Goal: Task Accomplishment & Management: Manage account settings

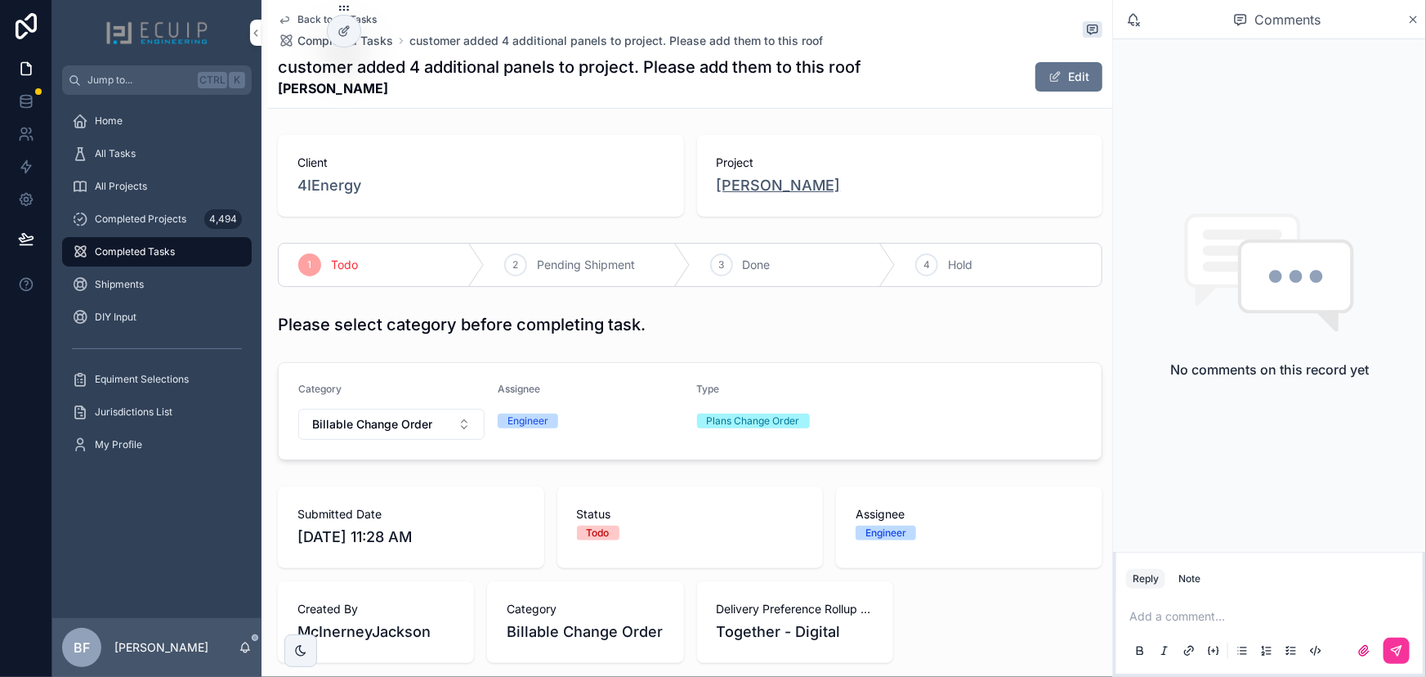
click at [727, 179] on span "[PERSON_NAME]" at bounding box center [779, 185] width 124 height 23
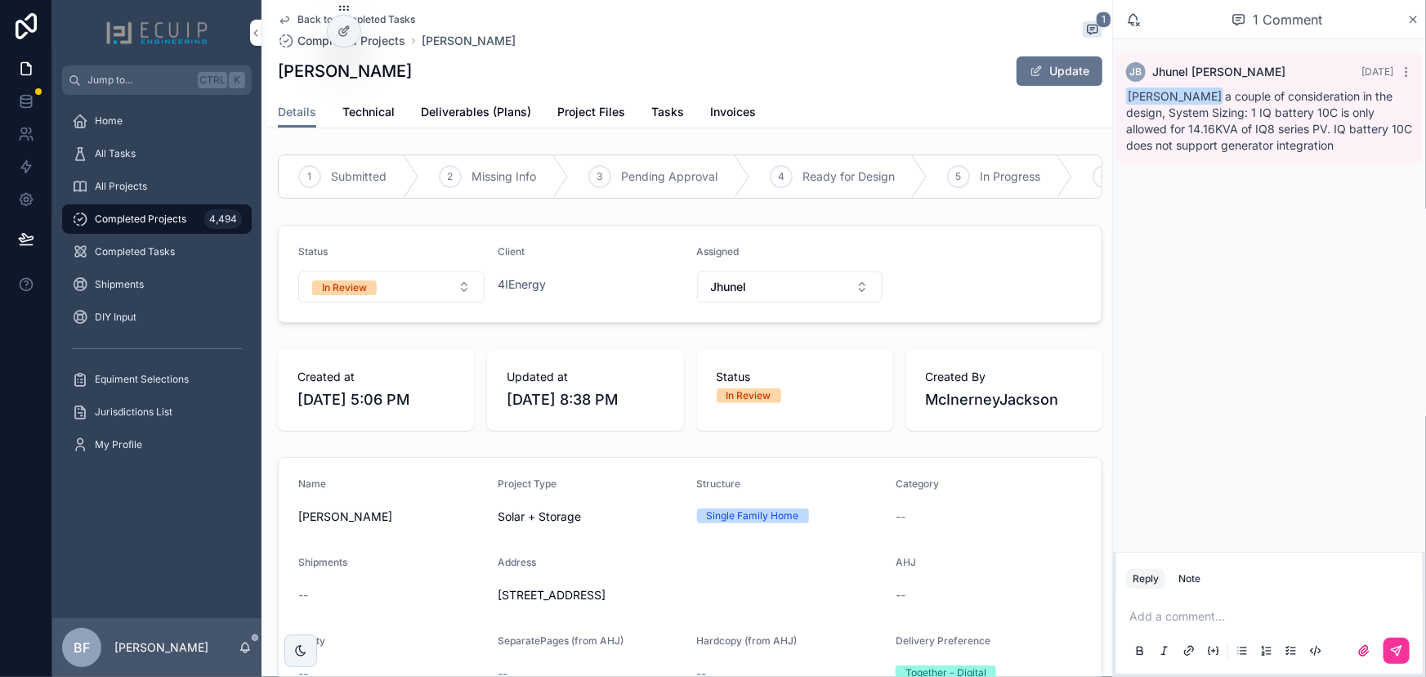
click at [684, 148] on div "1 Submitted 2 Missing Info 3 Pending Approval 4 Ready for Design 5 In Progress …" at bounding box center [690, 176] width 844 height 57
click at [654, 108] on span "Tasks" at bounding box center [667, 112] width 33 height 16
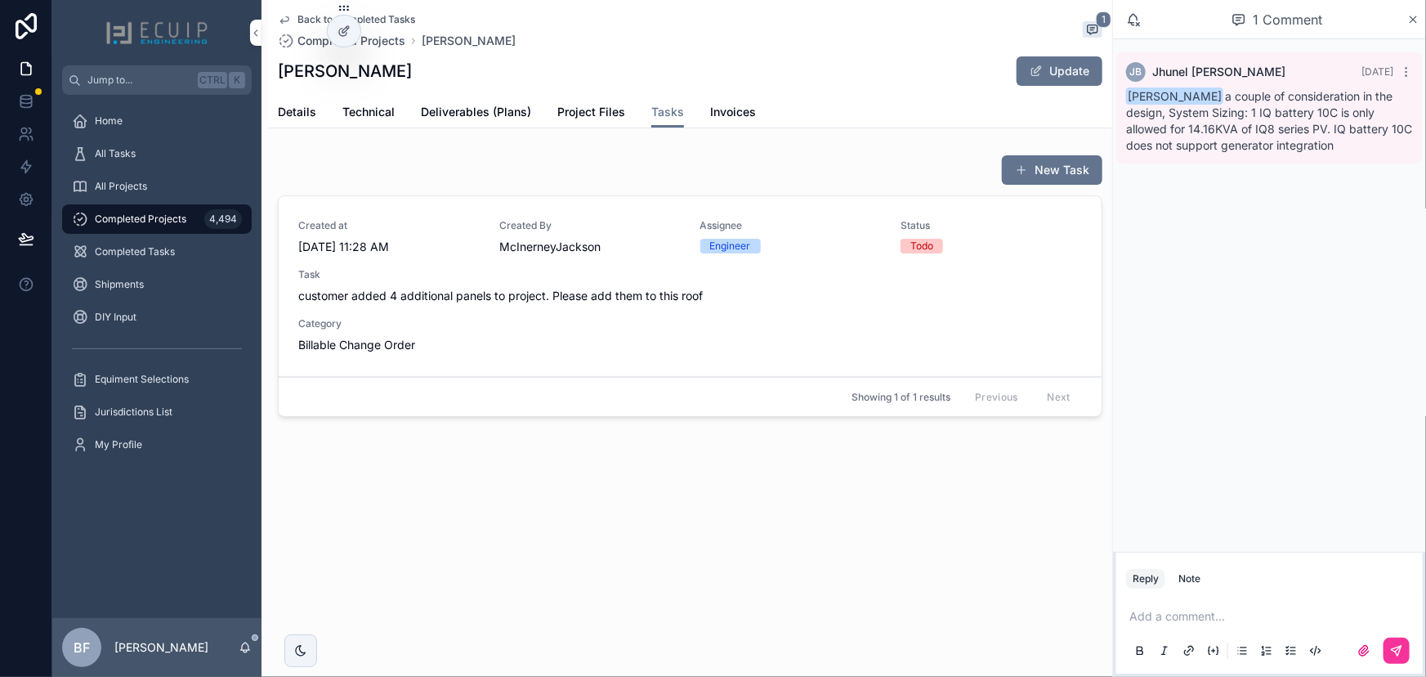
click at [663, 330] on div "Created at 10/3/2025 11:28 AM Created By McInerneyJackson Assignee Engineer Sta…" at bounding box center [690, 286] width 784 height 134
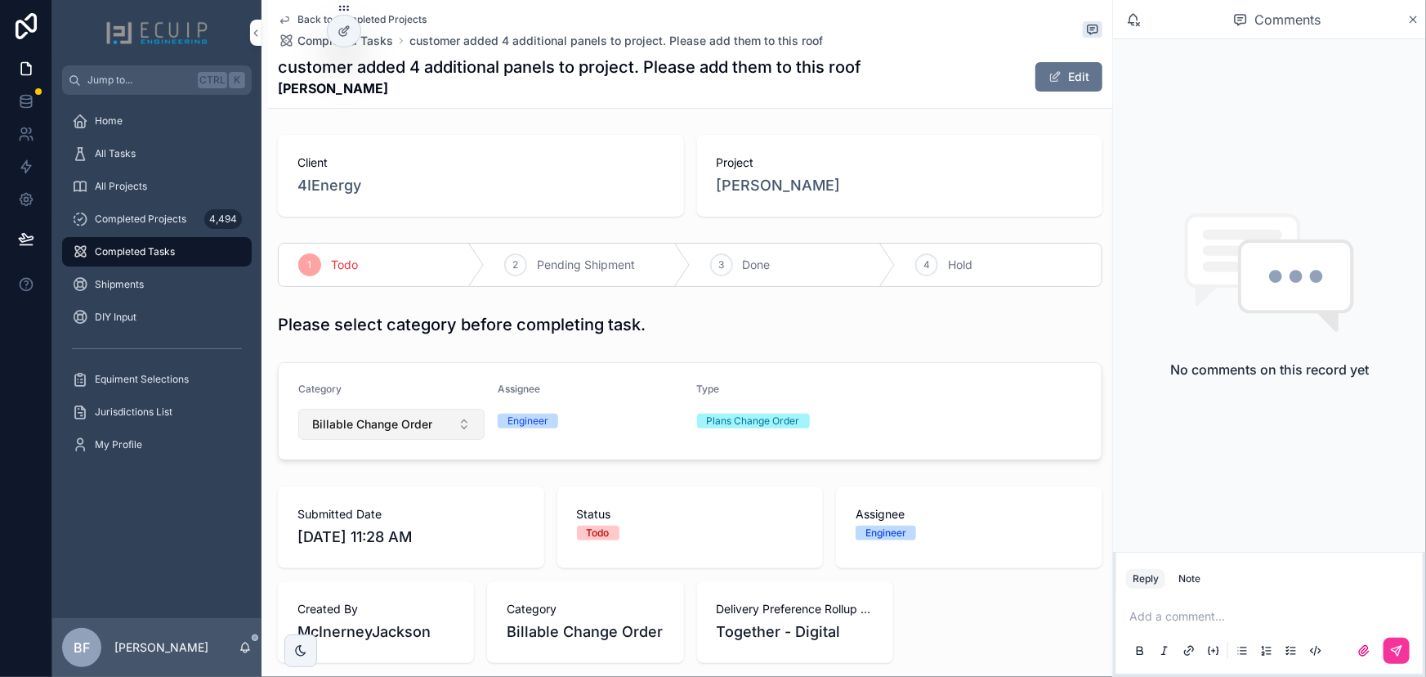
click at [391, 427] on span "Billable Change Order" at bounding box center [372, 424] width 120 height 16
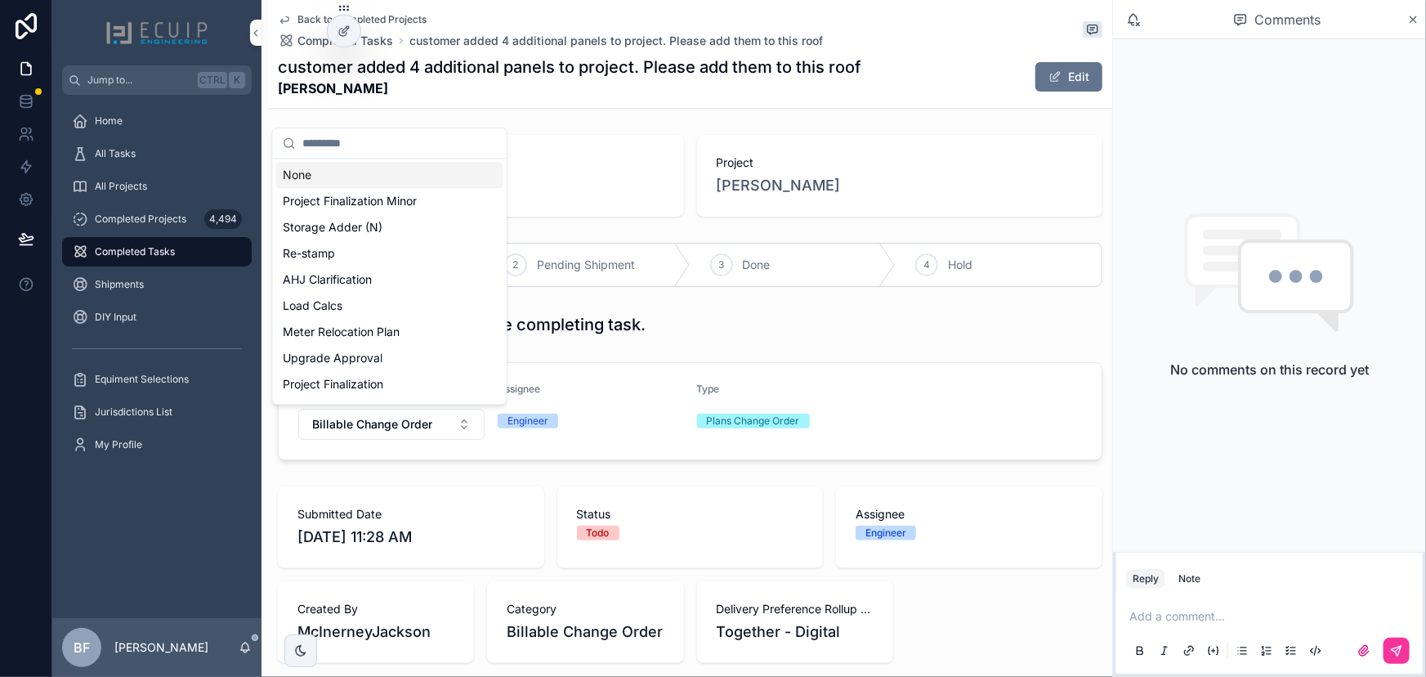
click at [367, 186] on div "None" at bounding box center [389, 175] width 227 height 26
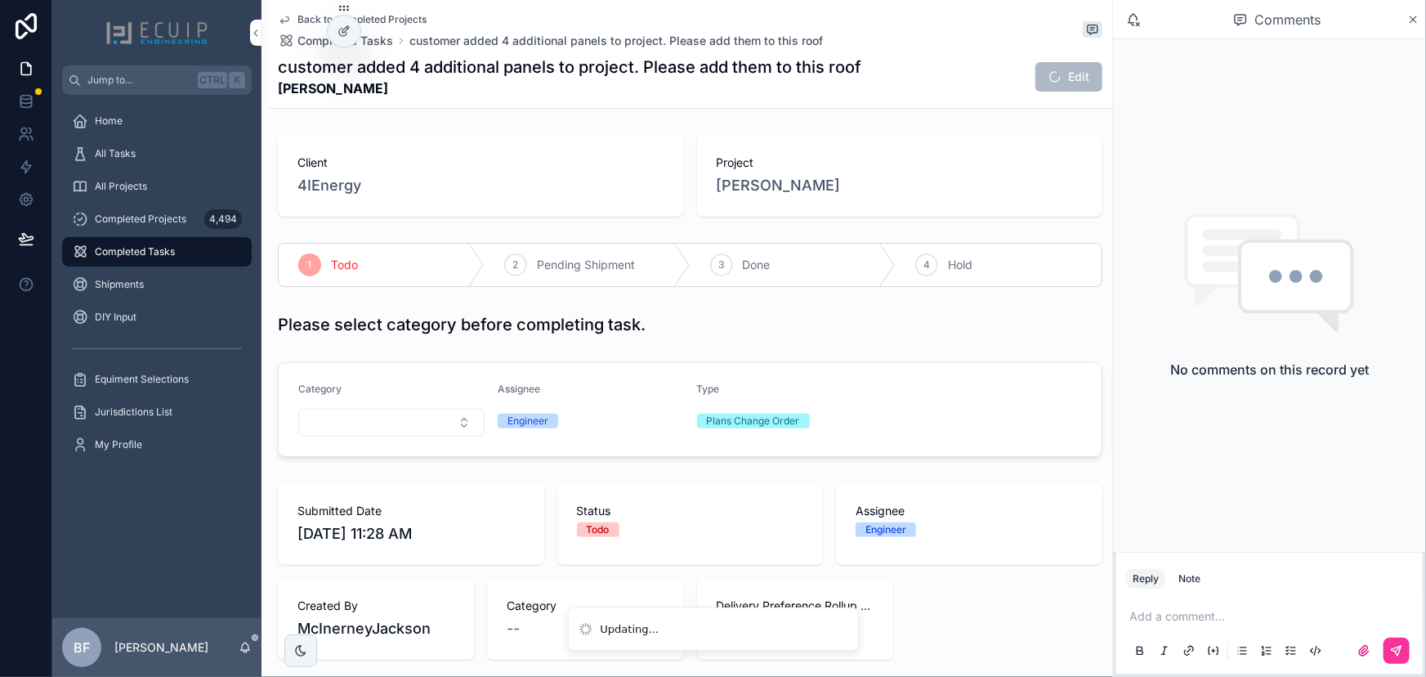
click at [792, 320] on div "Please select category before completing task." at bounding box center [690, 324] width 825 height 23
click at [755, 280] on div "3 Done" at bounding box center [794, 265] width 206 height 43
click at [772, 191] on span "Mark Pedry" at bounding box center [779, 185] width 124 height 23
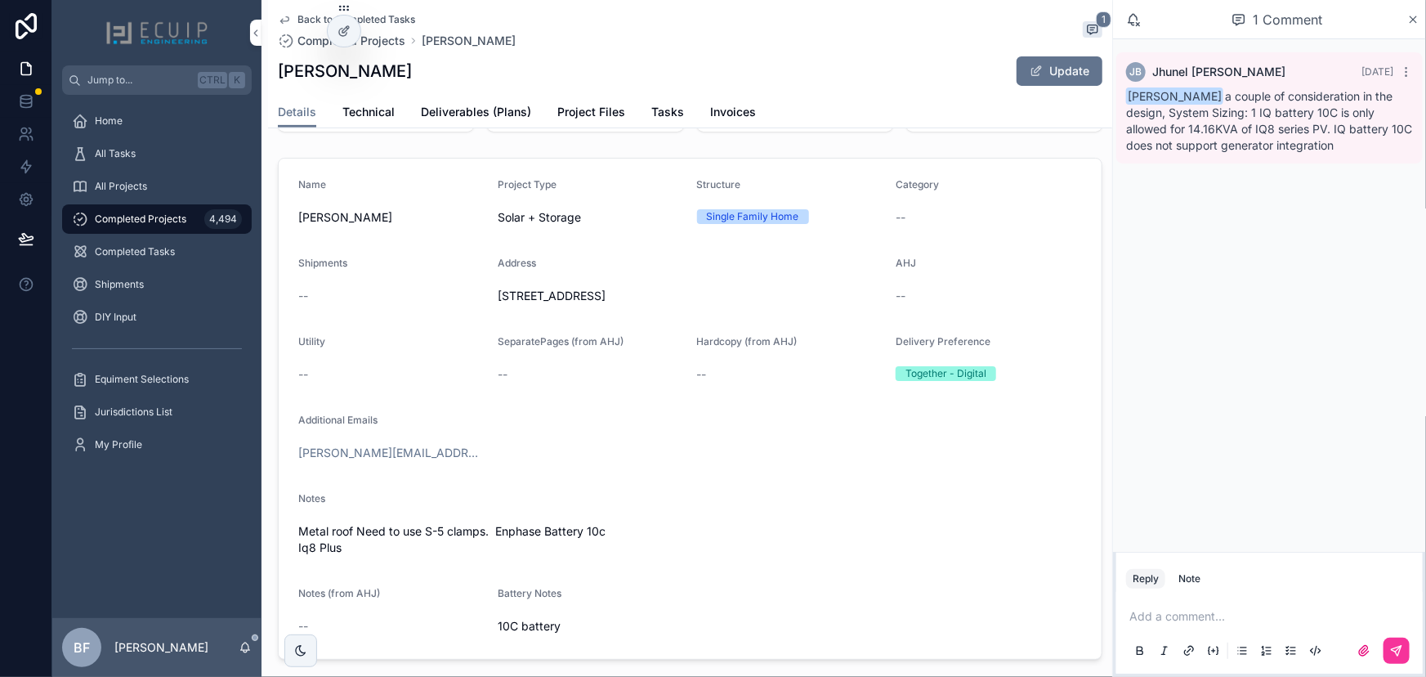
scroll to position [371, 0]
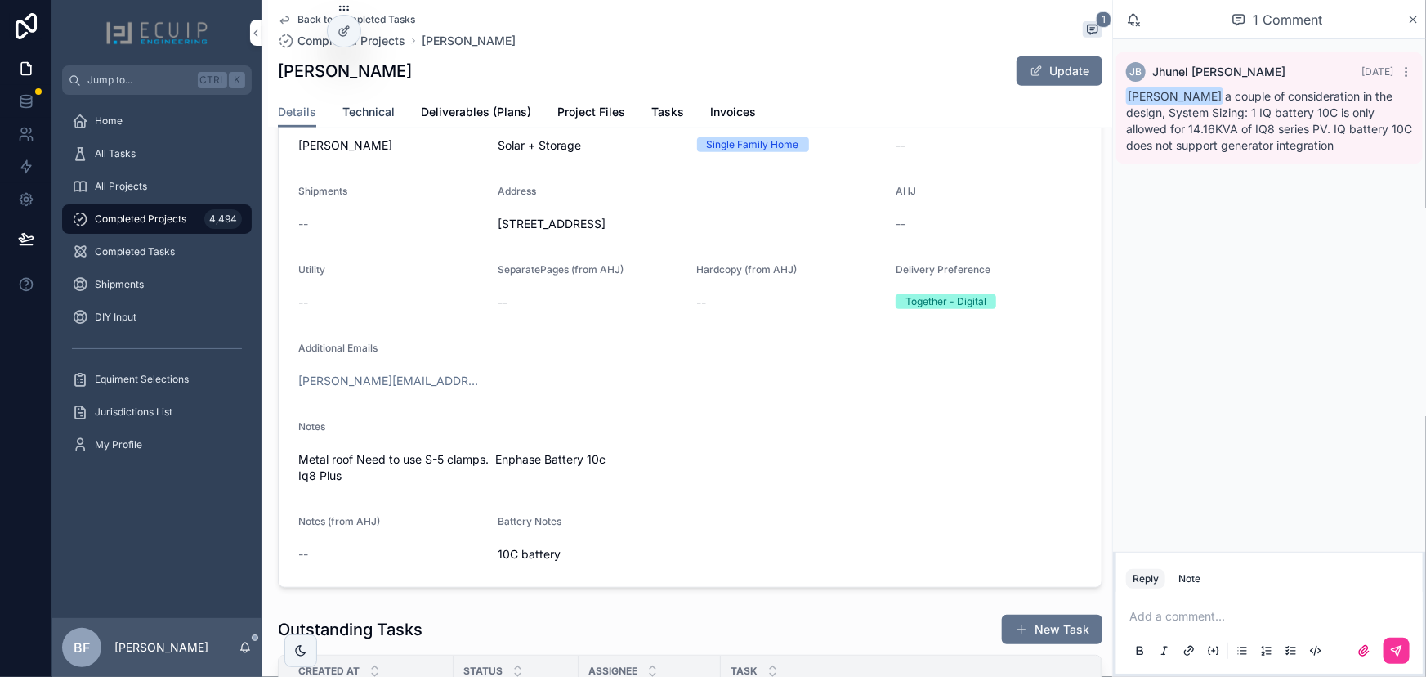
click at [392, 117] on span "Technical" at bounding box center [368, 112] width 52 height 16
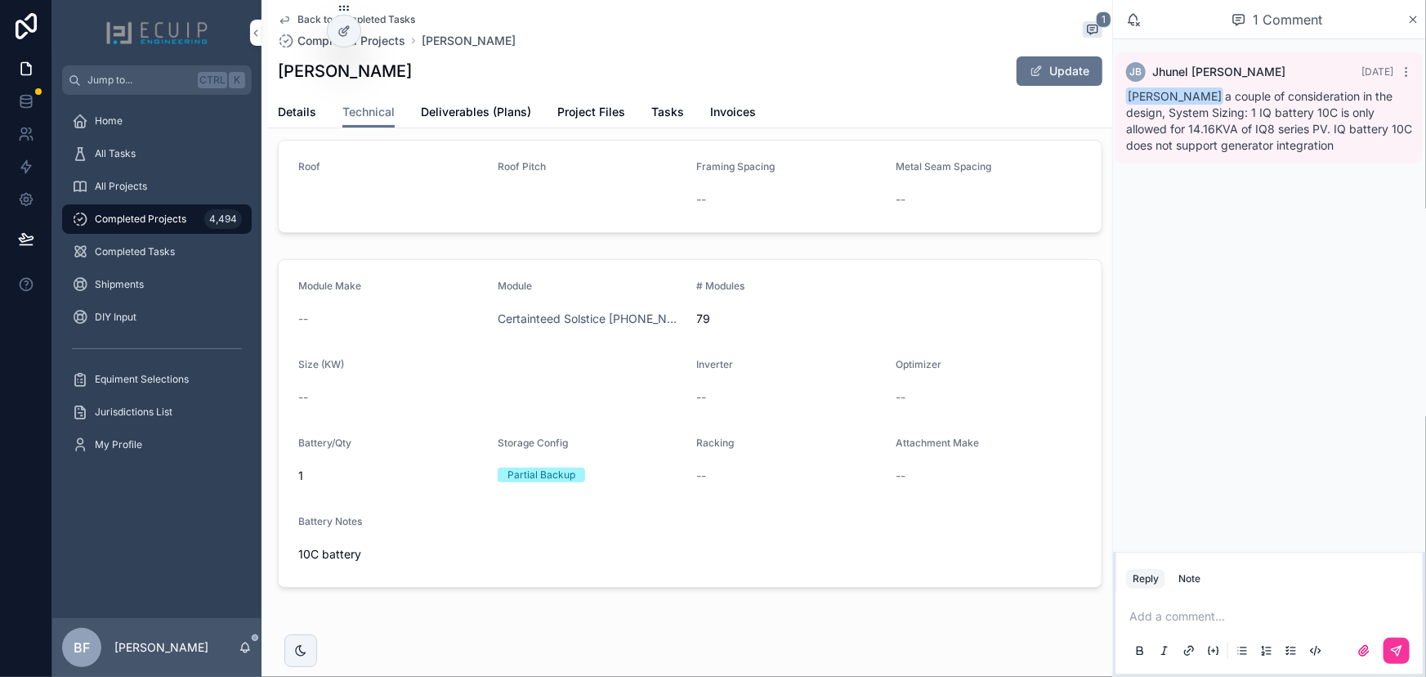
scroll to position [274, 0]
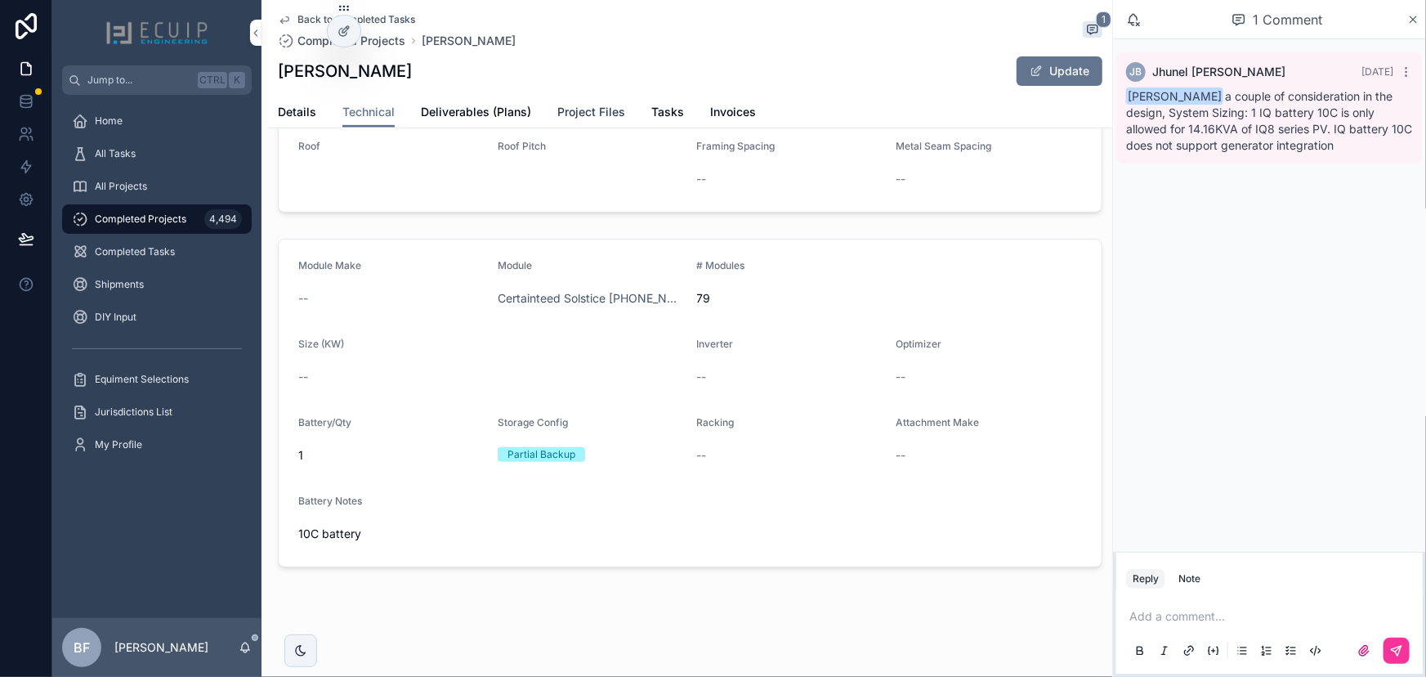
click at [564, 106] on span "Project Files" at bounding box center [591, 112] width 68 height 16
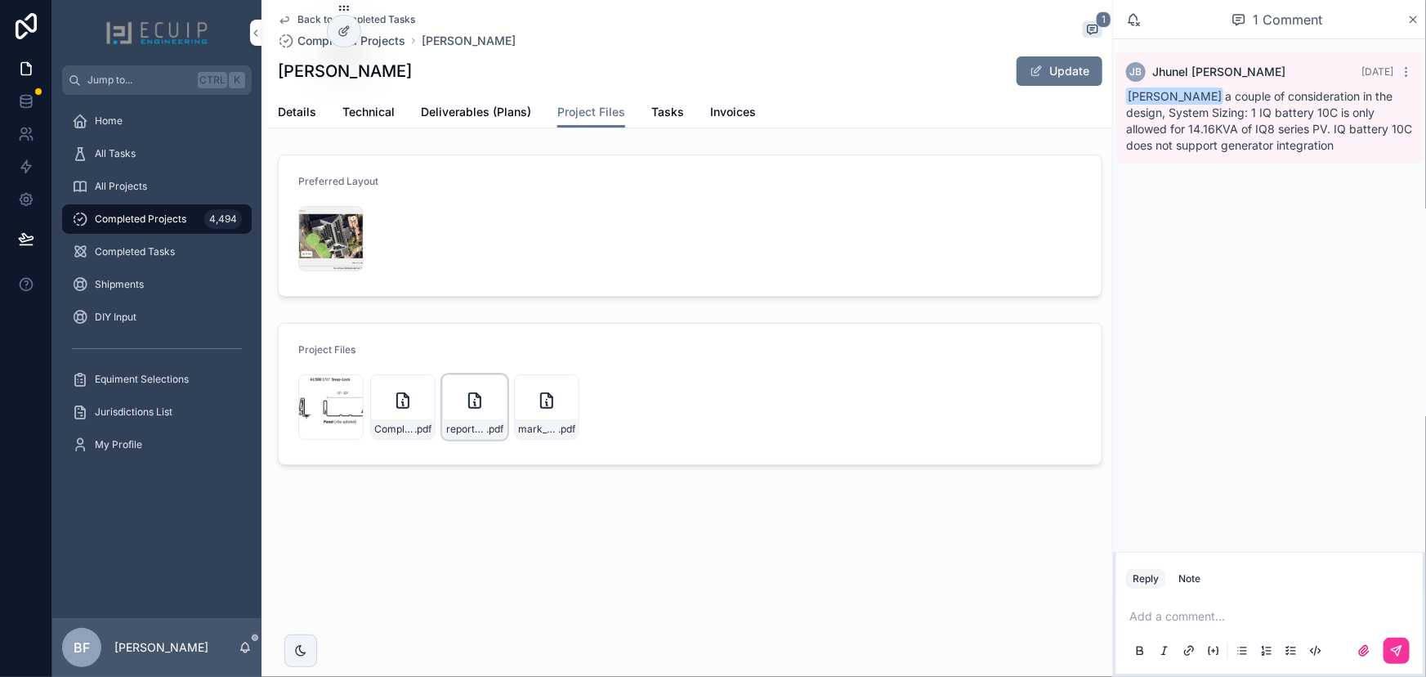
click at [495, 385] on div "report-12 .pdf" at bounding box center [474, 406] width 65 height 65
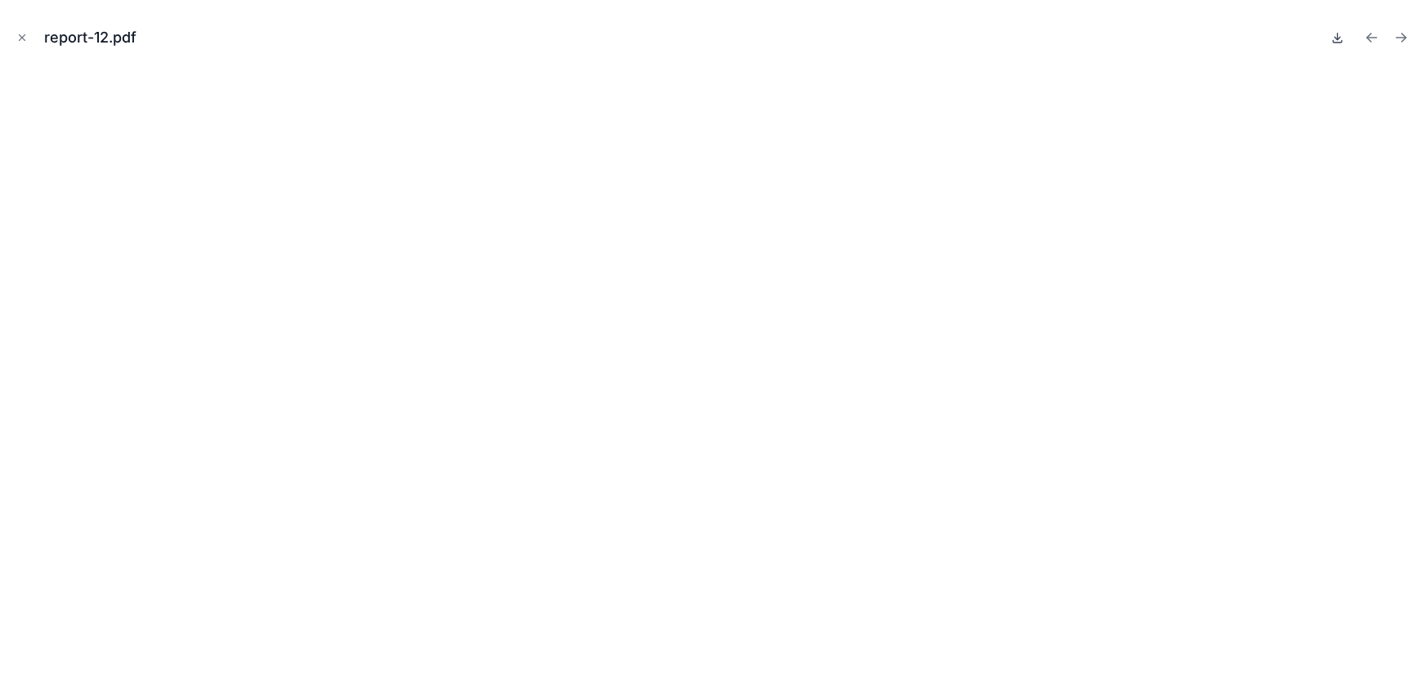
click at [1340, 39] on icon at bounding box center [1338, 37] width 13 height 13
click at [20, 39] on icon "Close modal" at bounding box center [23, 38] width 6 height 6
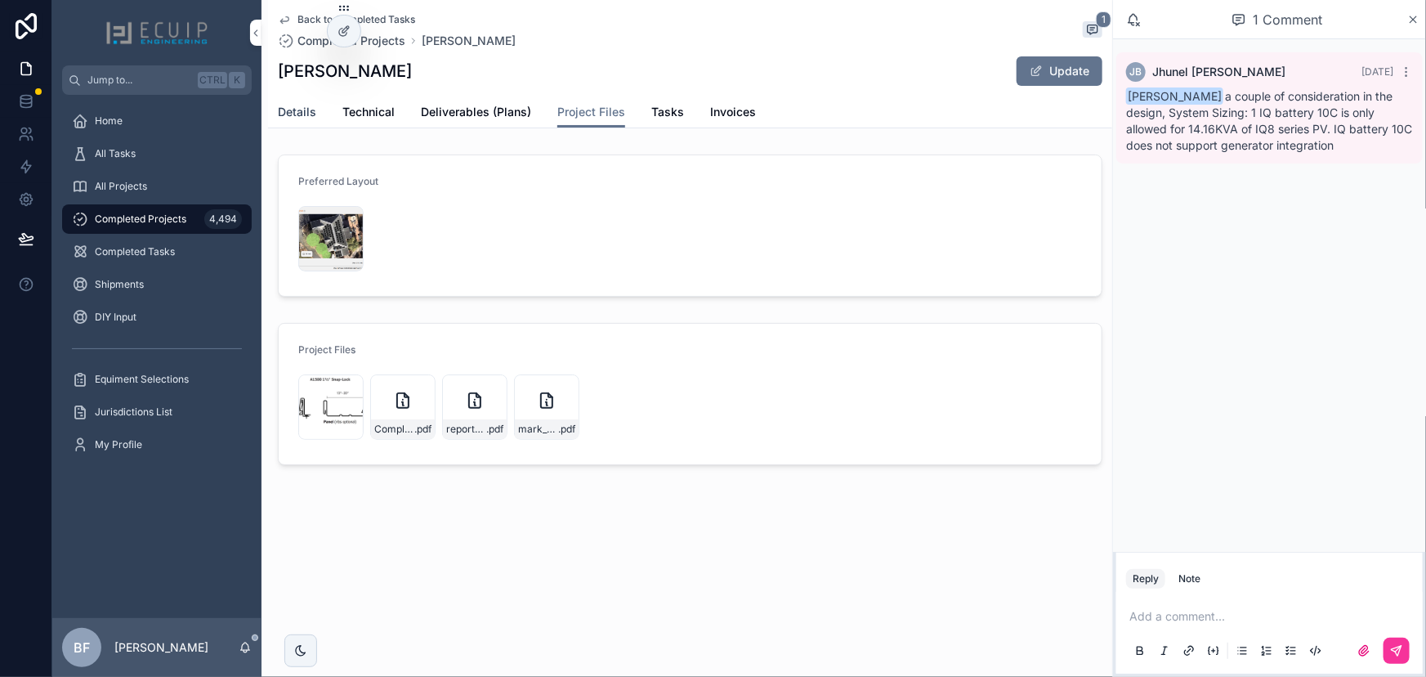
click at [301, 110] on span "Details" at bounding box center [297, 112] width 38 height 16
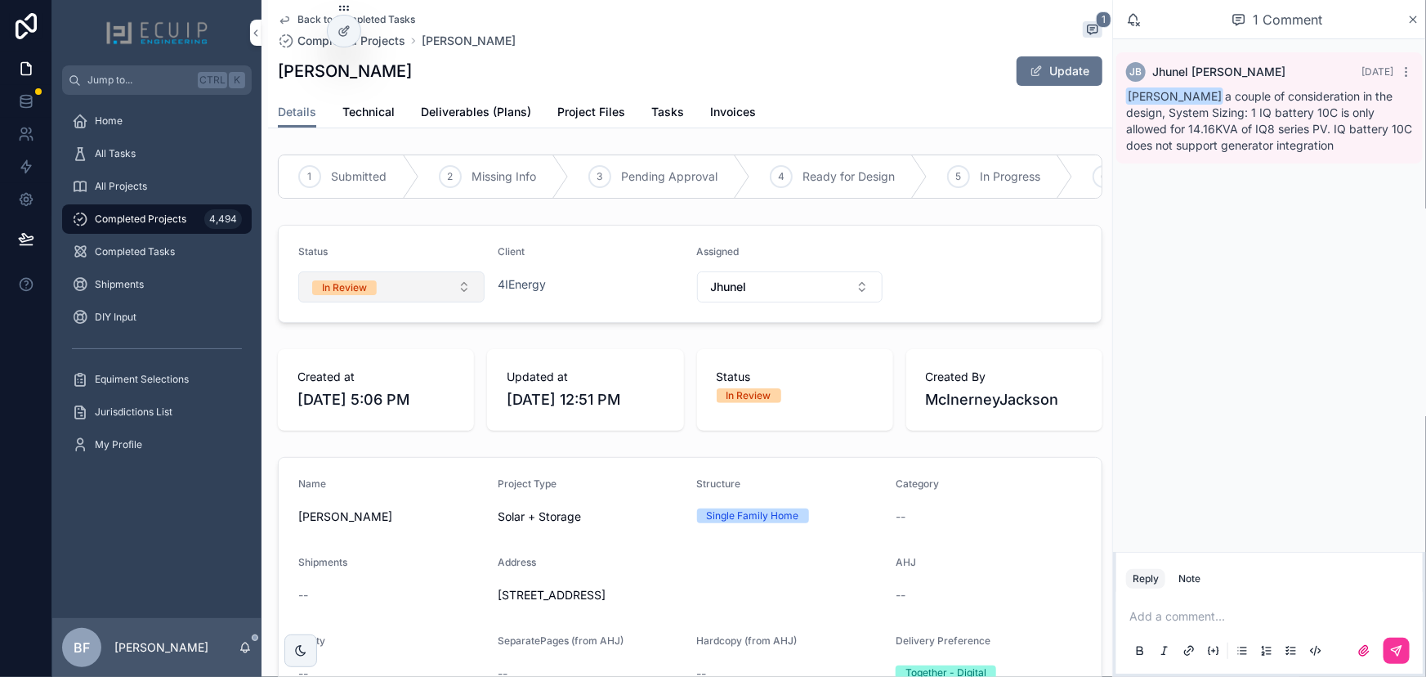
click at [411, 289] on button "In Review" at bounding box center [391, 286] width 186 height 31
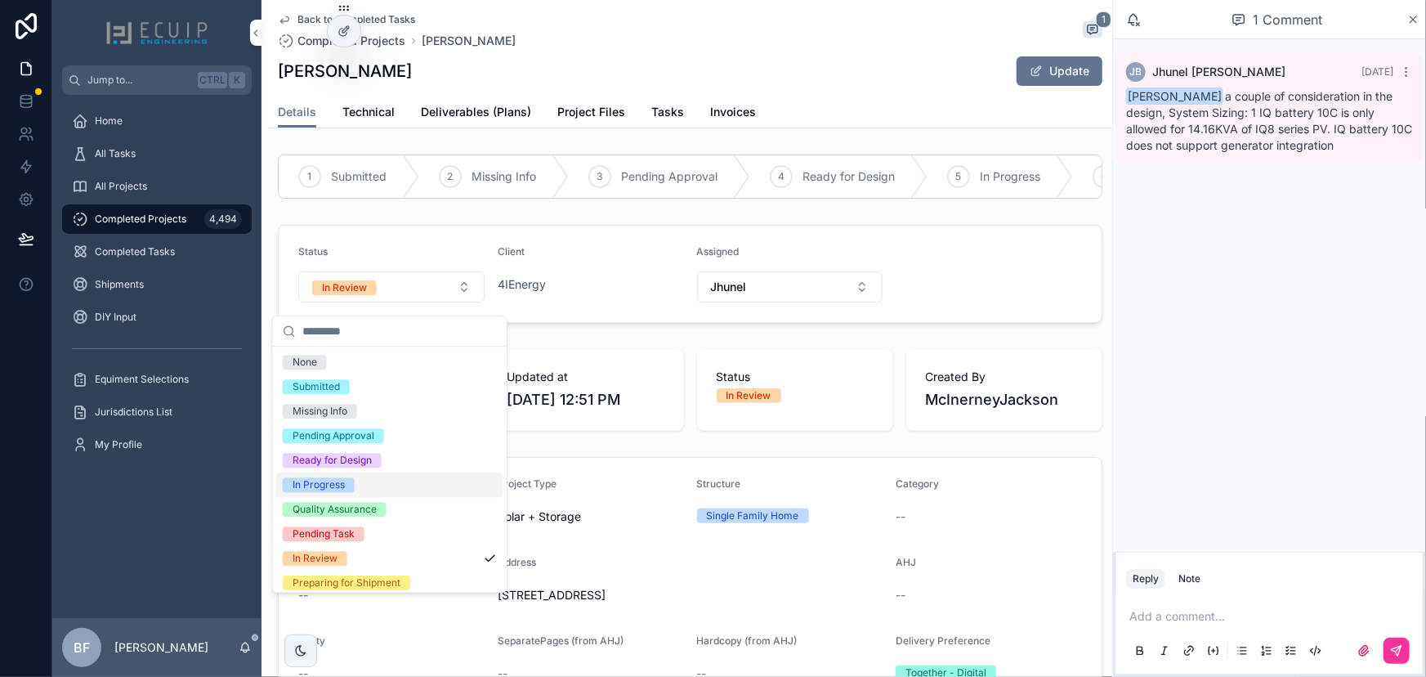
click at [342, 475] on div "In Progress" at bounding box center [389, 484] width 227 height 25
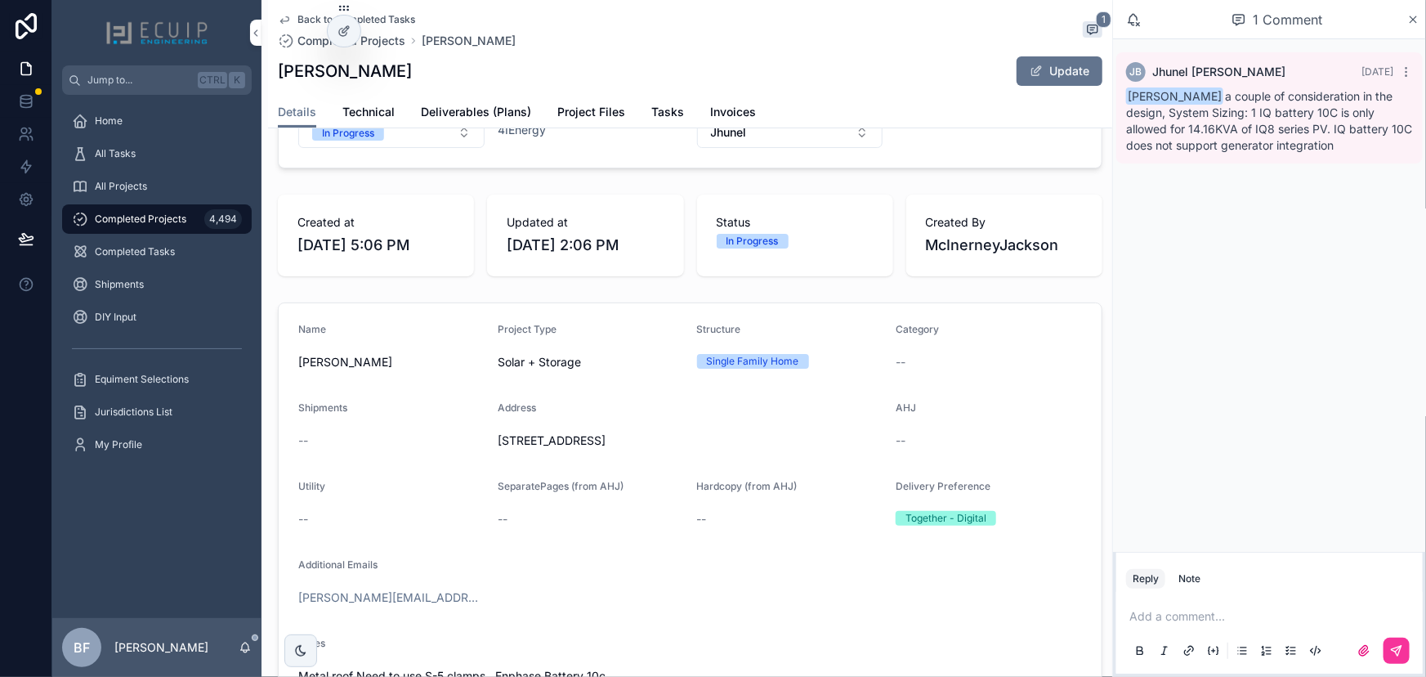
scroll to position [297, 0]
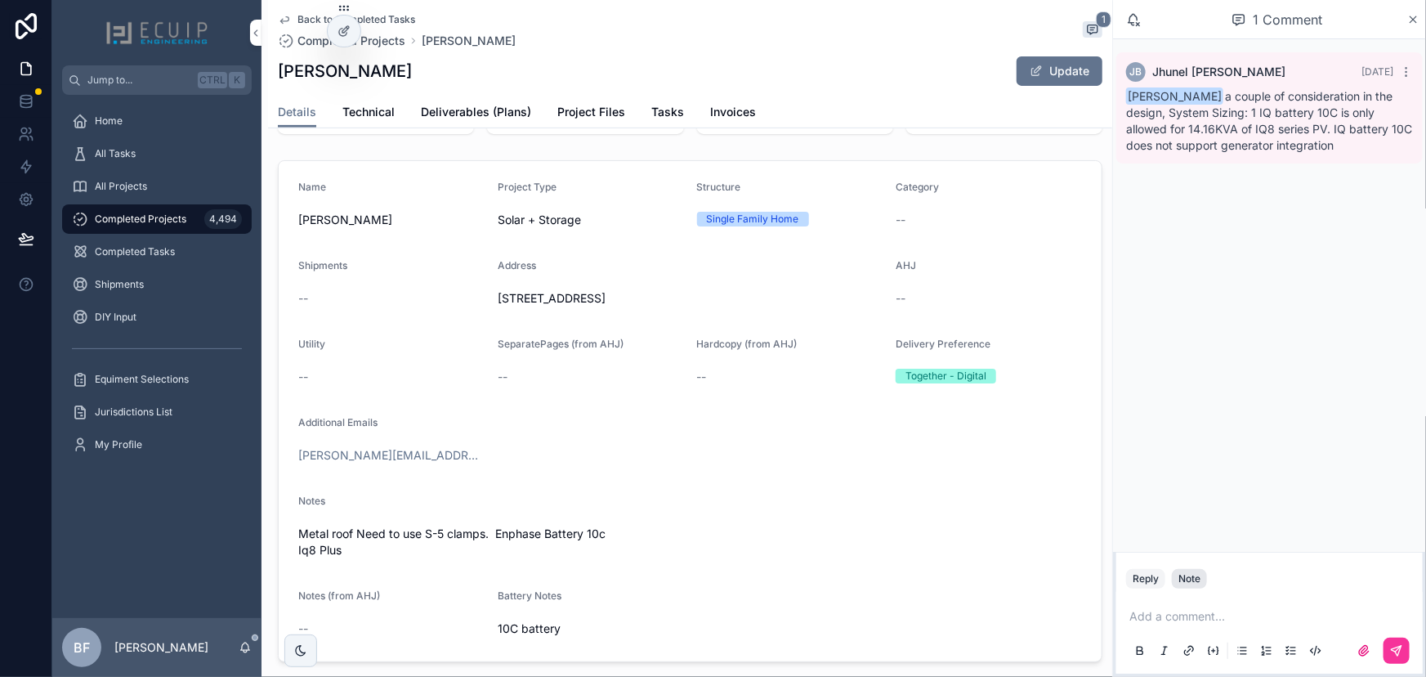
click at [1183, 573] on div "Note" at bounding box center [1190, 578] width 22 height 13
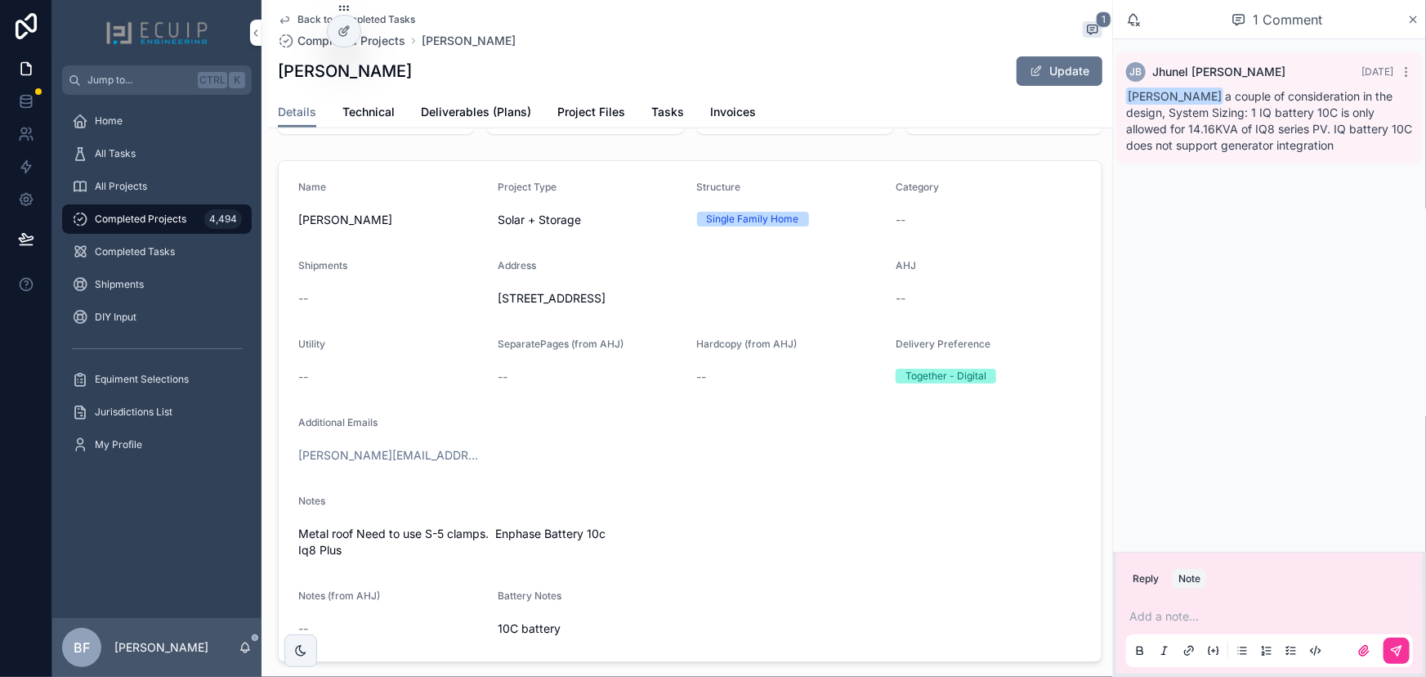
click at [1190, 613] on p "scrollable content" at bounding box center [1273, 616] width 287 height 16
click at [1229, 585] on span "jhunelb@gmail.com" at bounding box center [1256, 589] width 197 height 16
click at [1397, 658] on button "scrollable content" at bounding box center [1397, 651] width 26 height 26
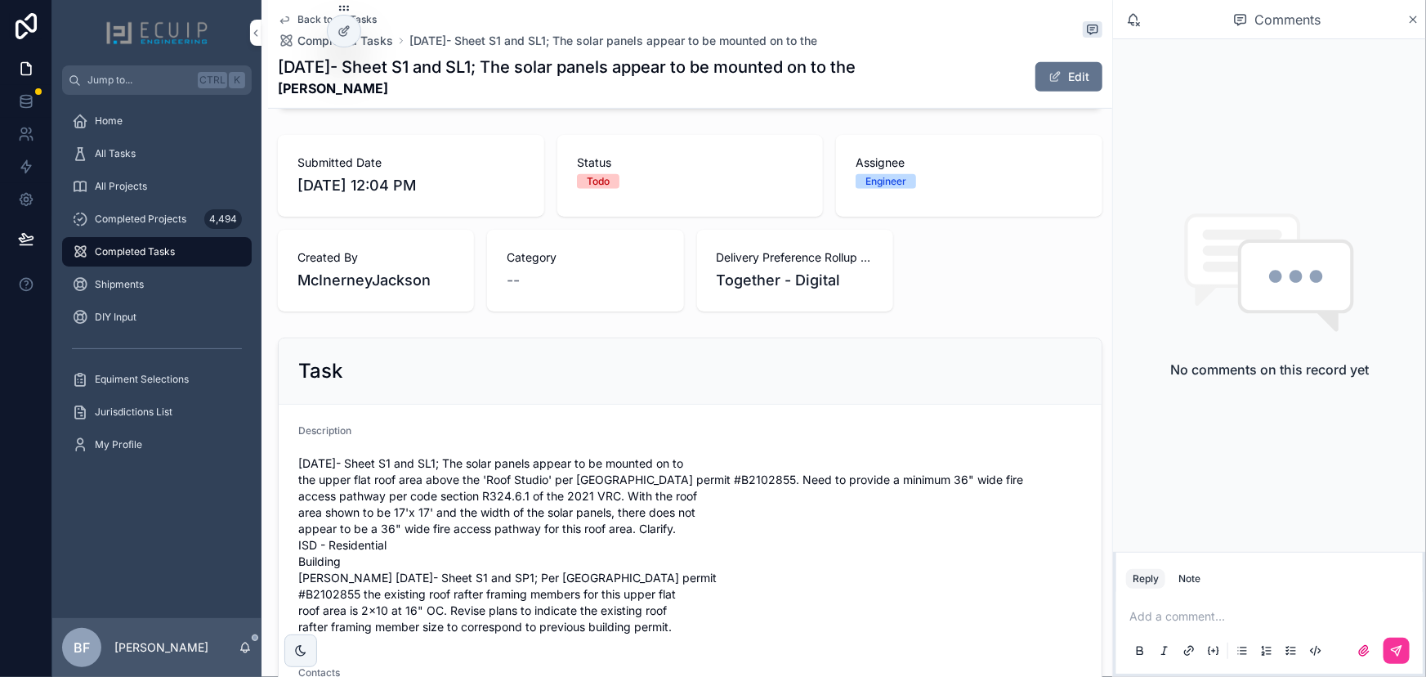
scroll to position [445, 0]
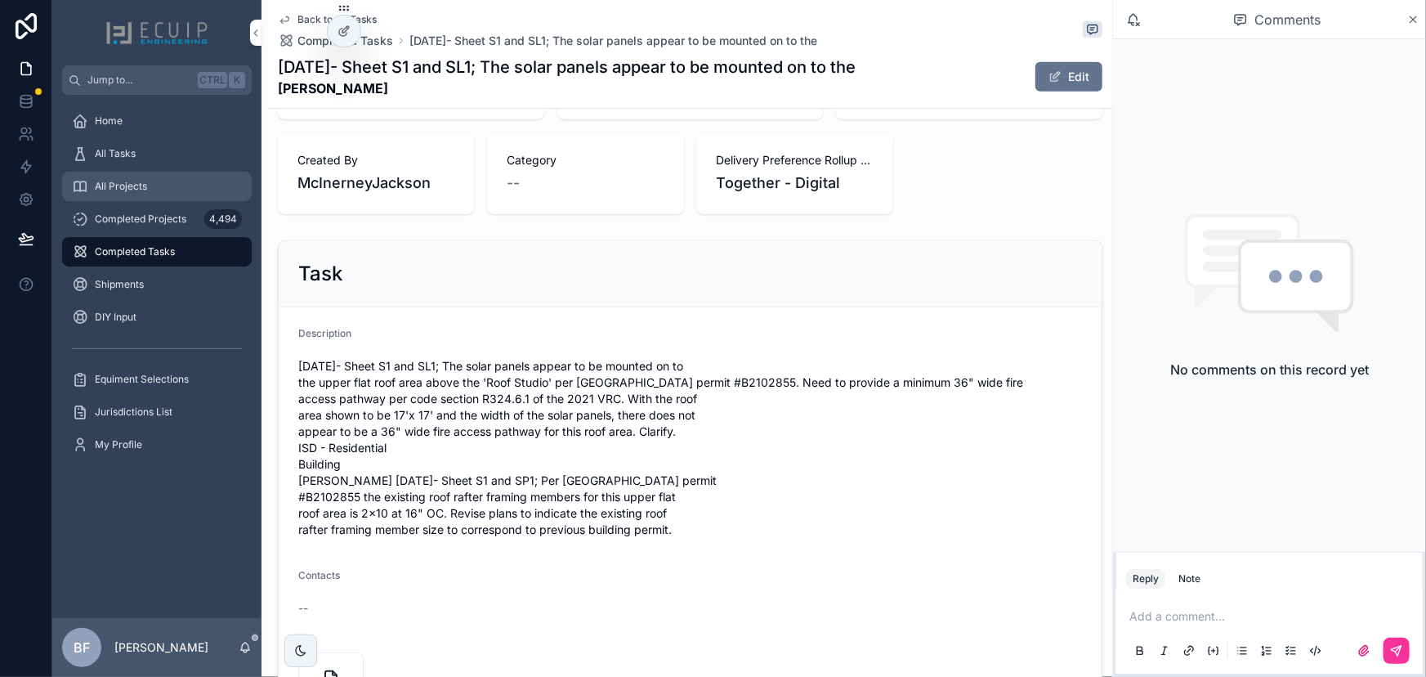
click at [166, 172] on link "All Projects" at bounding box center [157, 186] width 190 height 29
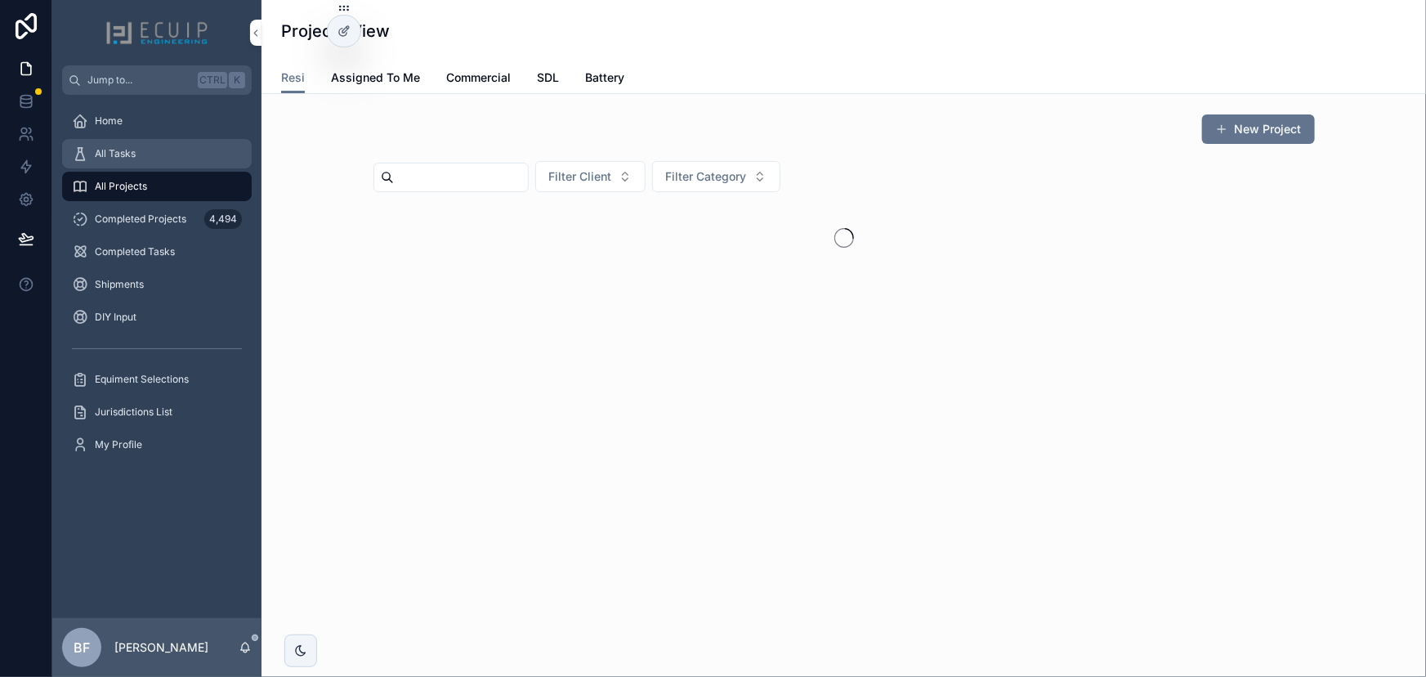
click at [163, 158] on div "All Tasks" at bounding box center [157, 154] width 170 height 26
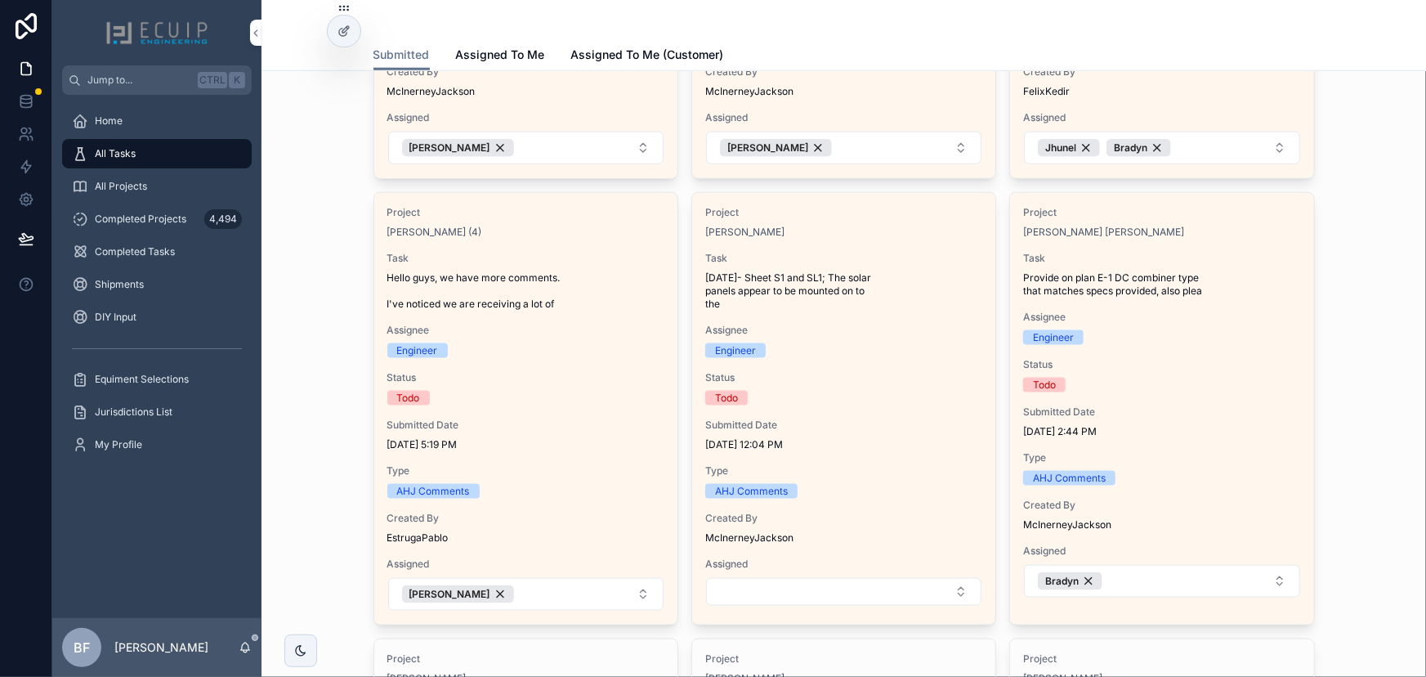
scroll to position [891, 0]
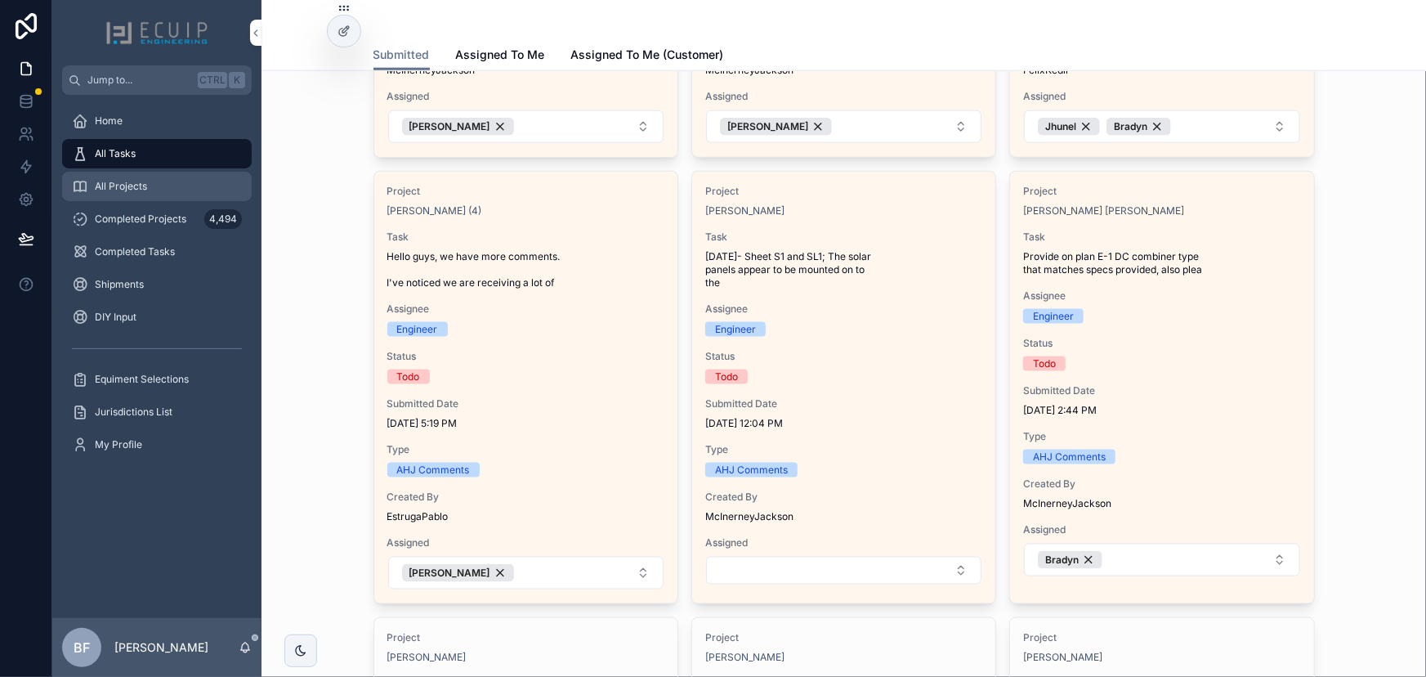
click at [162, 195] on div "All Projects" at bounding box center [157, 186] width 170 height 26
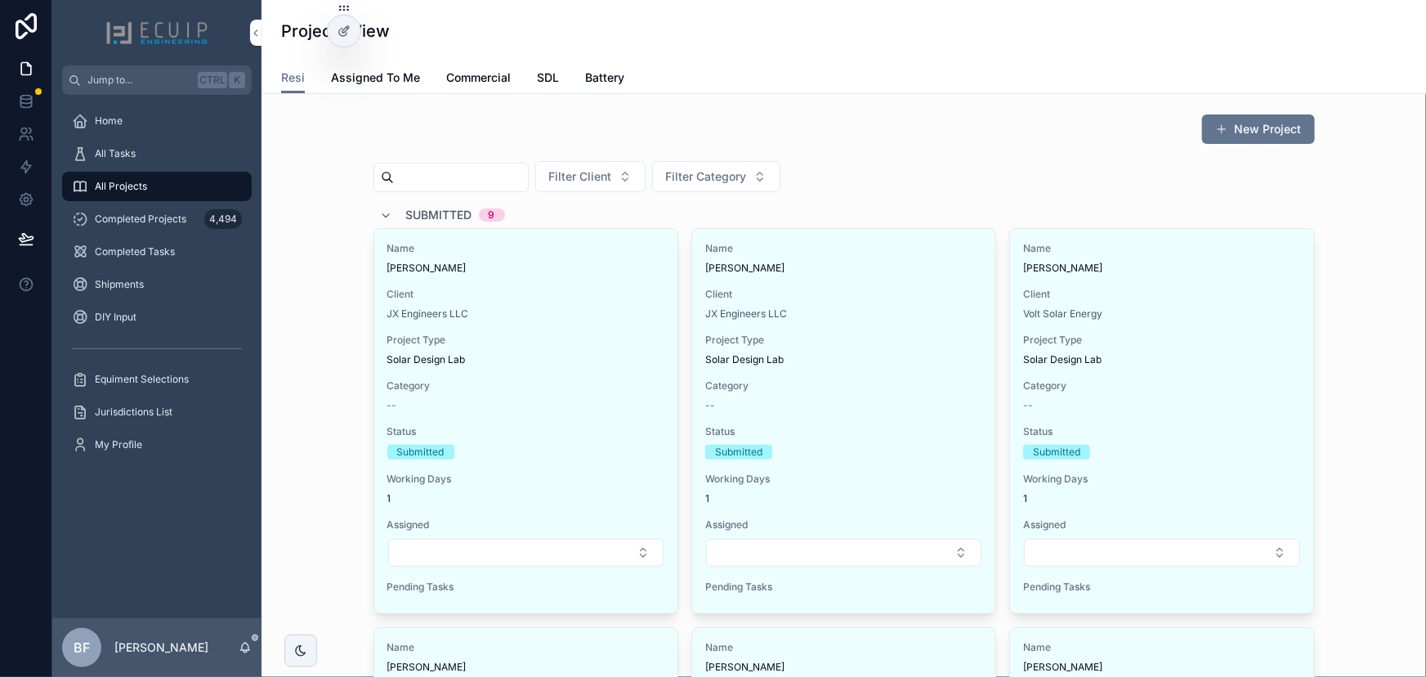
click at [427, 211] on span "Submitted" at bounding box center [439, 215] width 66 height 16
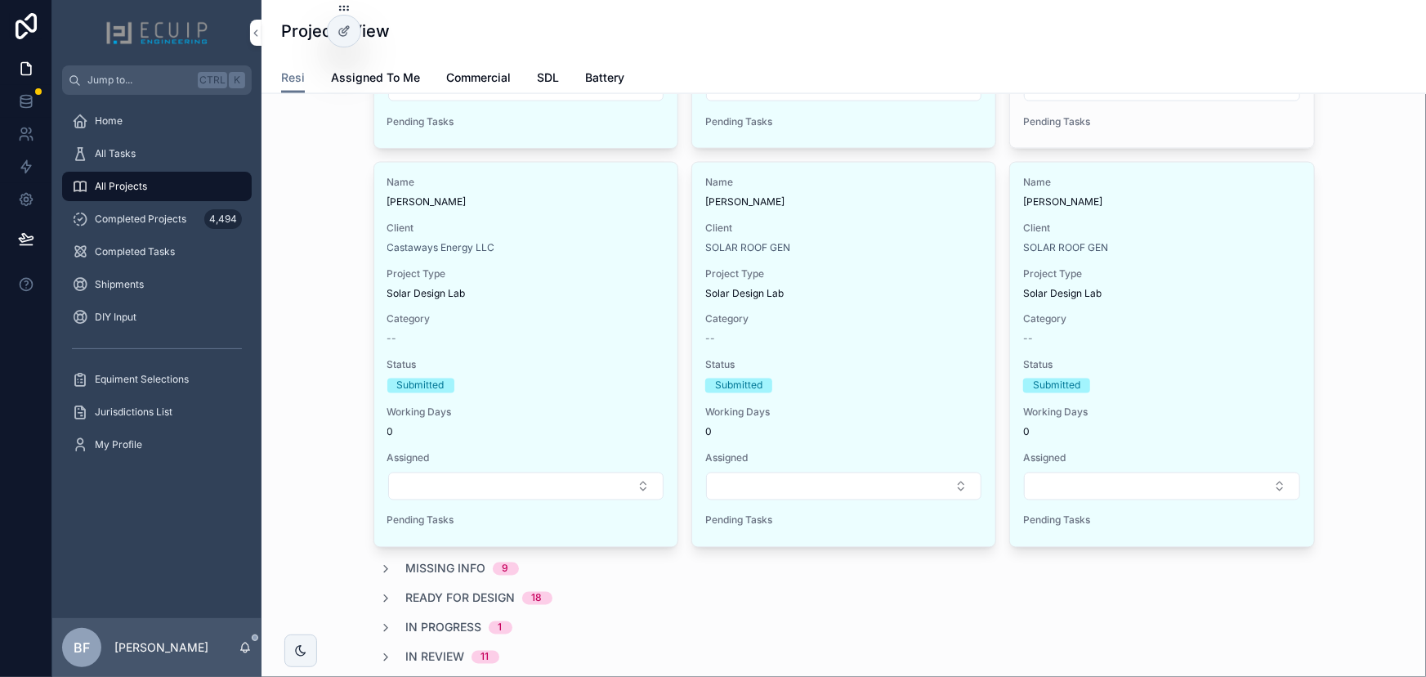
scroll to position [743, 0]
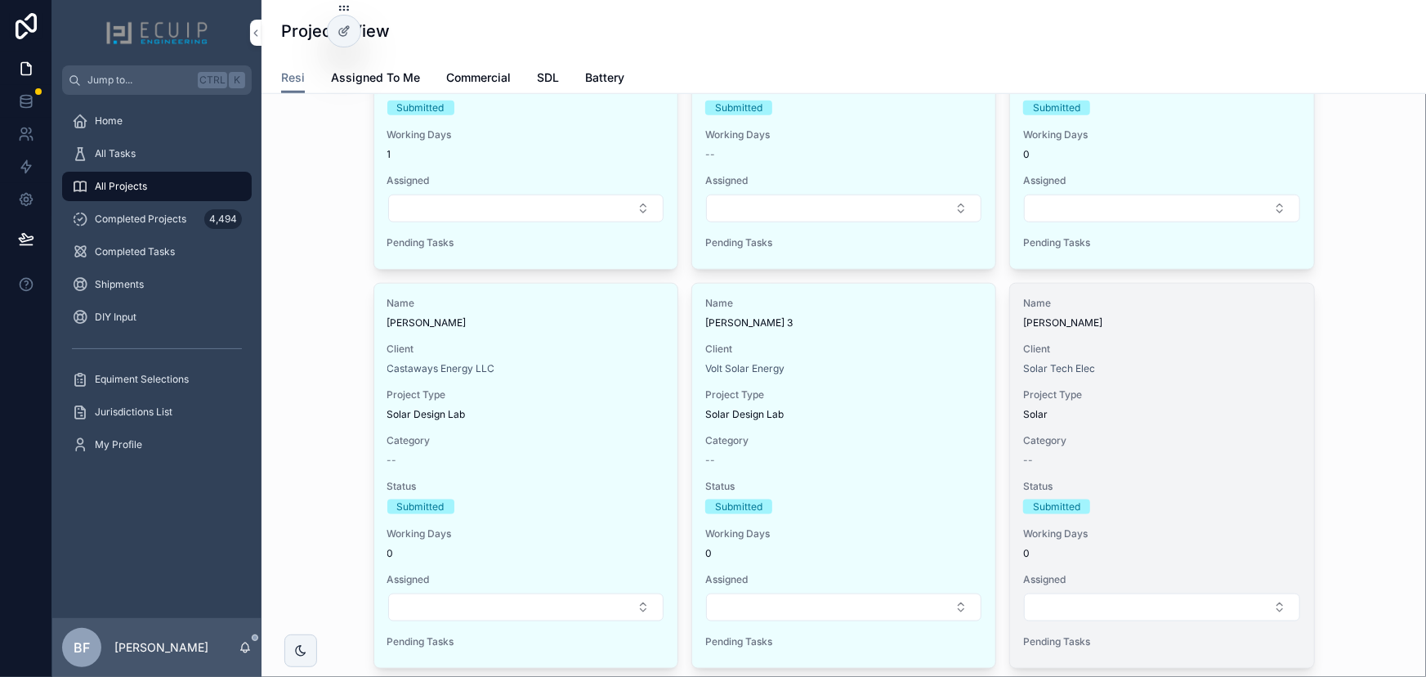
click at [1194, 403] on div "Project Type Solar" at bounding box center [1161, 404] width 277 height 33
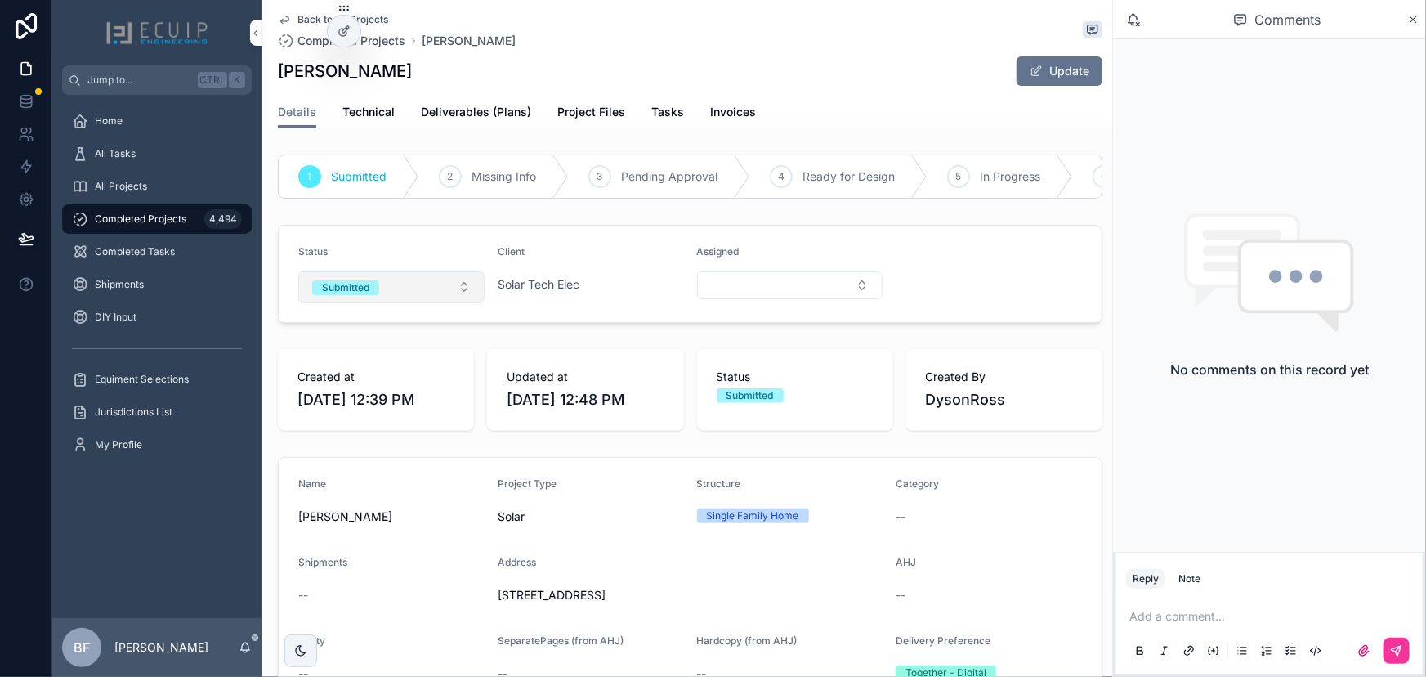
click at [392, 289] on button "Submitted" at bounding box center [391, 286] width 186 height 31
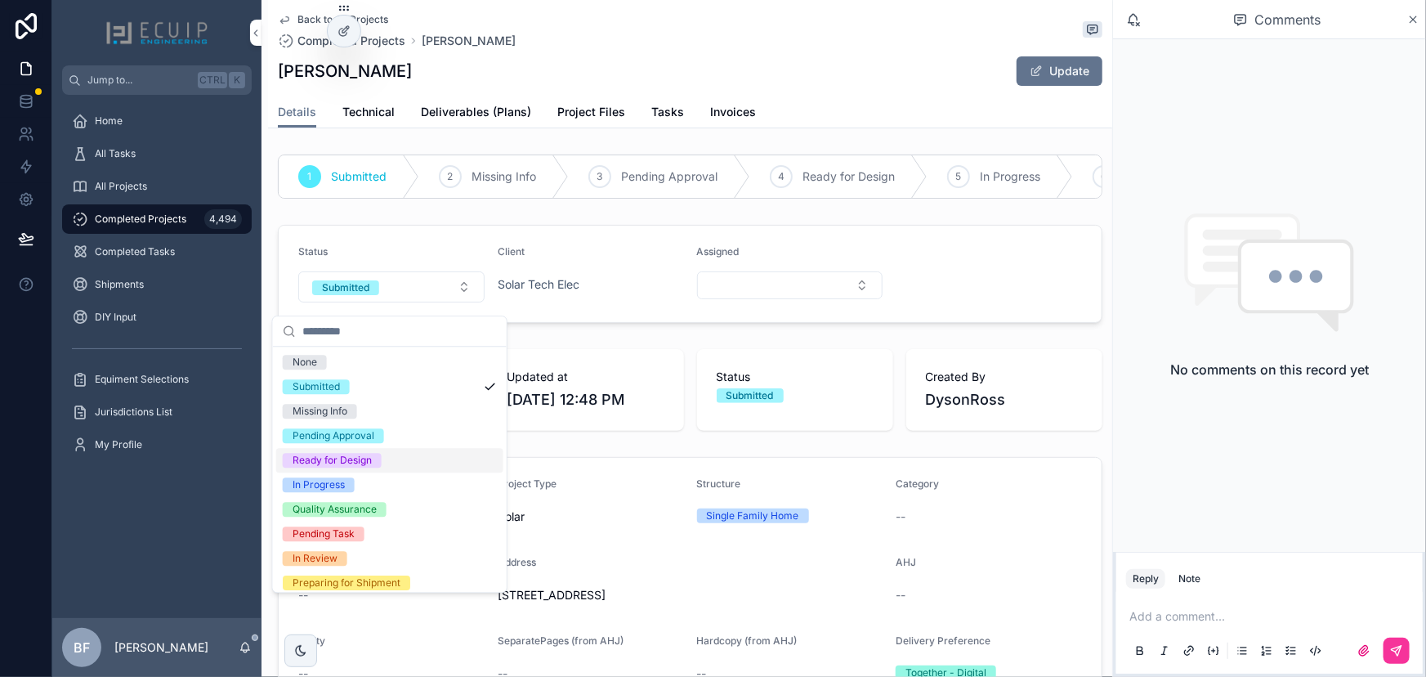
click at [366, 456] on div "Ready for Design" at bounding box center [332, 460] width 79 height 15
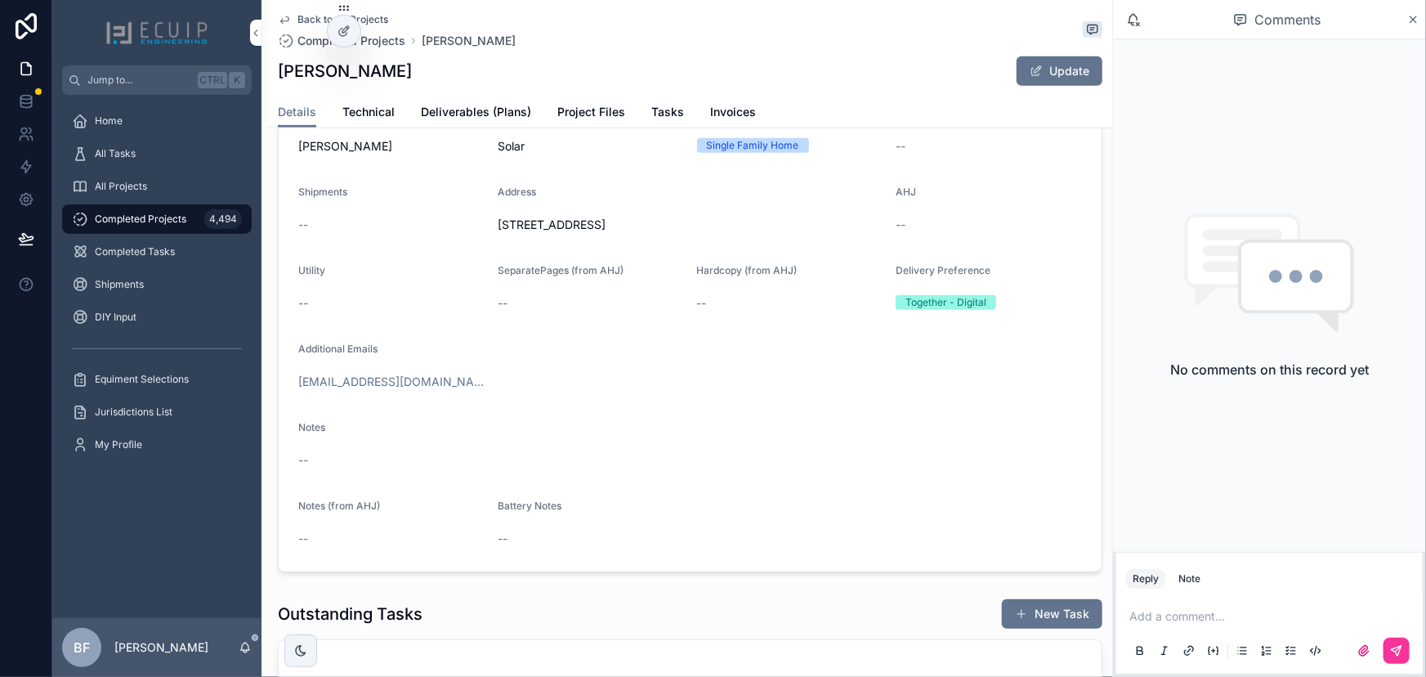
scroll to position [371, 0]
click at [390, 122] on link "Technical" at bounding box center [368, 113] width 52 height 33
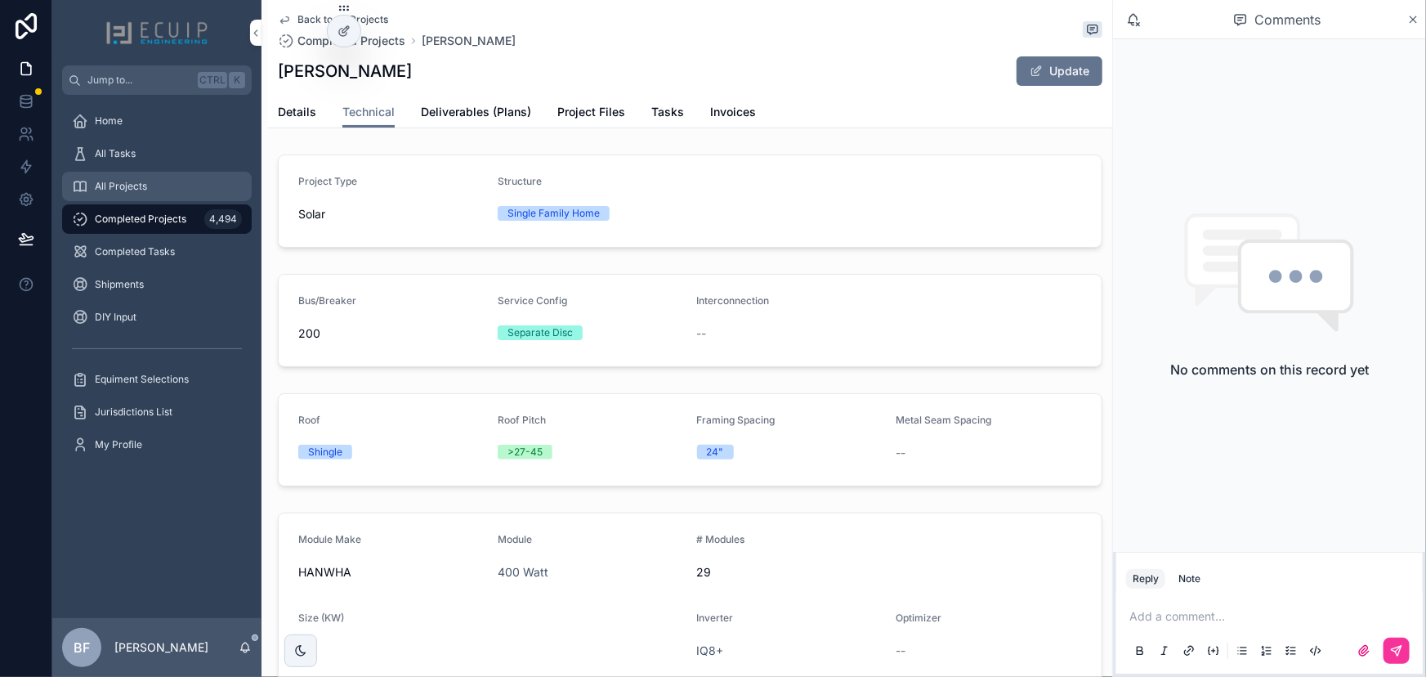
click at [174, 173] on div "All Projects" at bounding box center [157, 186] width 170 height 26
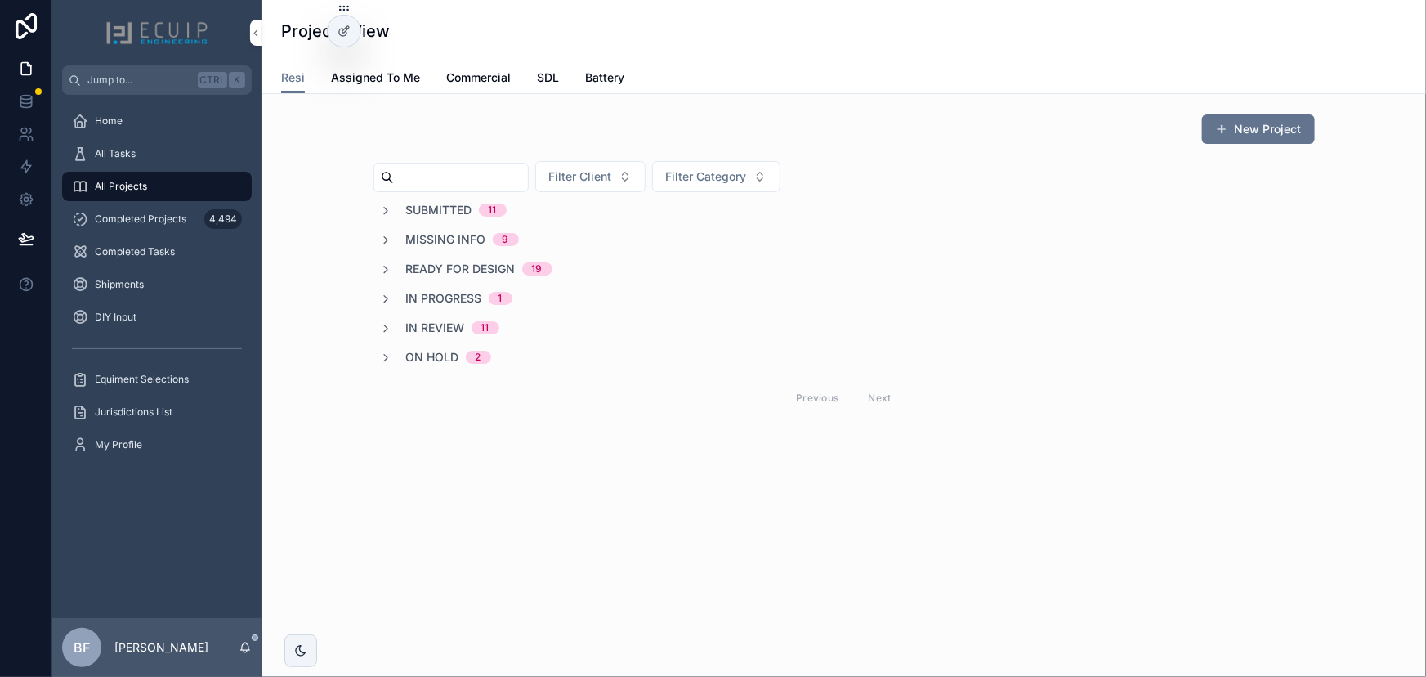
click at [412, 209] on span "Submitted" at bounding box center [439, 210] width 66 height 16
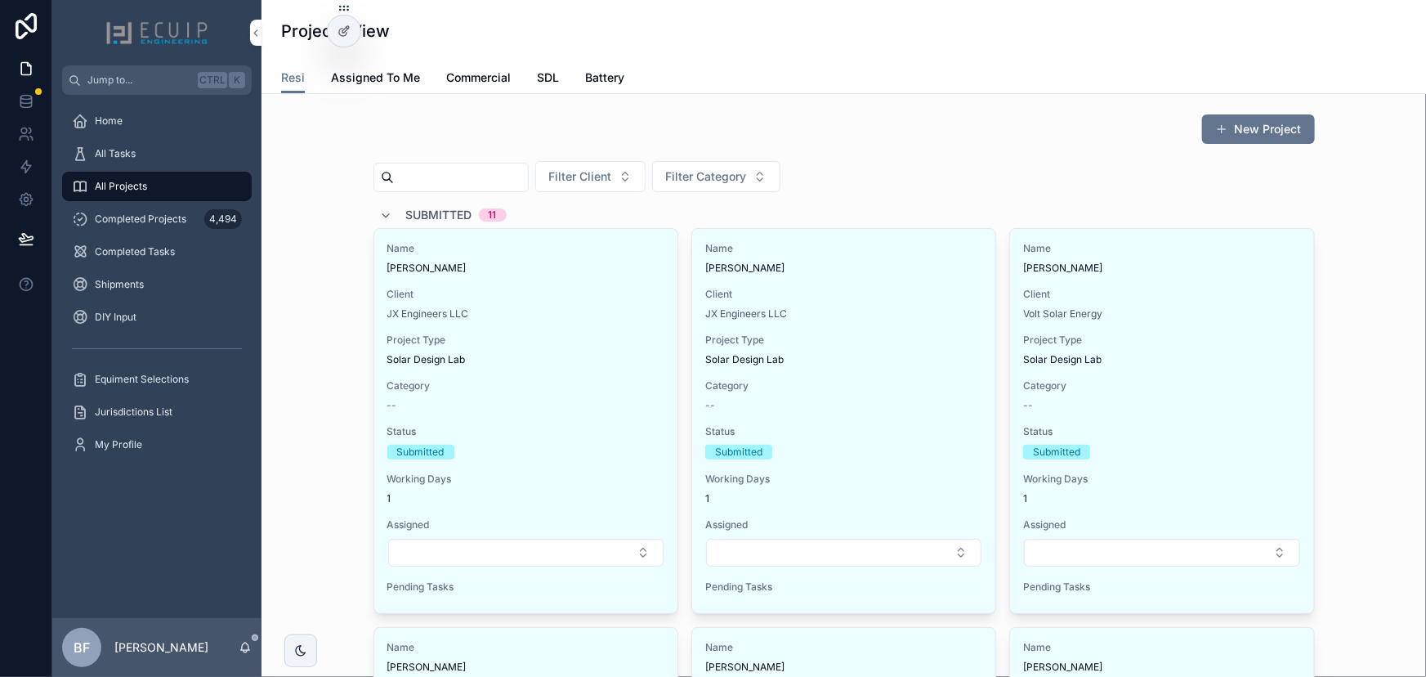
click at [419, 213] on span "Submitted" at bounding box center [439, 215] width 66 height 16
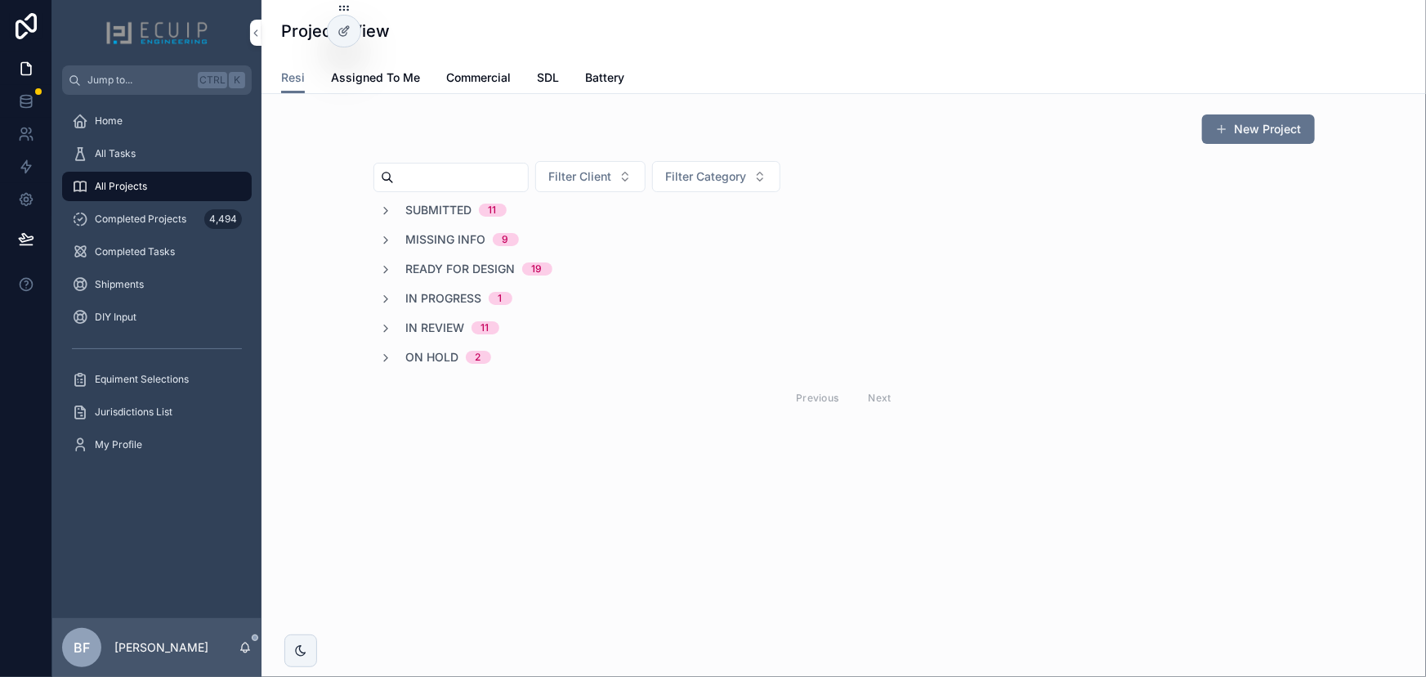
click at [488, 267] on span "Ready for Design" at bounding box center [461, 269] width 110 height 16
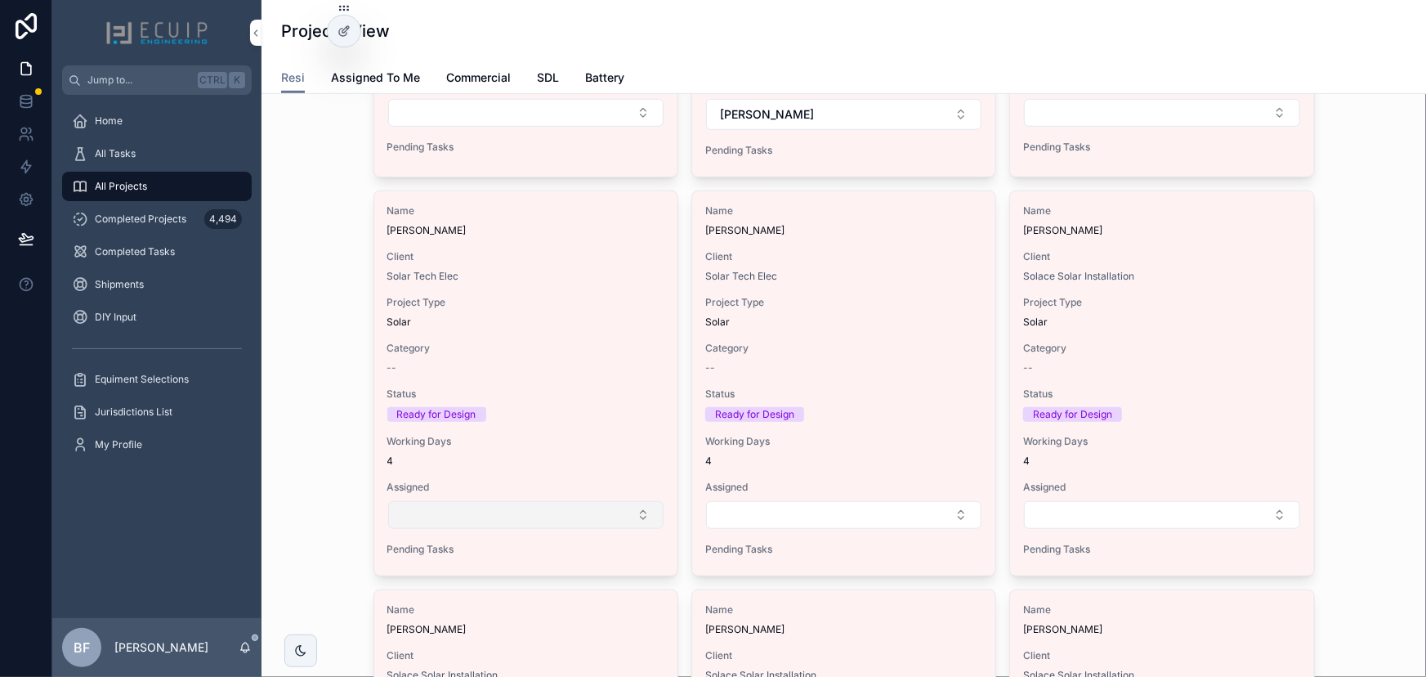
scroll to position [520, 0]
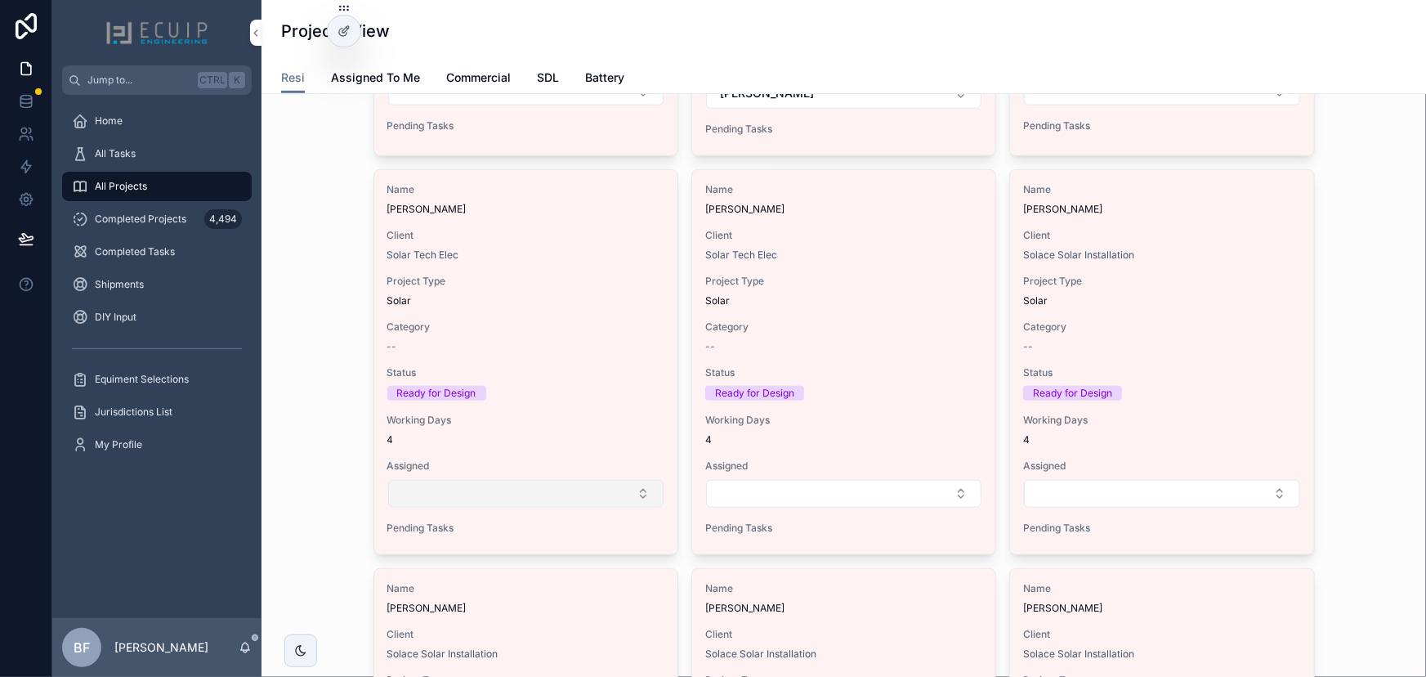
click at [459, 486] on button "Select Button" at bounding box center [525, 494] width 275 height 28
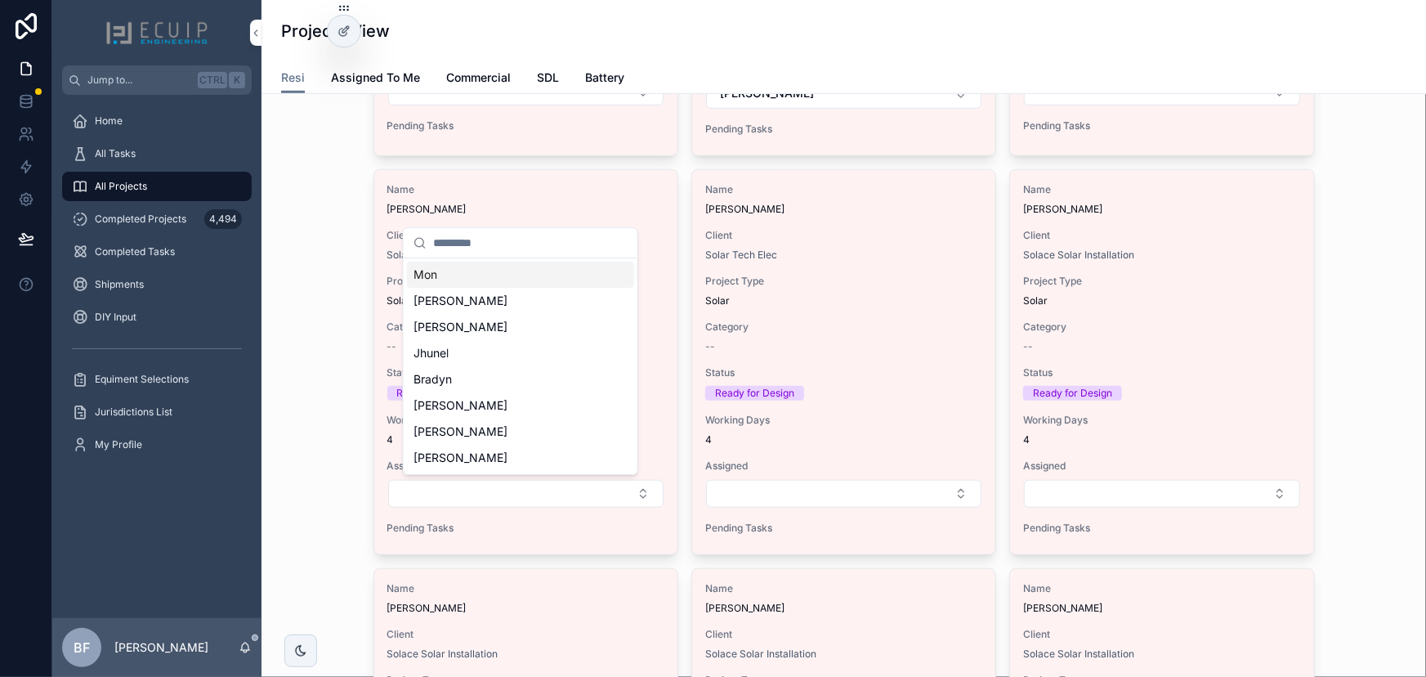
click at [457, 275] on div "Mon" at bounding box center [520, 275] width 227 height 26
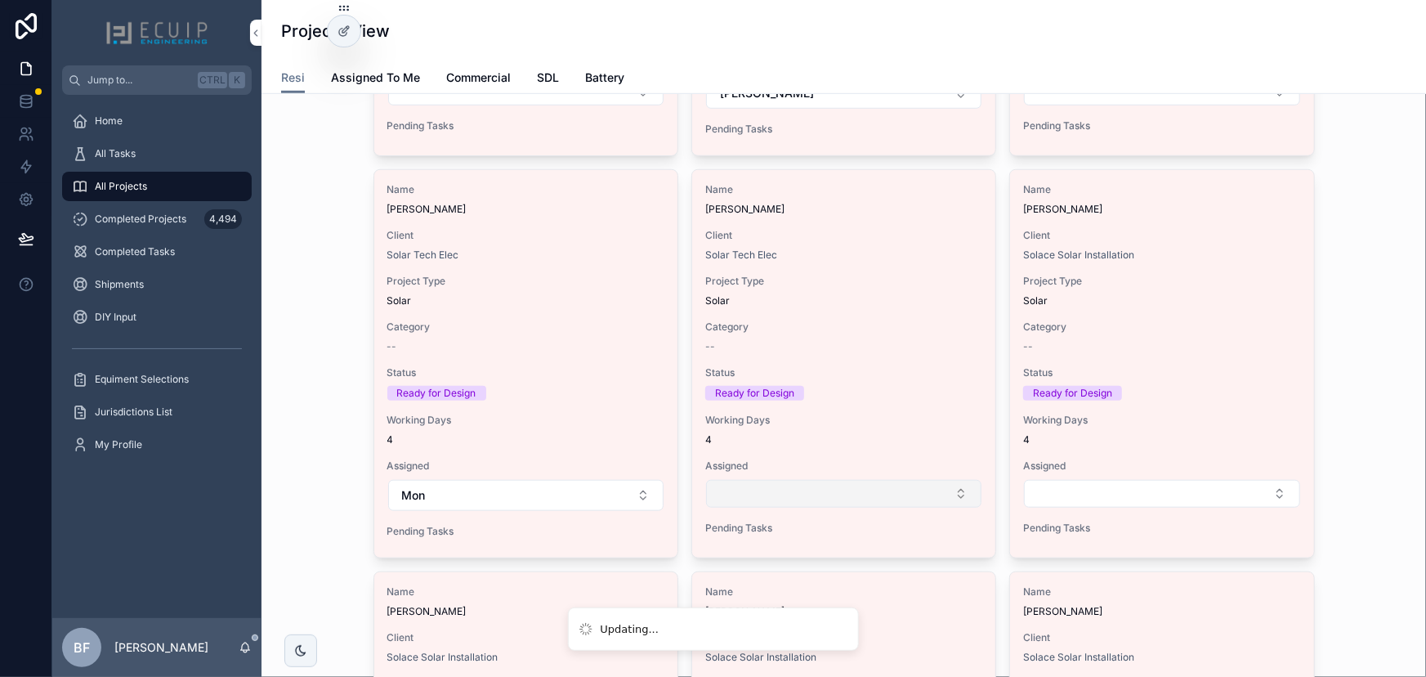
click at [867, 489] on button "Select Button" at bounding box center [843, 494] width 275 height 28
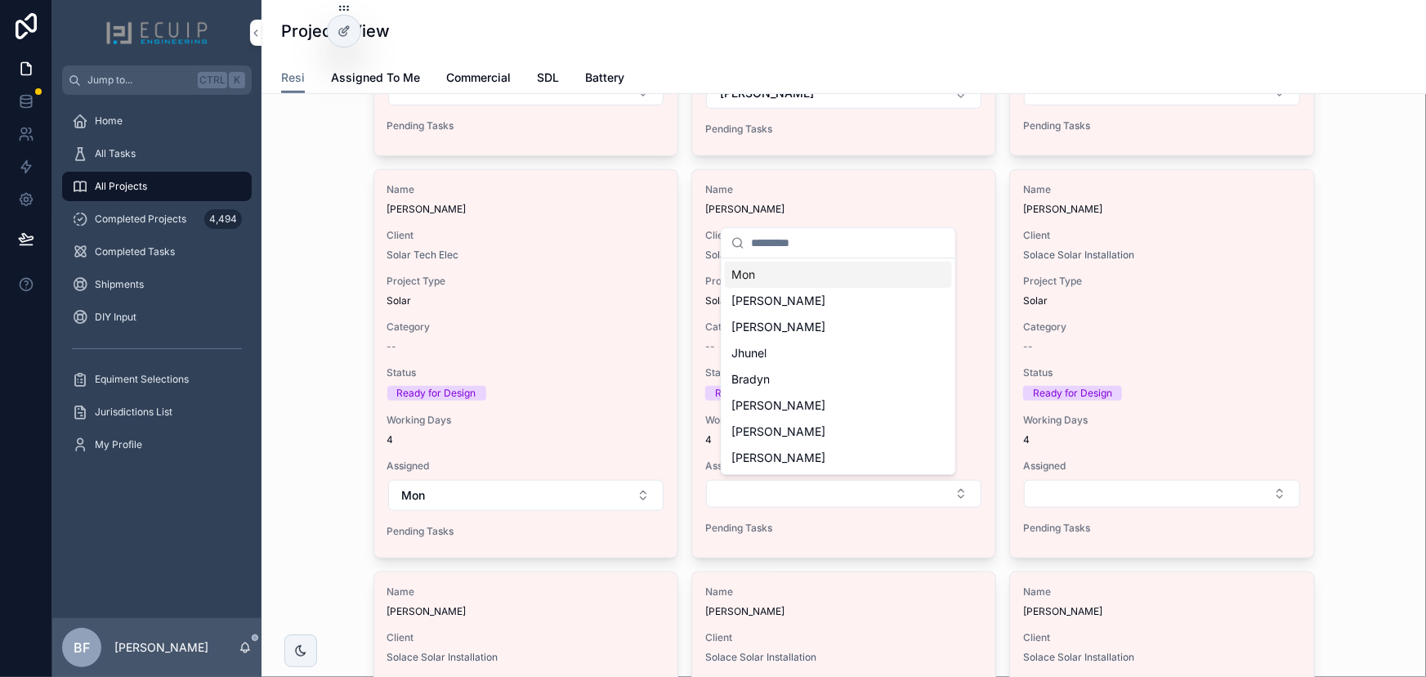
click at [768, 280] on div "Mon" at bounding box center [838, 275] width 227 height 26
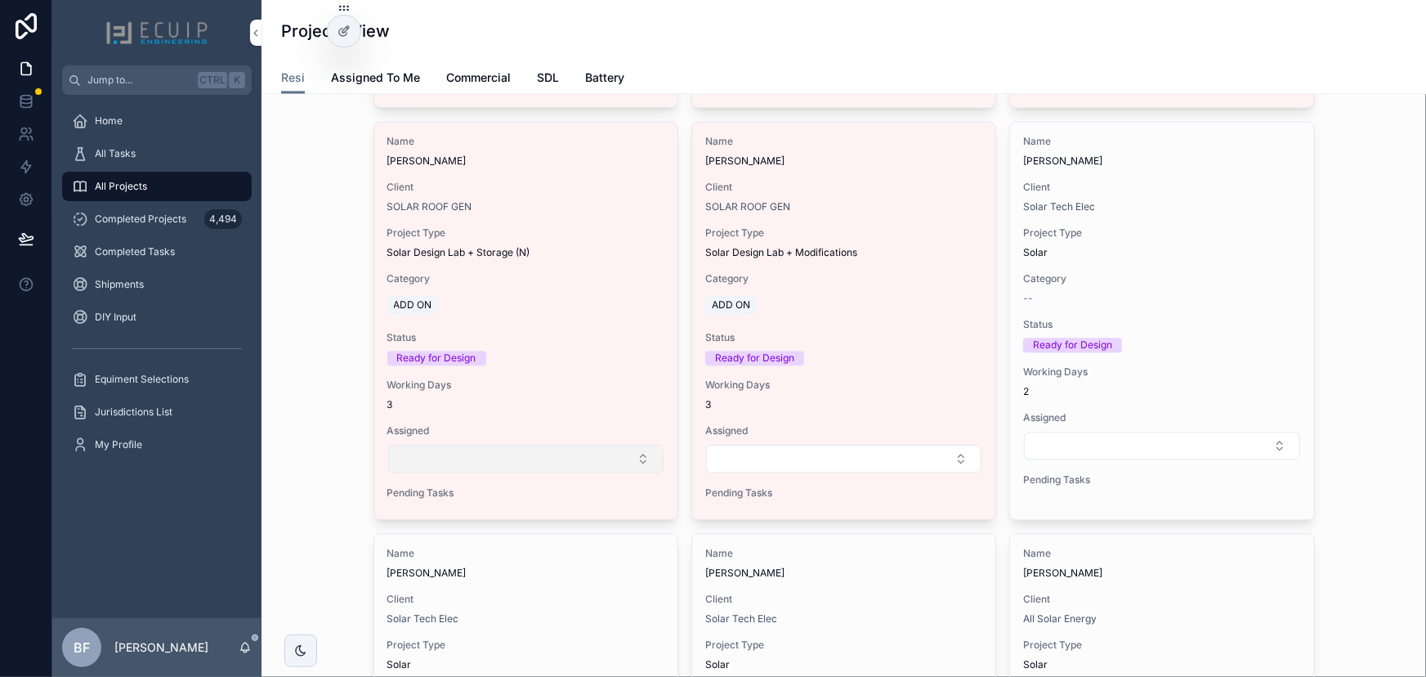
scroll to position [1783, 0]
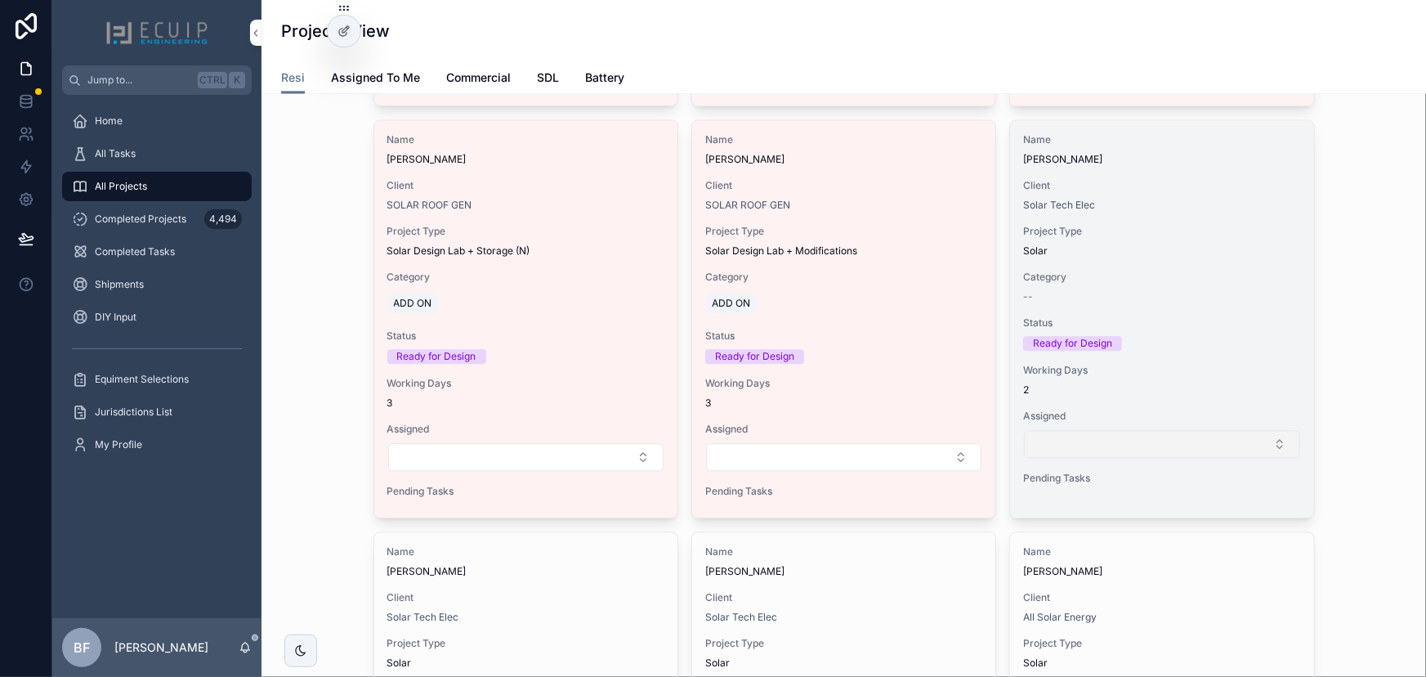
click at [1143, 449] on button "Select Button" at bounding box center [1161, 444] width 275 height 28
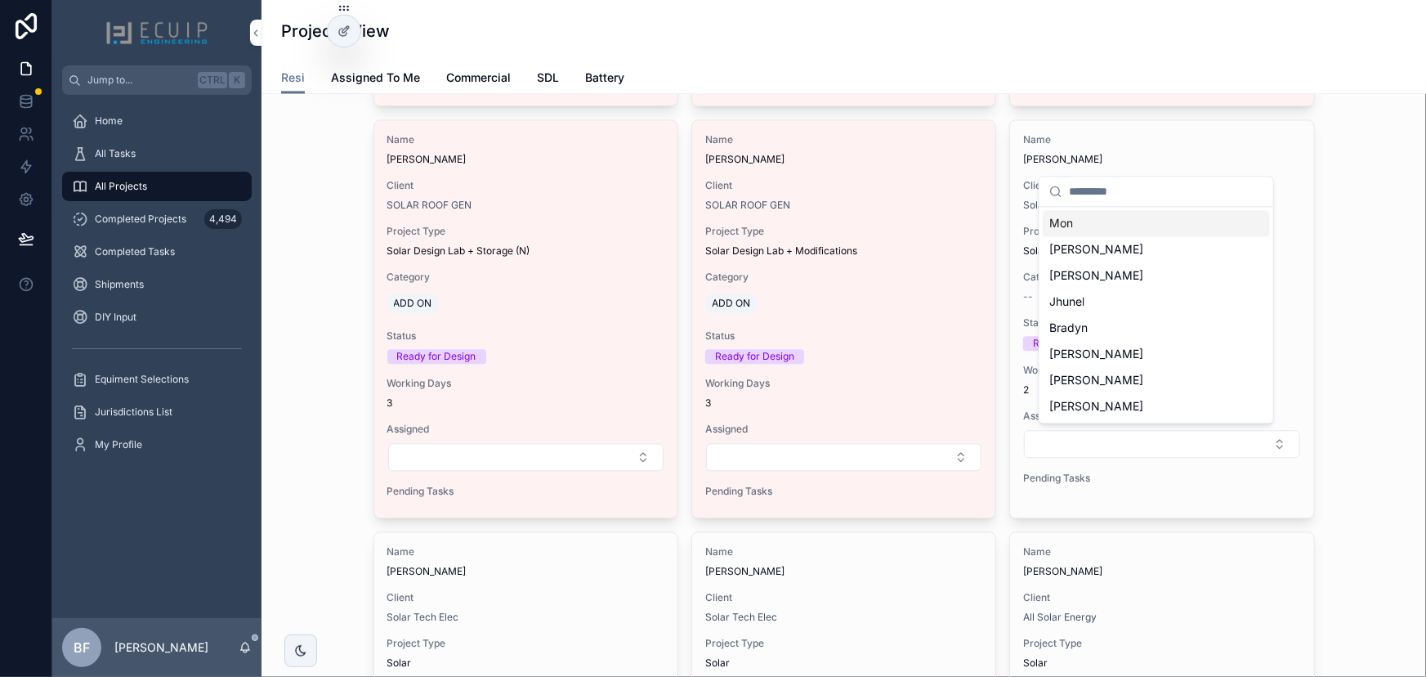
click at [1103, 235] on div "Mon" at bounding box center [1156, 223] width 227 height 26
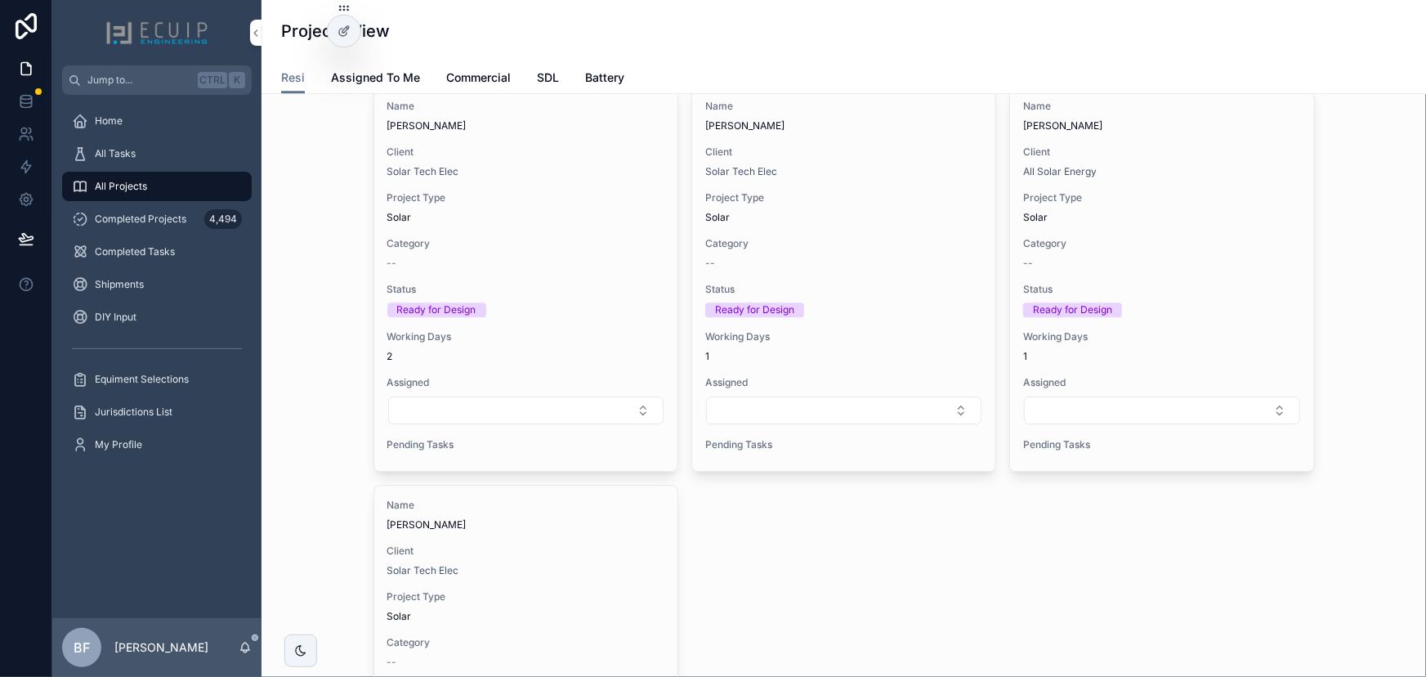
scroll to position [2229, 0]
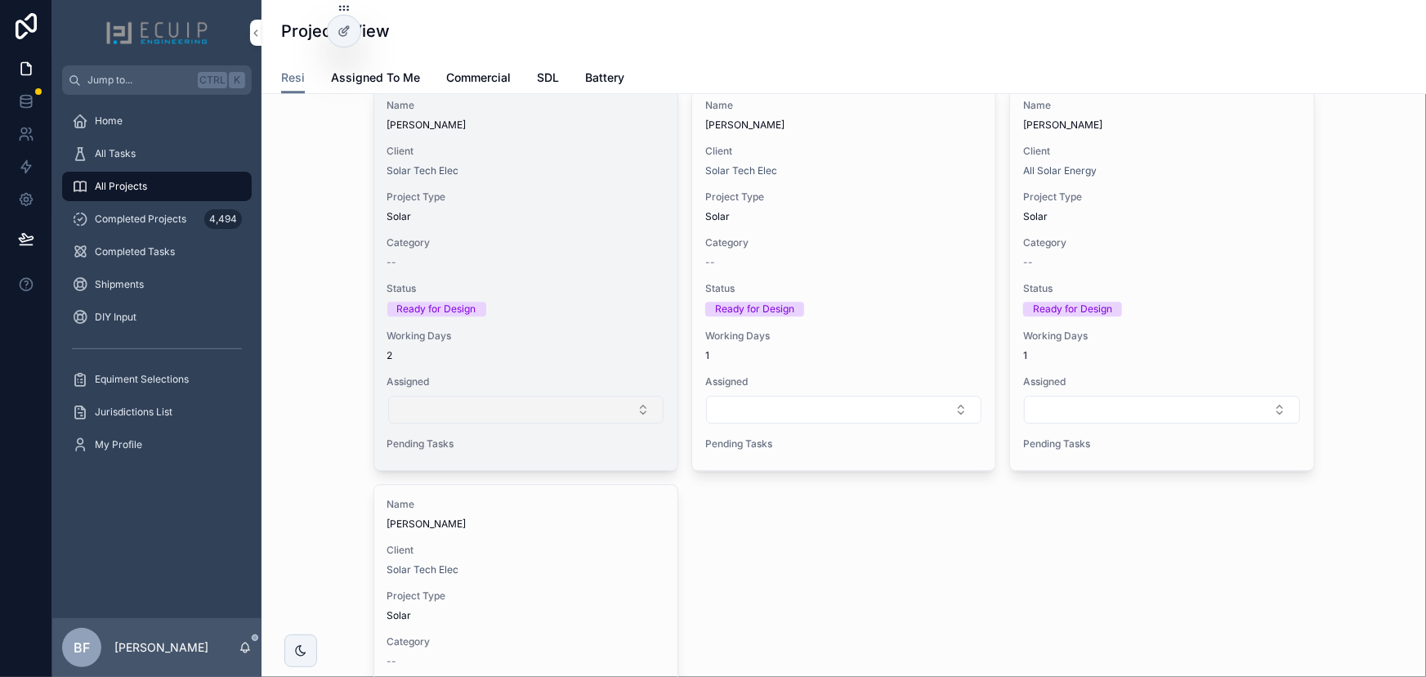
click at [486, 400] on button "Select Button" at bounding box center [525, 410] width 275 height 28
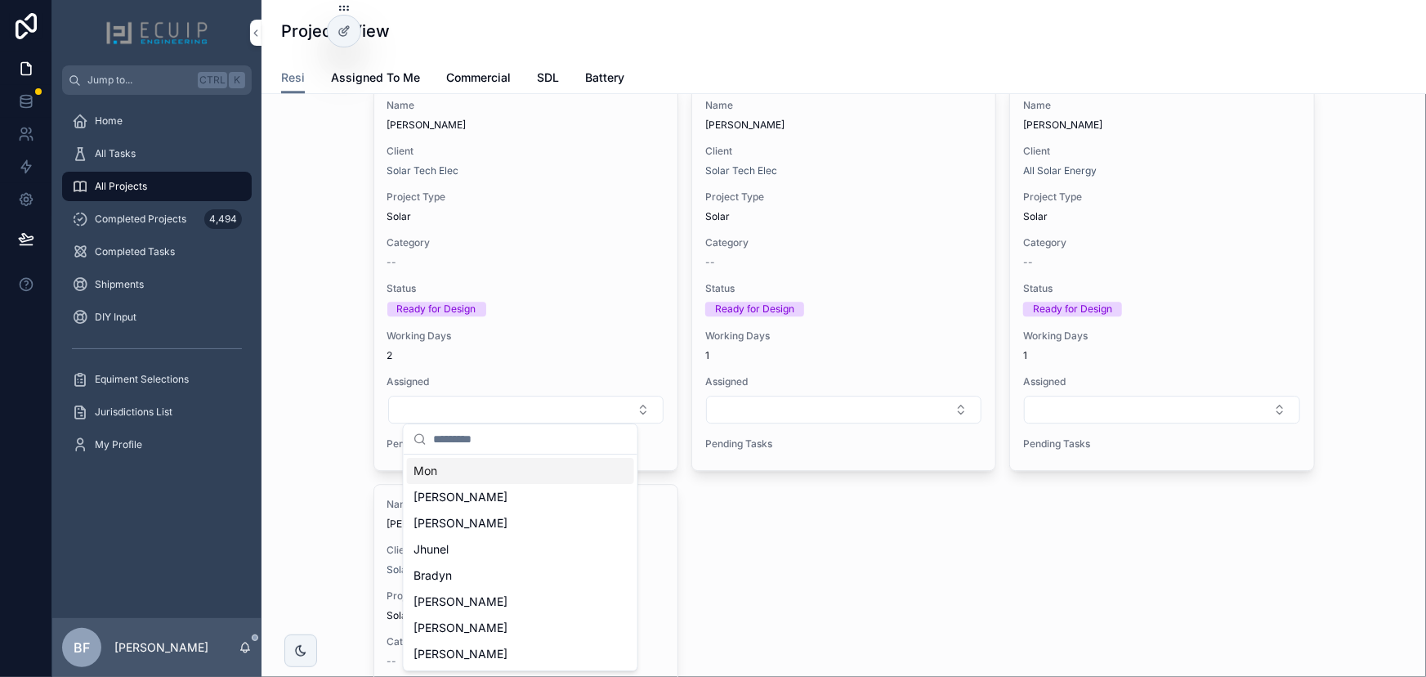
click at [495, 477] on div "Mon" at bounding box center [520, 471] width 227 height 26
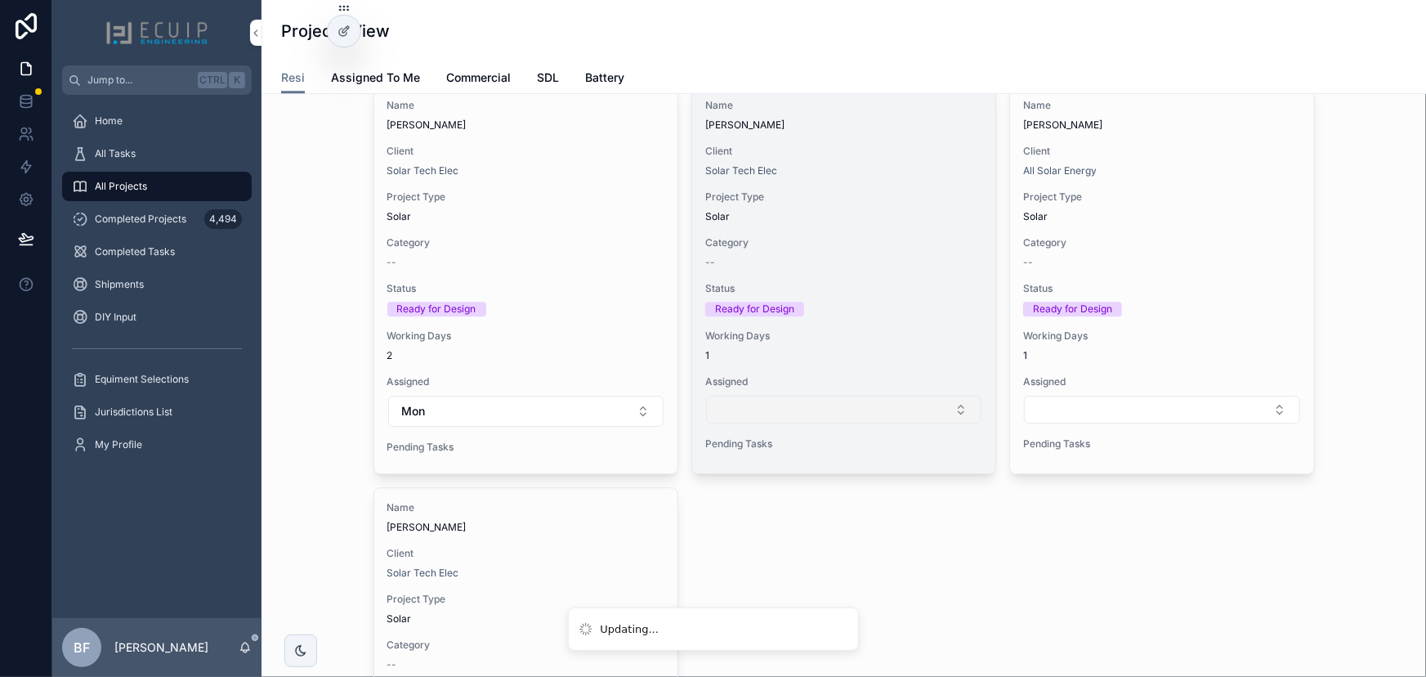
click at [785, 413] on button "Select Button" at bounding box center [843, 410] width 275 height 28
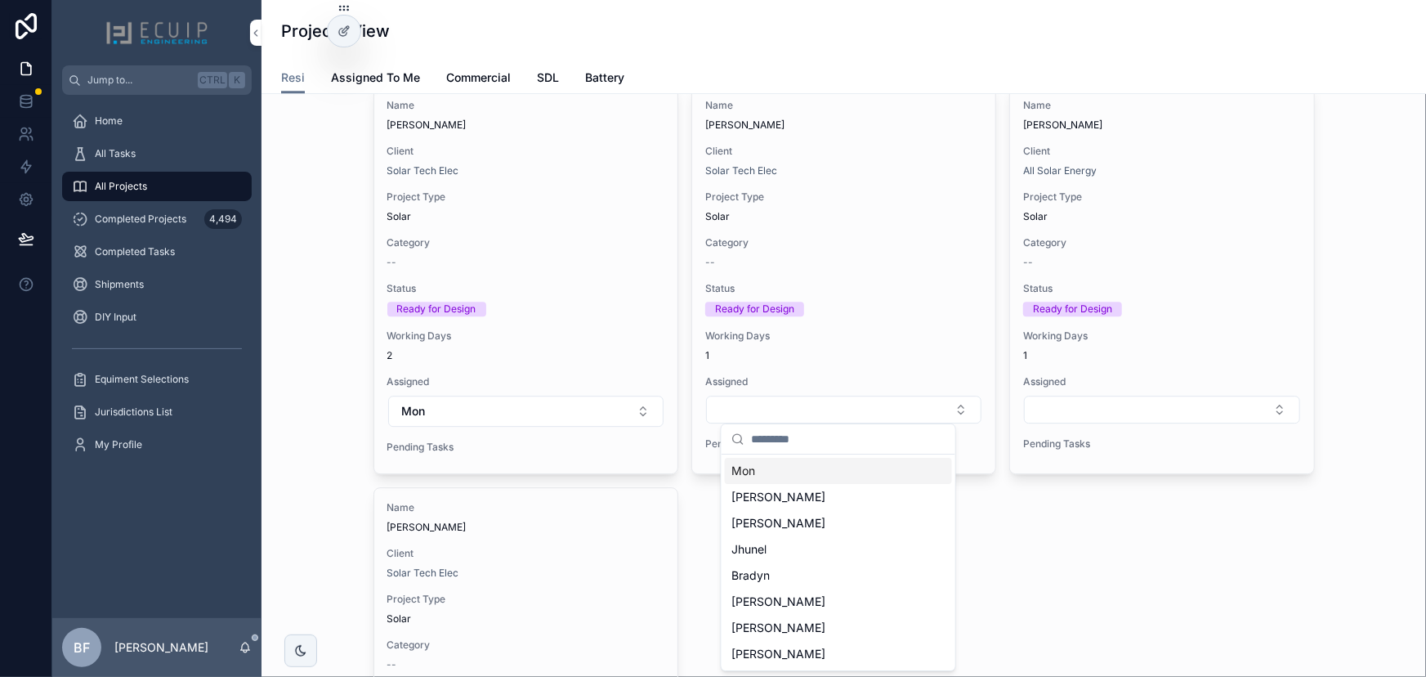
click at [794, 475] on div "Mon" at bounding box center [838, 471] width 227 height 26
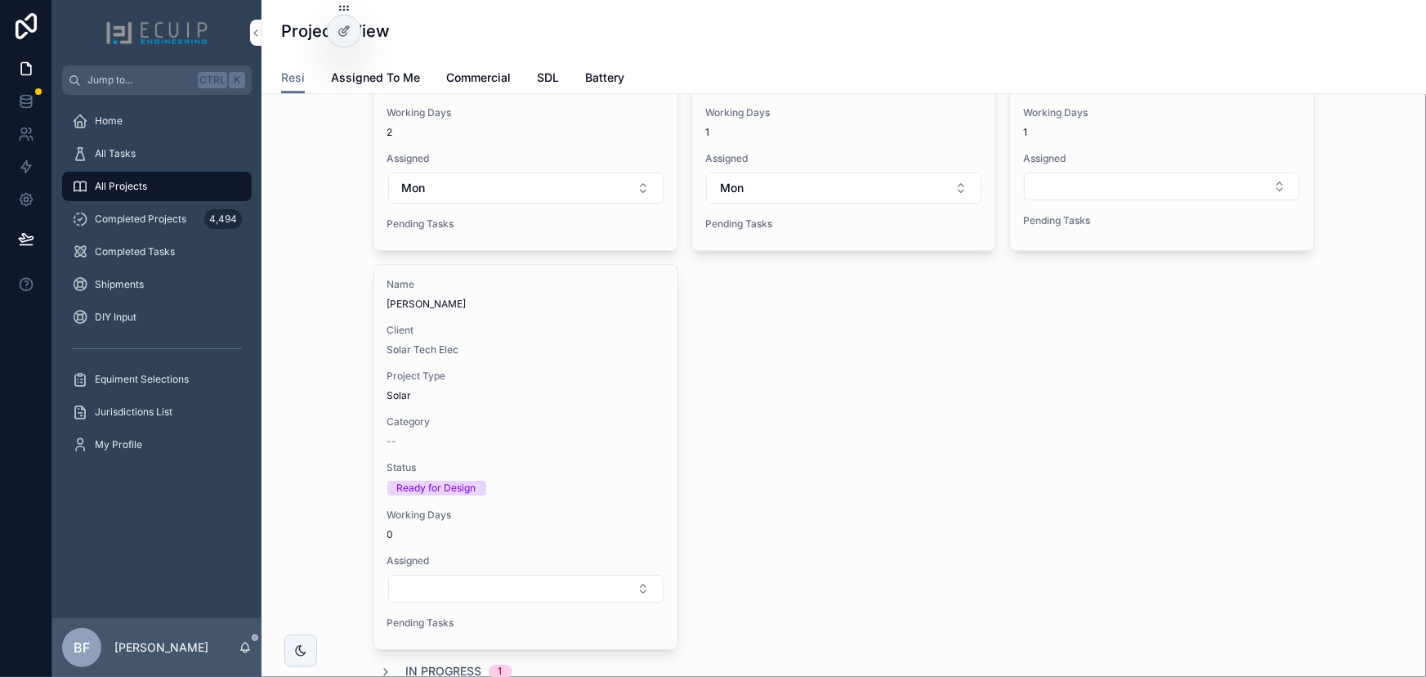
scroll to position [2526, 0]
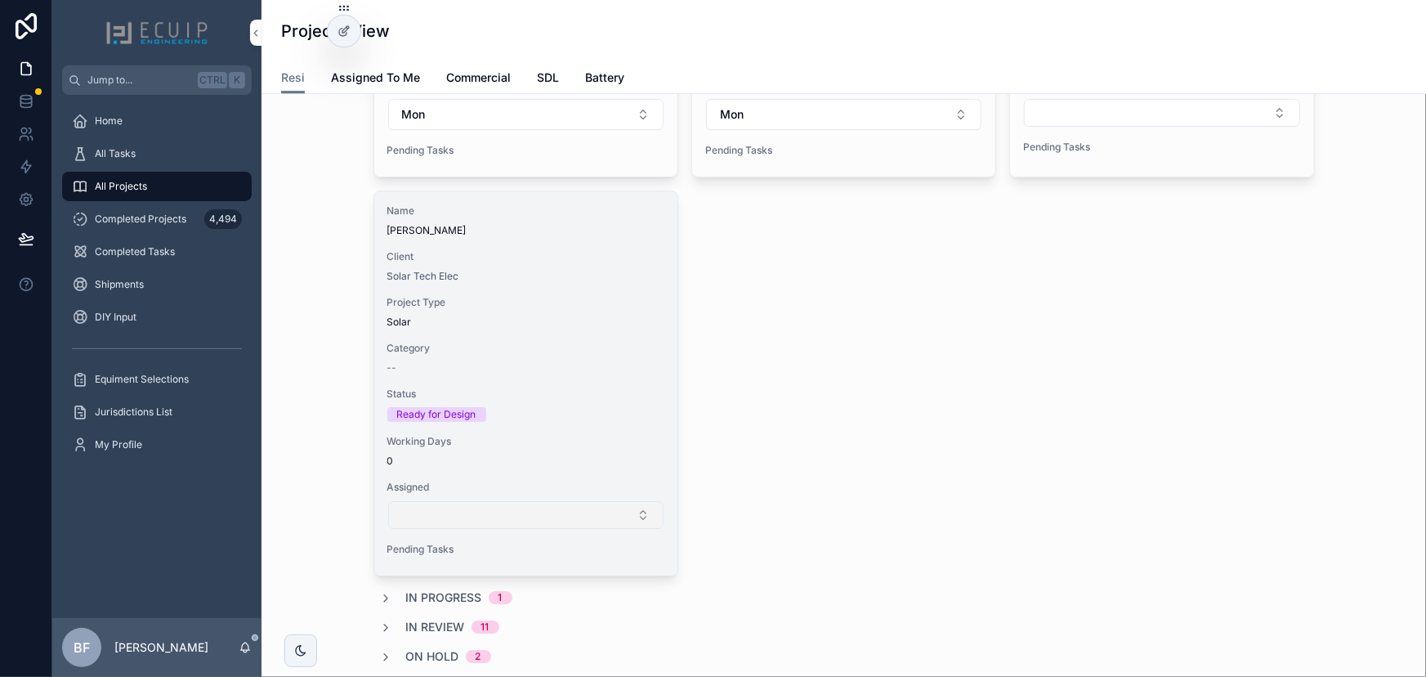
click at [464, 518] on button "Select Button" at bounding box center [525, 515] width 275 height 28
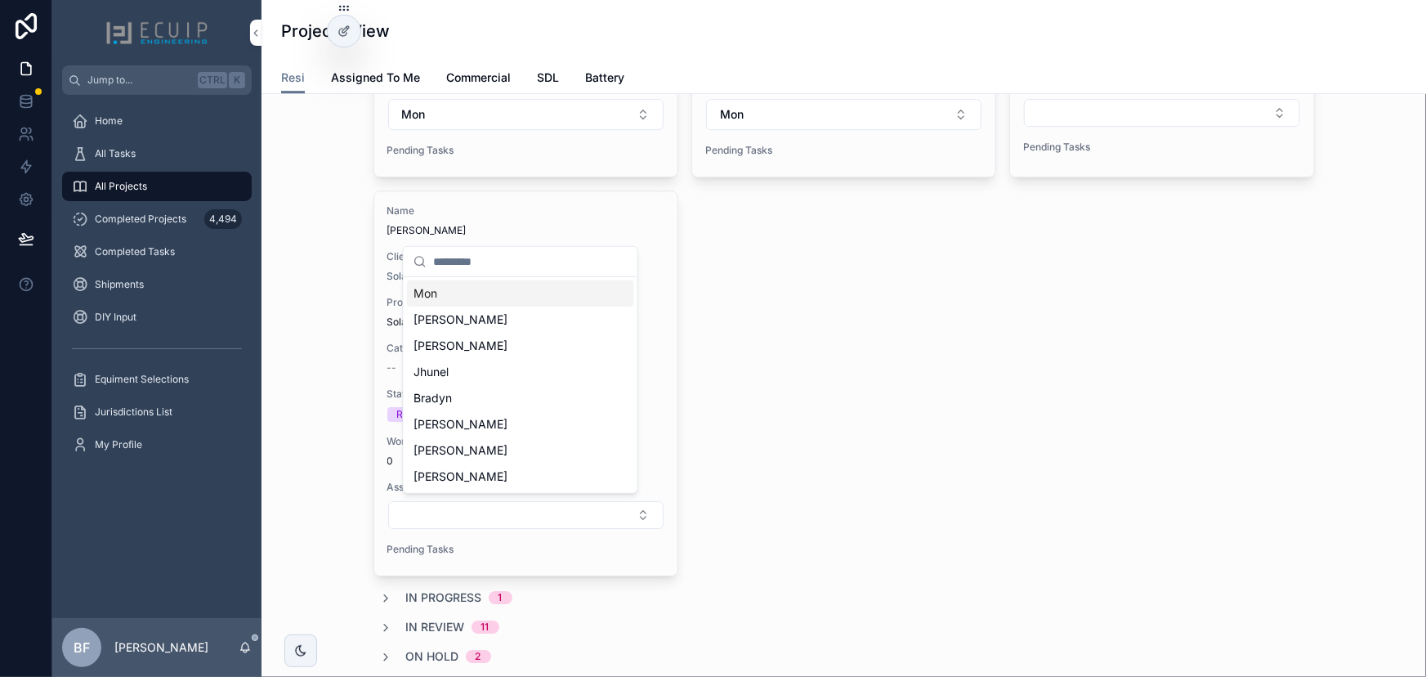
click at [489, 302] on div "Mon" at bounding box center [520, 293] width 227 height 26
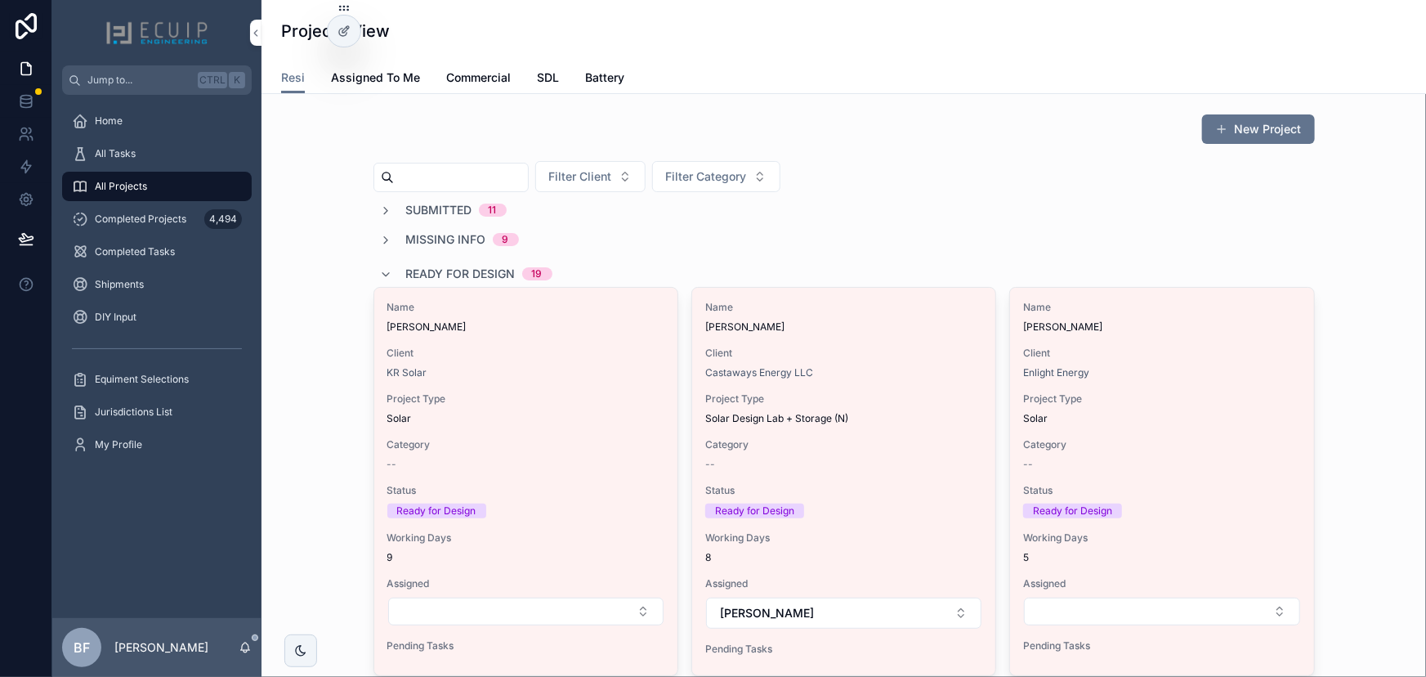
scroll to position [0, 0]
click at [390, 276] on div "Ready for Design 19" at bounding box center [466, 274] width 172 height 26
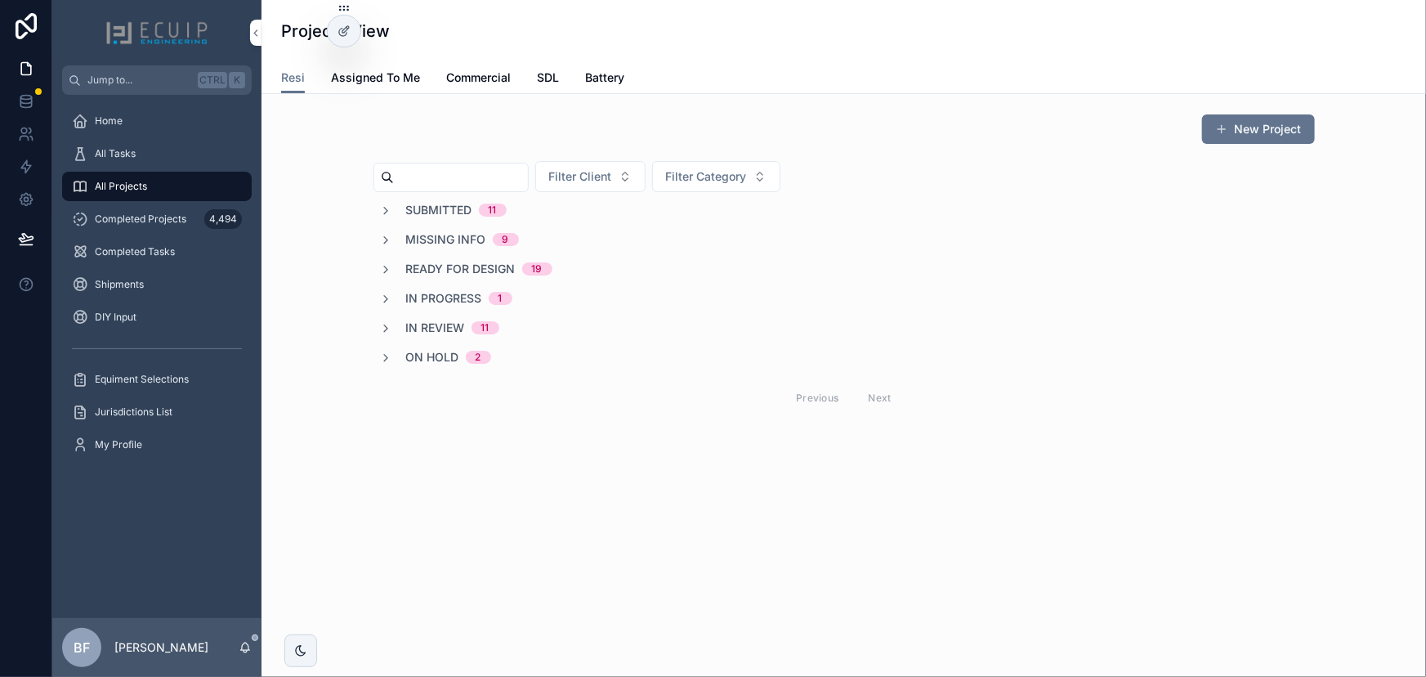
click at [442, 329] on span "In Review" at bounding box center [435, 328] width 59 height 16
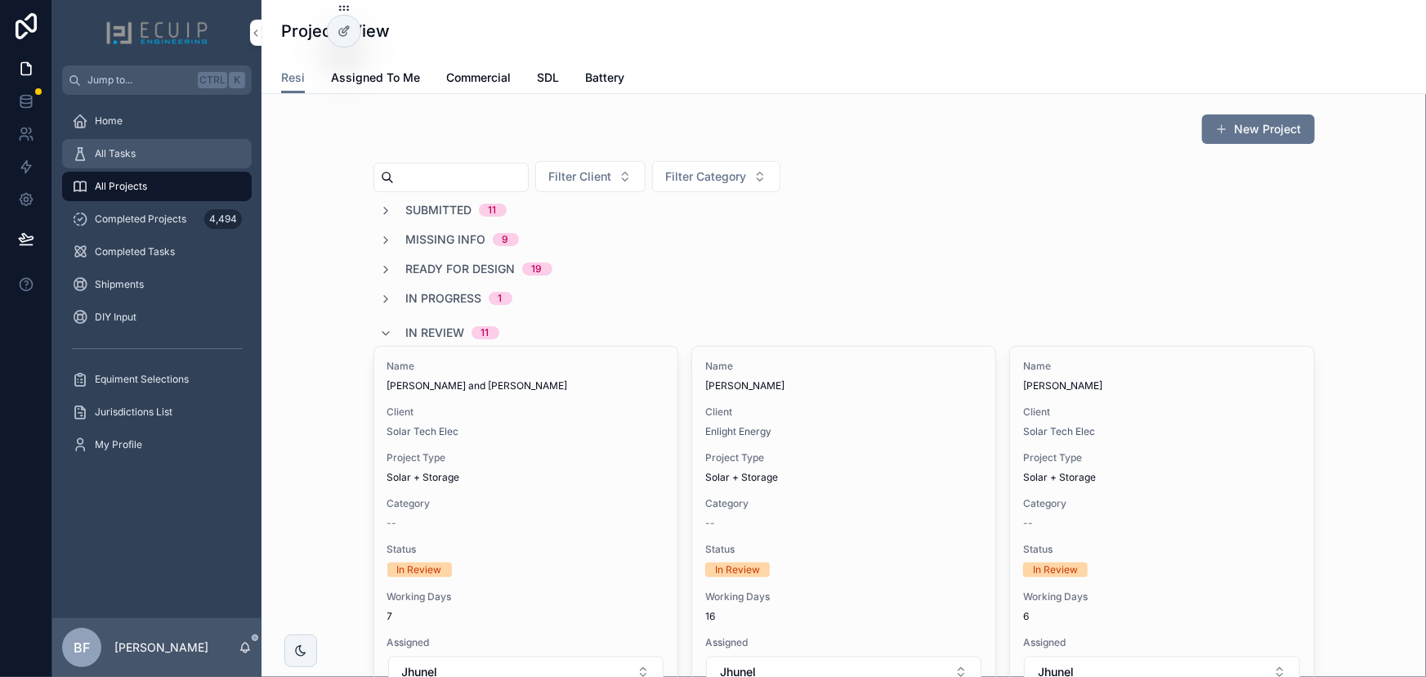
drag, startPoint x: 158, startPoint y: 154, endPoint x: 174, endPoint y: 154, distance: 16.3
click at [158, 154] on div "All Tasks" at bounding box center [157, 154] width 170 height 26
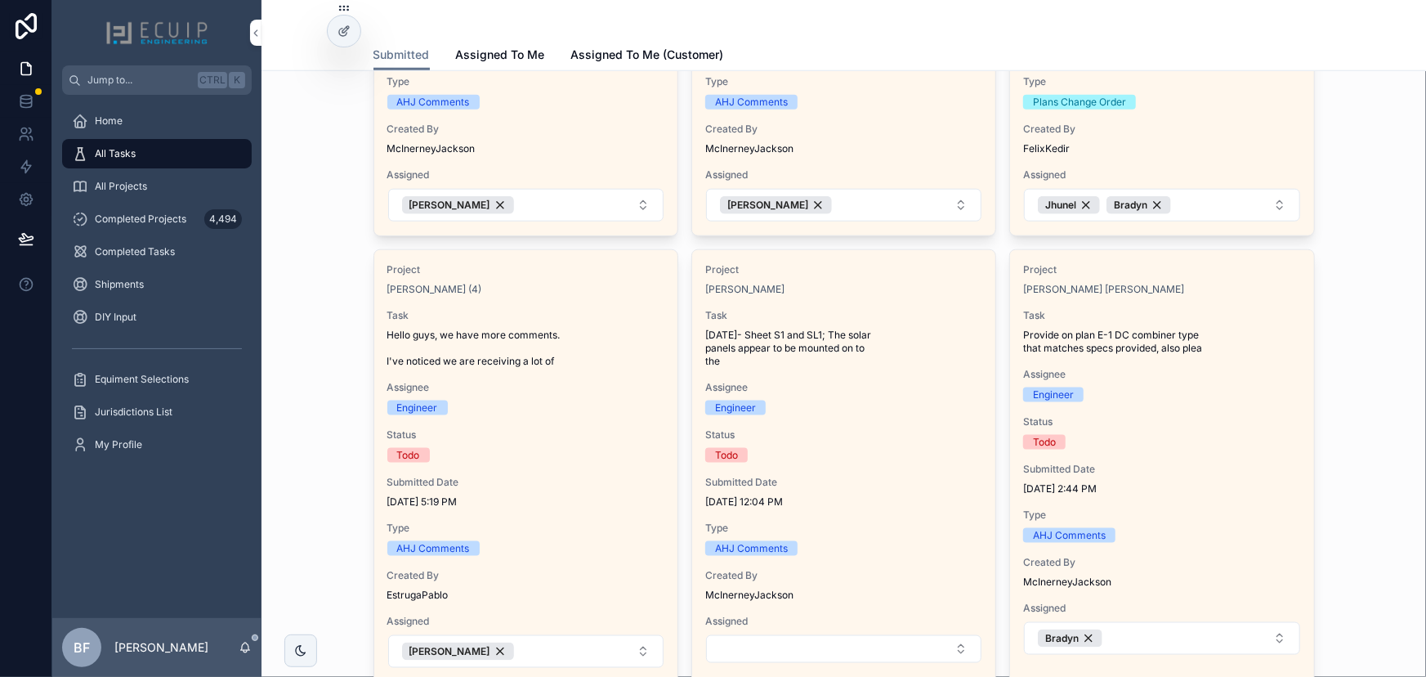
scroll to position [817, 0]
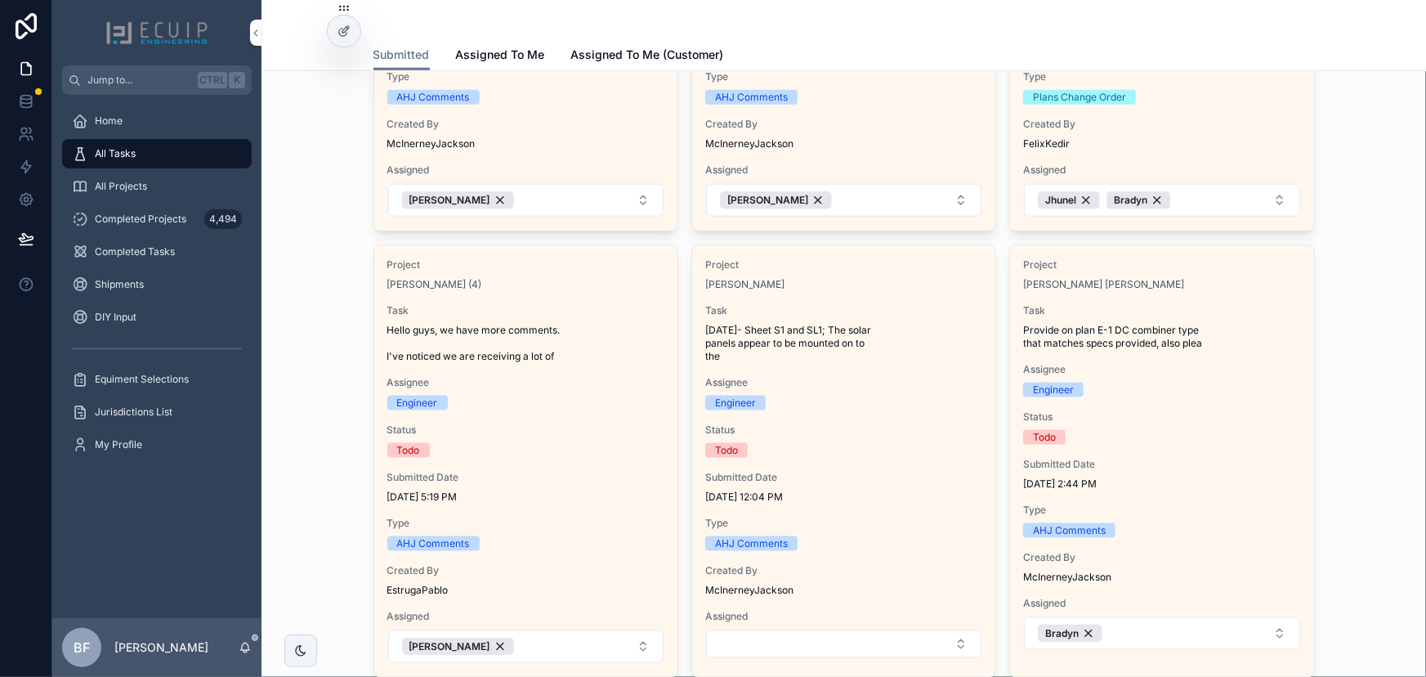
click at [1226, 342] on span "Provide on plan E-1 DC combiner type that matches specs provided, also plea" at bounding box center [1161, 337] width 277 height 26
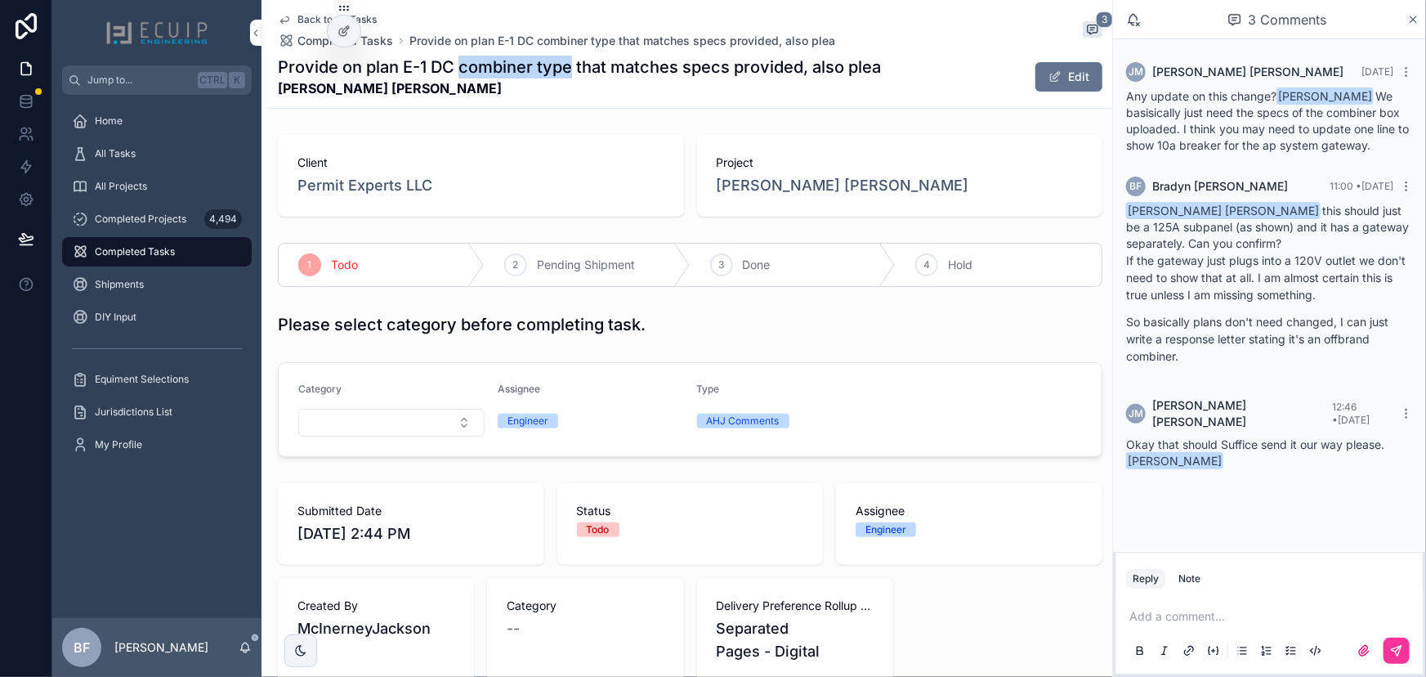
drag, startPoint x: 463, startPoint y: 65, endPoint x: 571, endPoint y: 69, distance: 107.9
click at [571, 69] on h1 "Provide on plan E-1 DC combiner type that matches specs provided, also plea" at bounding box center [579, 67] width 603 height 23
copy h1 "combiner type"
click at [155, 166] on div "All Tasks" at bounding box center [157, 154] width 170 height 26
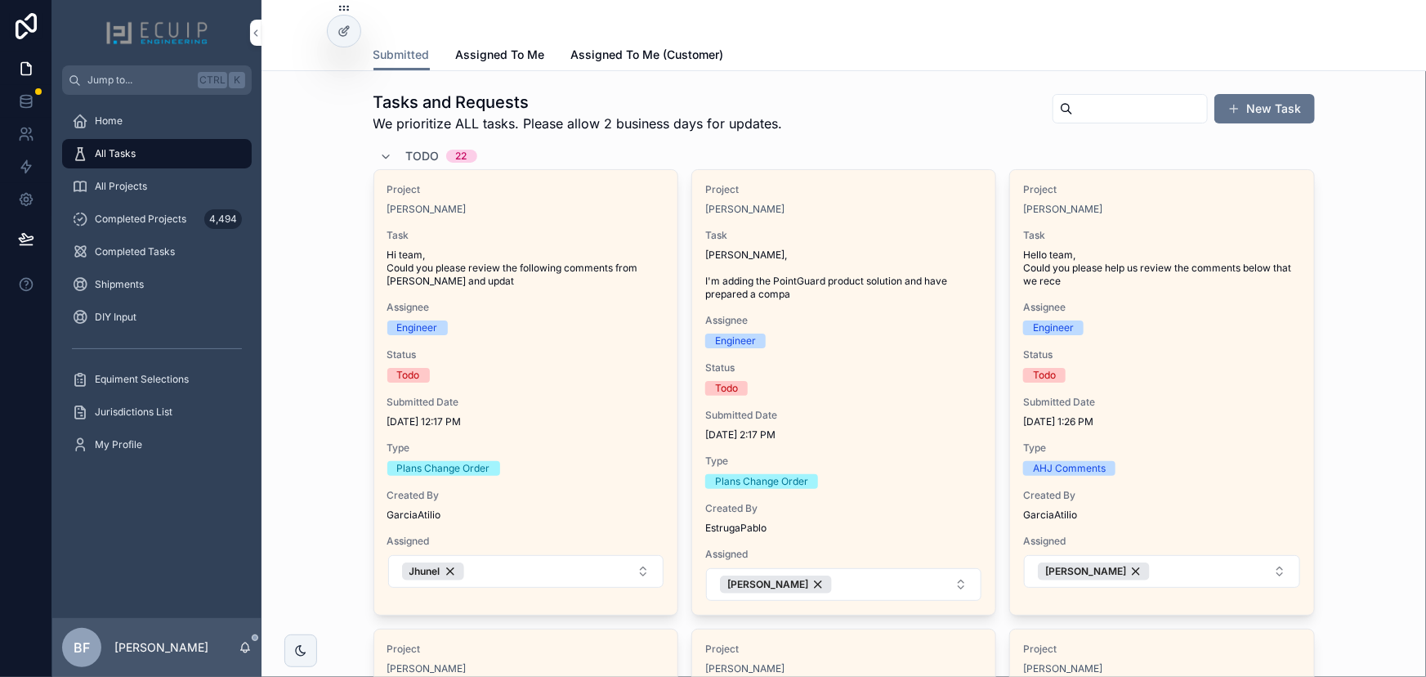
click at [1162, 112] on input "scrollable content" at bounding box center [1140, 108] width 134 height 23
paste input "**********"
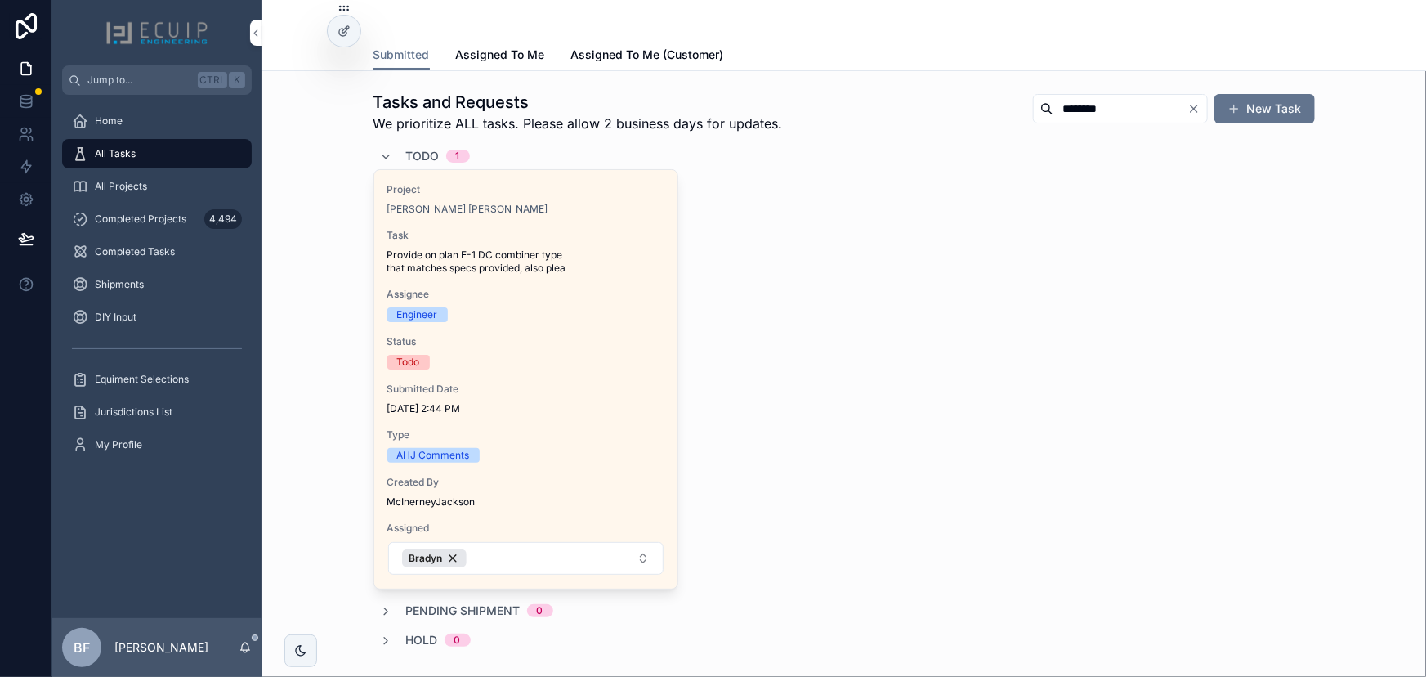
drag, startPoint x: 1099, startPoint y: 101, endPoint x: 848, endPoint y: 105, distance: 251.8
click at [852, 105] on div "Tasks and Requests We prioritize ALL tasks. Please allow 2 business days for up…" at bounding box center [845, 112] width 942 height 43
type input "*******"
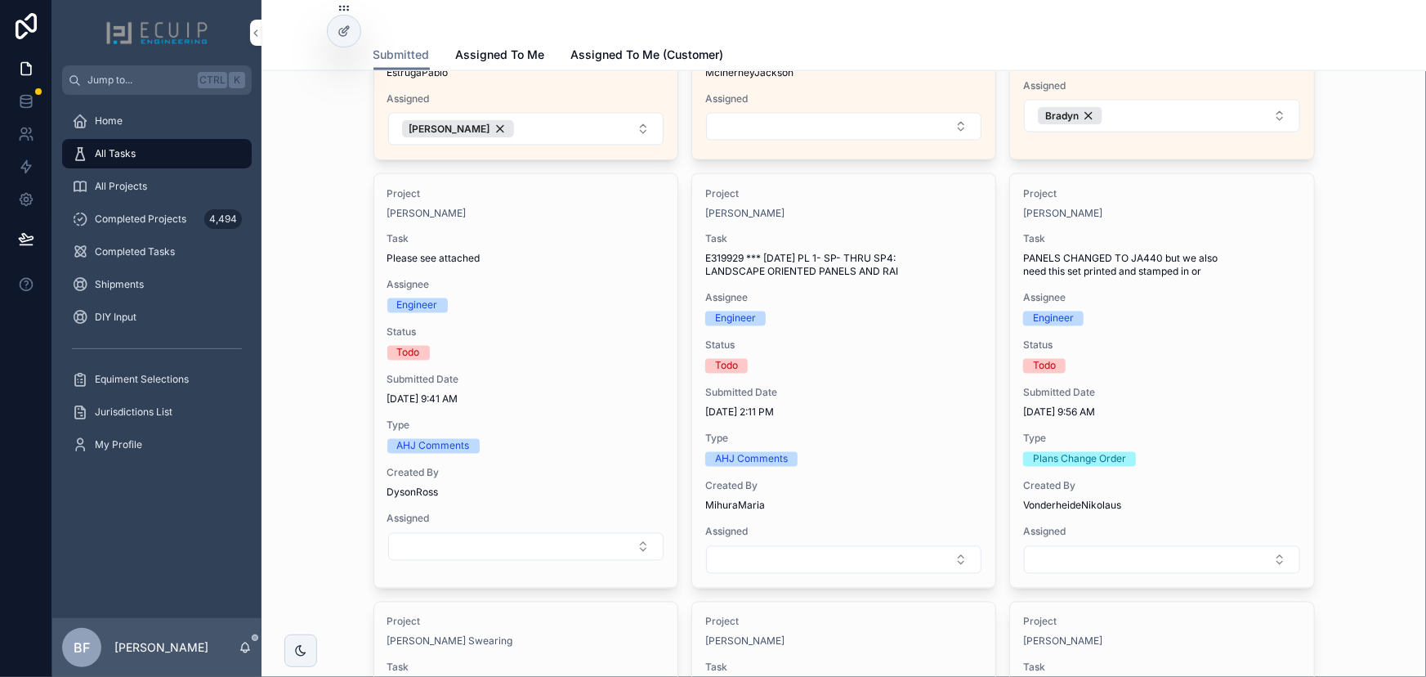
scroll to position [1337, 0]
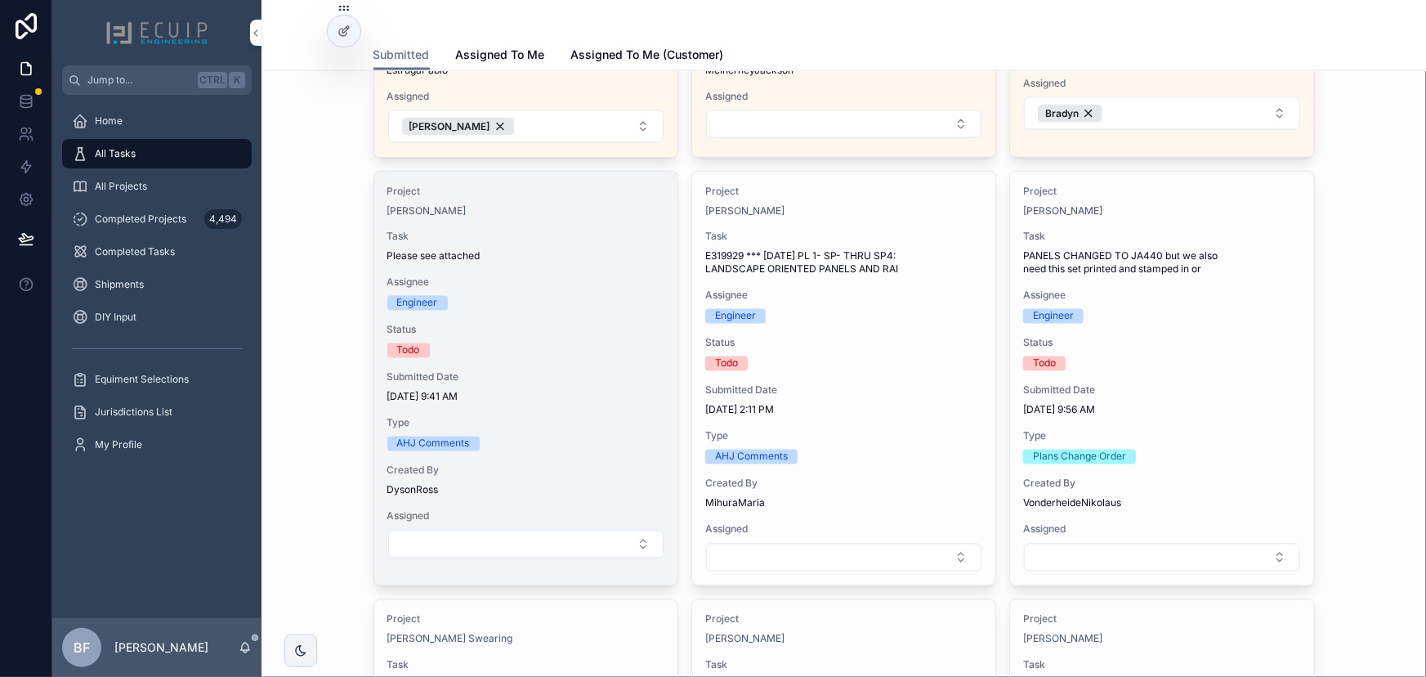
click at [492, 220] on div "Project Harold Laggner Task Please see attached Assignee Engineer Status Todo S…" at bounding box center [525, 372] width 303 height 401
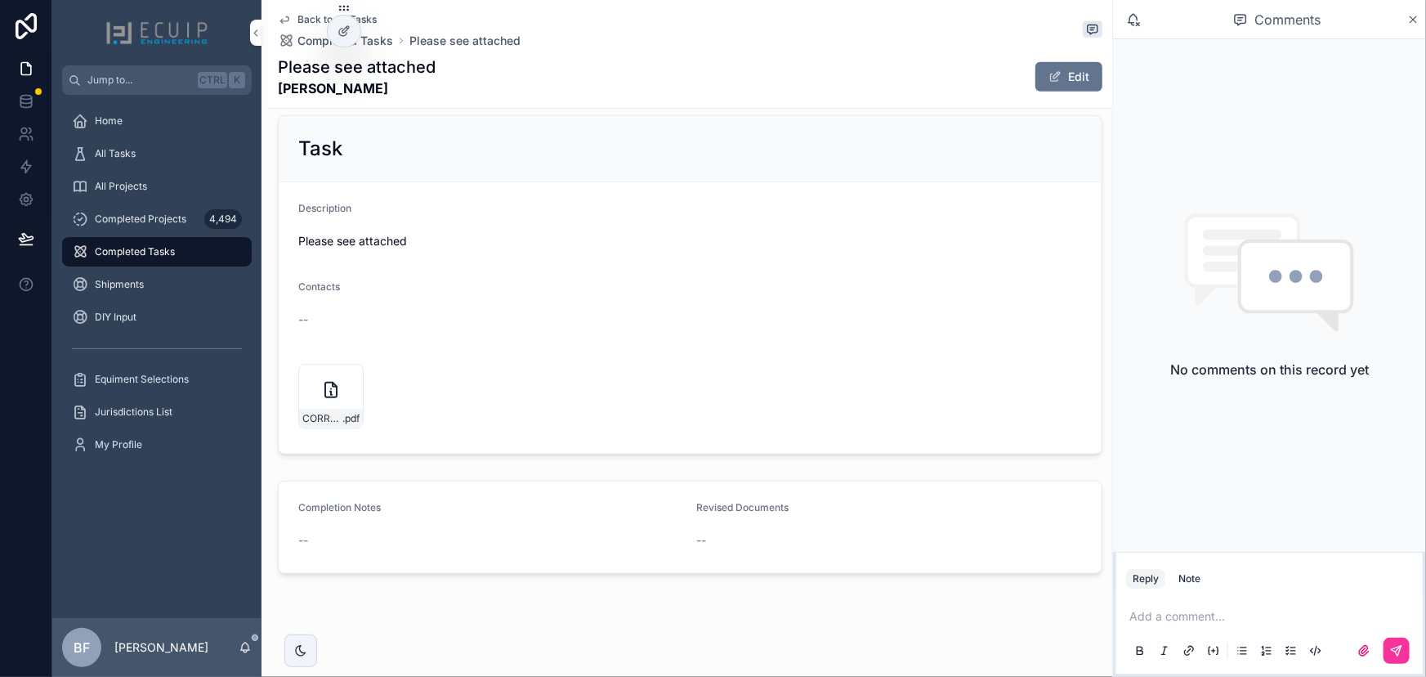
scroll to position [577, 0]
click at [316, 402] on div "CORRECTION-REQUEST--SEMINOLE-COUNTY .pdf" at bounding box center [331, 412] width 64 height 20
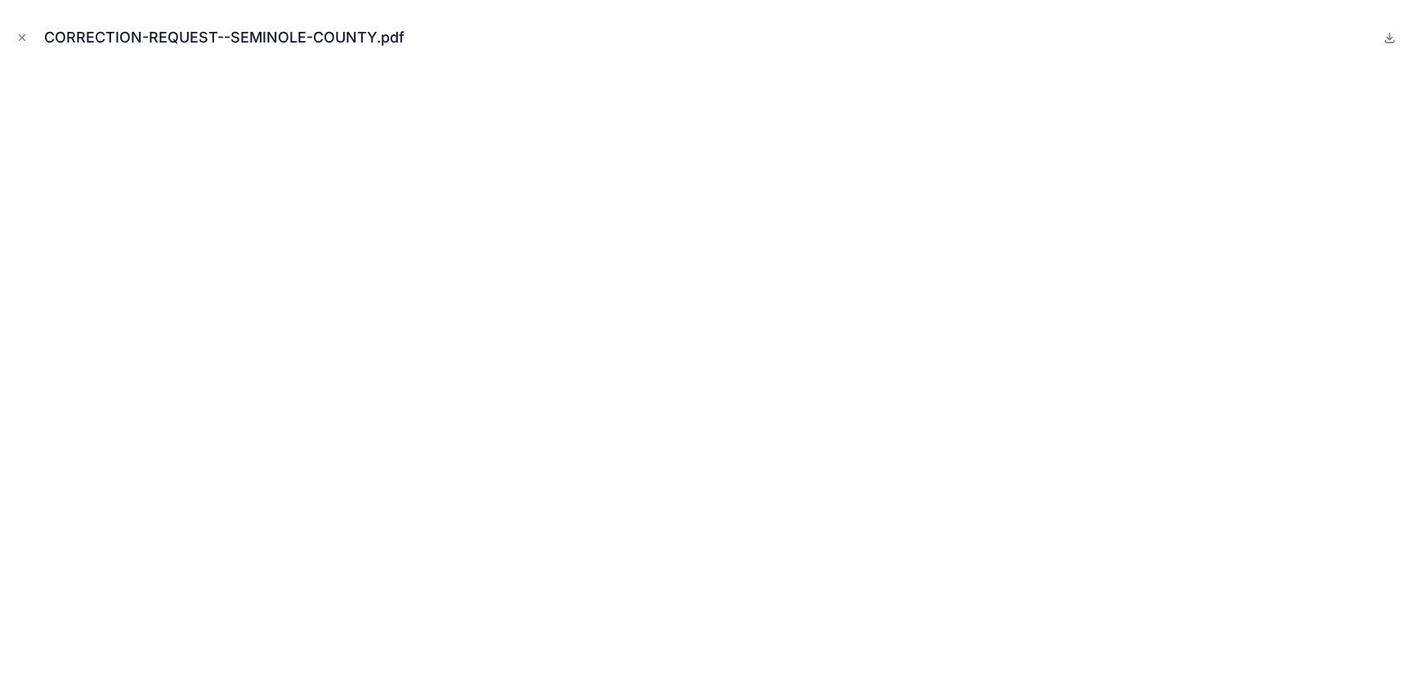
click at [20, 33] on icon "Close modal" at bounding box center [21, 37] width 11 height 11
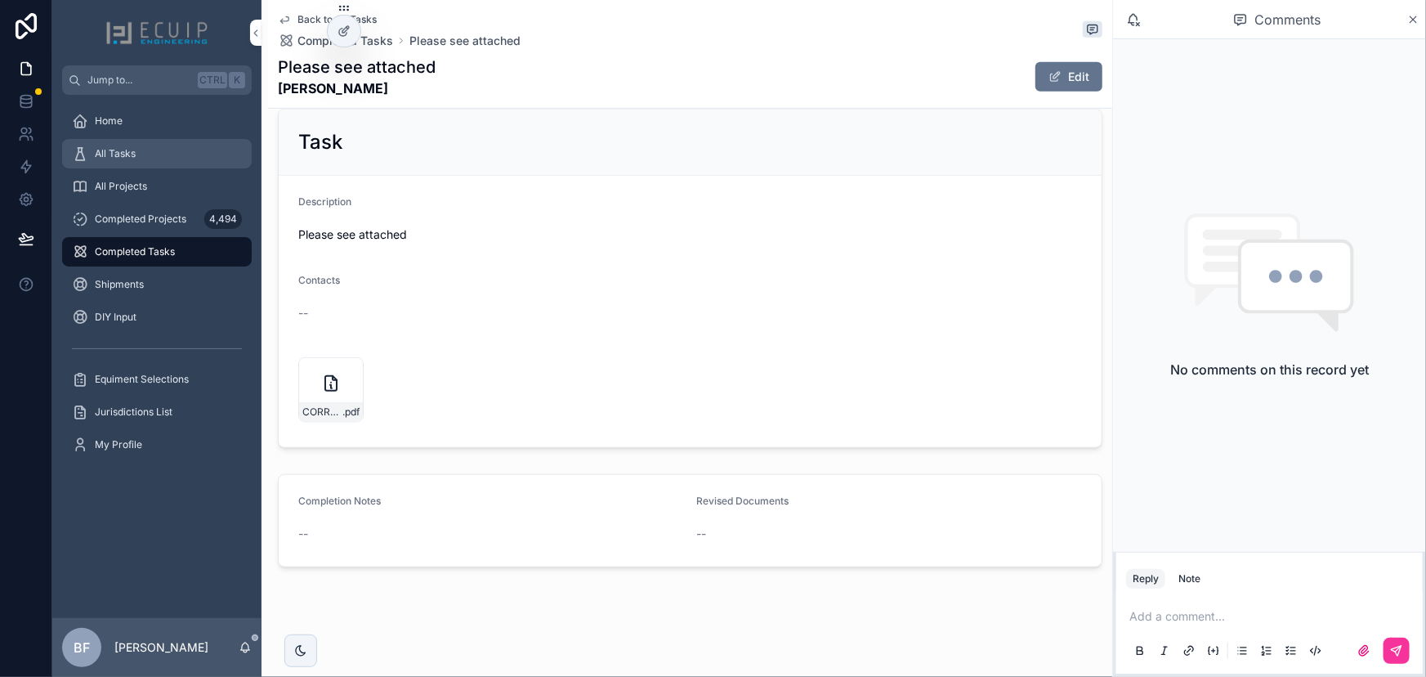
click at [142, 139] on link "All Tasks" at bounding box center [157, 153] width 190 height 29
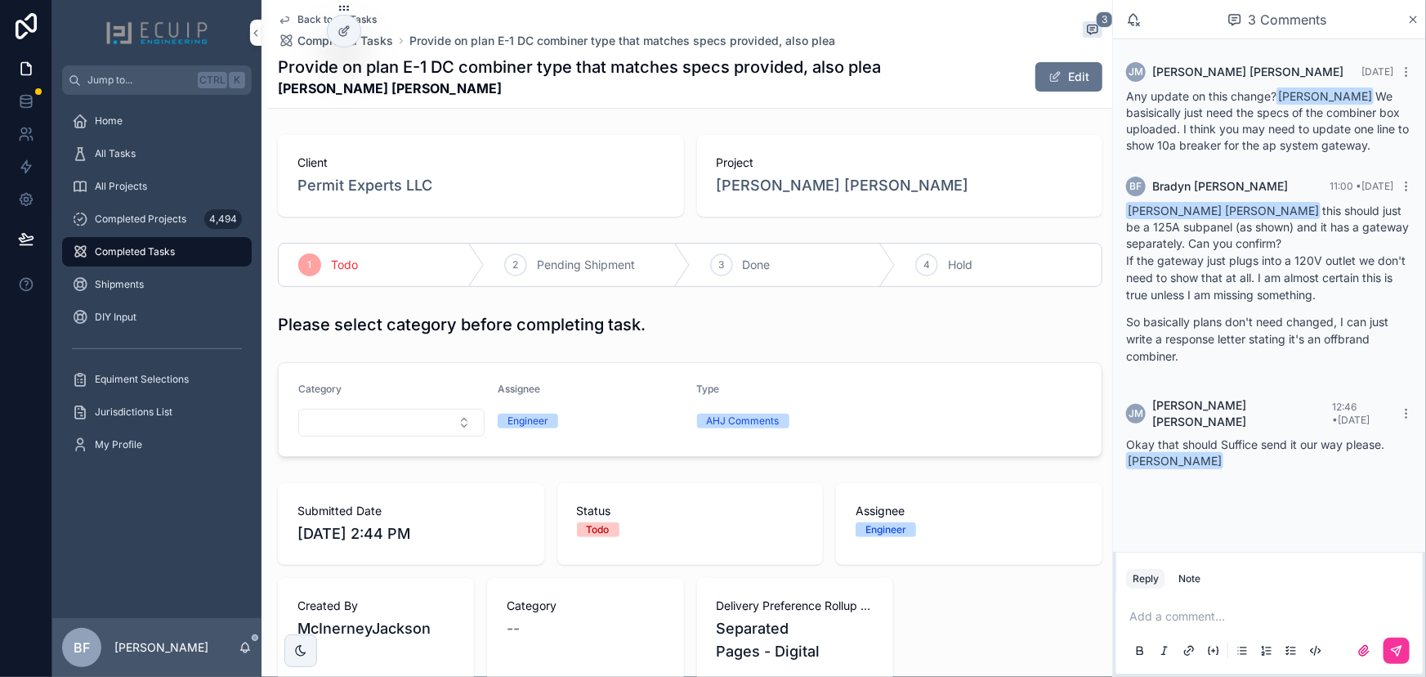
click at [602, 105] on div "Back to All Tasks Completed Tasks Provide on plan E-1 DC combiner type that mat…" at bounding box center [690, 54] width 825 height 108
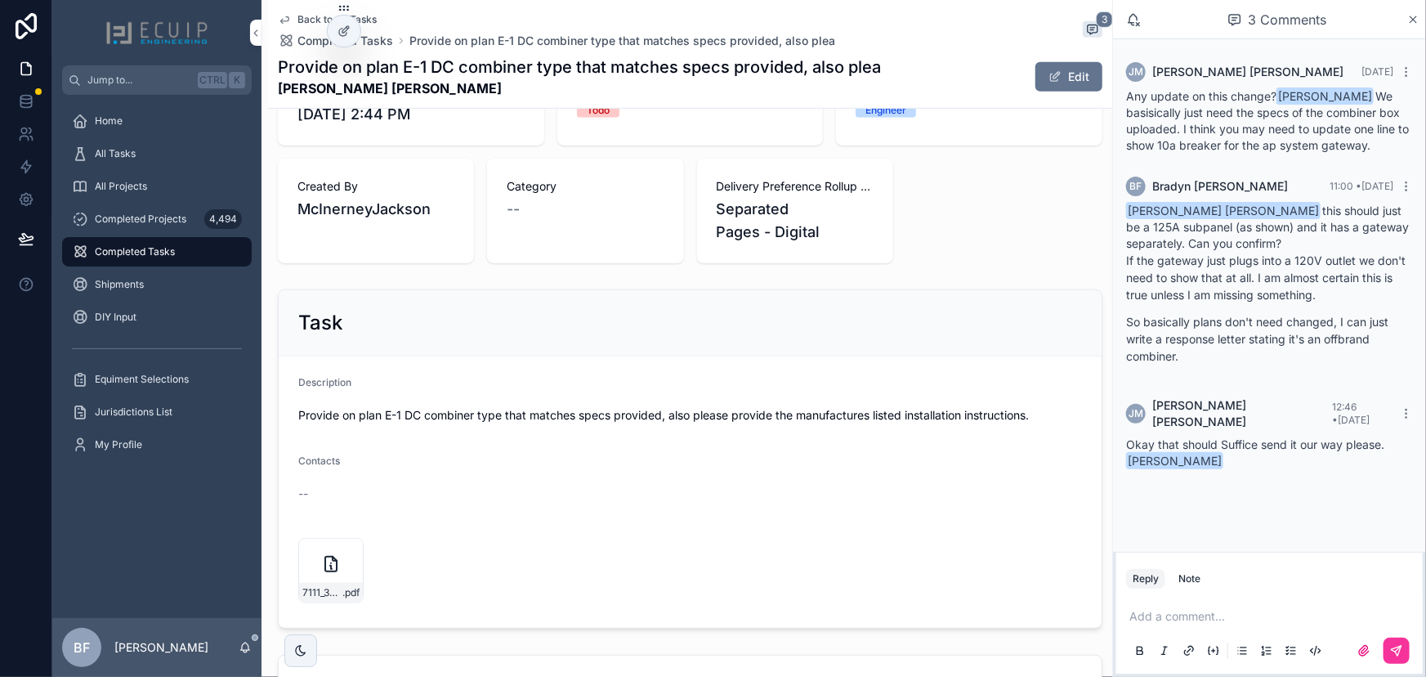
scroll to position [600, 0]
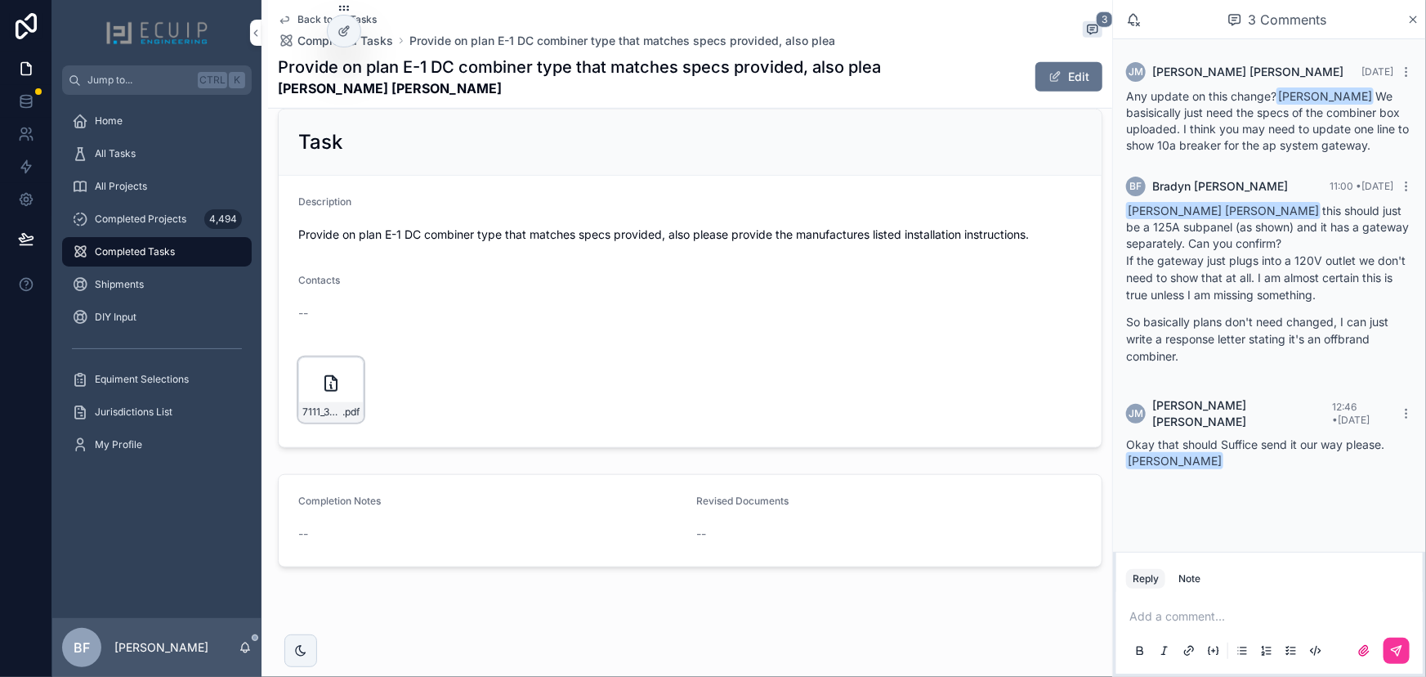
click at [340, 396] on div "7111_370-0005-User-Manual .pdf" at bounding box center [330, 389] width 65 height 65
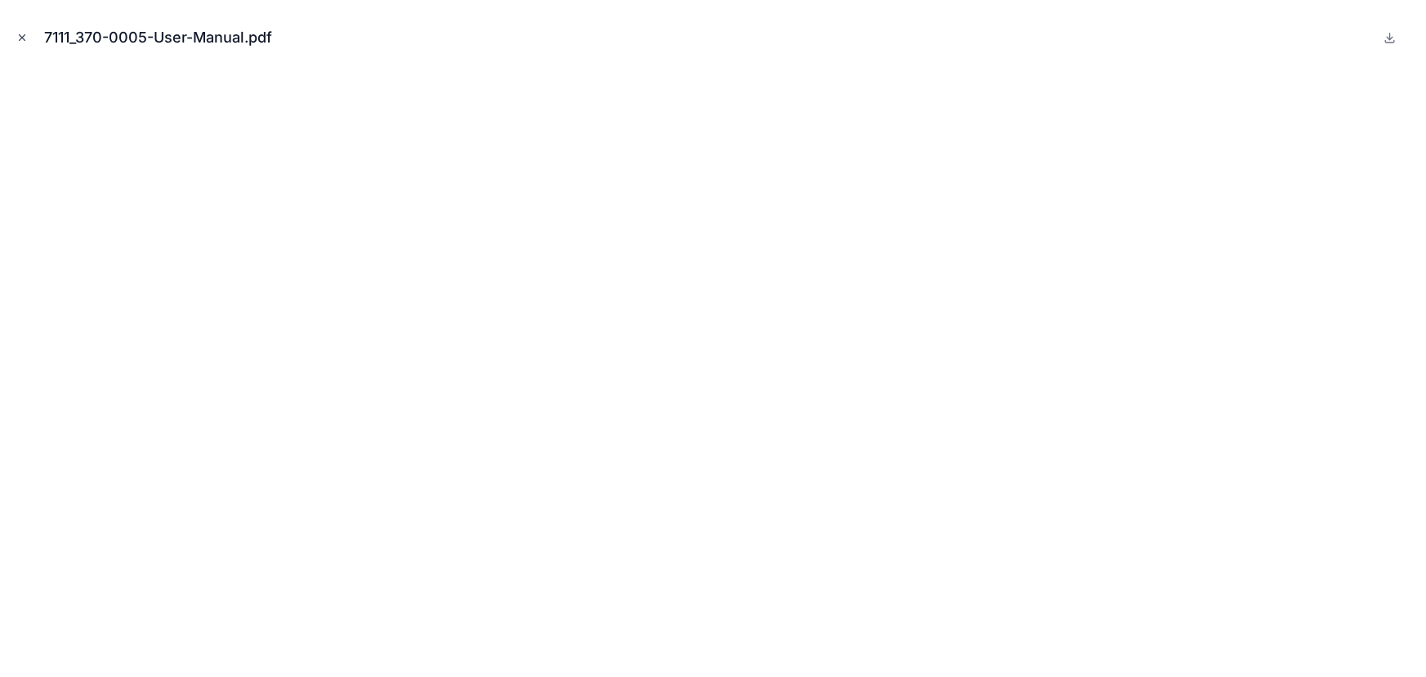
click at [29, 33] on button "Close modal" at bounding box center [22, 38] width 18 height 18
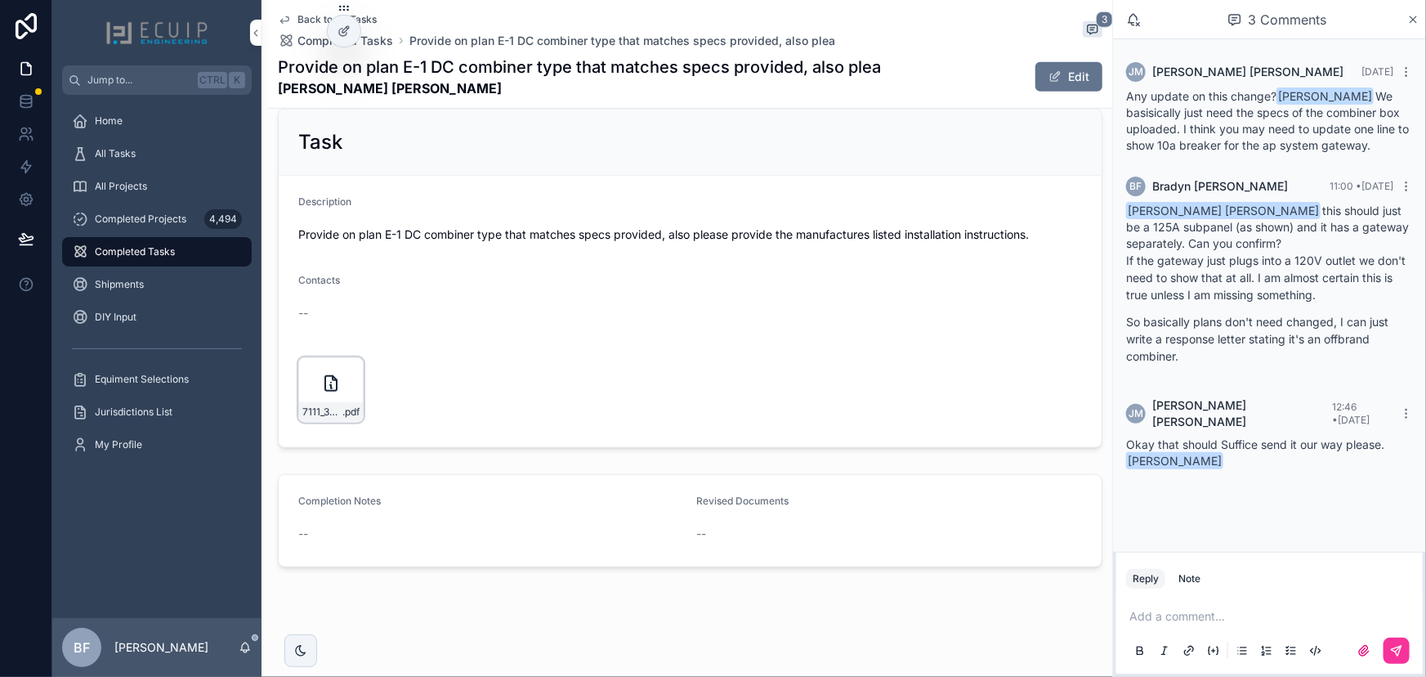
click at [329, 398] on div "7111_370-0005-User-Manual .pdf" at bounding box center [330, 389] width 65 height 65
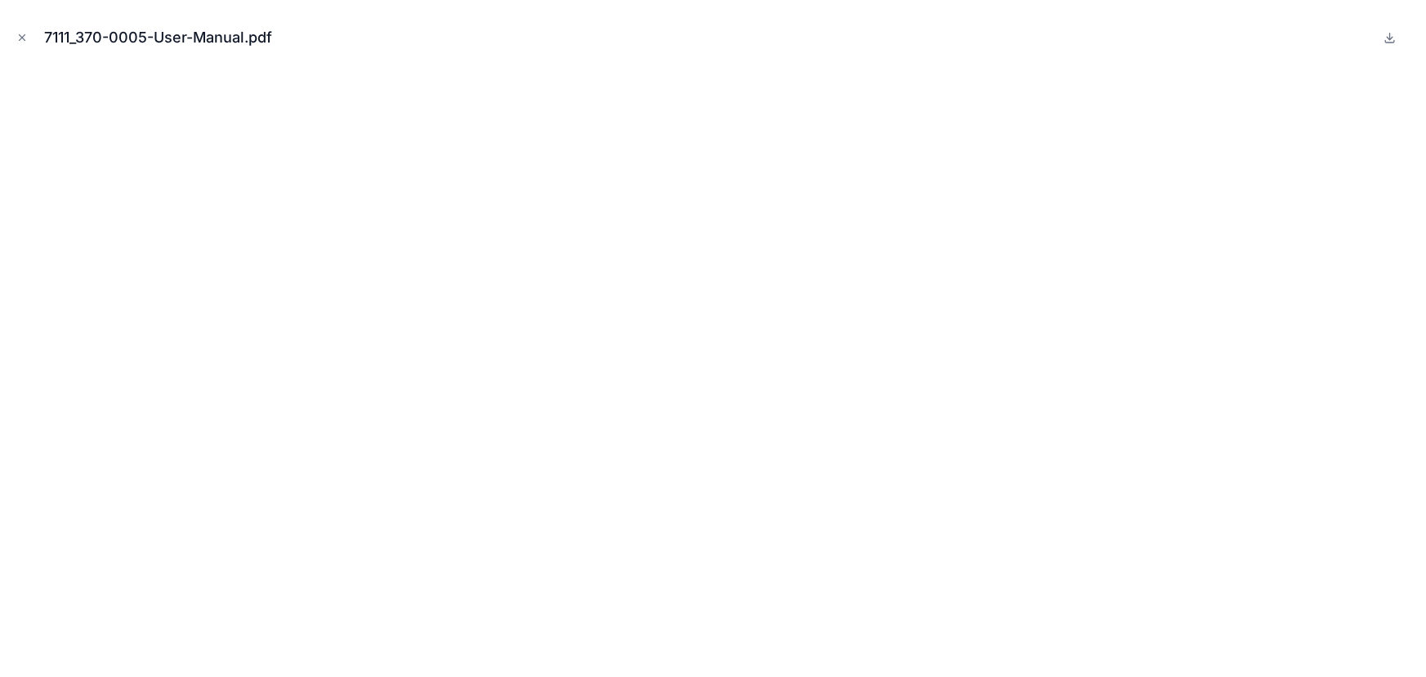
click at [20, 35] on icon "Close modal" at bounding box center [23, 38] width 6 height 6
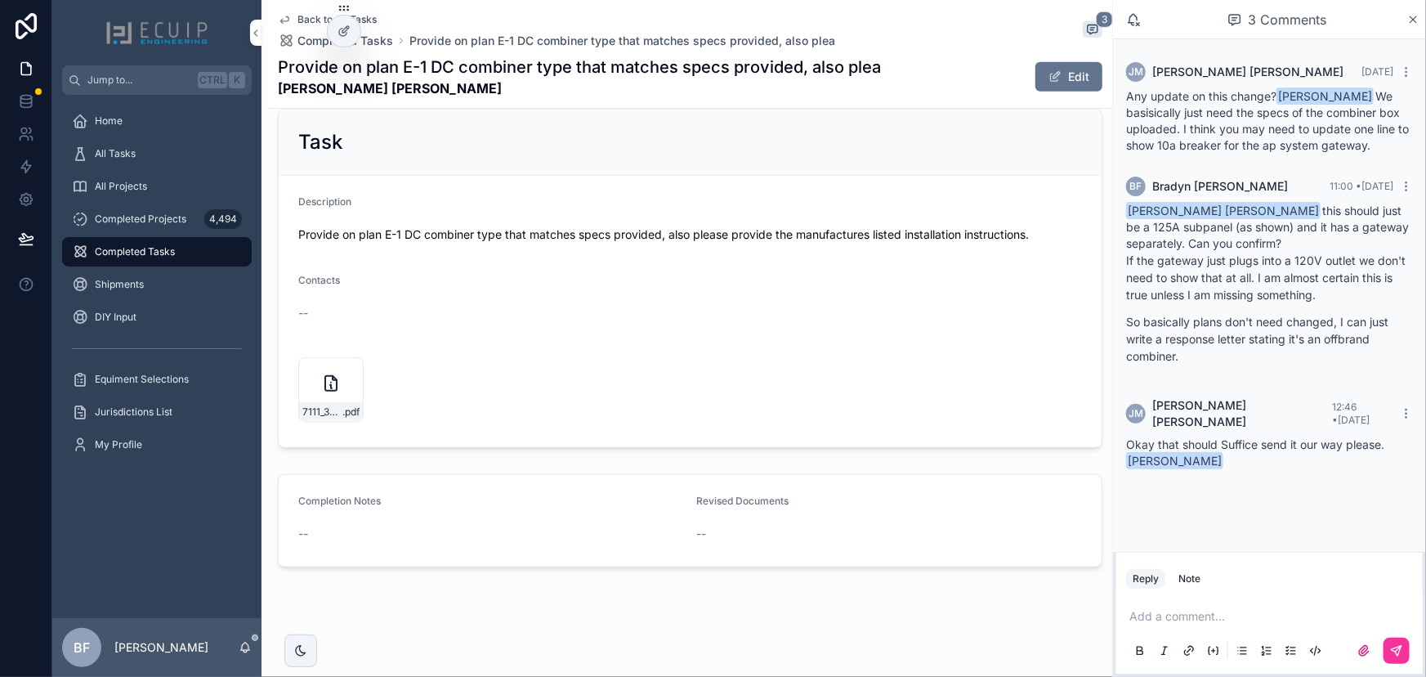
click at [1224, 607] on div "Add a comment..." at bounding box center [1269, 632] width 287 height 69
click at [1228, 615] on p "scrollable content" at bounding box center [1273, 616] width 287 height 16
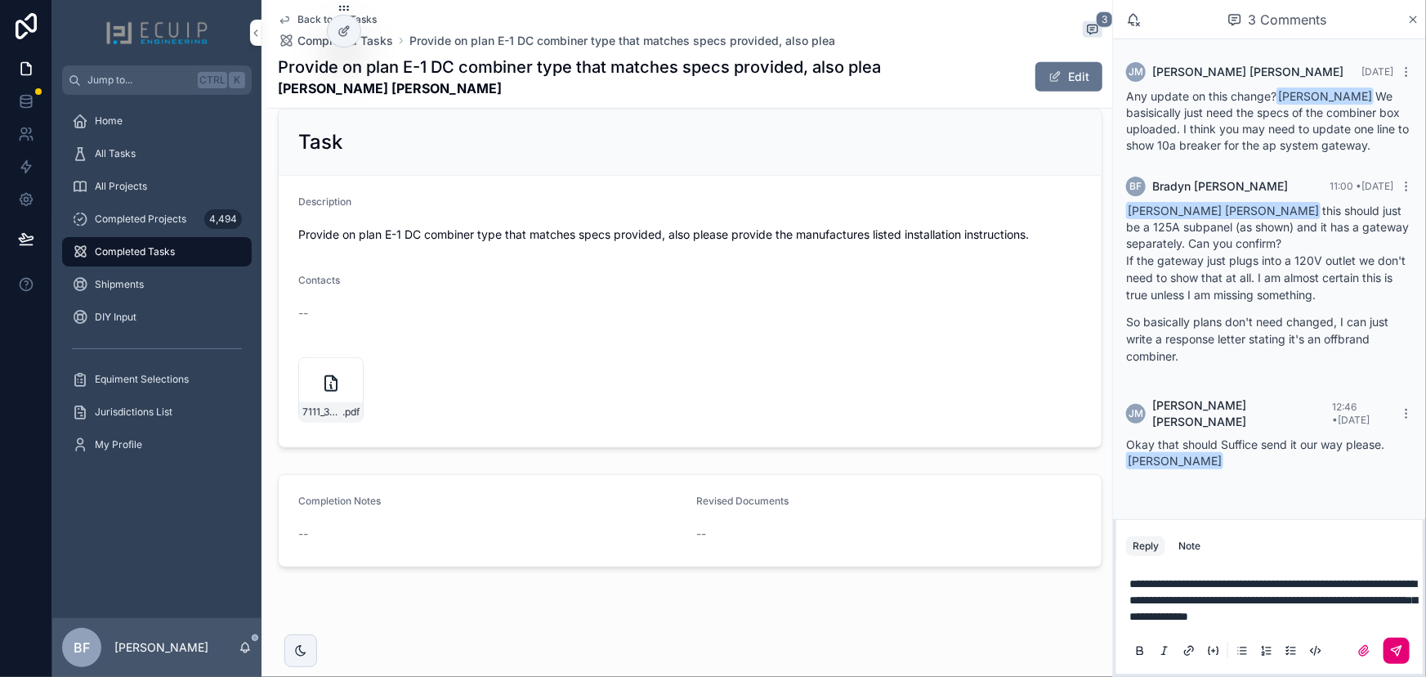
click at [1403, 651] on icon "scrollable content" at bounding box center [1396, 650] width 13 height 13
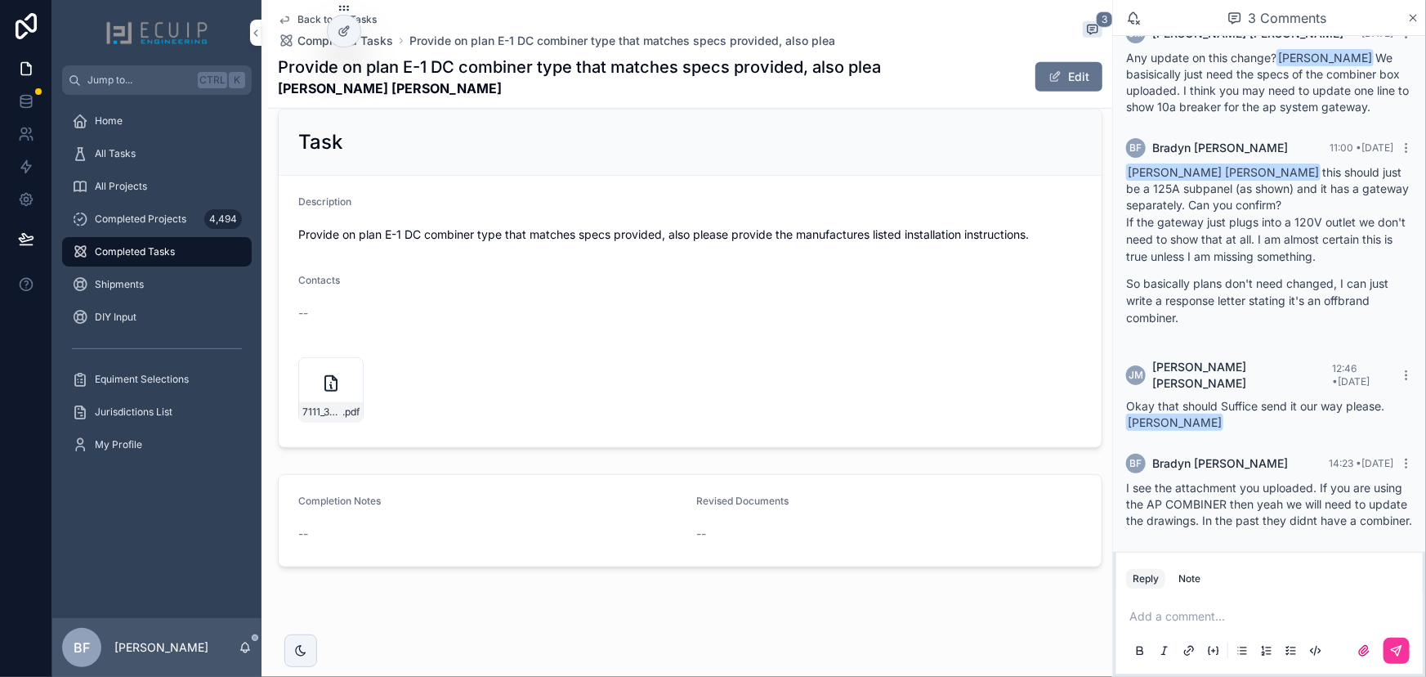
scroll to position [56, 0]
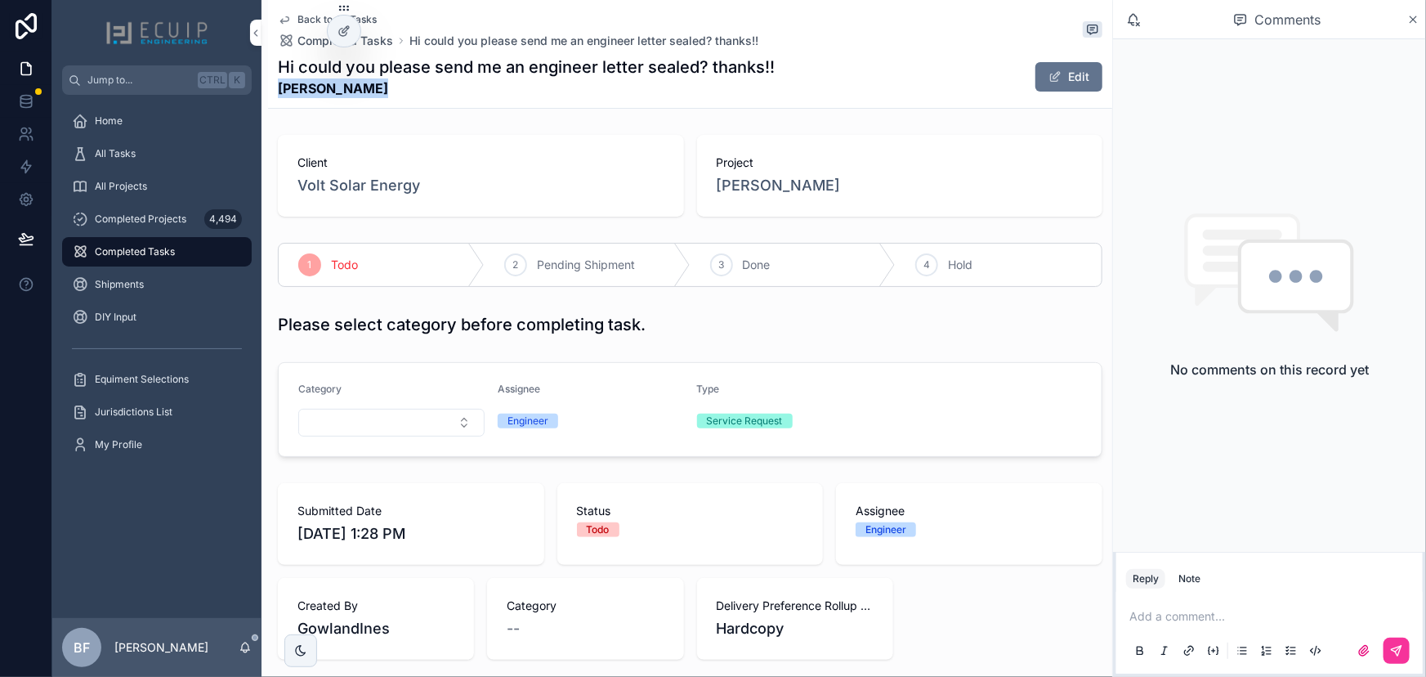
drag, startPoint x: 381, startPoint y: 97, endPoint x: 270, endPoint y: 92, distance: 111.3
click at [270, 92] on div "Back to All Tasks Completed Tasks Hi could you please send me an engineer lette…" at bounding box center [690, 54] width 844 height 109
copy strong "Renee Quijada"
click at [1063, 70] on button "Edit" at bounding box center [1069, 76] width 67 height 29
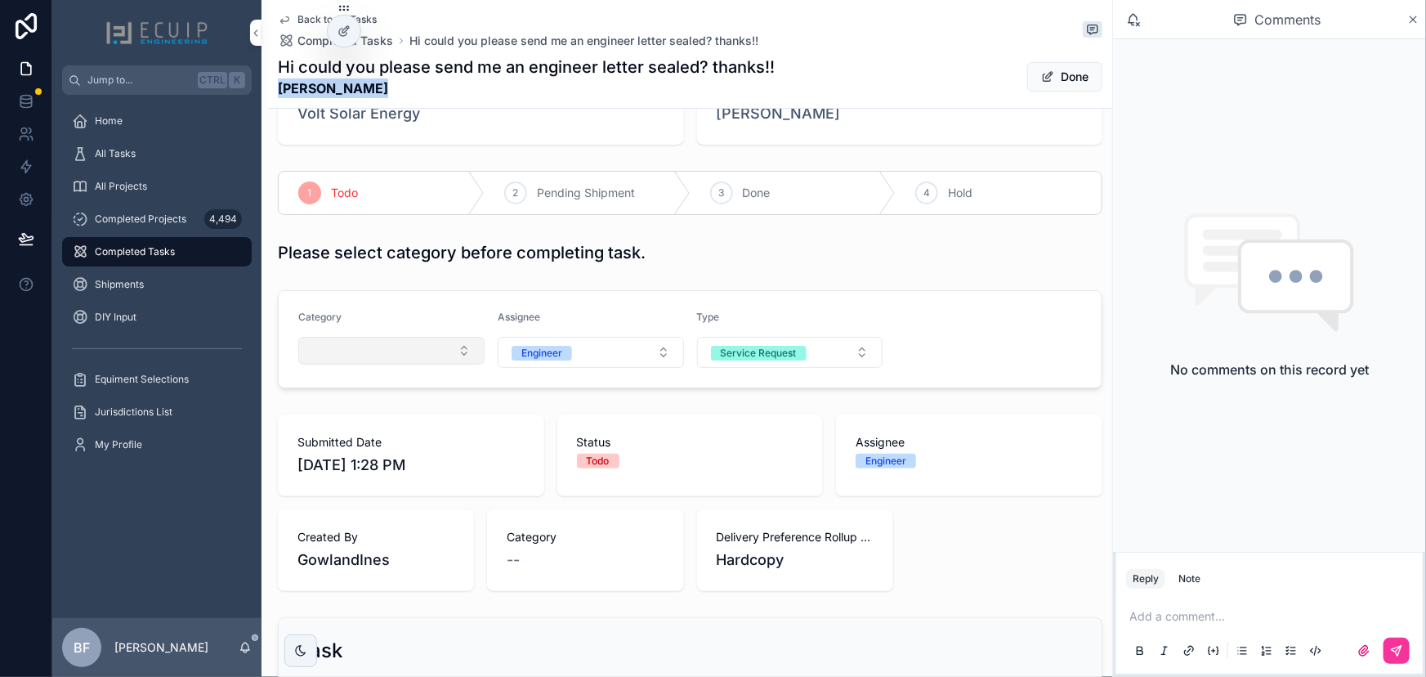
scroll to position [74, 0]
click at [375, 356] on button "Select Button" at bounding box center [391, 349] width 186 height 28
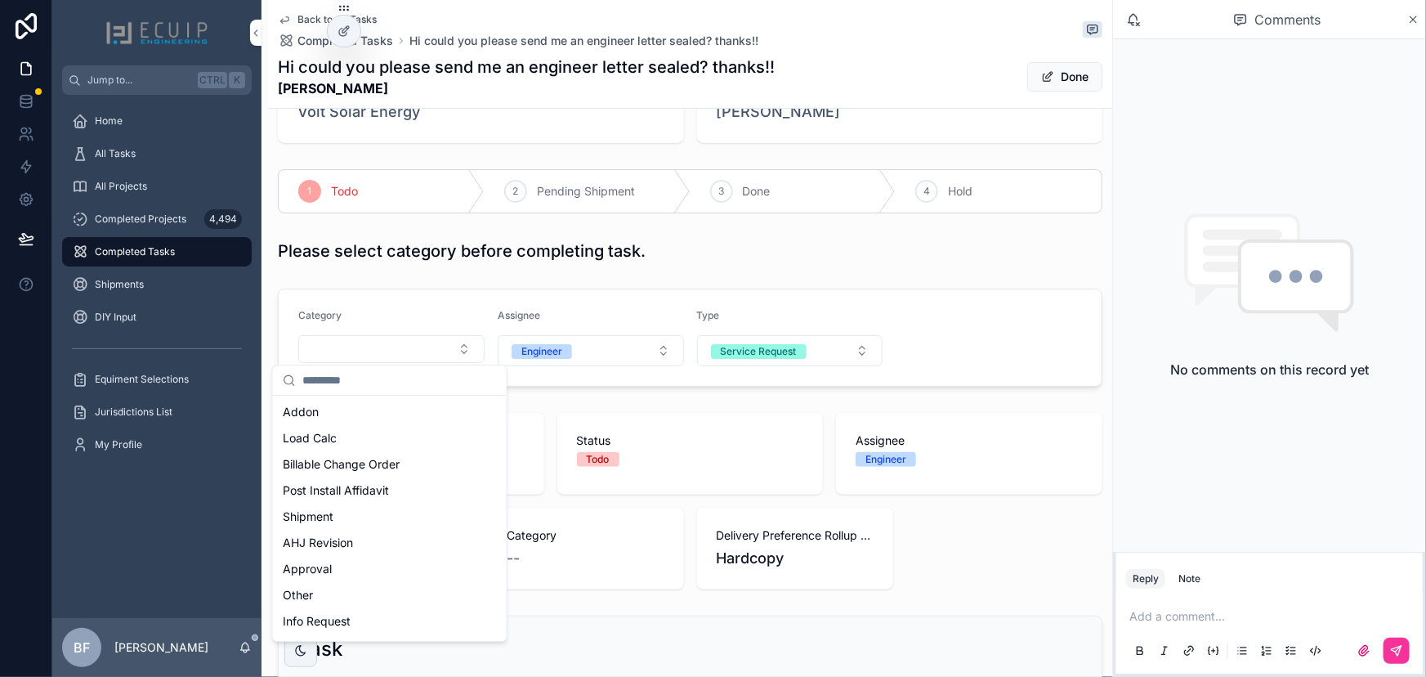
scroll to position [297, 0]
click at [396, 482] on div "Post Install Affidavit" at bounding box center [389, 481] width 227 height 26
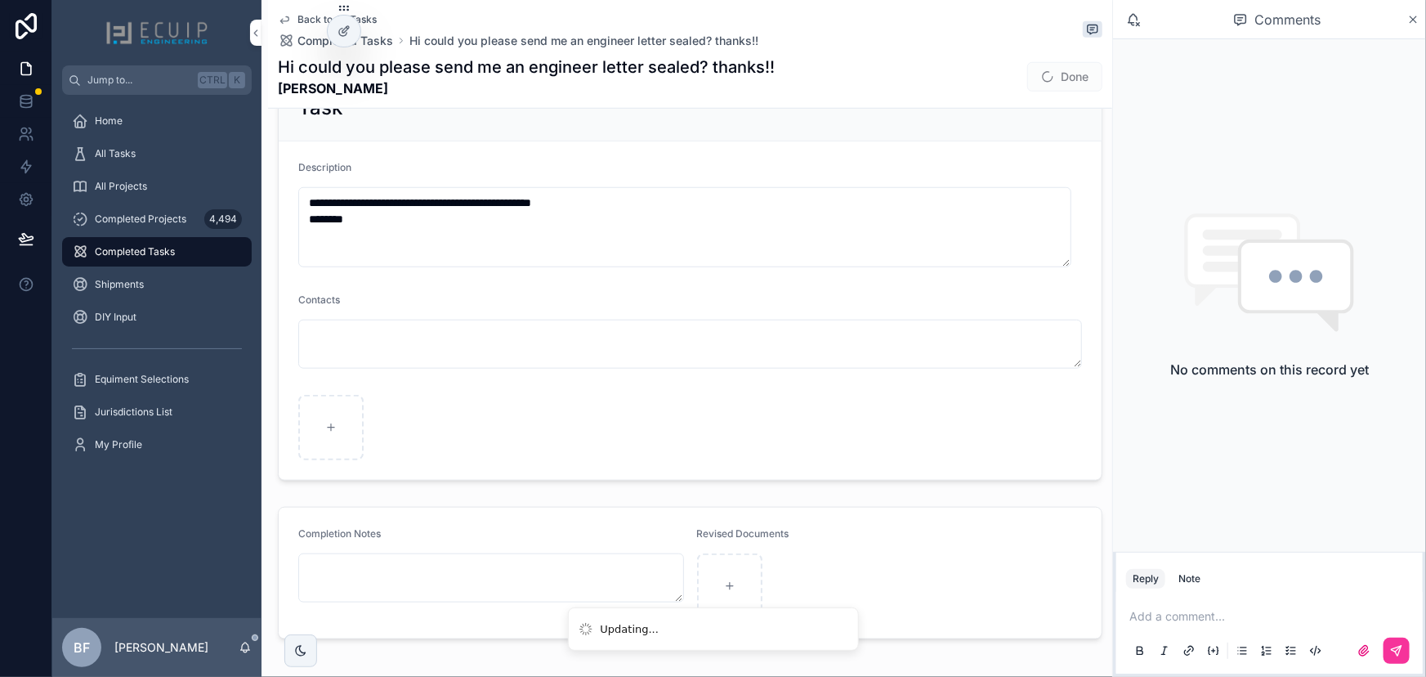
scroll to position [687, 0]
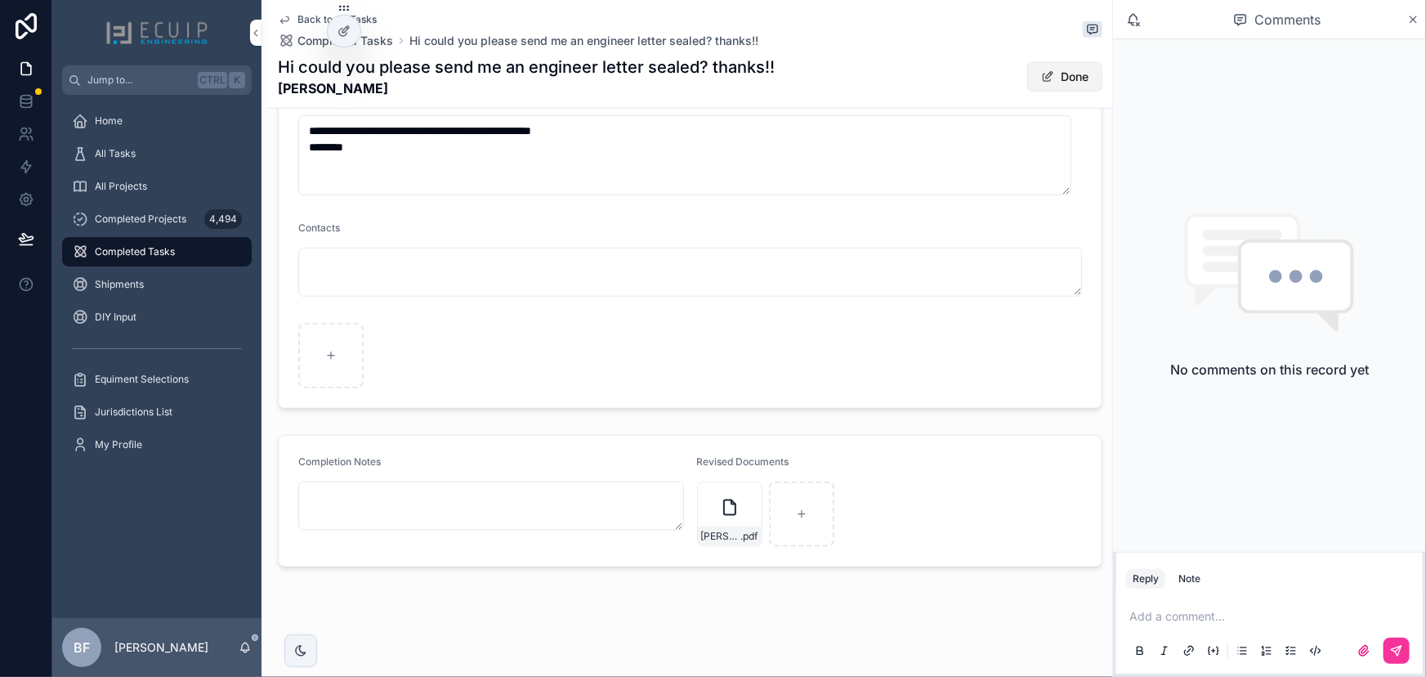
click at [1040, 65] on button "Done" at bounding box center [1064, 76] width 75 height 29
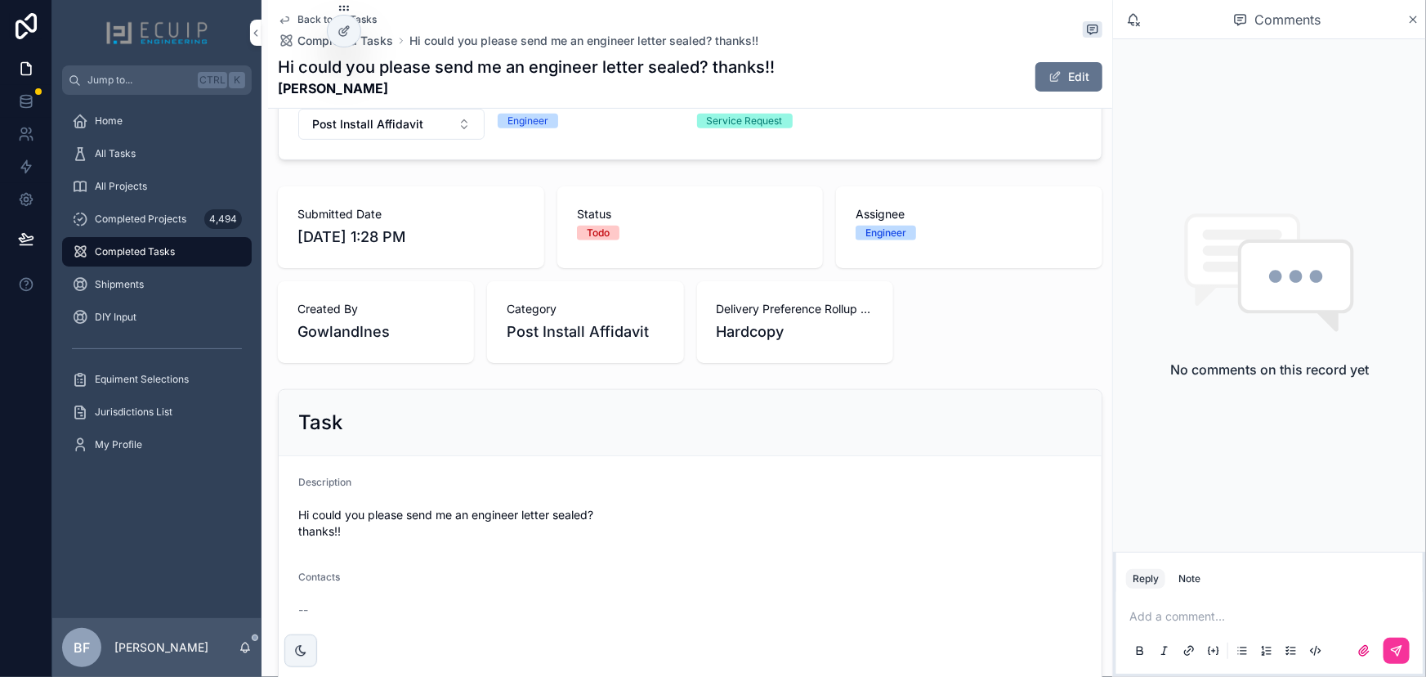
scroll to position [76, 0]
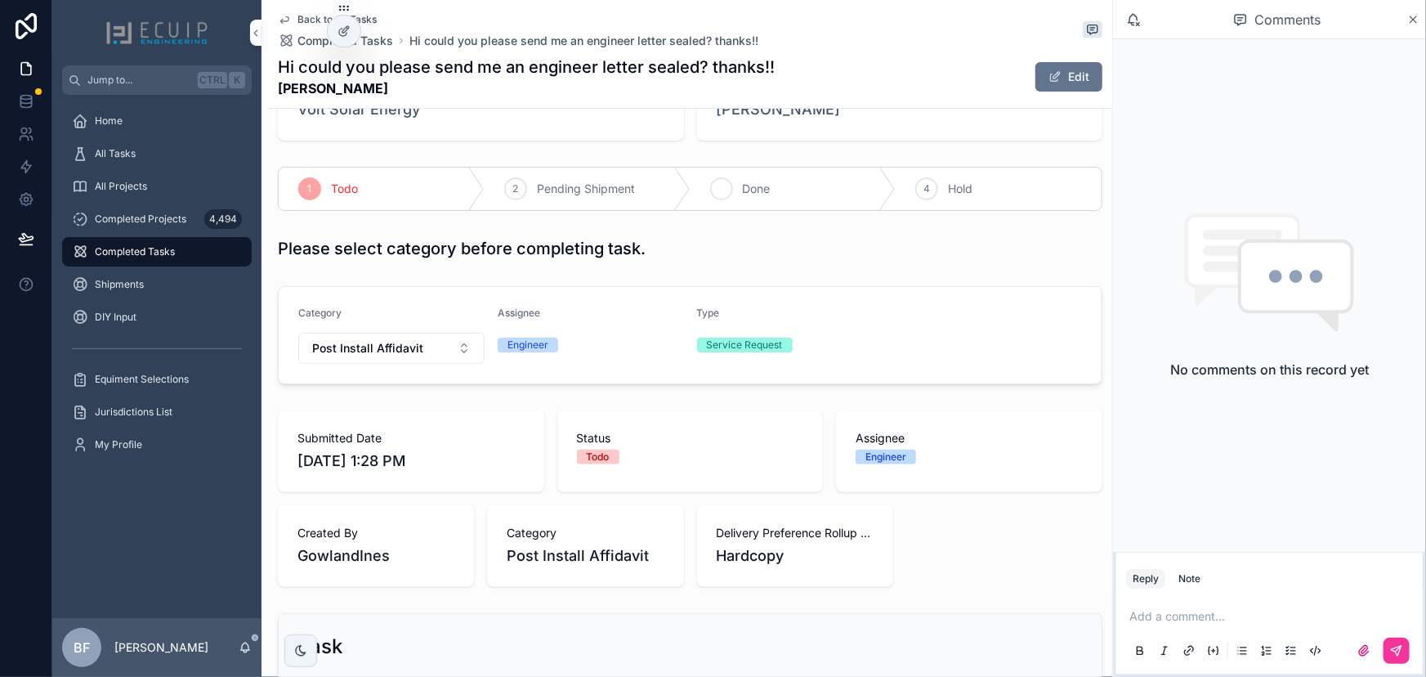
click at [784, 181] on div "3 Done" at bounding box center [794, 189] width 206 height 43
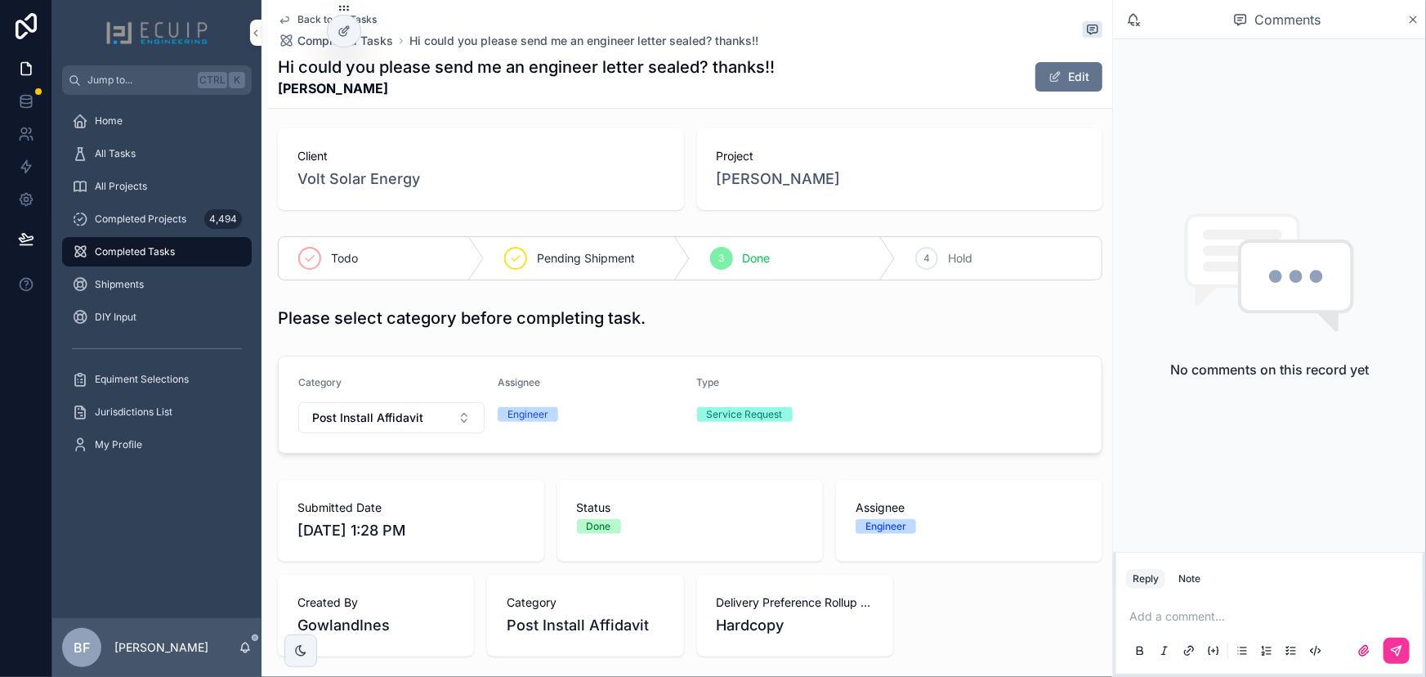
scroll to position [0, 0]
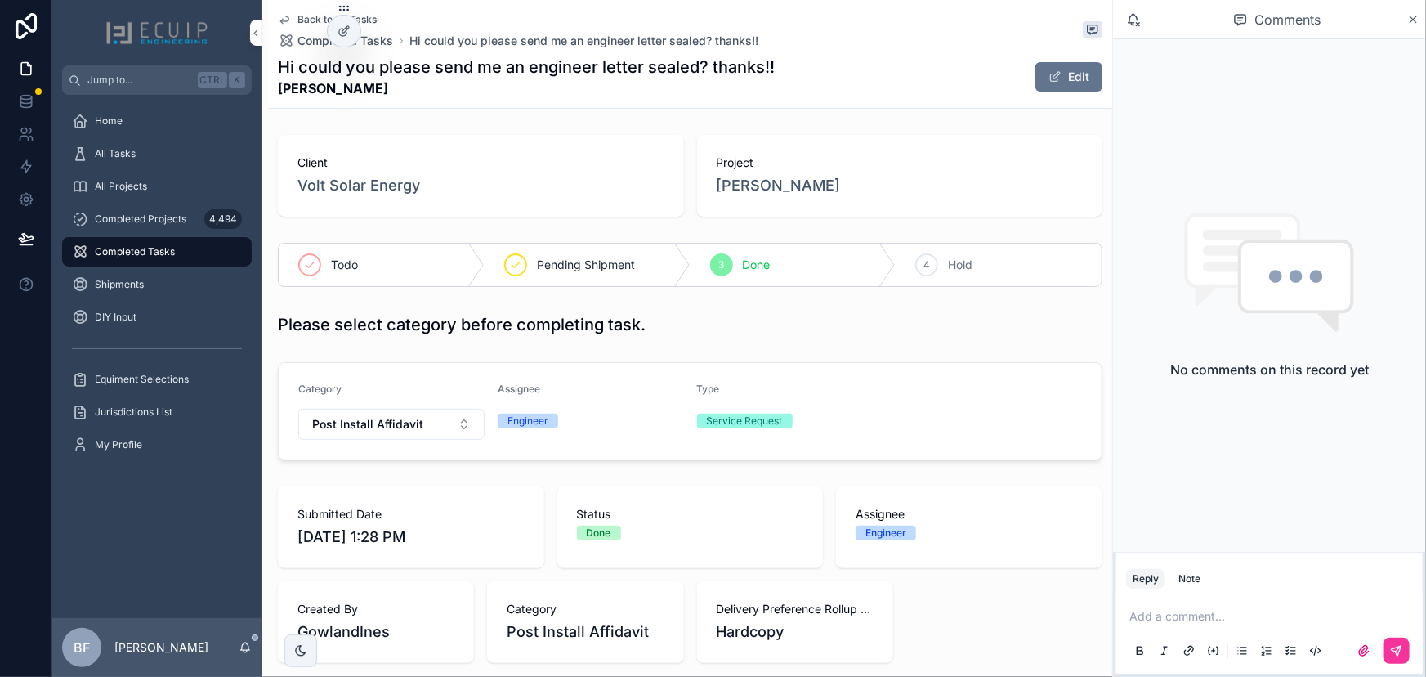
drag, startPoint x: 158, startPoint y: 143, endPoint x: 223, endPoint y: 101, distance: 77.5
click at [158, 143] on div "All Tasks" at bounding box center [157, 154] width 170 height 26
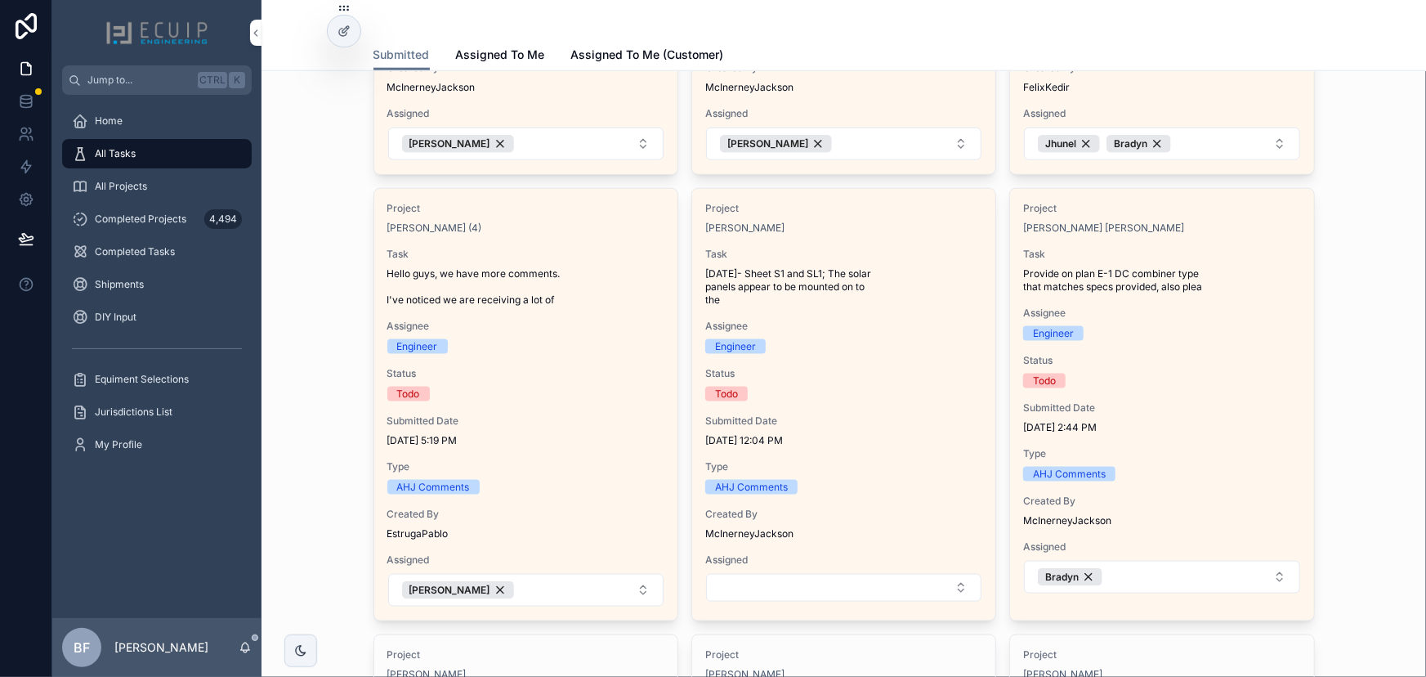
scroll to position [891, 0]
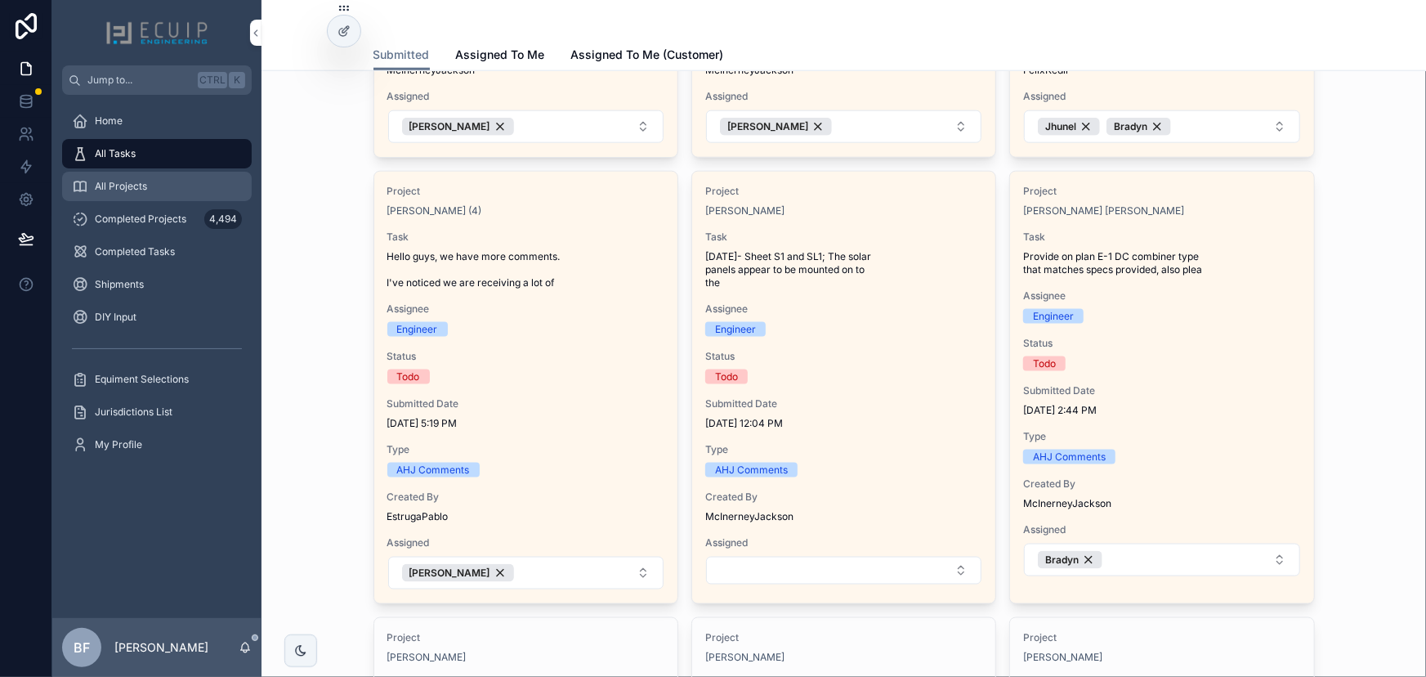
click at [127, 181] on span "All Projects" at bounding box center [121, 186] width 52 height 13
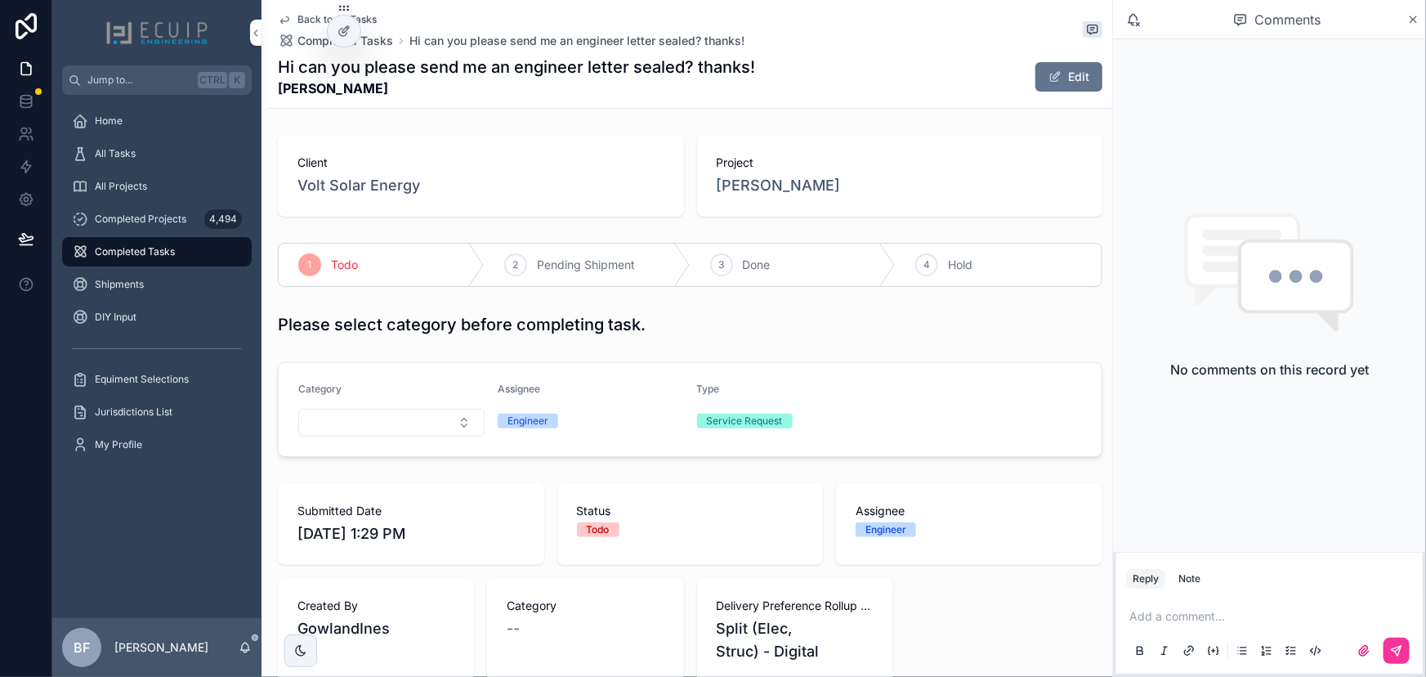
drag, startPoint x: 457, startPoint y: 100, endPoint x: 280, endPoint y: 90, distance: 176.8
click at [280, 90] on strong "[PERSON_NAME]" at bounding box center [516, 88] width 477 height 20
copy strong "[PERSON_NAME]"
click at [607, 154] on span "Client" at bounding box center [481, 162] width 367 height 16
click at [1057, 75] on button "Edit" at bounding box center [1069, 76] width 67 height 29
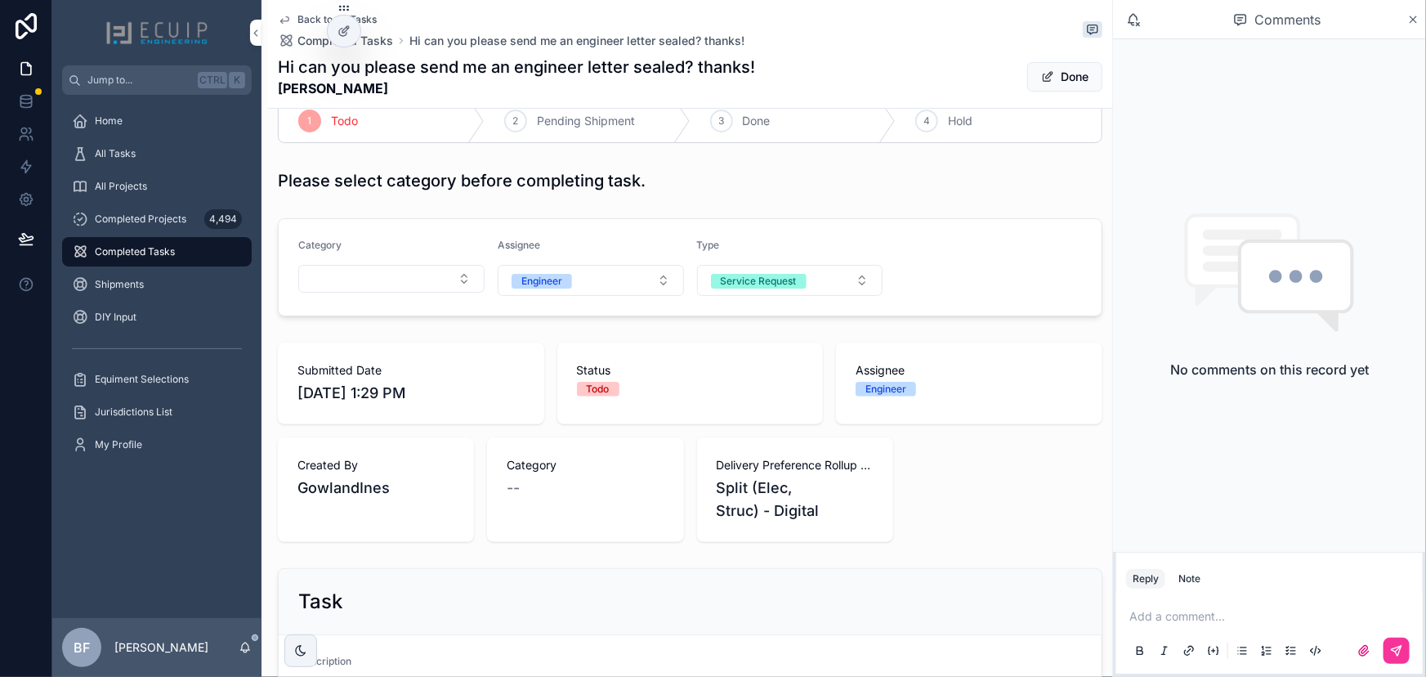
scroll to position [148, 0]
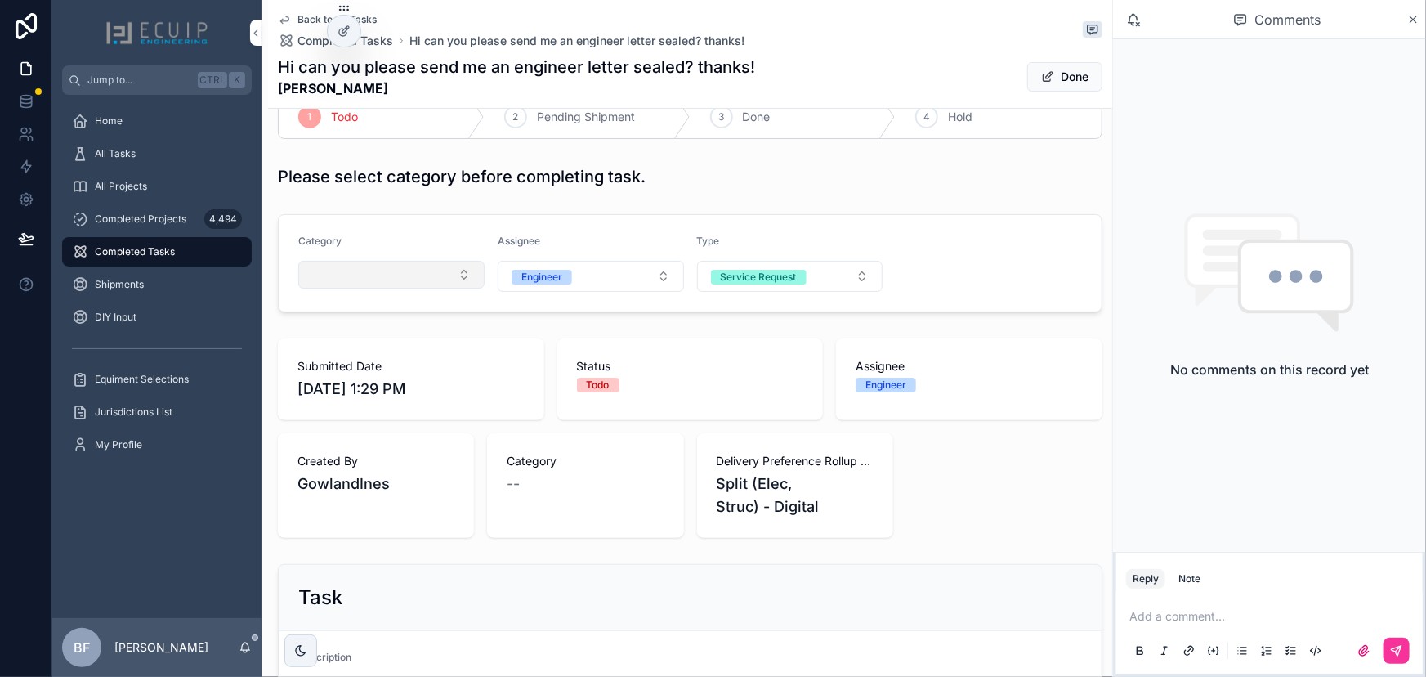
click at [399, 270] on button "Select Button" at bounding box center [391, 275] width 186 height 28
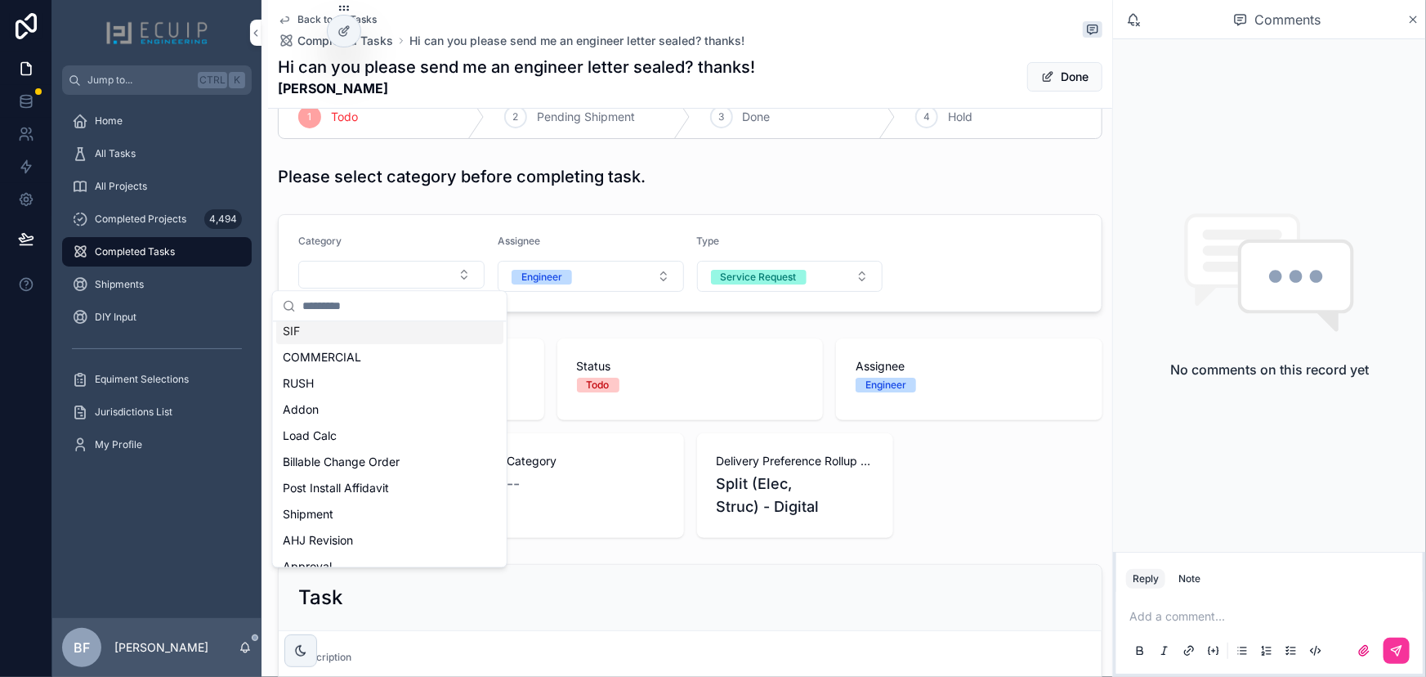
scroll to position [371, 0]
click at [384, 329] on span "Post Install Affidavit" at bounding box center [336, 333] width 106 height 16
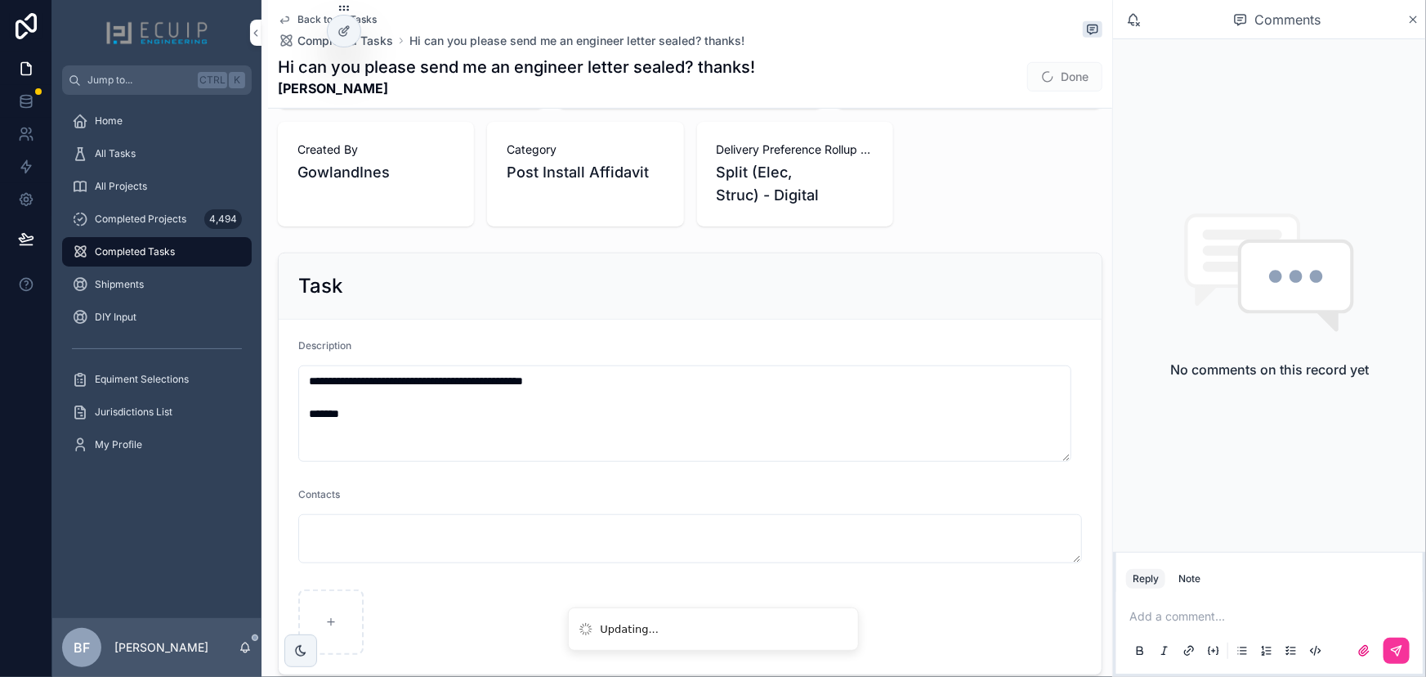
scroll to position [669, 0]
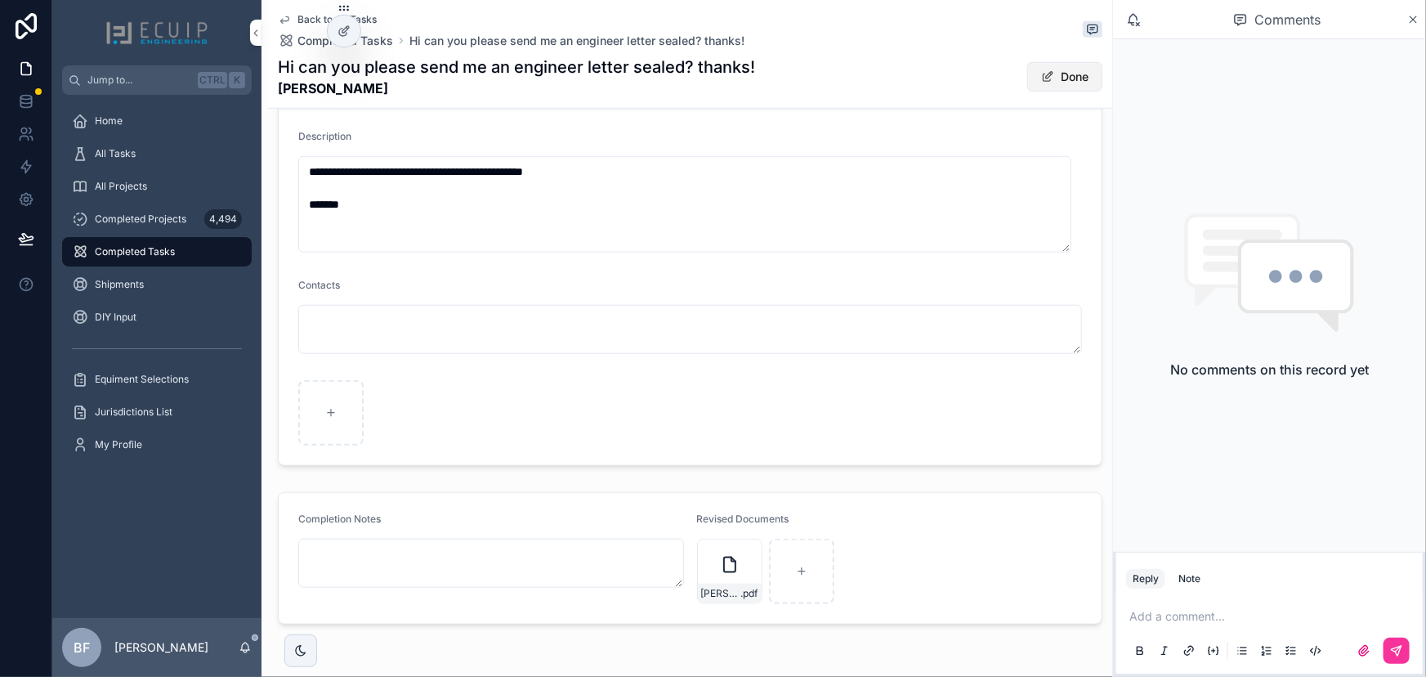
click at [1038, 68] on button "Done" at bounding box center [1064, 76] width 75 height 29
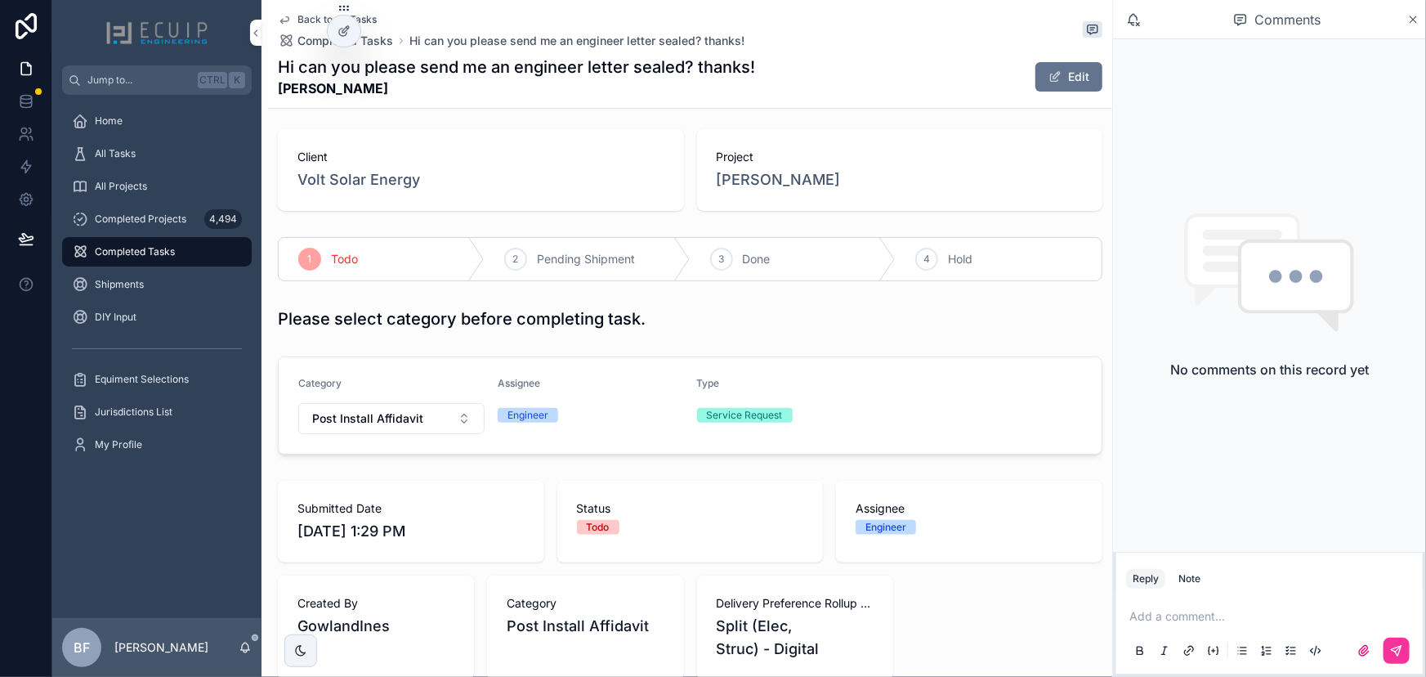
scroll to position [0, 0]
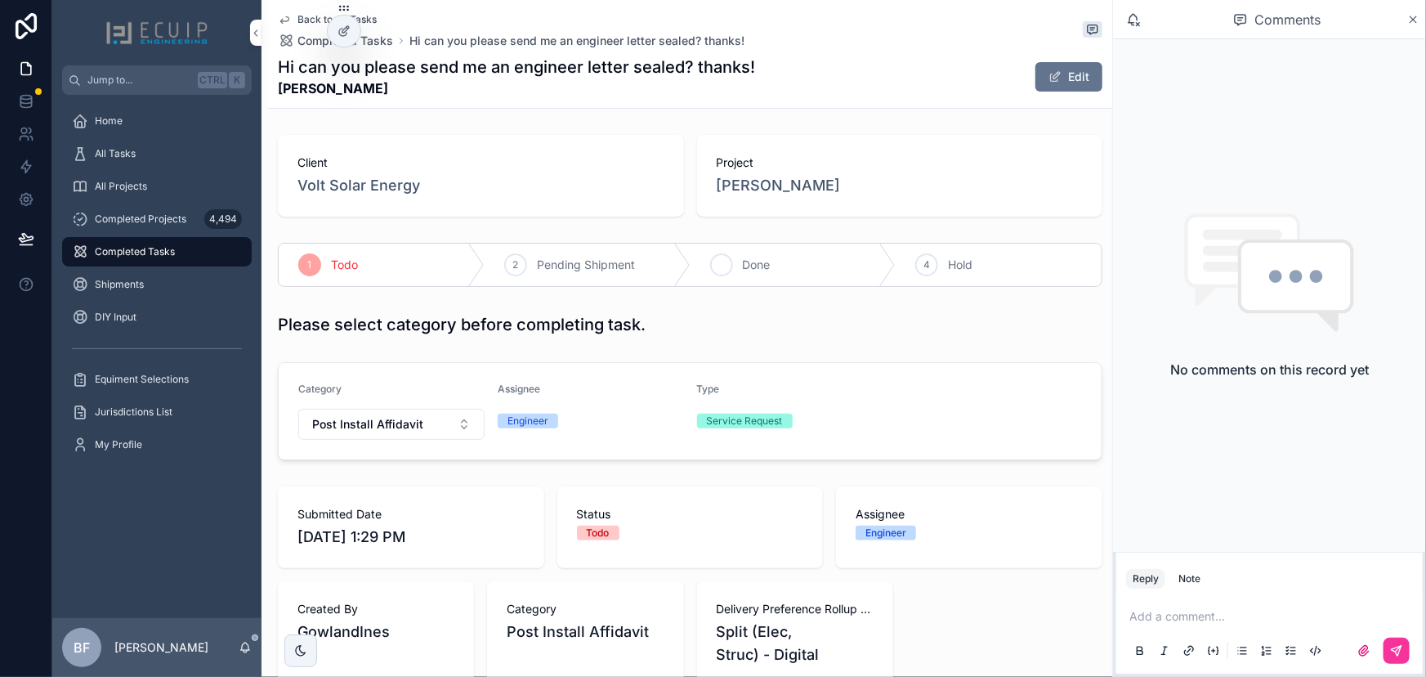
click at [738, 252] on div "3 Done" at bounding box center [794, 265] width 206 height 43
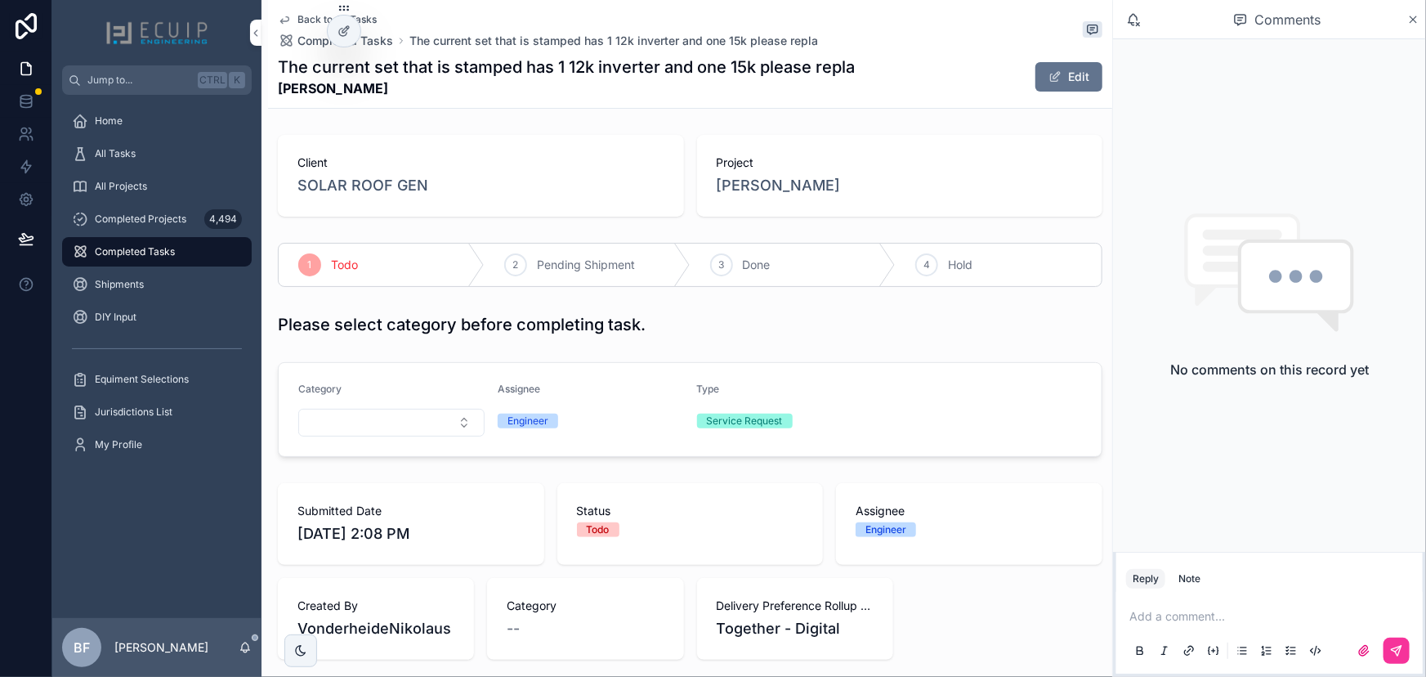
drag, startPoint x: 386, startPoint y: 93, endPoint x: 283, endPoint y: 92, distance: 103.0
click at [283, 92] on strong "[PERSON_NAME]" at bounding box center [566, 88] width 577 height 20
drag, startPoint x: 273, startPoint y: 89, endPoint x: 470, endPoint y: 112, distance: 198.3
click at [470, 112] on div "Back to All Tasks Completed Tasks The current set that is stamped has 1 12k inv…" at bounding box center [690, 628] width 844 height 1256
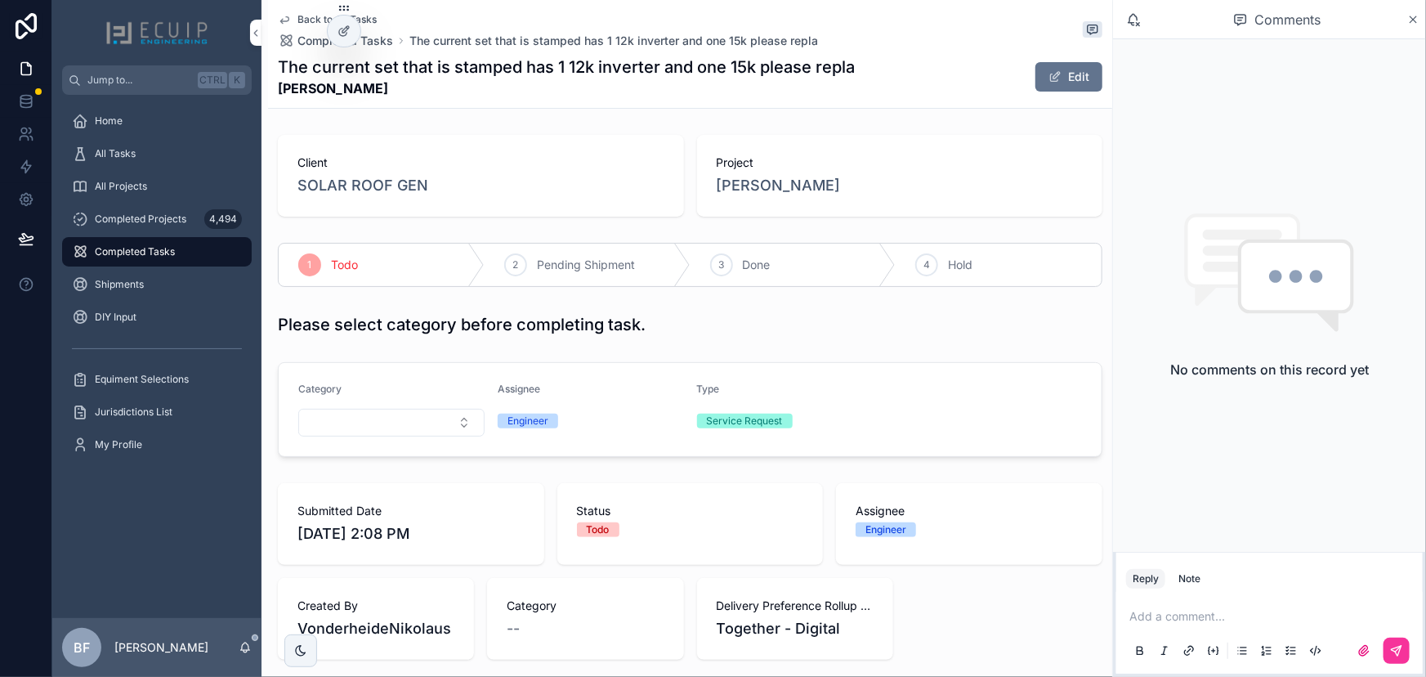
copy strong "[PERSON_NAME]"
click at [933, 337] on div "Please select category before completing task." at bounding box center [690, 325] width 844 height 36
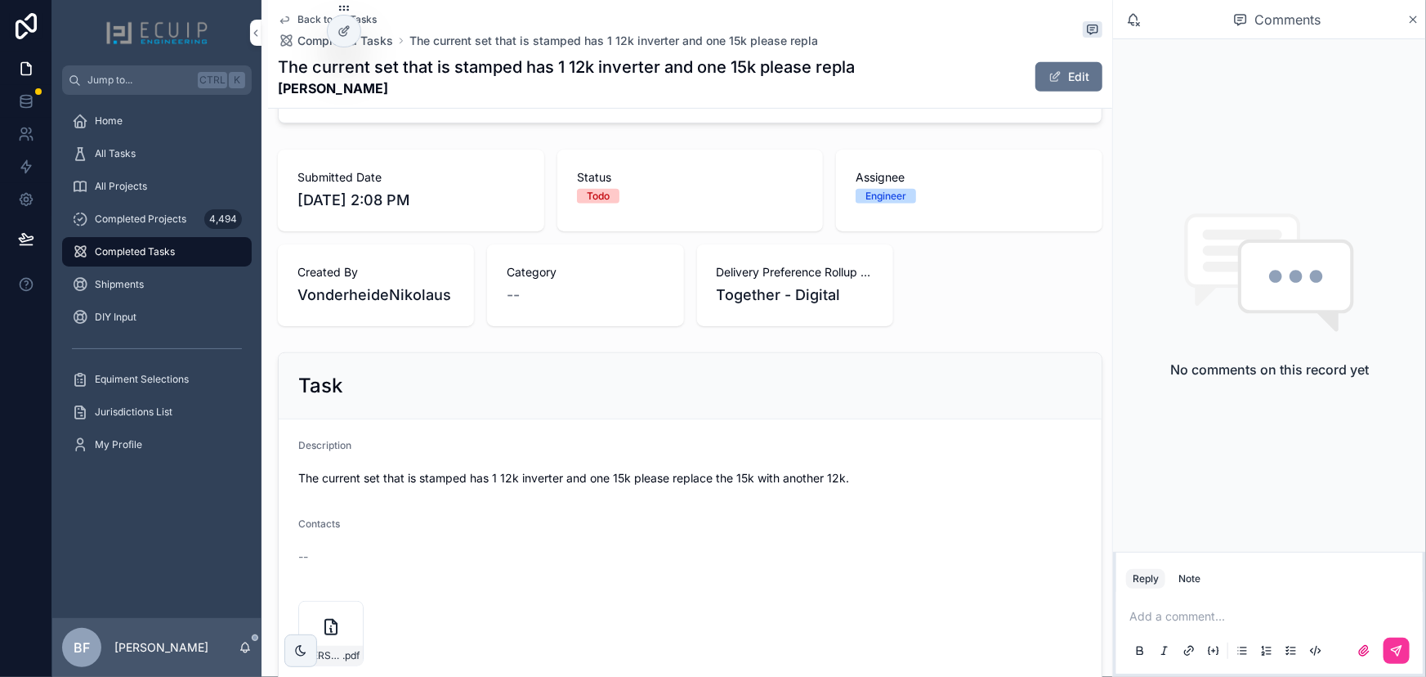
scroll to position [445, 0]
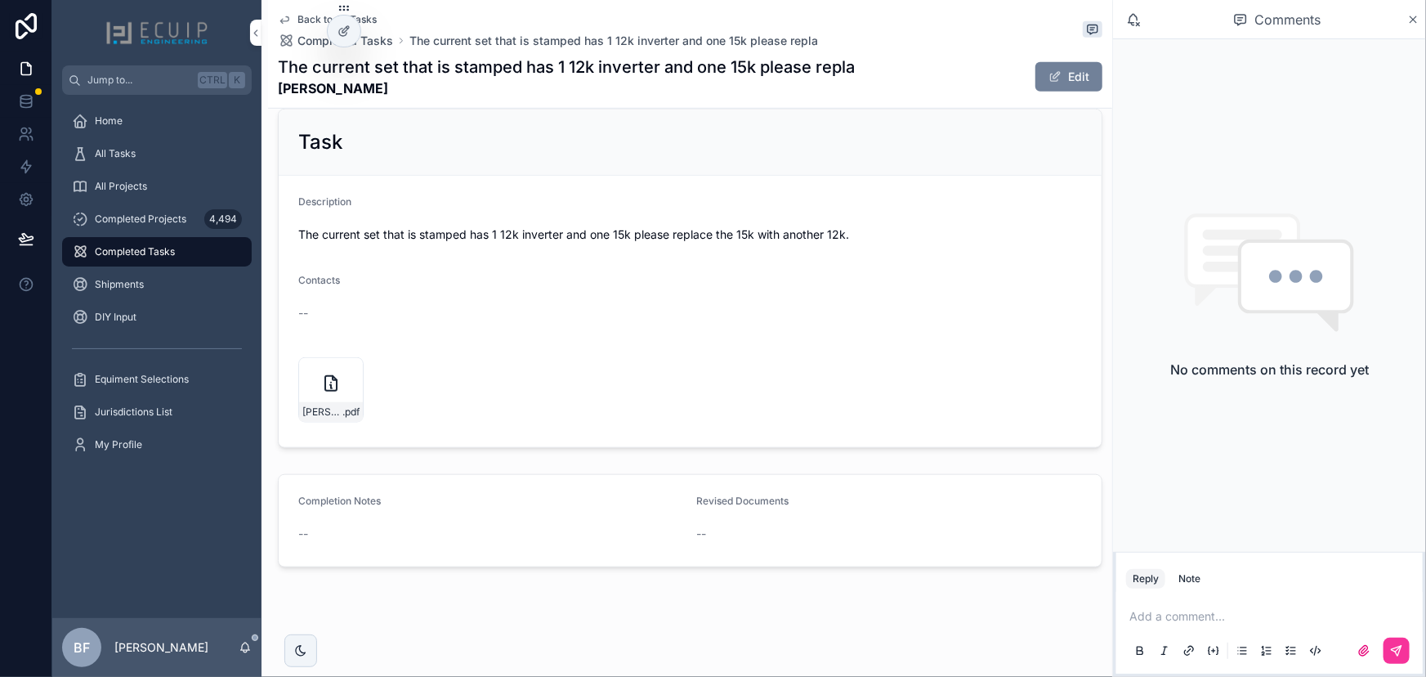
click at [1063, 74] on button "Edit" at bounding box center [1069, 76] width 67 height 29
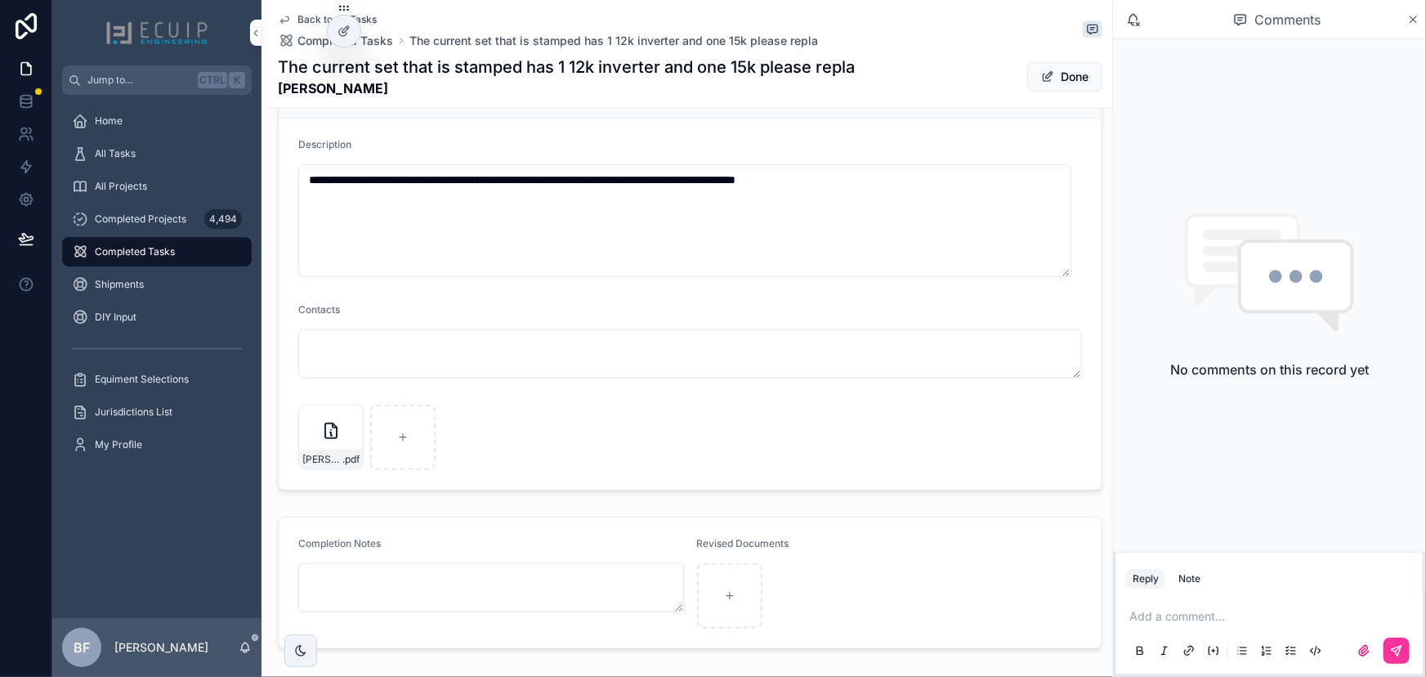
scroll to position [719, 0]
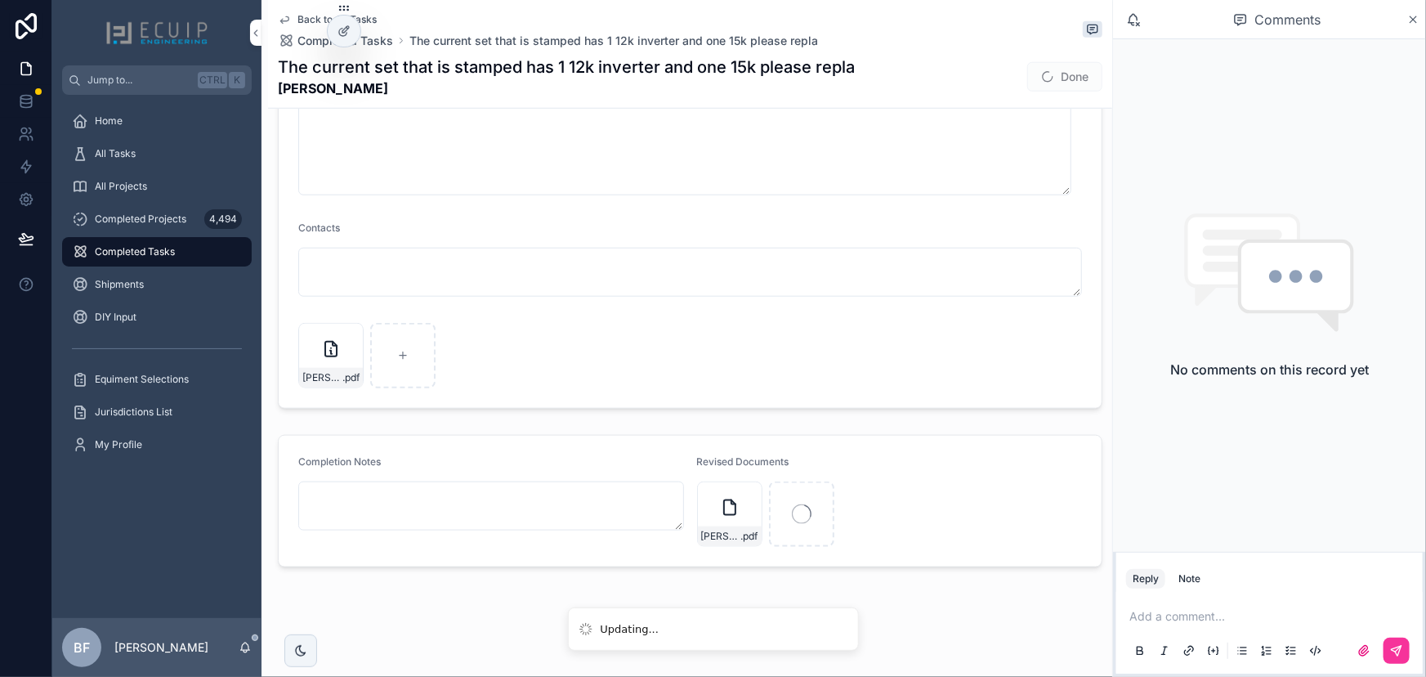
click at [1256, 620] on p "scrollable content" at bounding box center [1273, 616] width 287 height 16
click at [1236, 566] on span "[PERSON_NAME]" at bounding box center [1256, 573] width 197 height 16
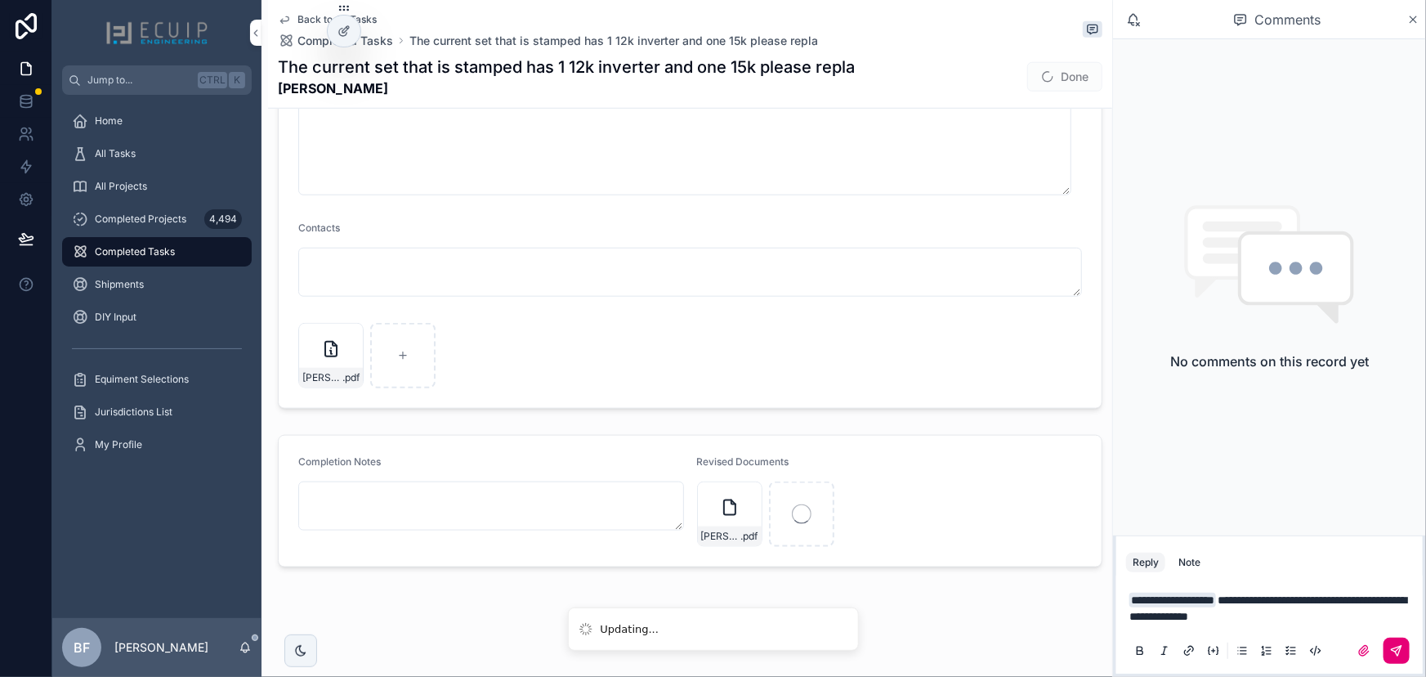
click at [1396, 655] on icon "scrollable content" at bounding box center [1396, 650] width 13 height 13
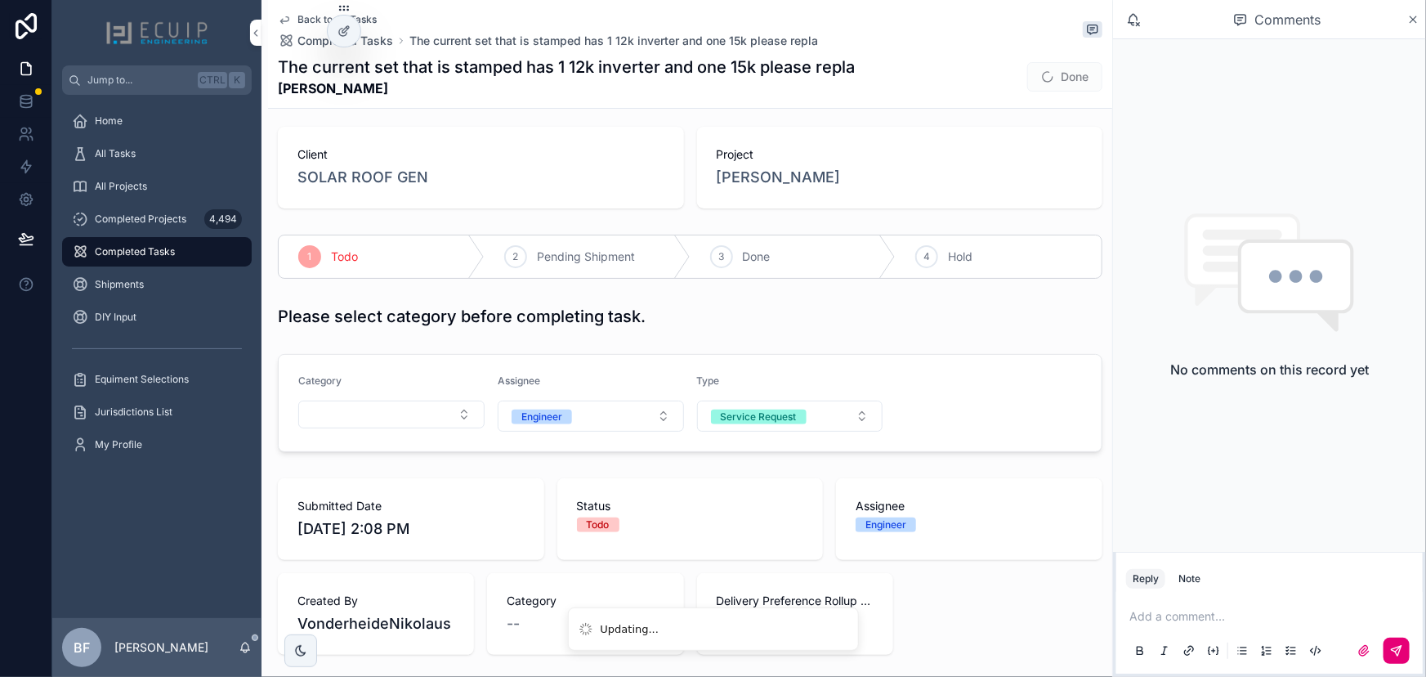
scroll to position [0, 0]
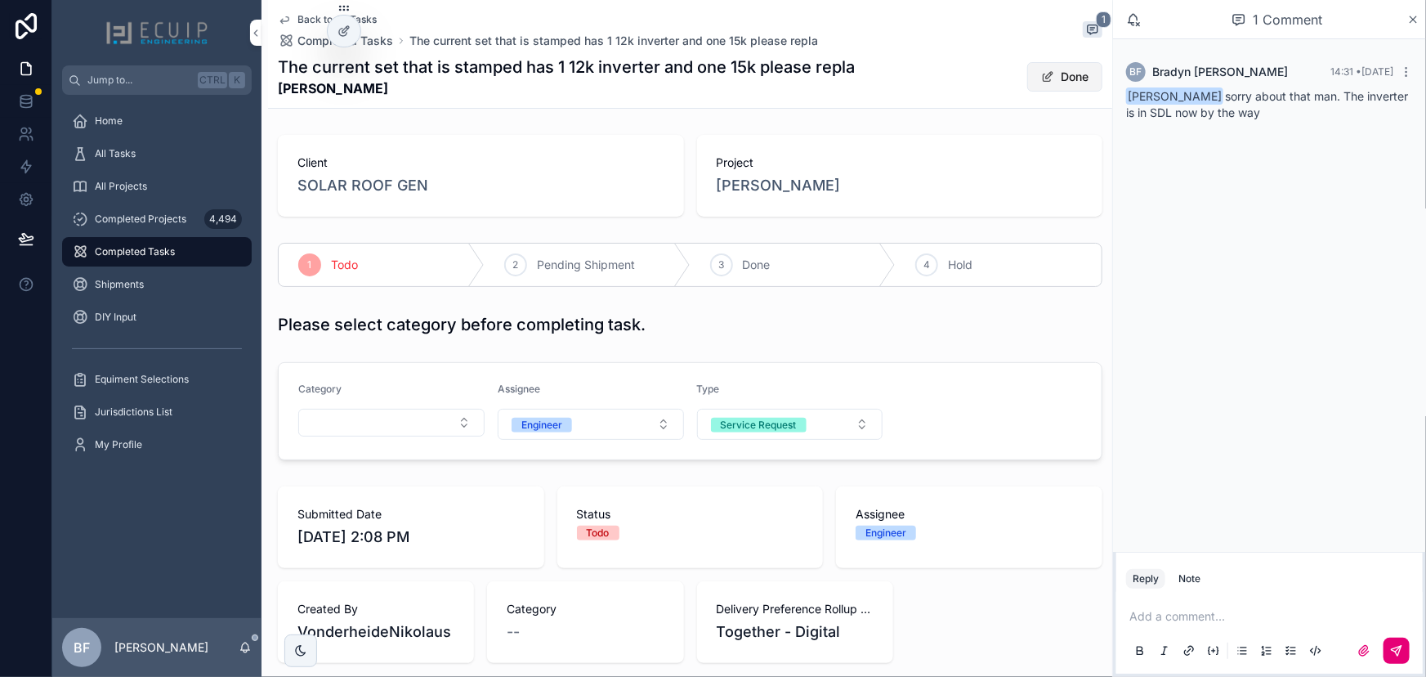
click at [1068, 82] on button "Done" at bounding box center [1064, 76] width 75 height 29
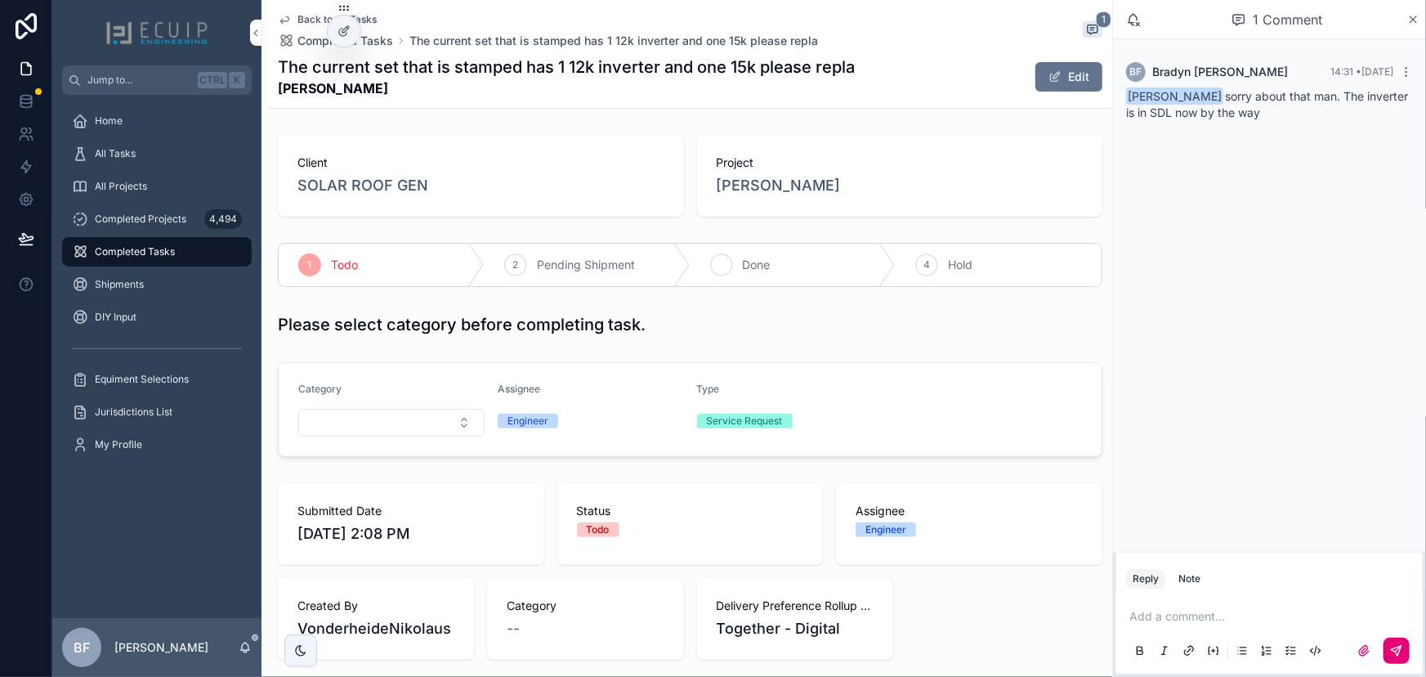
click at [830, 254] on div "3 Done" at bounding box center [794, 265] width 206 height 43
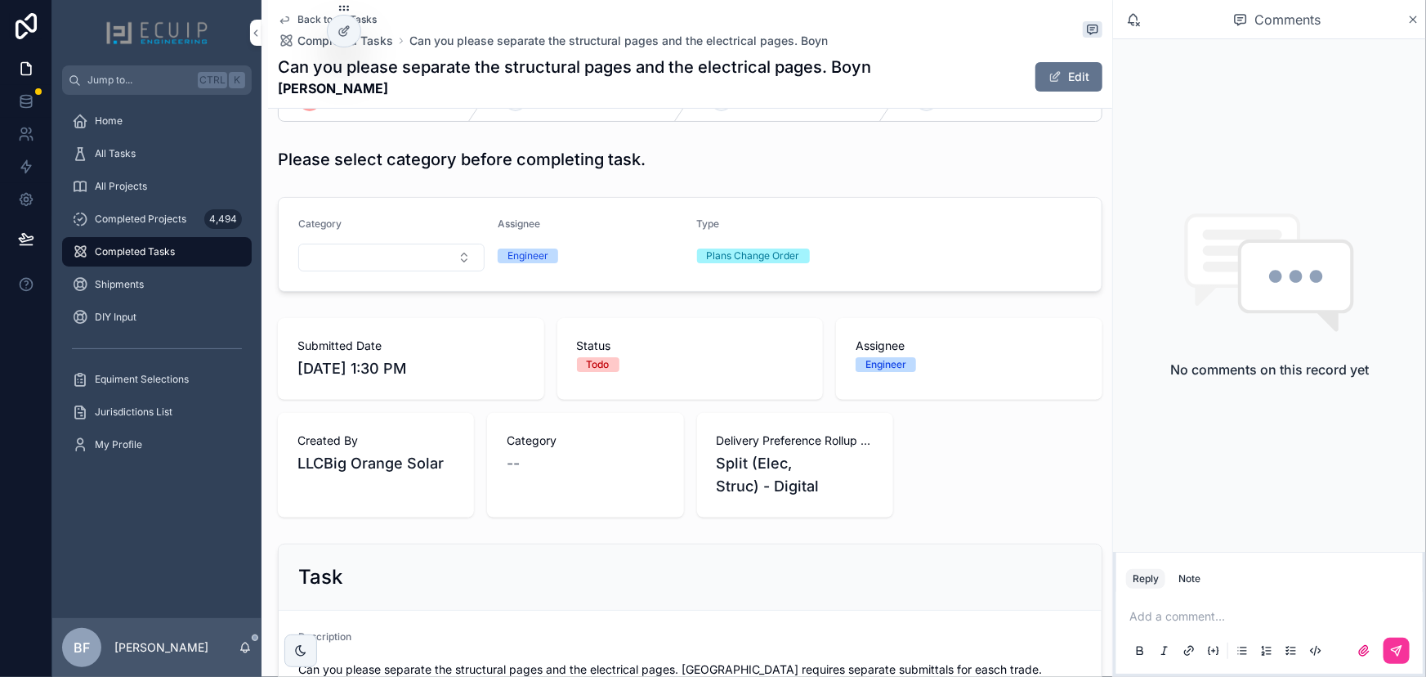
scroll to position [371, 0]
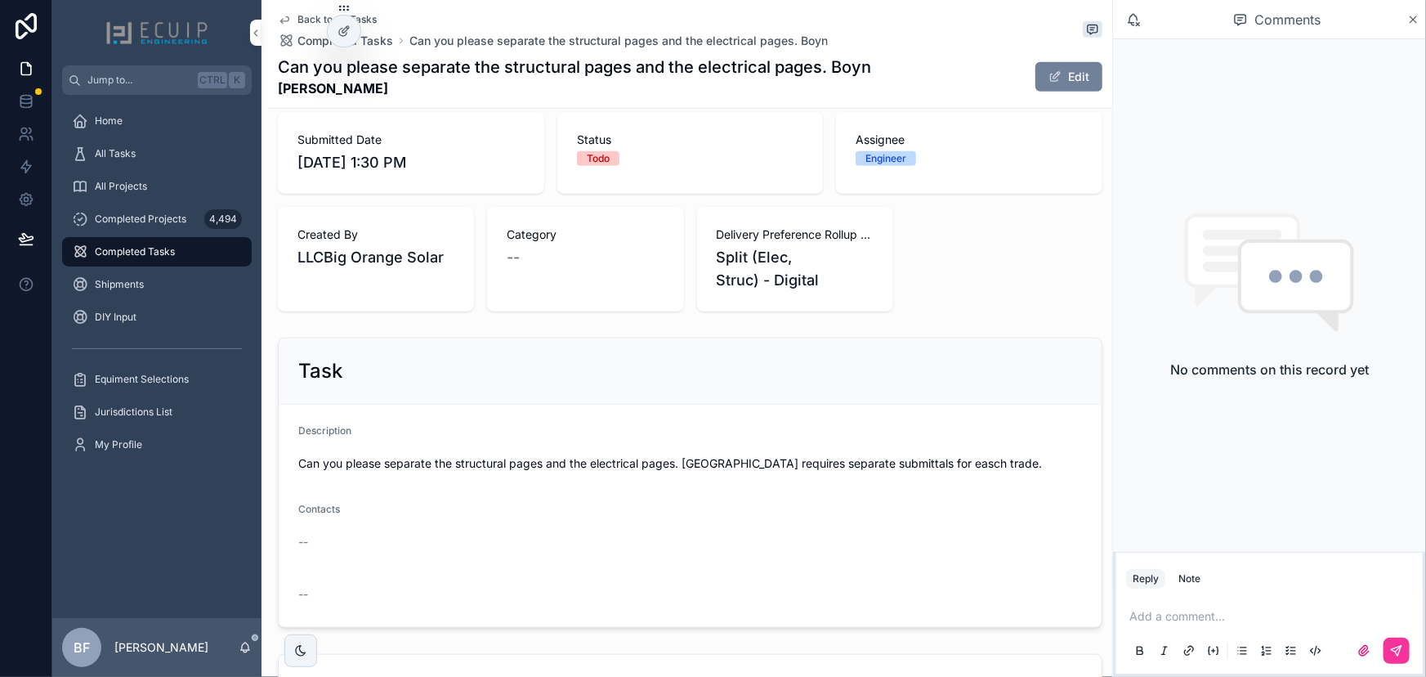
click at [1079, 80] on button "Edit" at bounding box center [1069, 76] width 67 height 29
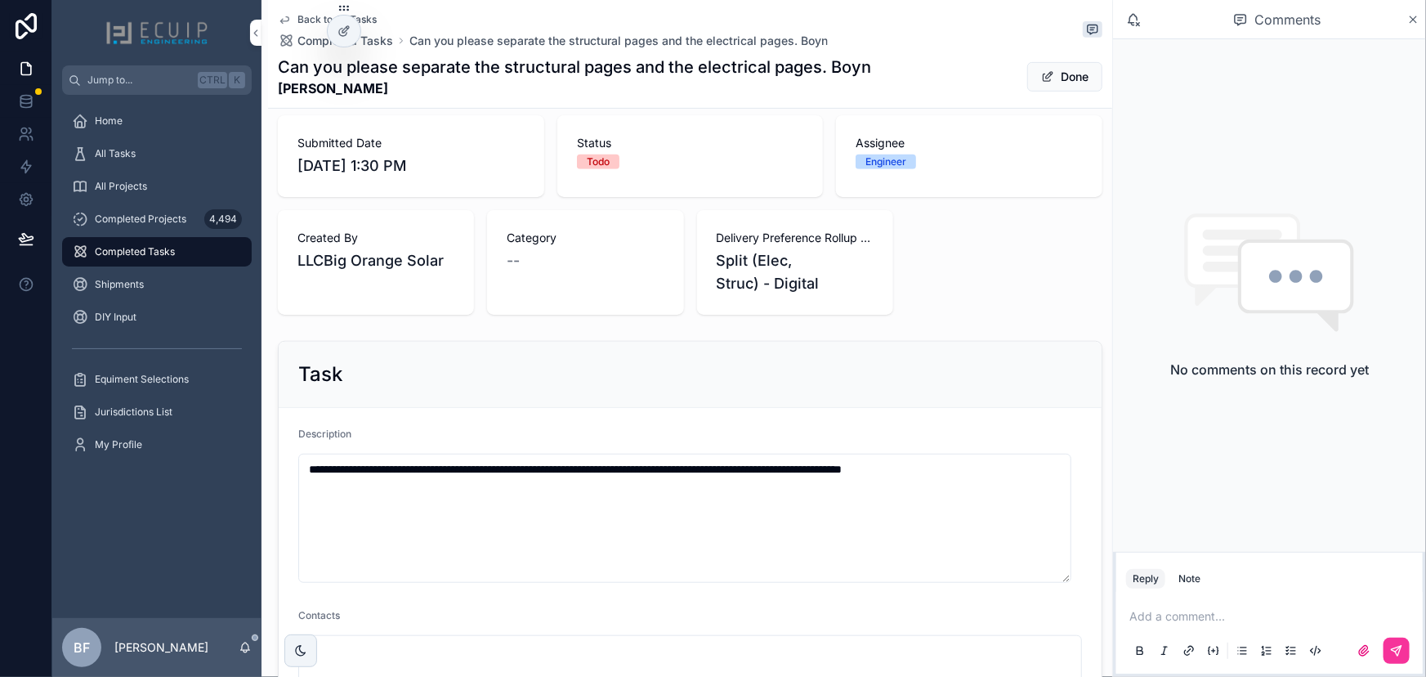
scroll to position [743, 0]
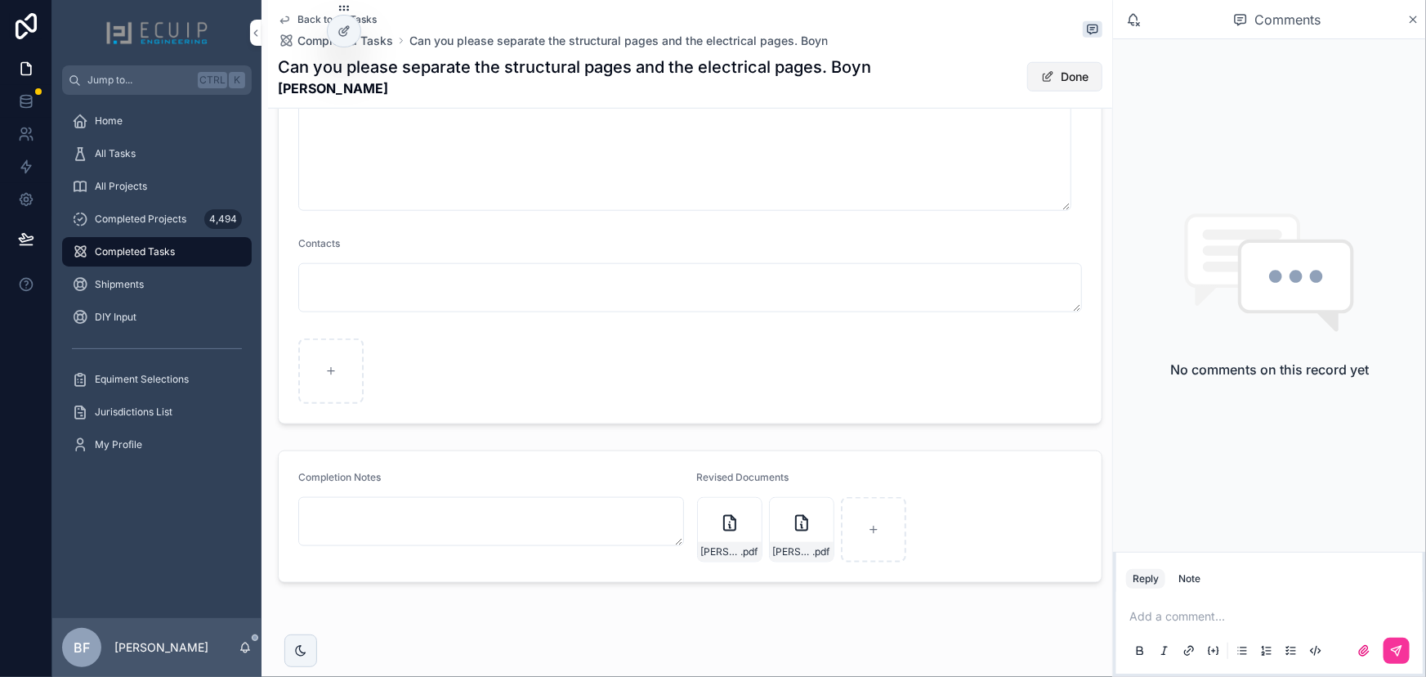
click at [1041, 79] on span "scrollable content" at bounding box center [1047, 76] width 13 height 13
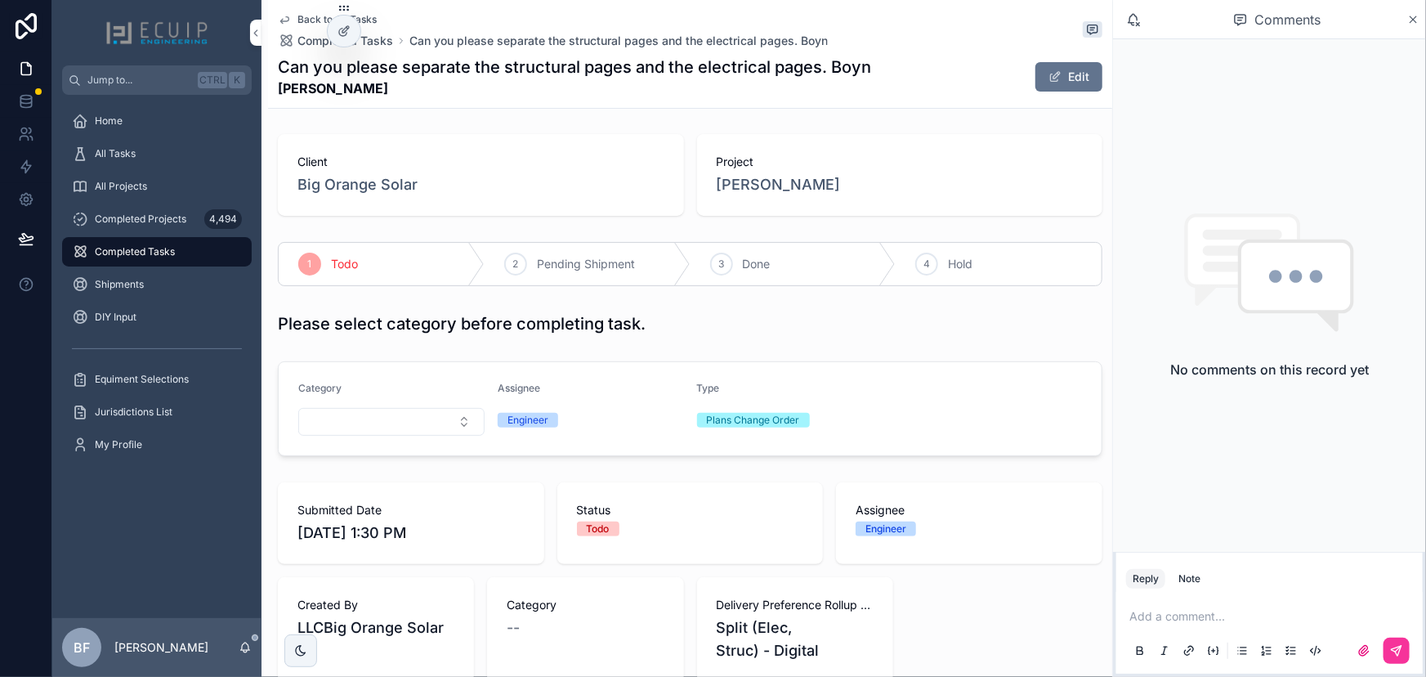
scroll to position [0, 0]
click at [763, 251] on div "3 Done" at bounding box center [794, 265] width 206 height 43
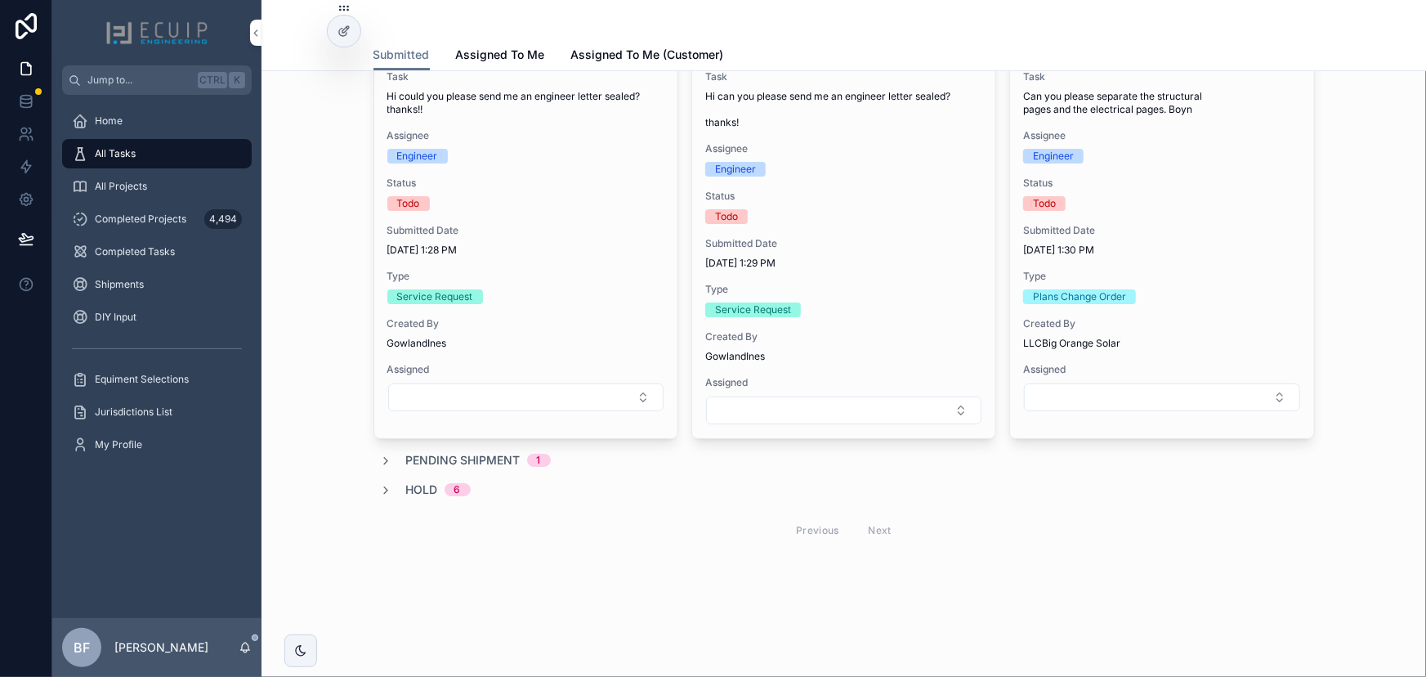
scroll to position [2866, 0]
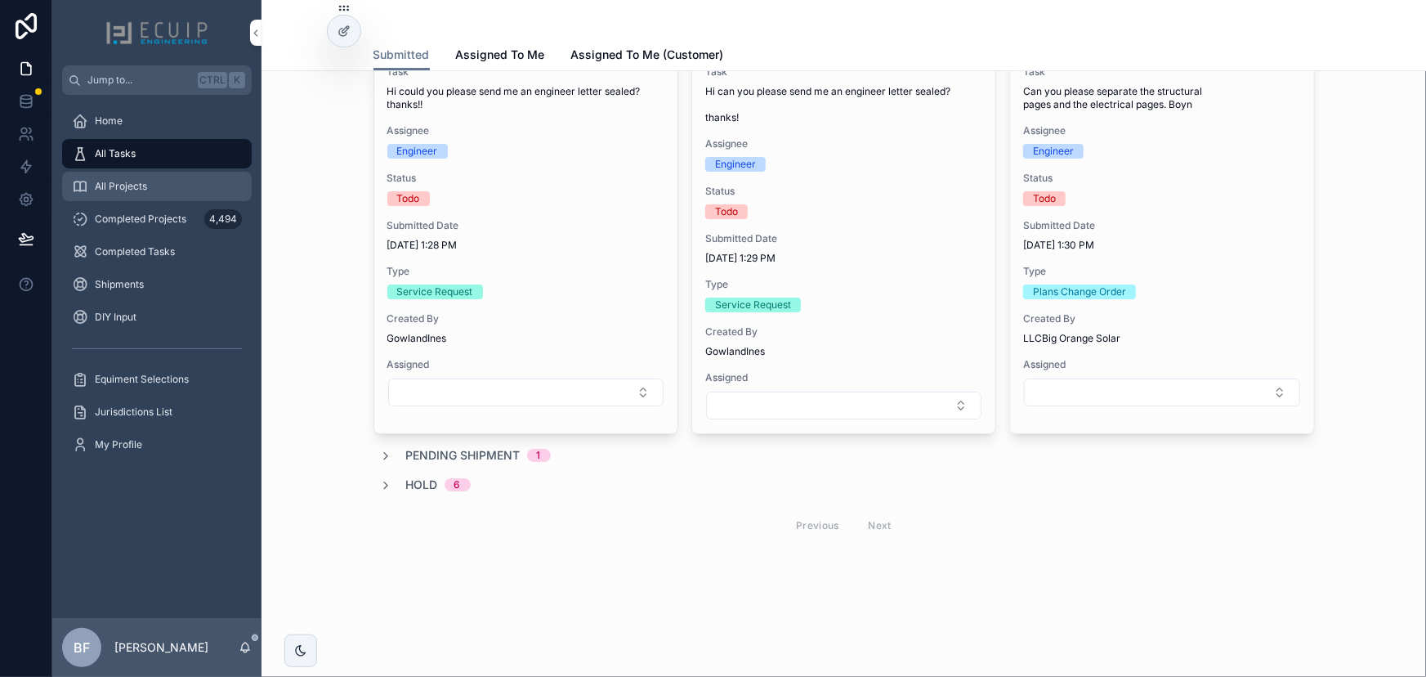
drag, startPoint x: 158, startPoint y: 185, endPoint x: 168, endPoint y: 179, distance: 12.1
click at [158, 186] on div "All Projects" at bounding box center [157, 186] width 170 height 26
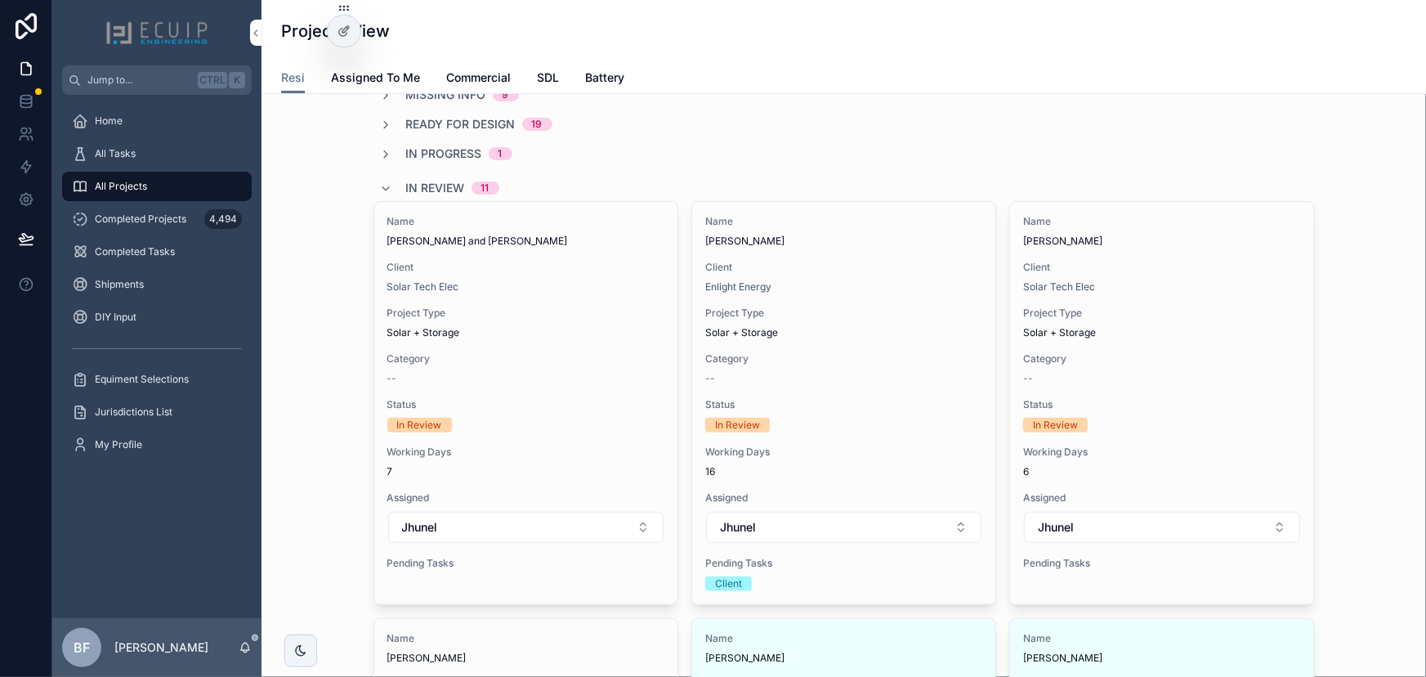
scroll to position [148, 0]
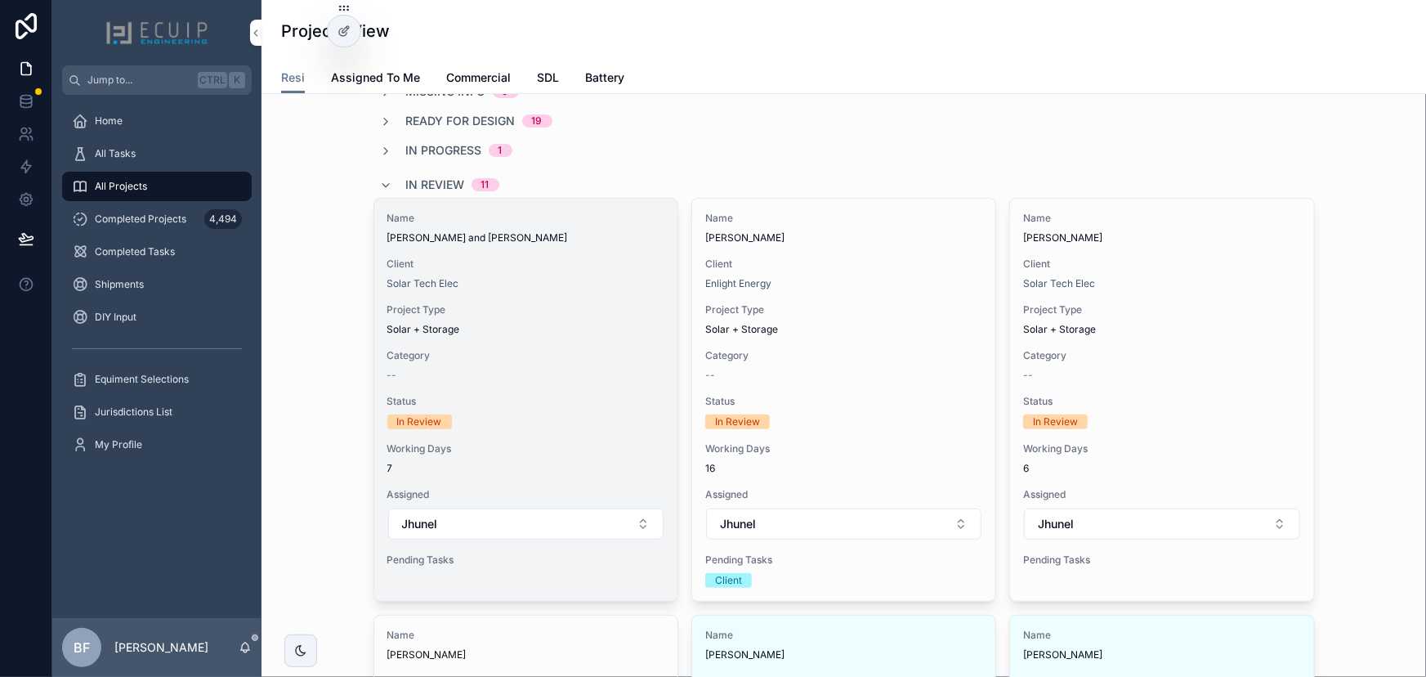
click at [627, 240] on span "[PERSON_NAME] and [PERSON_NAME]" at bounding box center [525, 237] width 277 height 13
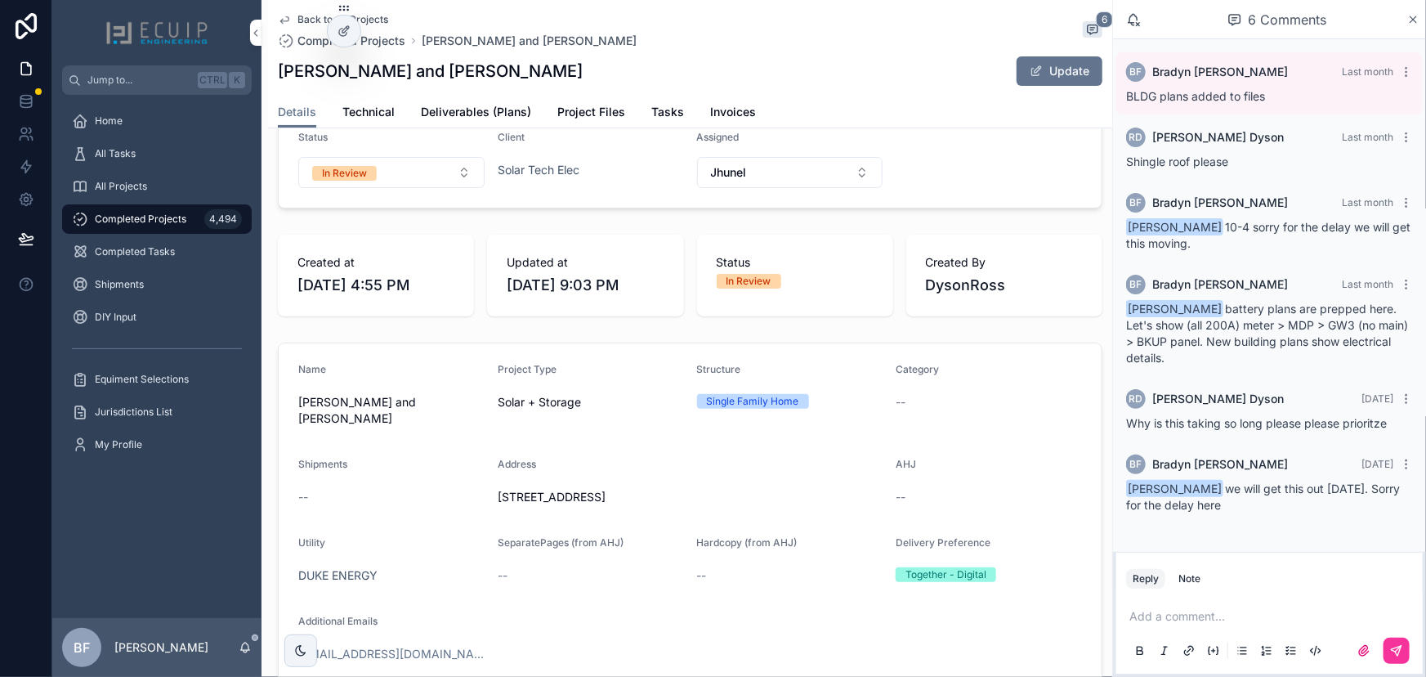
scroll to position [148, 0]
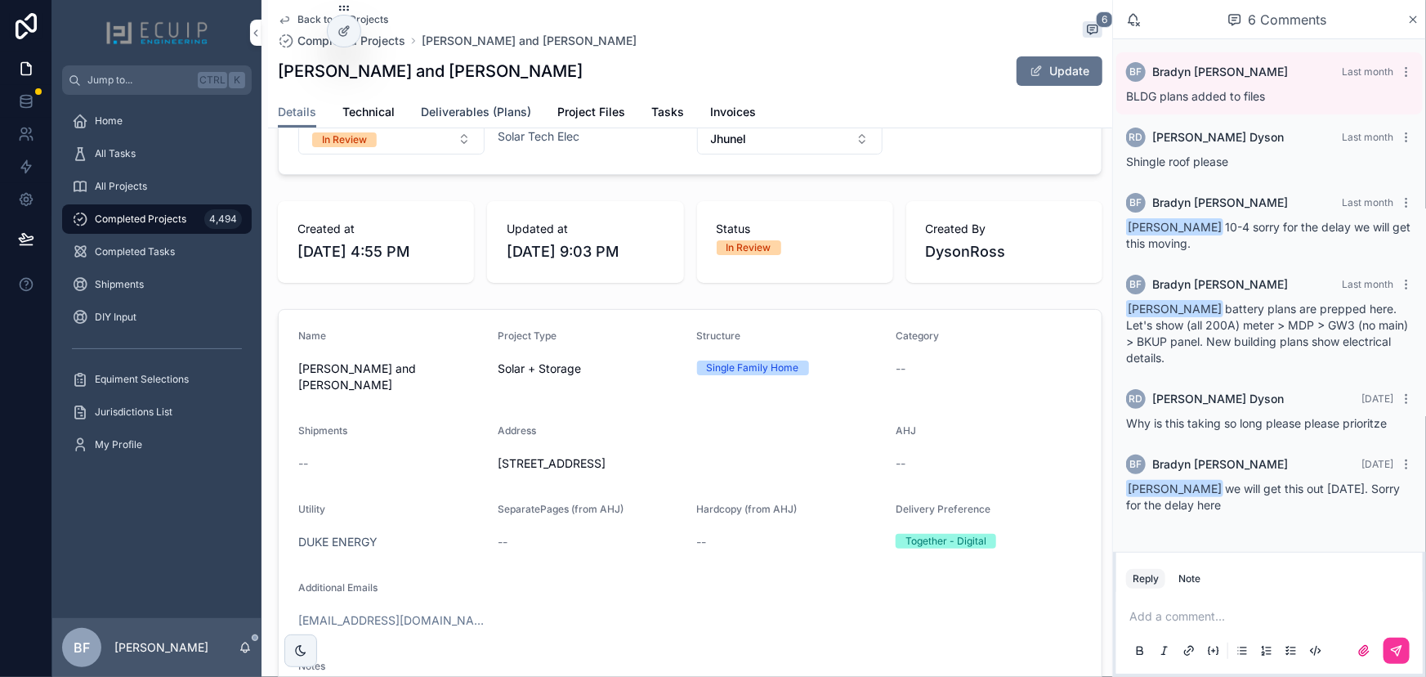
click at [474, 105] on span "Deliverables (Plans)" at bounding box center [476, 112] width 110 height 16
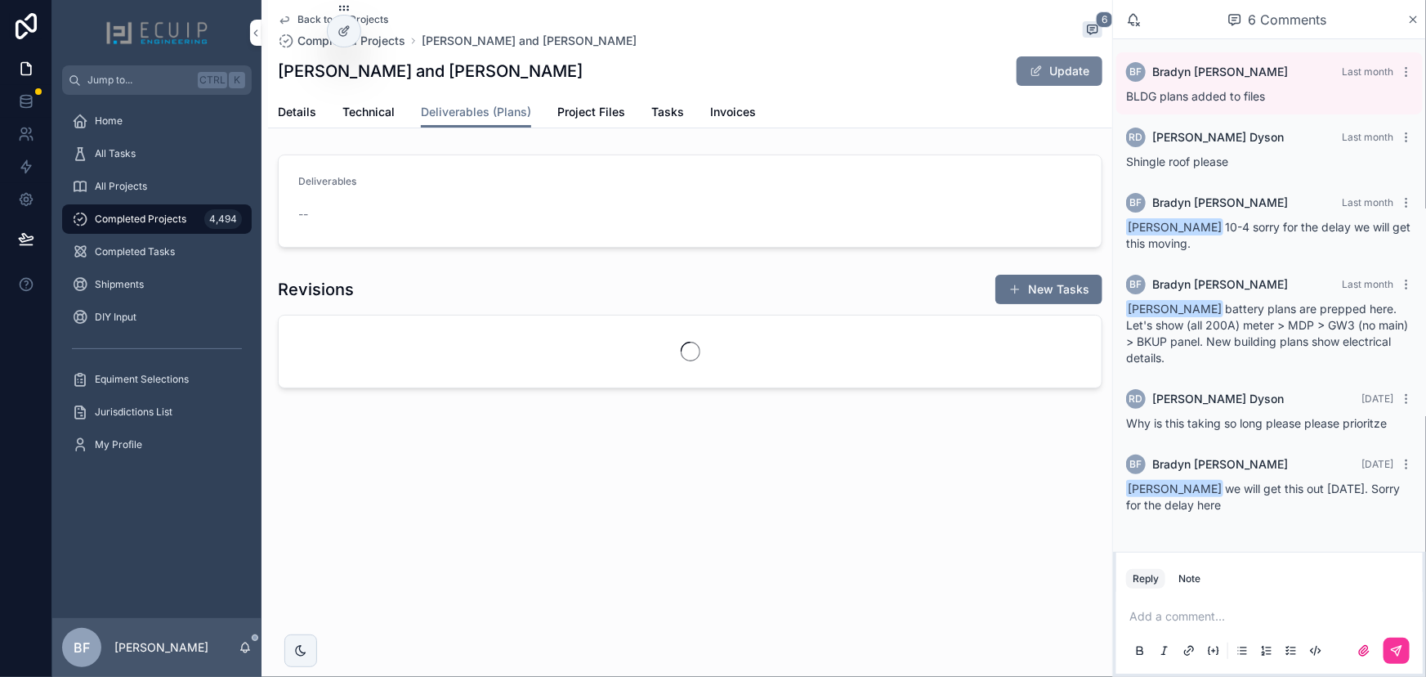
click at [1042, 68] on span "scrollable content" at bounding box center [1036, 71] width 13 height 13
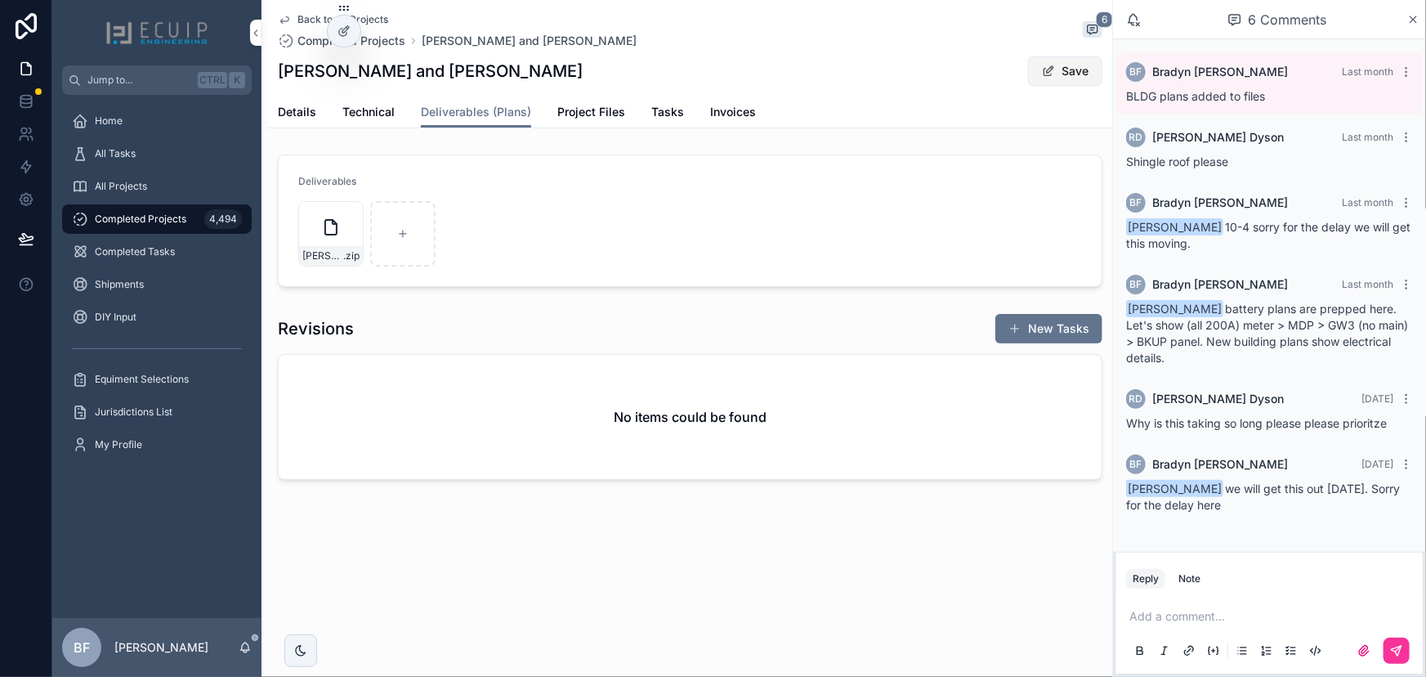
click at [1039, 61] on button "Save" at bounding box center [1065, 70] width 74 height 29
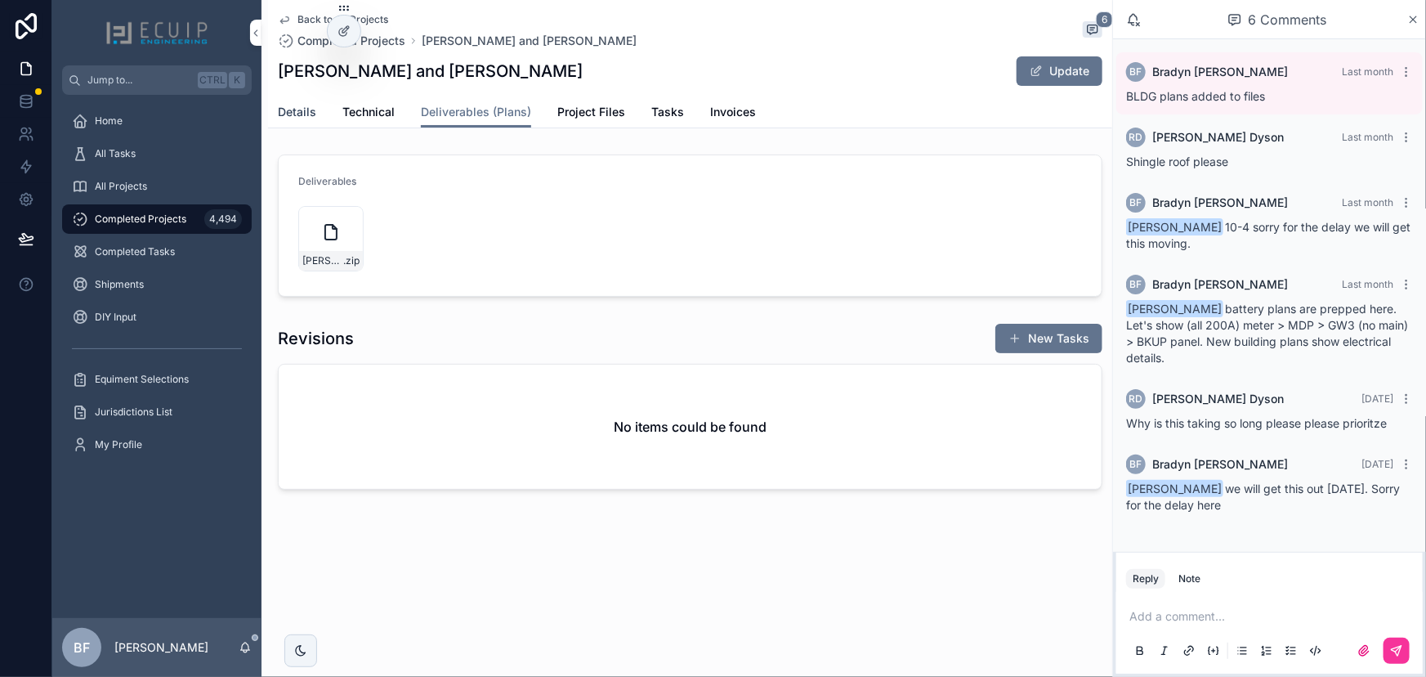
click at [295, 114] on span "Details" at bounding box center [297, 112] width 38 height 16
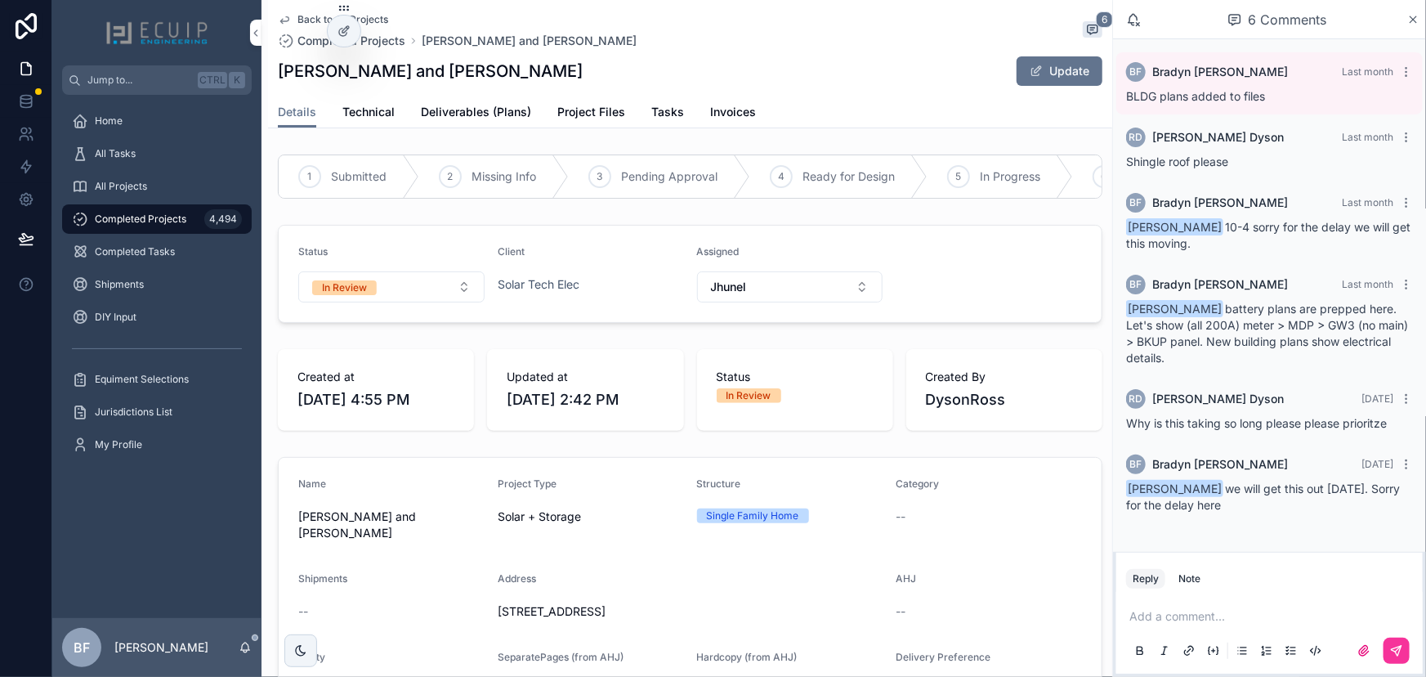
click at [383, 265] on div "Status" at bounding box center [391, 255] width 186 height 20
click at [391, 298] on button "In Review" at bounding box center [391, 286] width 186 height 31
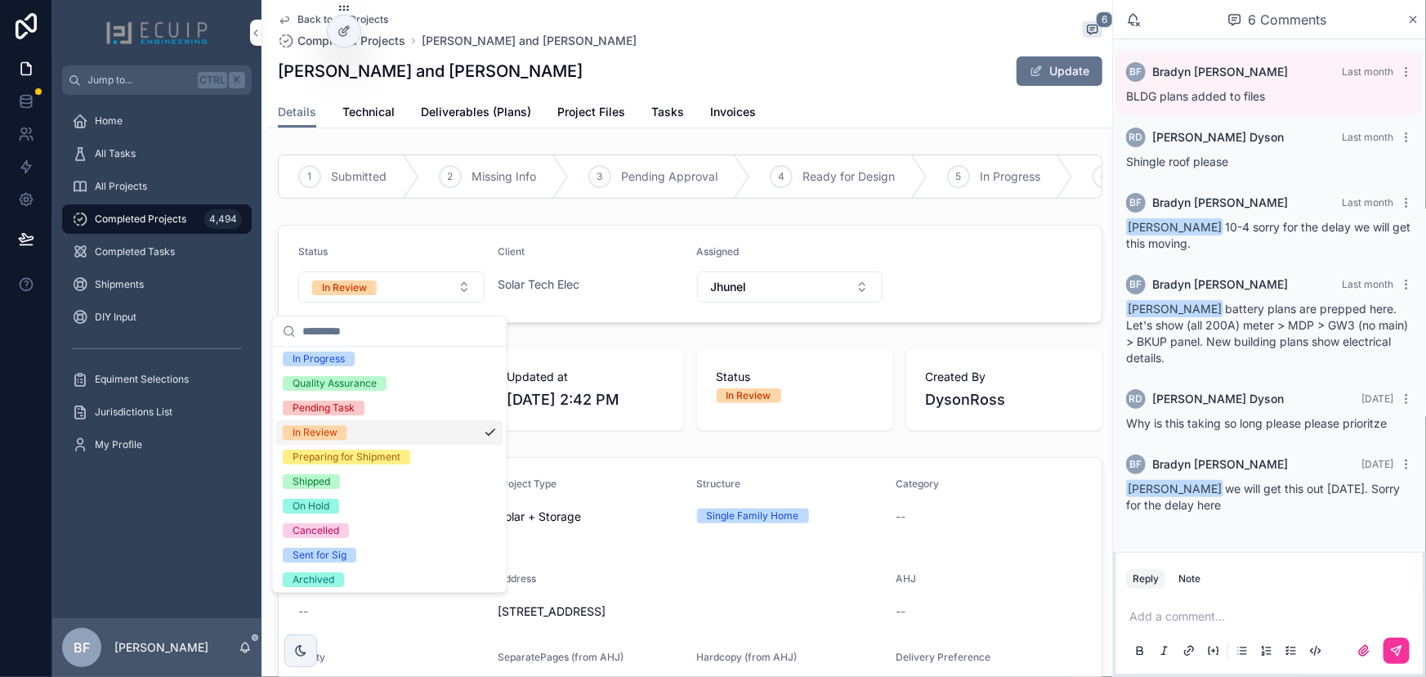
scroll to position [128, 0]
click at [311, 472] on div "Shipped" at bounding box center [312, 479] width 38 height 15
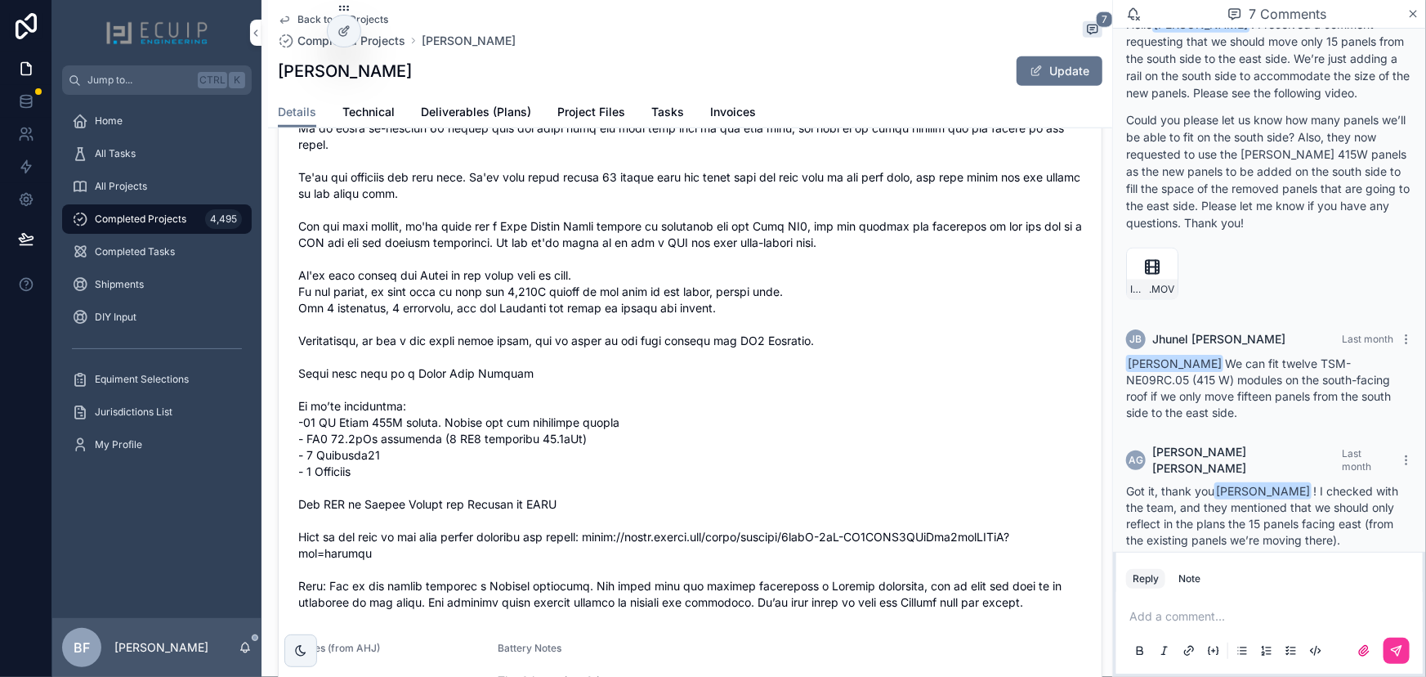
scroll to position [817, 0]
click at [523, 108] on span "Deliverables (Plans)" at bounding box center [476, 112] width 110 height 16
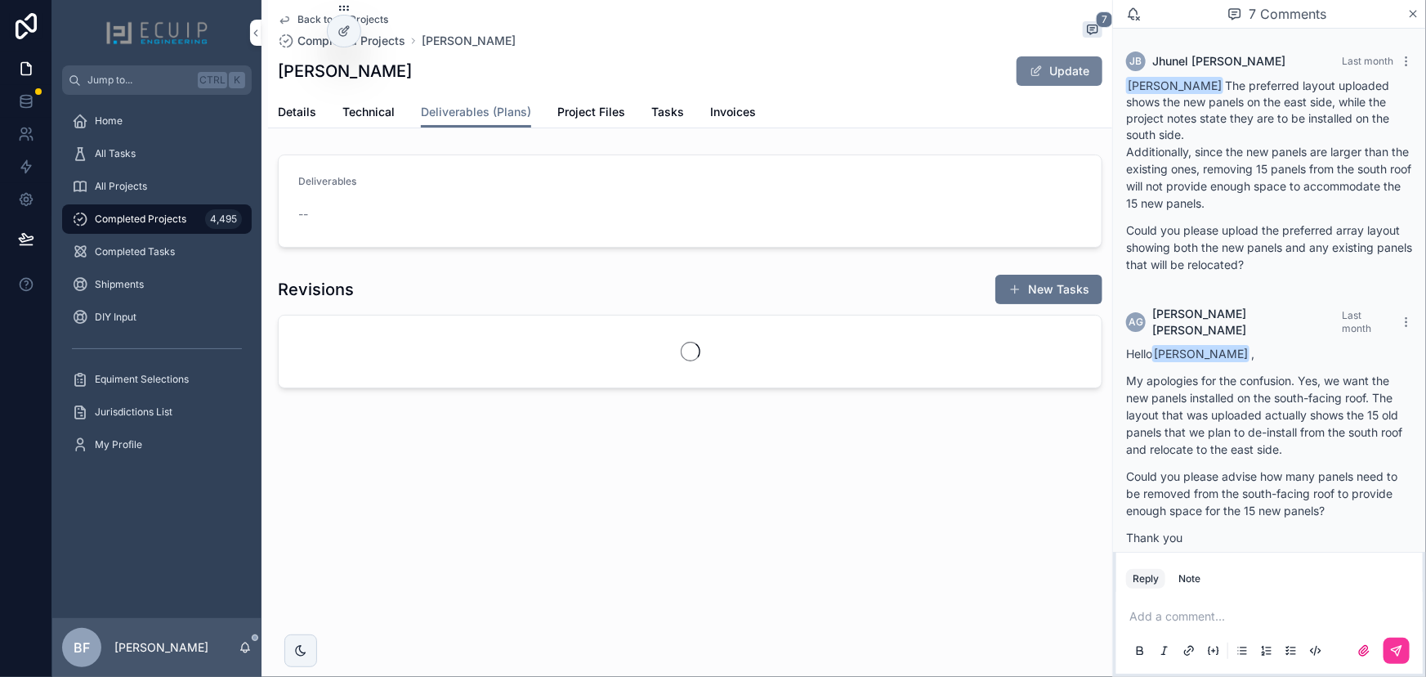
scroll to position [1142, 0]
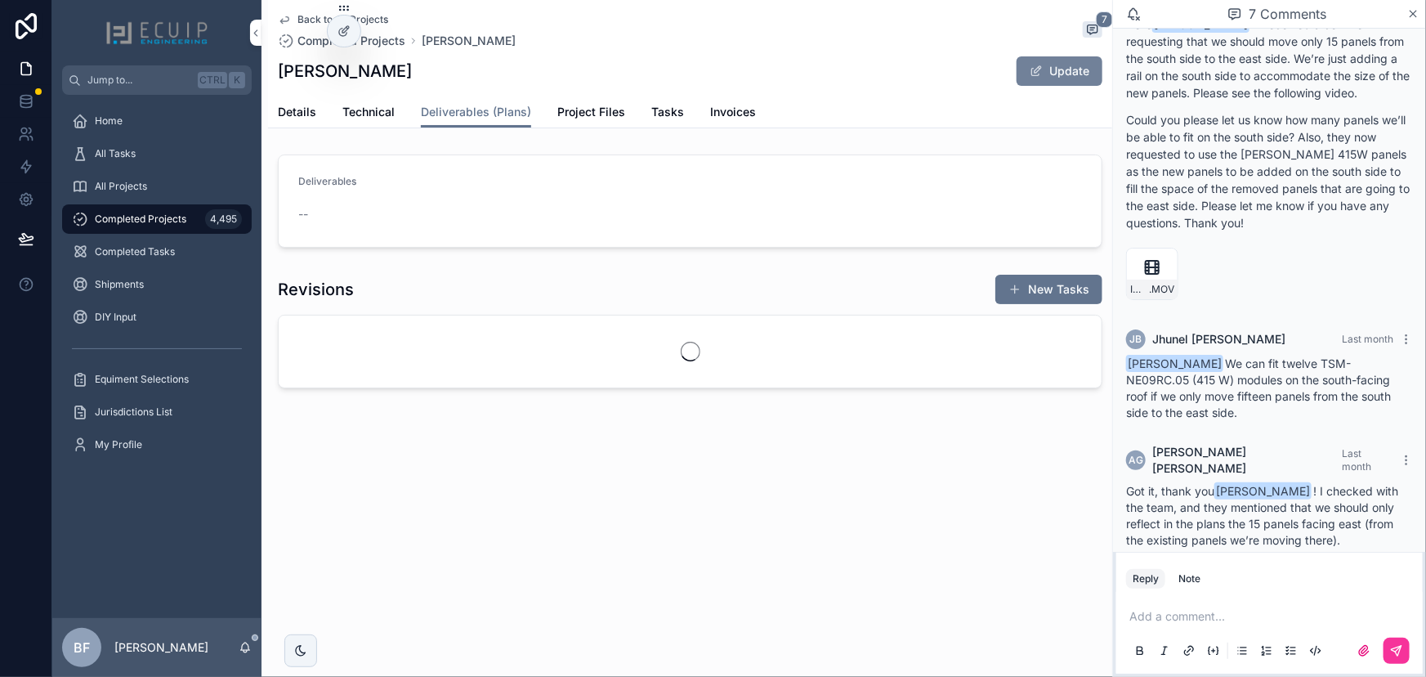
click at [1046, 80] on button "Update" at bounding box center [1060, 70] width 86 height 29
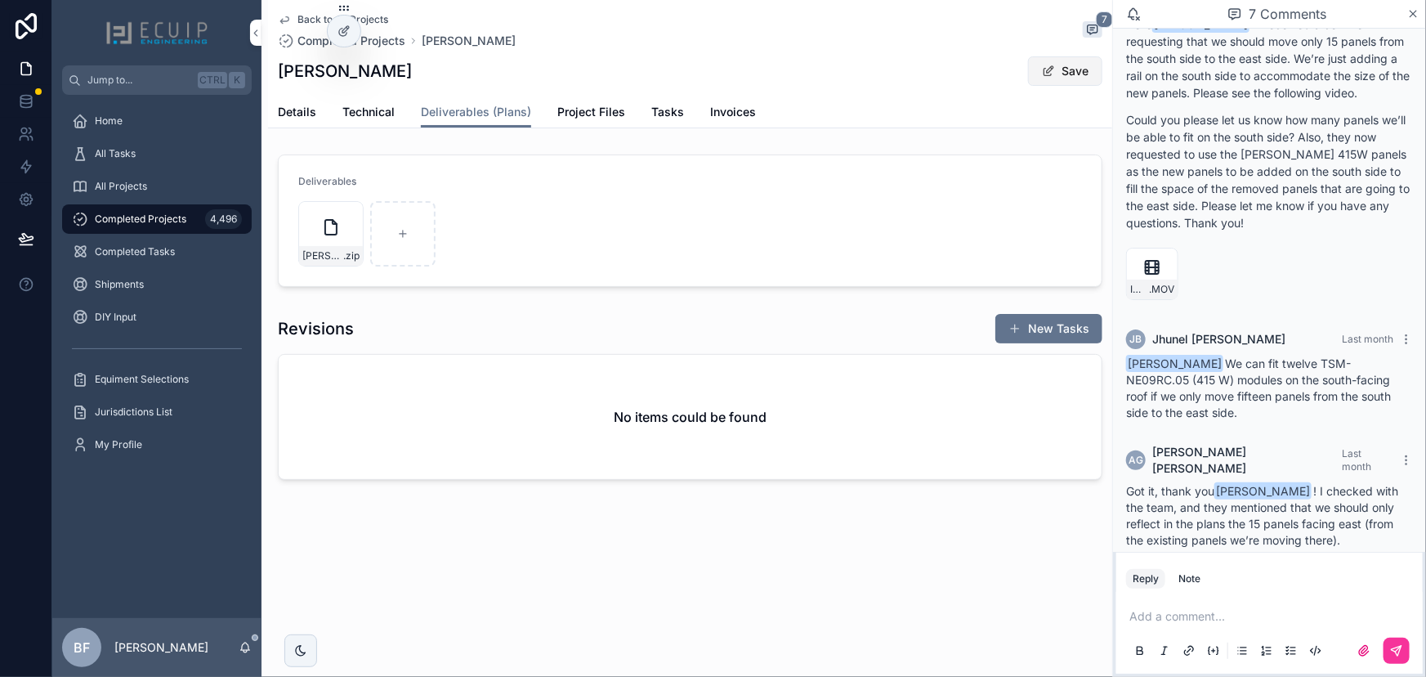
click at [1061, 82] on button "Save" at bounding box center [1065, 70] width 74 height 29
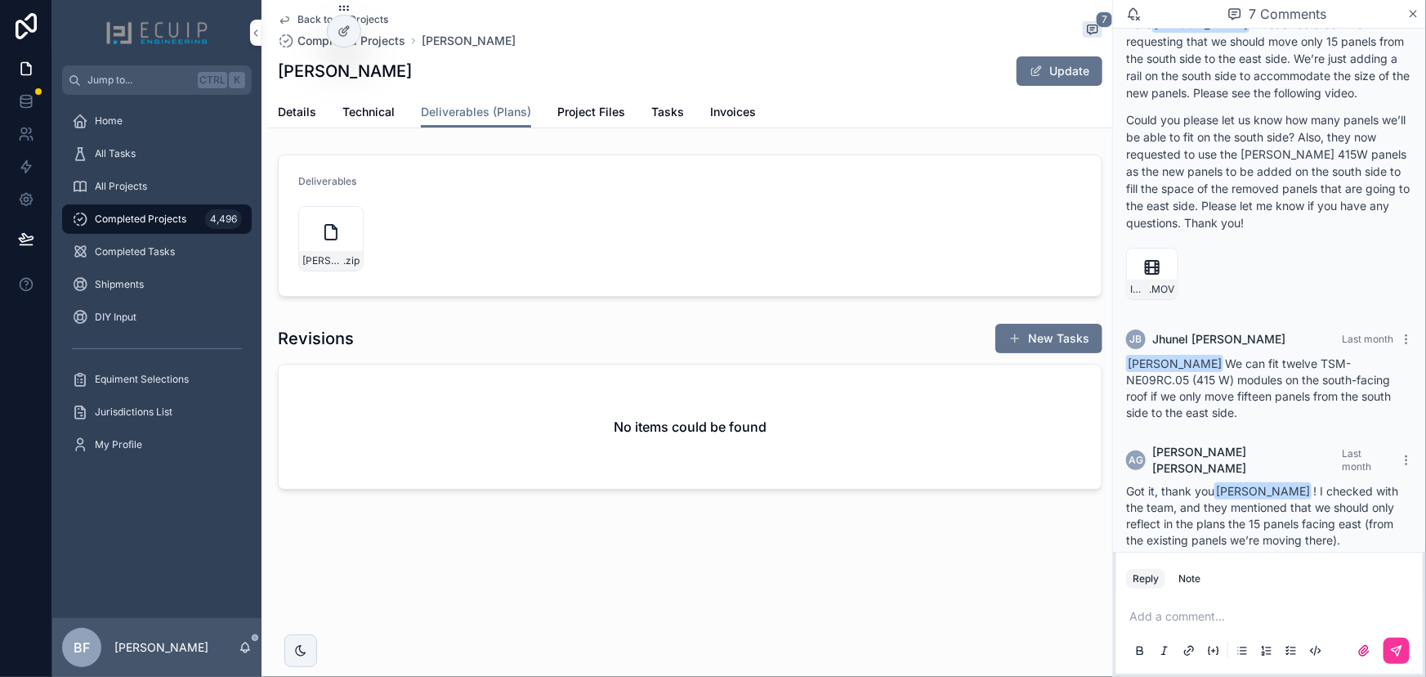
drag, startPoint x: 301, startPoint y: 119, endPoint x: 307, endPoint y: 137, distance: 19.9
click at [301, 119] on span "Details" at bounding box center [297, 112] width 38 height 16
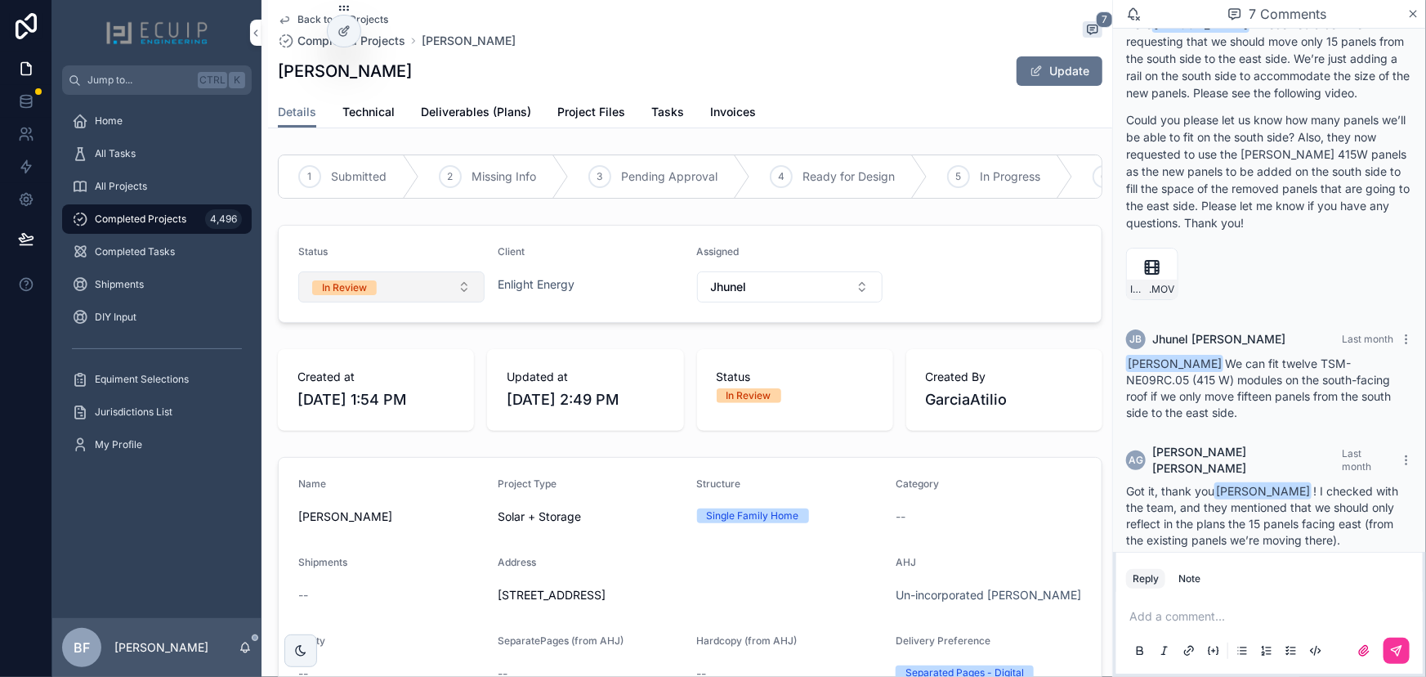
click at [378, 302] on button "In Review" at bounding box center [391, 286] width 186 height 31
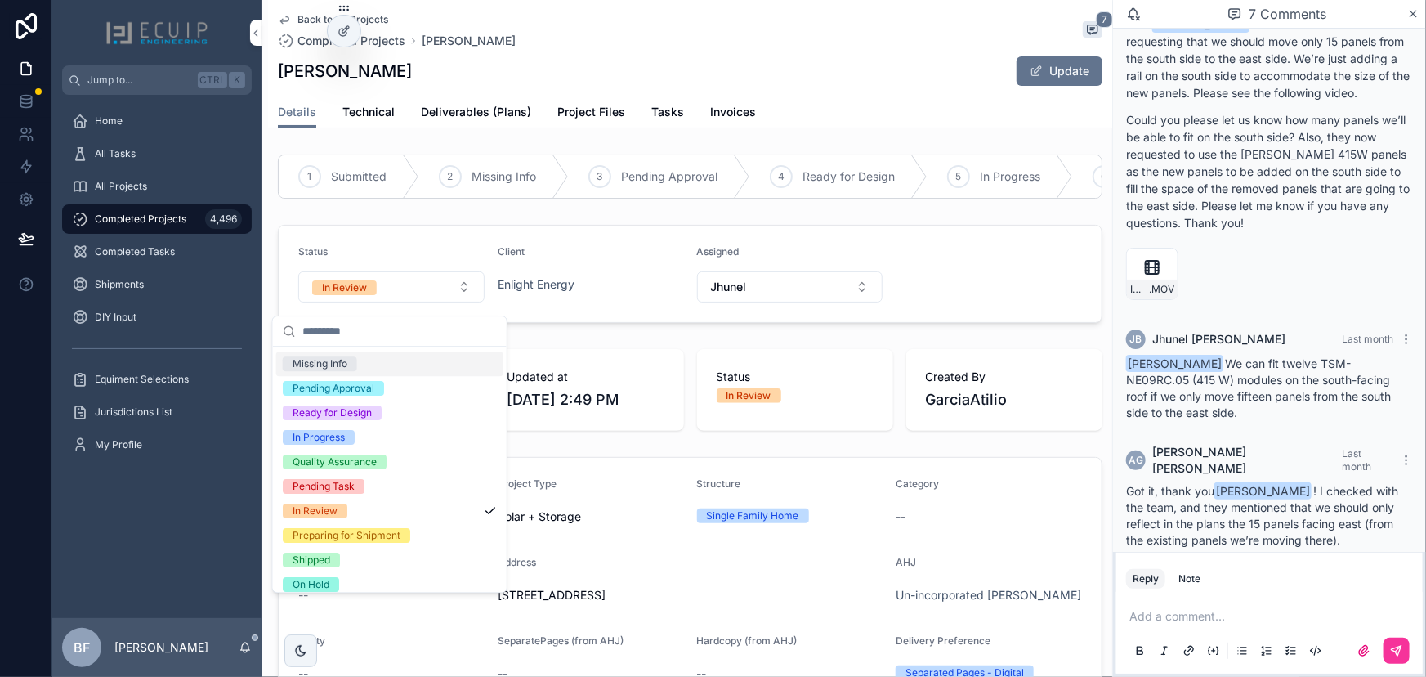
scroll to position [128, 0]
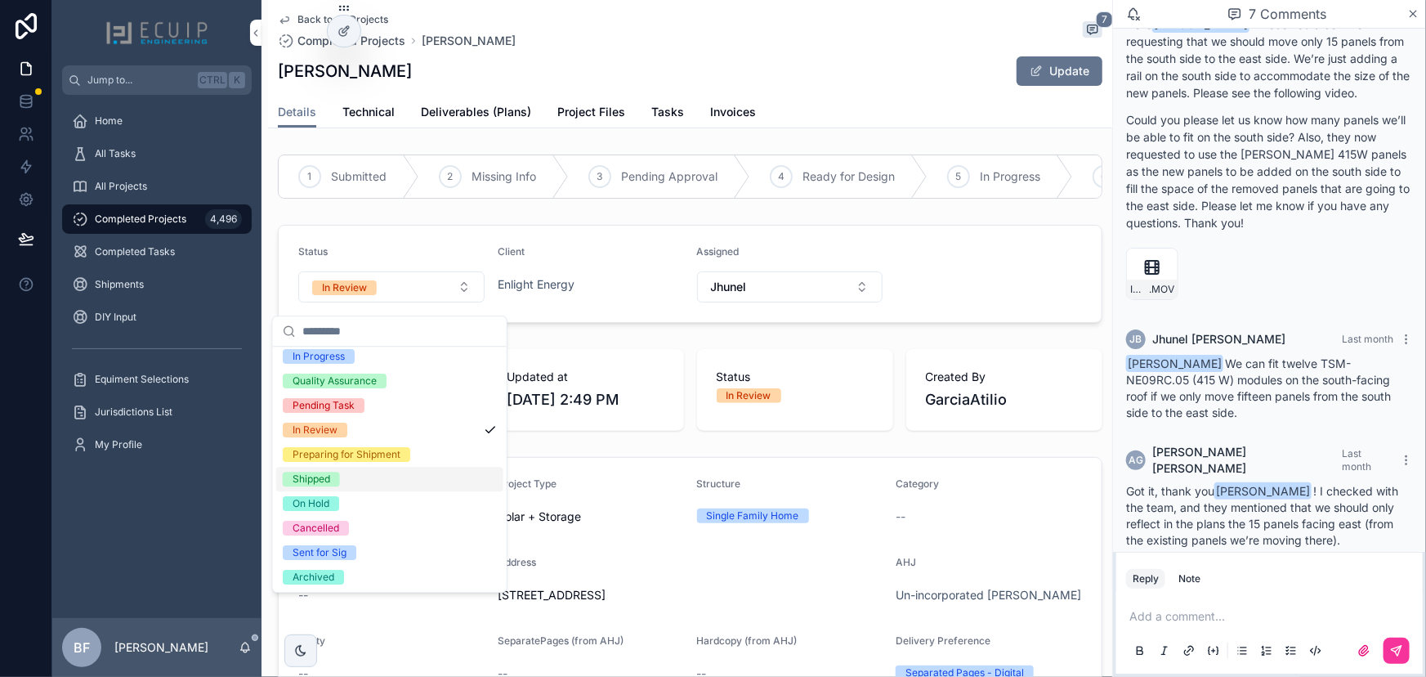
click at [335, 481] on span "Shipped" at bounding box center [311, 479] width 57 height 15
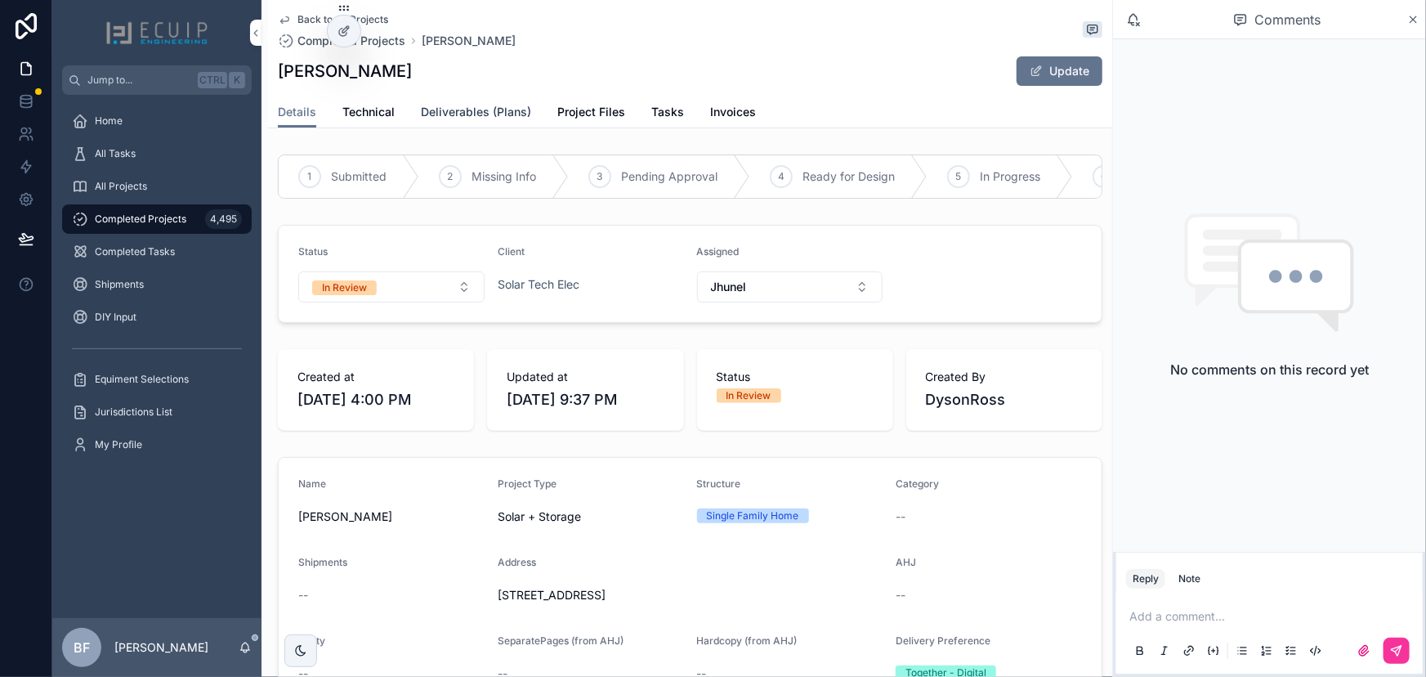
click at [473, 113] on span "Deliverables (Plans)" at bounding box center [476, 112] width 110 height 16
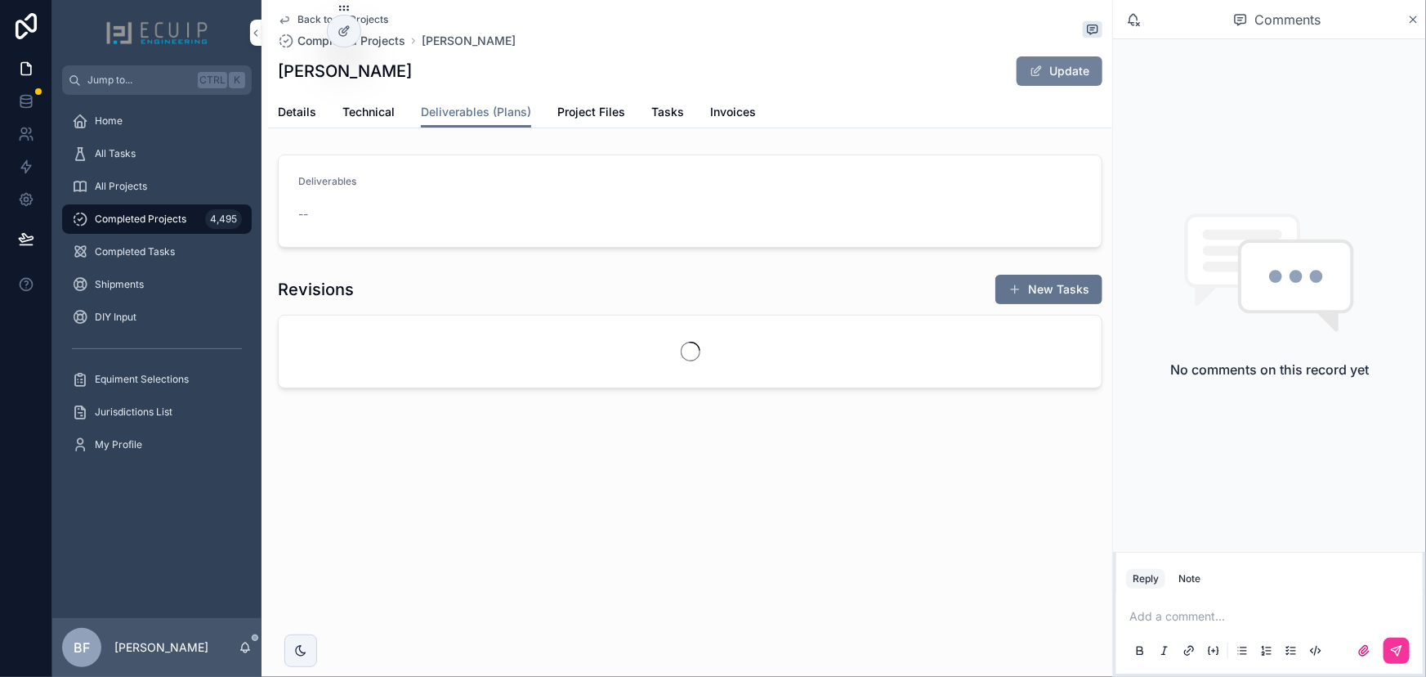
click at [1039, 74] on span "scrollable content" at bounding box center [1036, 71] width 13 height 13
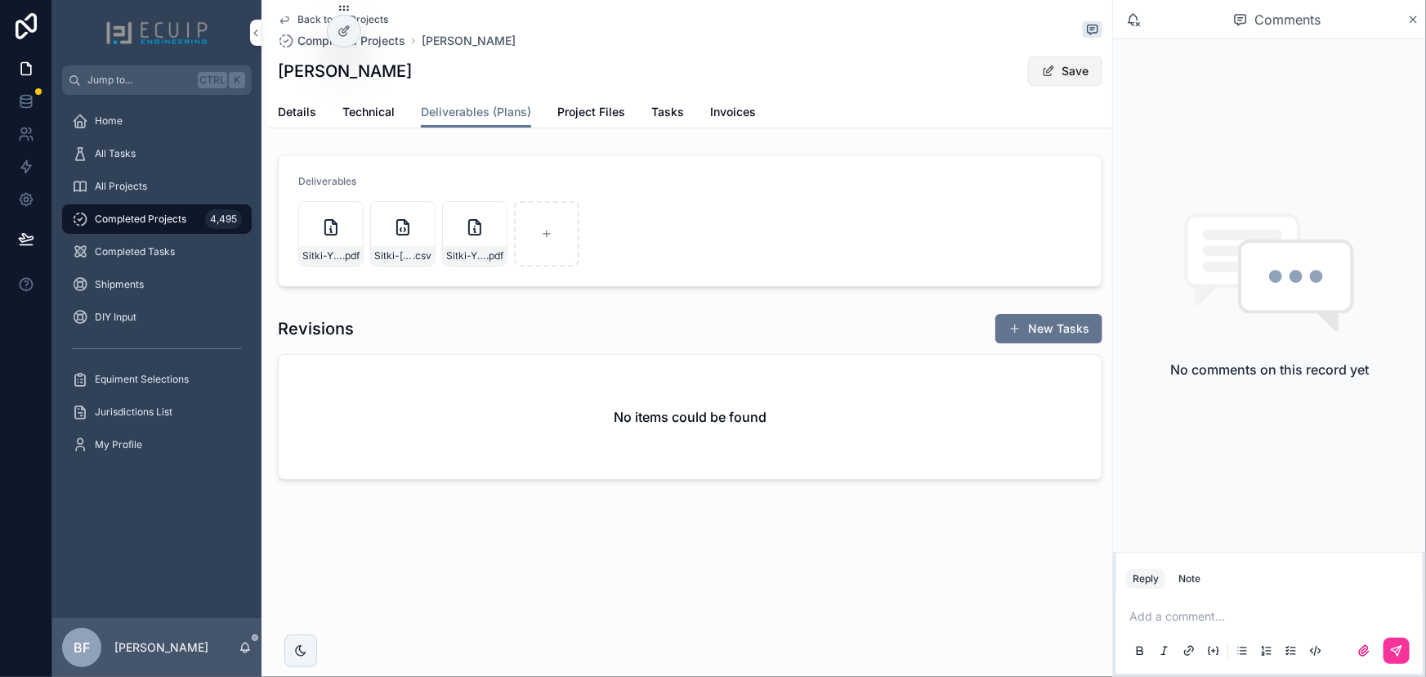
click at [1045, 78] on button "Save" at bounding box center [1065, 70] width 74 height 29
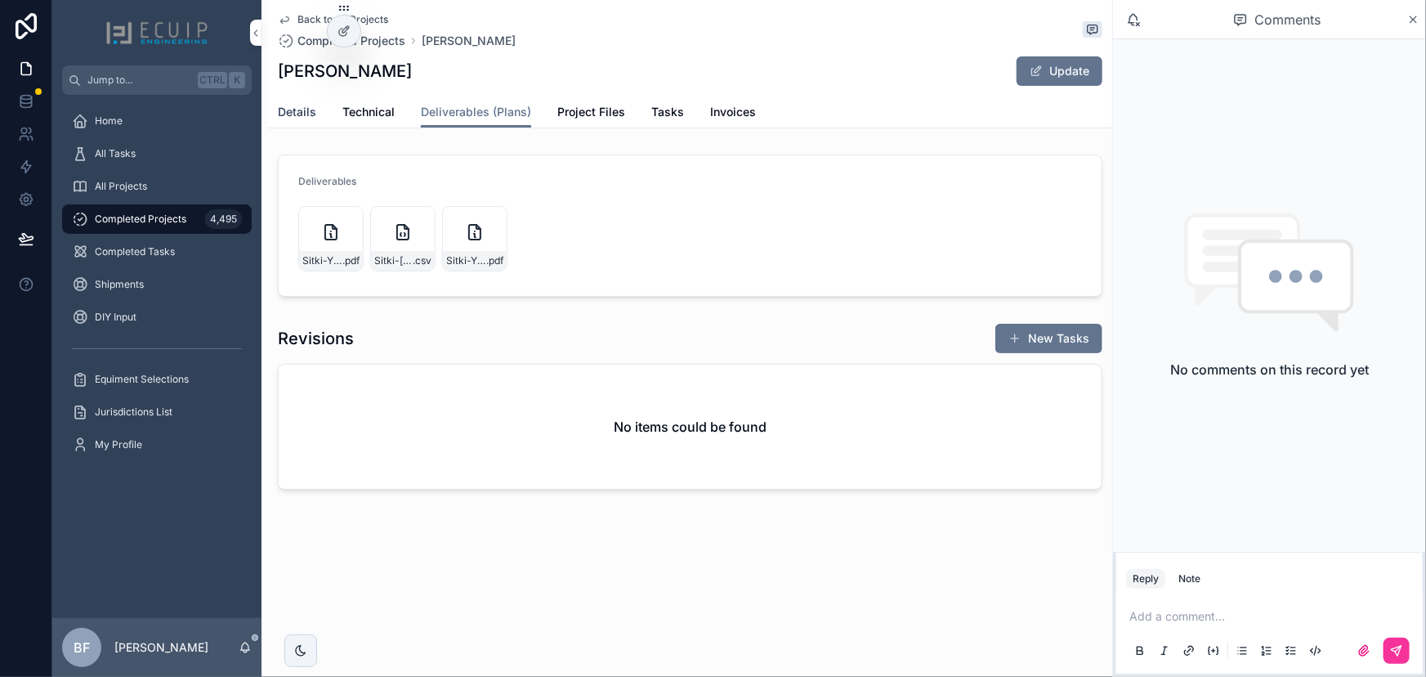
click at [301, 110] on span "Details" at bounding box center [297, 112] width 38 height 16
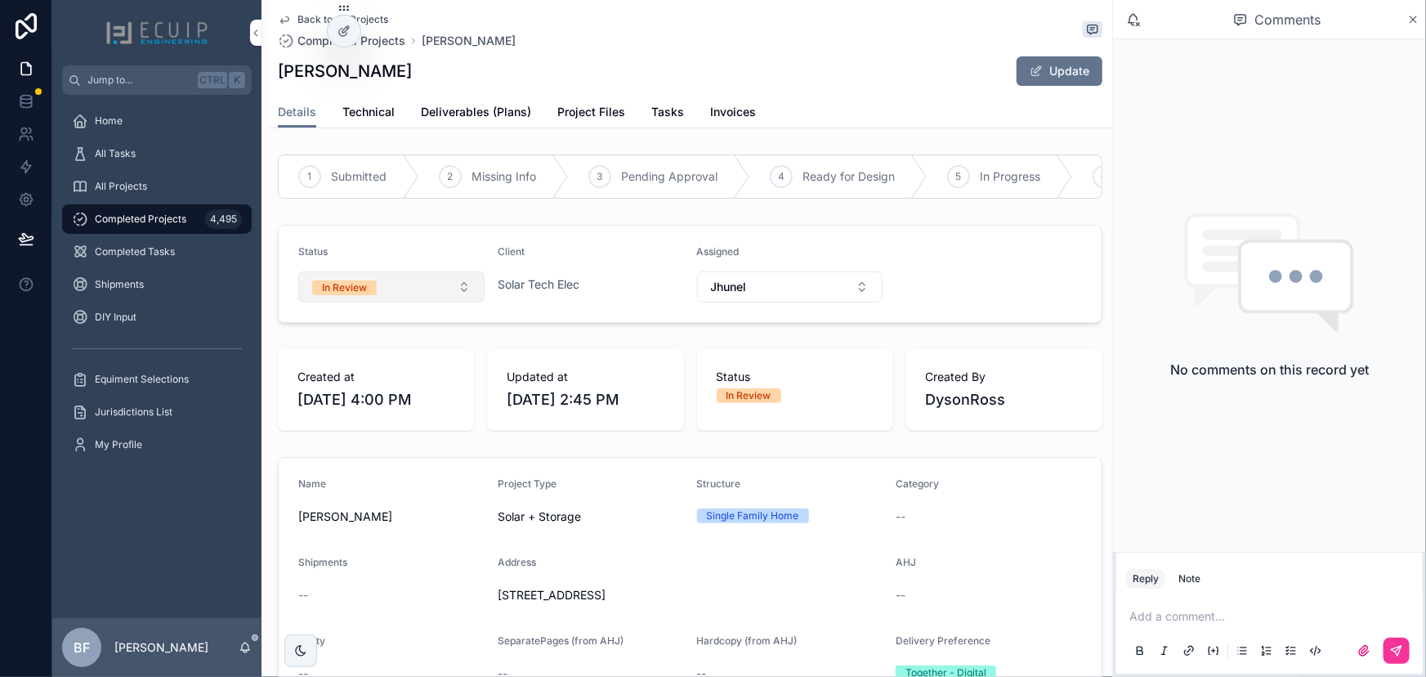
click at [403, 286] on button "In Review" at bounding box center [391, 286] width 186 height 31
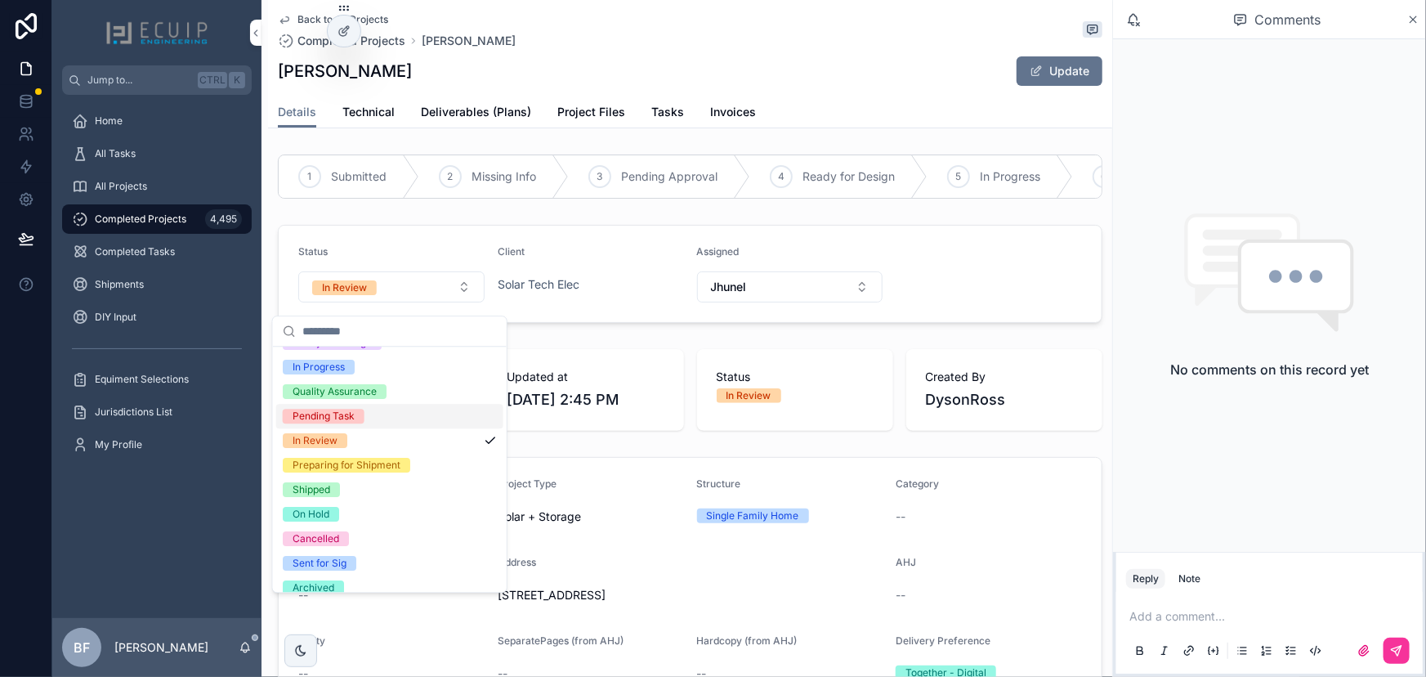
scroll to position [128, 0]
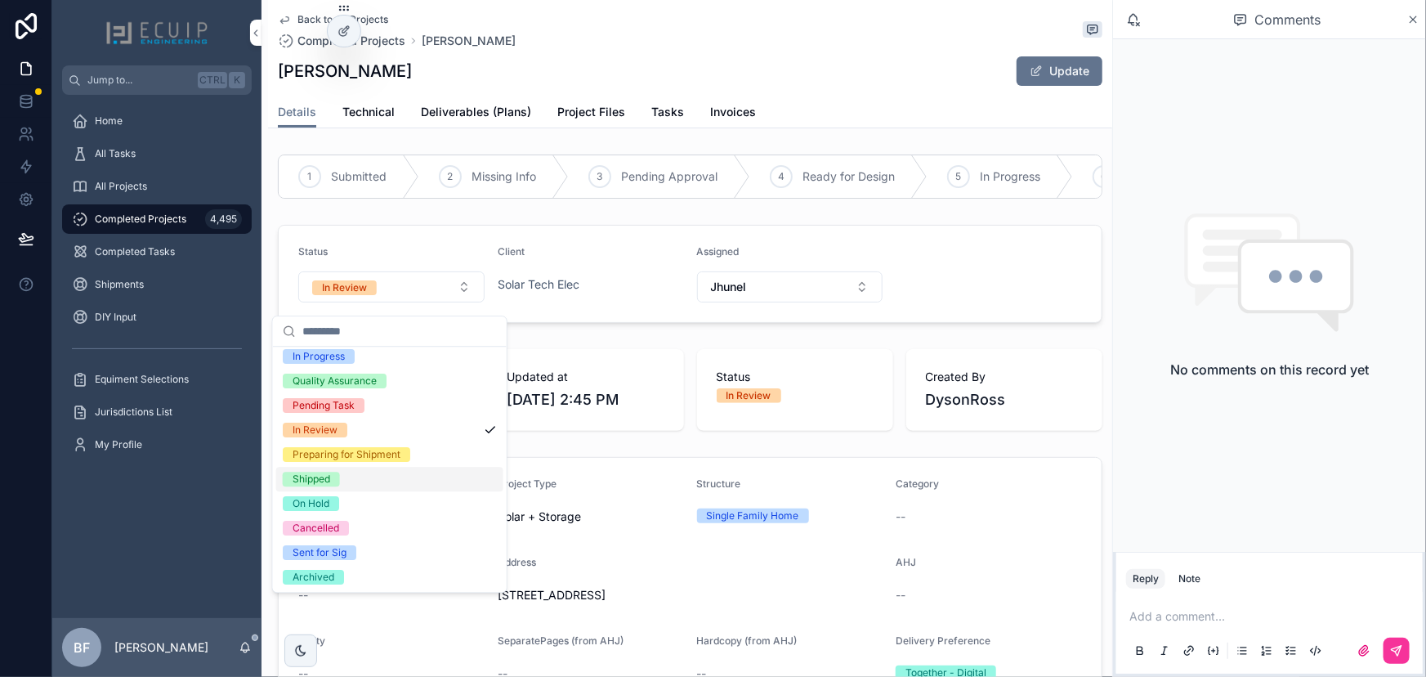
click at [334, 479] on span "Shipped" at bounding box center [311, 479] width 57 height 15
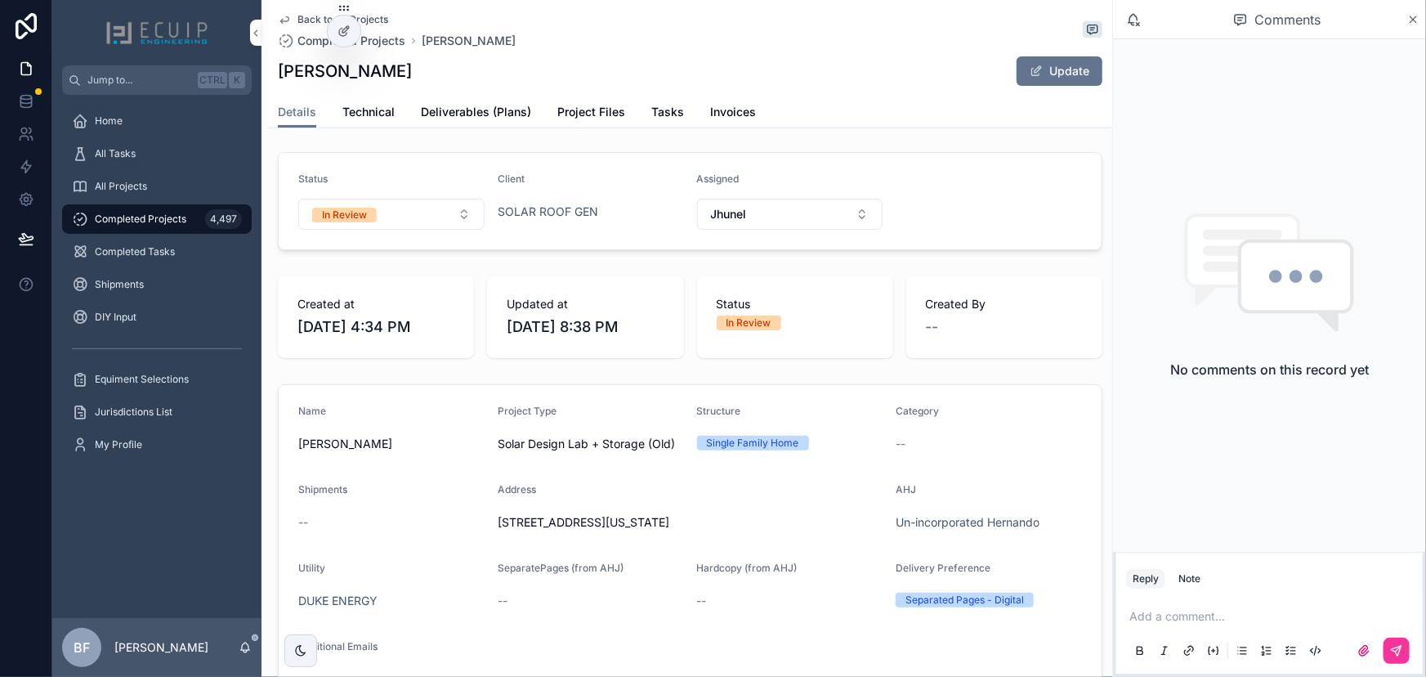
scroll to position [74, 0]
click at [495, 101] on link "Deliverables (Plans)" at bounding box center [476, 113] width 110 height 33
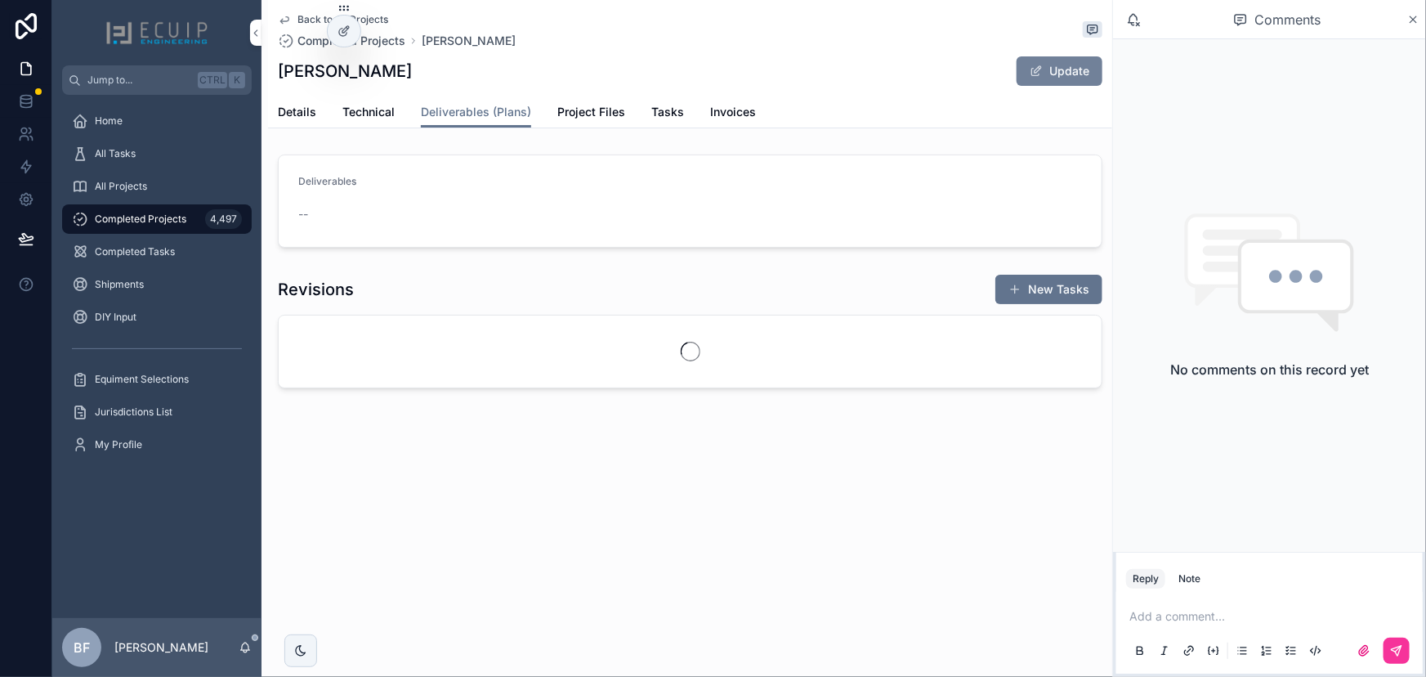
click at [1049, 81] on button "Update" at bounding box center [1060, 70] width 86 height 29
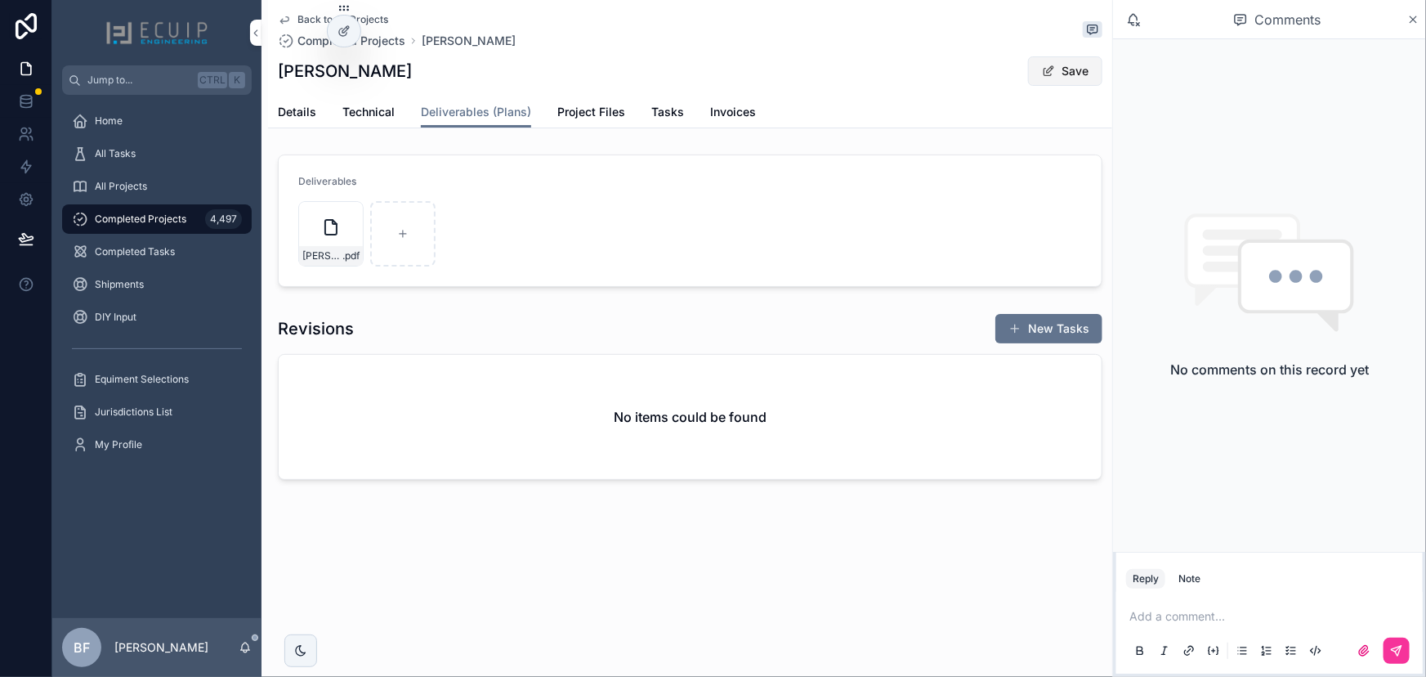
click at [1073, 73] on button "Save" at bounding box center [1065, 70] width 74 height 29
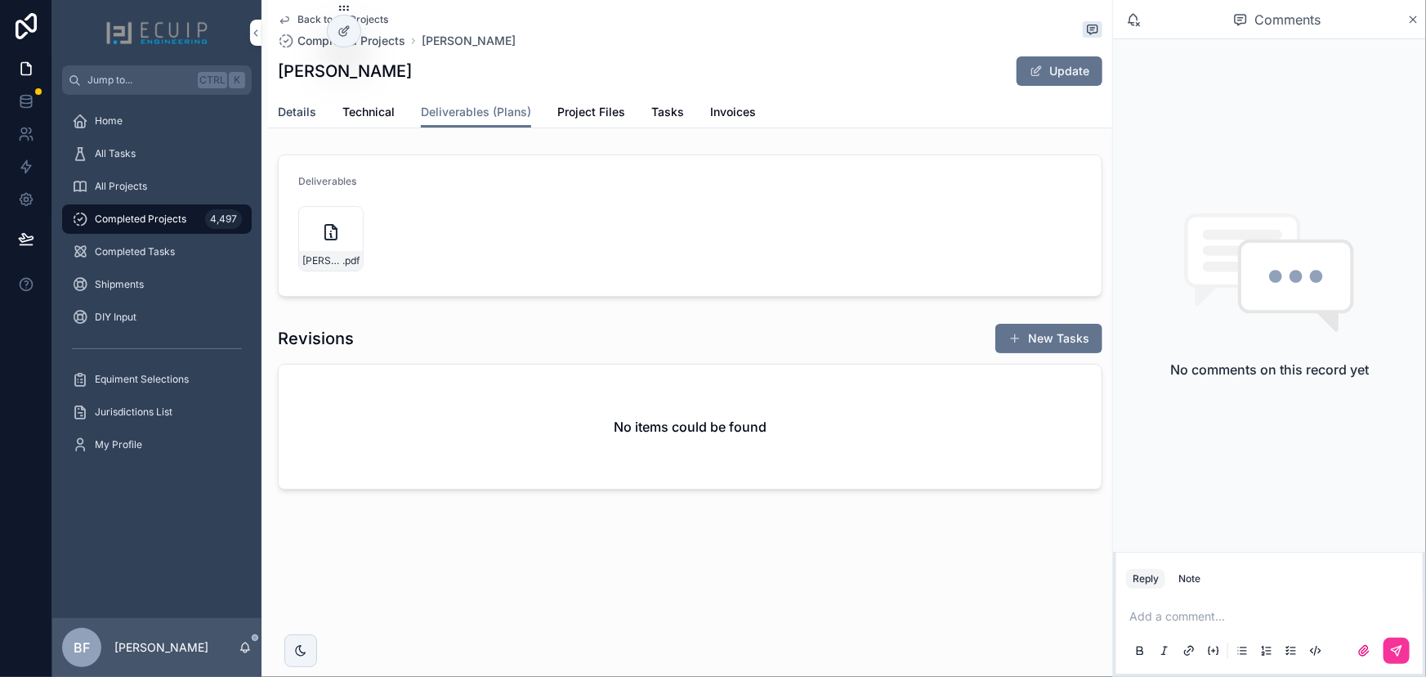
click at [310, 114] on span "Details" at bounding box center [297, 112] width 38 height 16
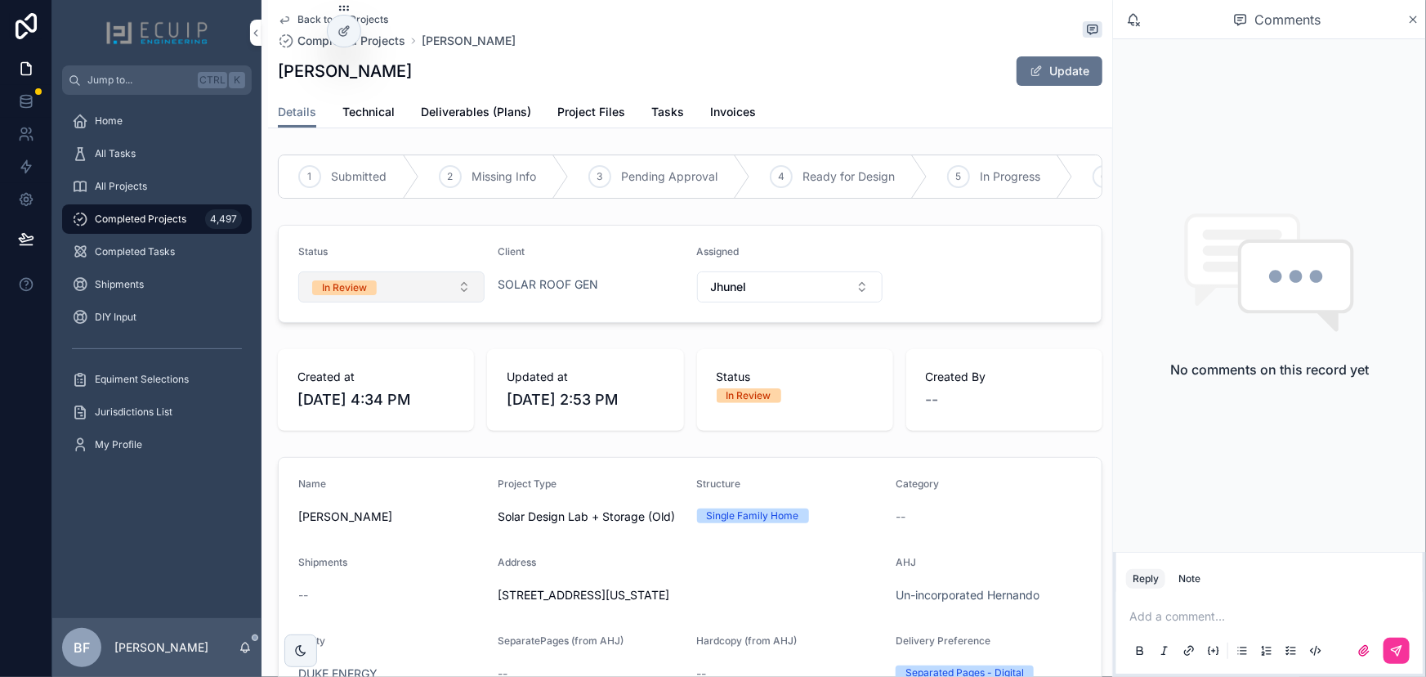
click at [414, 296] on button "In Review" at bounding box center [391, 286] width 186 height 31
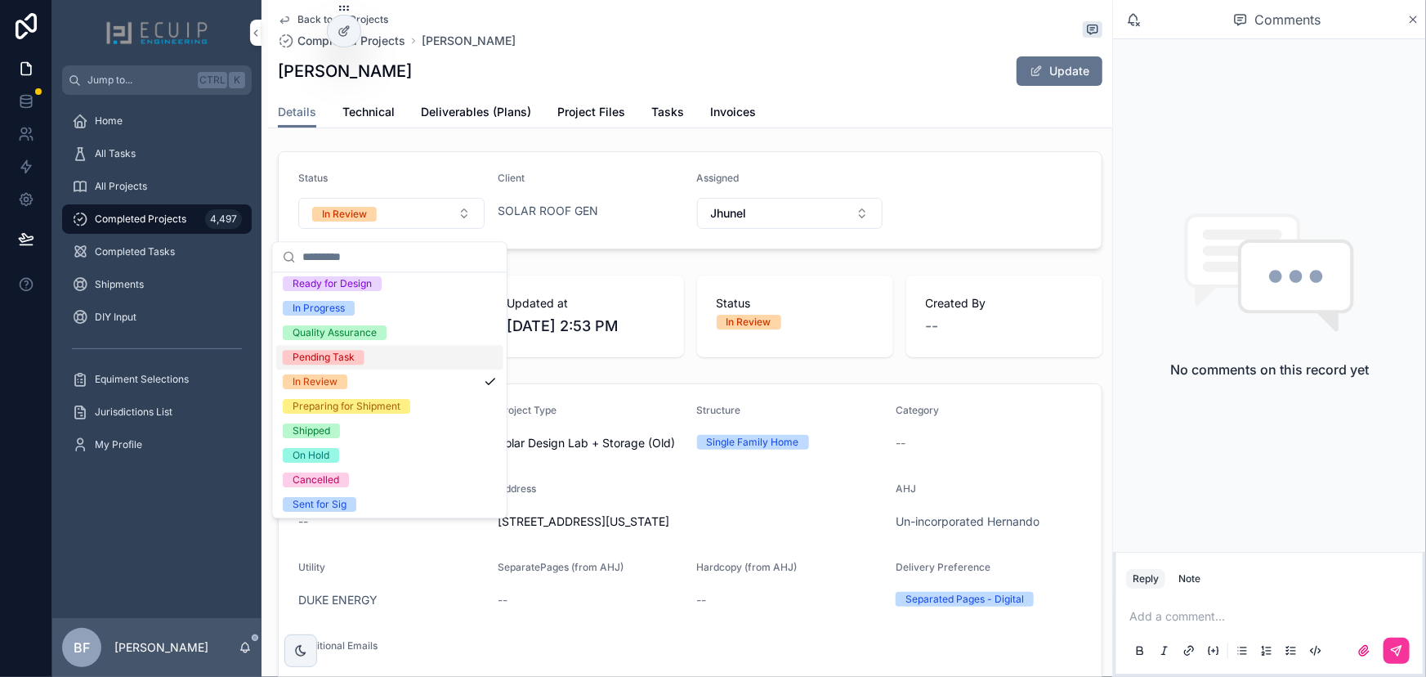
scroll to position [128, 0]
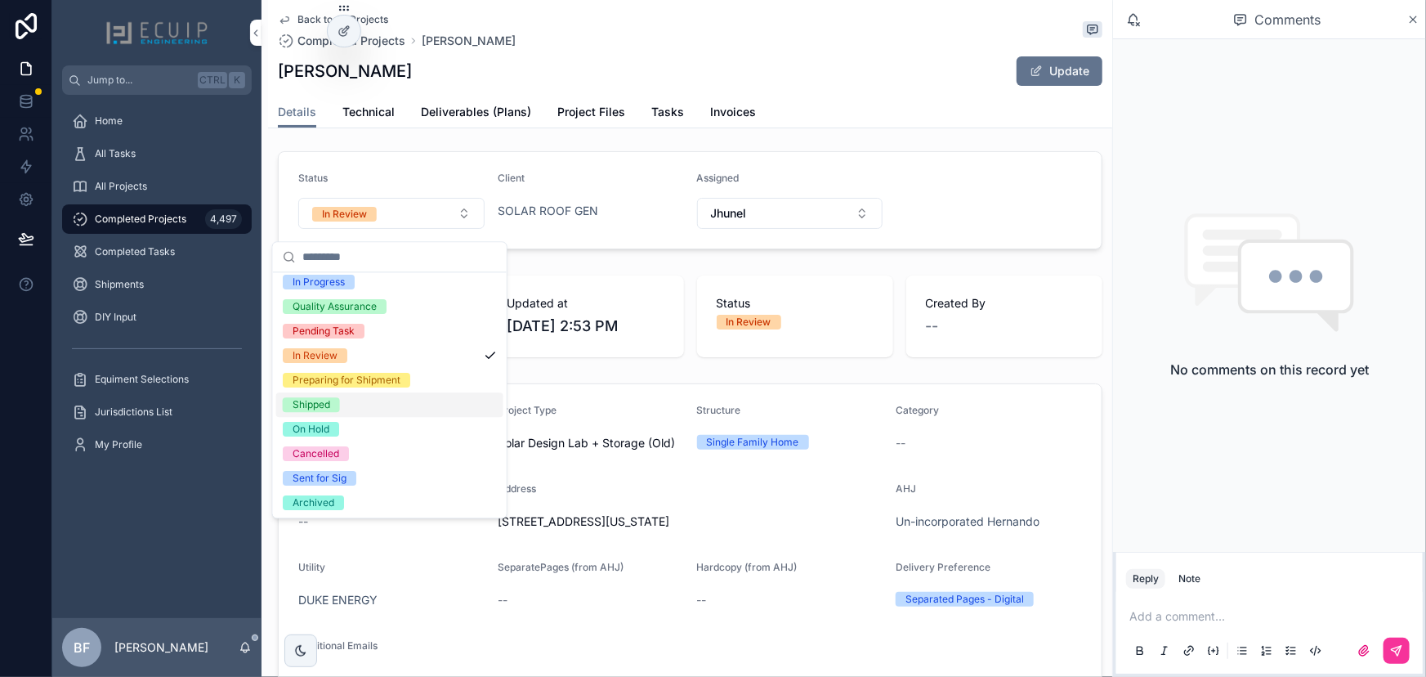
click at [330, 410] on span "Shipped" at bounding box center [311, 404] width 57 height 15
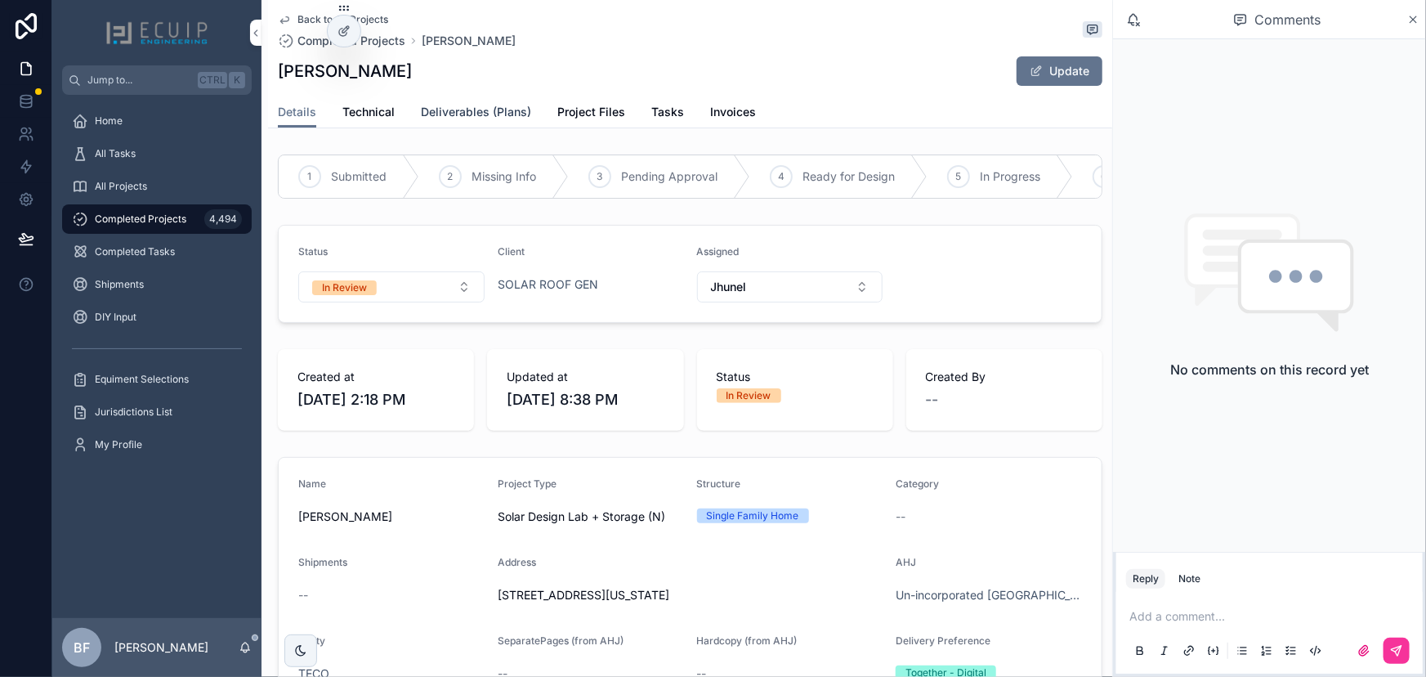
click at [498, 112] on span "Deliverables (Plans)" at bounding box center [476, 112] width 110 height 16
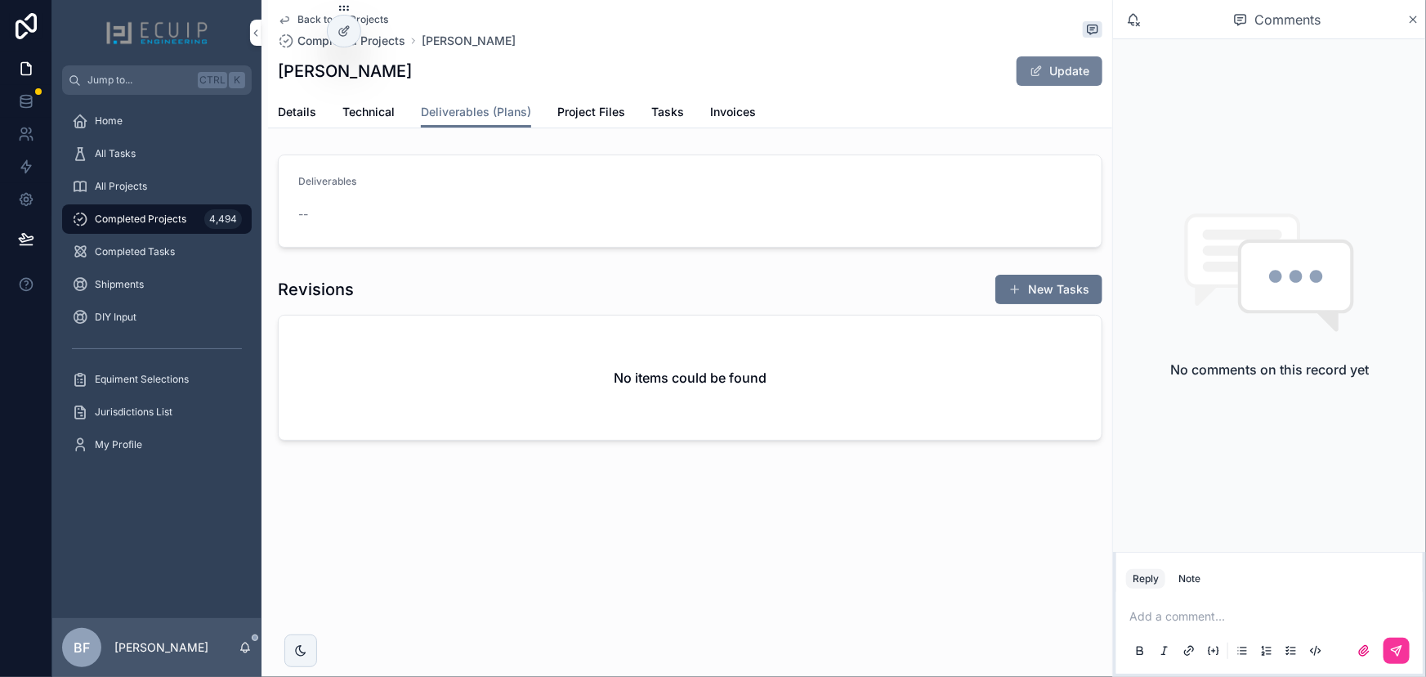
click at [1028, 70] on button "Update" at bounding box center [1060, 70] width 86 height 29
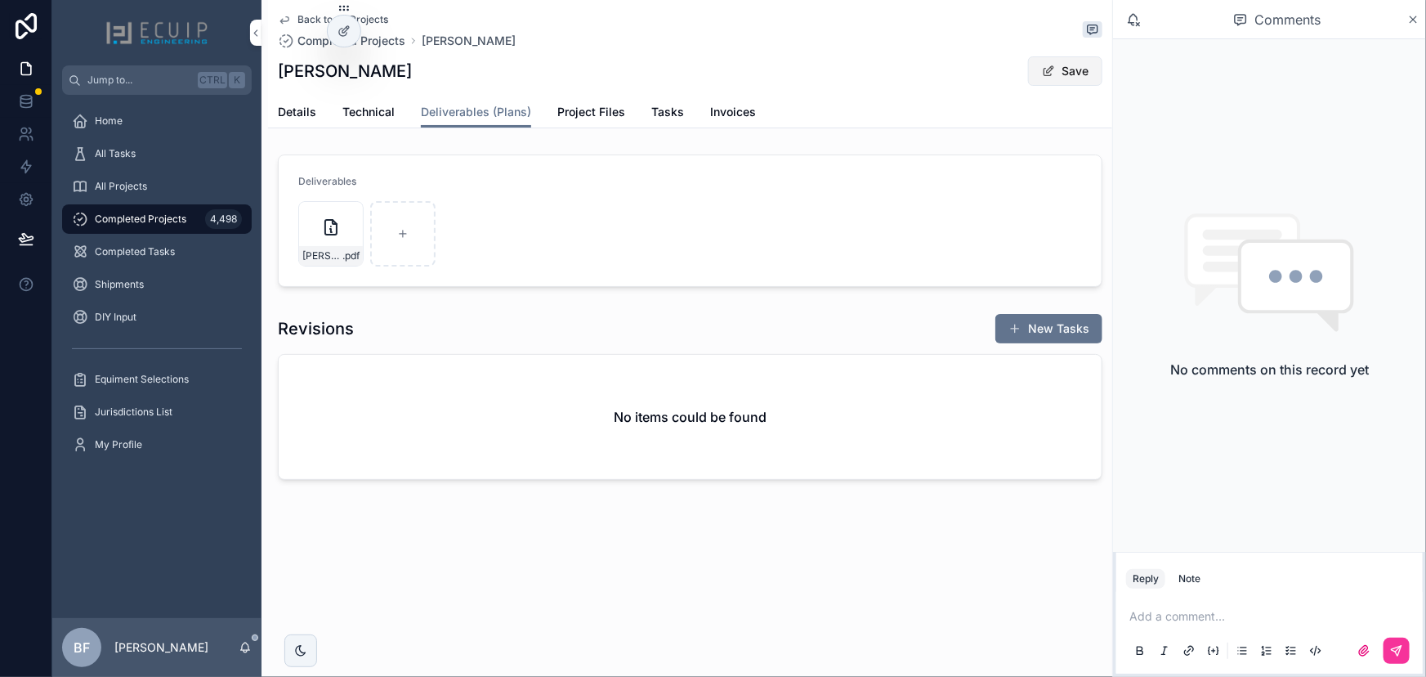
click at [1045, 72] on span "scrollable content" at bounding box center [1048, 71] width 13 height 13
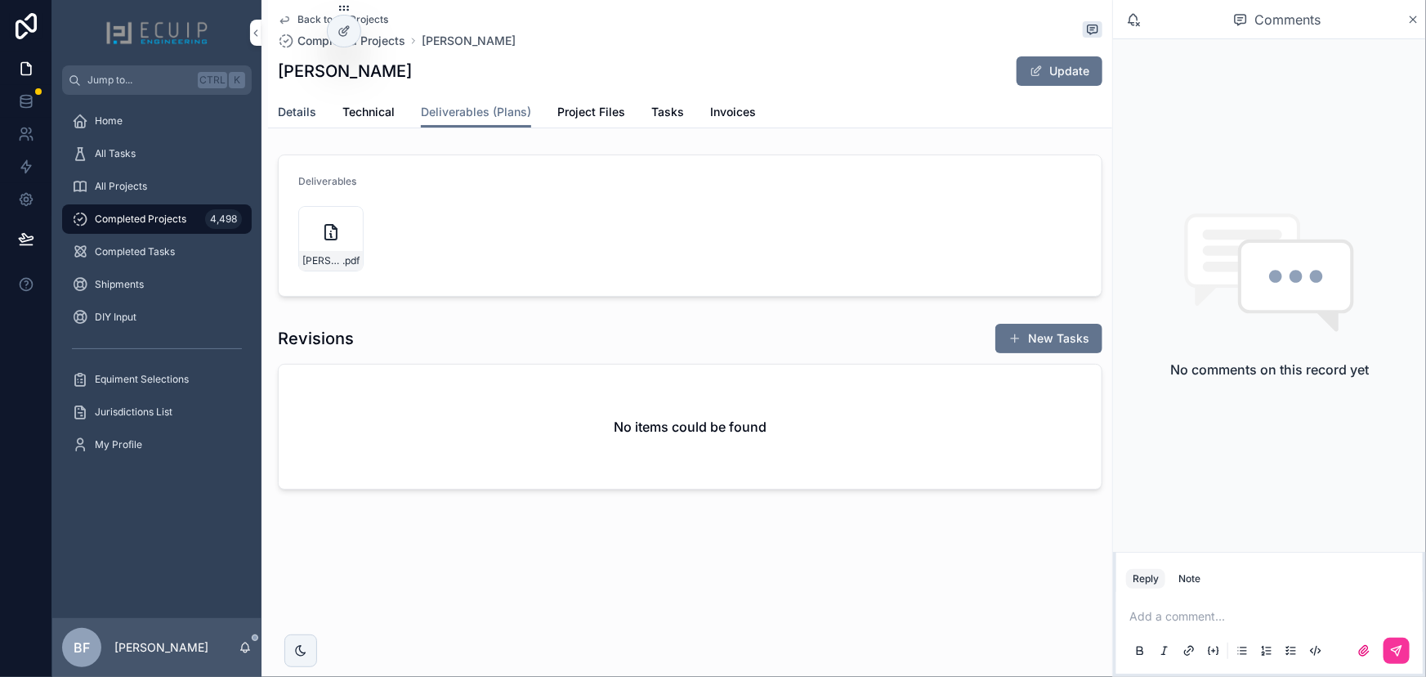
click at [308, 110] on span "Details" at bounding box center [297, 112] width 38 height 16
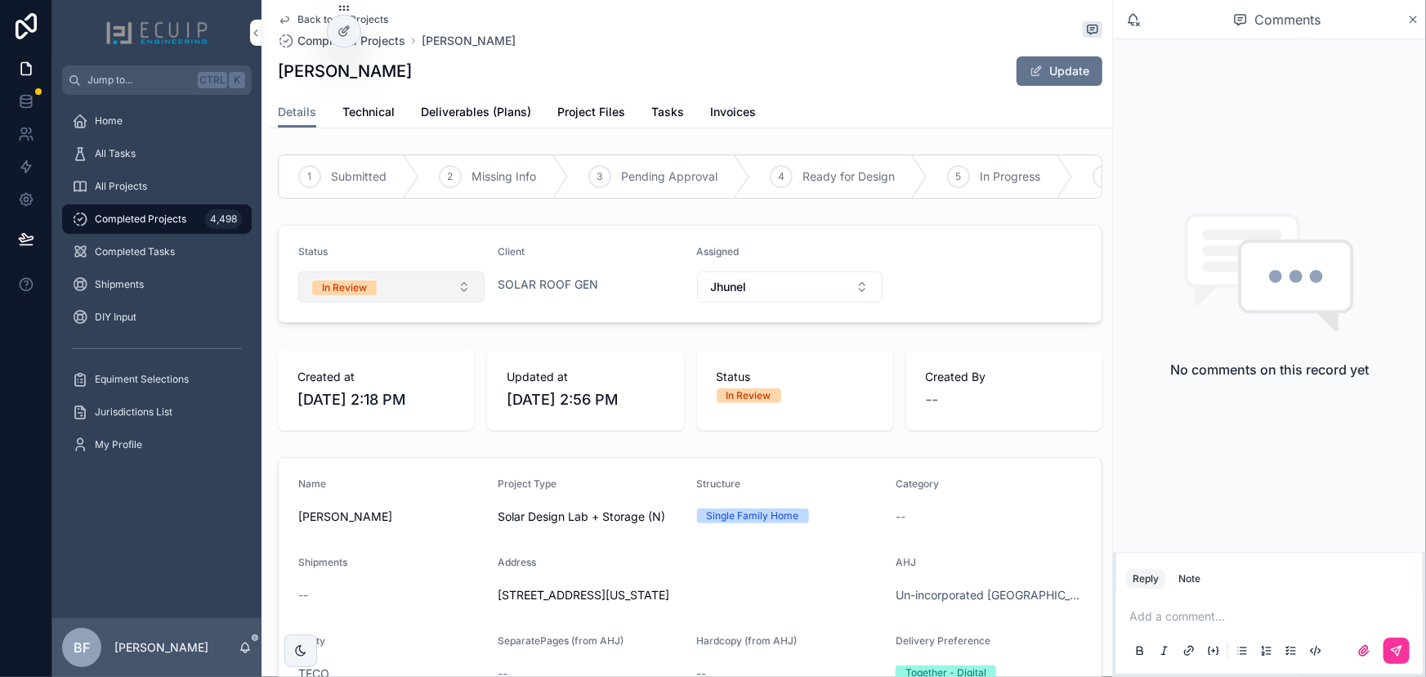
click at [445, 300] on button "In Review" at bounding box center [391, 286] width 186 height 31
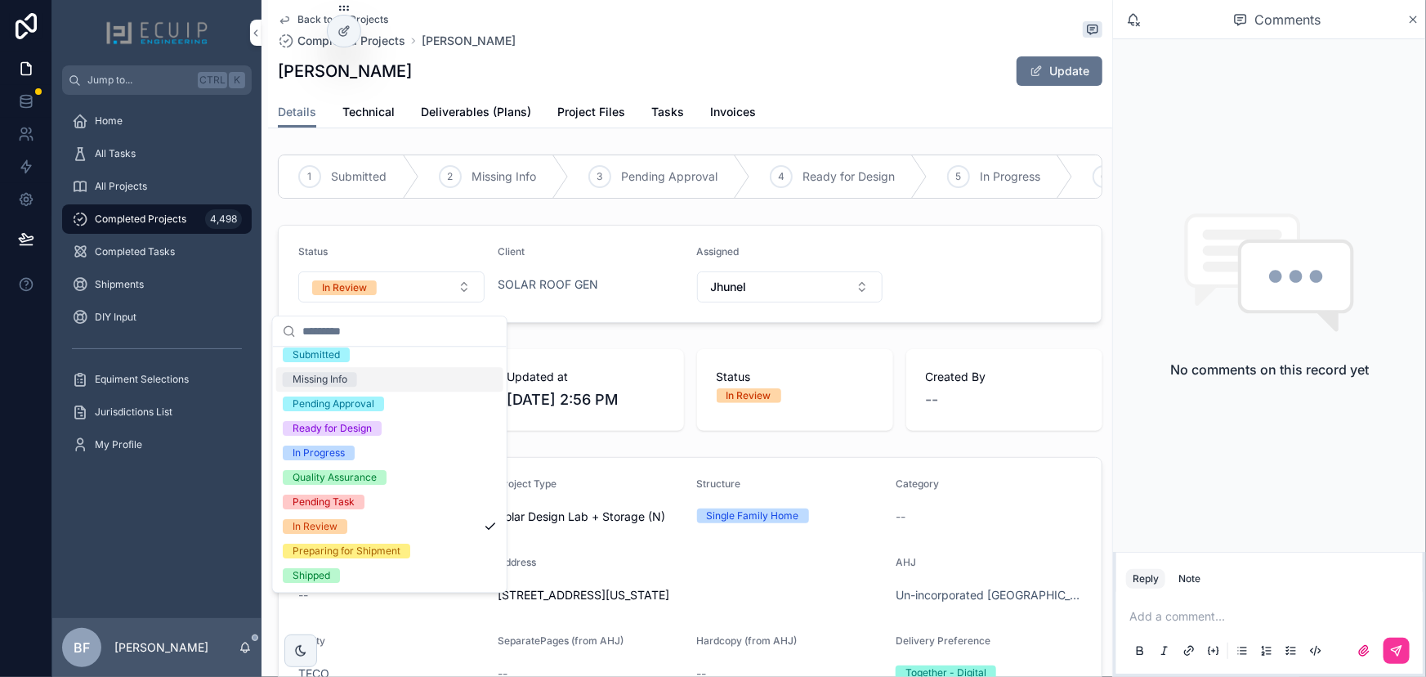
scroll to position [128, 0]
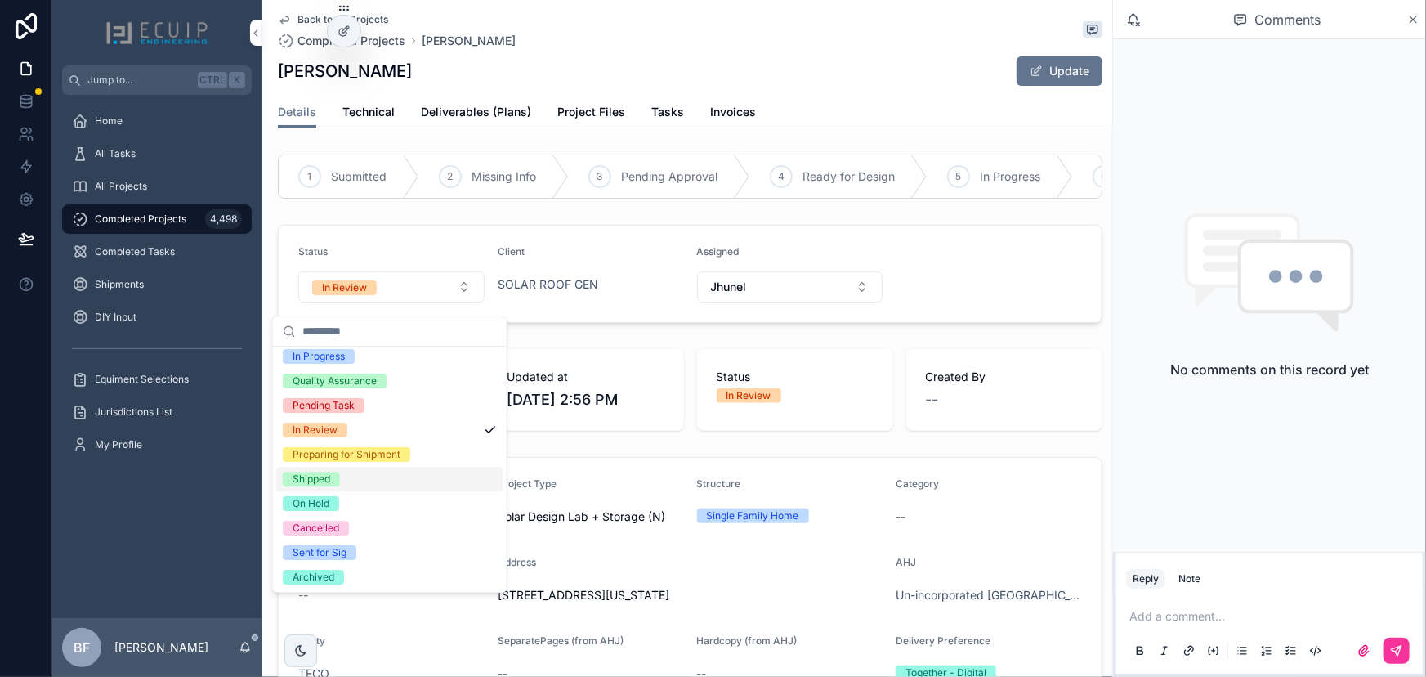
click at [333, 486] on span "Shipped" at bounding box center [311, 479] width 57 height 15
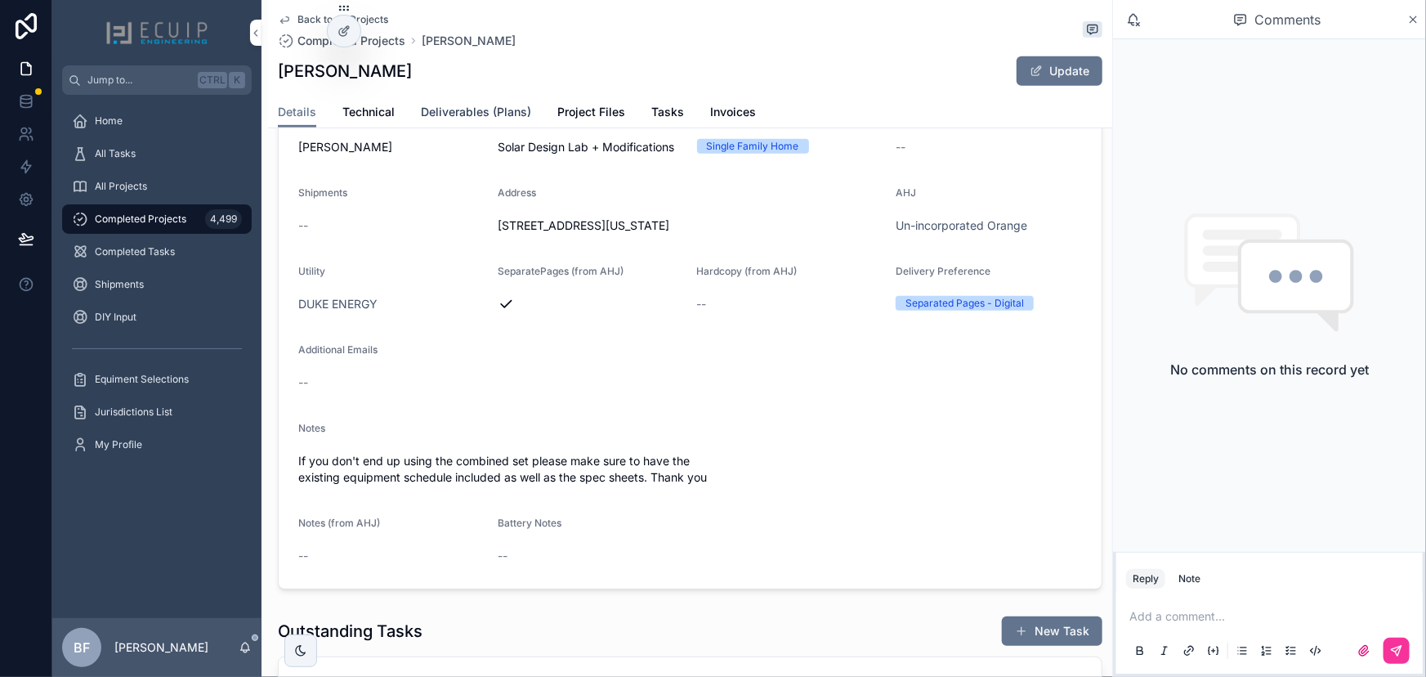
scroll to position [371, 0]
click at [504, 112] on span "Deliverables (Plans)" at bounding box center [476, 112] width 110 height 16
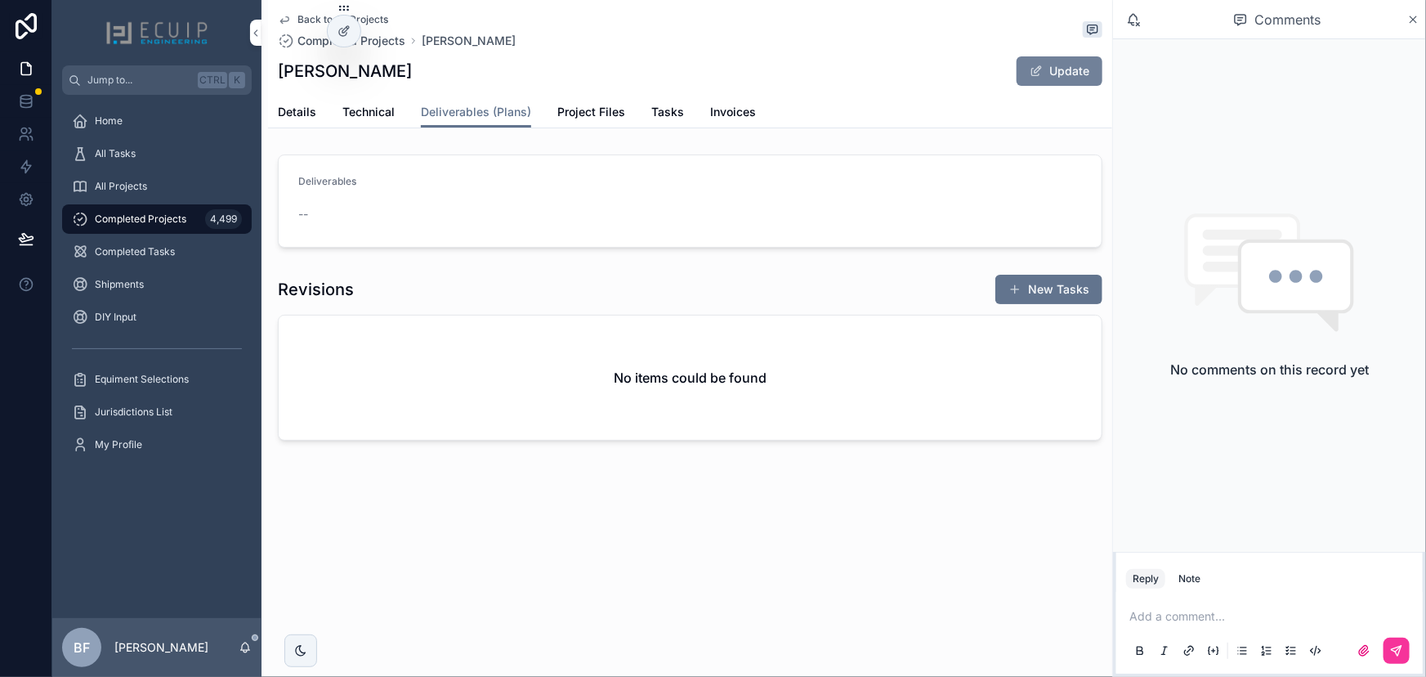
click at [1030, 77] on span "scrollable content" at bounding box center [1036, 71] width 13 height 13
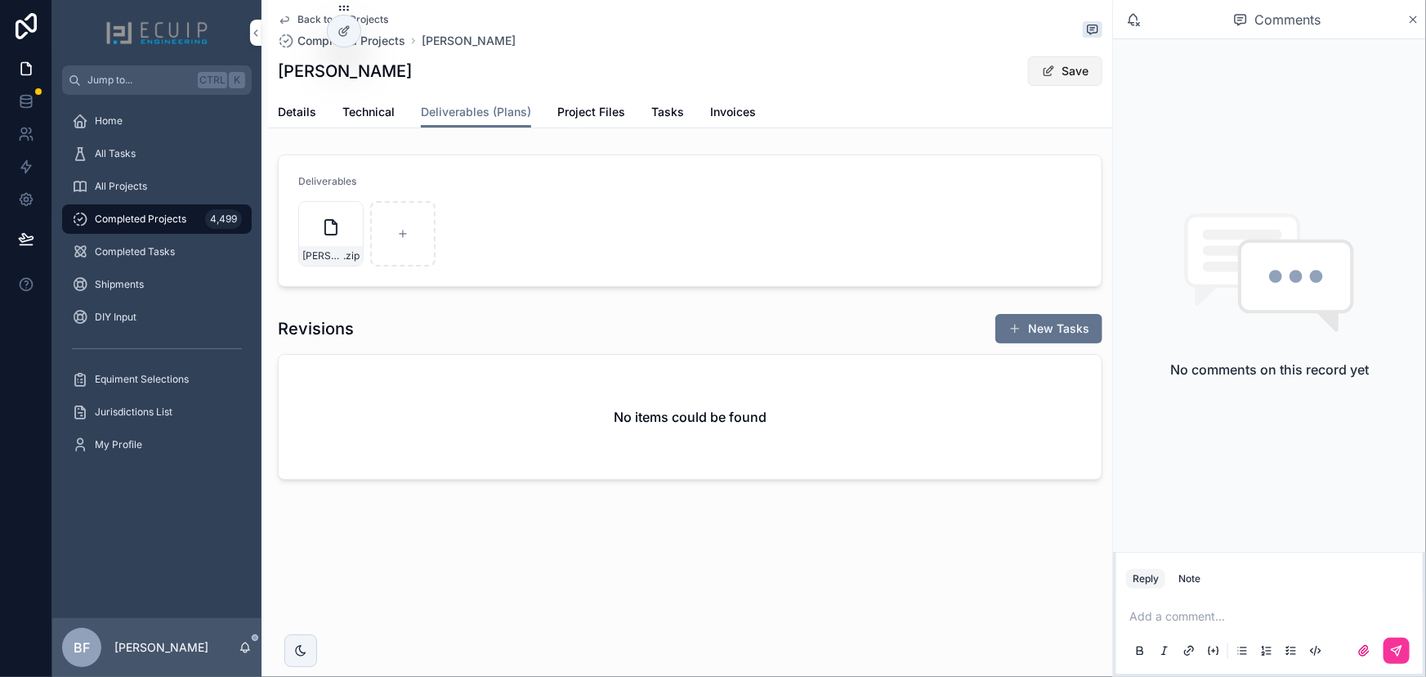
click at [1095, 82] on button "Save" at bounding box center [1065, 70] width 74 height 29
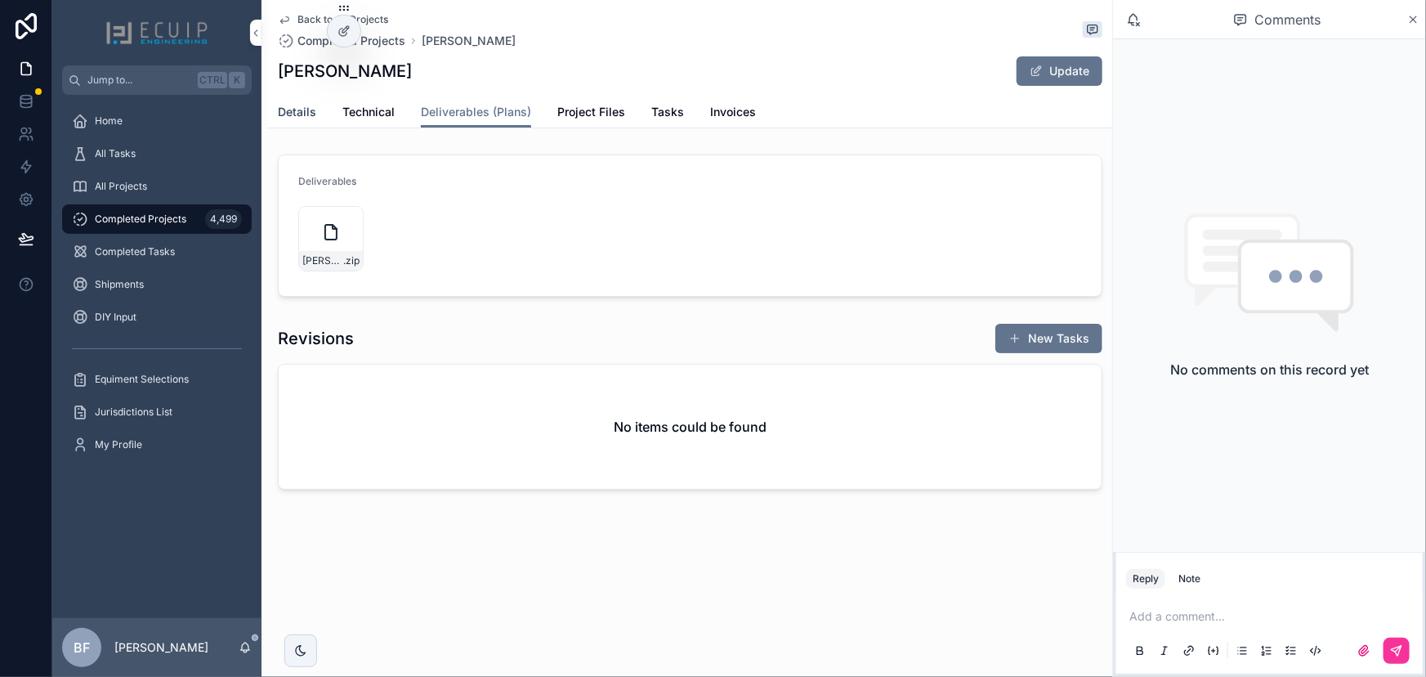
click at [278, 119] on span "Details" at bounding box center [297, 112] width 38 height 16
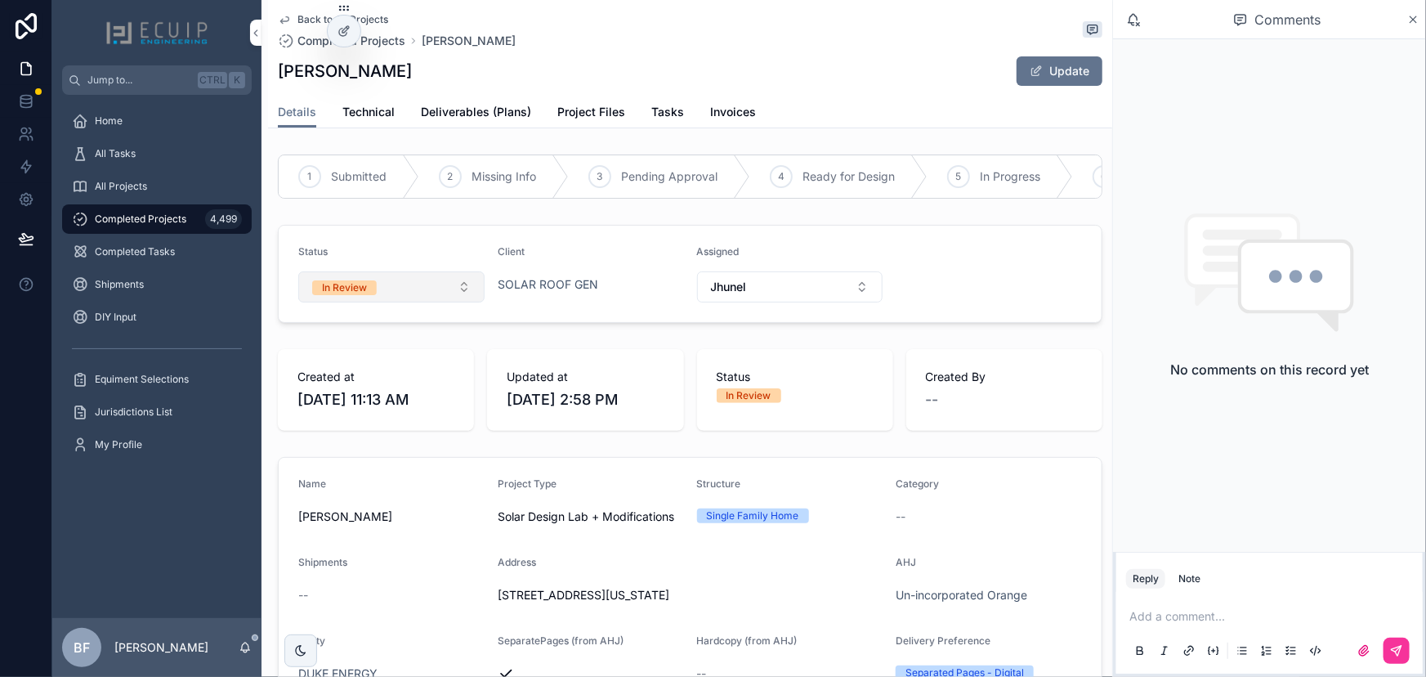
click at [392, 302] on button "In Review" at bounding box center [391, 286] width 186 height 31
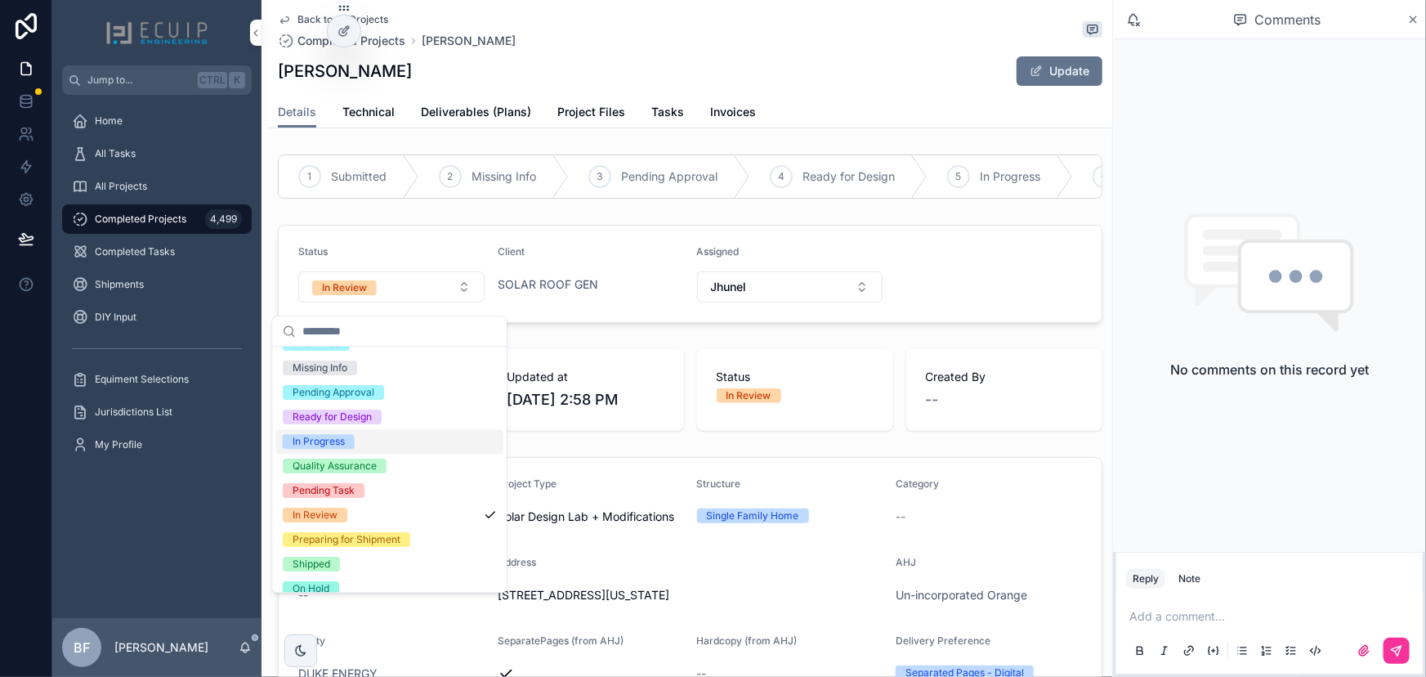
scroll to position [128, 0]
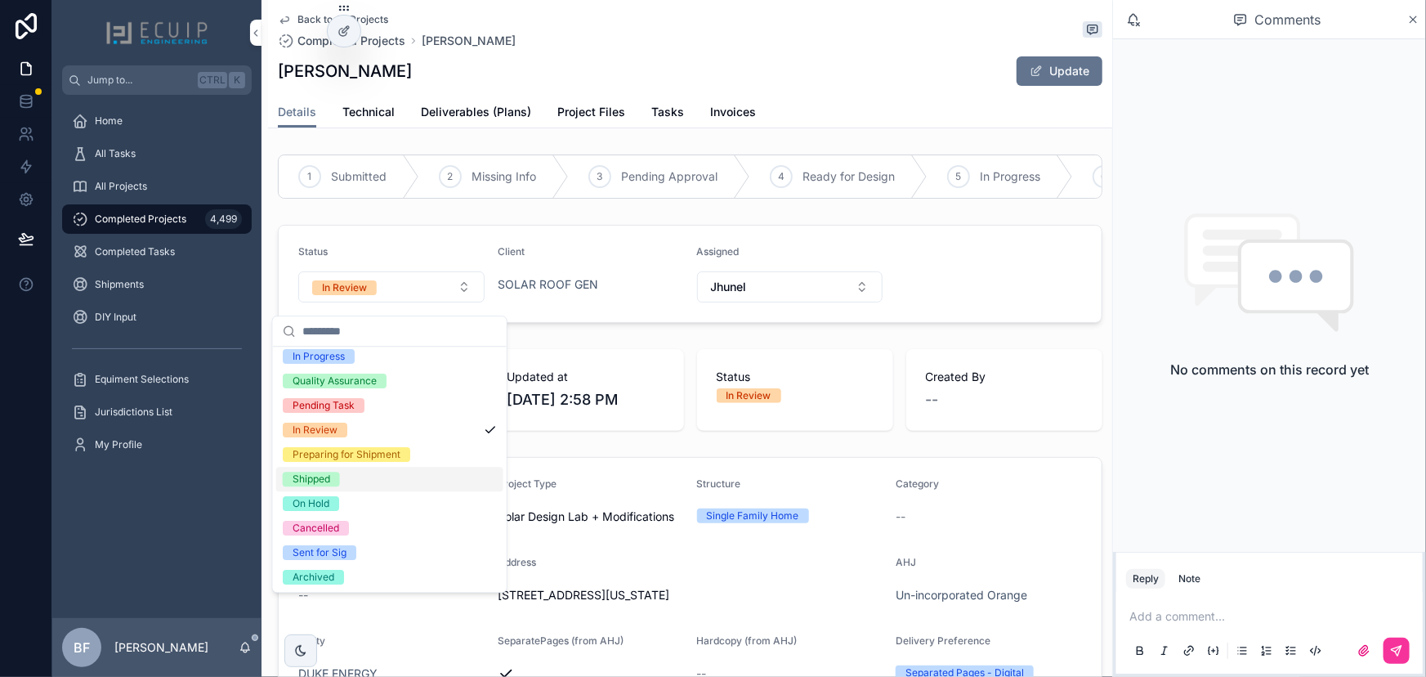
click at [329, 479] on div "Shipped" at bounding box center [312, 479] width 38 height 15
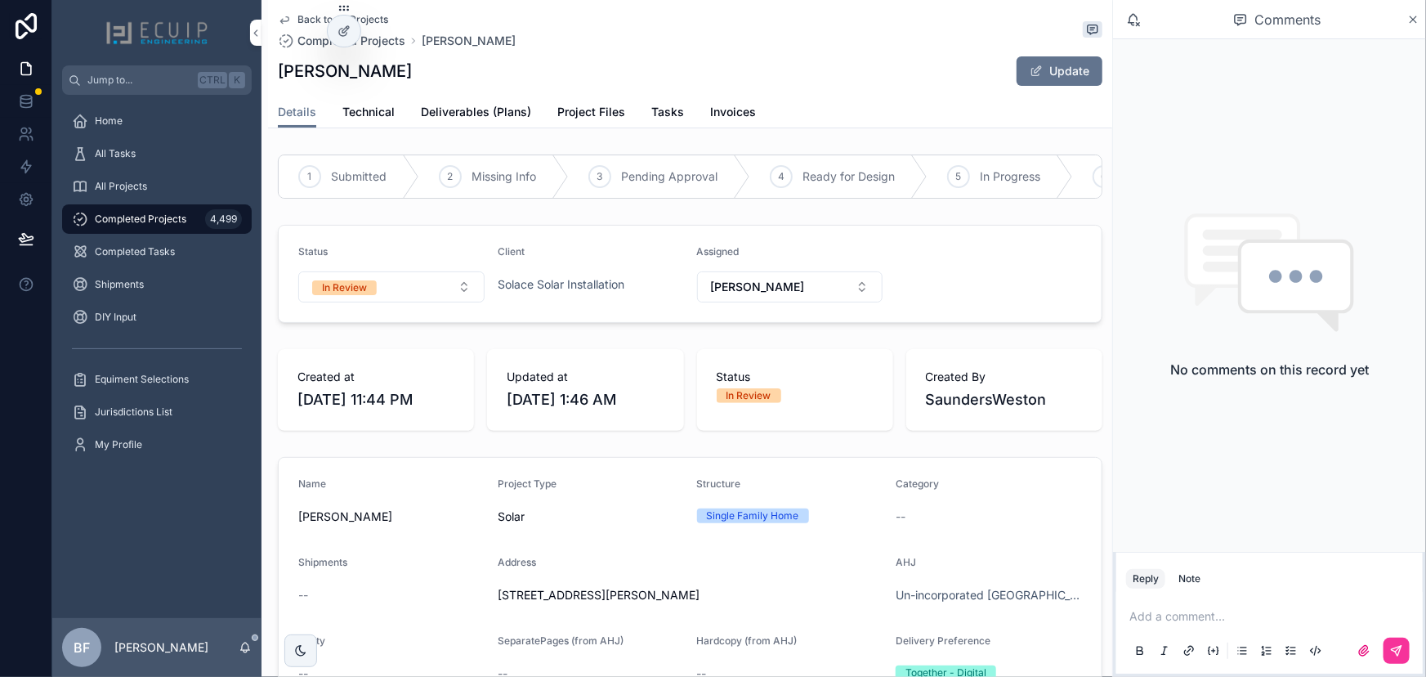
scroll to position [520, 0]
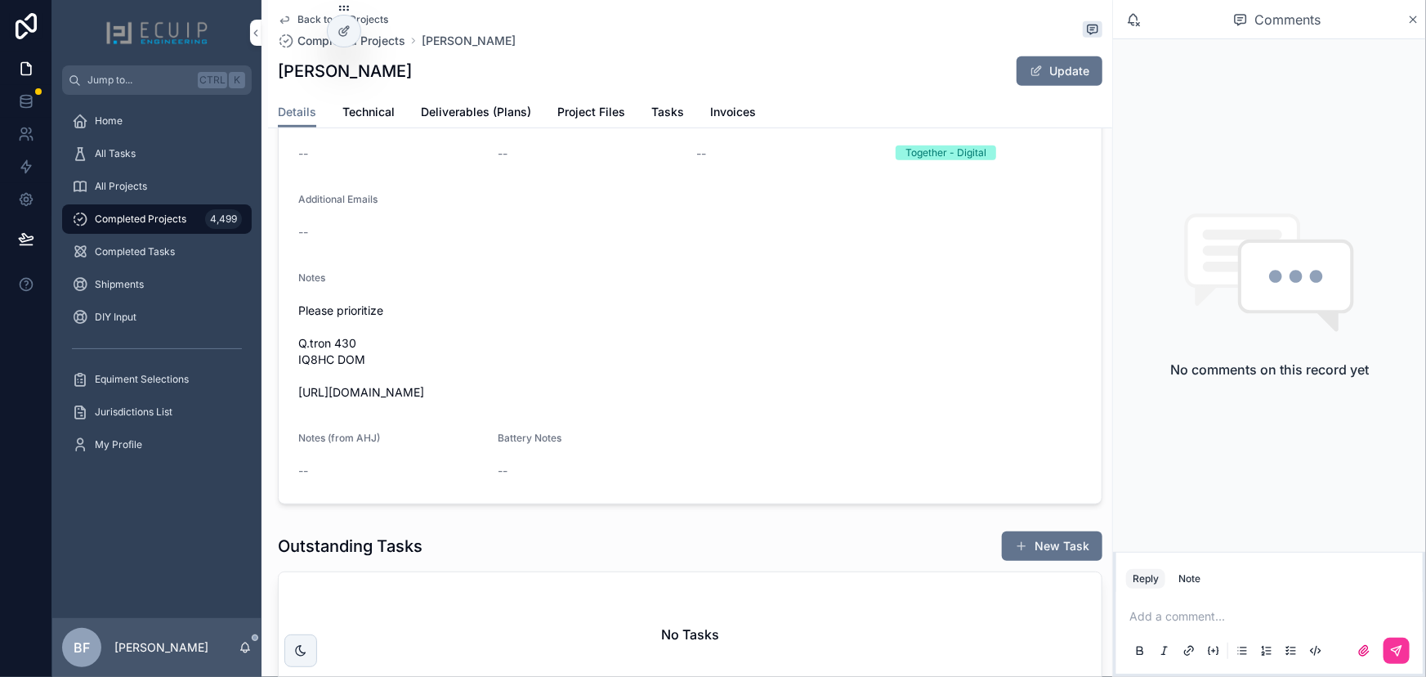
drag, startPoint x: 597, startPoint y: 413, endPoint x: 283, endPoint y: 412, distance: 313.9
click at [283, 412] on form "Name [PERSON_NAME] Project Type Solar Structure Single Family Home Category -- …" at bounding box center [690, 221] width 823 height 566
copy span "[URL][DOMAIN_NAME]"
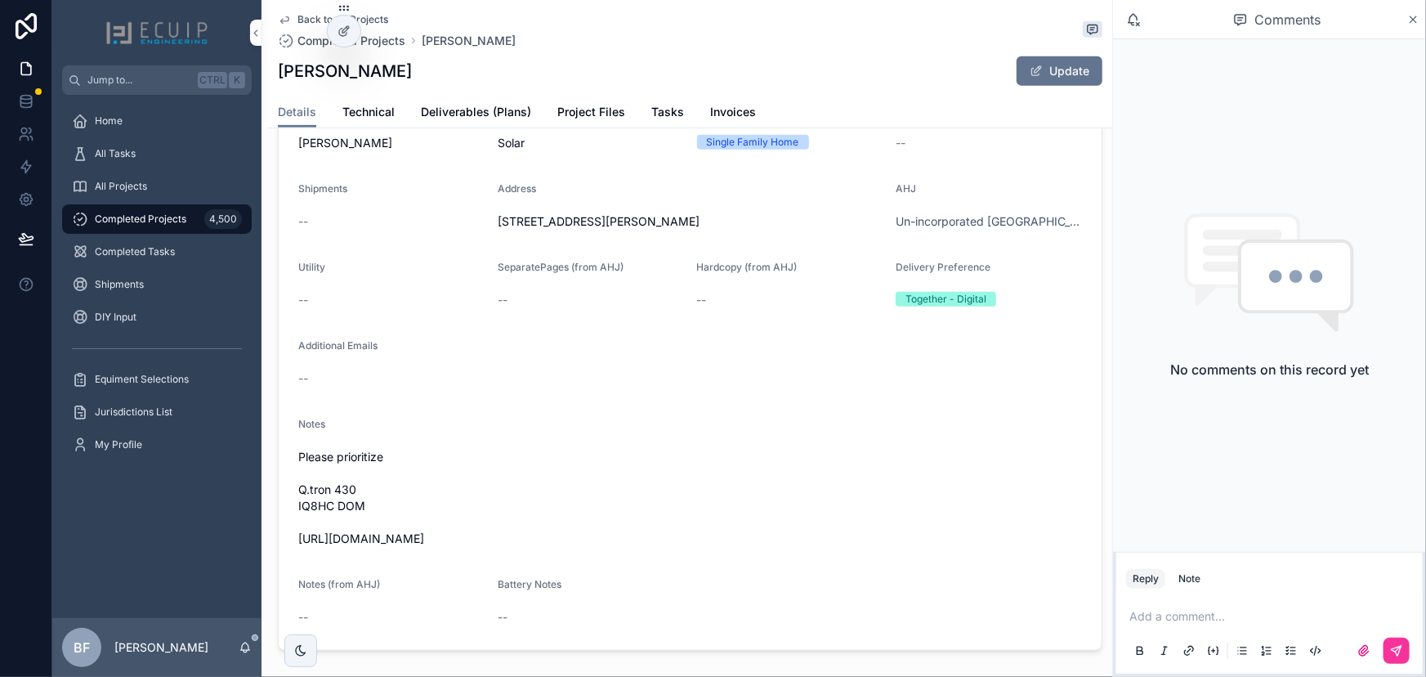
scroll to position [371, 0]
click at [582, 109] on span "Project Files" at bounding box center [591, 112] width 68 height 16
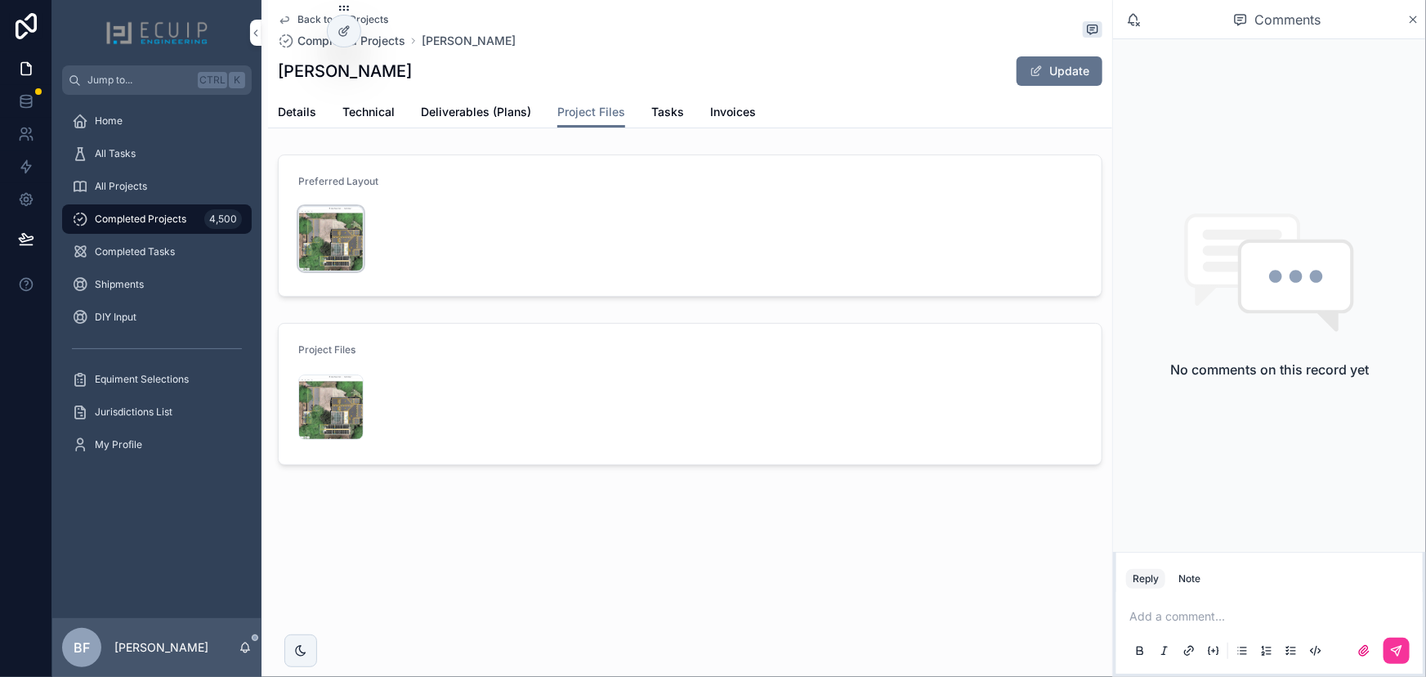
click at [317, 259] on div "Screenshot-2025-09-26-at-3.23.32-PM .png" at bounding box center [330, 238] width 65 height 65
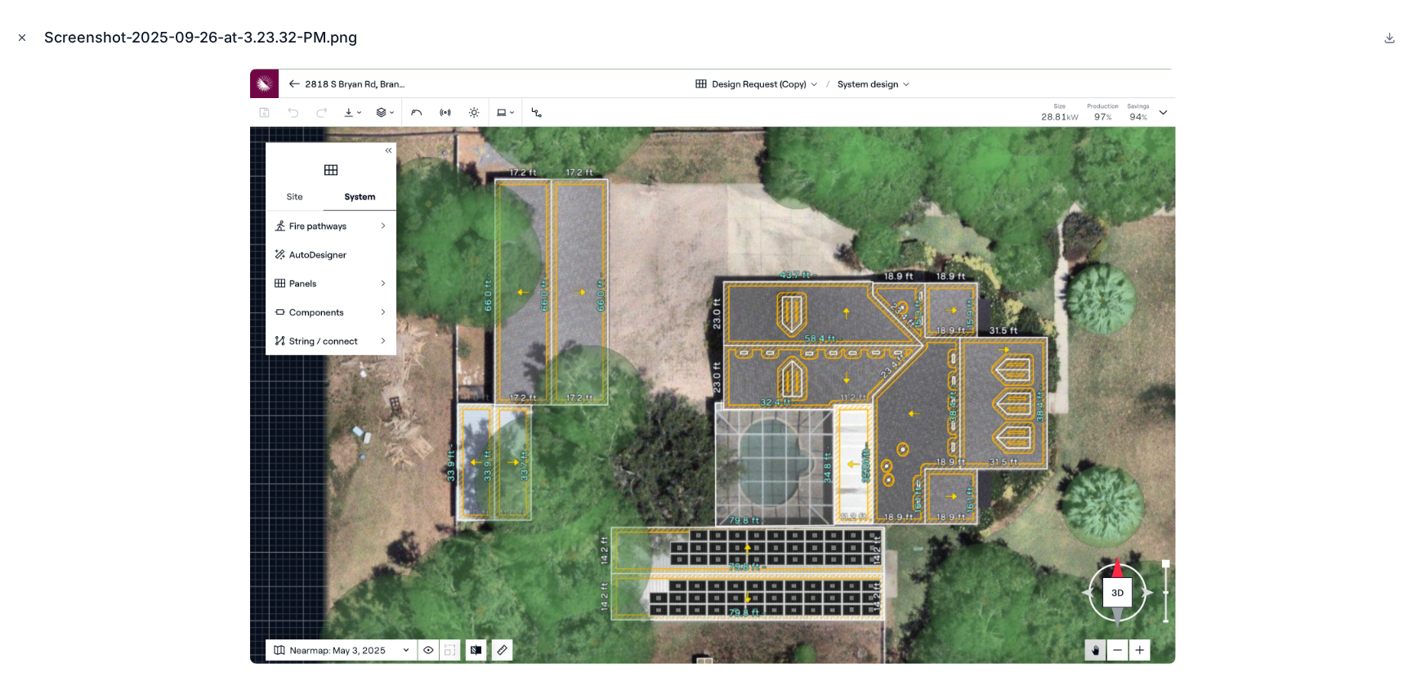
click at [25, 35] on icon "Close modal" at bounding box center [21, 37] width 11 height 11
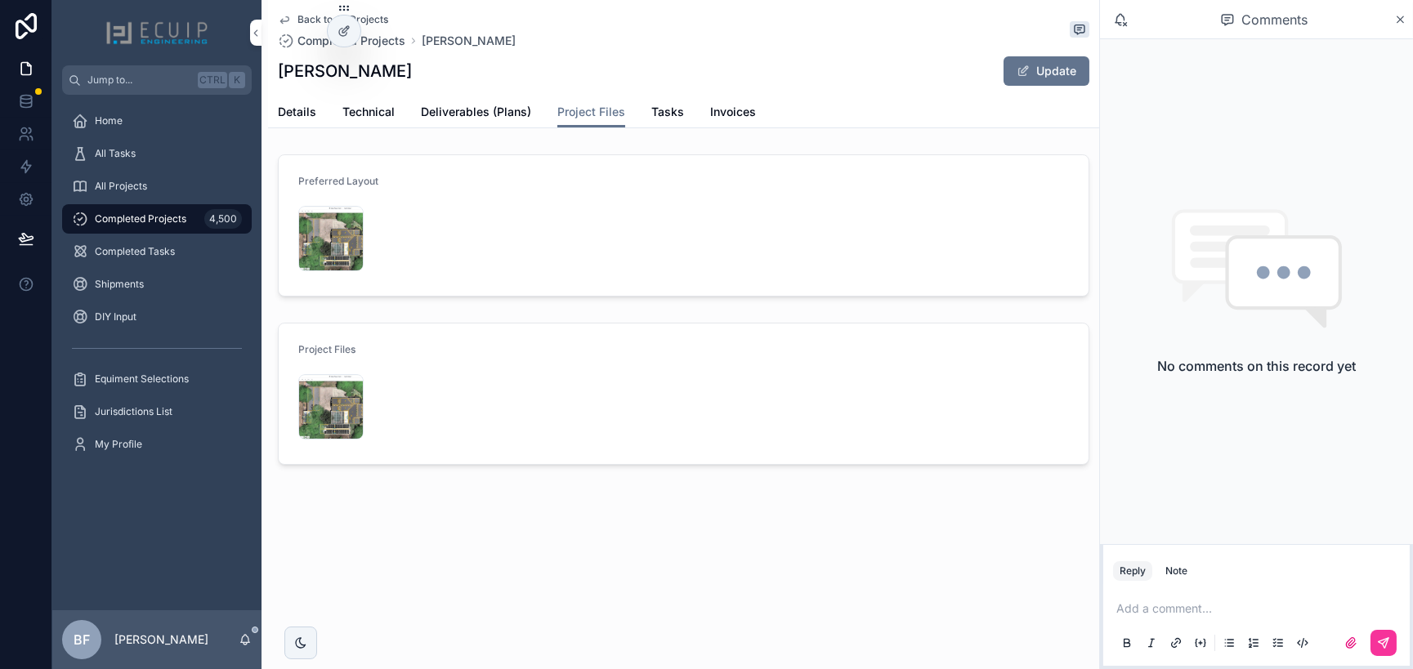
click at [1247, 601] on p "scrollable content" at bounding box center [1260, 609] width 287 height 16
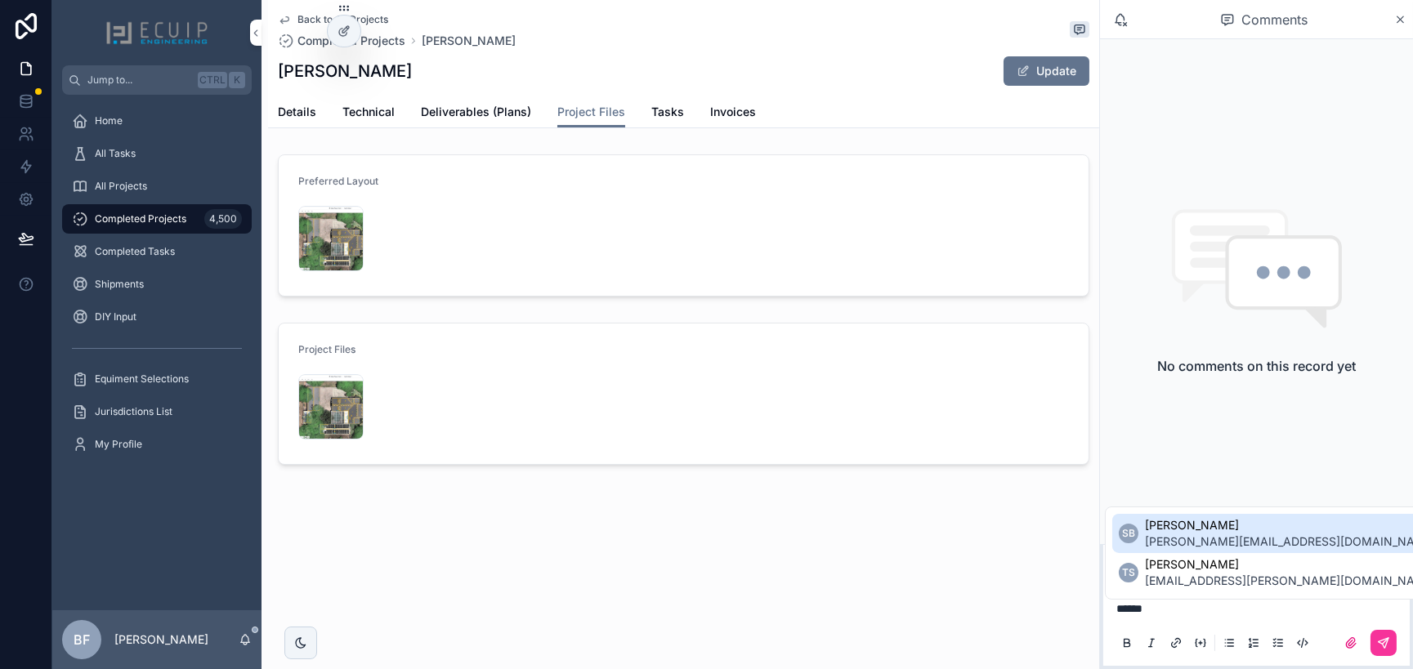
click at [1215, 543] on span "sherri@ecuip.com" at bounding box center [1290, 542] width 291 height 16
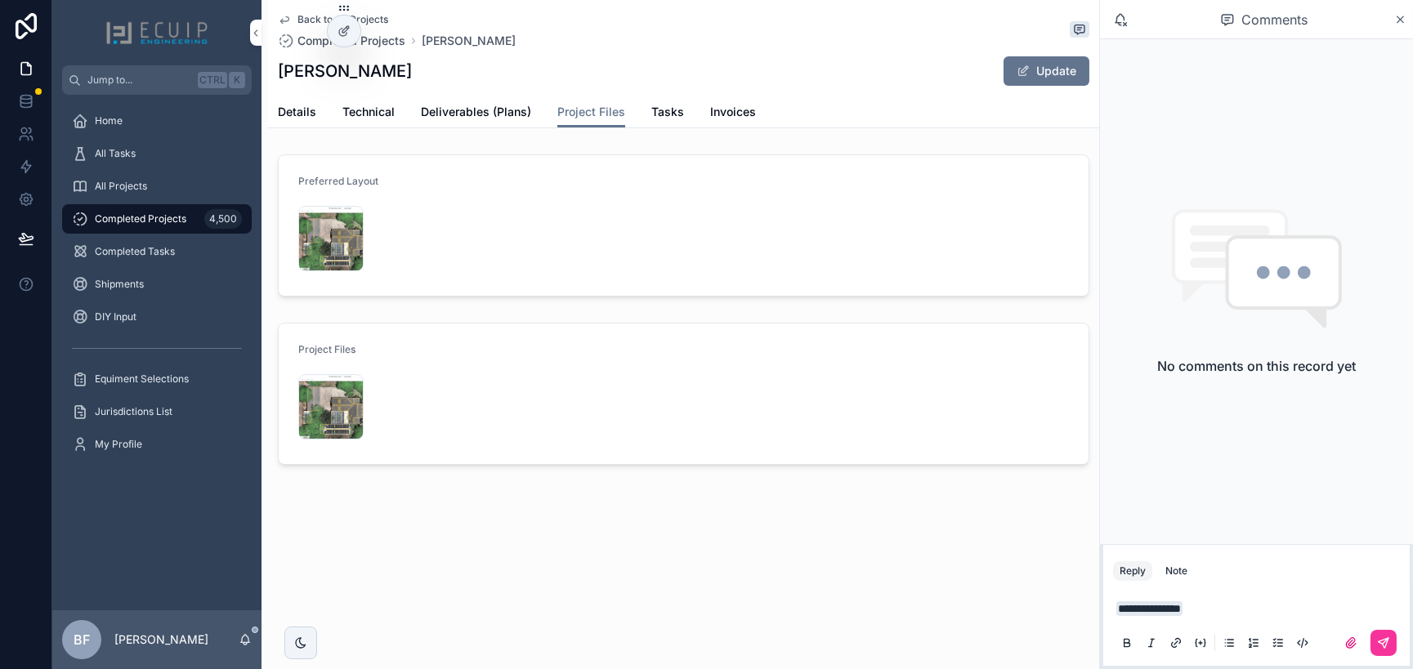
click at [1186, 576] on div "Note" at bounding box center [1177, 571] width 22 height 13
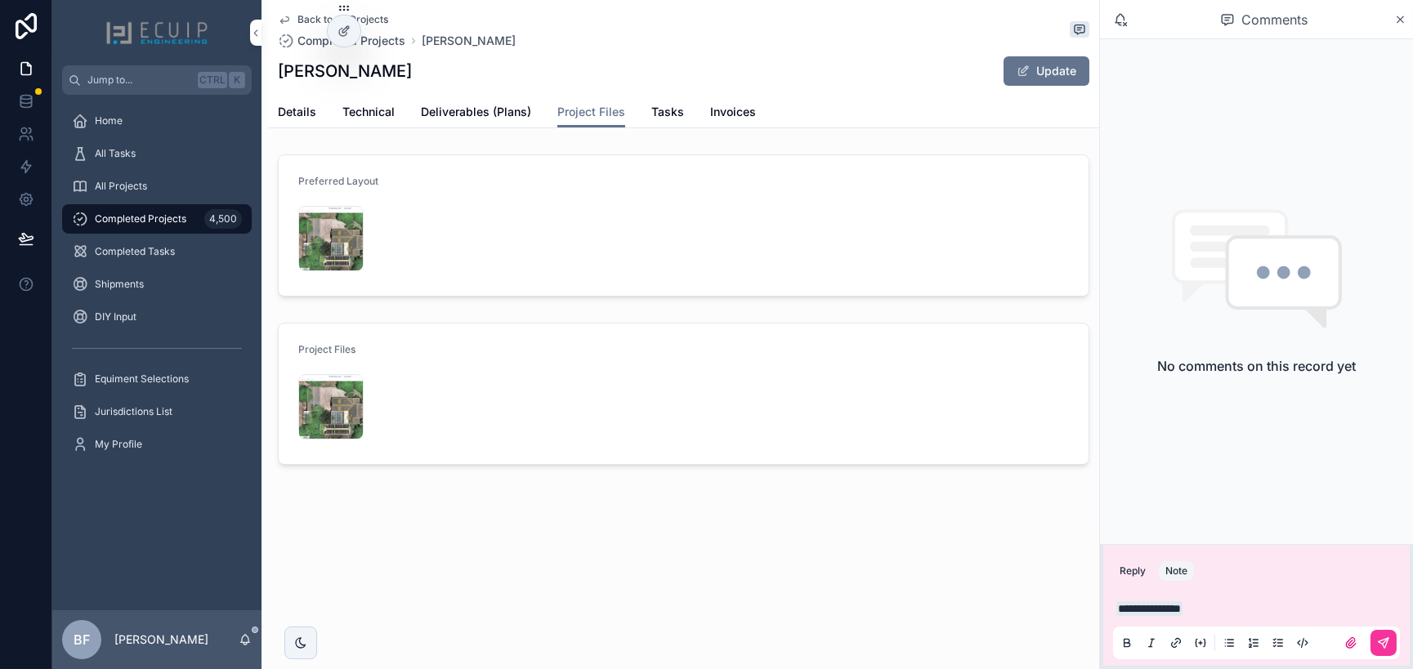
click at [1229, 606] on p "**********" at bounding box center [1260, 609] width 287 height 16
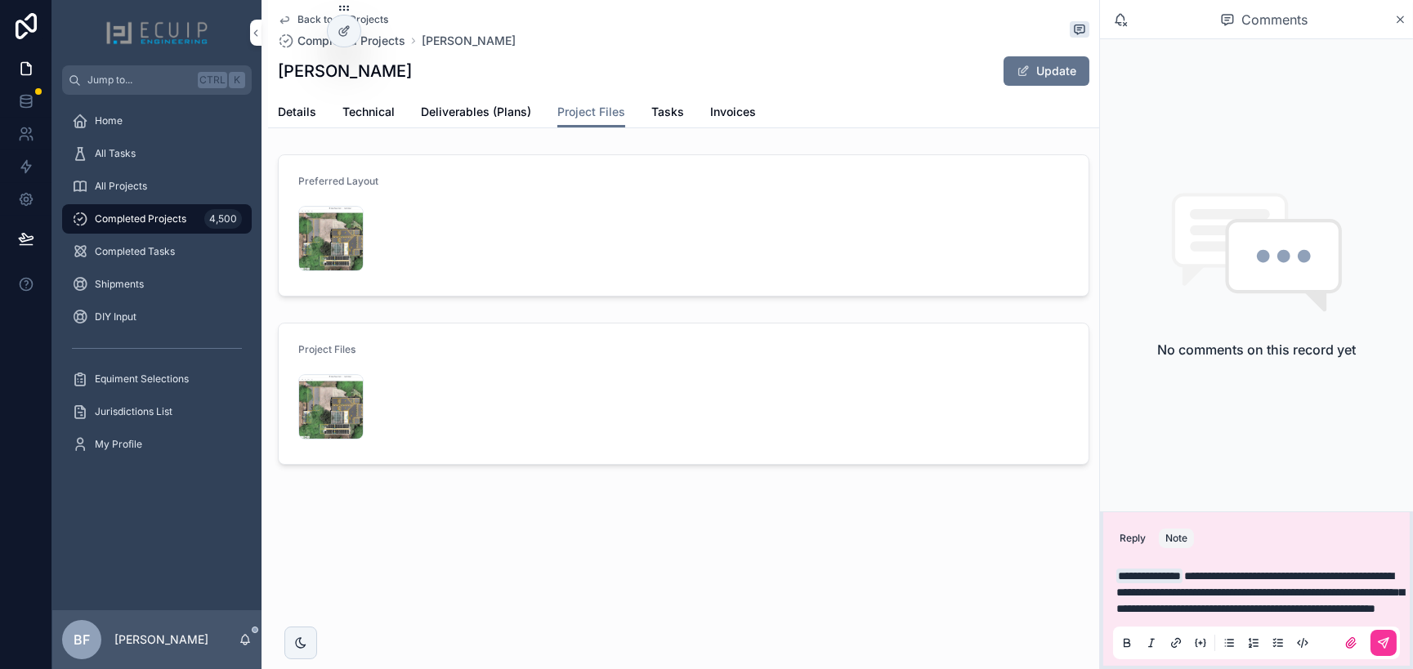
click at [1384, 656] on div "scrollable content" at bounding box center [1256, 643] width 287 height 33
click at [1390, 648] on icon "scrollable content" at bounding box center [1383, 643] width 13 height 13
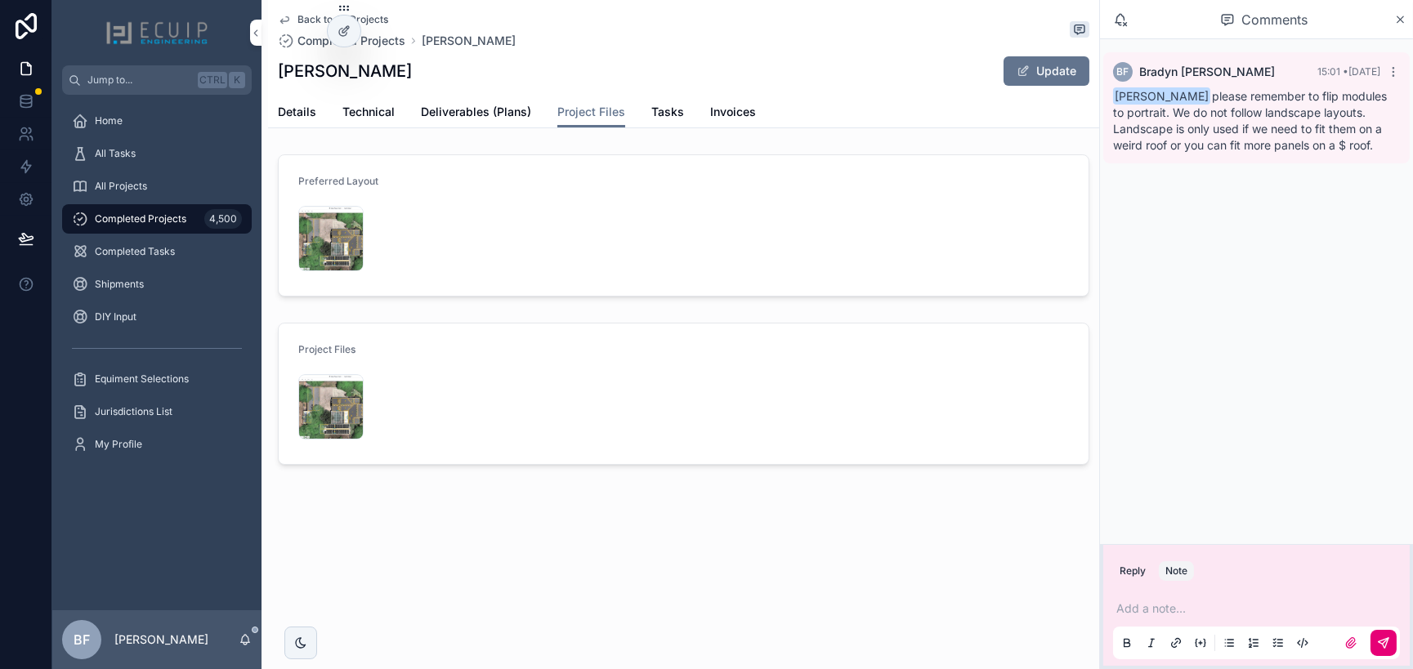
click at [1186, 611] on p "scrollable content" at bounding box center [1260, 609] width 287 height 16
click at [1385, 645] on icon "scrollable content" at bounding box center [1383, 643] width 13 height 13
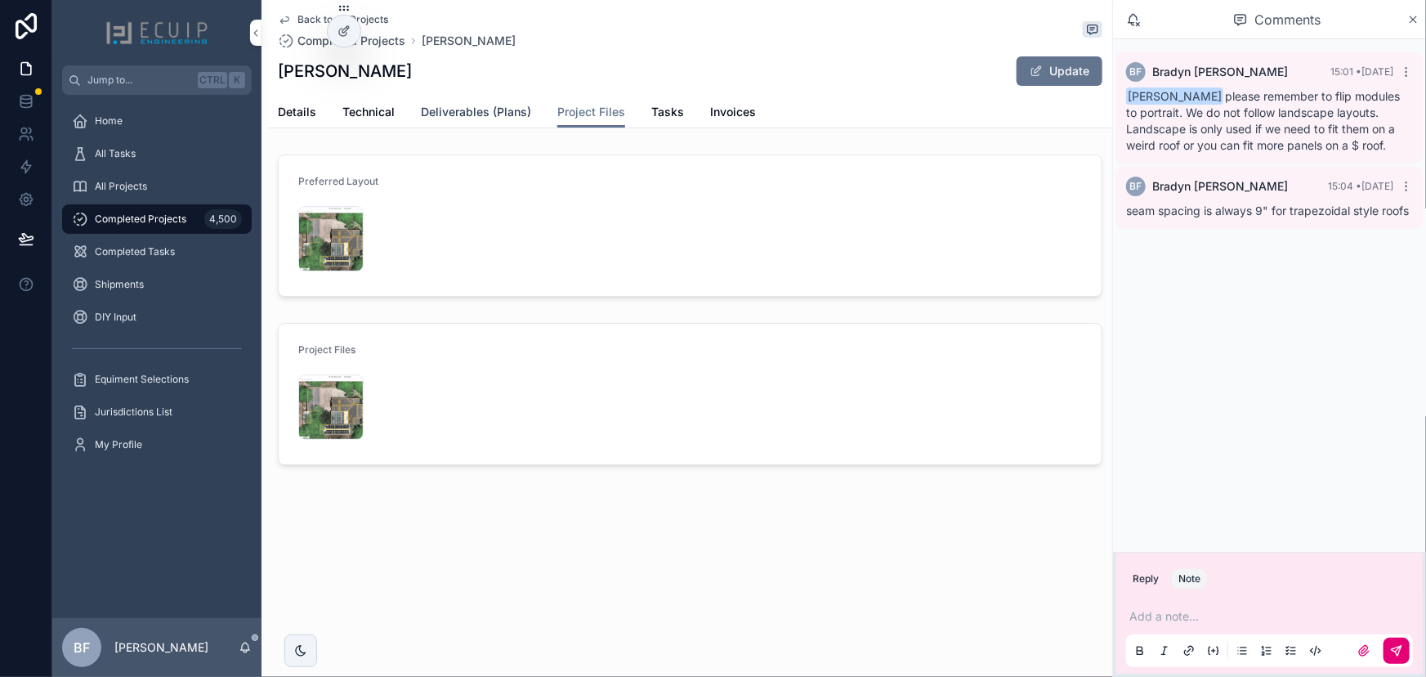
click at [479, 123] on link "Deliverables (Plans)" at bounding box center [476, 113] width 110 height 33
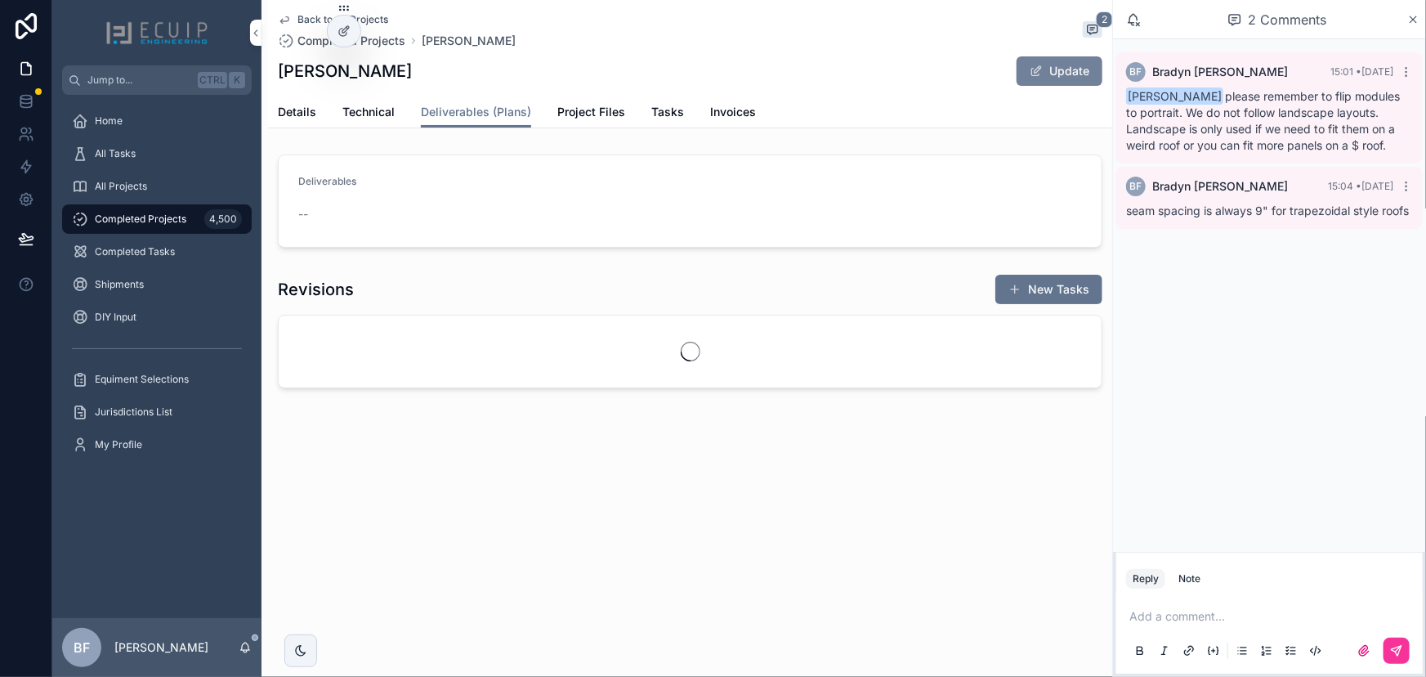
click at [1036, 75] on span "scrollable content" at bounding box center [1036, 71] width 13 height 13
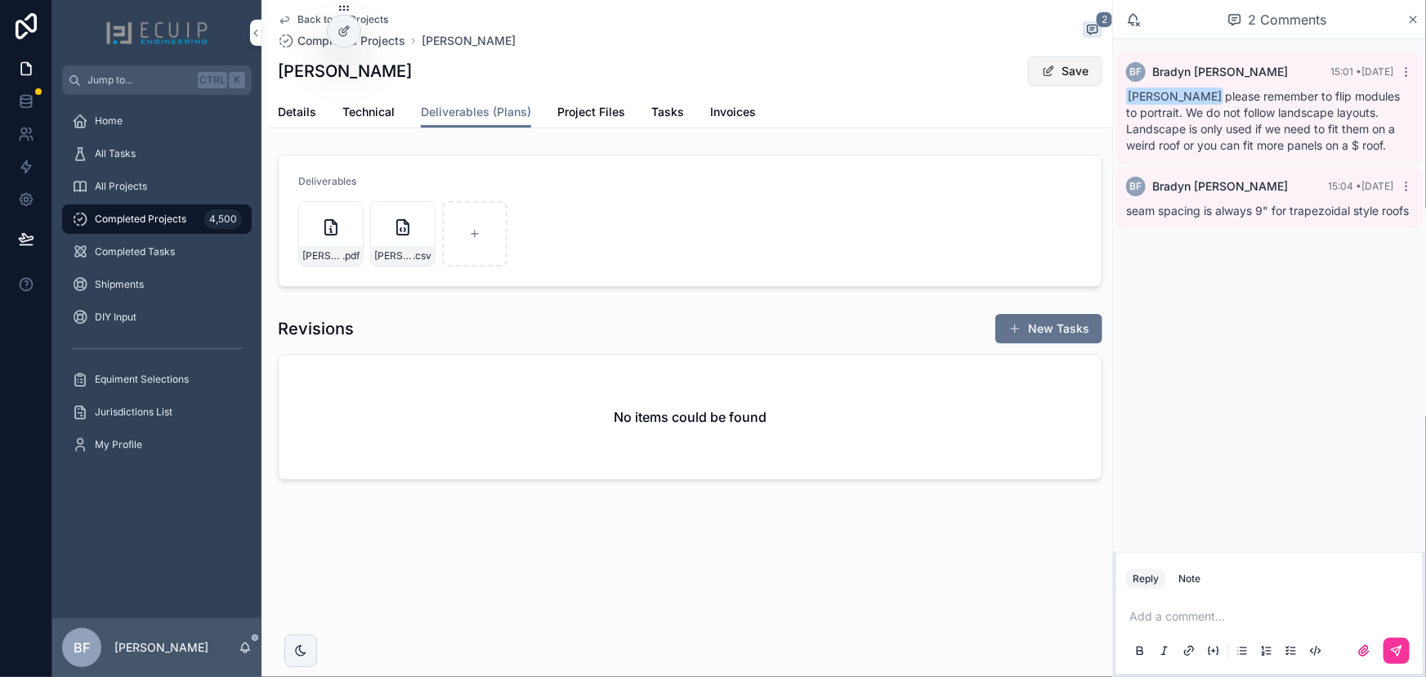
click at [1081, 66] on button "Save" at bounding box center [1065, 70] width 74 height 29
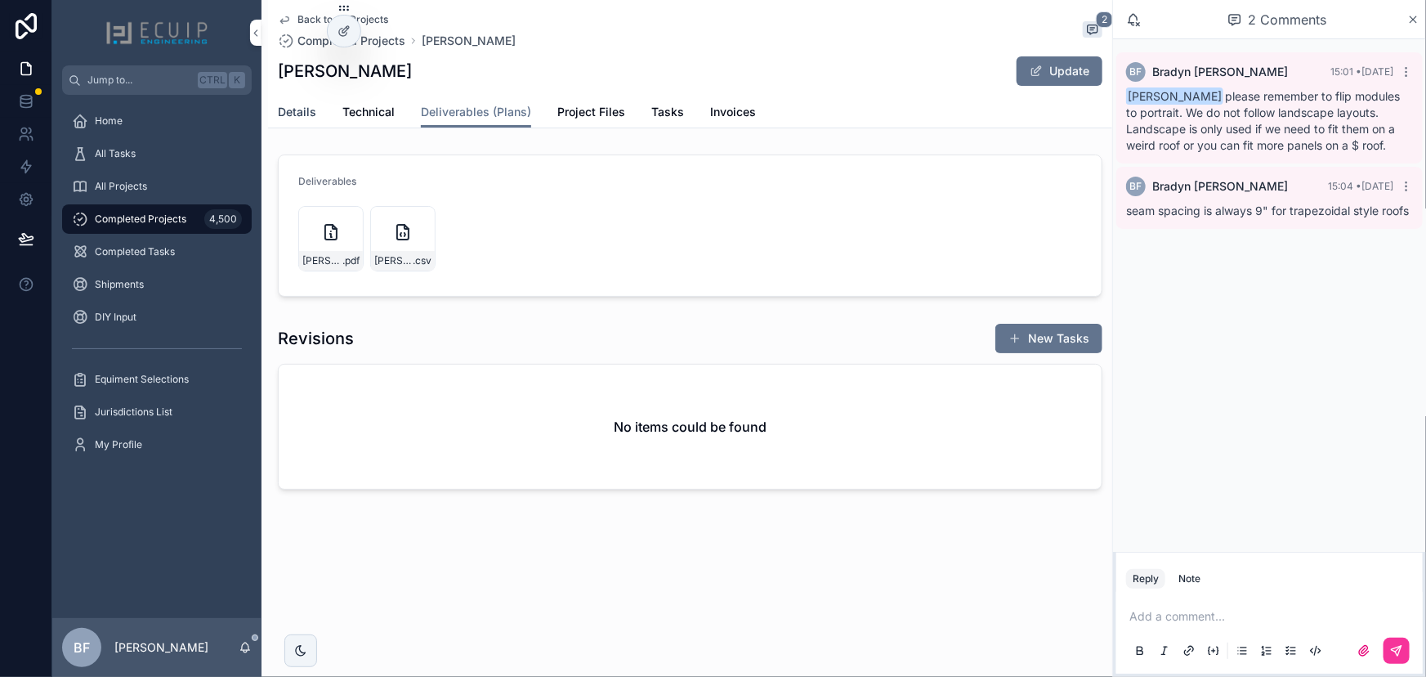
click at [281, 114] on span "Details" at bounding box center [297, 112] width 38 height 16
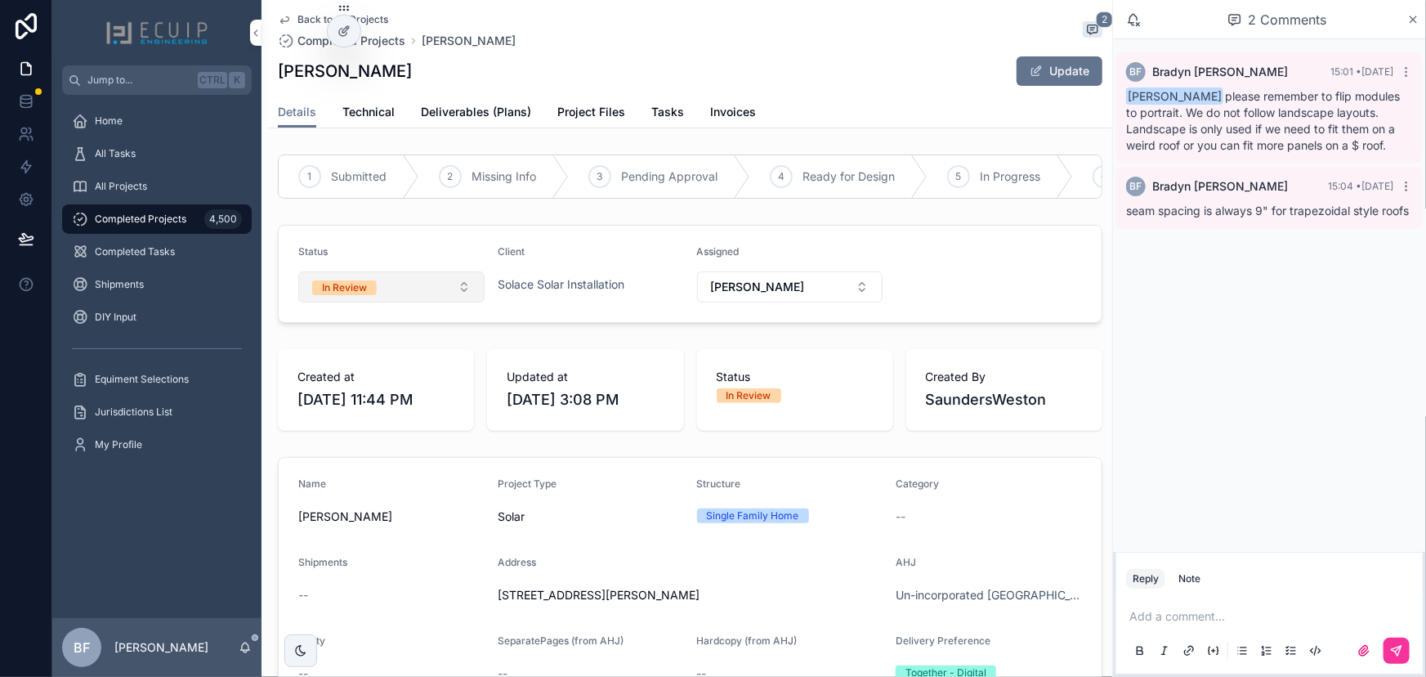
click at [380, 289] on button "In Review" at bounding box center [391, 286] width 186 height 31
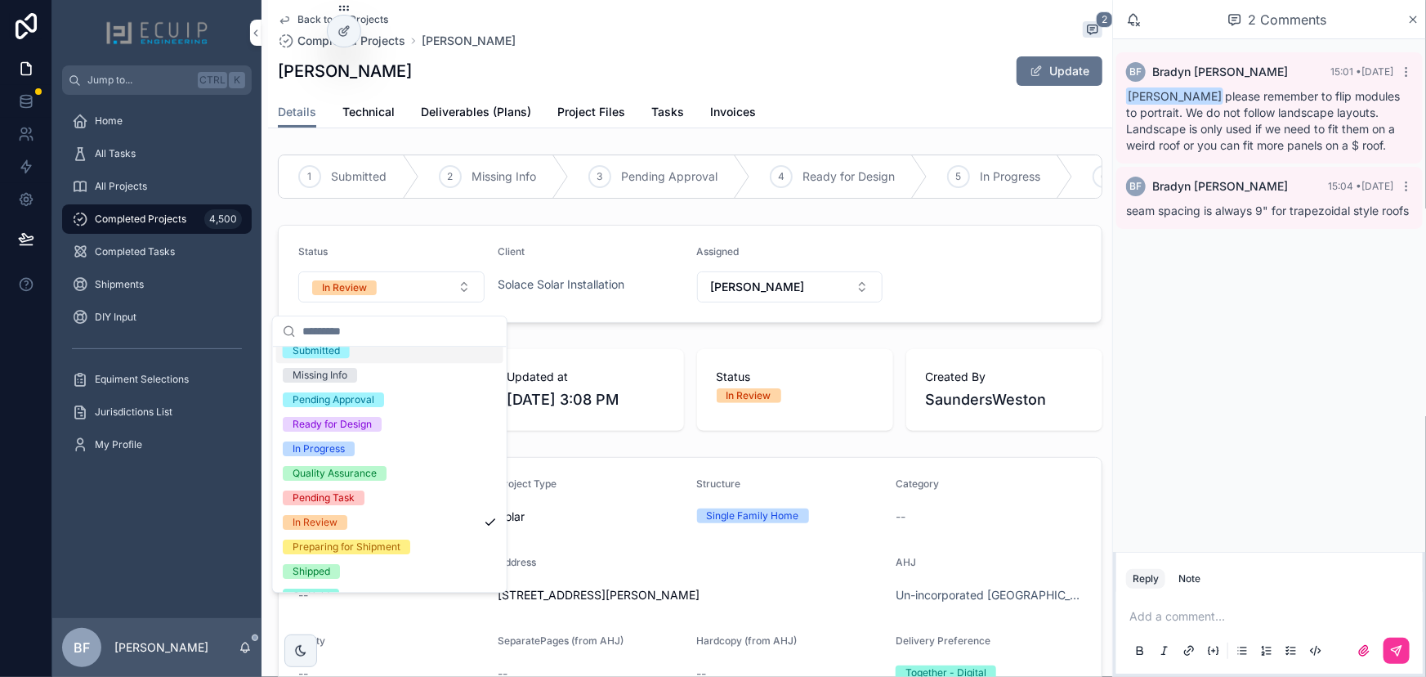
scroll to position [128, 0]
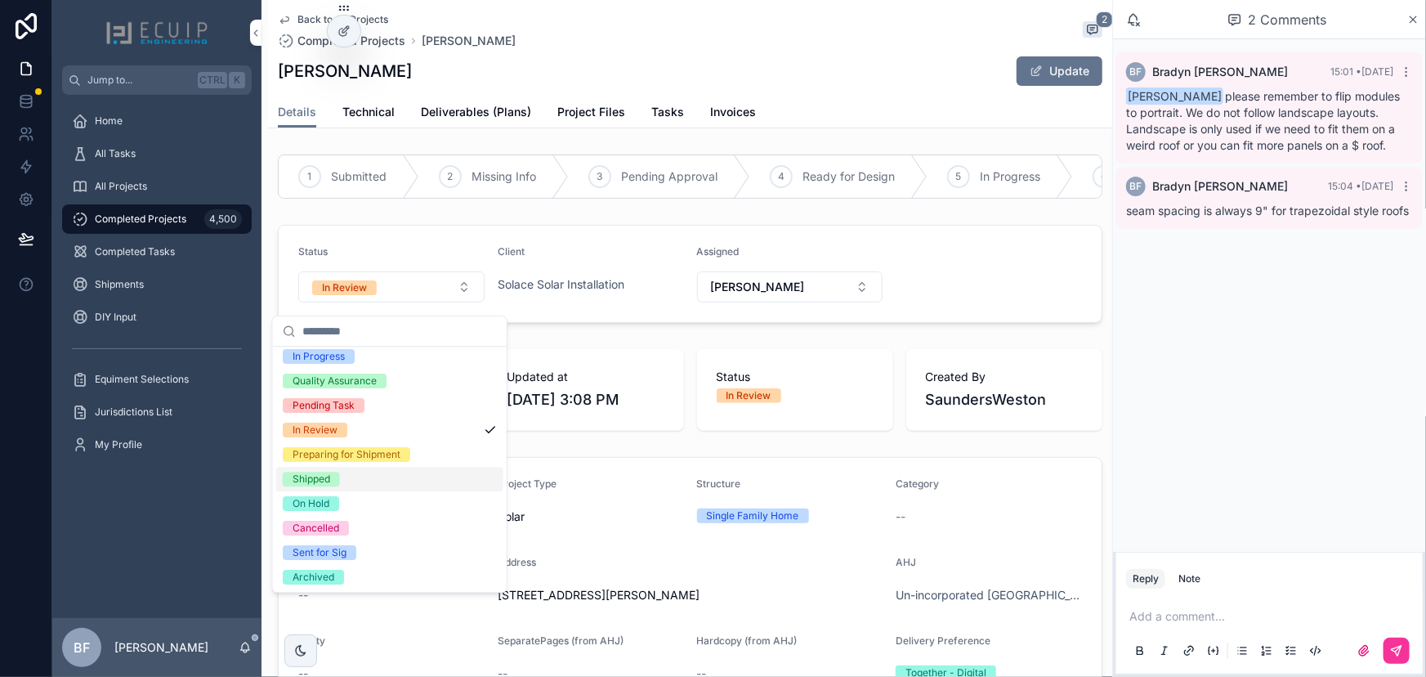
click at [320, 478] on div "Shipped" at bounding box center [312, 479] width 38 height 15
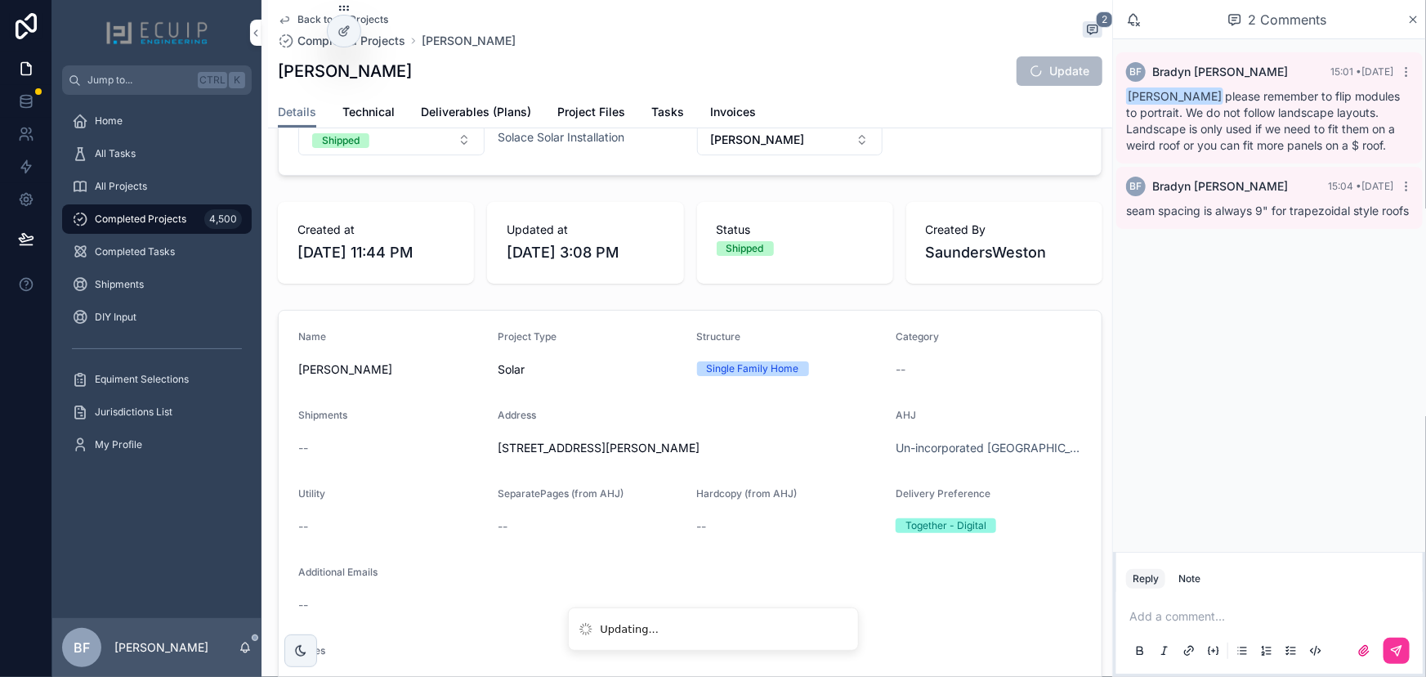
scroll to position [148, 0]
click at [163, 178] on div "All Projects" at bounding box center [157, 186] width 170 height 26
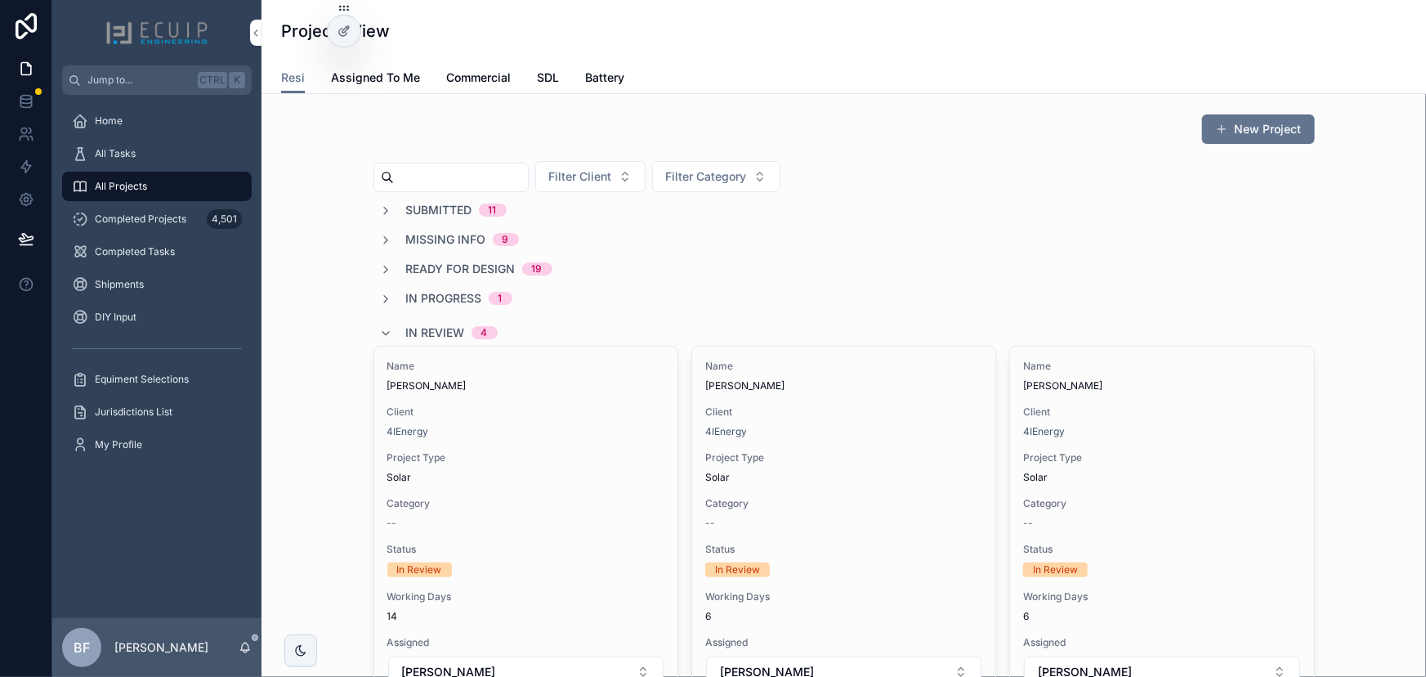
click at [414, 321] on div "In Review 4" at bounding box center [452, 333] width 92 height 26
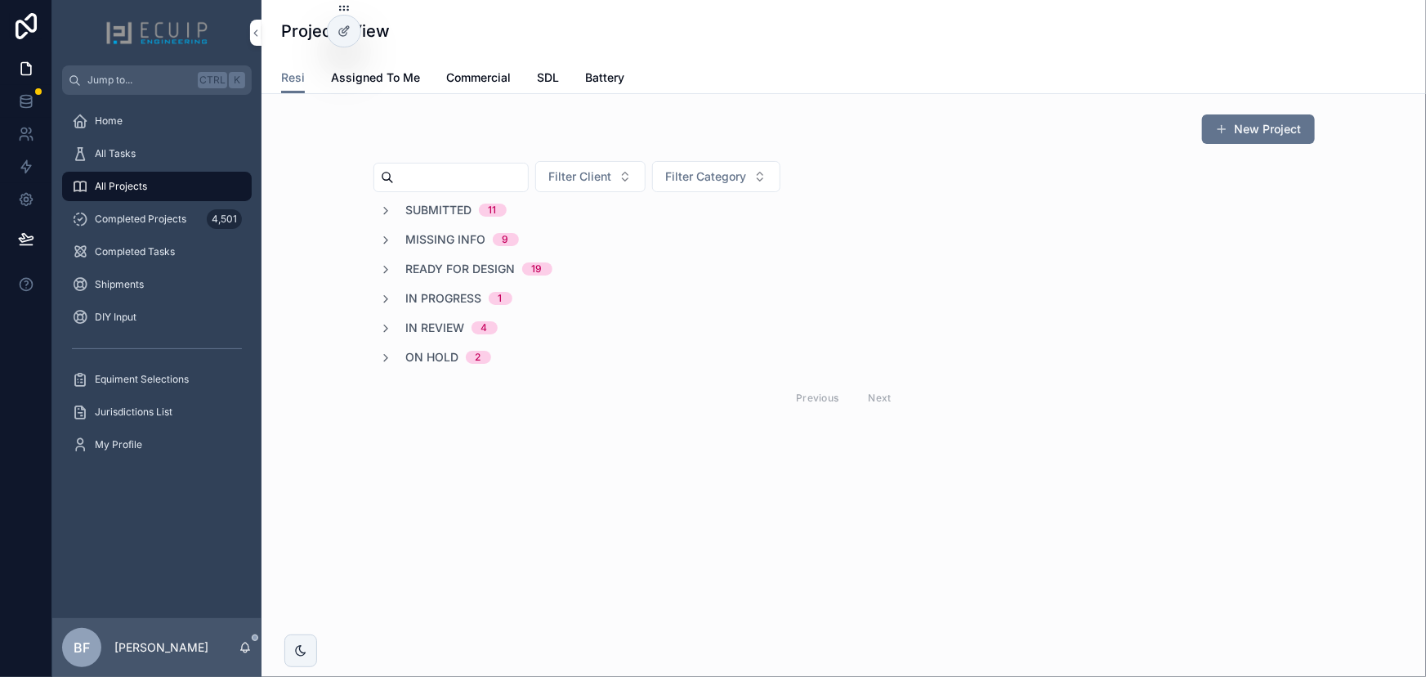
click at [461, 269] on span "Ready for Design" at bounding box center [461, 269] width 110 height 16
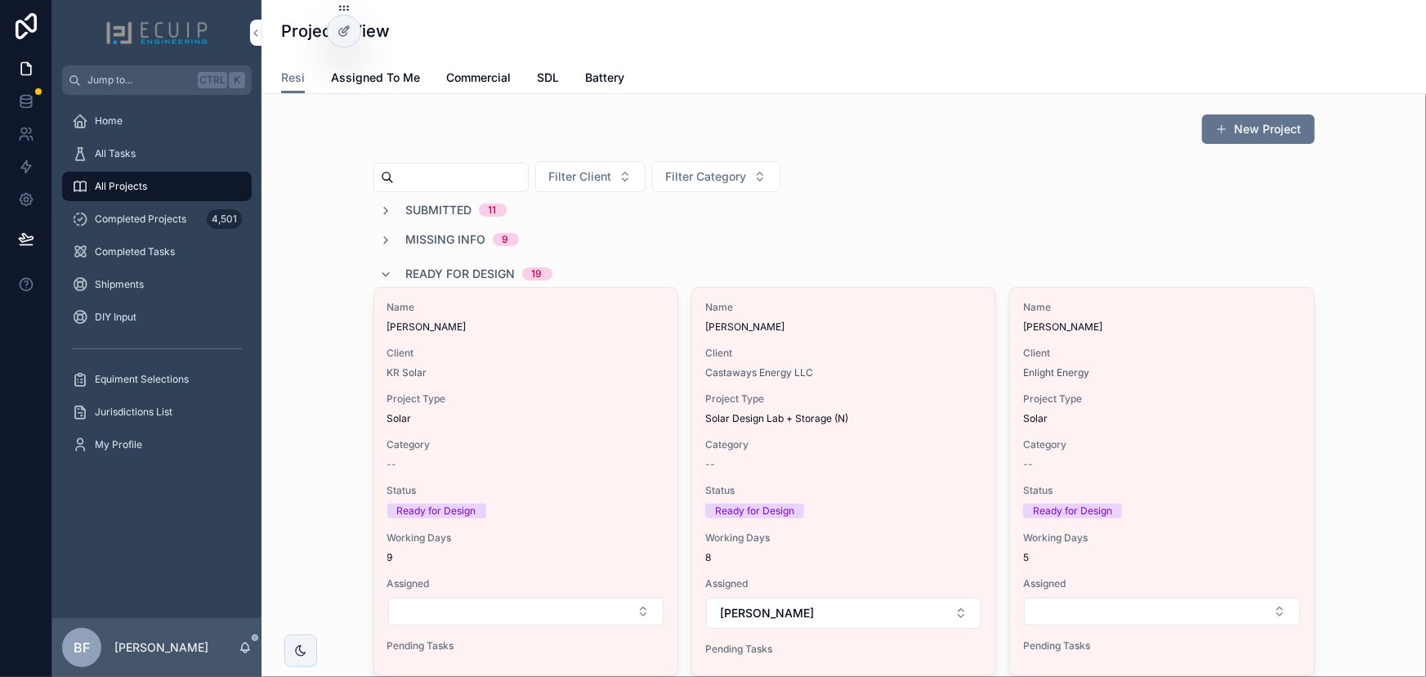
click at [881, 311] on span "Name" at bounding box center [843, 307] width 277 height 13
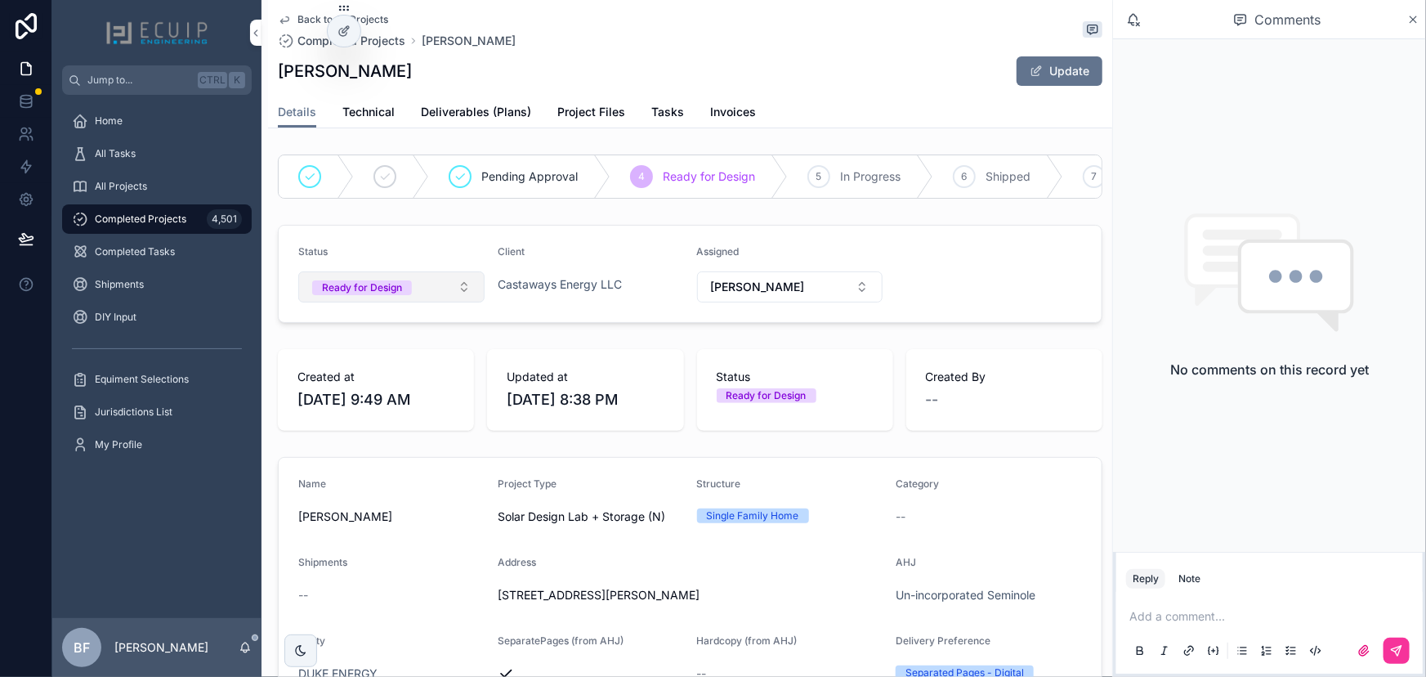
click at [417, 292] on button "Ready for Design" at bounding box center [391, 286] width 186 height 31
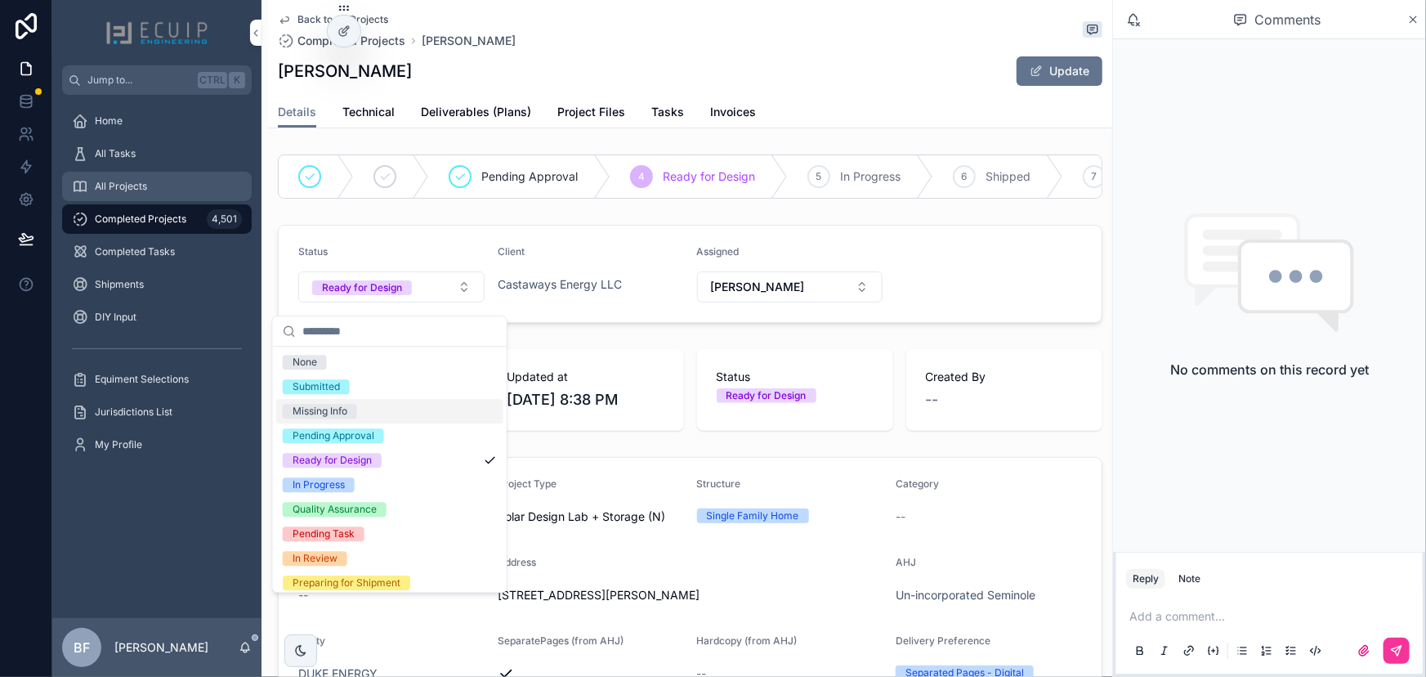
click at [195, 192] on div "All Projects" at bounding box center [157, 186] width 170 height 26
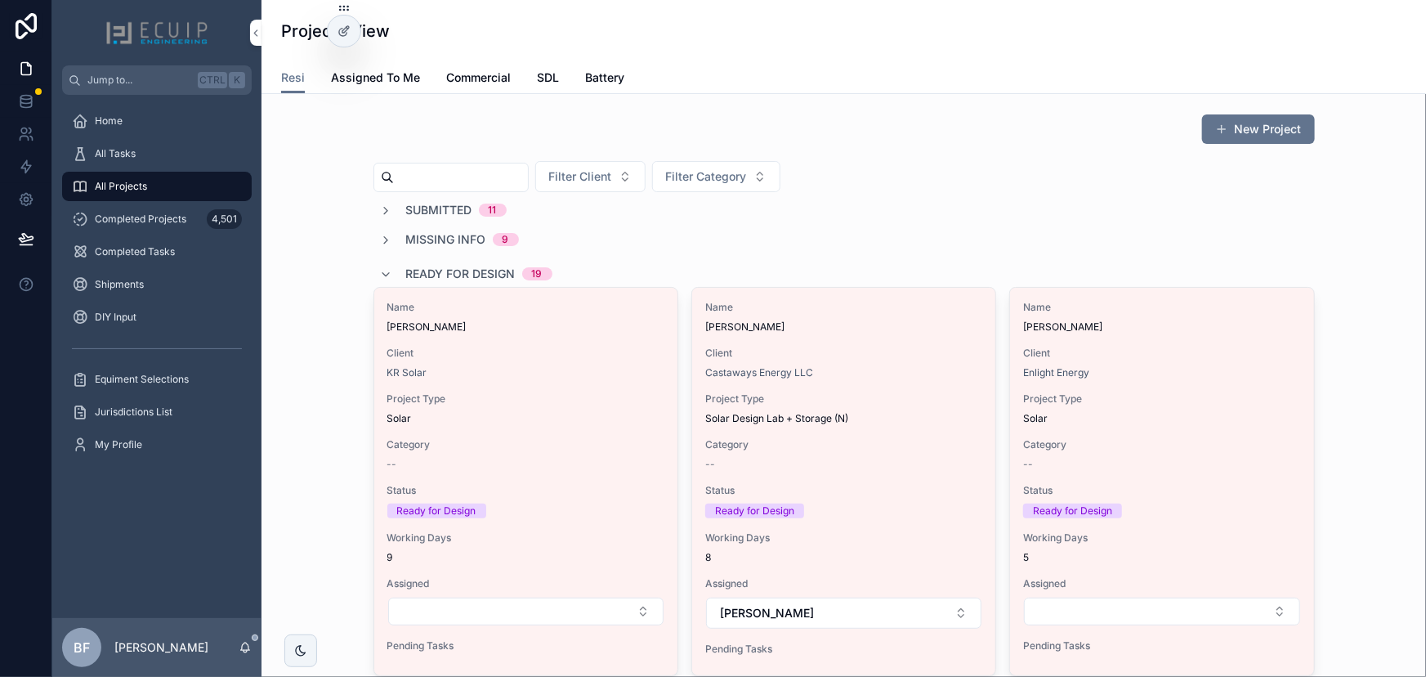
click at [485, 272] on span "Ready for Design" at bounding box center [461, 274] width 110 height 16
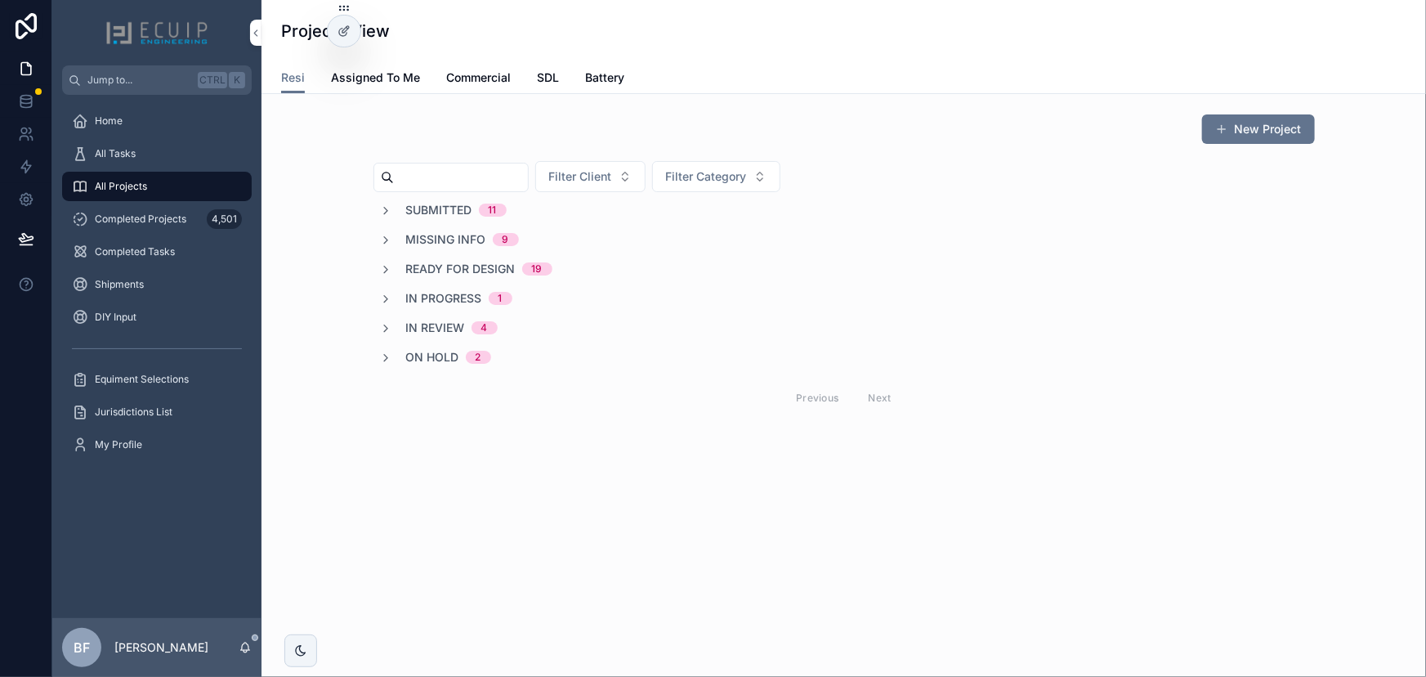
click at [460, 208] on span "Submitted" at bounding box center [439, 210] width 66 height 16
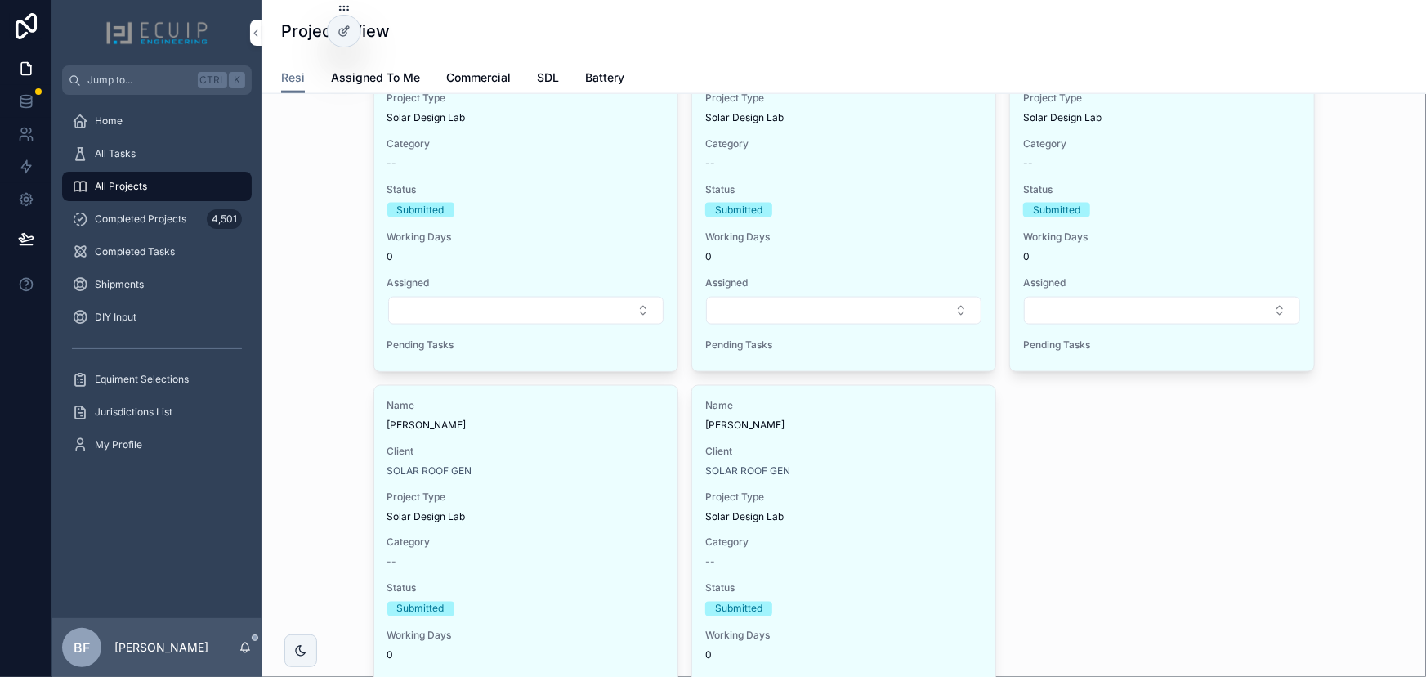
scroll to position [520, 0]
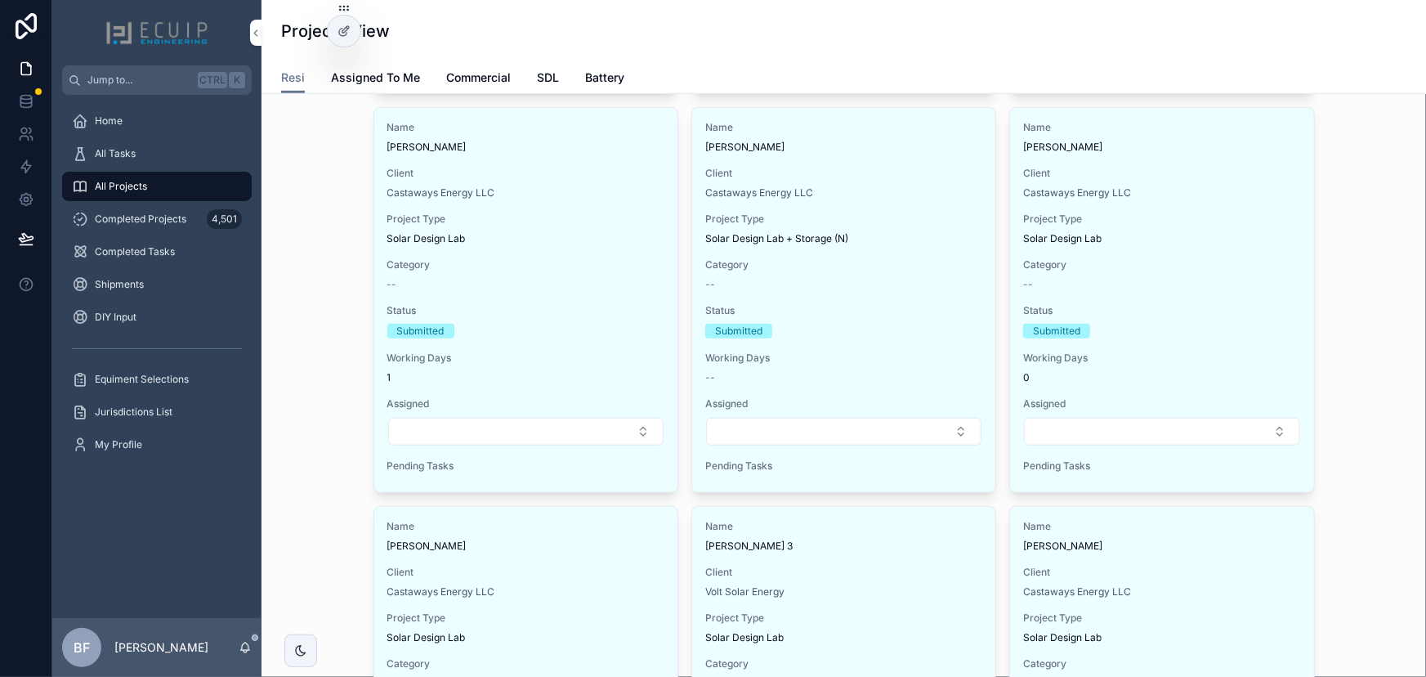
click at [938, 180] on div "Client Castaways Energy LLC" at bounding box center [843, 183] width 277 height 33
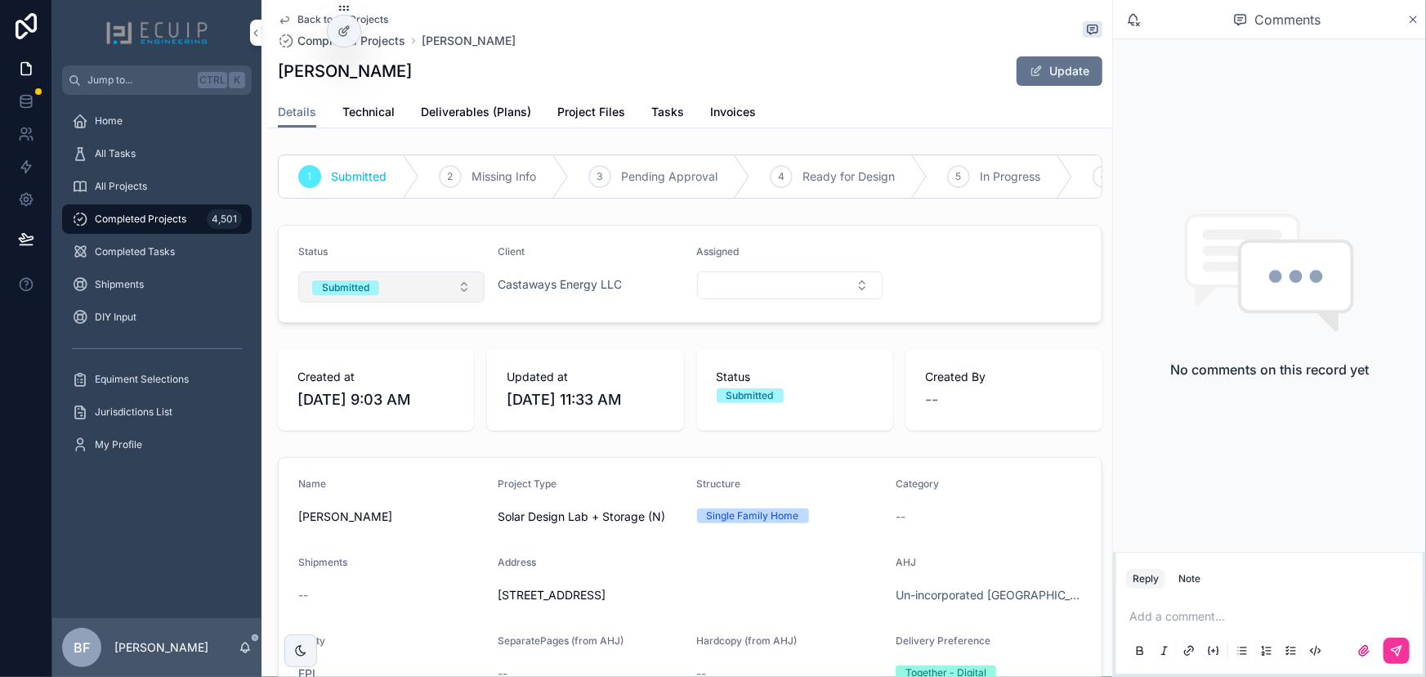
click at [413, 296] on button "Submitted" at bounding box center [391, 286] width 186 height 31
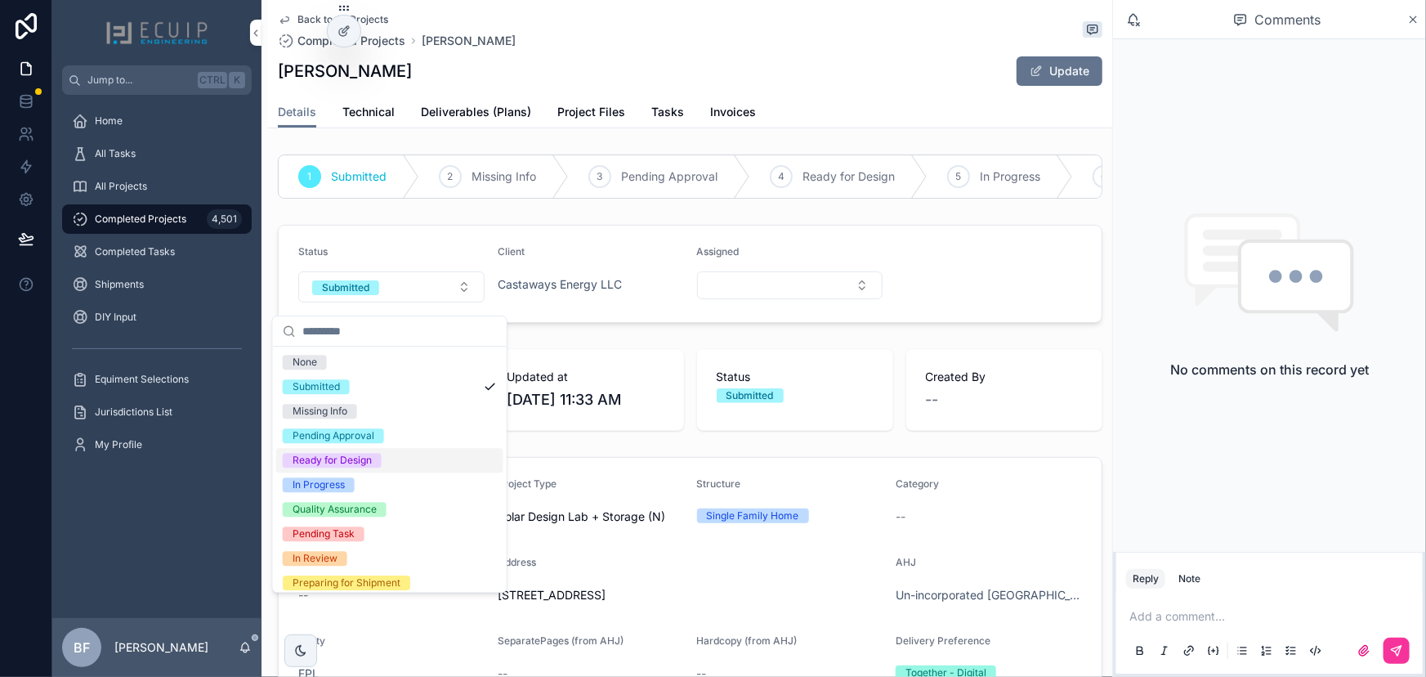
click at [353, 458] on div "Ready for Design" at bounding box center [332, 460] width 79 height 15
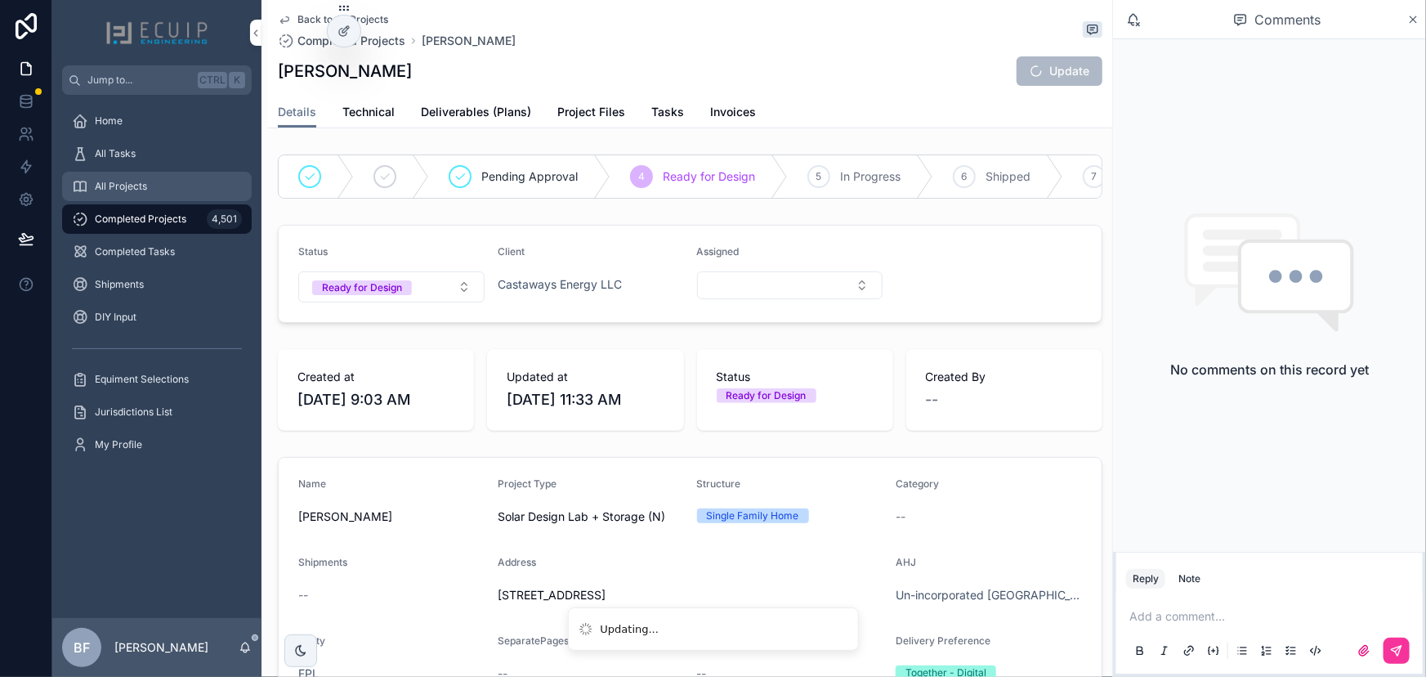
click at [165, 179] on div "All Projects" at bounding box center [157, 186] width 170 height 26
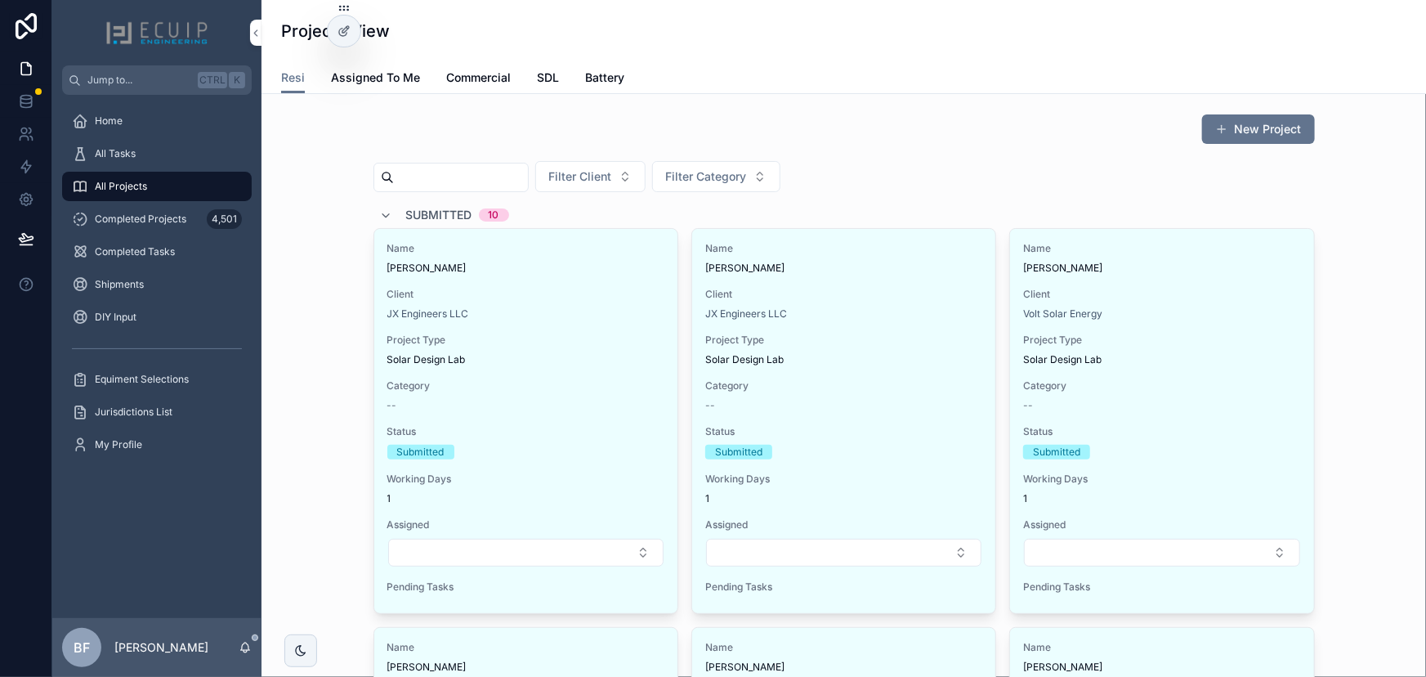
click at [615, 295] on span "Client" at bounding box center [525, 294] width 277 height 13
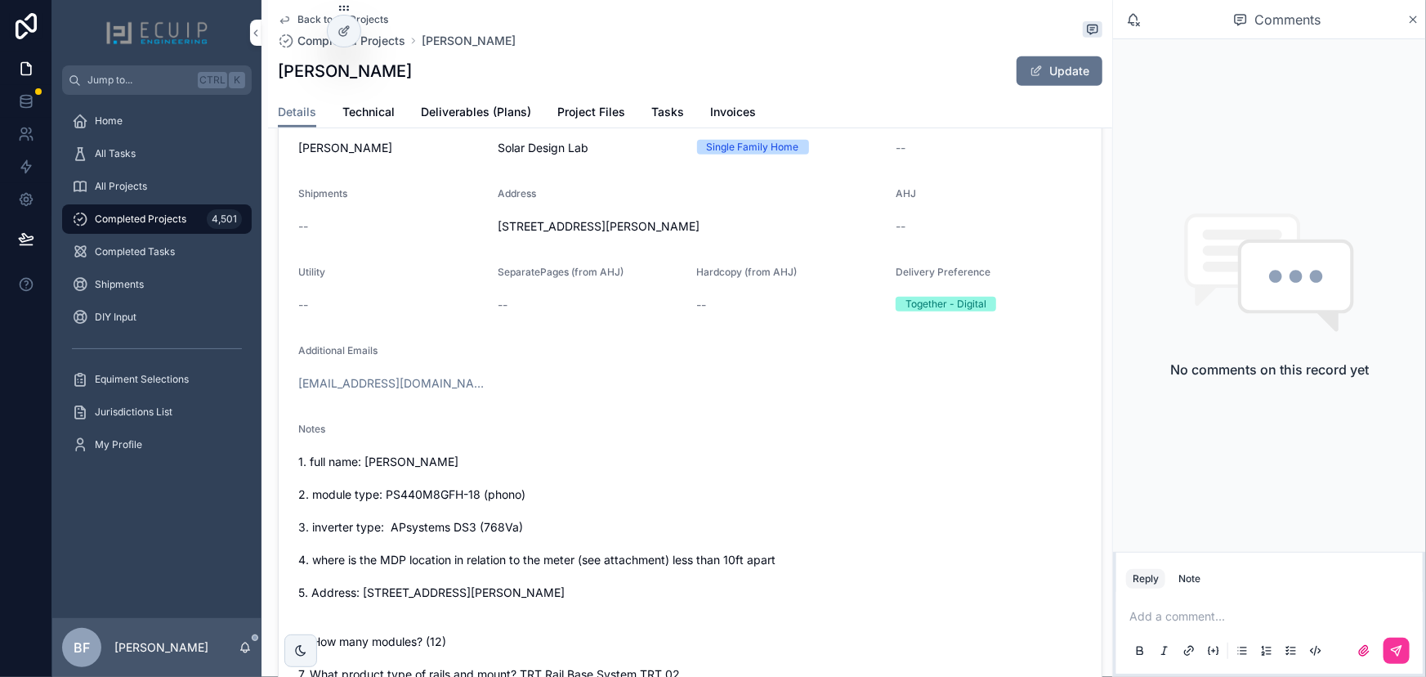
scroll to position [371, 0]
click at [889, 591] on span "1. full name: Leonard F. Jones 2. module type: PS440M8GFH-18 (phono) 3. inverte…" at bounding box center [690, 614] width 784 height 327
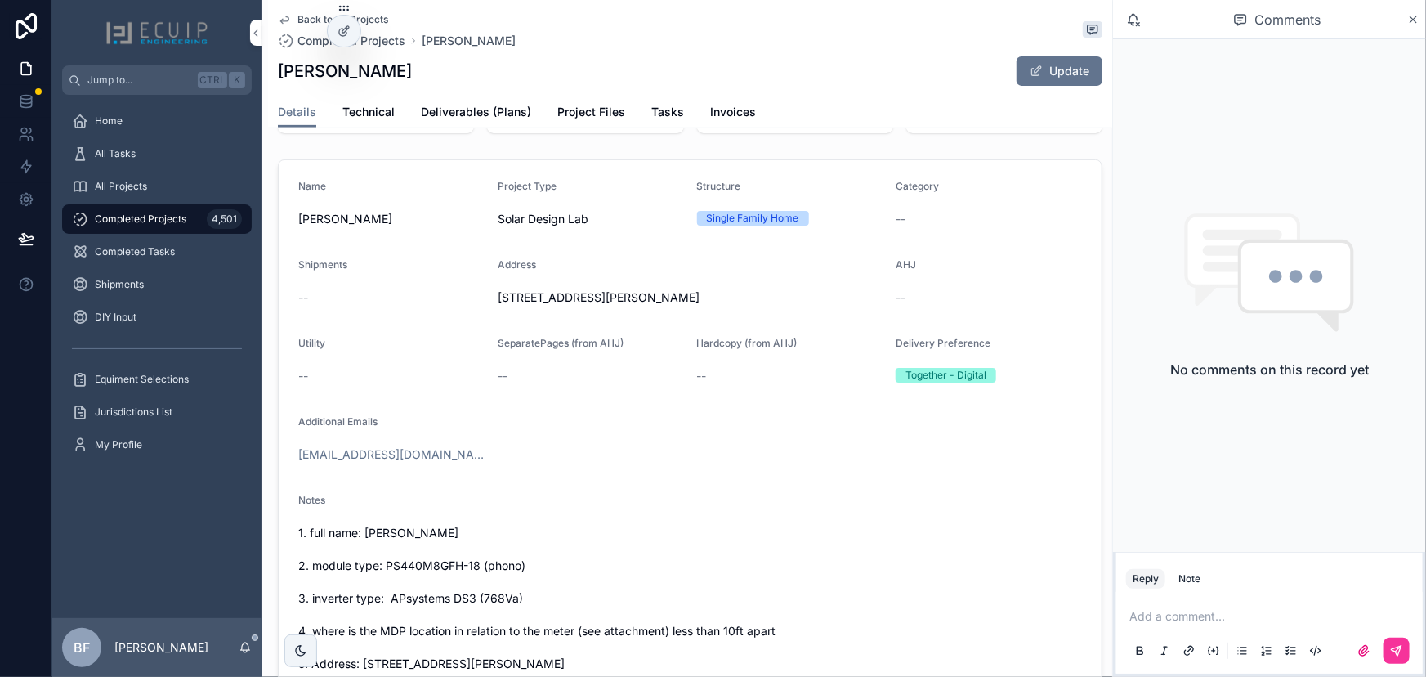
scroll to position [297, 0]
click at [173, 195] on div "All Projects" at bounding box center [157, 186] width 170 height 26
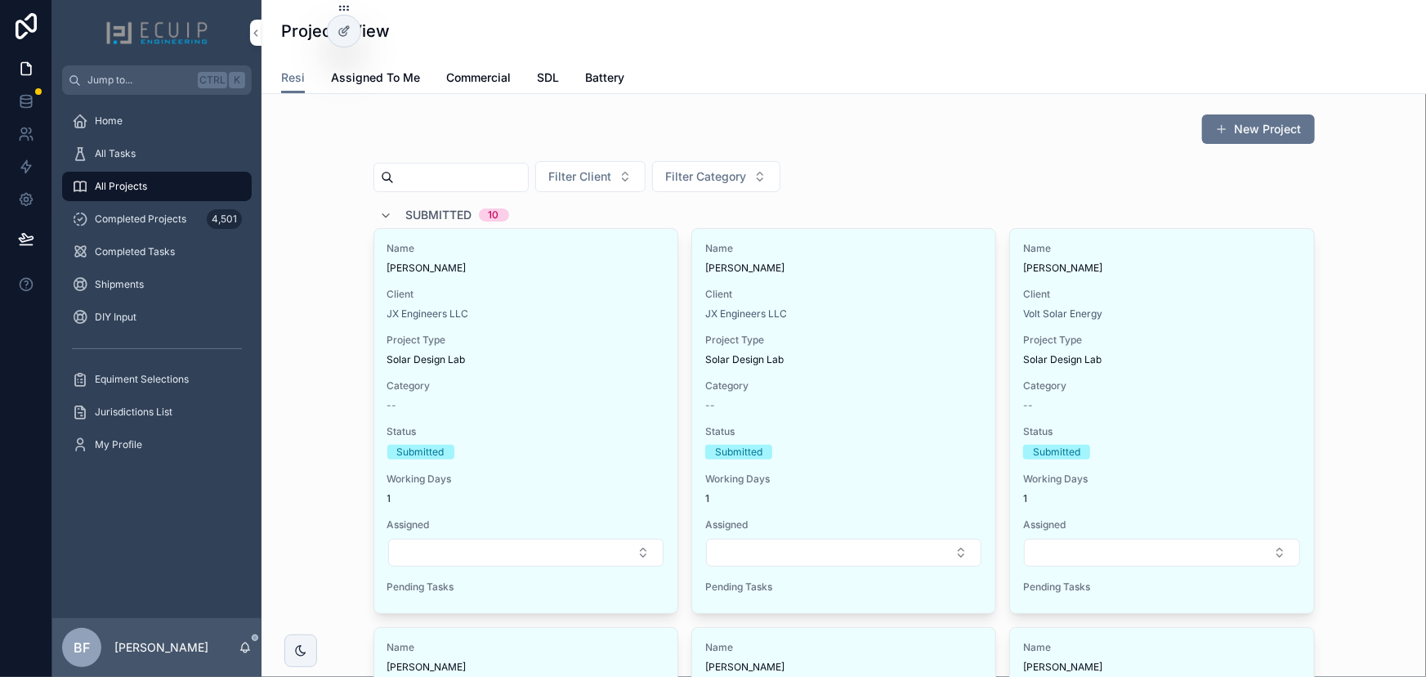
click at [858, 270] on span "Michael Zappia" at bounding box center [843, 268] width 277 height 13
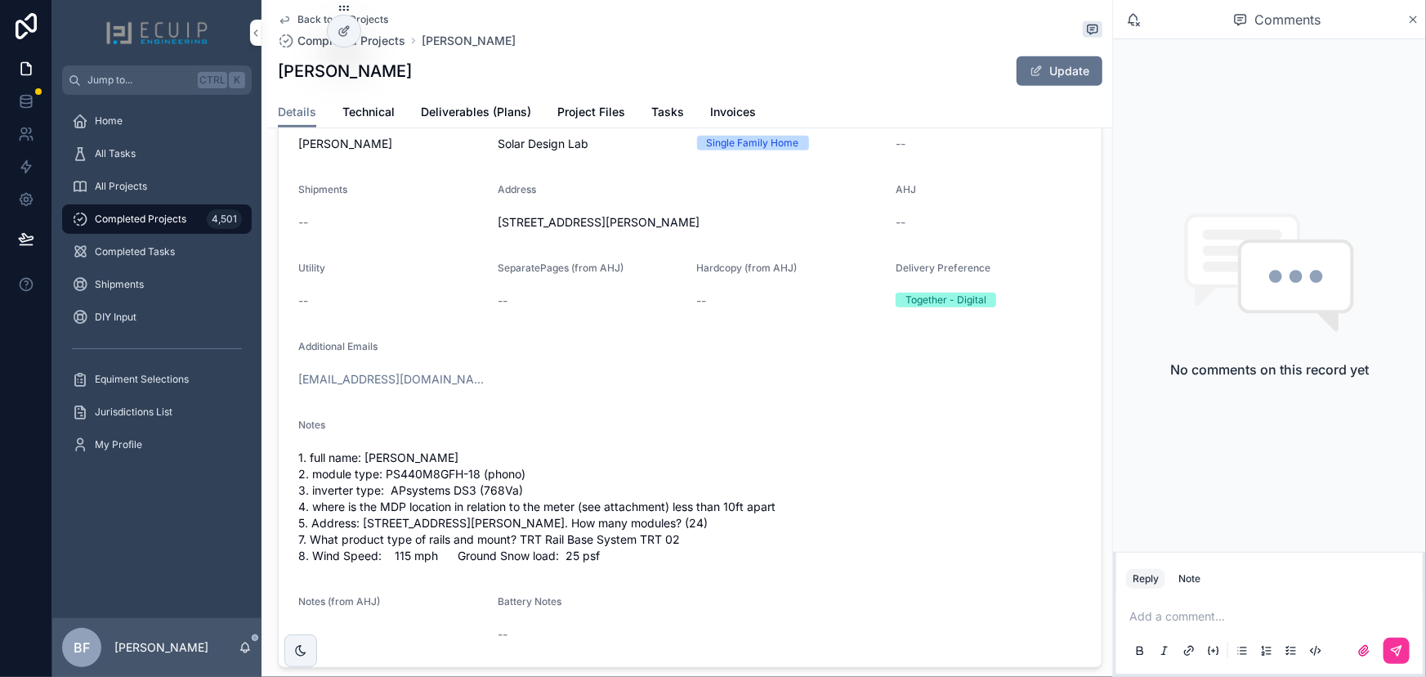
scroll to position [371, 0]
drag, startPoint x: 148, startPoint y: 187, endPoint x: 184, endPoint y: 190, distance: 36.0
click at [148, 187] on div "All Projects" at bounding box center [157, 186] width 170 height 26
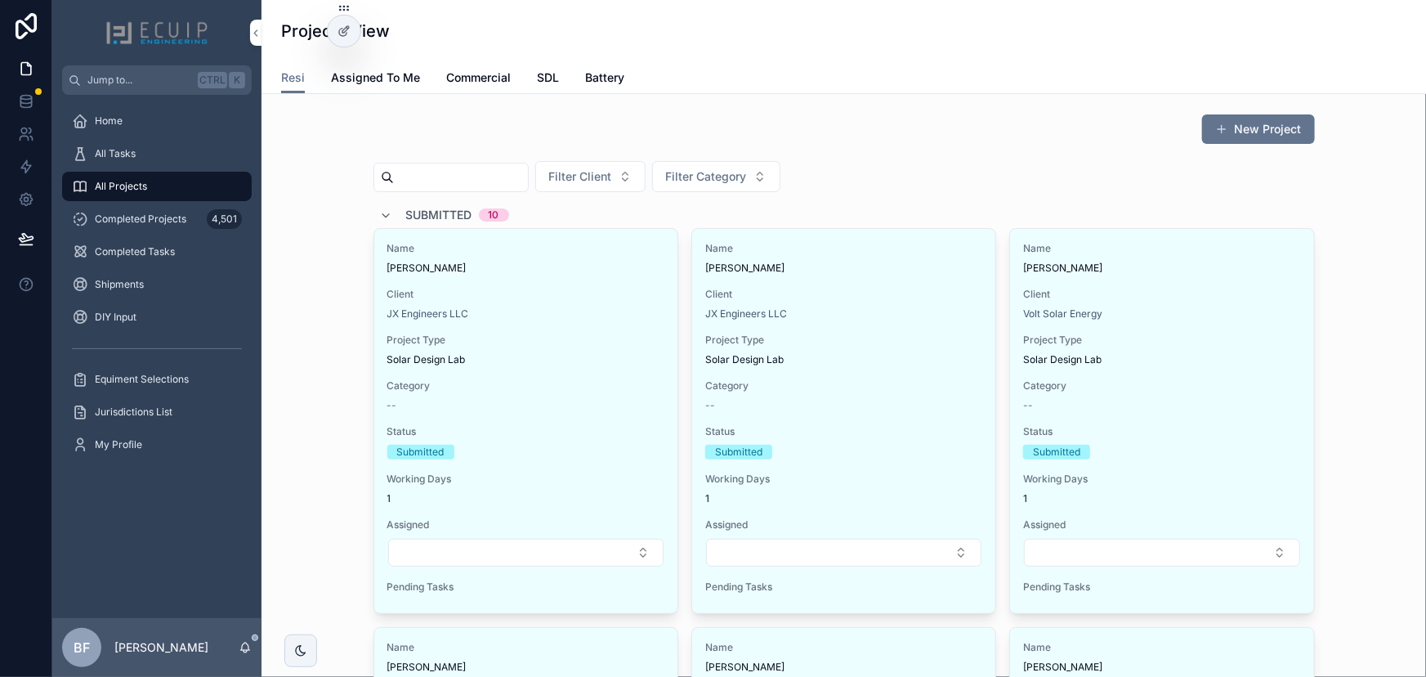
click at [598, 288] on span "Client" at bounding box center [525, 294] width 277 height 13
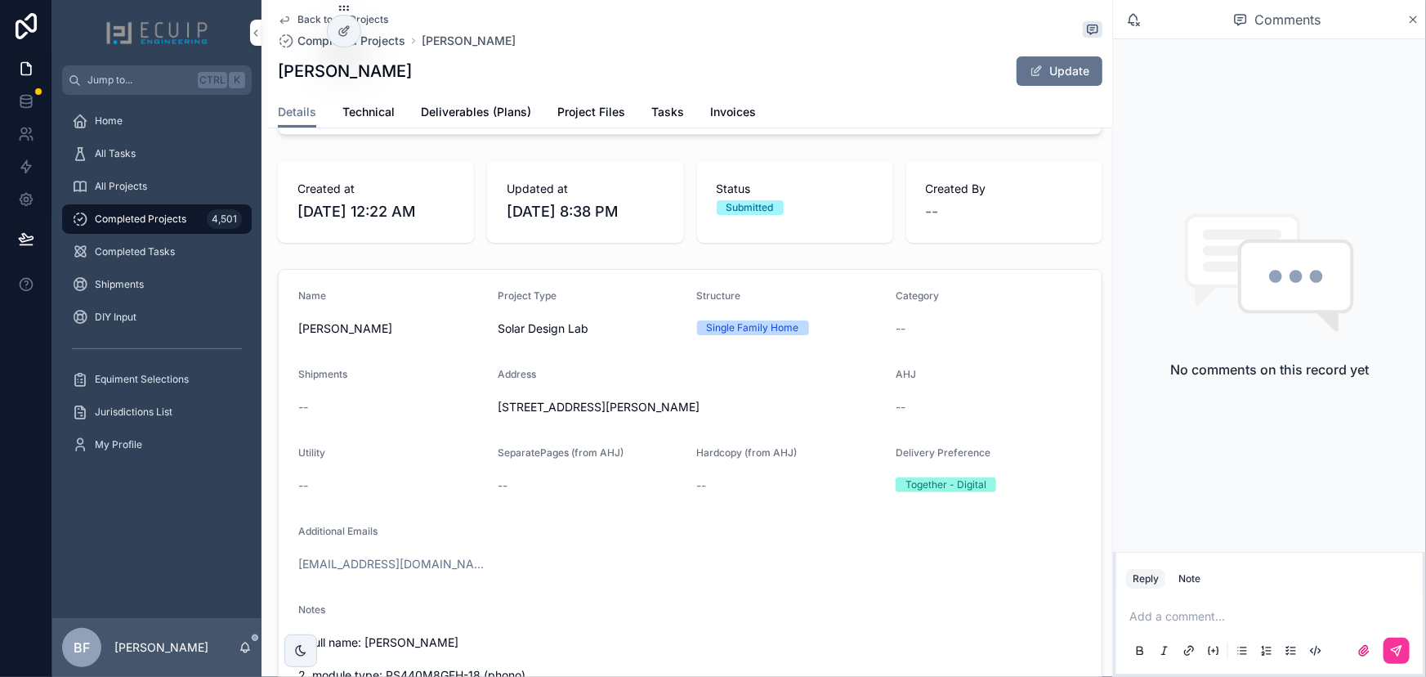
scroll to position [222, 0]
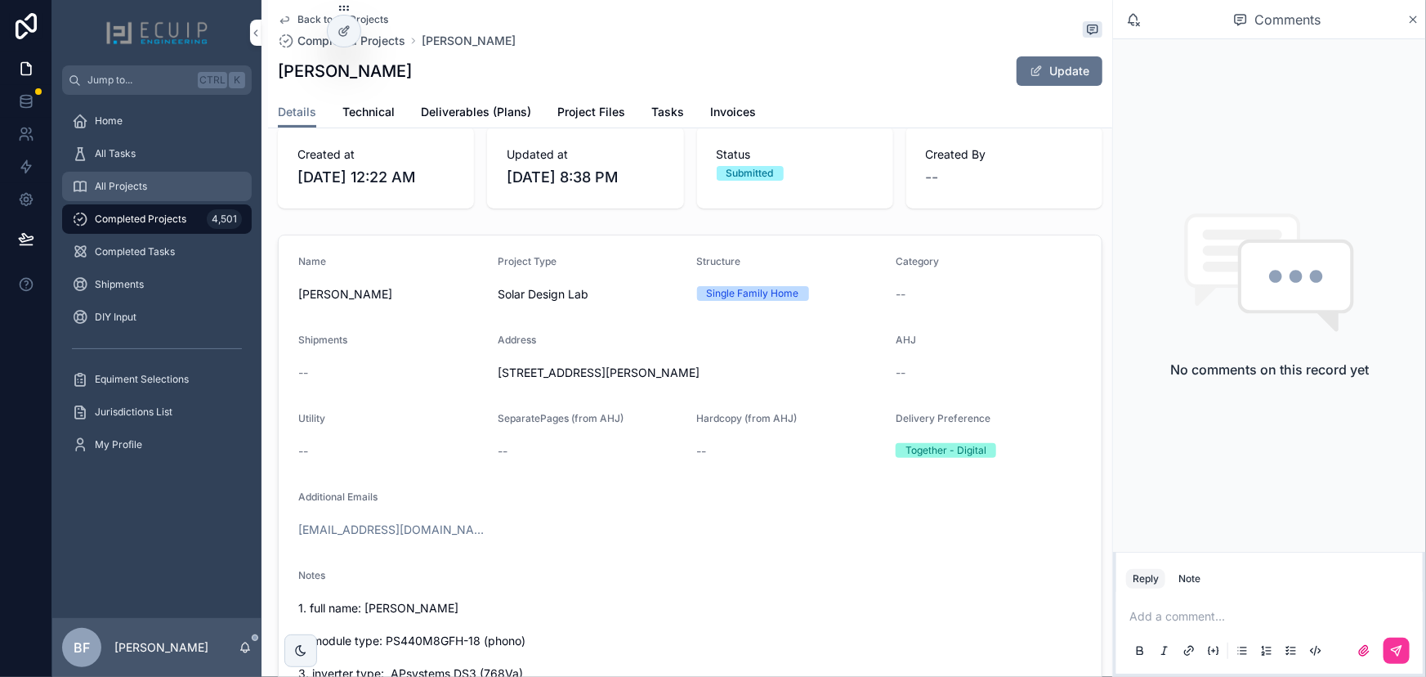
click at [204, 174] on div "All Projects" at bounding box center [157, 186] width 170 height 26
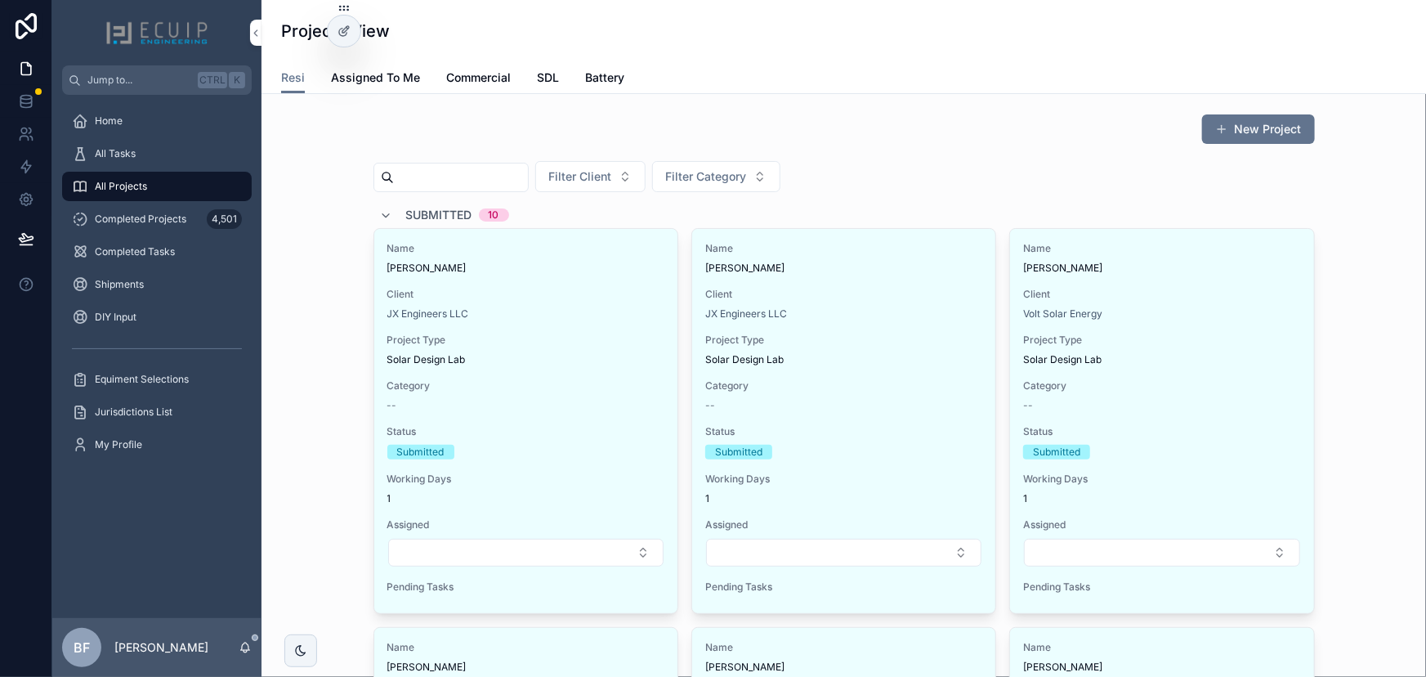
click at [414, 207] on span "Submitted" at bounding box center [439, 215] width 66 height 16
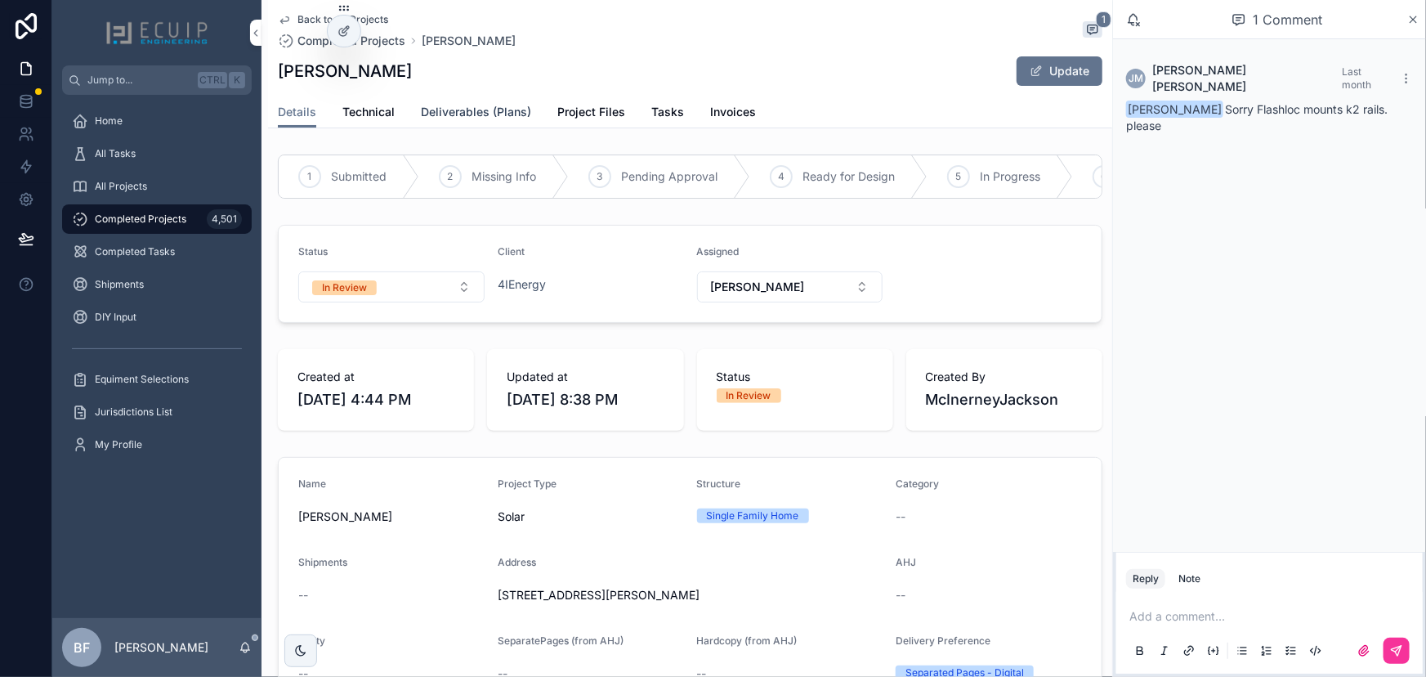
click at [471, 104] on span "Deliverables (Plans)" at bounding box center [476, 112] width 110 height 16
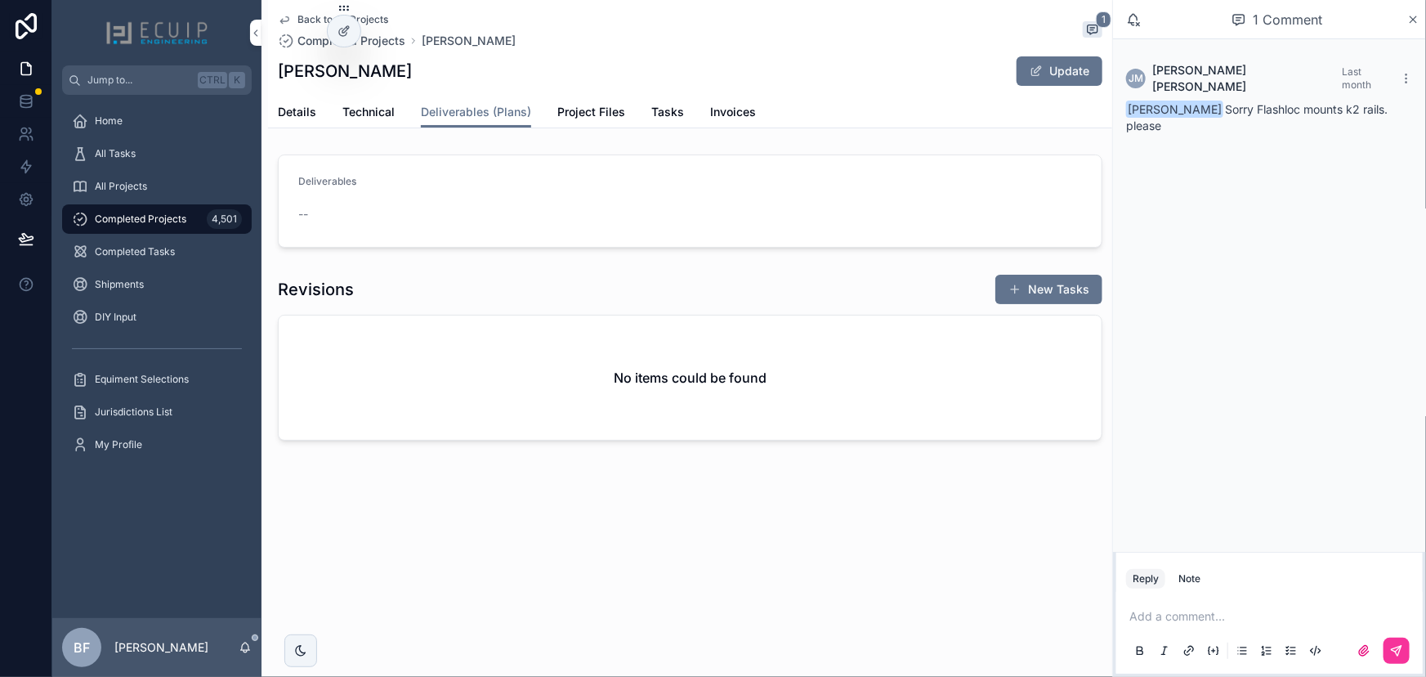
click at [1072, 87] on div "Back to All Projects Completed Projects Brian Woodburn 1 Brian Woodburn Update" at bounding box center [690, 48] width 825 height 96
click at [1070, 78] on button "Update" at bounding box center [1060, 70] width 86 height 29
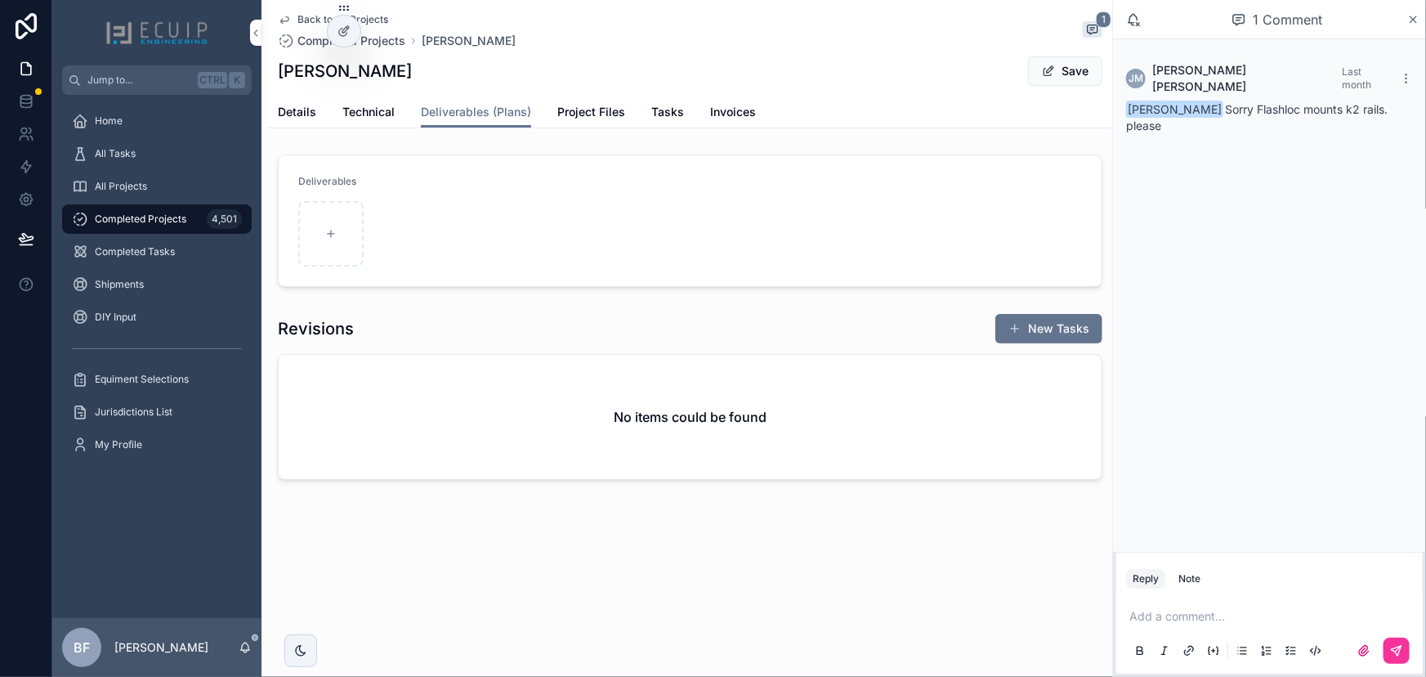
drag, startPoint x: 1098, startPoint y: 66, endPoint x: 1015, endPoint y: 79, distance: 83.6
click at [1098, 66] on button "Save" at bounding box center [1065, 70] width 74 height 29
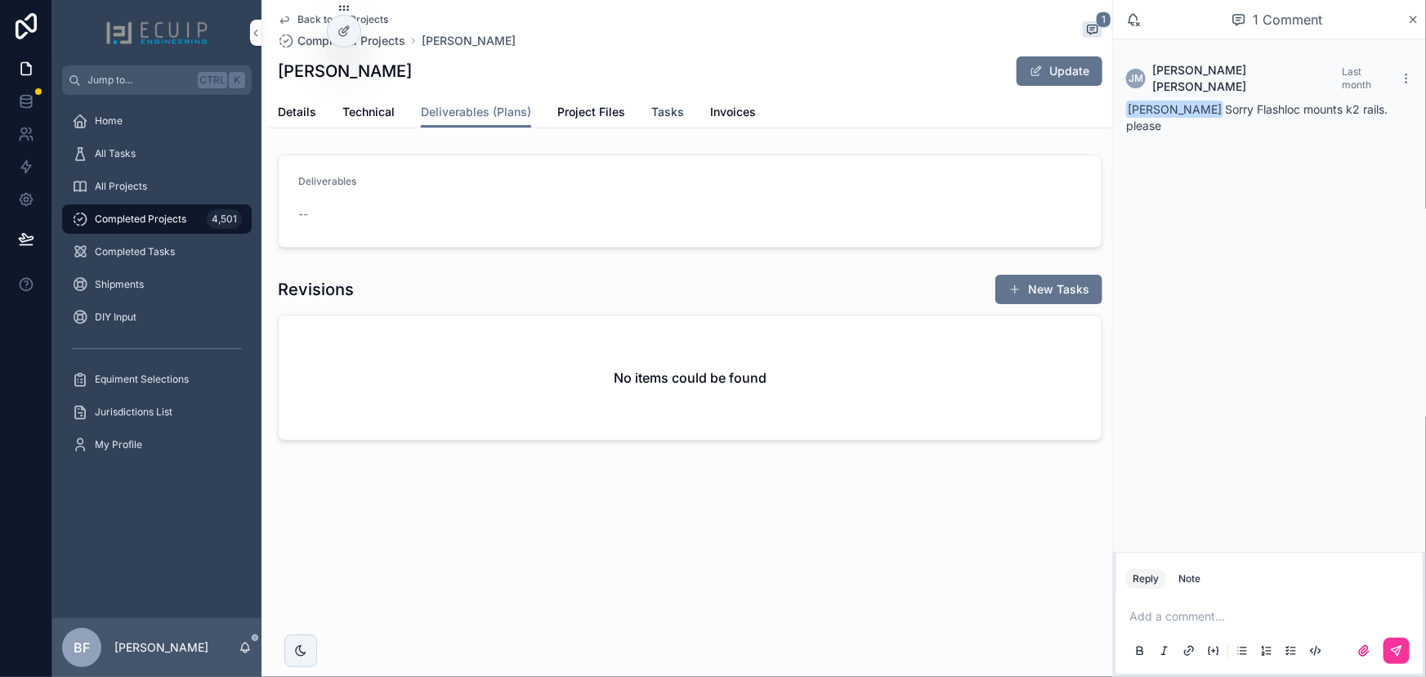
click at [661, 116] on span "Tasks" at bounding box center [667, 112] width 33 height 16
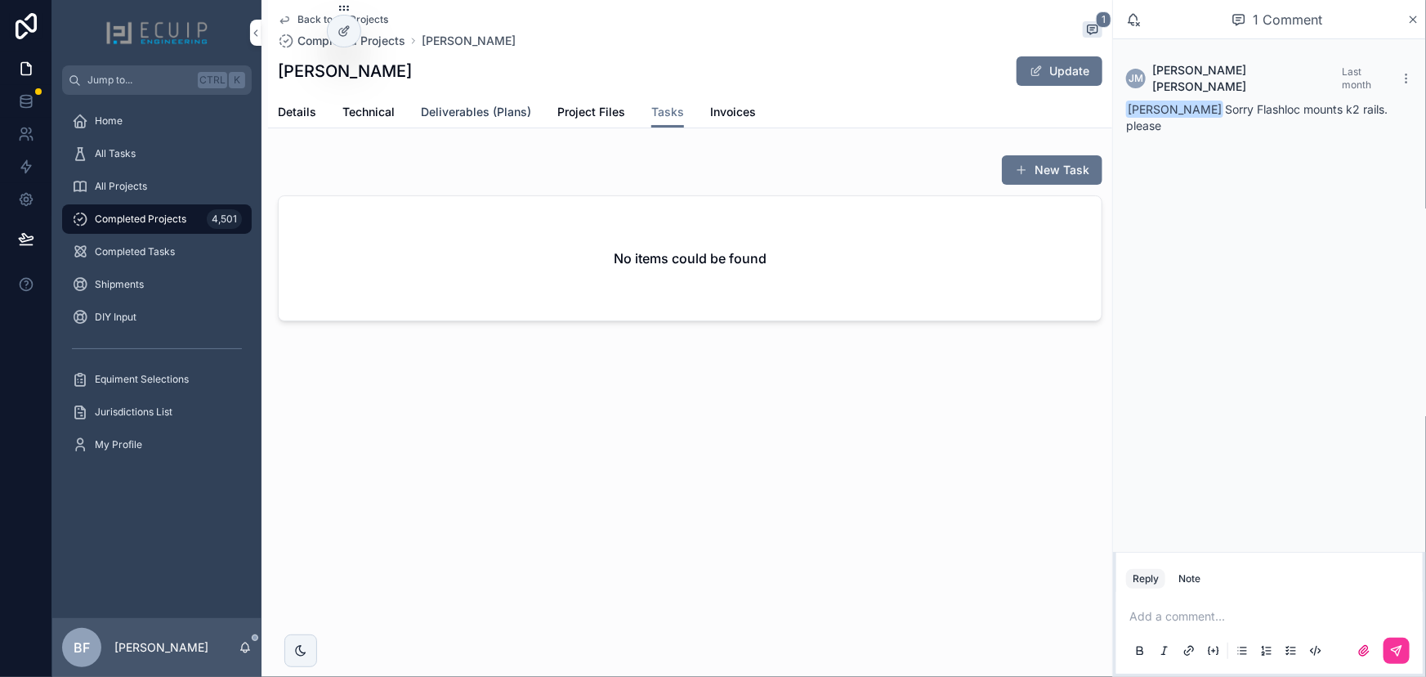
click at [461, 117] on span "Deliverables (Plans)" at bounding box center [476, 112] width 110 height 16
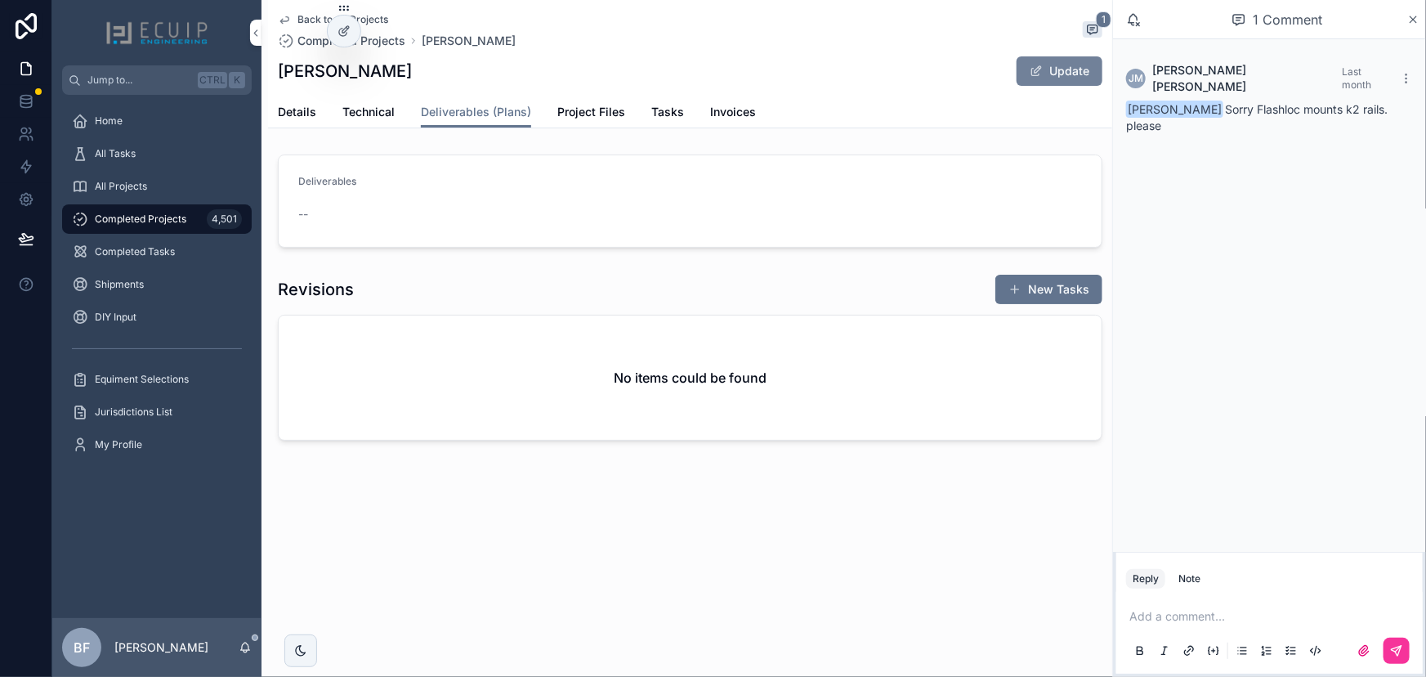
click at [1060, 81] on button "Update" at bounding box center [1060, 70] width 86 height 29
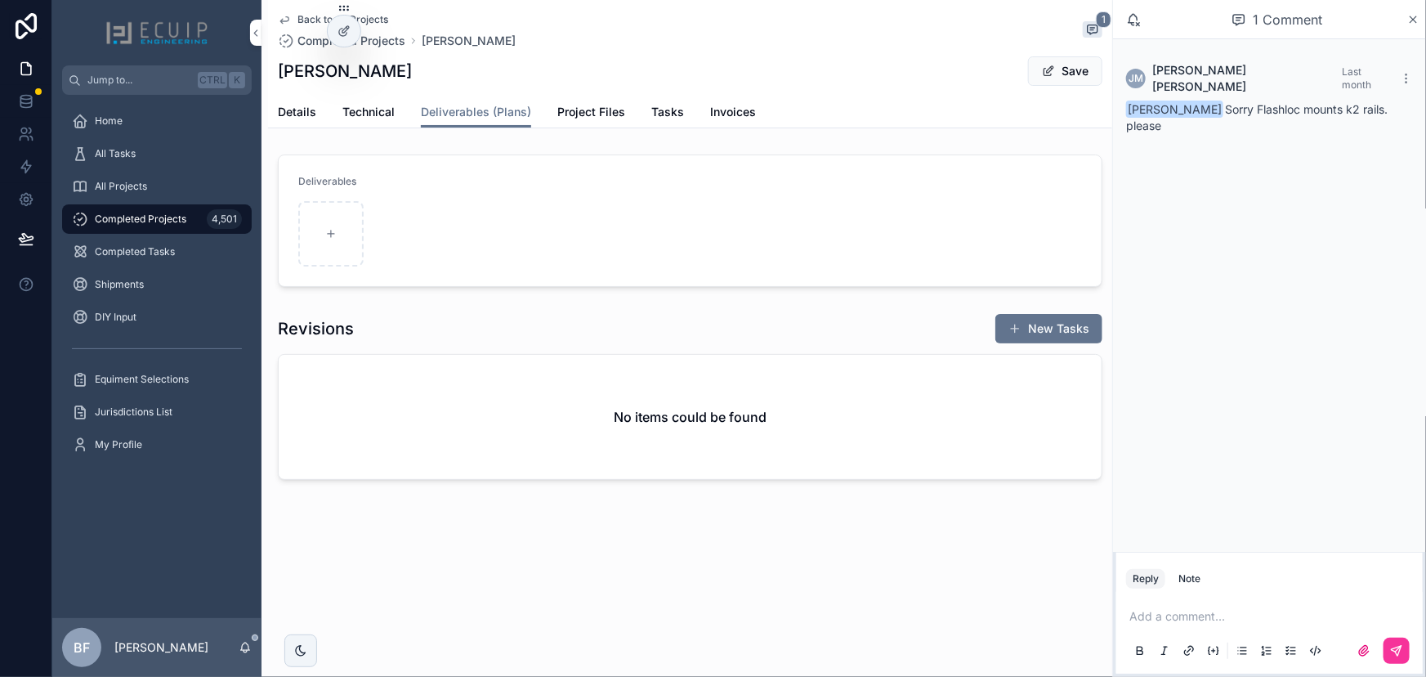
click at [1101, 56] on span "Save" at bounding box center [1065, 70] width 74 height 29
click at [1094, 59] on button "Save" at bounding box center [1065, 70] width 74 height 29
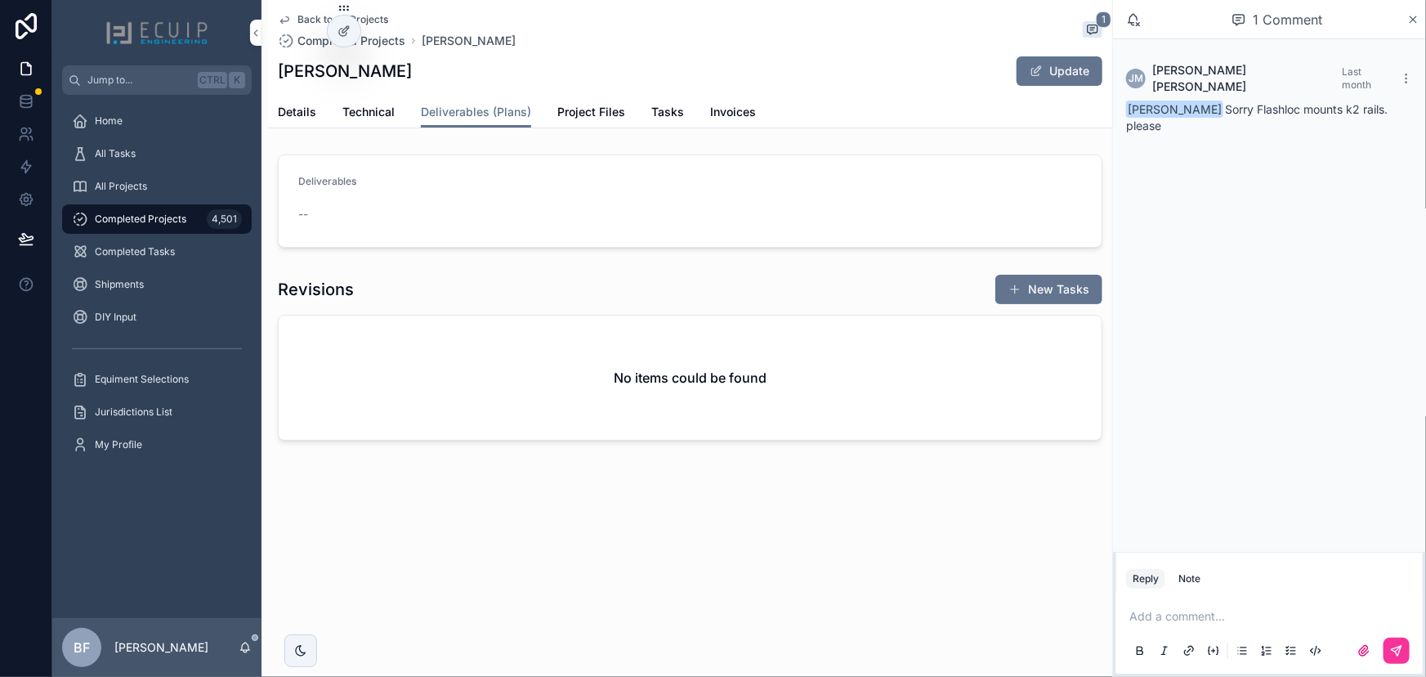
click at [534, 110] on div "Details Technical Deliverables (Plans) Project Files Tasks Invoices" at bounding box center [690, 111] width 825 height 31
click at [580, 112] on span "Project Files" at bounding box center [591, 112] width 68 height 16
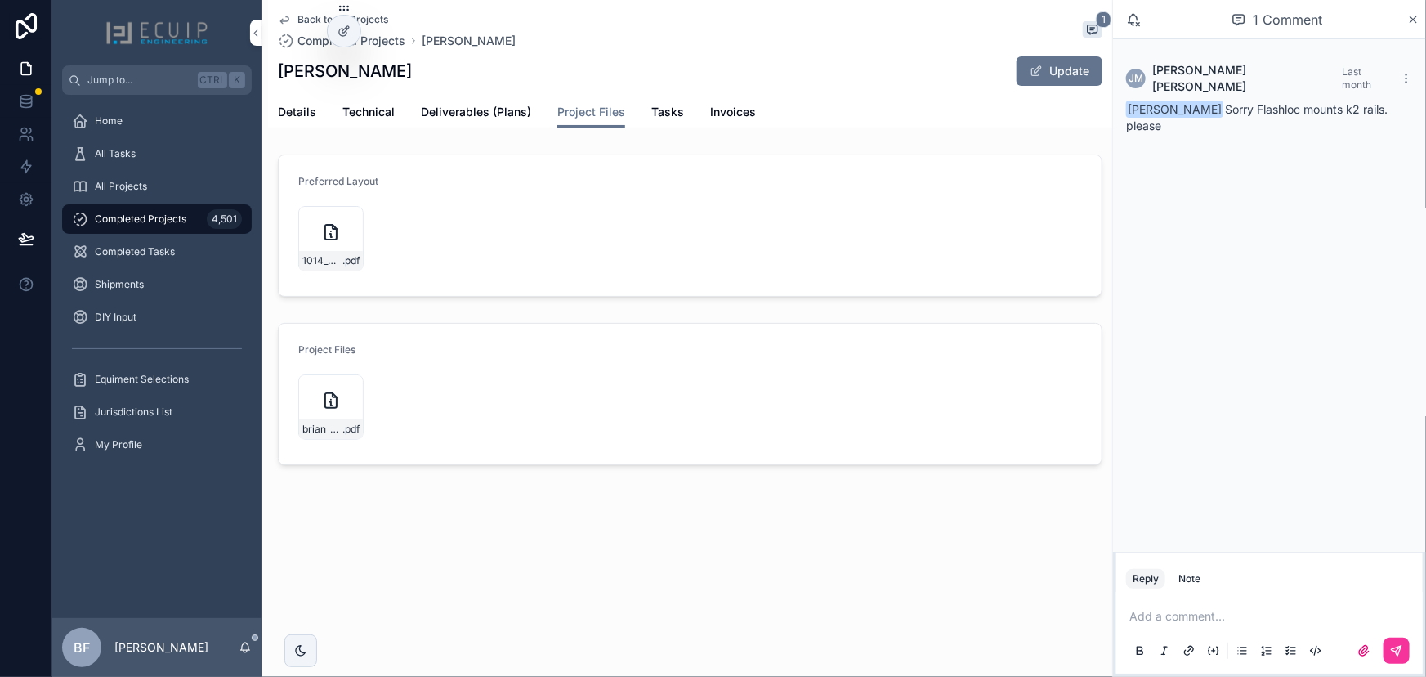
click at [304, 119] on span "Details" at bounding box center [297, 112] width 38 height 16
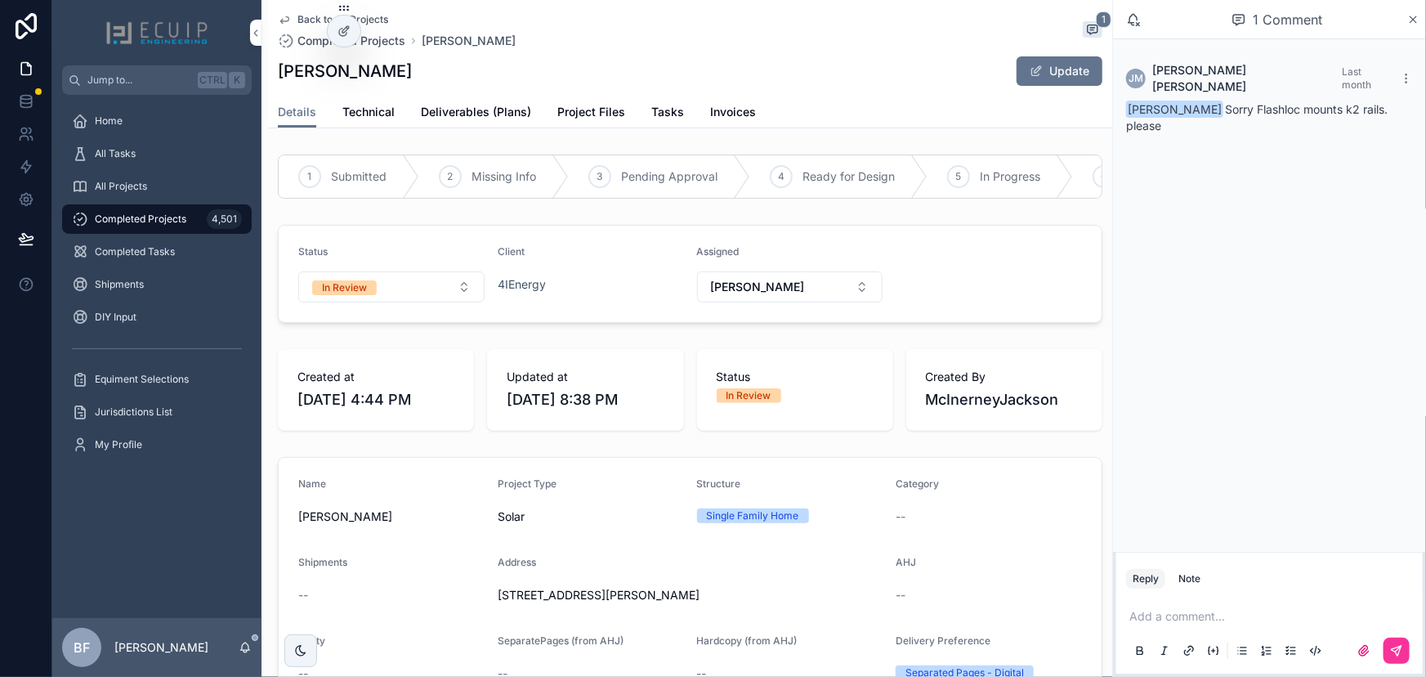
click at [951, 316] on form "Status In Review Client 4IEnergy Assigned Sherri" at bounding box center [690, 274] width 823 height 96
drag, startPoint x: 404, startPoint y: 74, endPoint x: 276, endPoint y: 74, distance: 127.5
click at [276, 74] on div "Back to All Projects Completed Projects Brian Woodburn 1 Brian Woodburn Update …" at bounding box center [690, 64] width 844 height 128
copy h1 "Brian Woodburn"
click at [570, 104] on span "Project Files" at bounding box center [591, 112] width 68 height 16
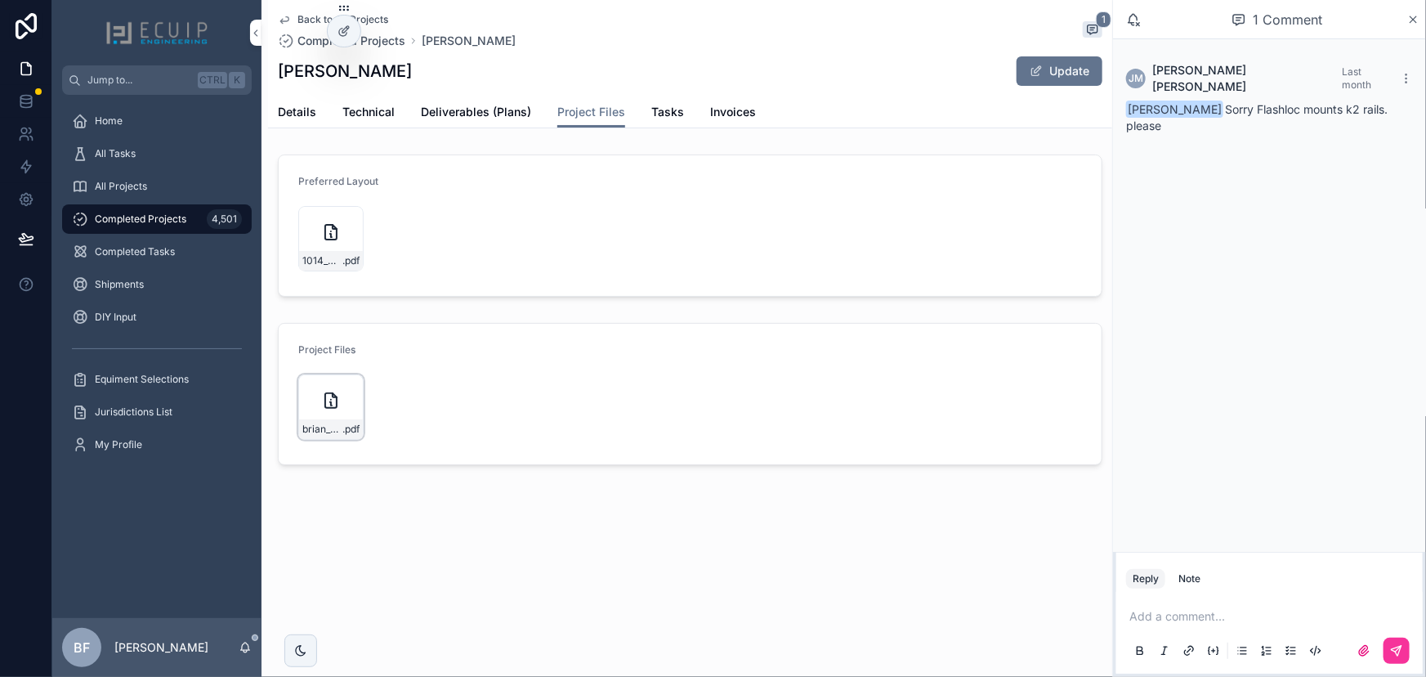
click at [347, 385] on div "brian_woodburn_1014_vernon_st_alexa_solar_-_roof_mount .pdf" at bounding box center [330, 406] width 65 height 65
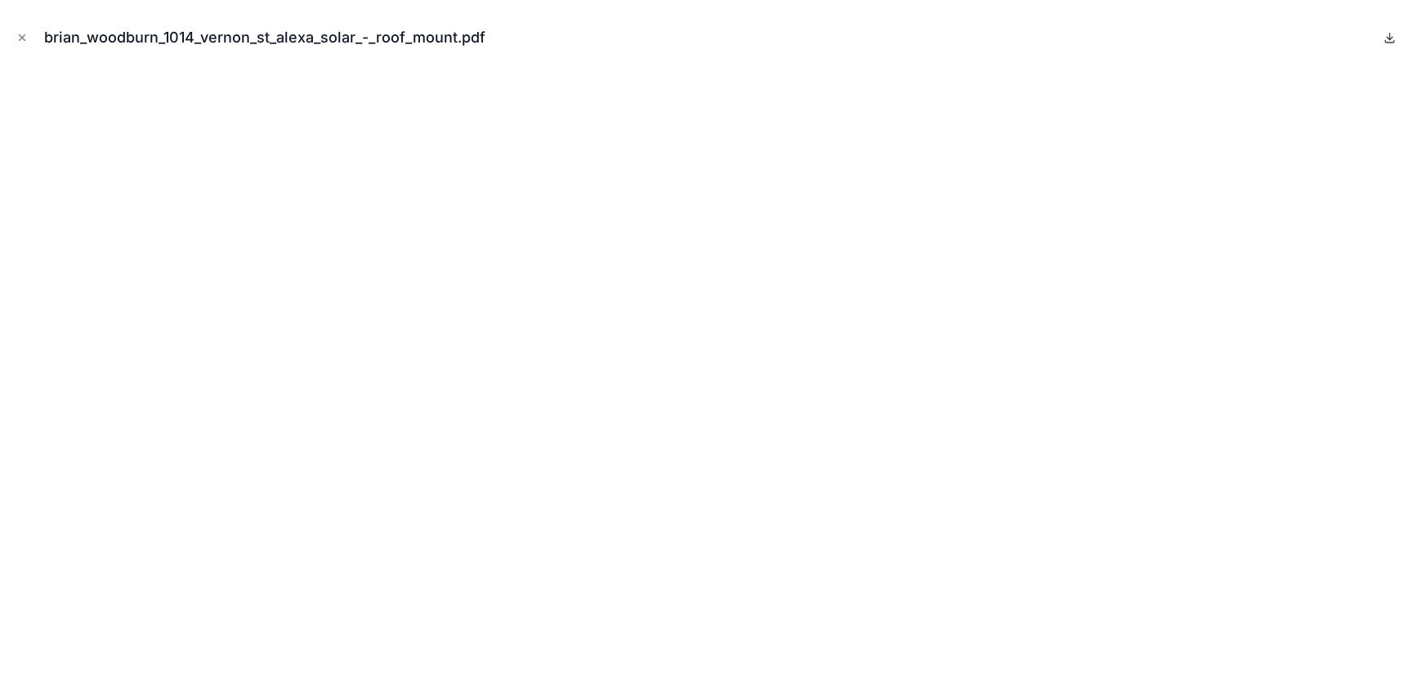
click at [1385, 39] on icon at bounding box center [1390, 37] width 13 height 13
click at [13, 40] on button "Close modal" at bounding box center [22, 38] width 18 height 18
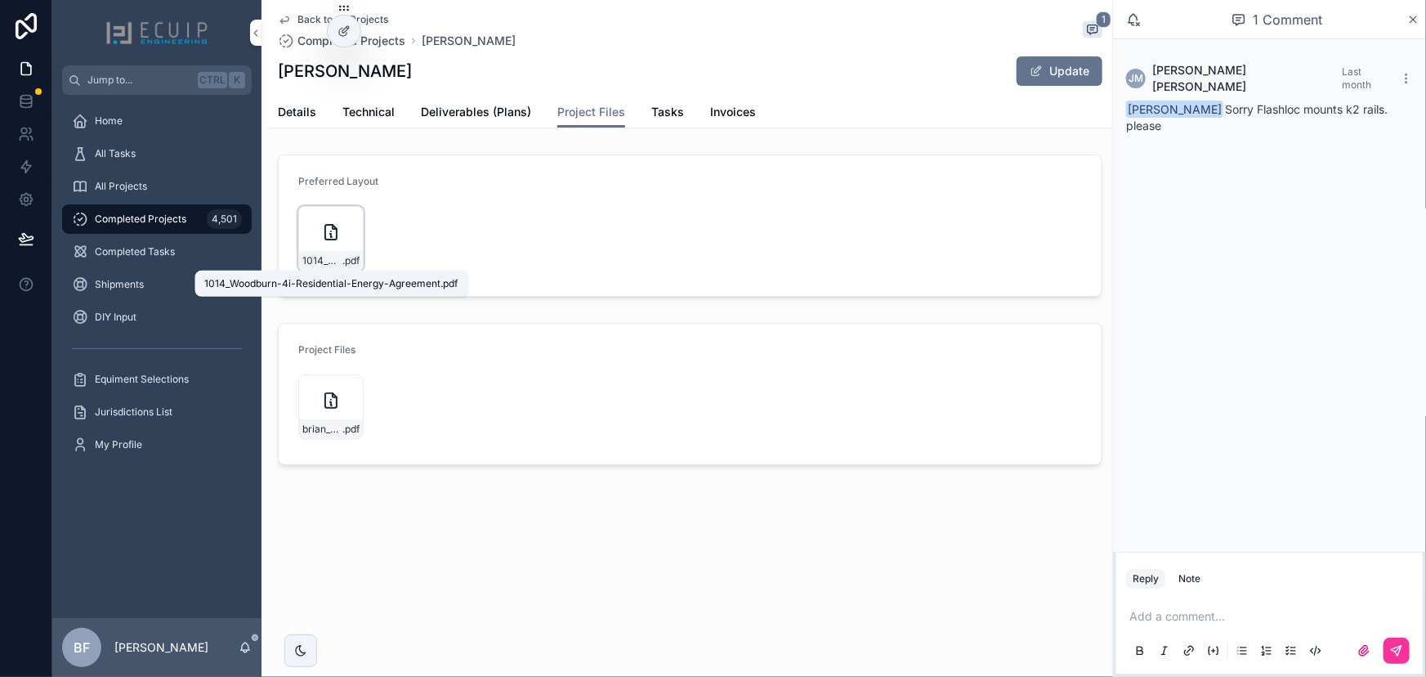
click at [325, 265] on span "1014_Woodburn-4i-Residential-Energy-Agreement" at bounding box center [322, 260] width 40 height 13
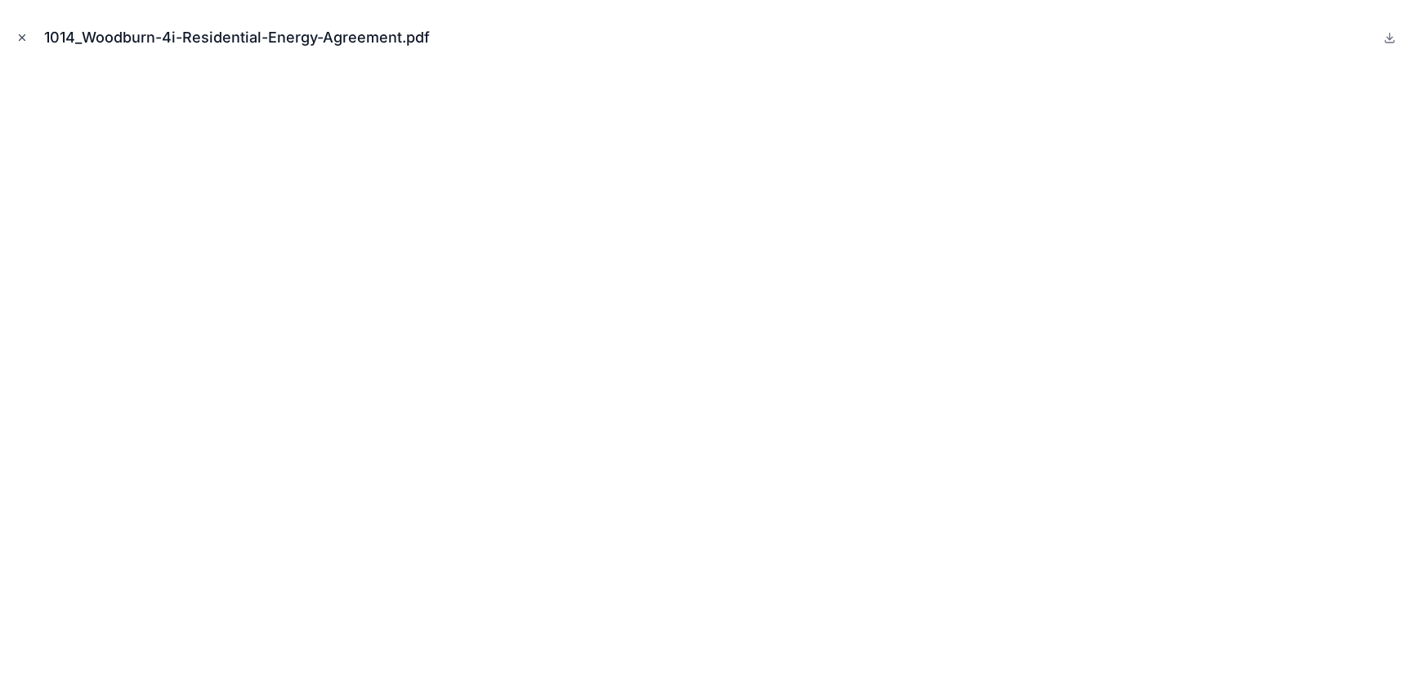
click at [20, 39] on icon "Close modal" at bounding box center [23, 38] width 6 height 6
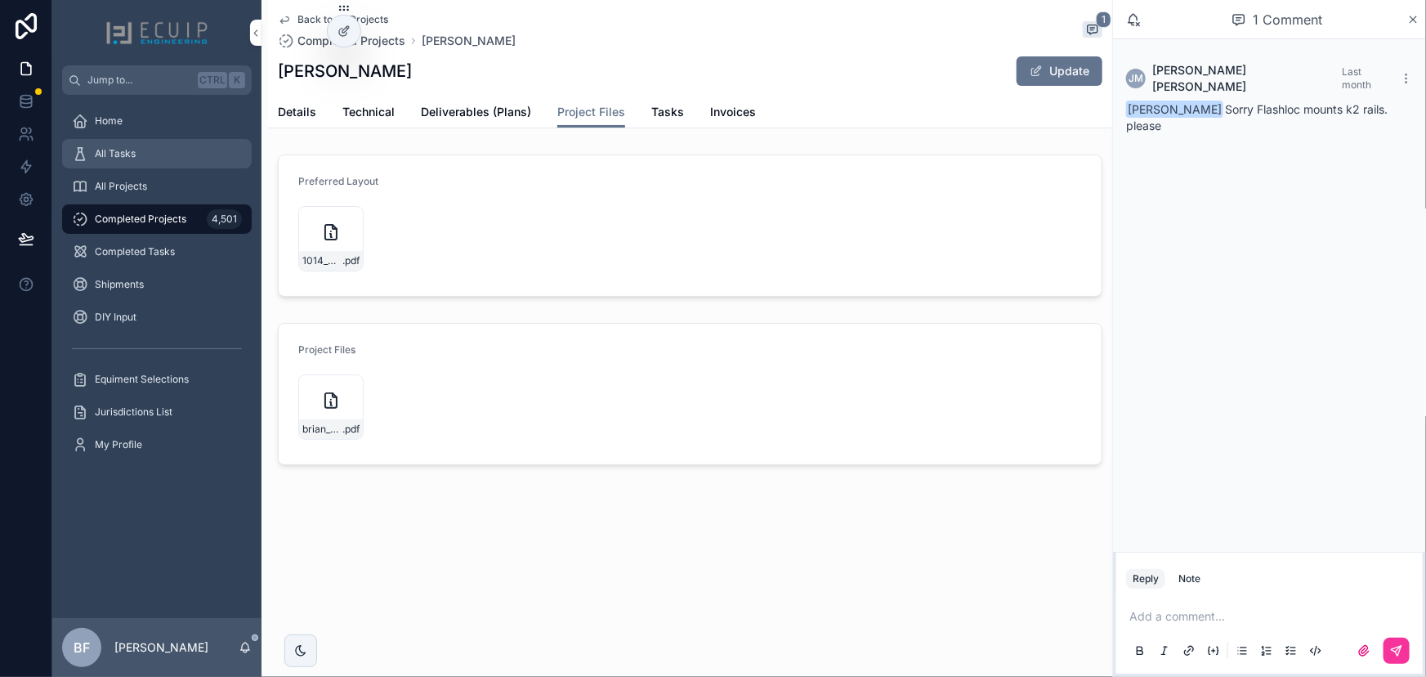
click at [82, 157] on icon "scrollable content" at bounding box center [80, 153] width 16 height 16
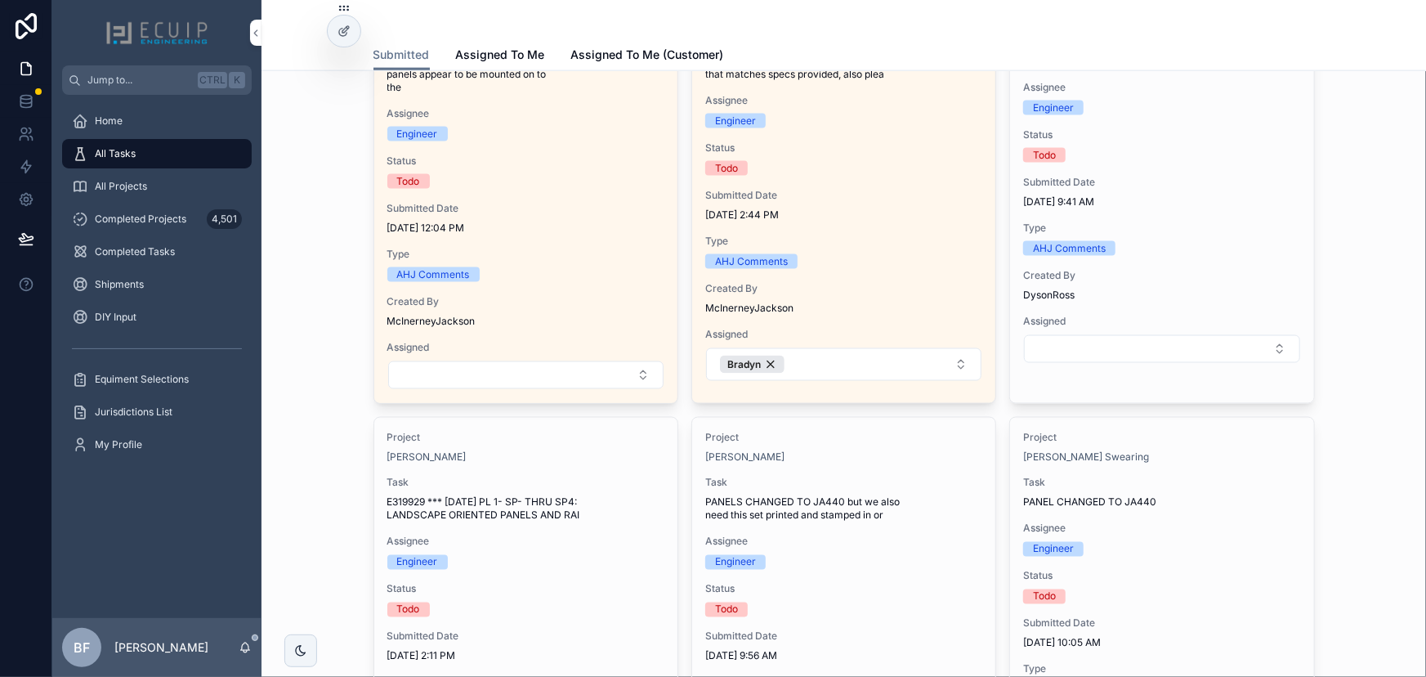
scroll to position [859, 0]
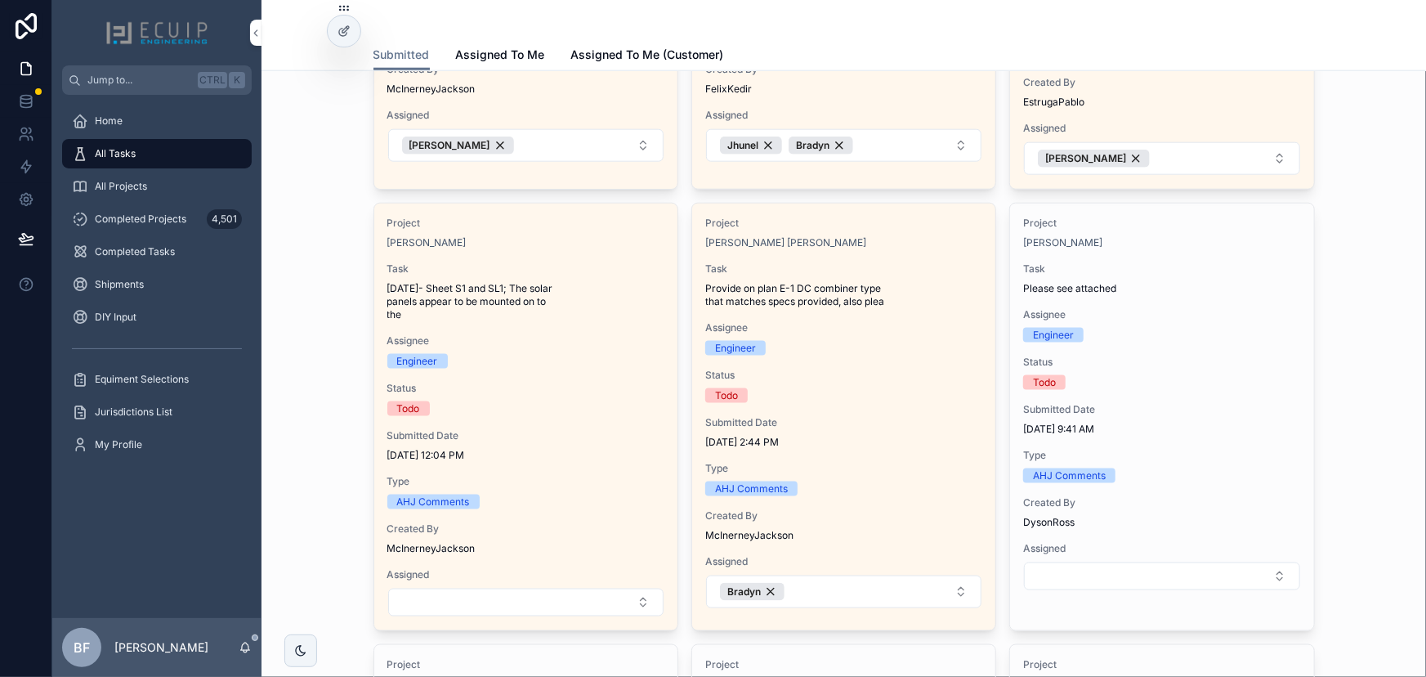
click at [176, 159] on div "All Tasks" at bounding box center [157, 154] width 170 height 26
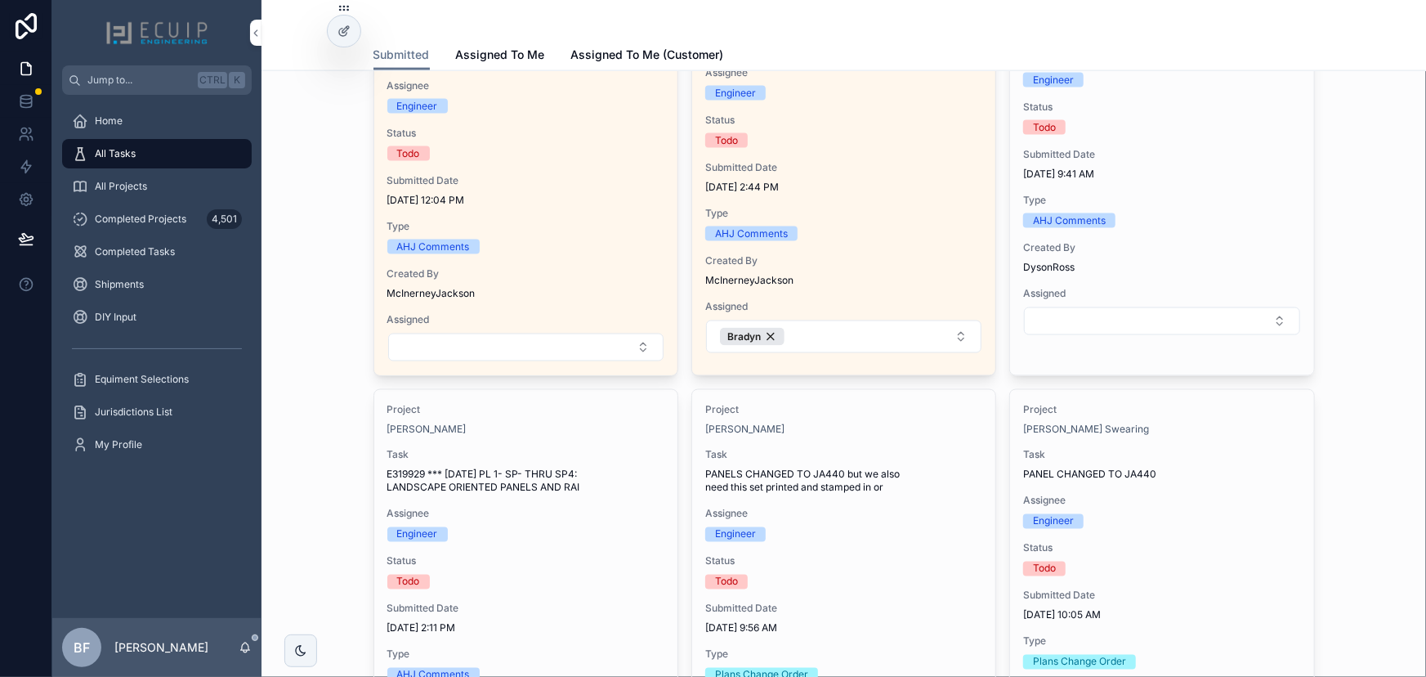
scroll to position [1486, 0]
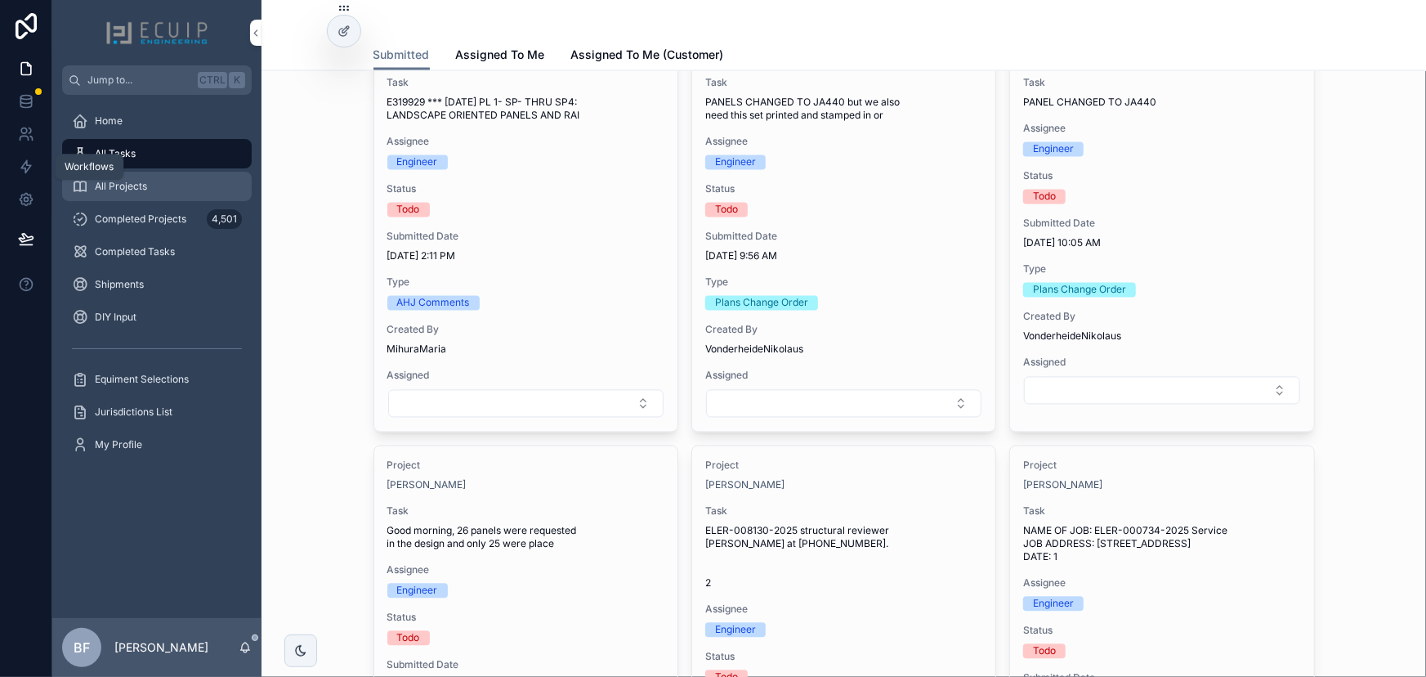
click at [123, 186] on span "All Projects" at bounding box center [121, 186] width 52 height 13
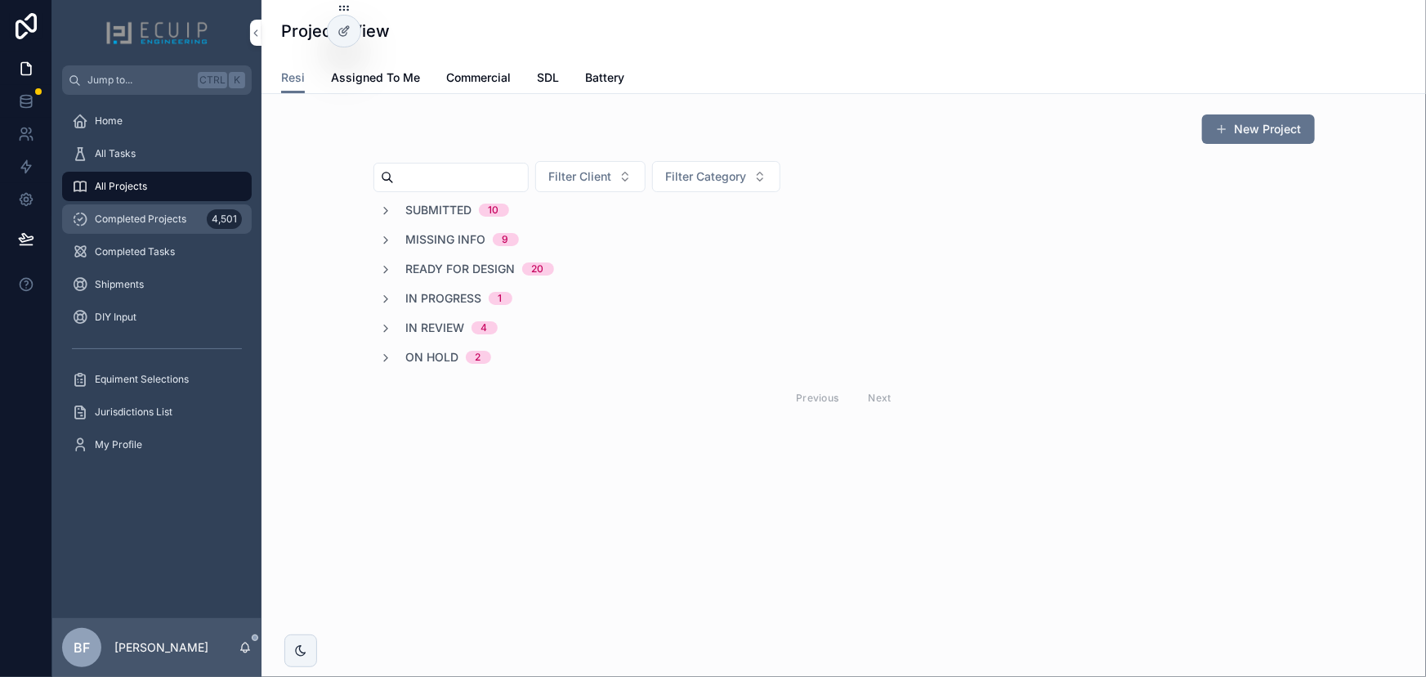
click at [146, 215] on span "Completed Projects" at bounding box center [141, 219] width 92 height 13
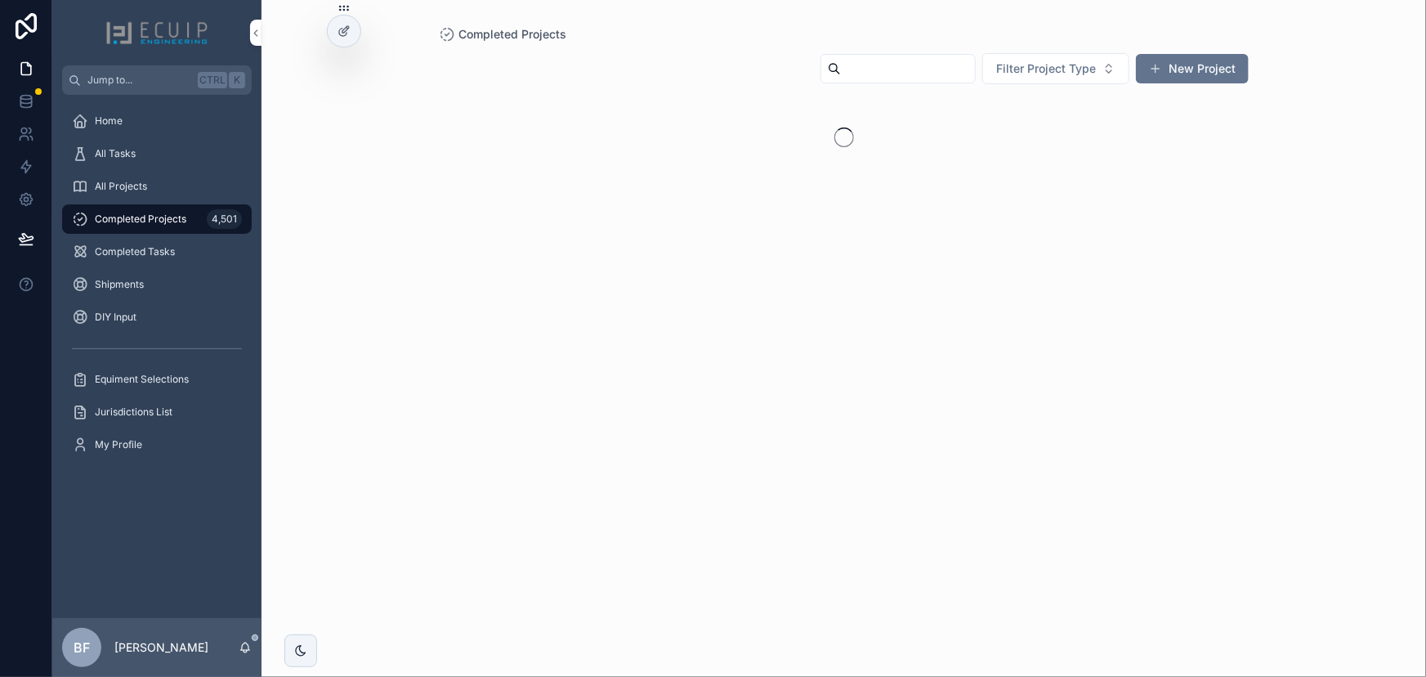
click at [856, 62] on input "scrollable content" at bounding box center [908, 68] width 134 height 23
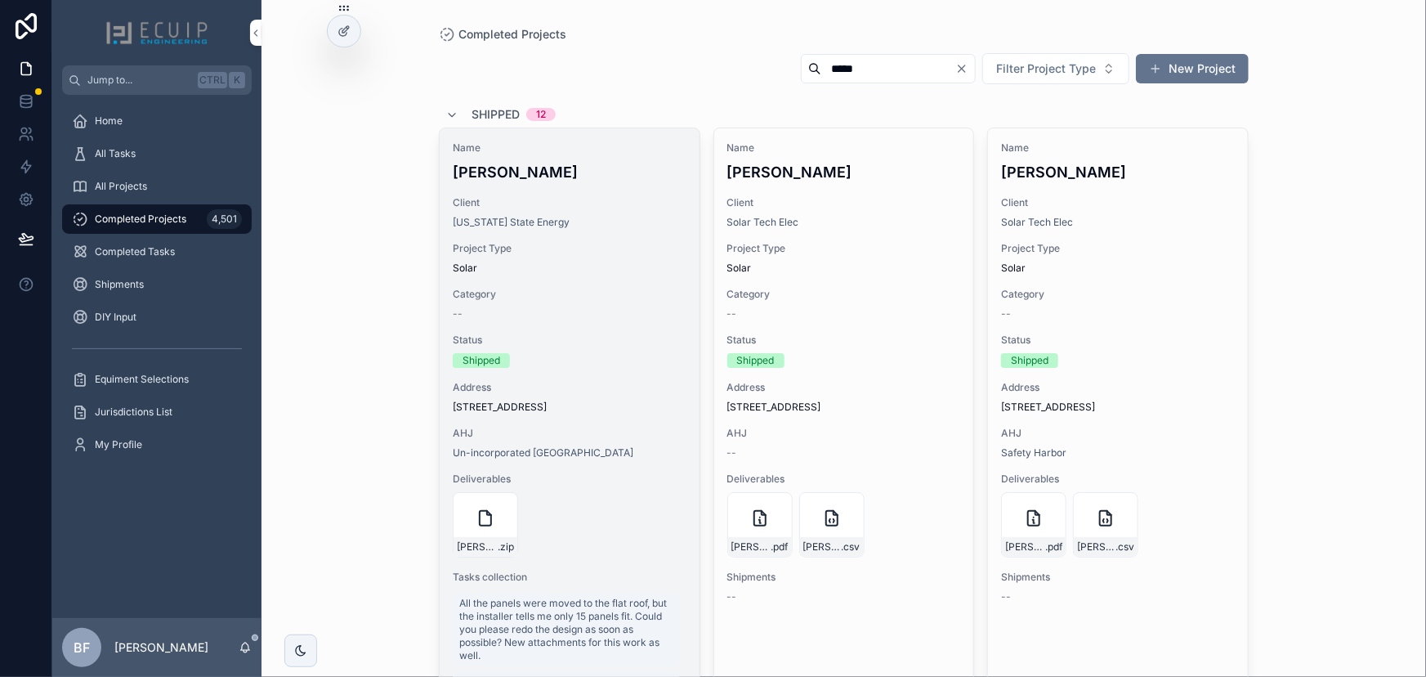
type input "*****"
click at [621, 199] on span "Client" at bounding box center [570, 202] width 234 height 13
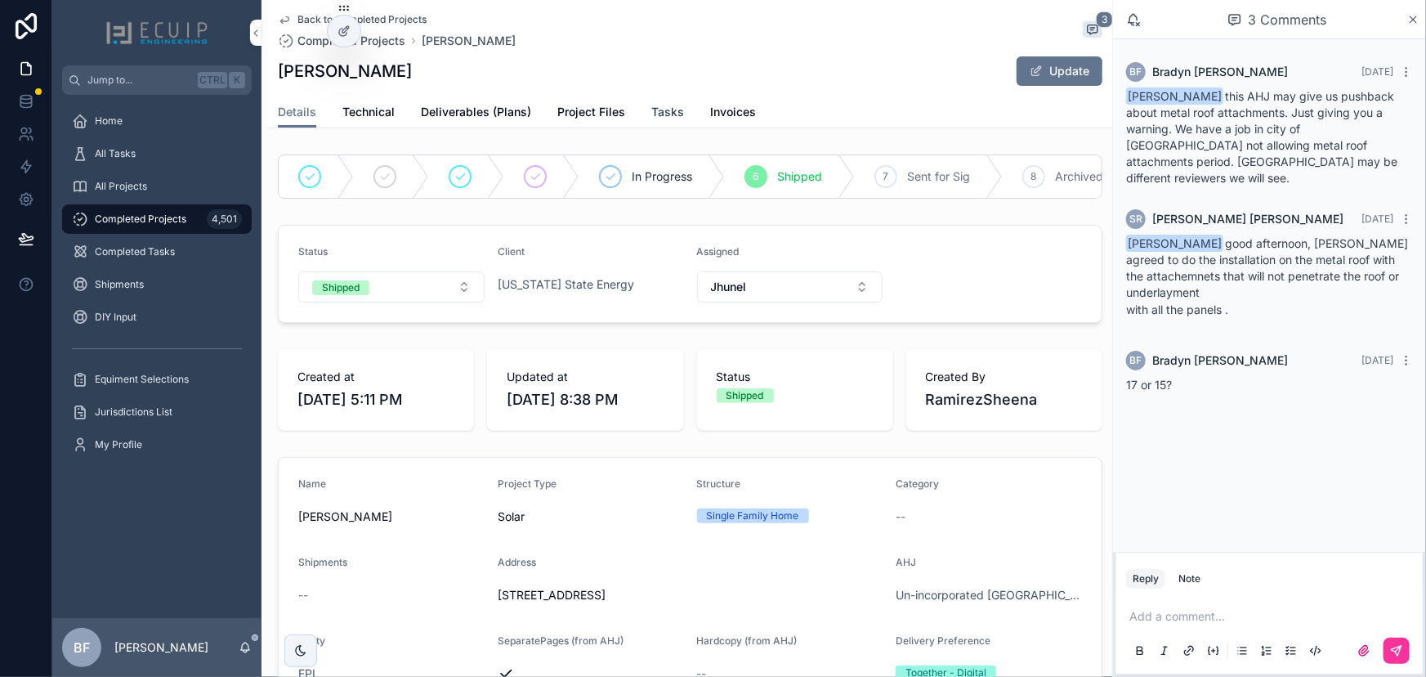
click at [678, 109] on span "Tasks" at bounding box center [667, 112] width 33 height 16
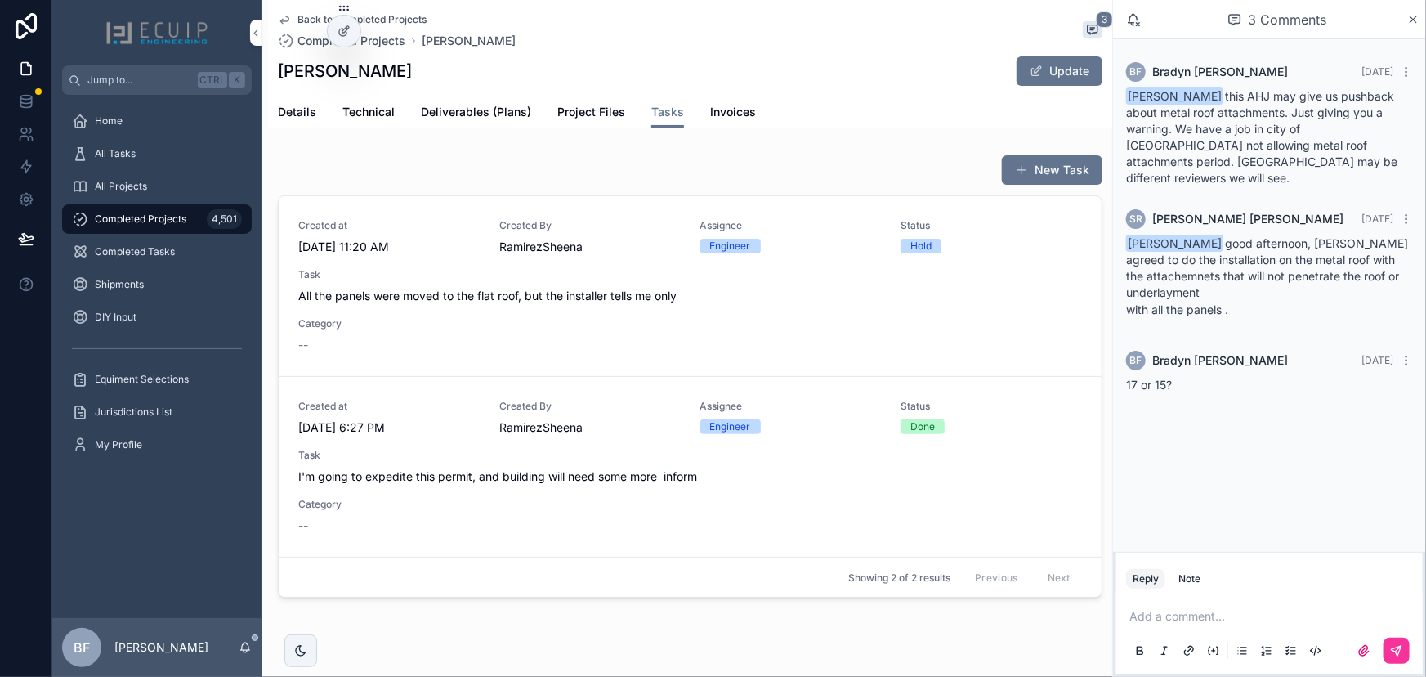
click at [631, 302] on span "All the panels were moved to the flat roof, but the installer tells me only" at bounding box center [690, 296] width 784 height 16
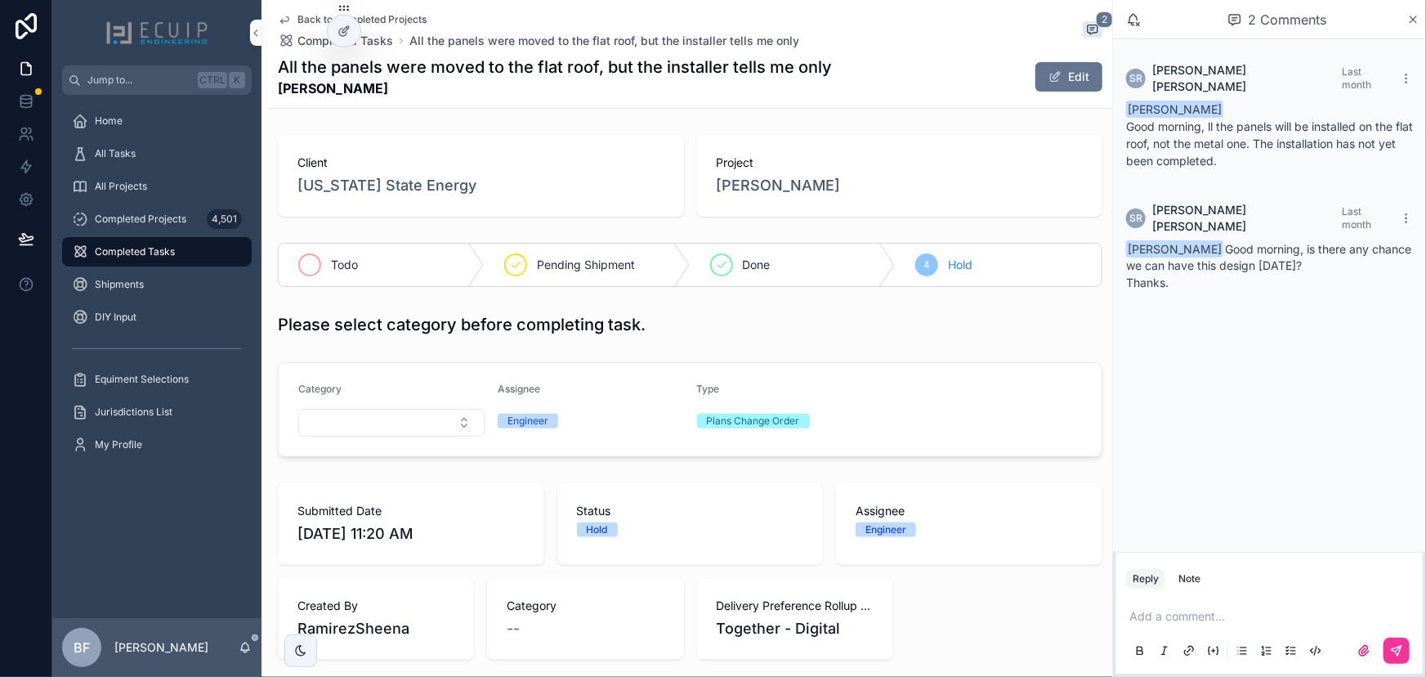
click at [344, 281] on div "Todo" at bounding box center [382, 265] width 206 height 43
click at [114, 150] on span "All Tasks" at bounding box center [115, 153] width 41 height 13
click at [327, 266] on div "Todo" at bounding box center [382, 265] width 206 height 43
click at [98, 157] on span "All Tasks" at bounding box center [115, 153] width 41 height 13
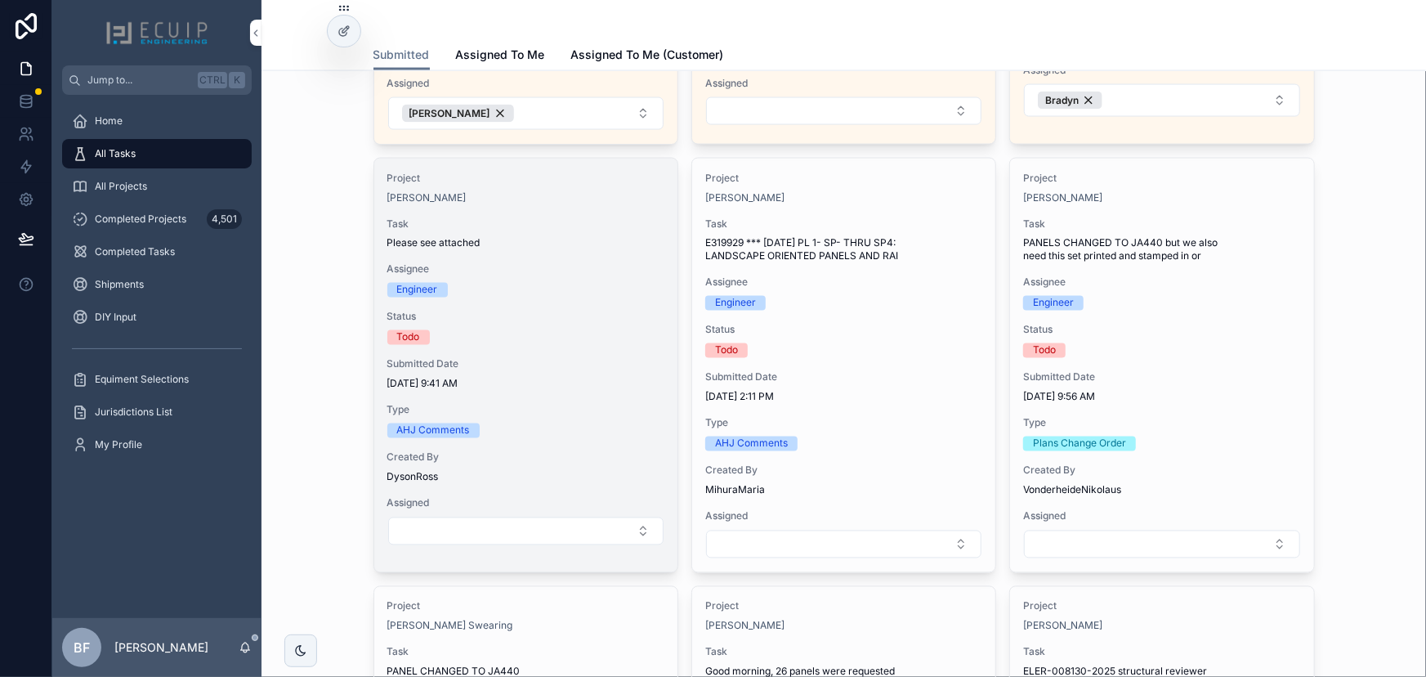
scroll to position [1708, 0]
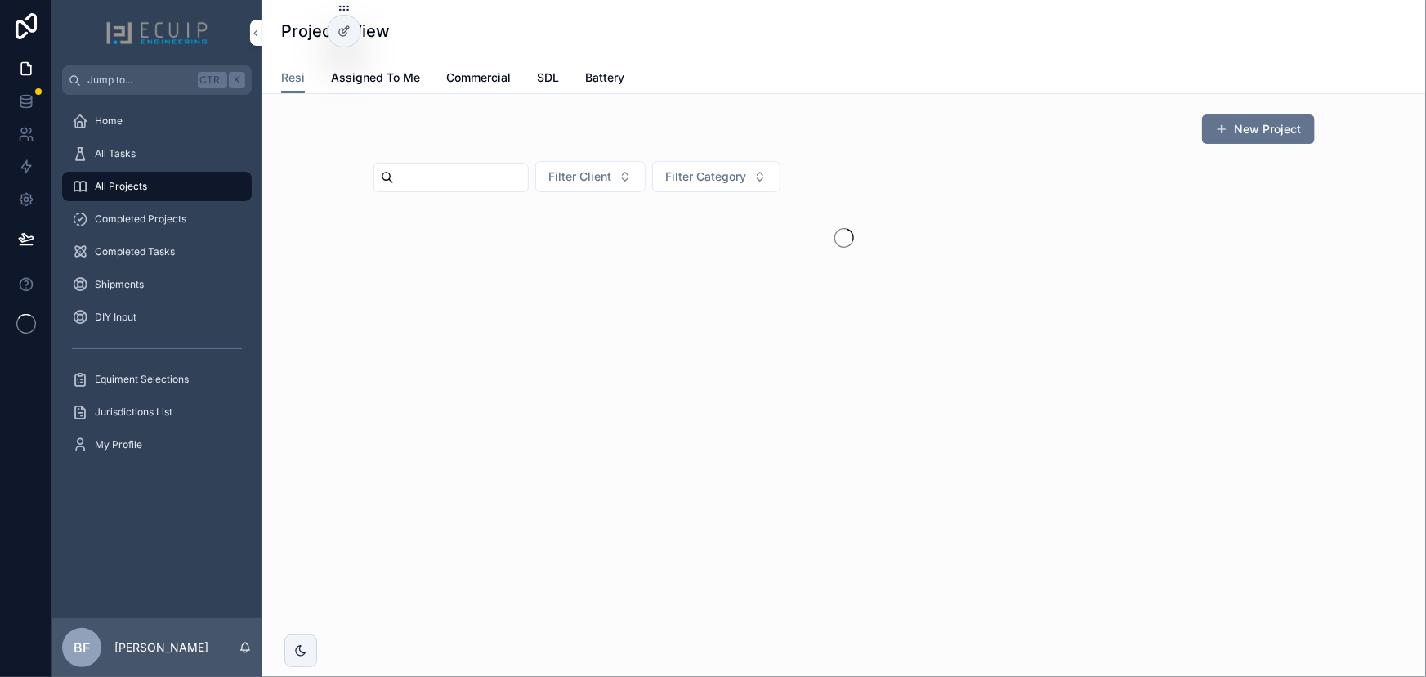
click at [419, 171] on input "scrollable content" at bounding box center [461, 177] width 134 height 23
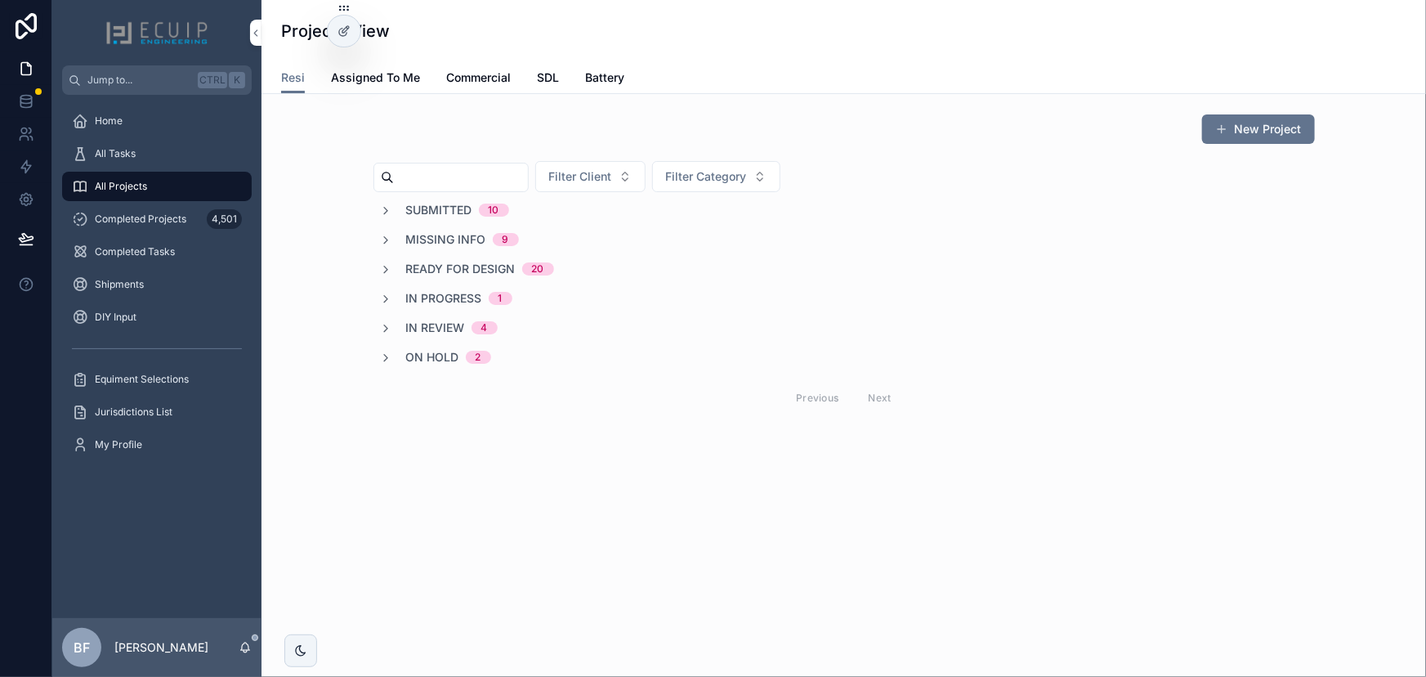
click at [425, 177] on input "scrollable content" at bounding box center [461, 177] width 134 height 23
paste input "**********"
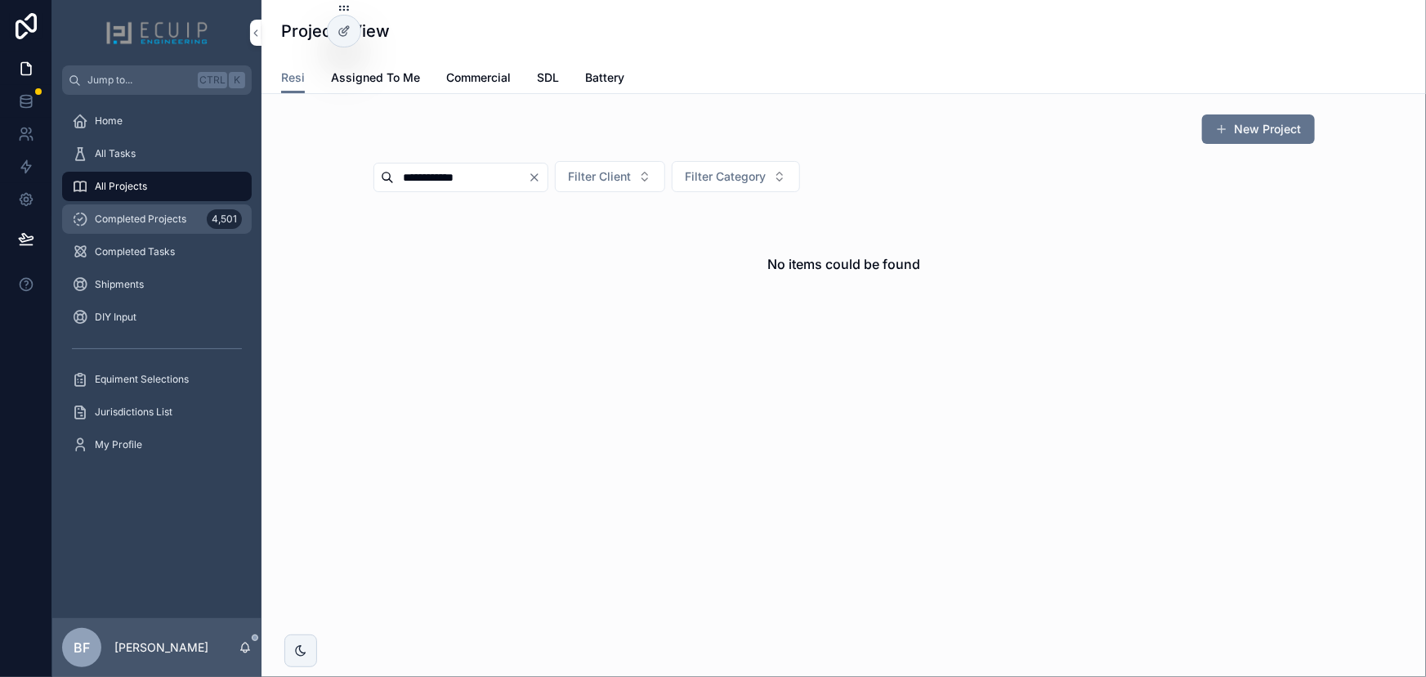
type input "**********"
drag, startPoint x: 159, startPoint y: 230, endPoint x: 253, endPoint y: 204, distance: 97.4
click at [160, 230] on div "Completed Projects 4,501" at bounding box center [157, 219] width 170 height 26
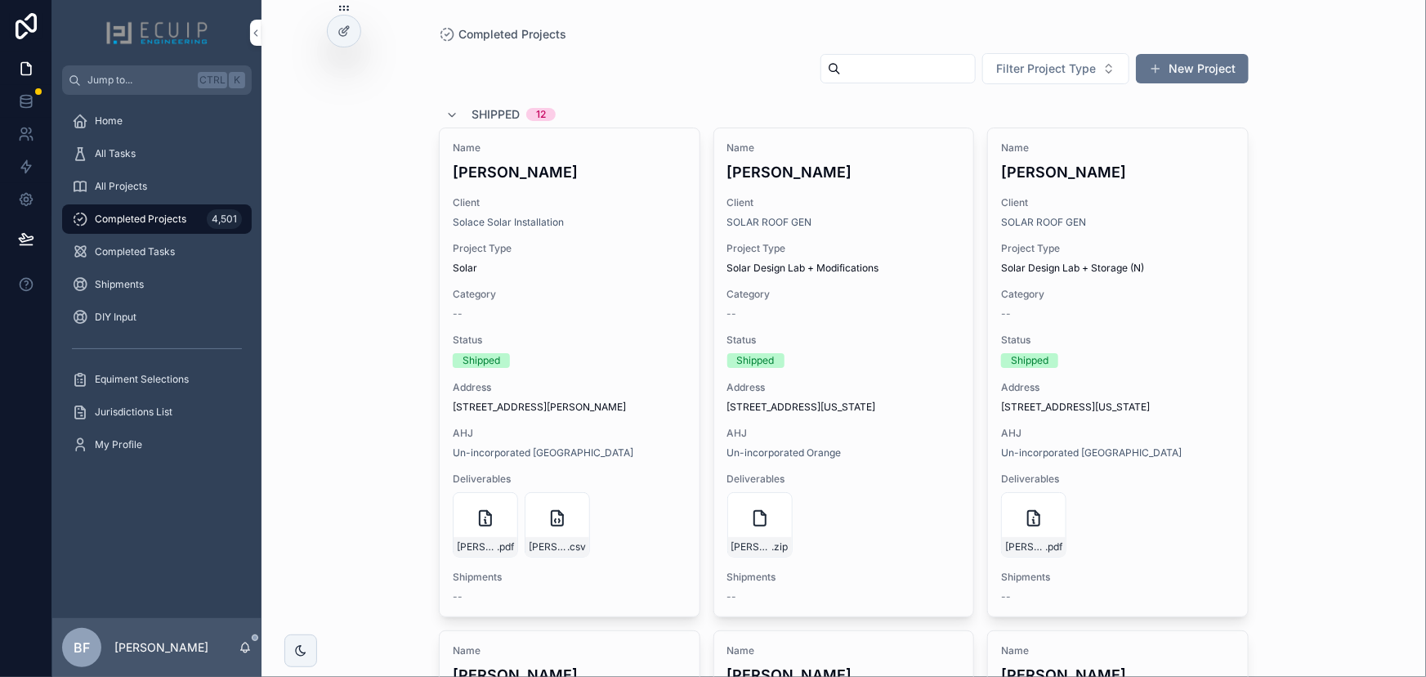
click at [844, 74] on input "scrollable content" at bounding box center [908, 68] width 134 height 23
paste input "**********"
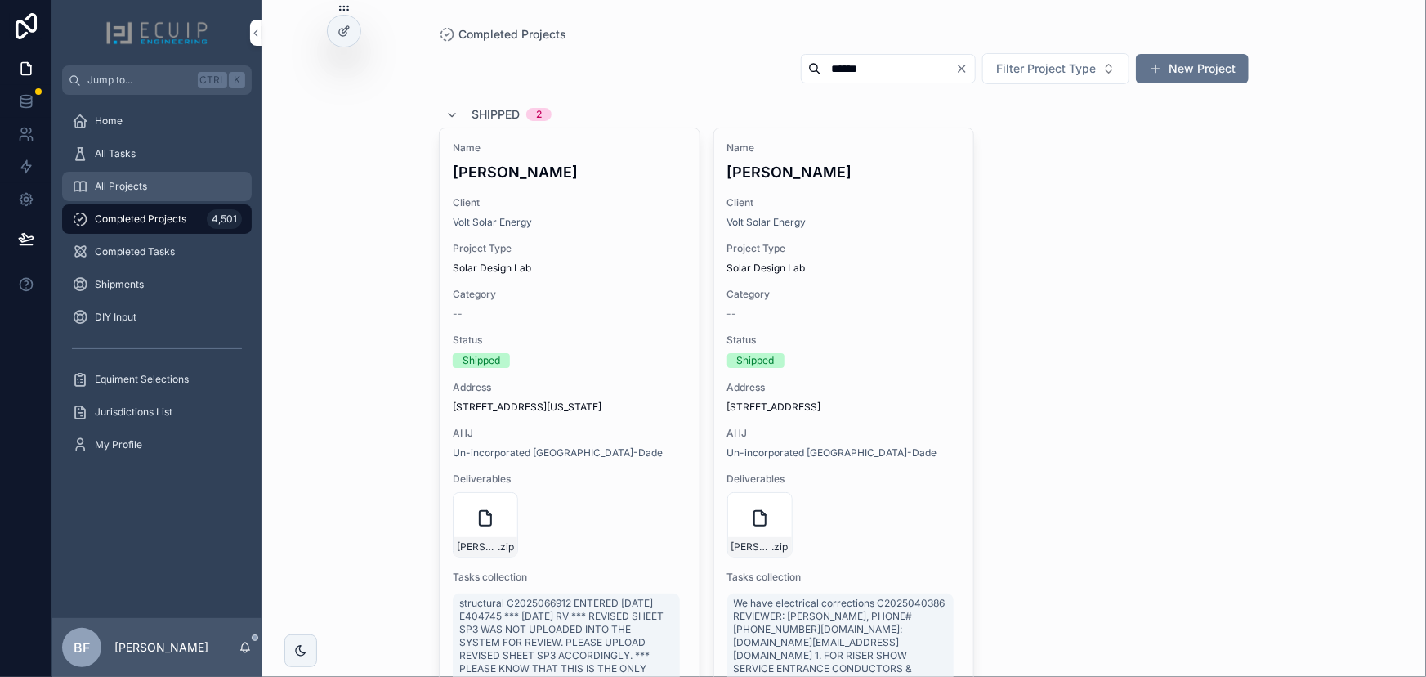
type input "******"
click at [78, 172] on link "All Projects" at bounding box center [157, 186] width 190 height 29
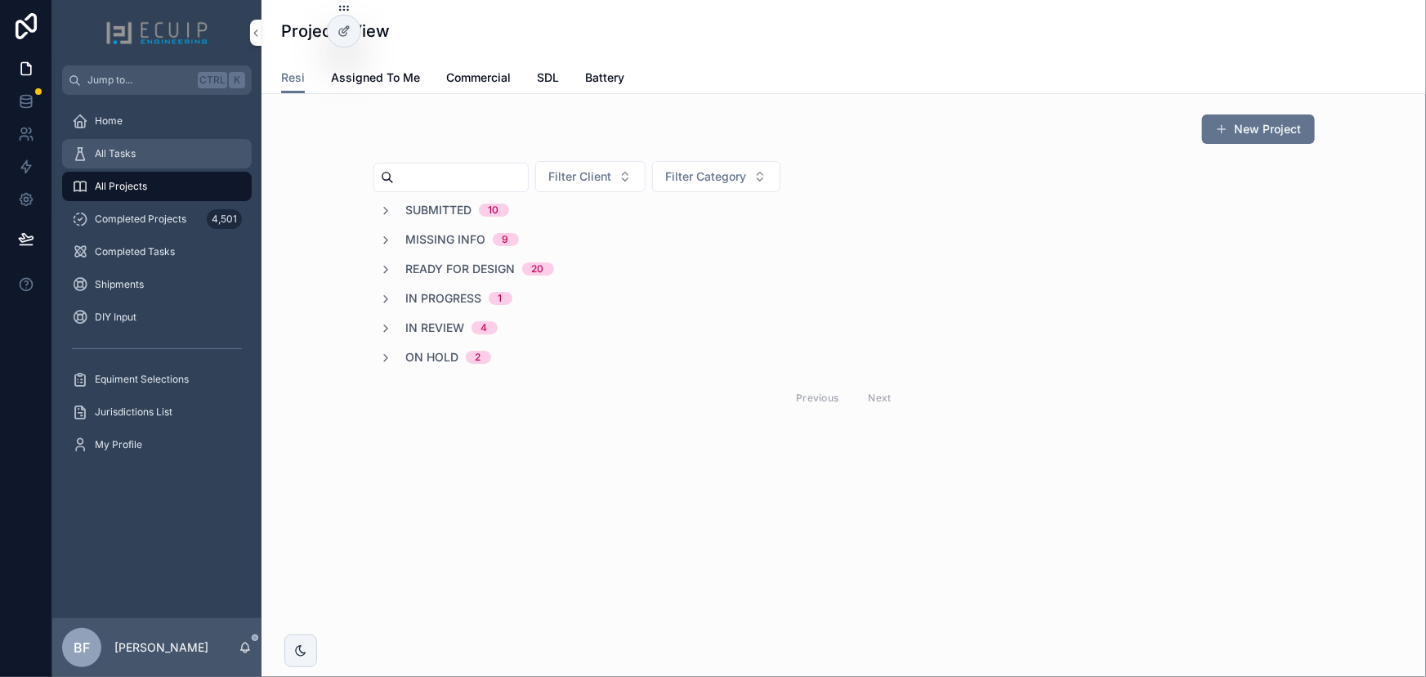
click at [89, 165] on div "All Tasks" at bounding box center [157, 154] width 170 height 26
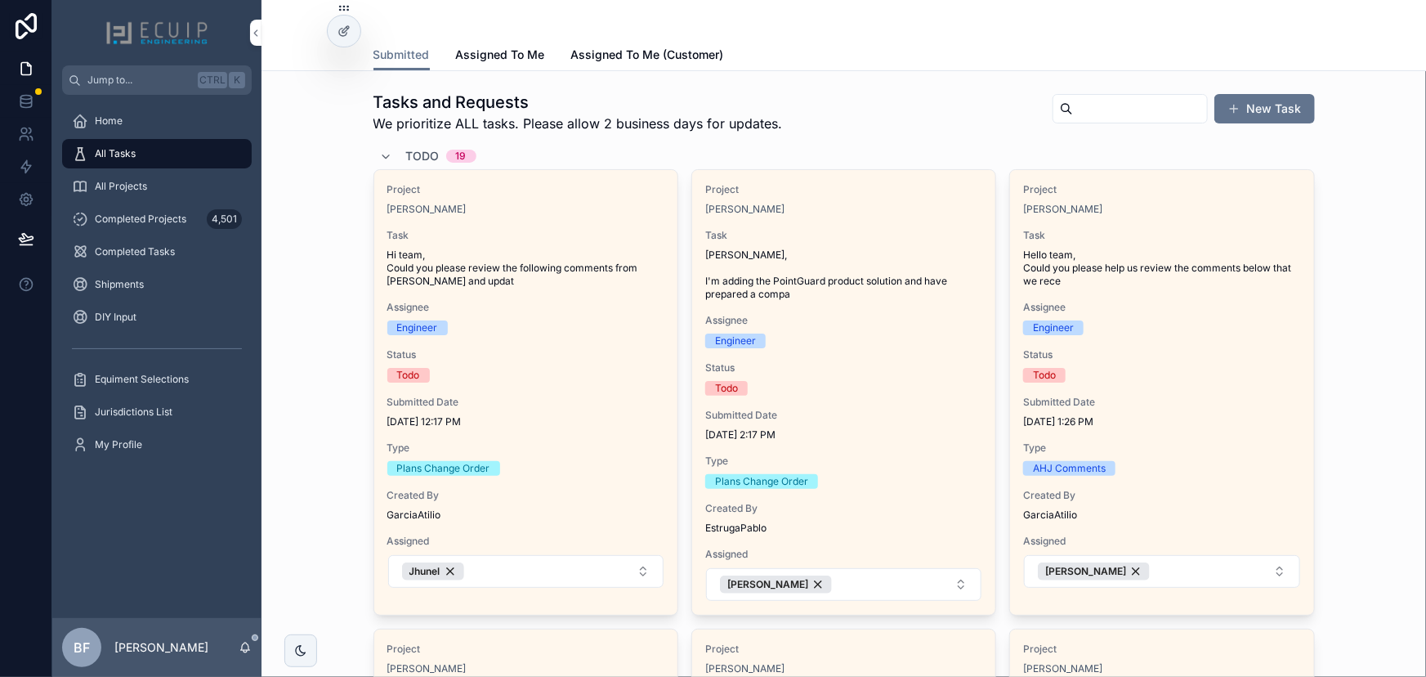
click at [1216, 311] on span "Assignee" at bounding box center [1161, 307] width 277 height 13
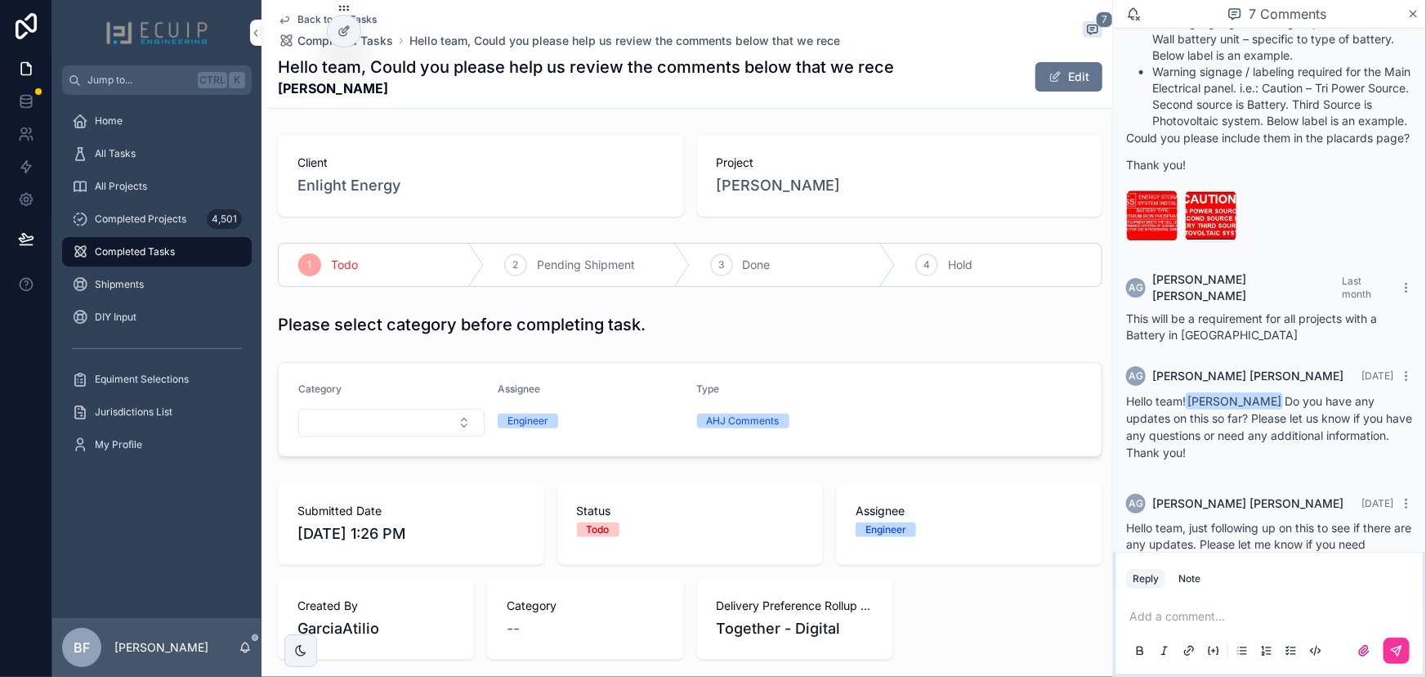
scroll to position [148, 0]
click at [110, 165] on div "All Tasks" at bounding box center [157, 154] width 170 height 26
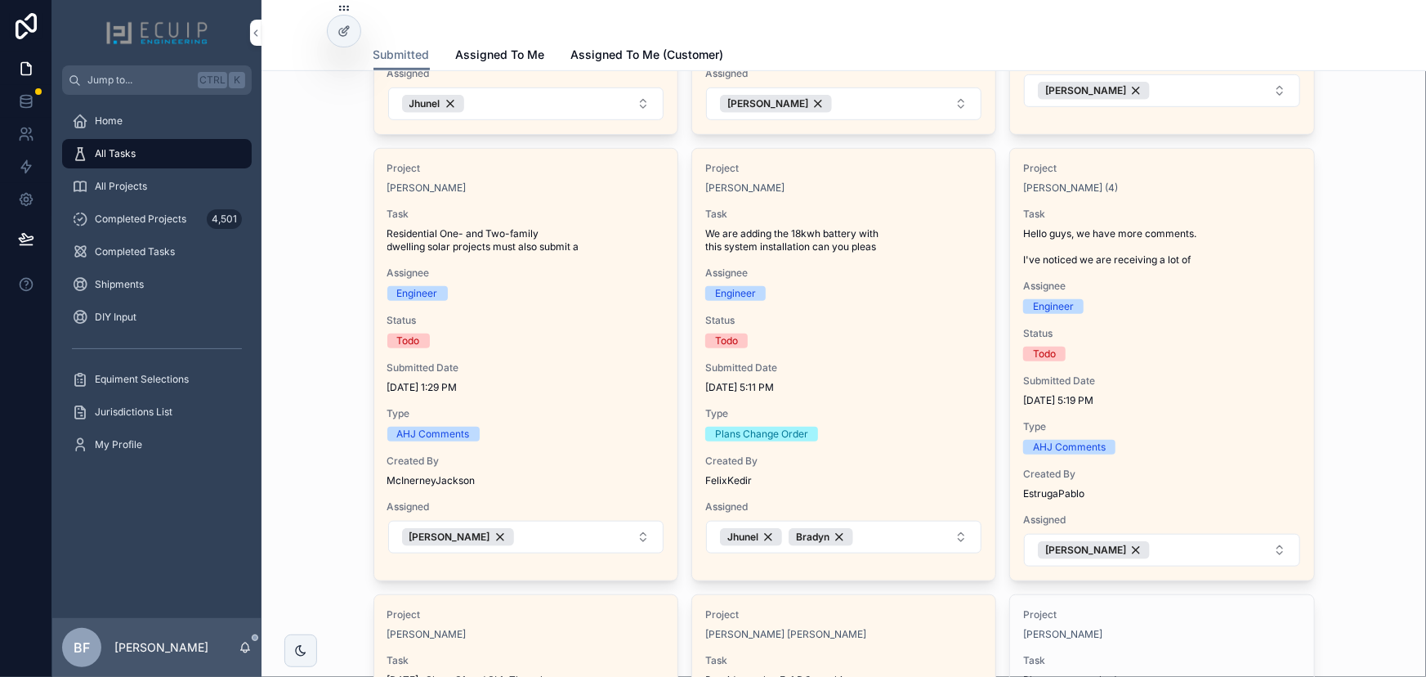
scroll to position [222, 0]
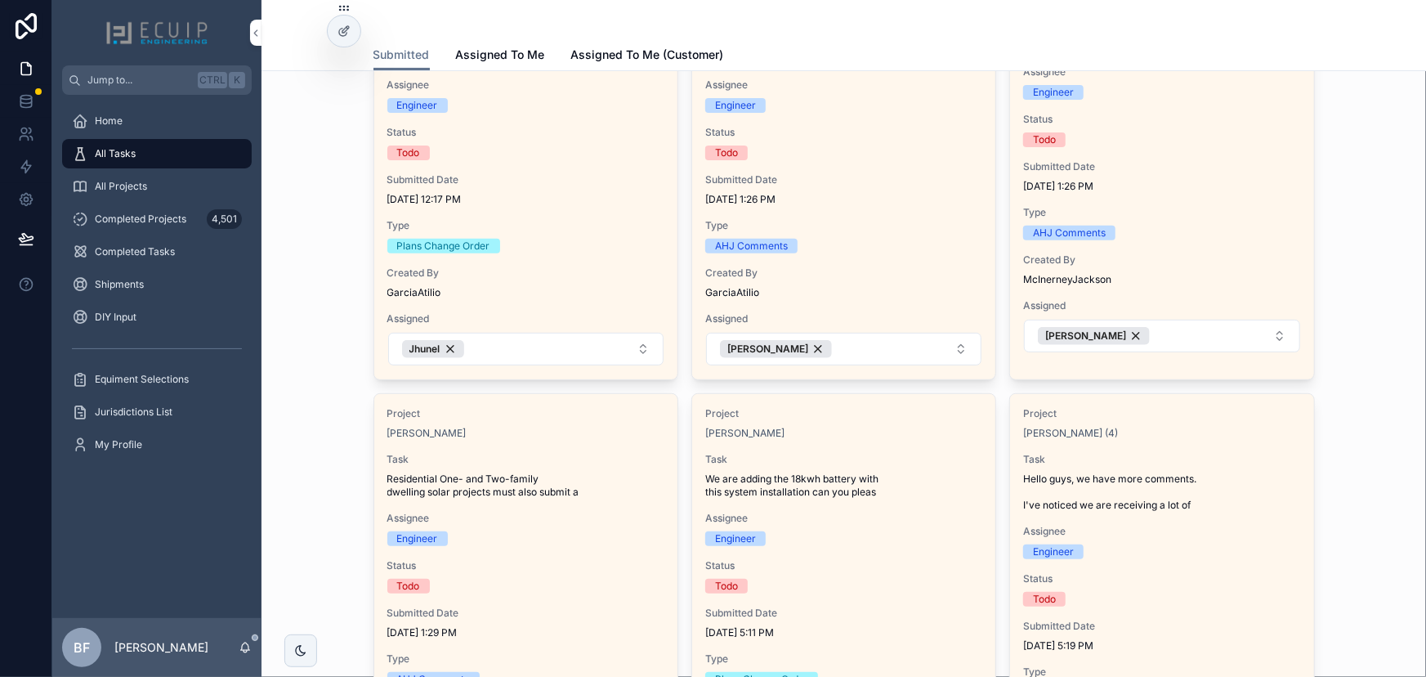
click at [1267, 196] on div "Project Emily Alexander Task Residential One- and Two-family dwelling solar pro…" at bounding box center [1161, 157] width 303 height 419
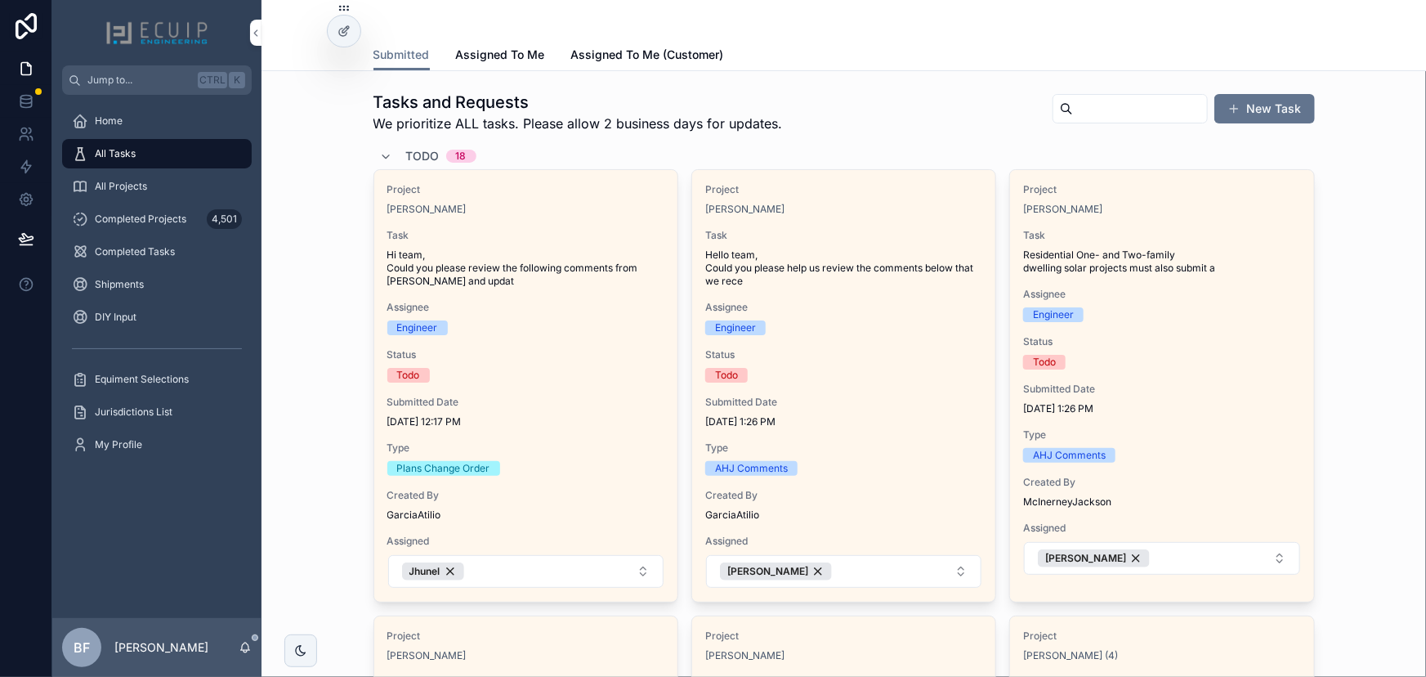
click at [822, 235] on span "Task" at bounding box center [843, 235] width 277 height 13
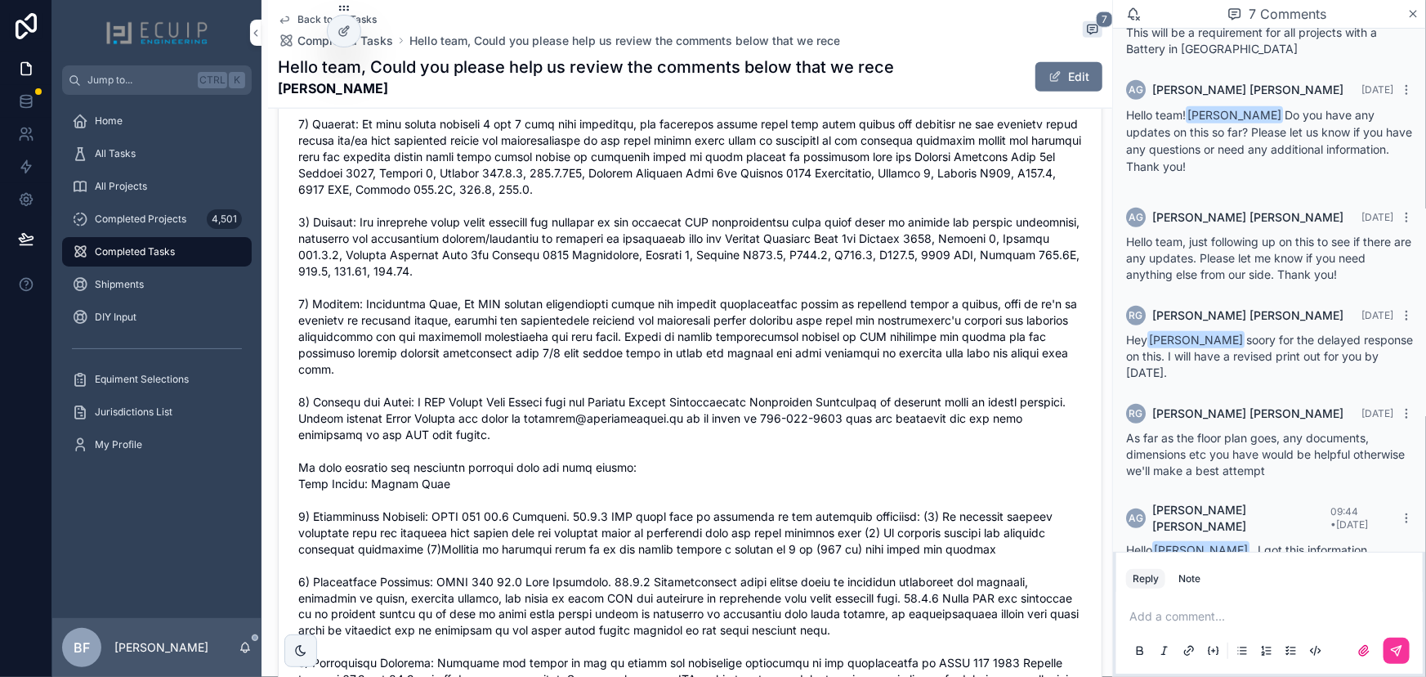
scroll to position [1263, 0]
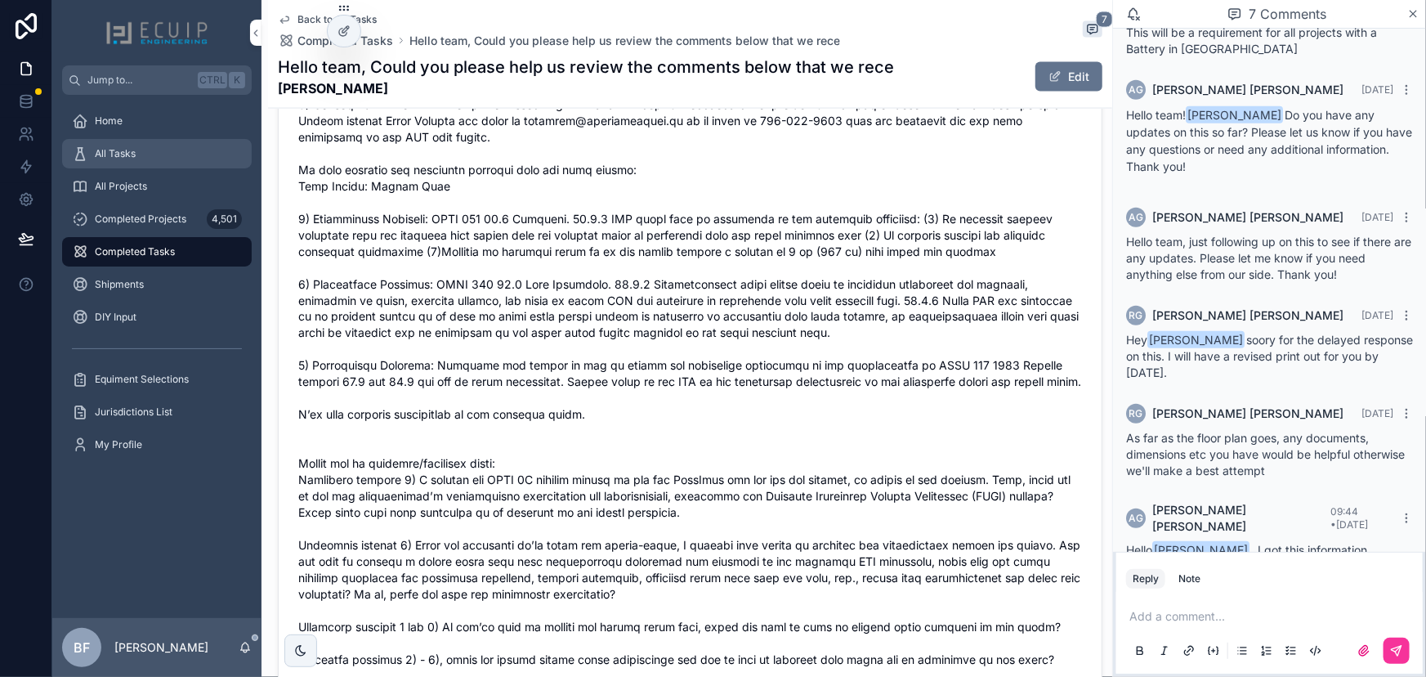
click at [143, 163] on div "All Tasks" at bounding box center [157, 154] width 170 height 26
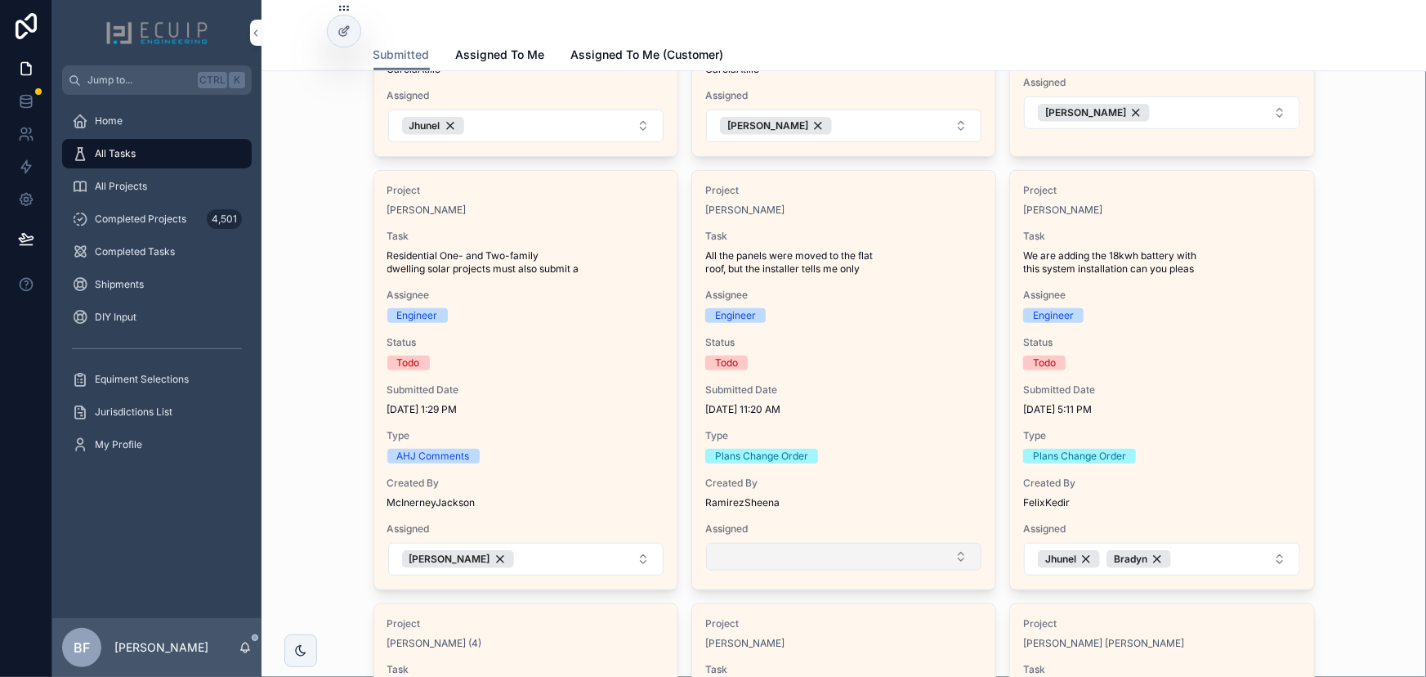
click at [907, 544] on button "Select Button" at bounding box center [843, 557] width 275 height 28
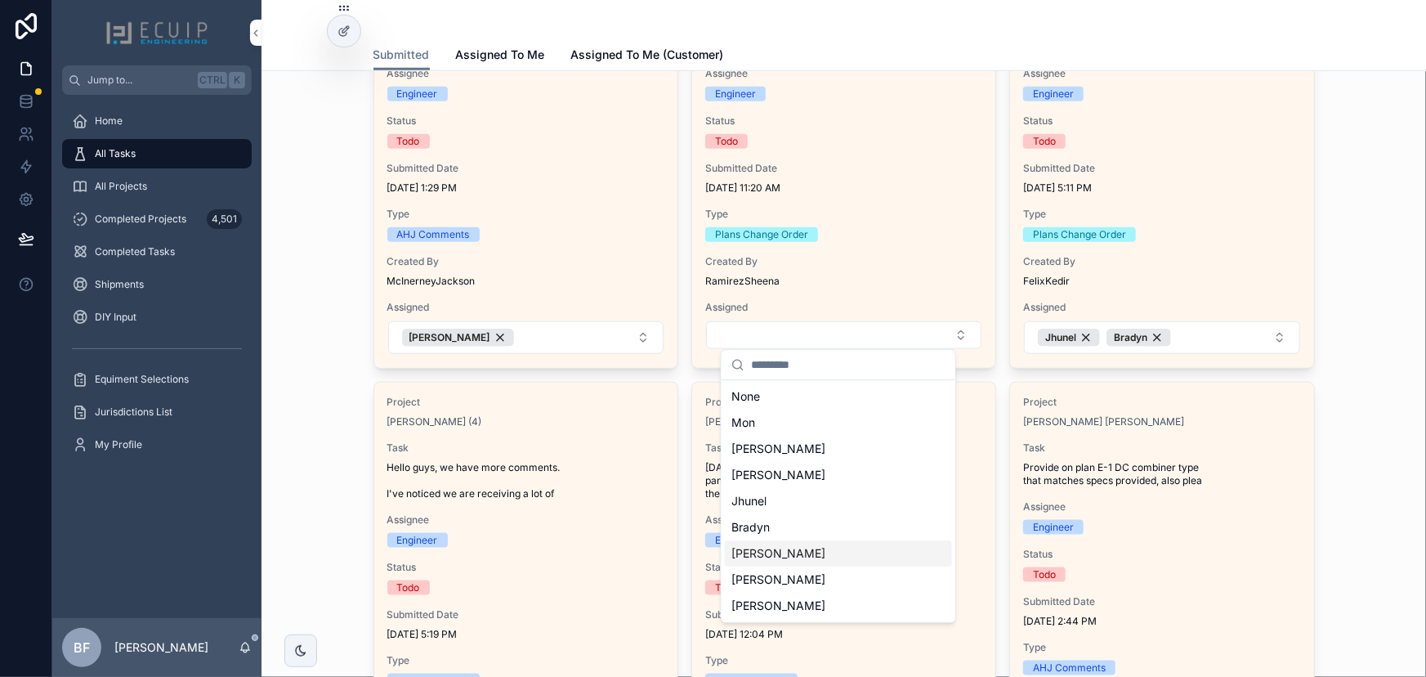
scroll to position [669, 0]
click at [799, 528] on div "Bradyn" at bounding box center [838, 527] width 227 height 26
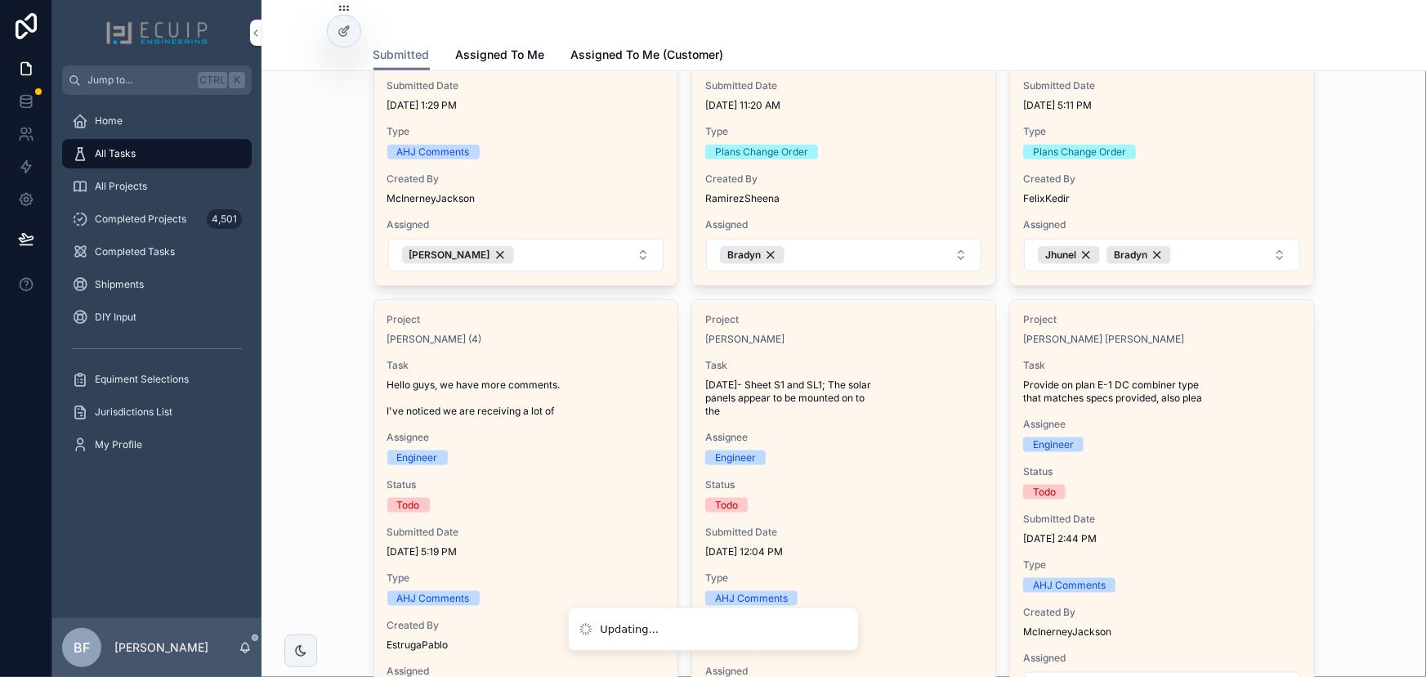
scroll to position [891, 0]
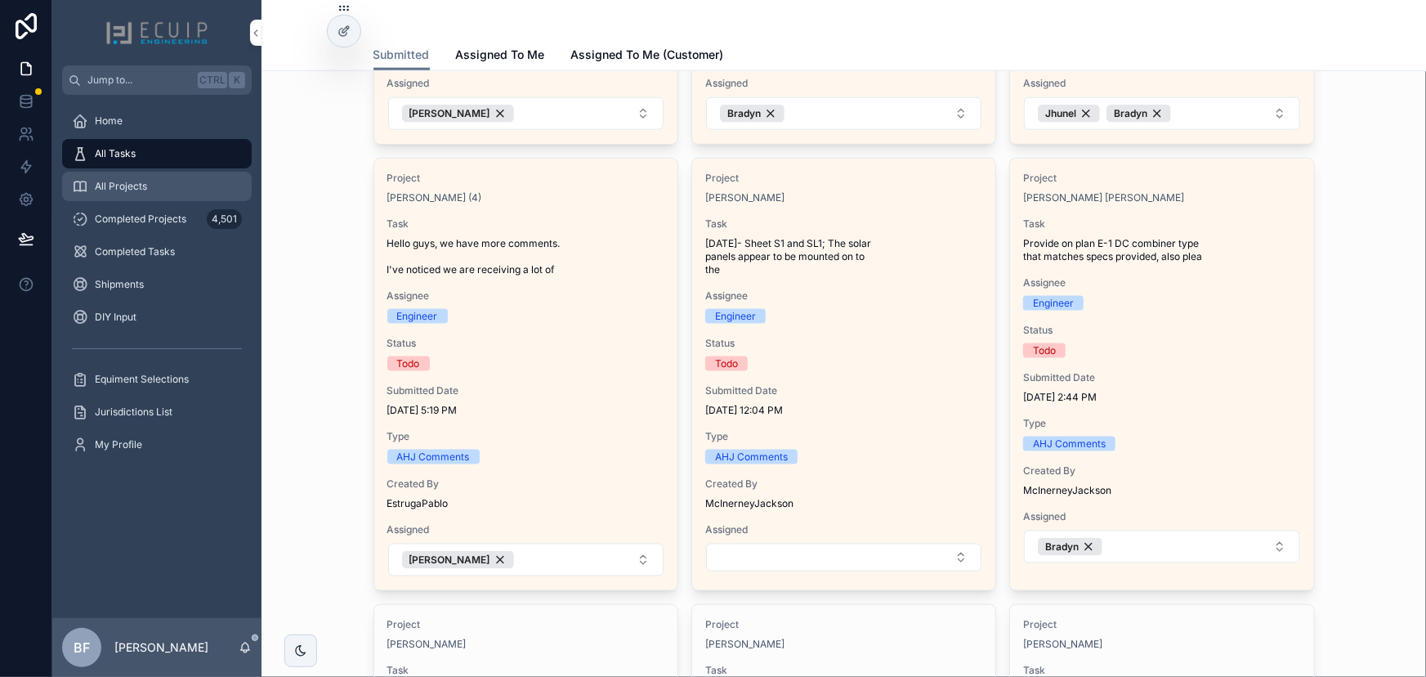
drag, startPoint x: 154, startPoint y: 182, endPoint x: 172, endPoint y: 186, distance: 17.6
click at [154, 182] on div "All Projects" at bounding box center [157, 186] width 170 height 26
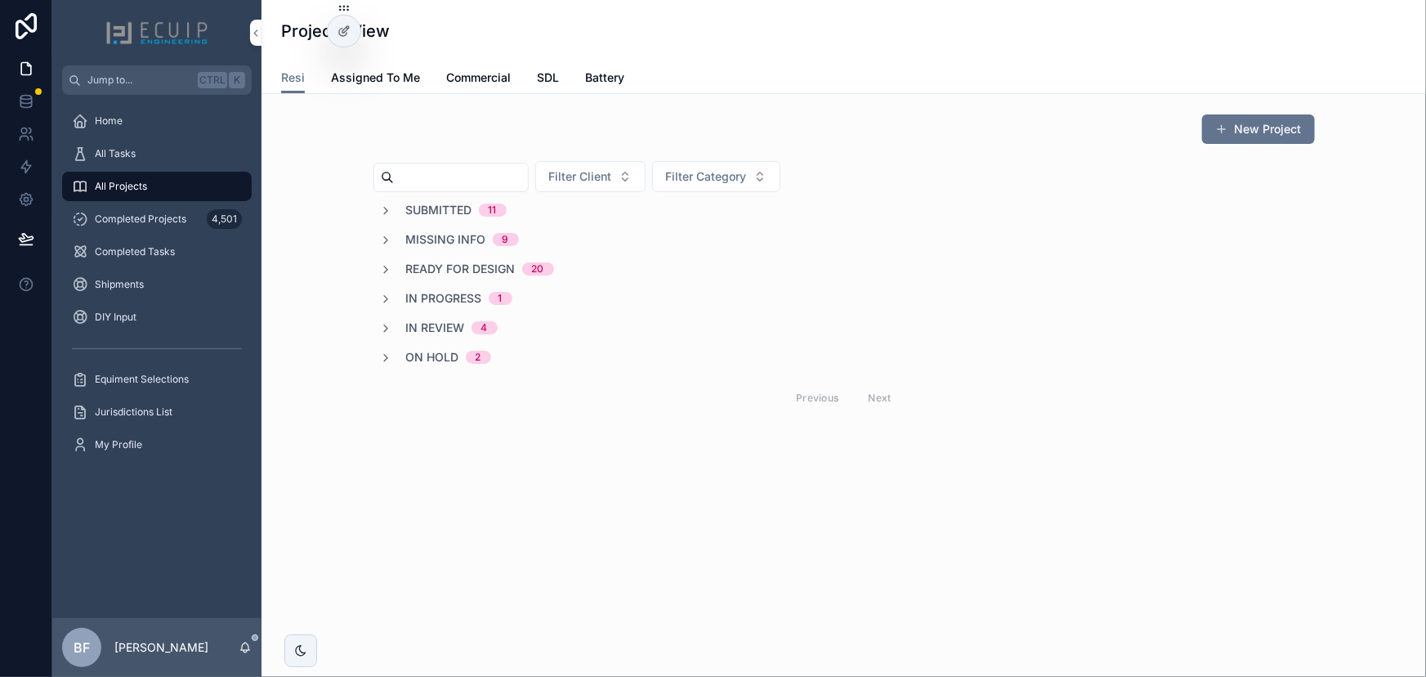
click at [446, 323] on span "In Review" at bounding box center [435, 328] width 59 height 16
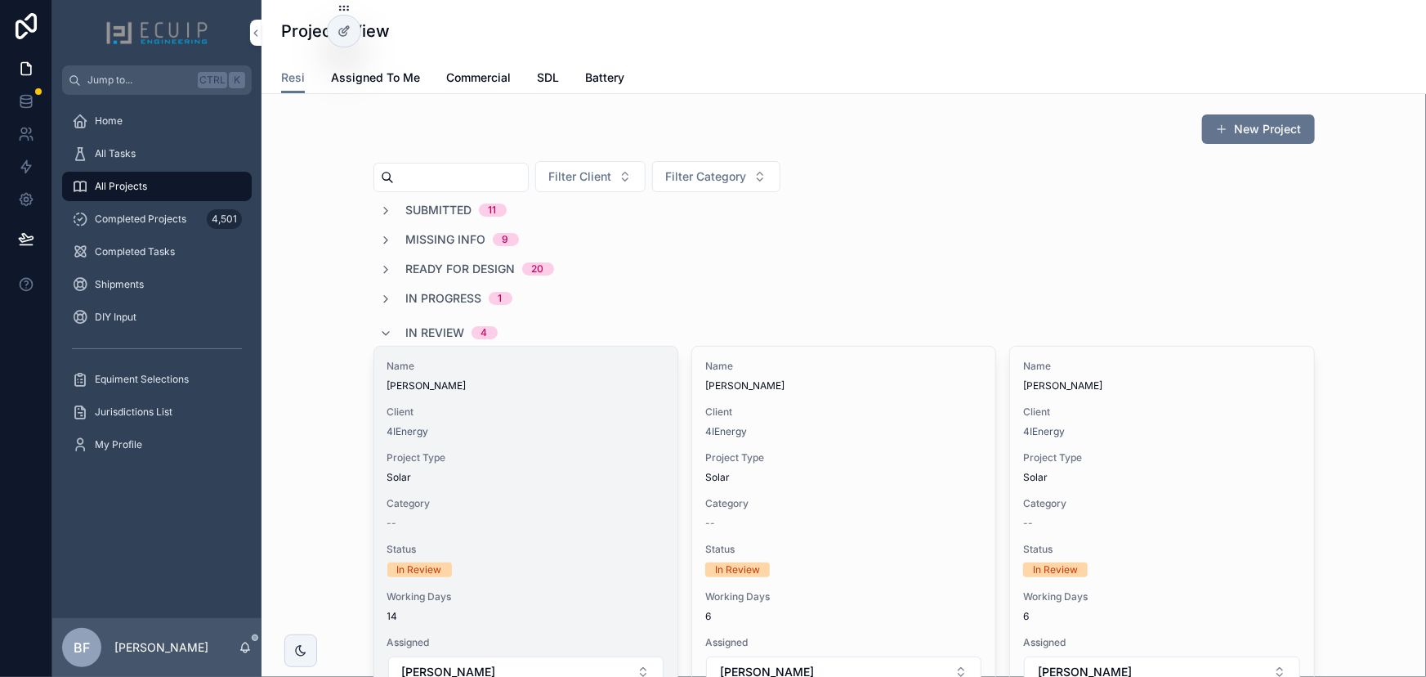
click at [529, 399] on div "Name Brian Woodburn Client 4IEnergy Project Type Solar Category -- Status In Re…" at bounding box center [525, 540] width 303 height 387
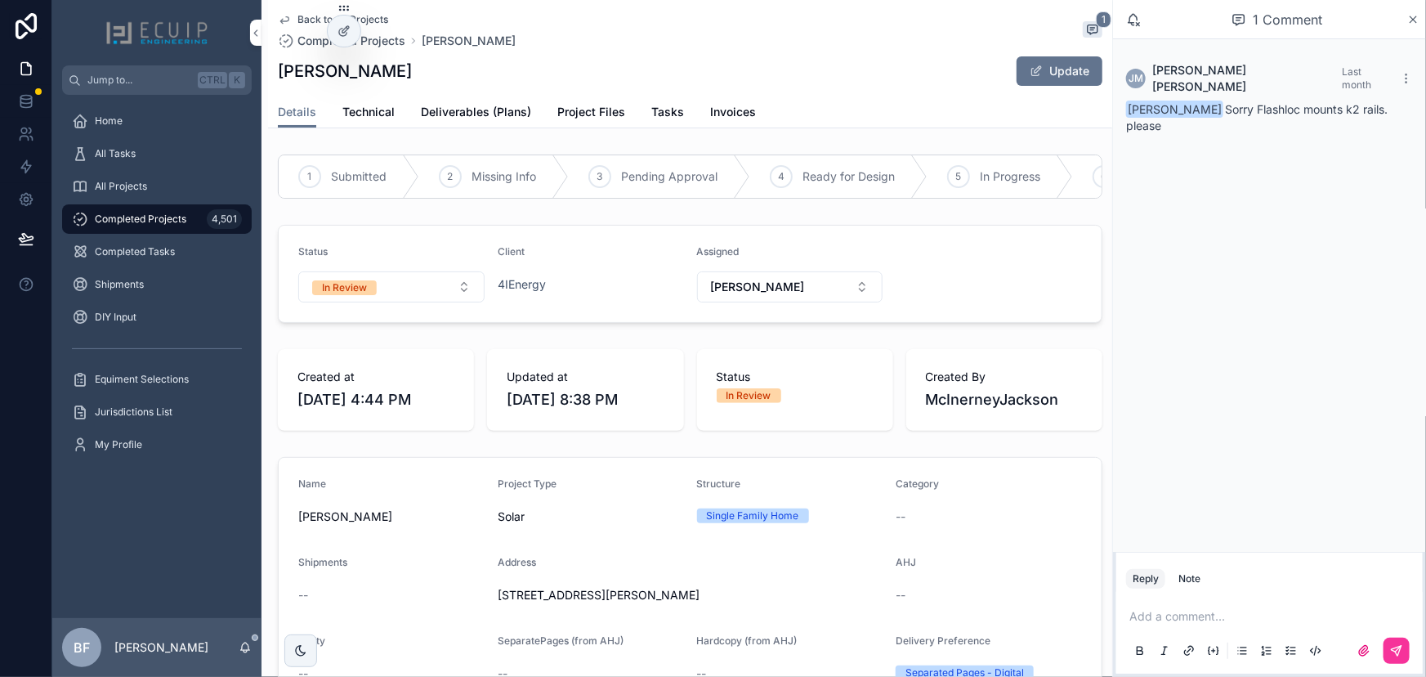
drag, startPoint x: 431, startPoint y: 71, endPoint x: 270, endPoint y: 62, distance: 161.3
click at [270, 62] on div "Back to All Projects Completed Projects Brian Woodburn 1 Brian Woodburn Update …" at bounding box center [690, 64] width 844 height 128
copy h1 "[PERSON_NAME]"
click at [441, 302] on button "In Review" at bounding box center [391, 286] width 186 height 31
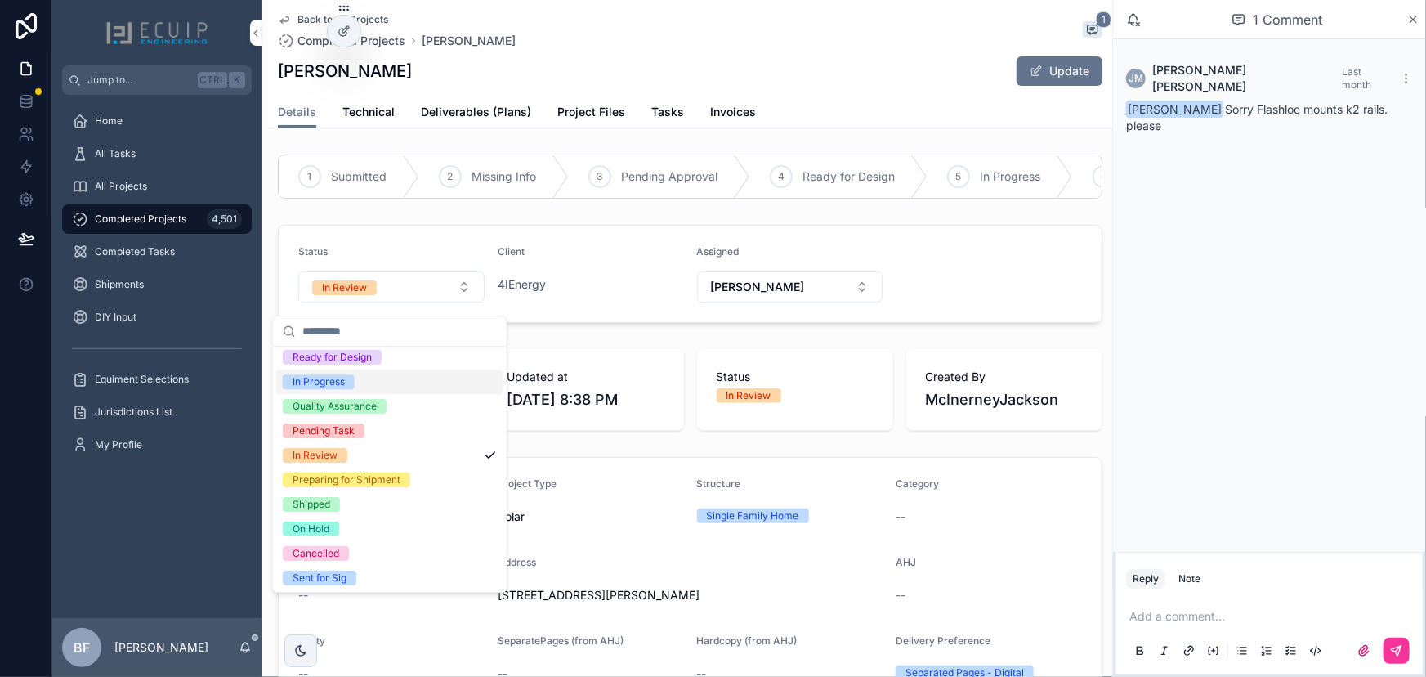
scroll to position [128, 0]
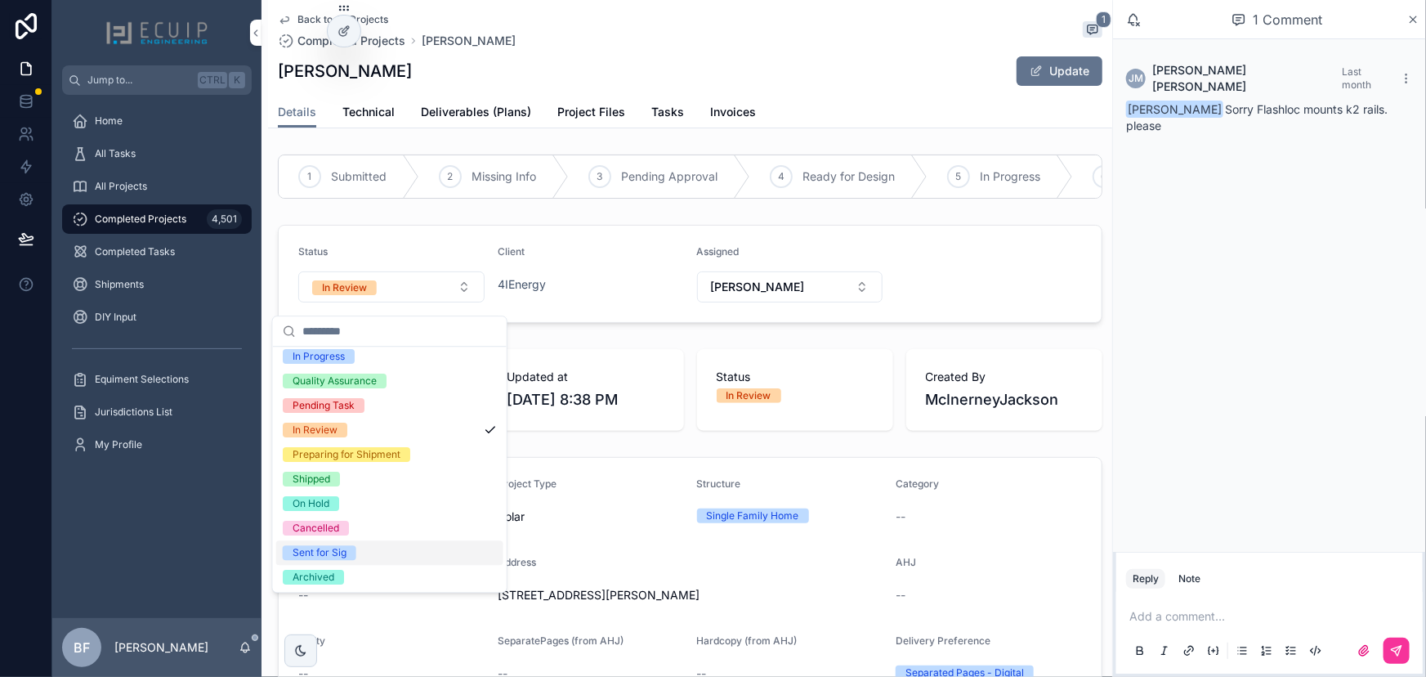
click at [334, 548] on div "Sent for Sig" at bounding box center [320, 552] width 54 height 15
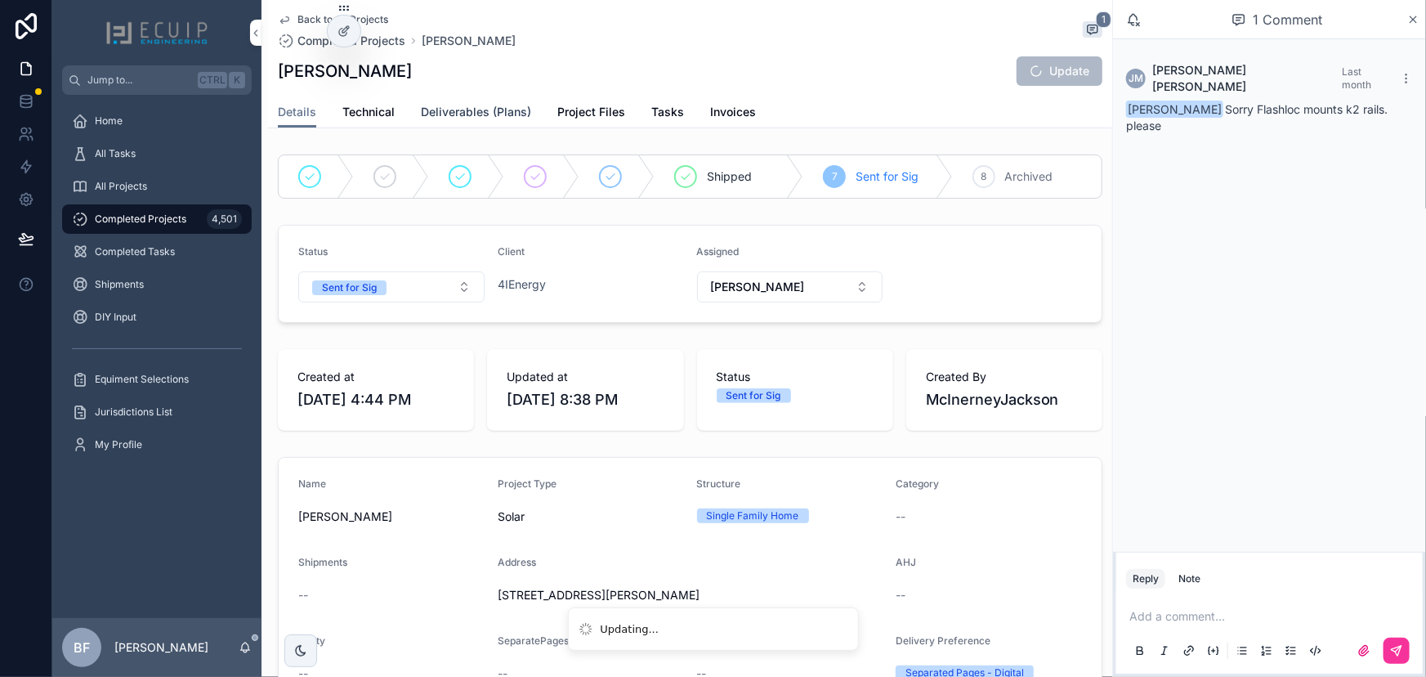
drag, startPoint x: 513, startPoint y: 114, endPoint x: 663, endPoint y: 149, distance: 154.3
click at [513, 114] on span "Deliverables (Plans)" at bounding box center [476, 112] width 110 height 16
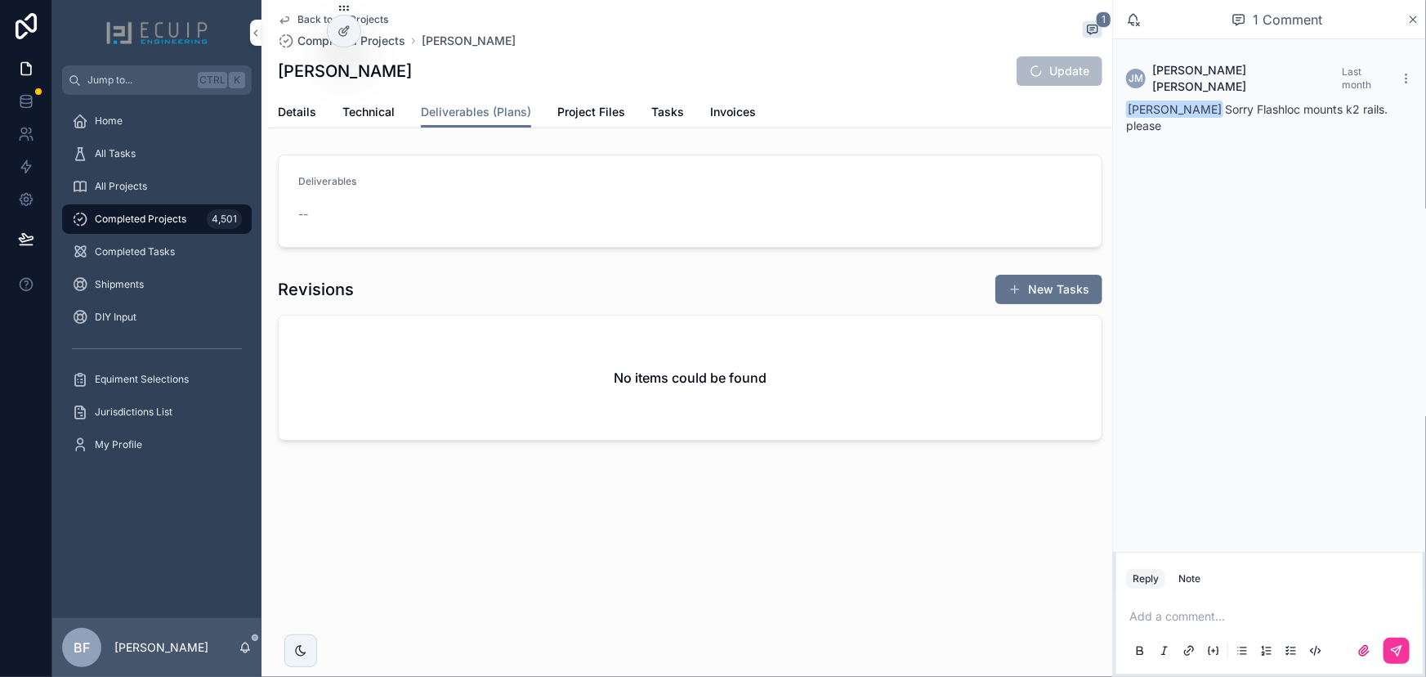
click at [1000, 123] on div "Details Technical Deliverables (Plans) Project Files Tasks Invoices" at bounding box center [690, 111] width 825 height 31
click at [1067, 75] on span "Update" at bounding box center [1060, 70] width 86 height 29
click at [1030, 76] on button "Update" at bounding box center [1060, 70] width 86 height 29
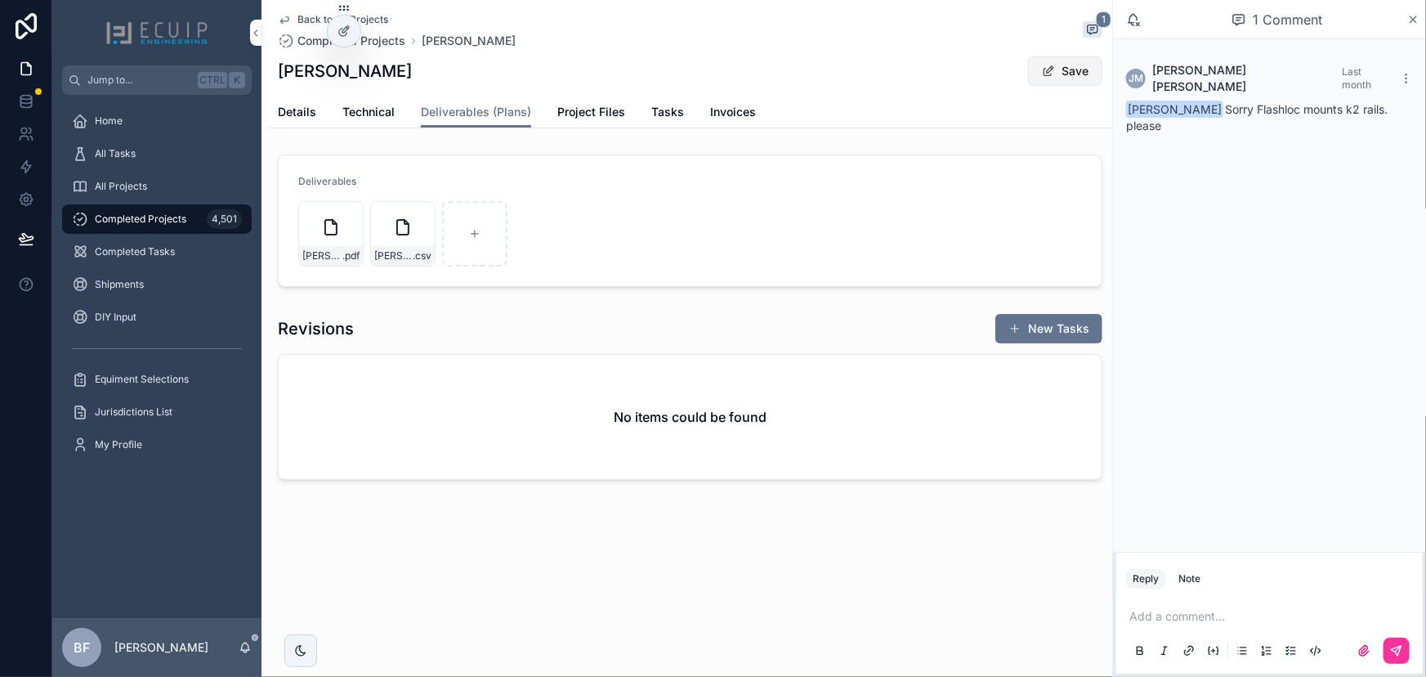
click at [1055, 61] on button "Save" at bounding box center [1065, 70] width 74 height 29
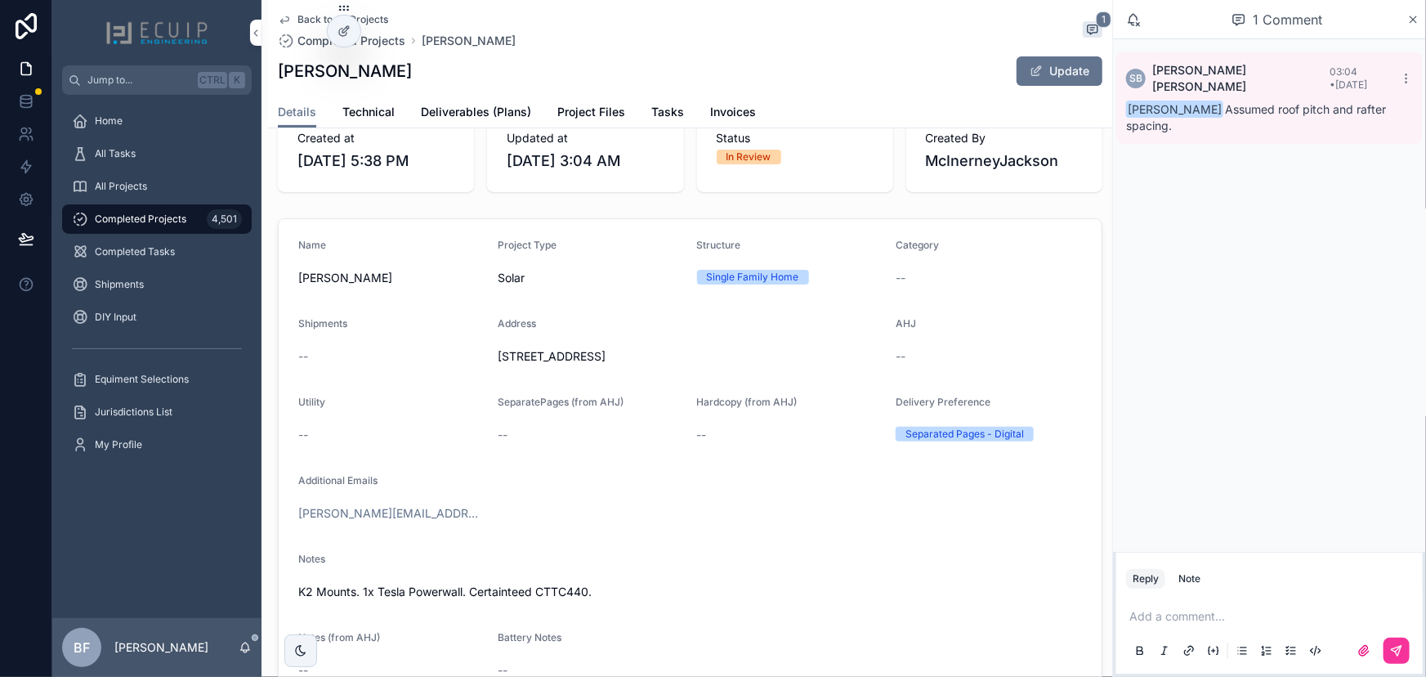
scroll to position [222, 0]
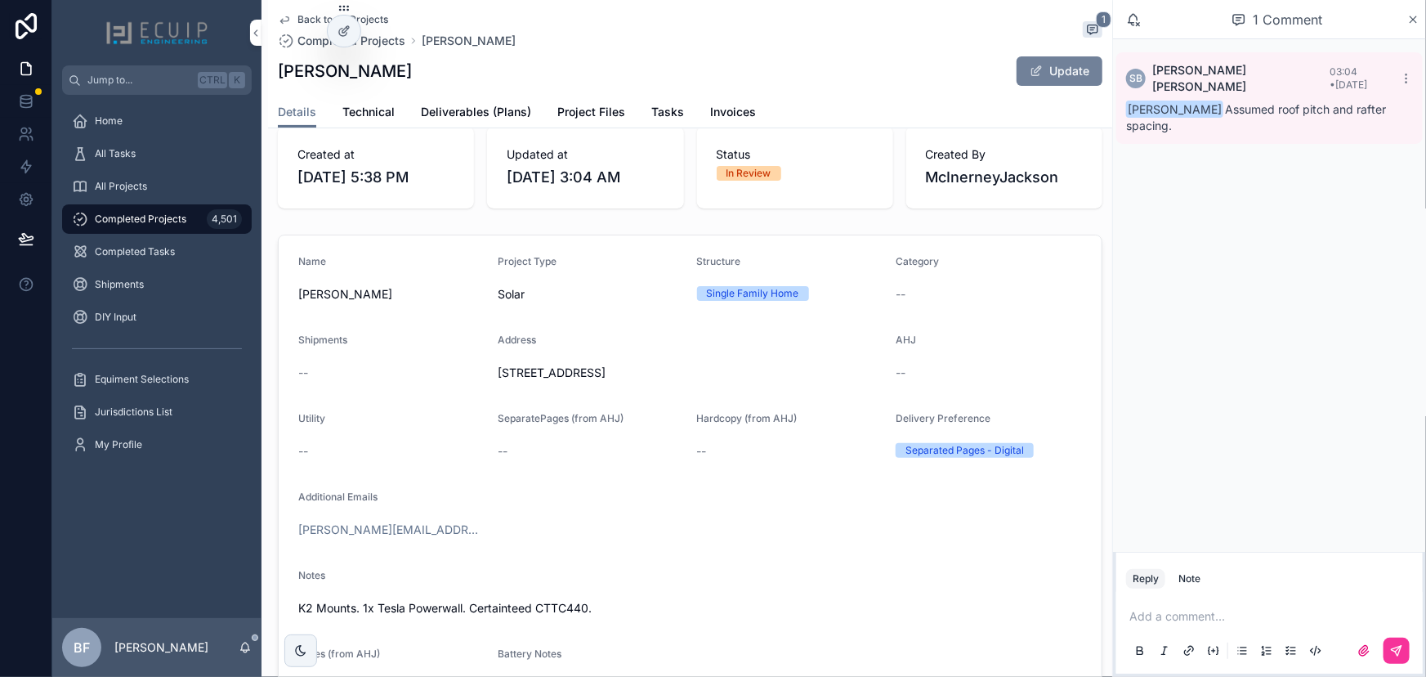
click at [1030, 72] on span "scrollable content" at bounding box center [1036, 71] width 13 height 13
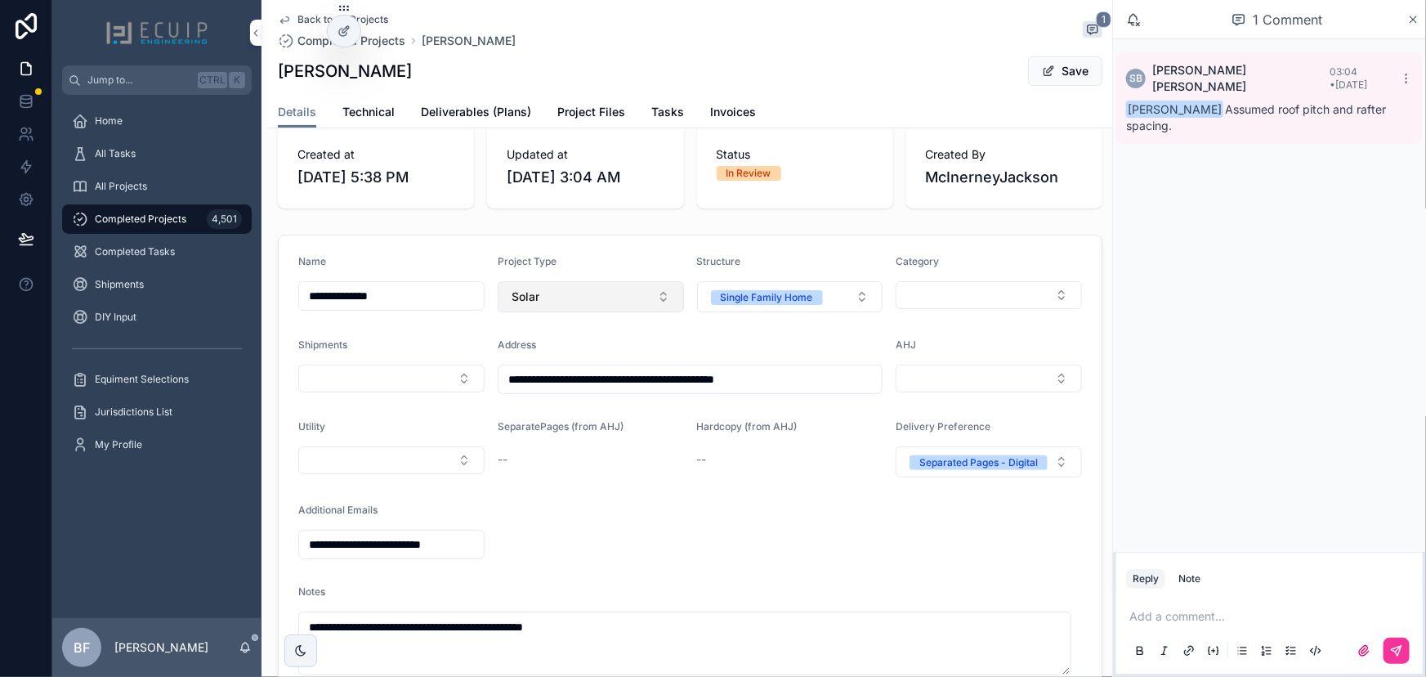
click at [586, 310] on button "Solar" at bounding box center [591, 296] width 186 height 31
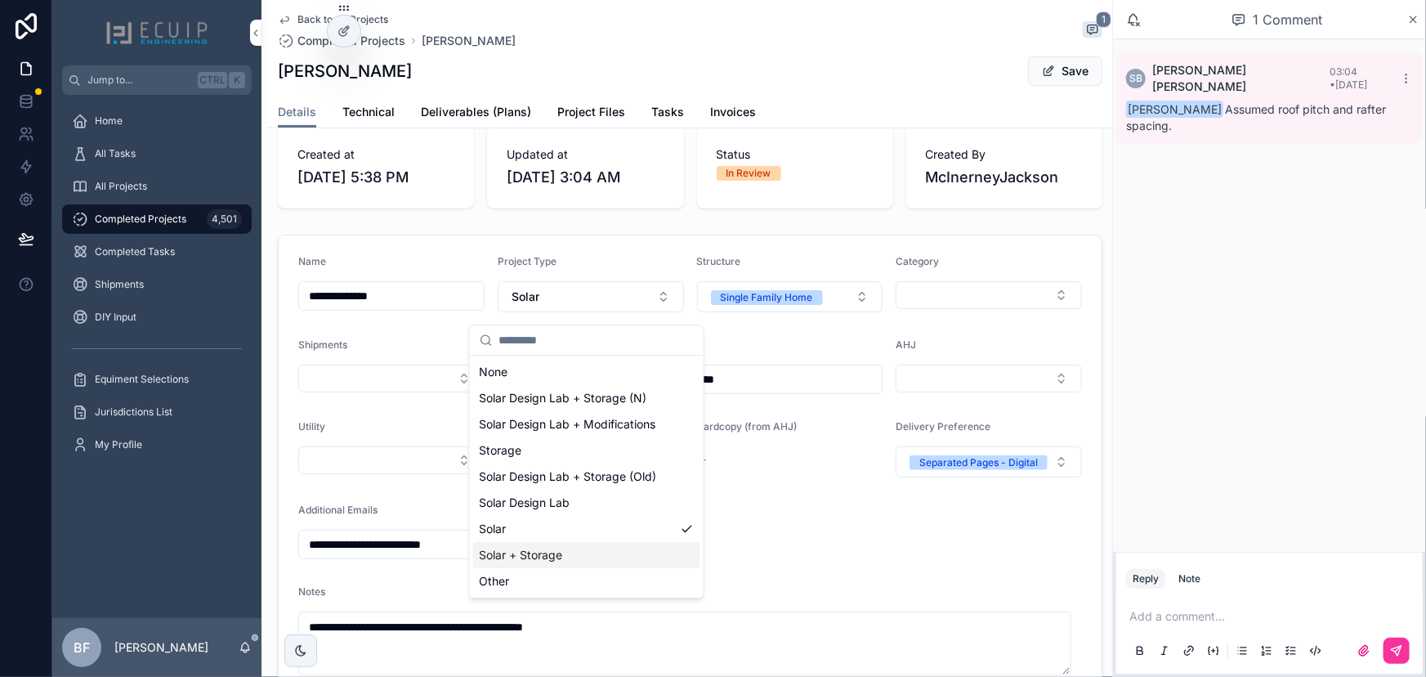
click at [565, 548] on div "Solar + Storage" at bounding box center [586, 555] width 227 height 26
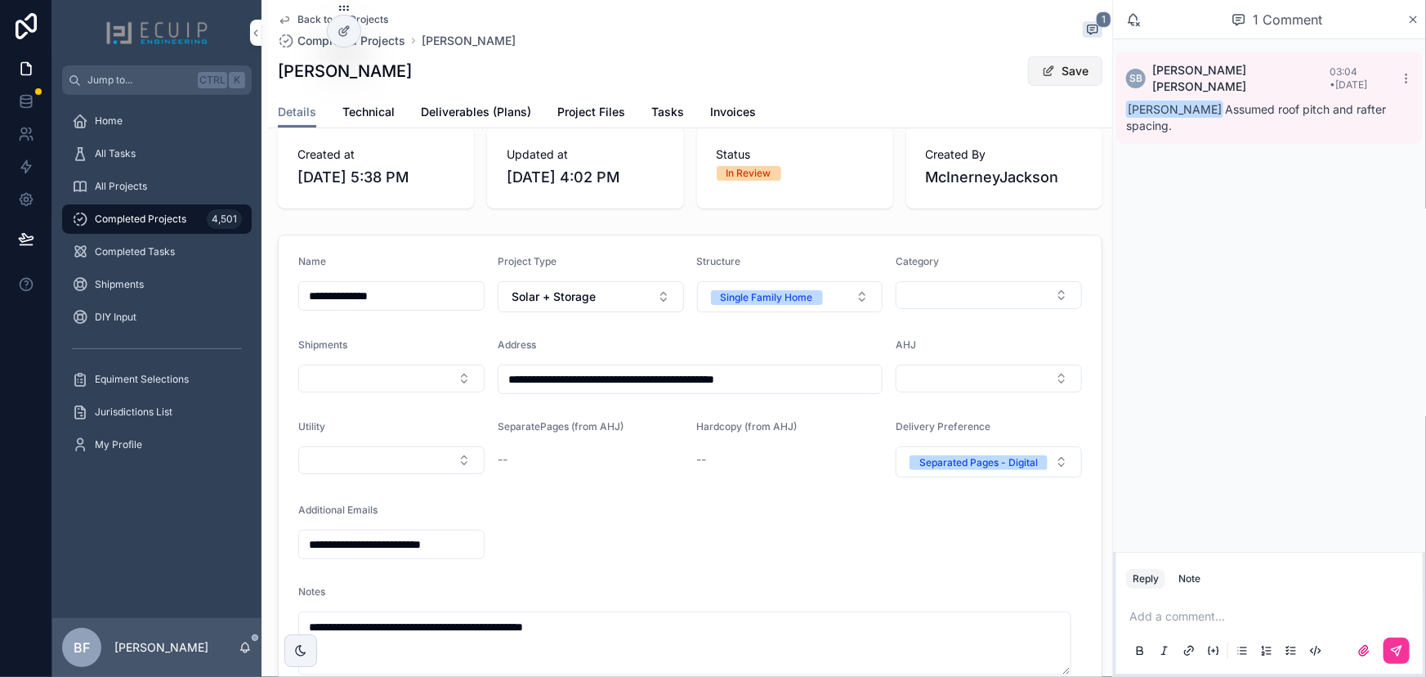
click at [1076, 65] on button "Save" at bounding box center [1065, 70] width 74 height 29
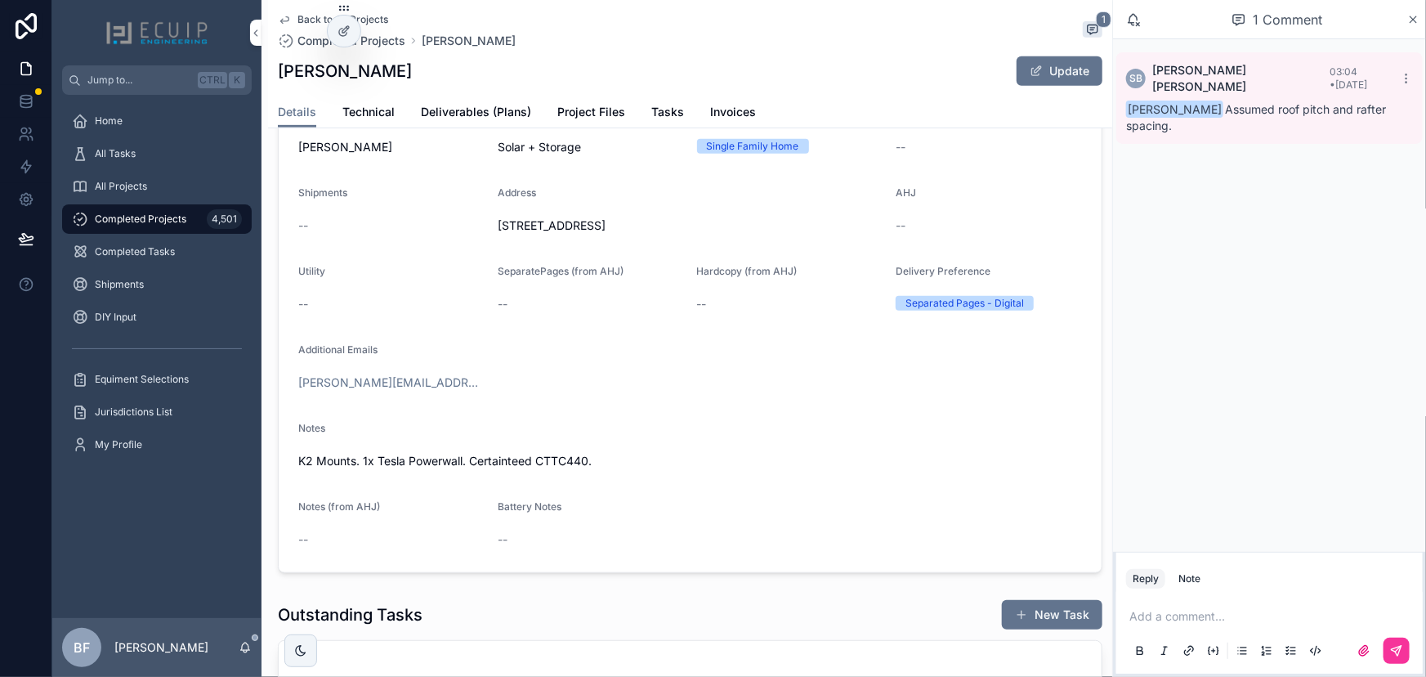
scroll to position [520, 0]
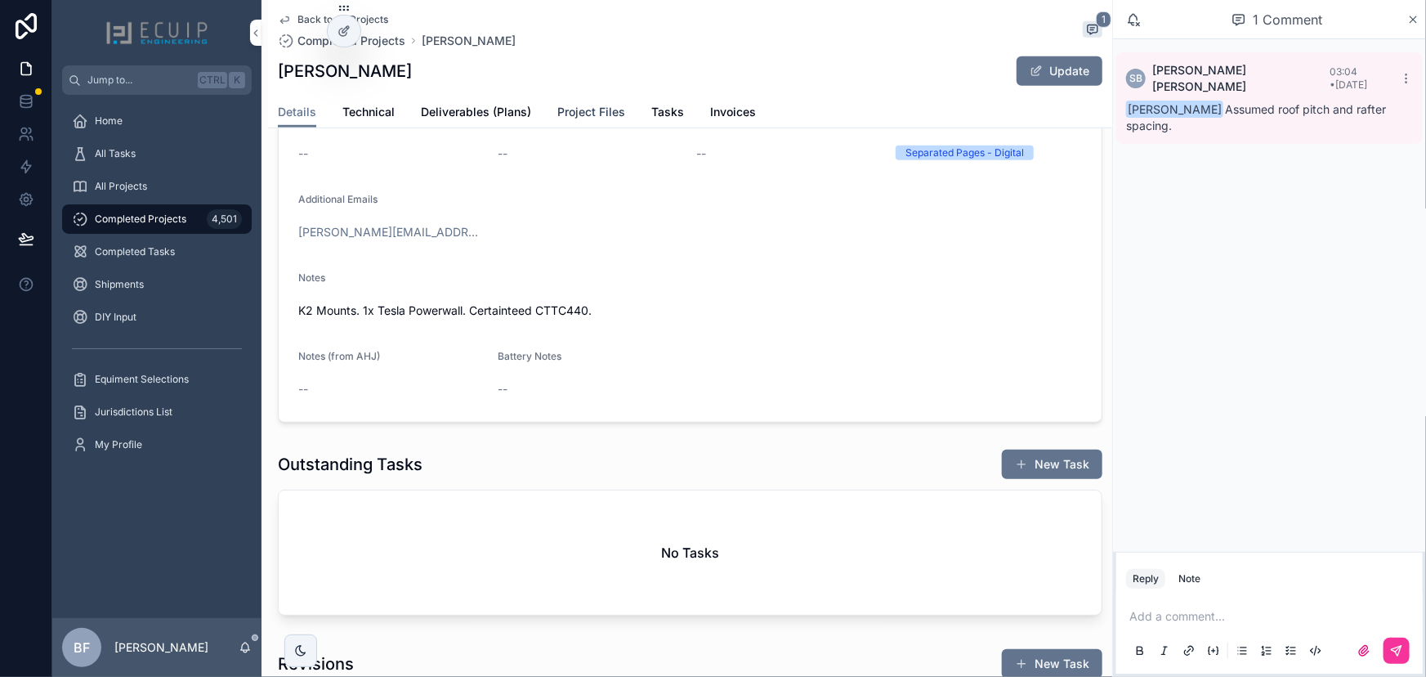
click at [576, 100] on link "Project Files" at bounding box center [591, 113] width 68 height 33
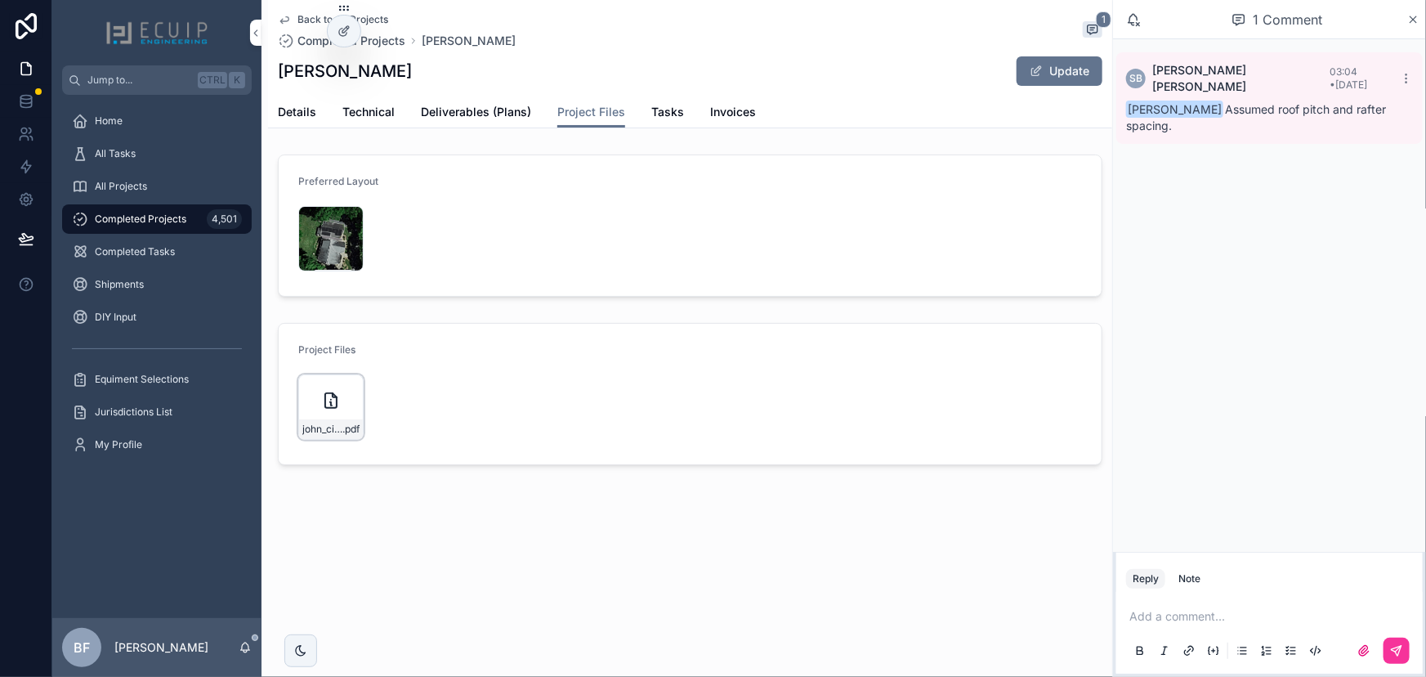
click at [347, 385] on div "john_ciskanik .pdf" at bounding box center [330, 406] width 65 height 65
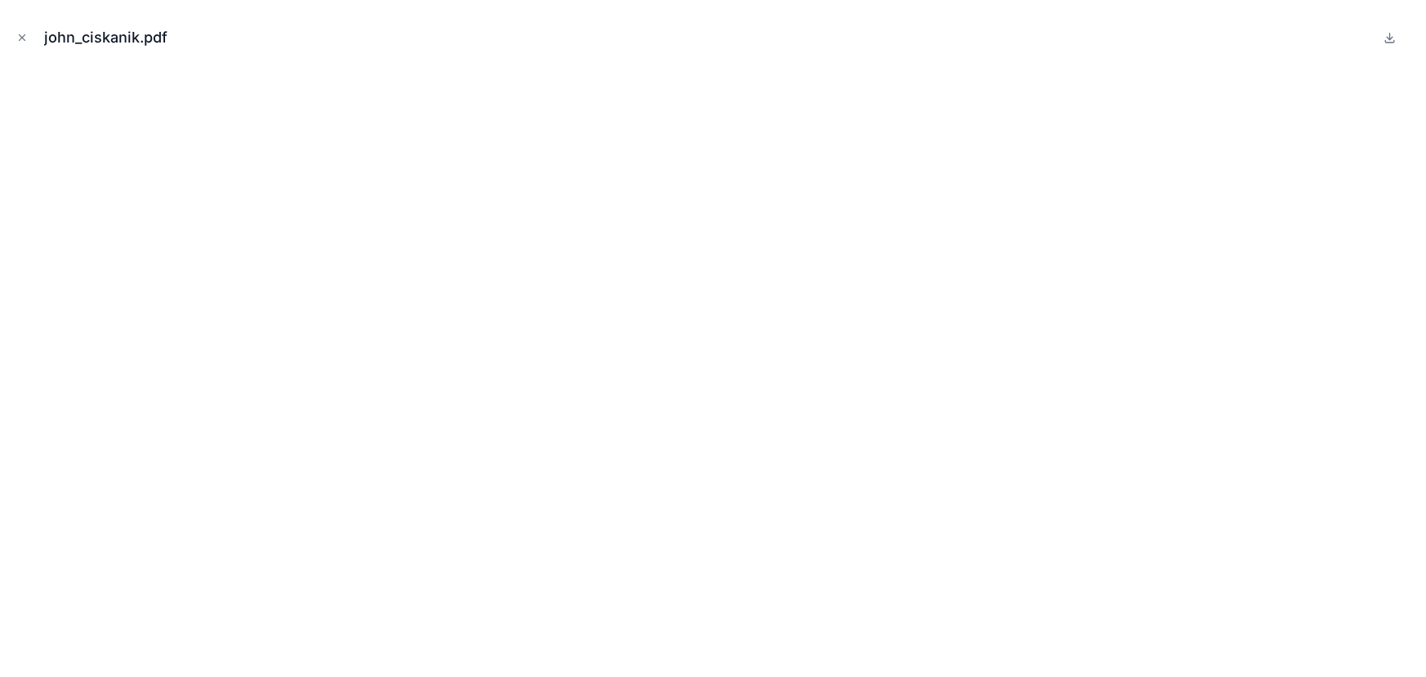
click at [24, 29] on button "Close modal" at bounding box center [22, 38] width 18 height 18
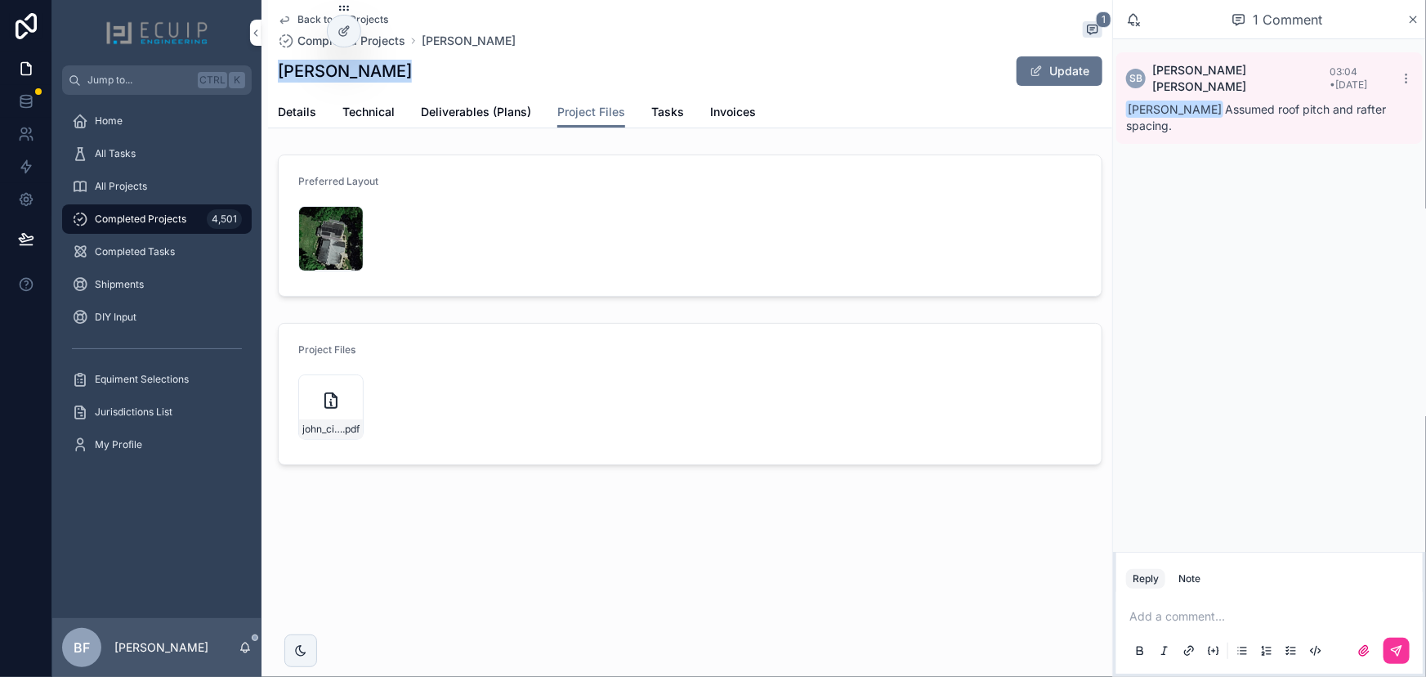
drag, startPoint x: 400, startPoint y: 66, endPoint x: 275, endPoint y: 78, distance: 125.7
click at [275, 78] on div "Back to All Projects Completed Projects John Ciskanik 1 John Ciskanik Update Pr…" at bounding box center [690, 64] width 844 height 128
copy h1 "John Ciskanik"
click at [284, 104] on span "Details" at bounding box center [297, 112] width 38 height 16
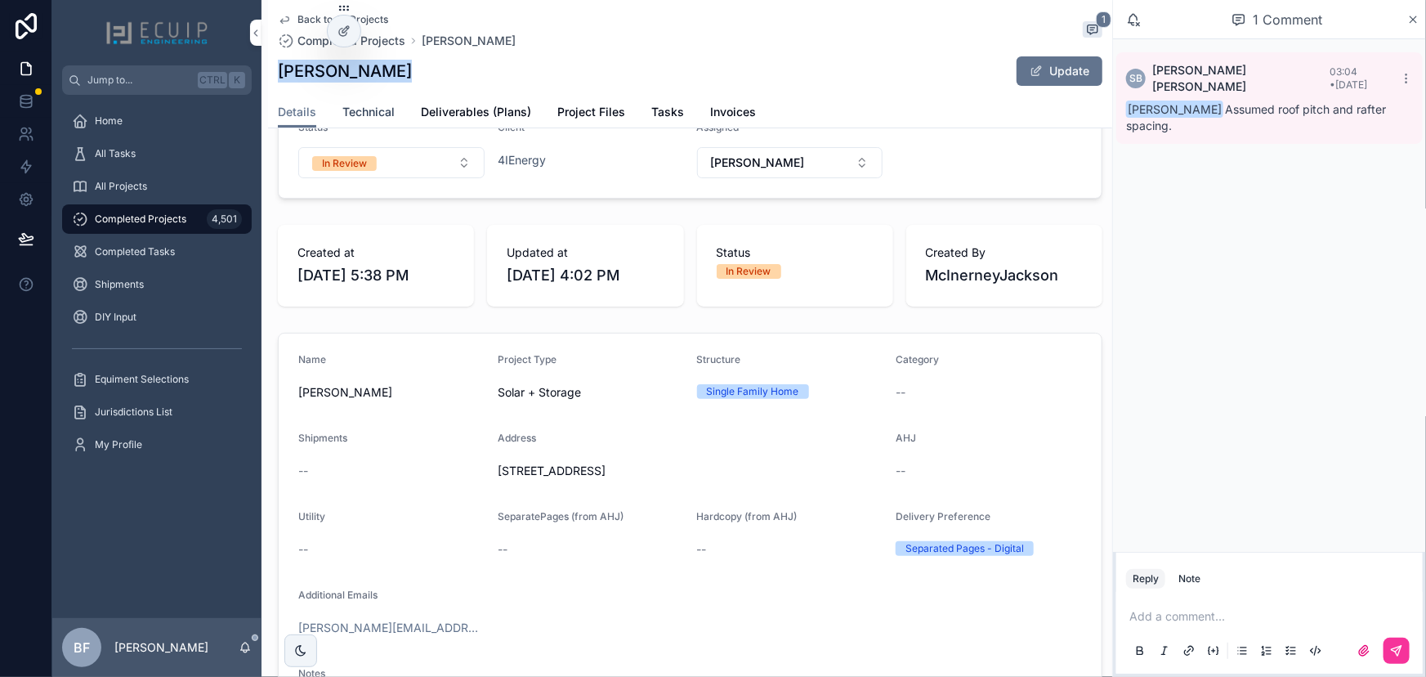
scroll to position [297, 0]
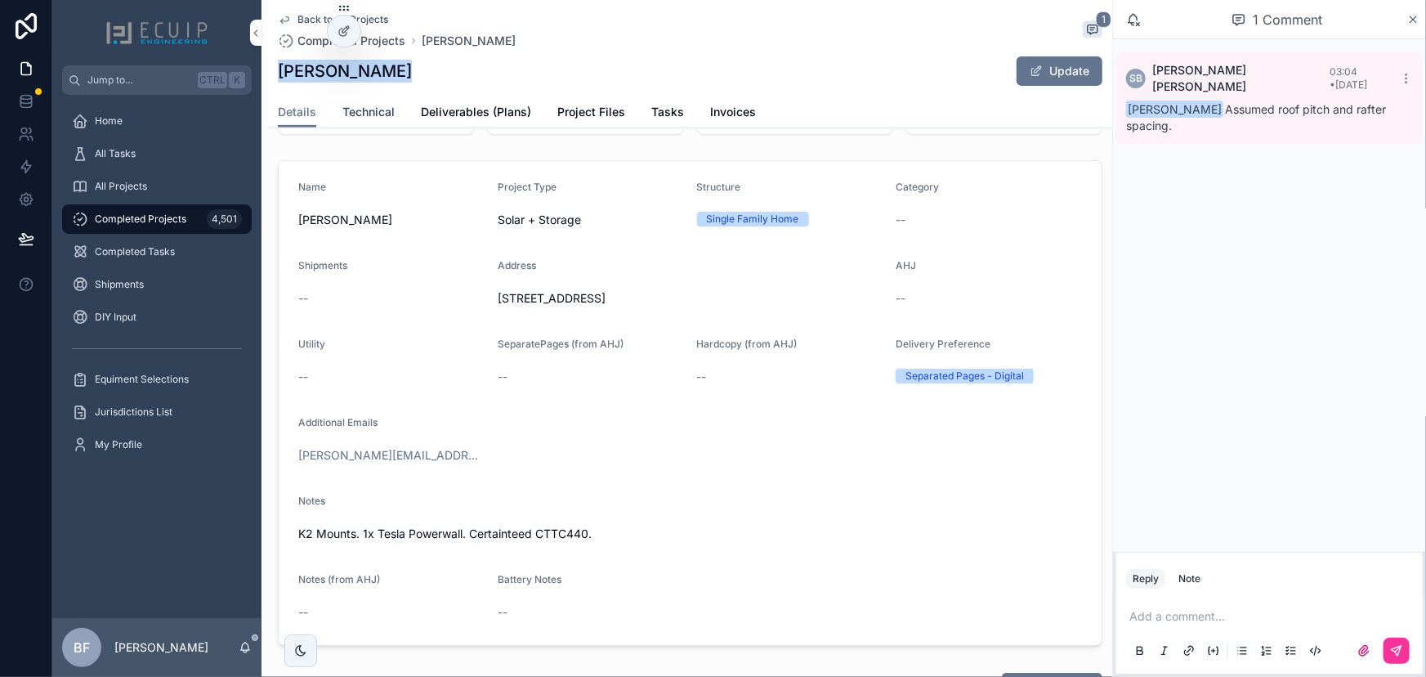
click at [377, 114] on span "Technical" at bounding box center [368, 112] width 52 height 16
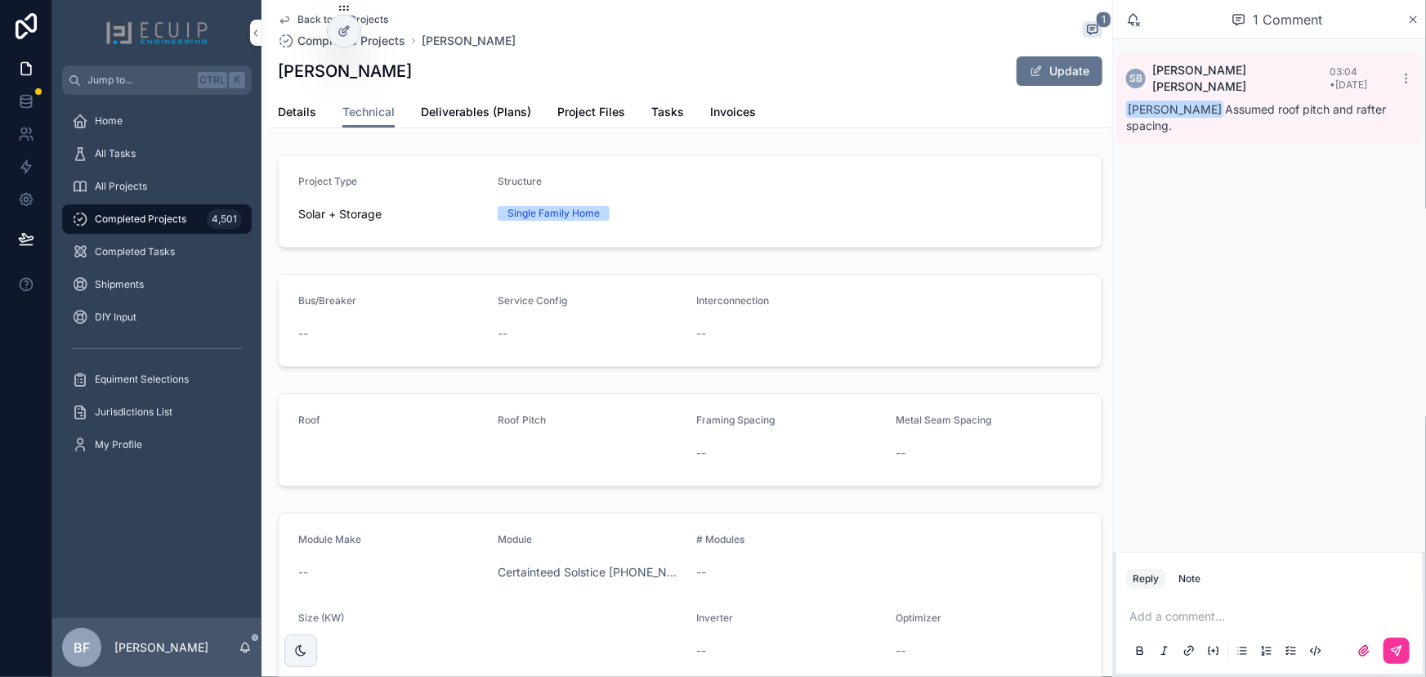
click at [294, 109] on span "Details" at bounding box center [297, 112] width 38 height 16
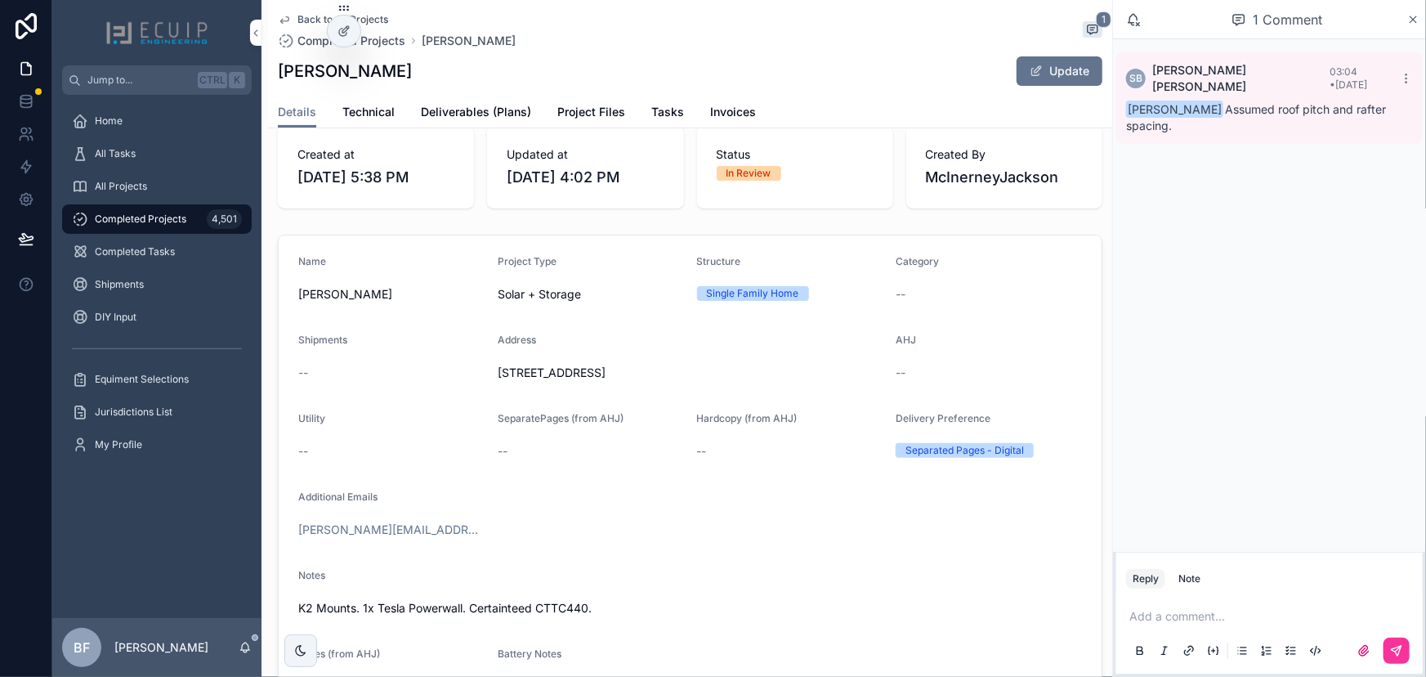
scroll to position [520, 0]
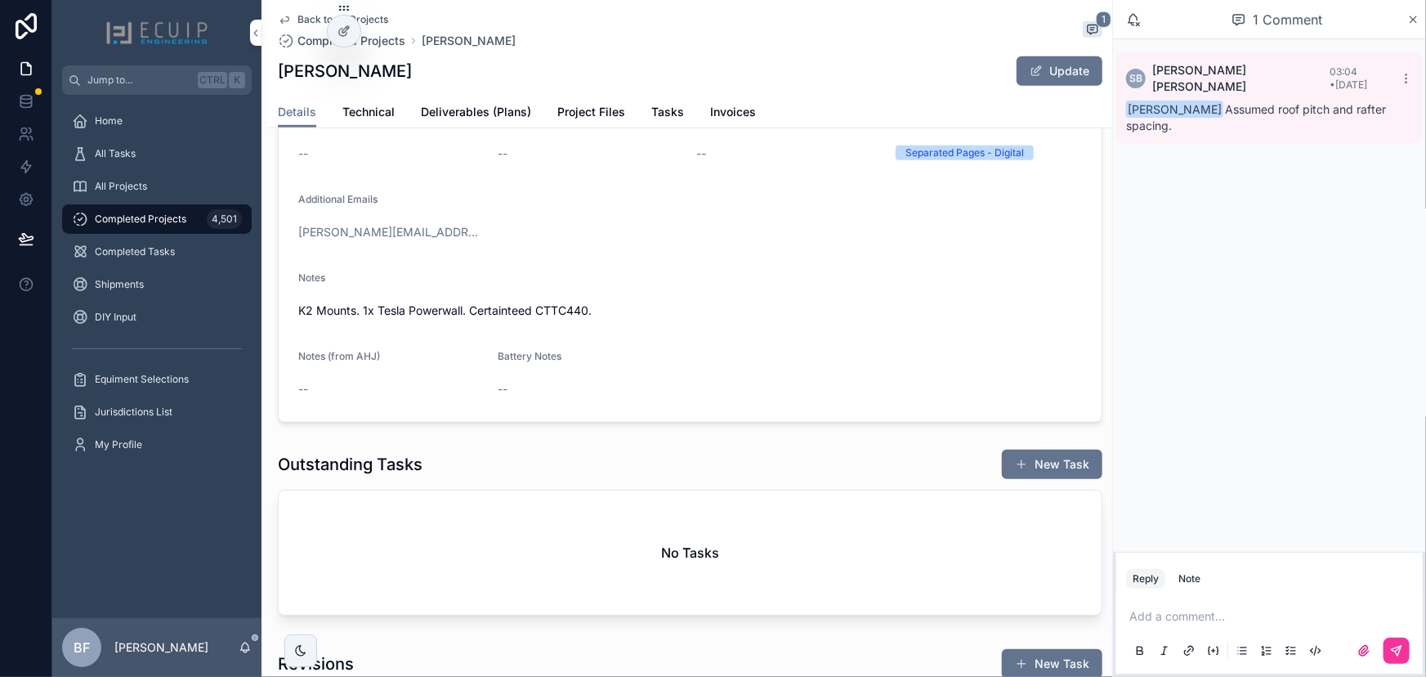
click at [1225, 607] on div "Add a comment..." at bounding box center [1269, 632] width 287 height 69
click at [1226, 613] on p "scrollable content" at bounding box center [1273, 616] width 287 height 16
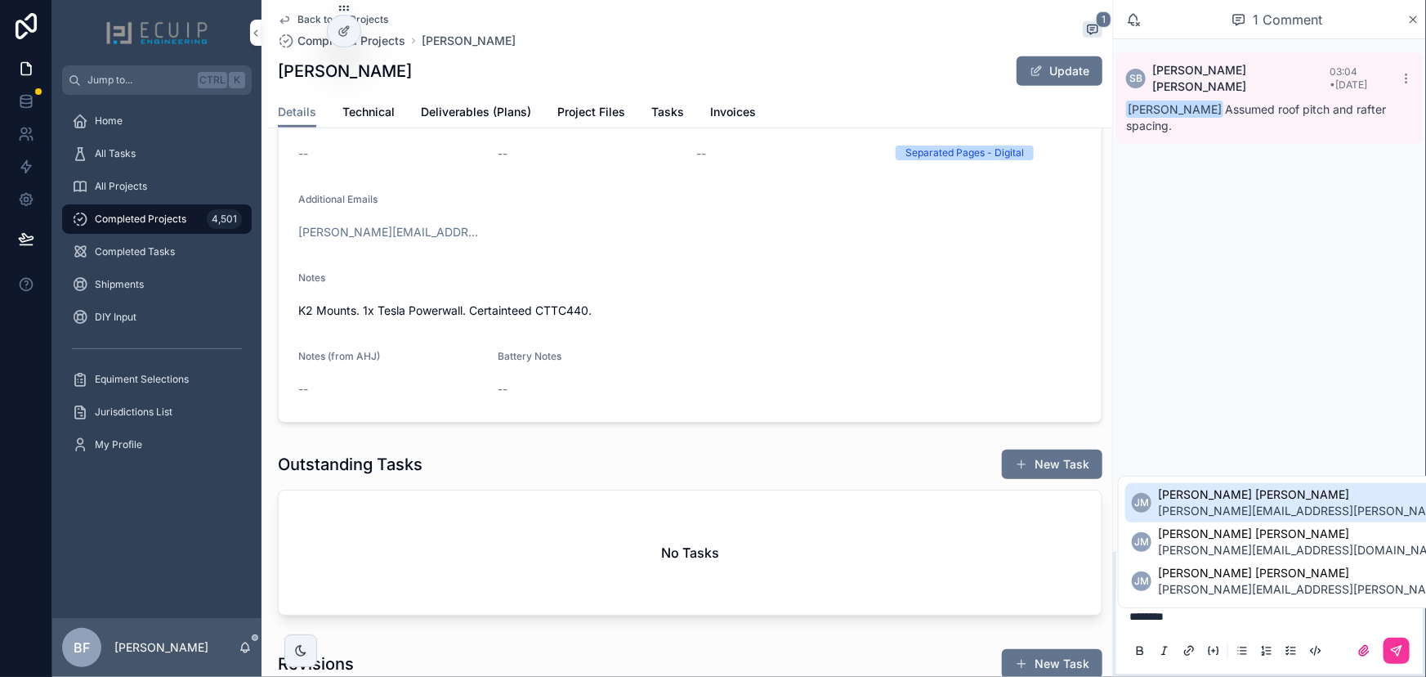
click at [1281, 508] on span "jackson.mcinerney@4i.energy" at bounding box center [1350, 511] width 385 height 16
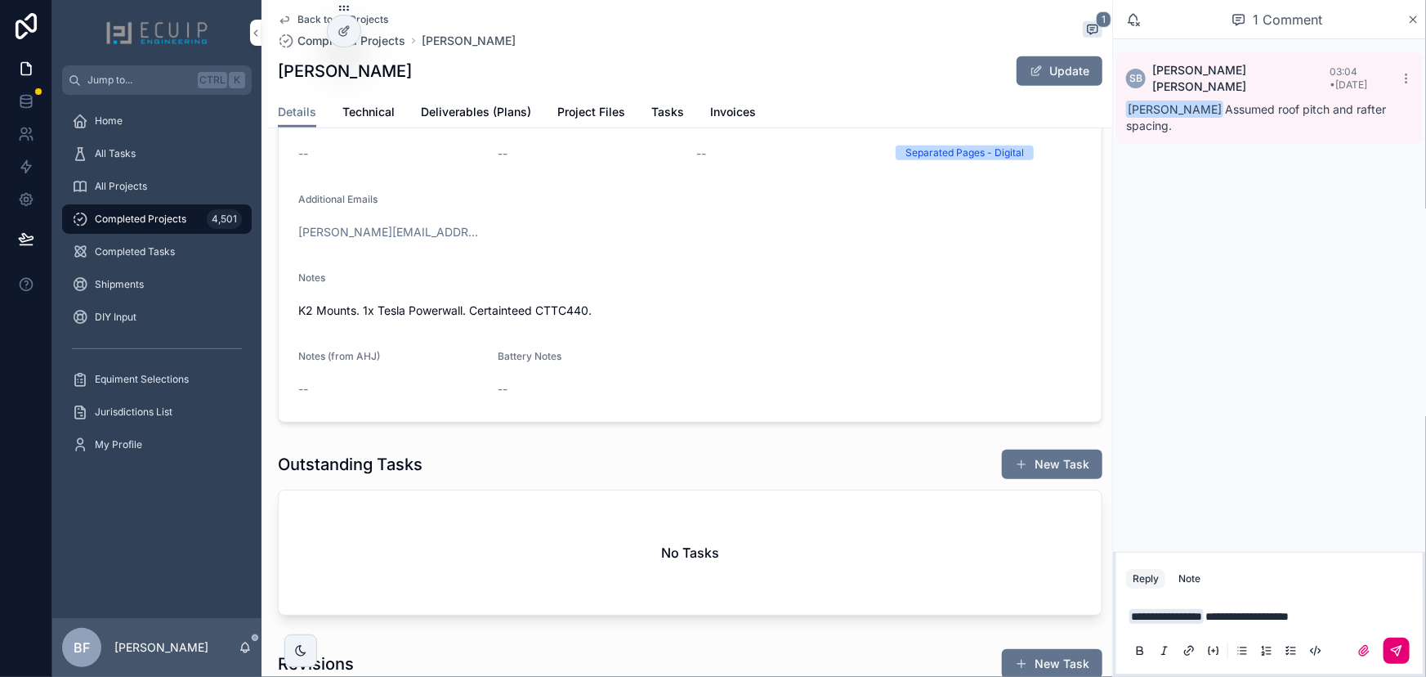
click at [1409, 645] on button "scrollable content" at bounding box center [1397, 651] width 26 height 26
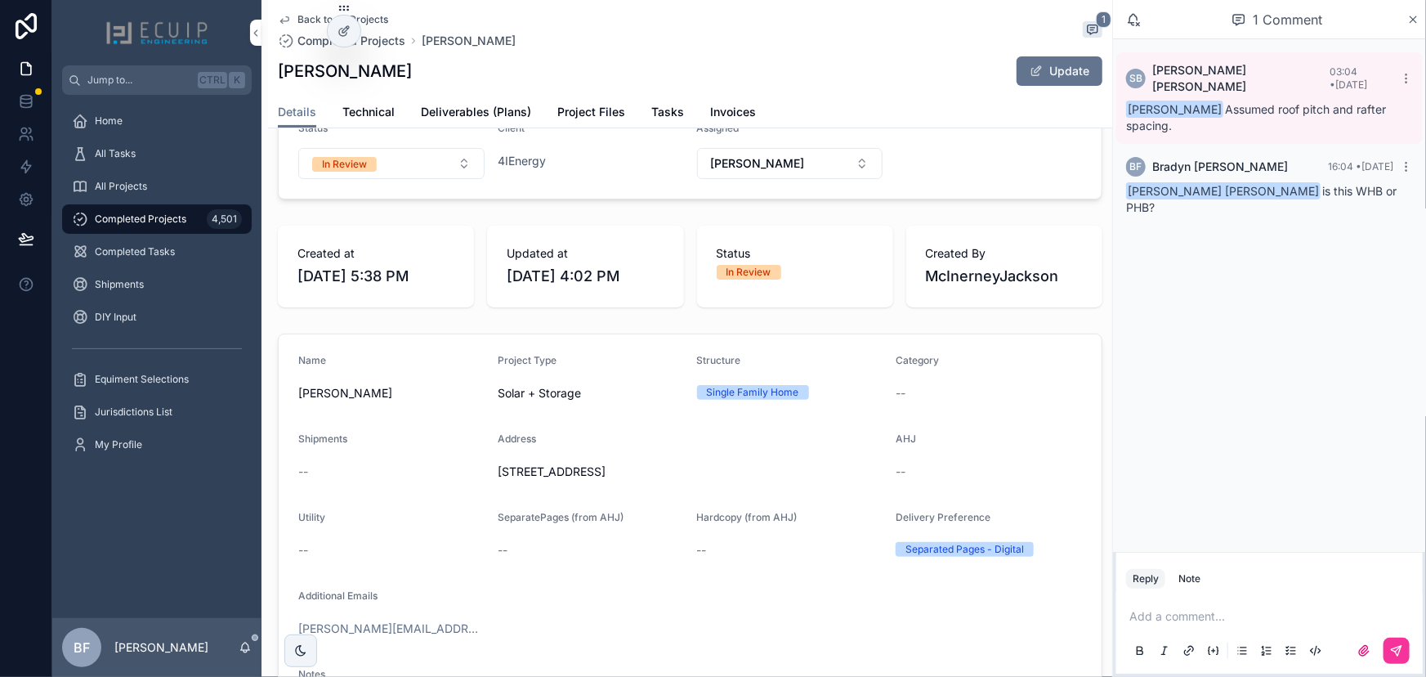
scroll to position [0, 0]
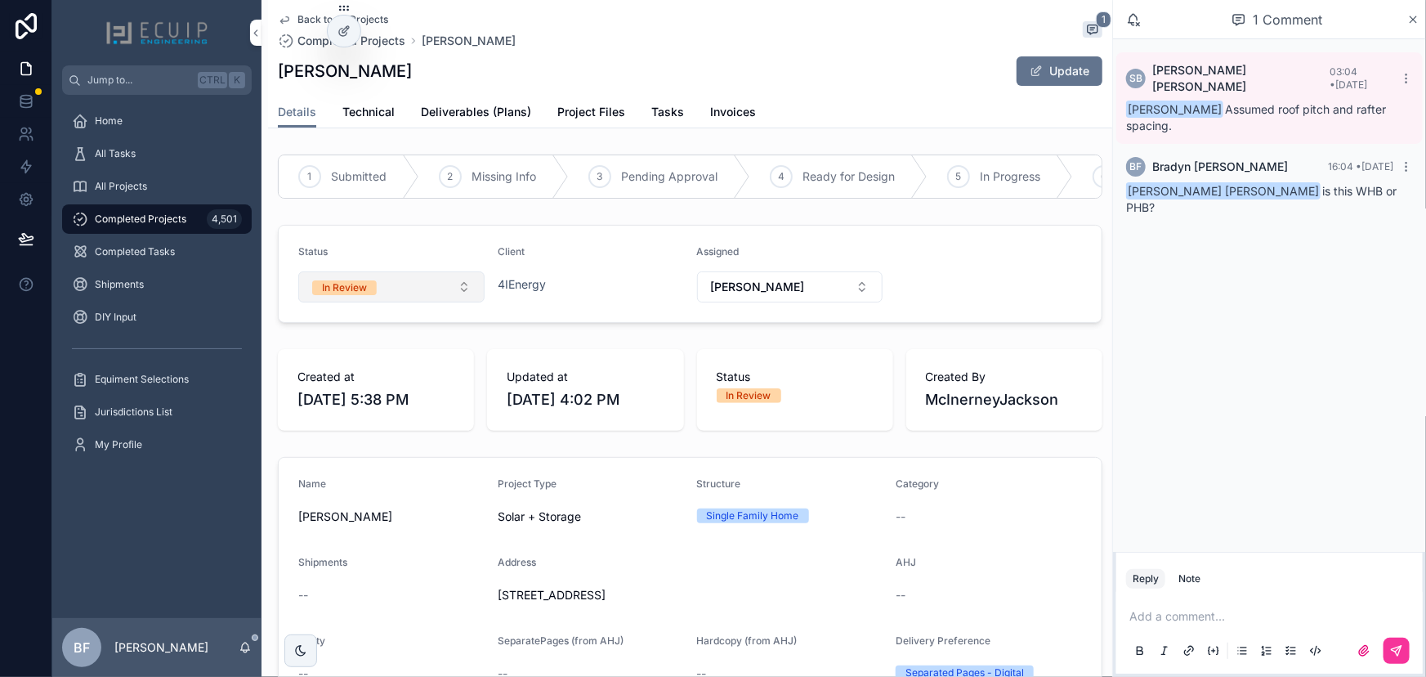
click at [413, 283] on button "In Review" at bounding box center [391, 286] width 186 height 31
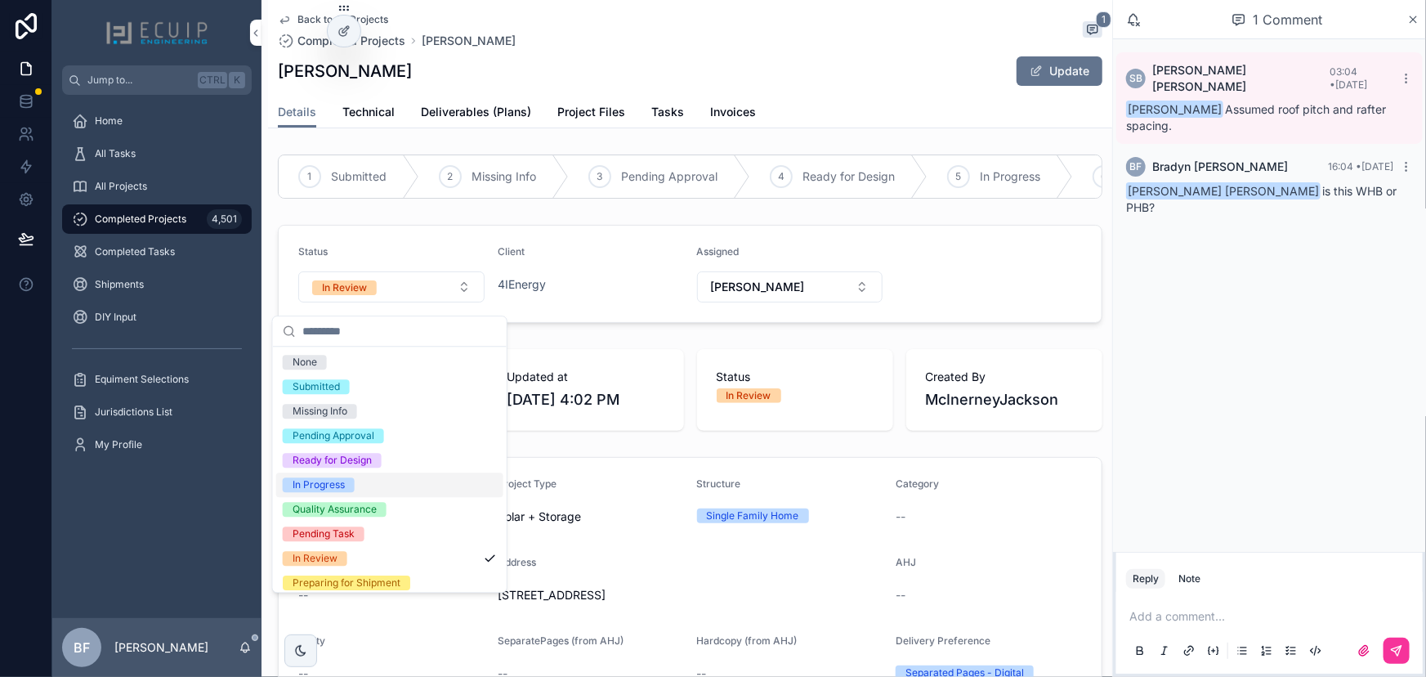
click at [329, 483] on div "In Progress" at bounding box center [319, 484] width 52 height 15
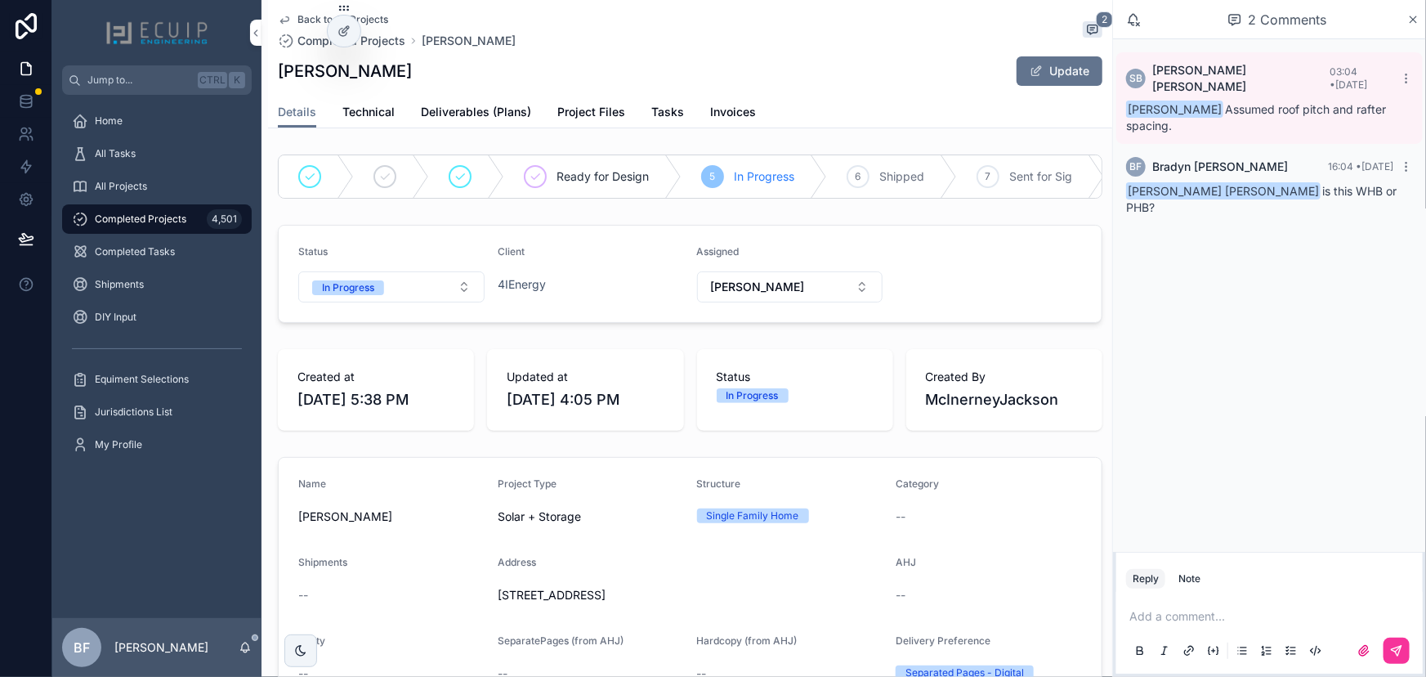
click at [397, 315] on form "Status In Progress Client 4IEnergy Assigned Sherri" at bounding box center [690, 274] width 823 height 96
click at [388, 302] on button "In Progress" at bounding box center [391, 286] width 186 height 31
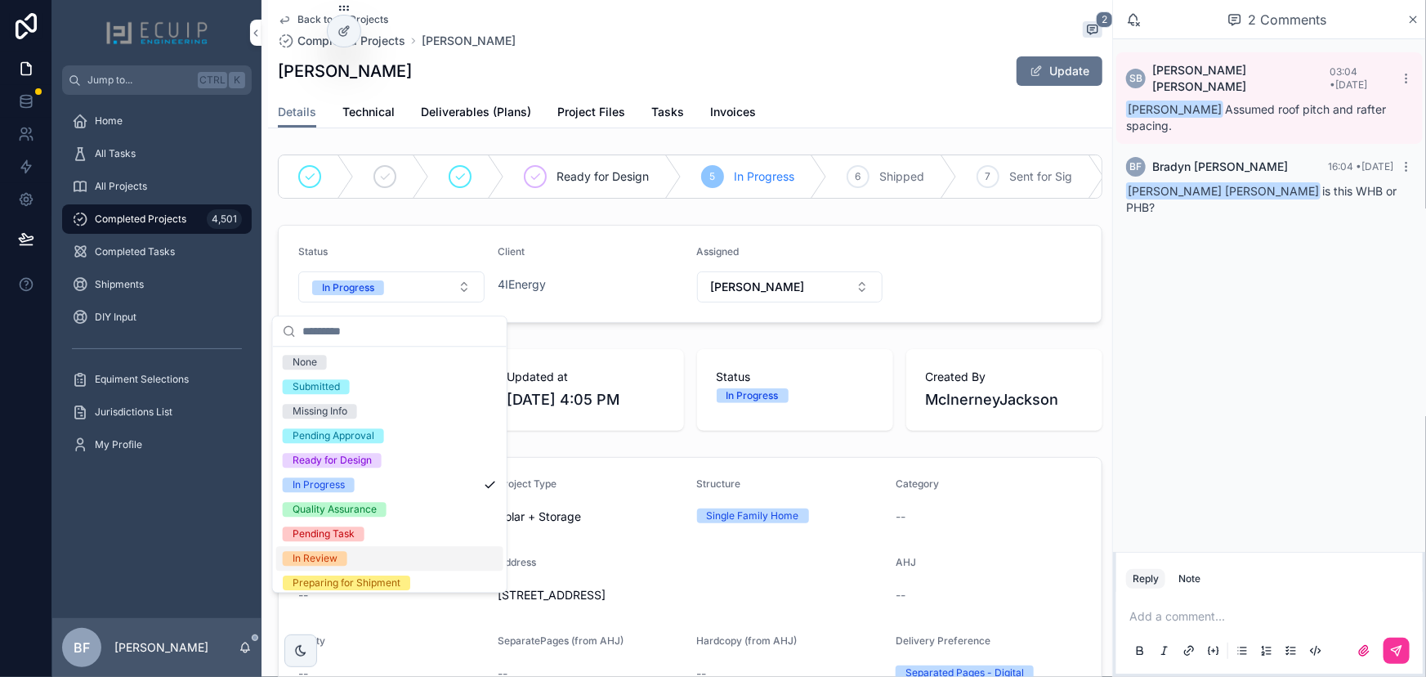
click at [331, 551] on div "In Review" at bounding box center [315, 558] width 45 height 15
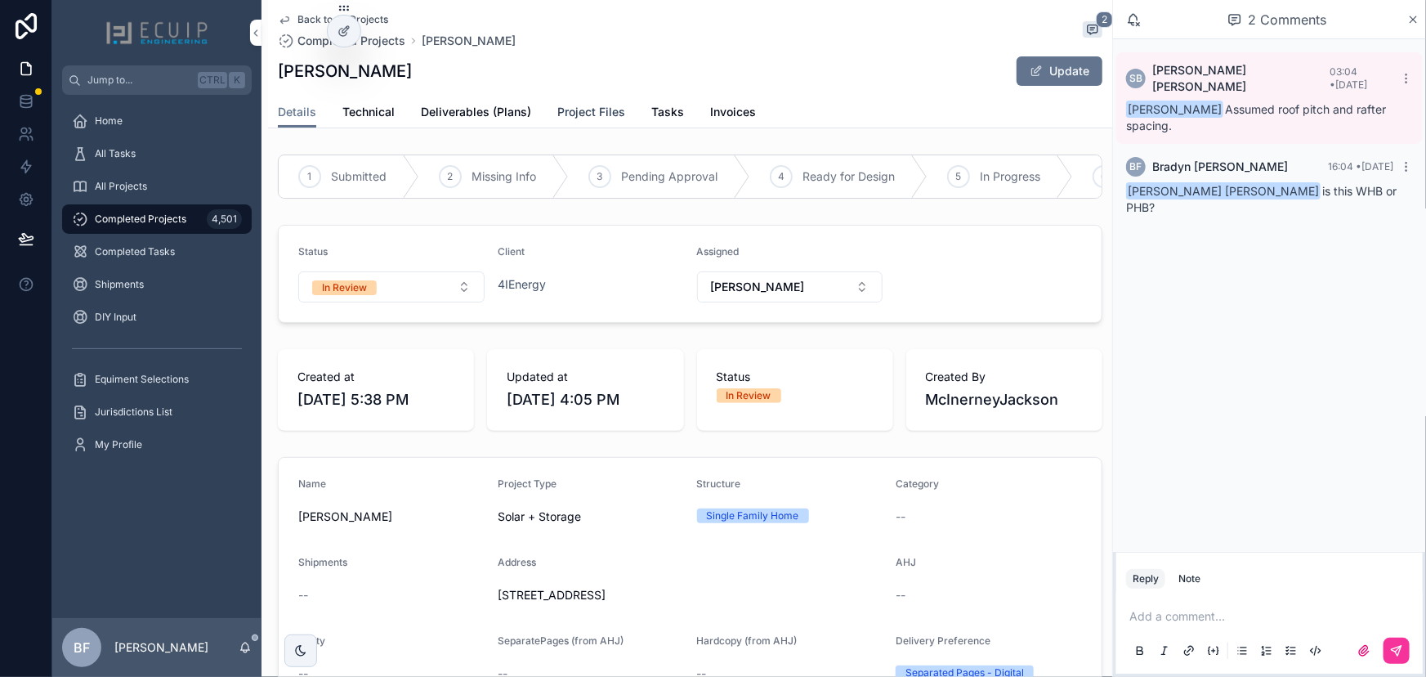
drag, startPoint x: 587, startPoint y: 106, endPoint x: 584, endPoint y: 121, distance: 14.9
click at [587, 106] on span "Project Files" at bounding box center [591, 112] width 68 height 16
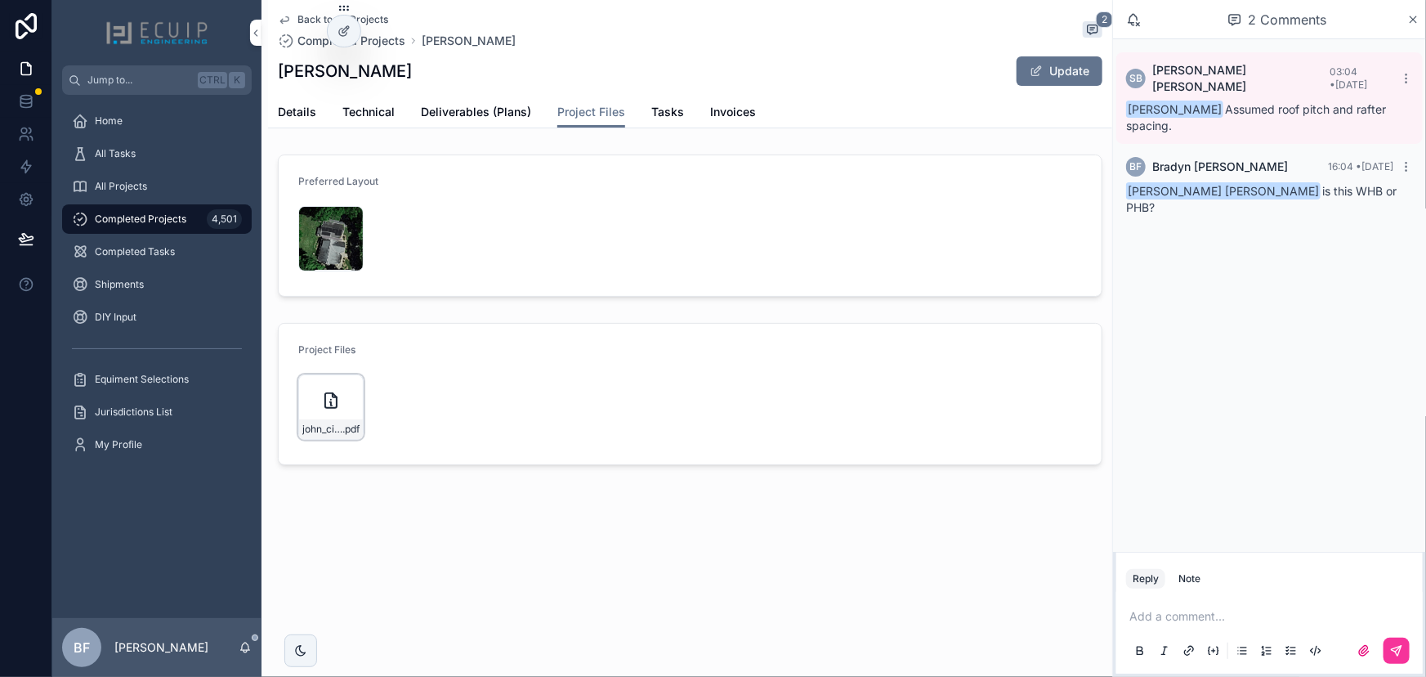
click at [327, 379] on div "john_ciskanik .pdf" at bounding box center [330, 406] width 65 height 65
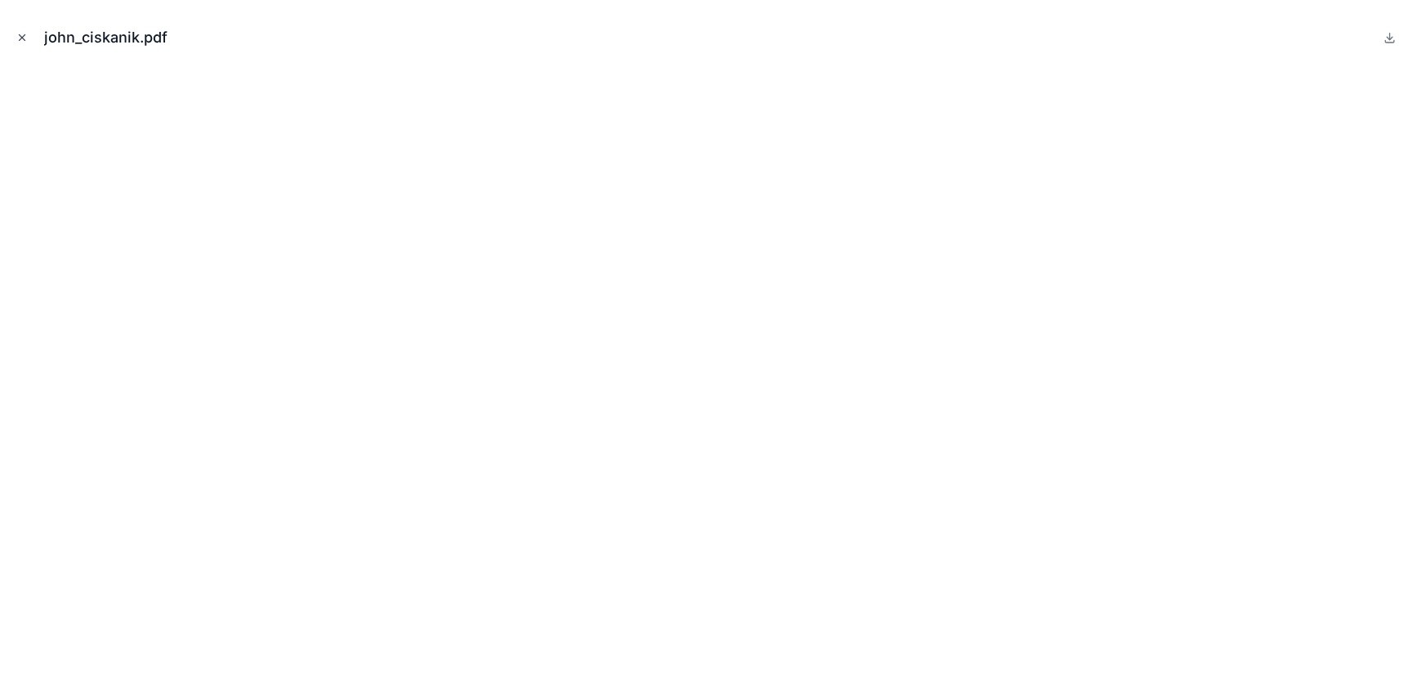
click at [16, 37] on icon "Close modal" at bounding box center [21, 37] width 11 height 11
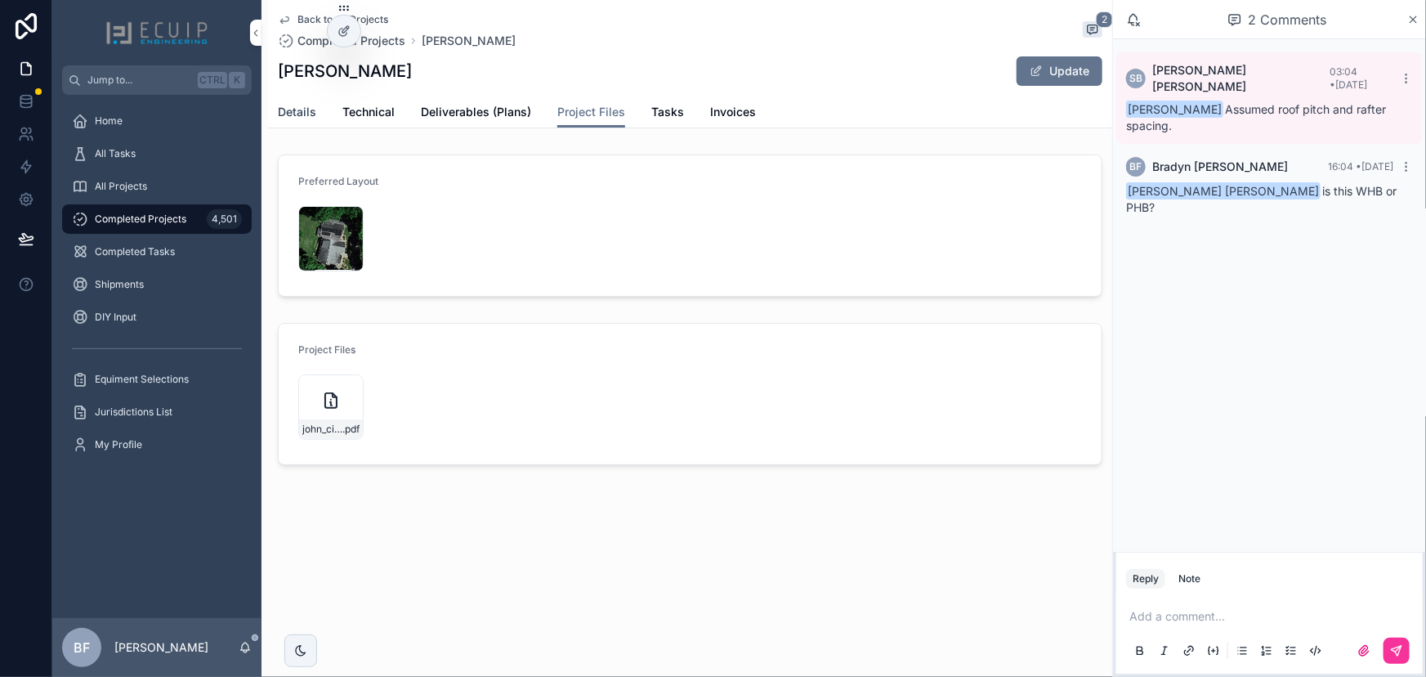
click at [284, 105] on span "Details" at bounding box center [297, 112] width 38 height 16
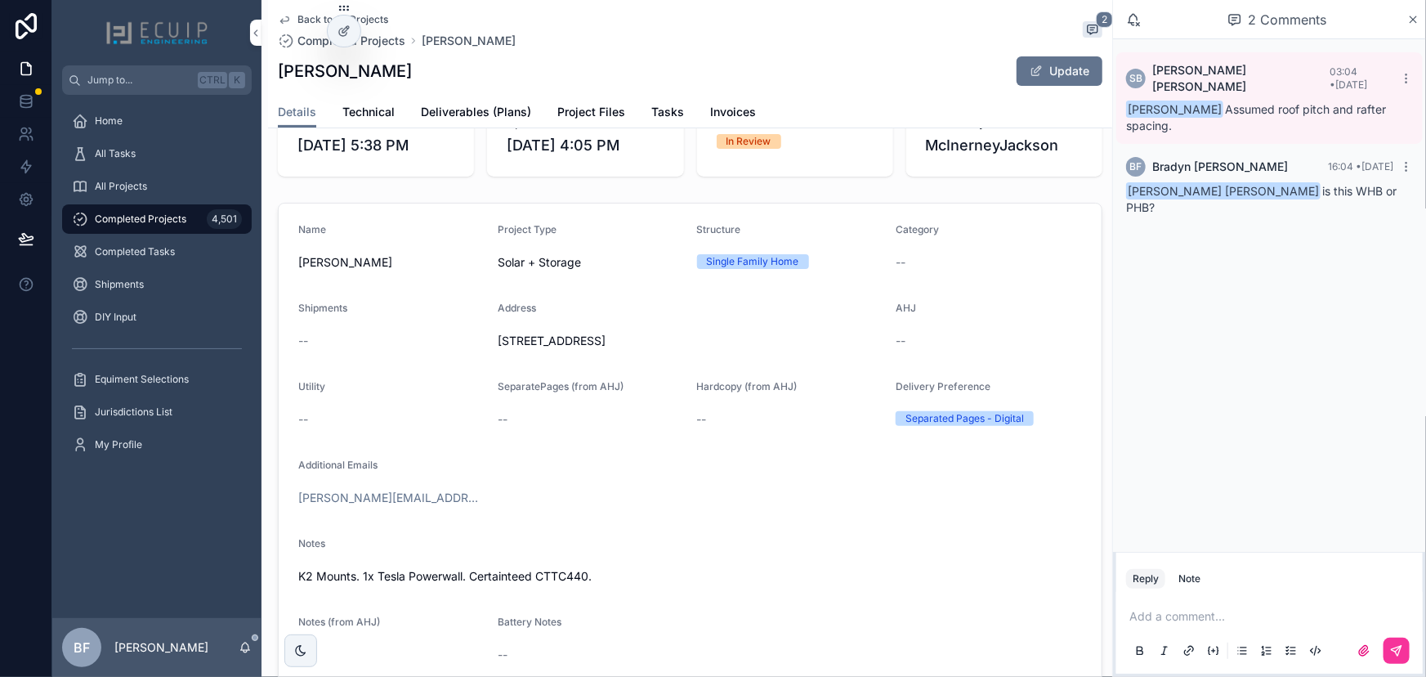
scroll to position [297, 0]
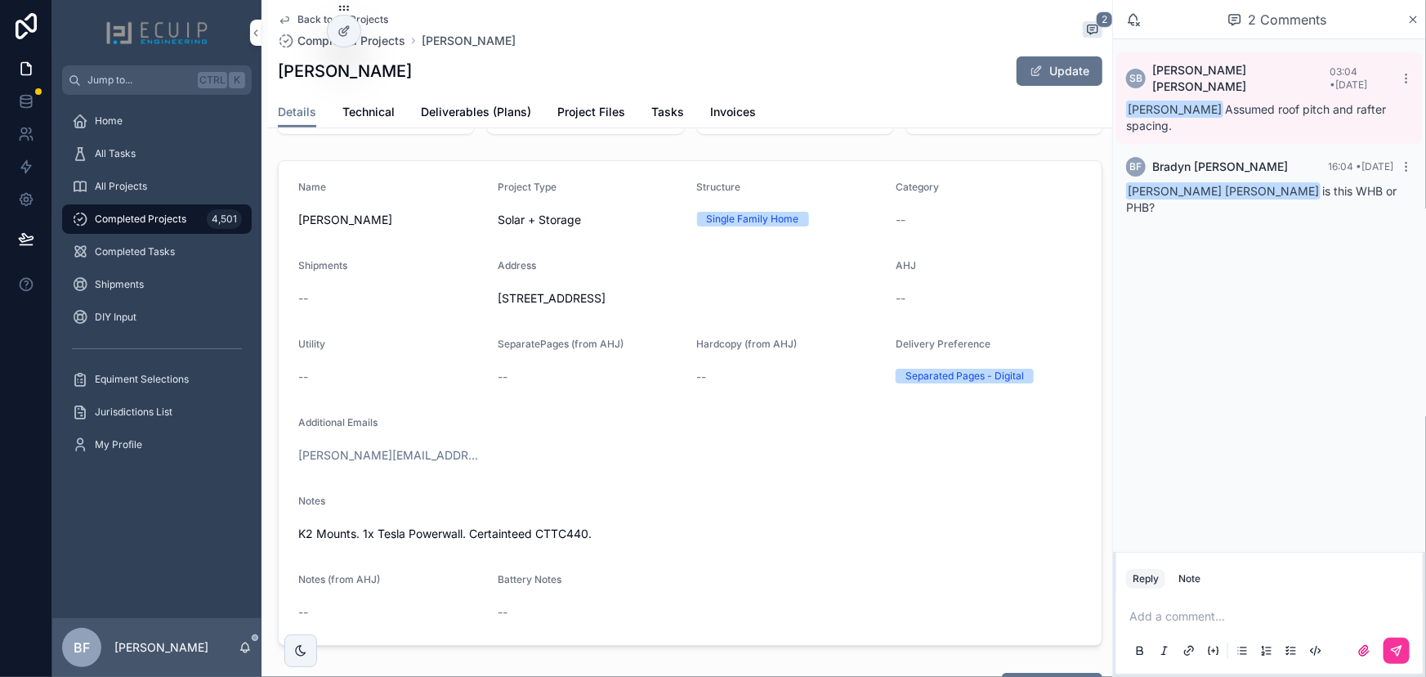
drag, startPoint x: 1186, startPoint y: 580, endPoint x: 1200, endPoint y: 621, distance: 43.2
click at [1186, 580] on div "Note" at bounding box center [1190, 578] width 22 height 13
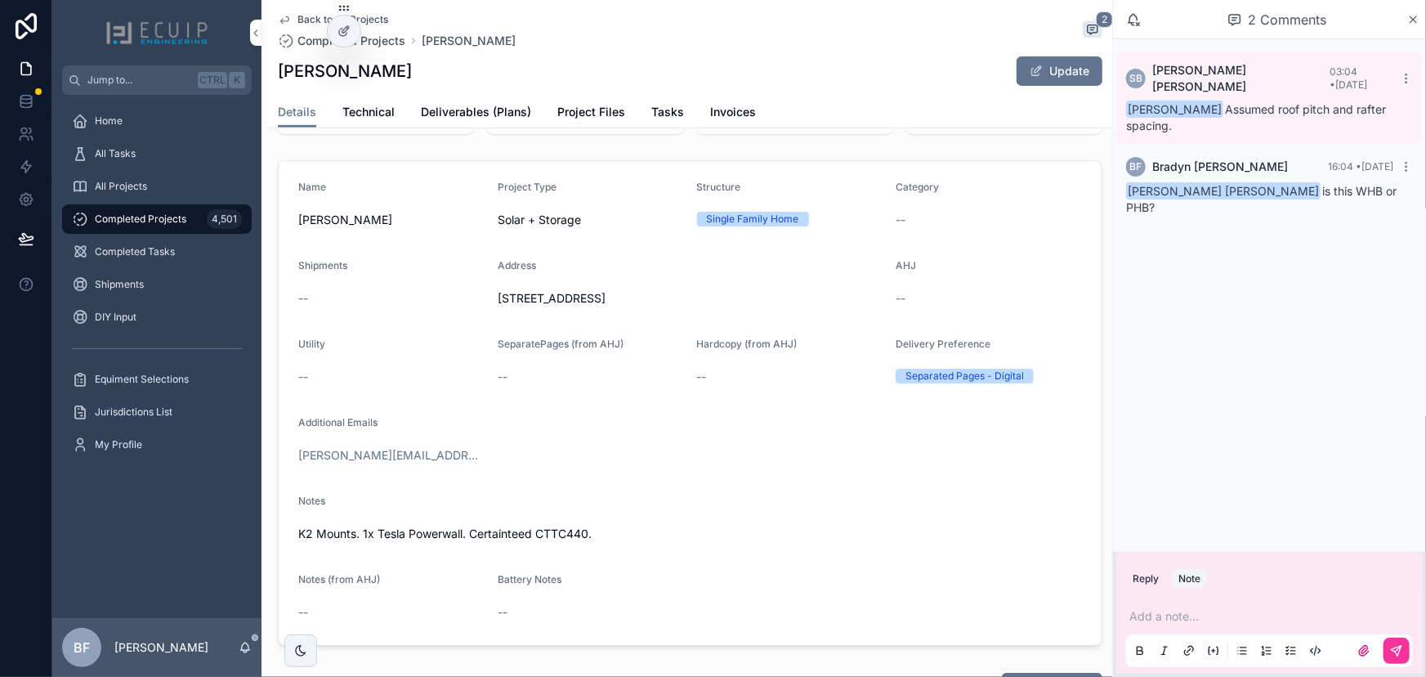
click at [1199, 620] on p "scrollable content" at bounding box center [1273, 616] width 287 height 16
click at [1162, 595] on span "jhunelb@gmail.com" at bounding box center [1256, 589] width 197 height 16
click at [1417, 659] on div "**********" at bounding box center [1270, 633] width 307 height 82
click at [1408, 656] on button "scrollable content" at bounding box center [1397, 651] width 26 height 26
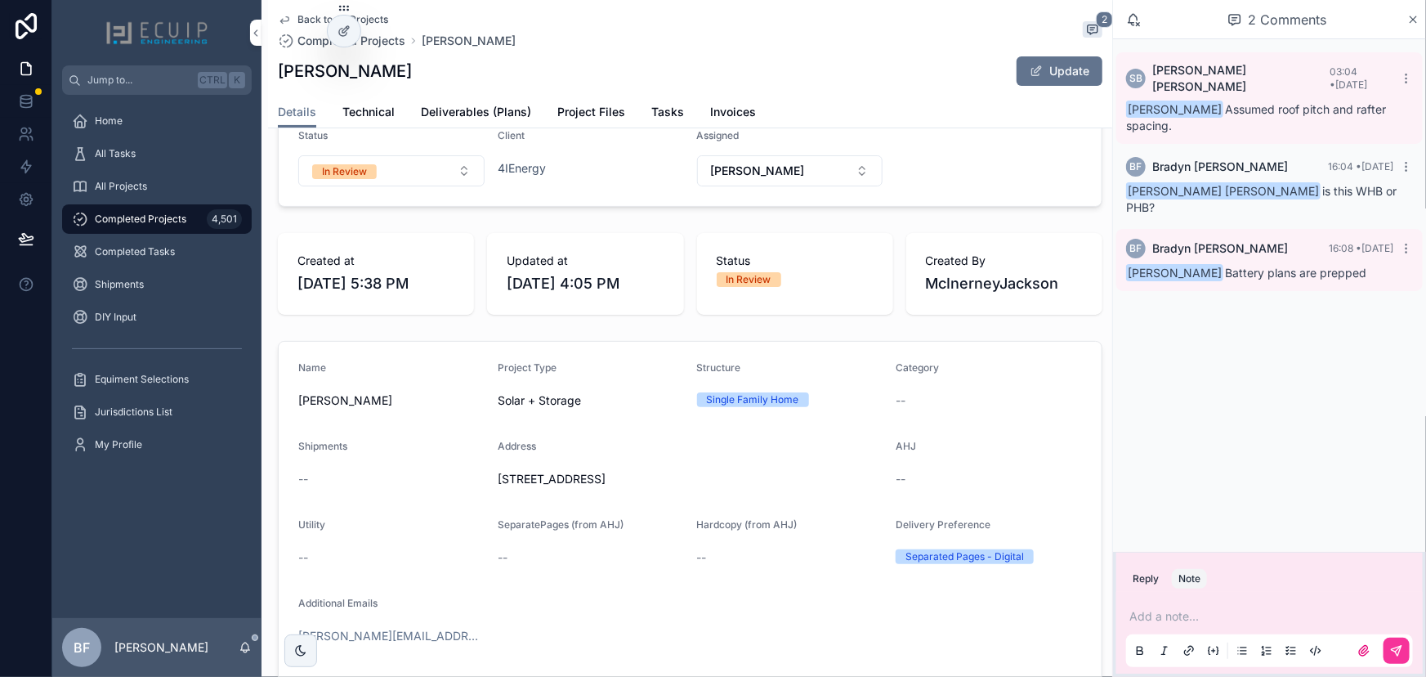
scroll to position [0, 0]
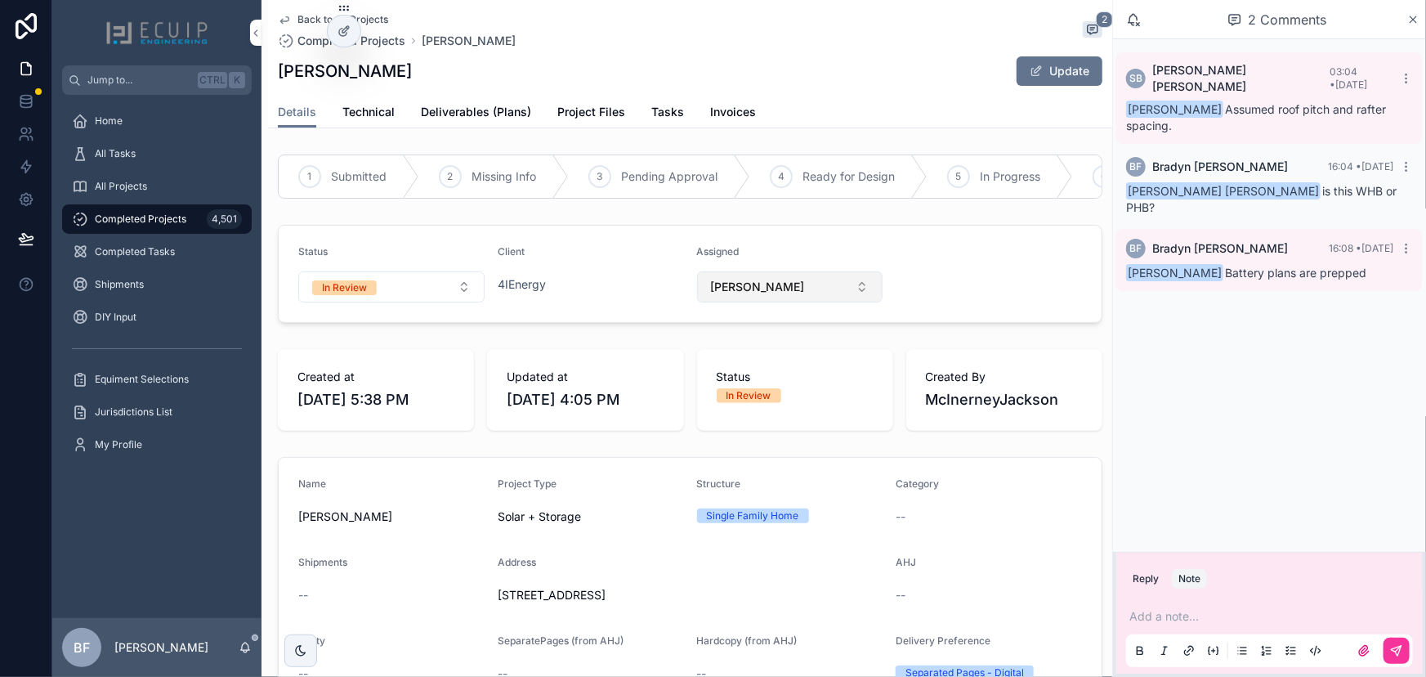
click at [793, 299] on button "Sherri" at bounding box center [790, 286] width 186 height 31
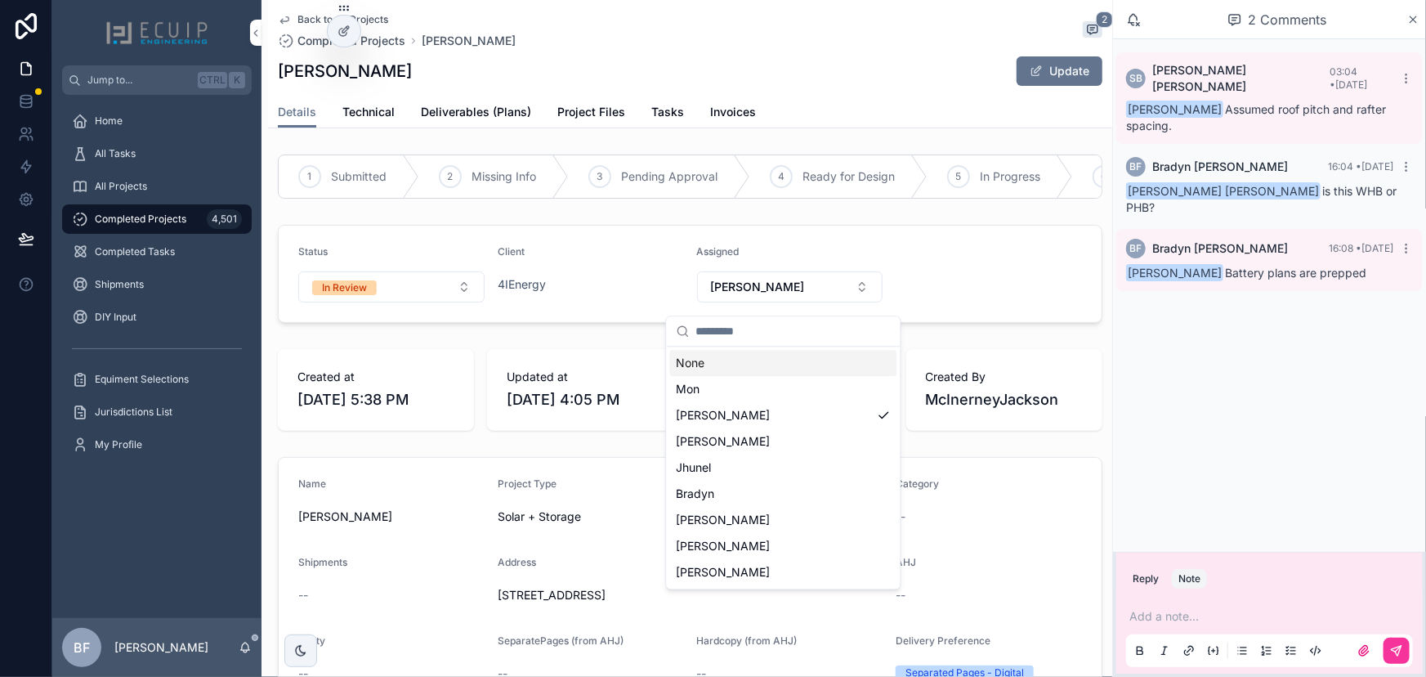
click at [739, 357] on div "None" at bounding box center [783, 363] width 227 height 26
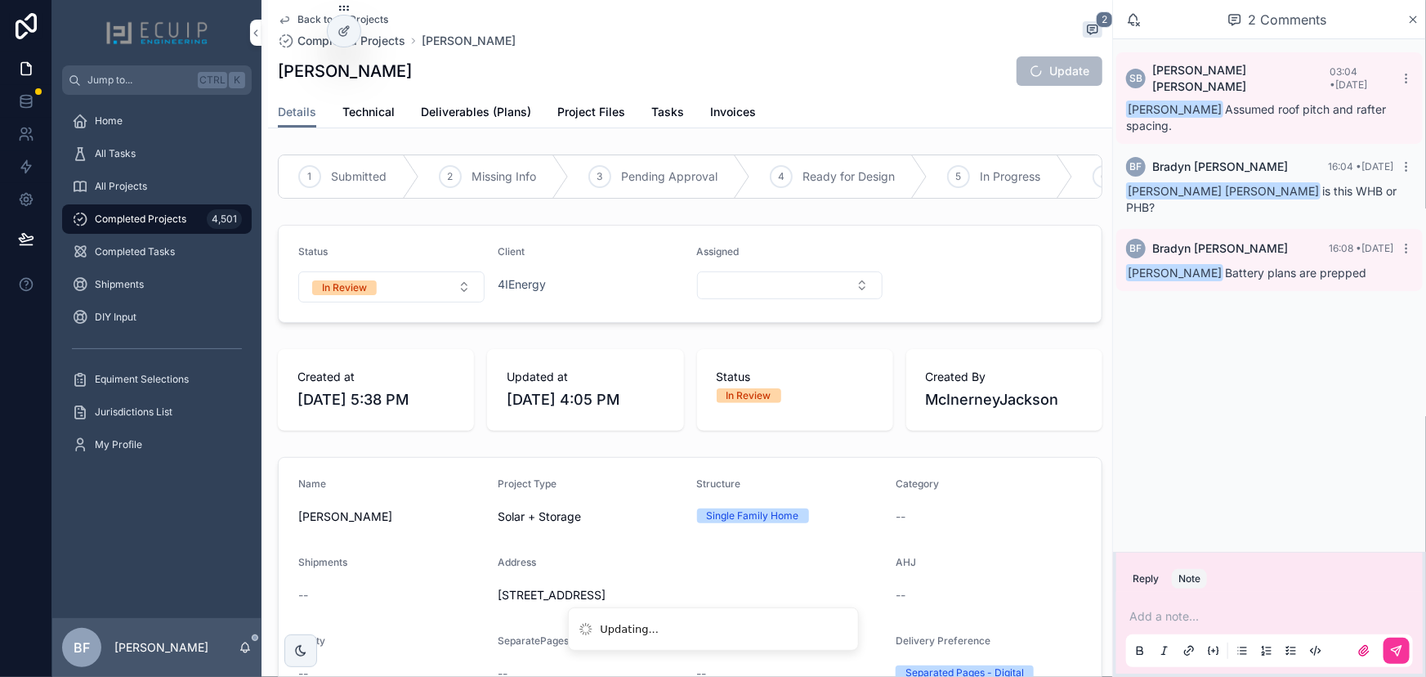
click at [1005, 322] on form "Status In Review Client 4IEnergy Assigned" at bounding box center [690, 274] width 823 height 96
click at [1417, 229] on div "BF Bradyn Freeman 16:08 • Today Jhunel Bernales Battery plans are prepped" at bounding box center [1270, 260] width 307 height 62
click at [1413, 242] on icon "scrollable content" at bounding box center [1406, 248] width 13 height 13
click at [1271, 614] on p "scrollable content" at bounding box center [1273, 616] width 287 height 16
click at [414, 302] on button "In Review" at bounding box center [391, 286] width 186 height 31
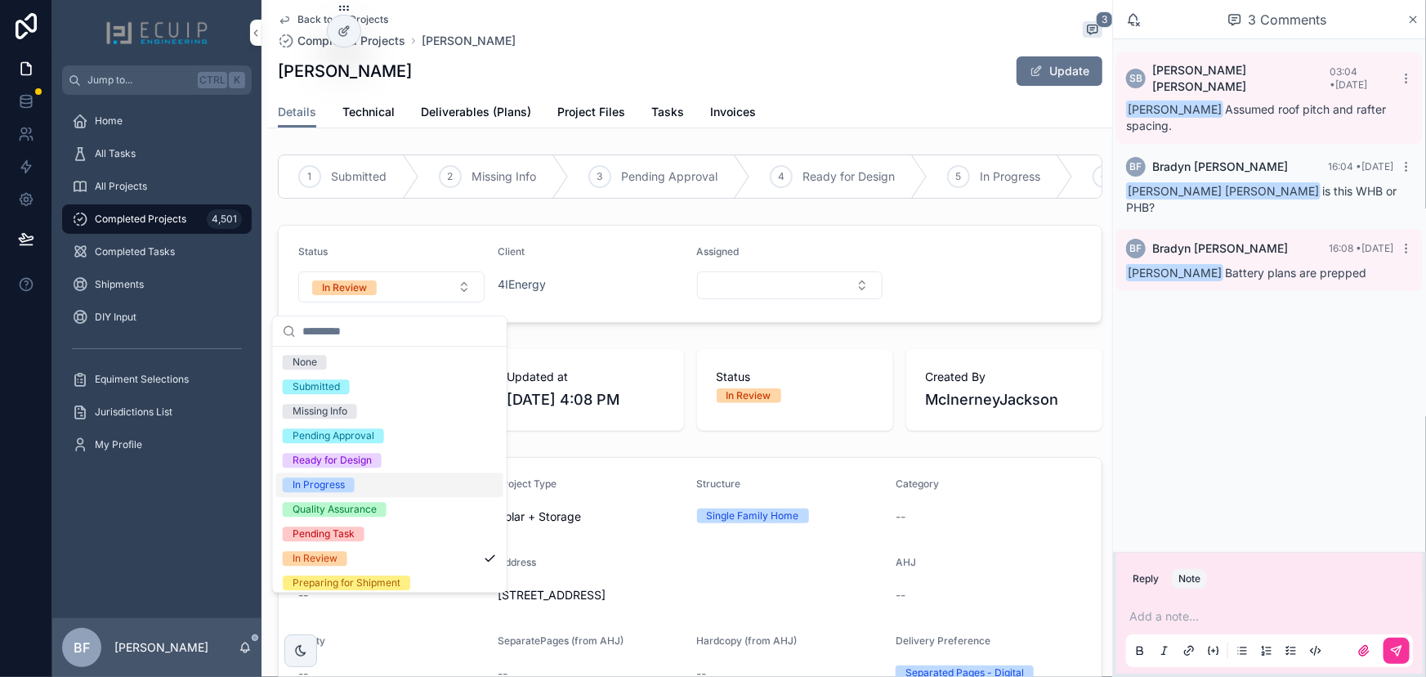
click at [335, 490] on div "In Progress" at bounding box center [319, 484] width 52 height 15
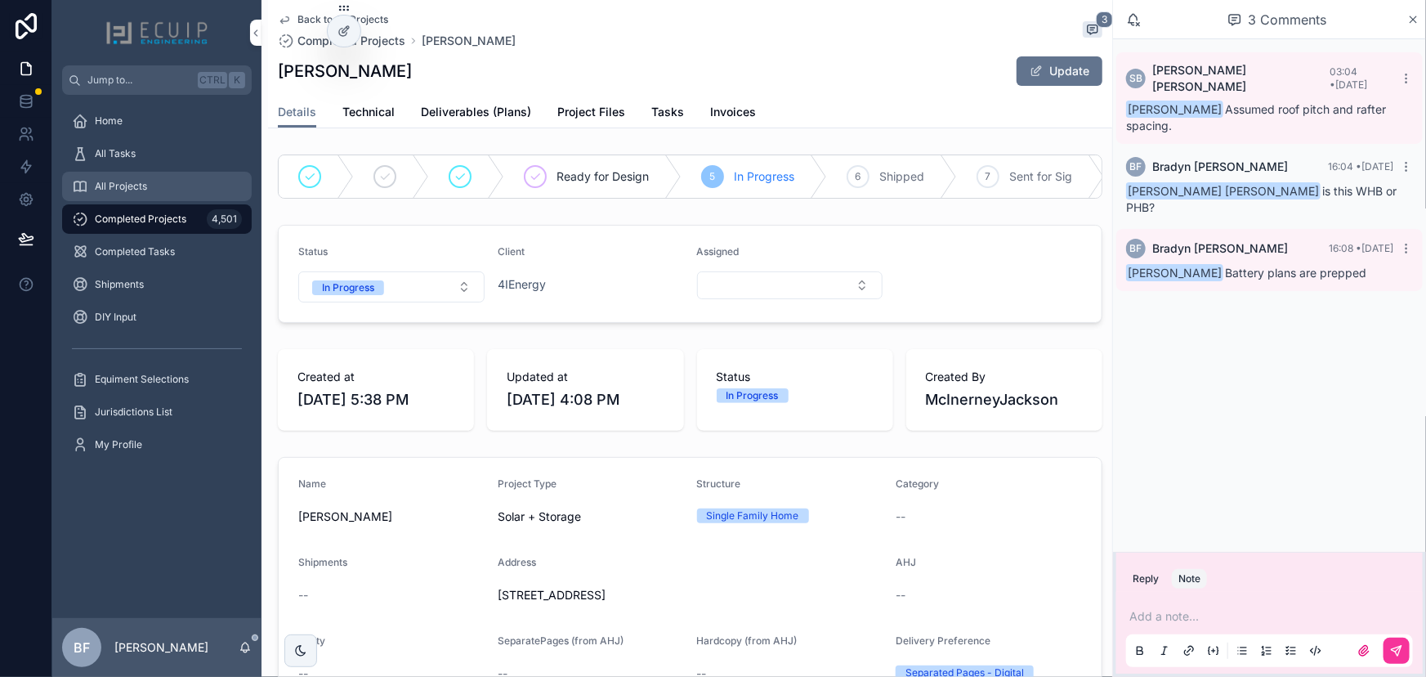
click at [191, 184] on div "All Projects" at bounding box center [157, 186] width 170 height 26
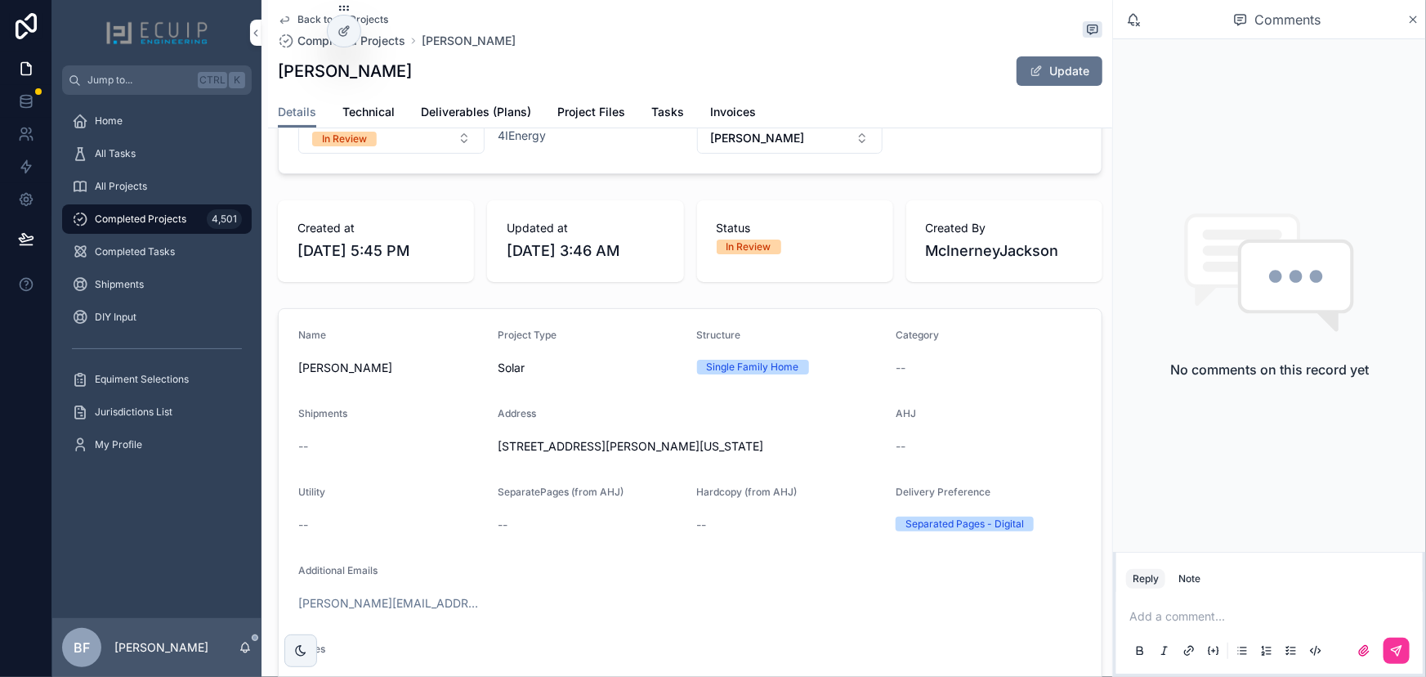
scroll to position [148, 0]
click at [134, 181] on span "All Projects" at bounding box center [121, 186] width 52 height 13
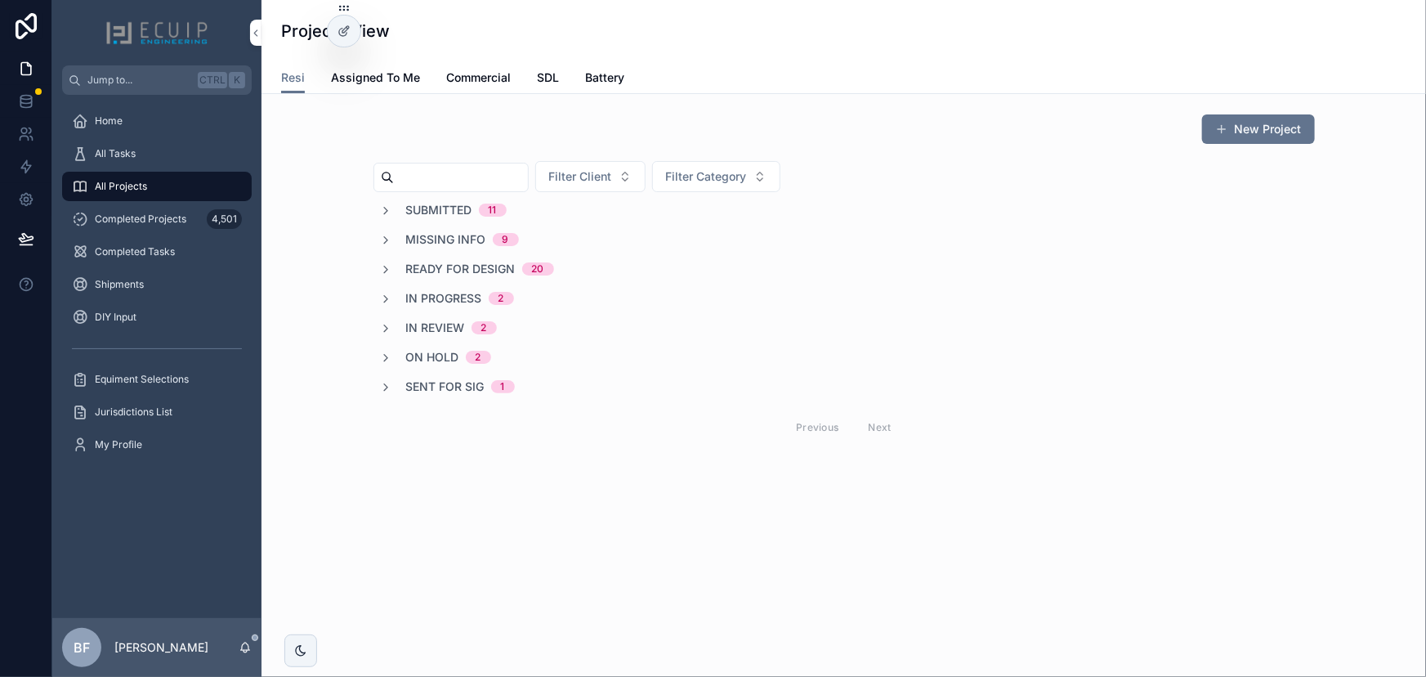
click at [450, 212] on span "Submitted" at bounding box center [439, 210] width 66 height 16
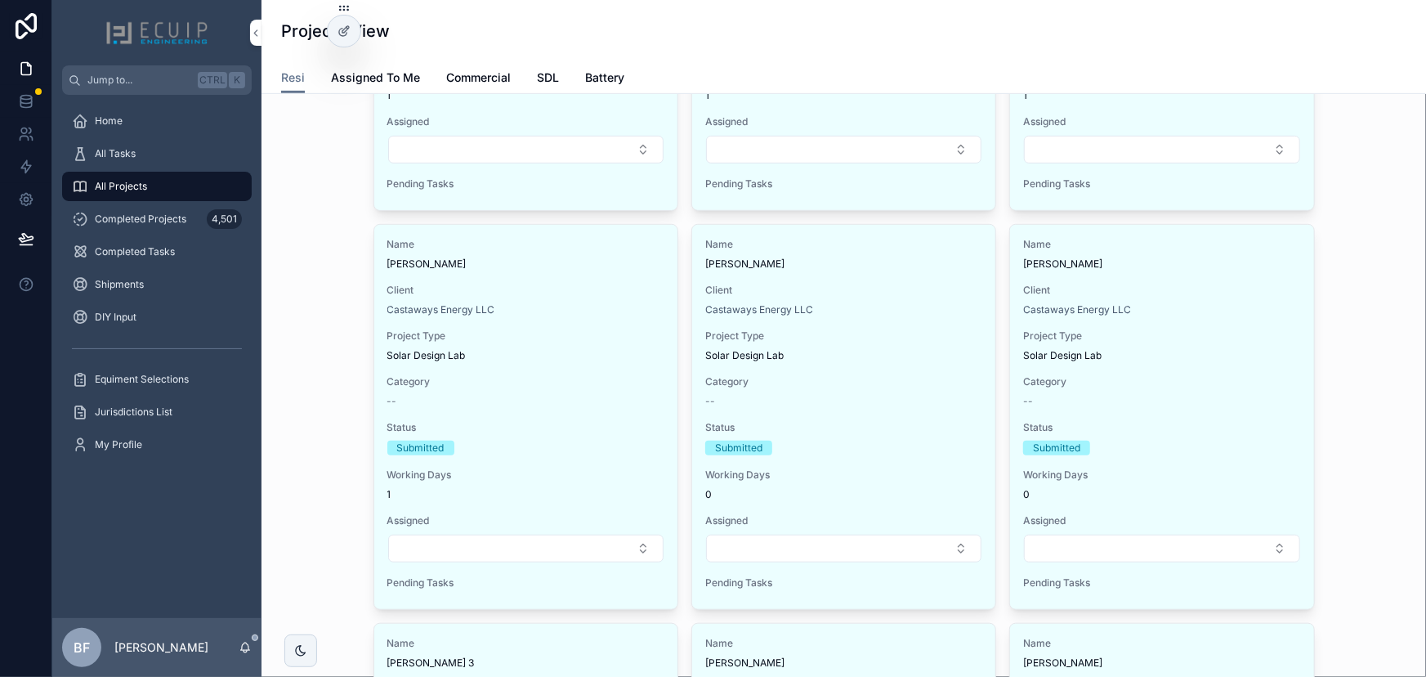
scroll to position [594, 0]
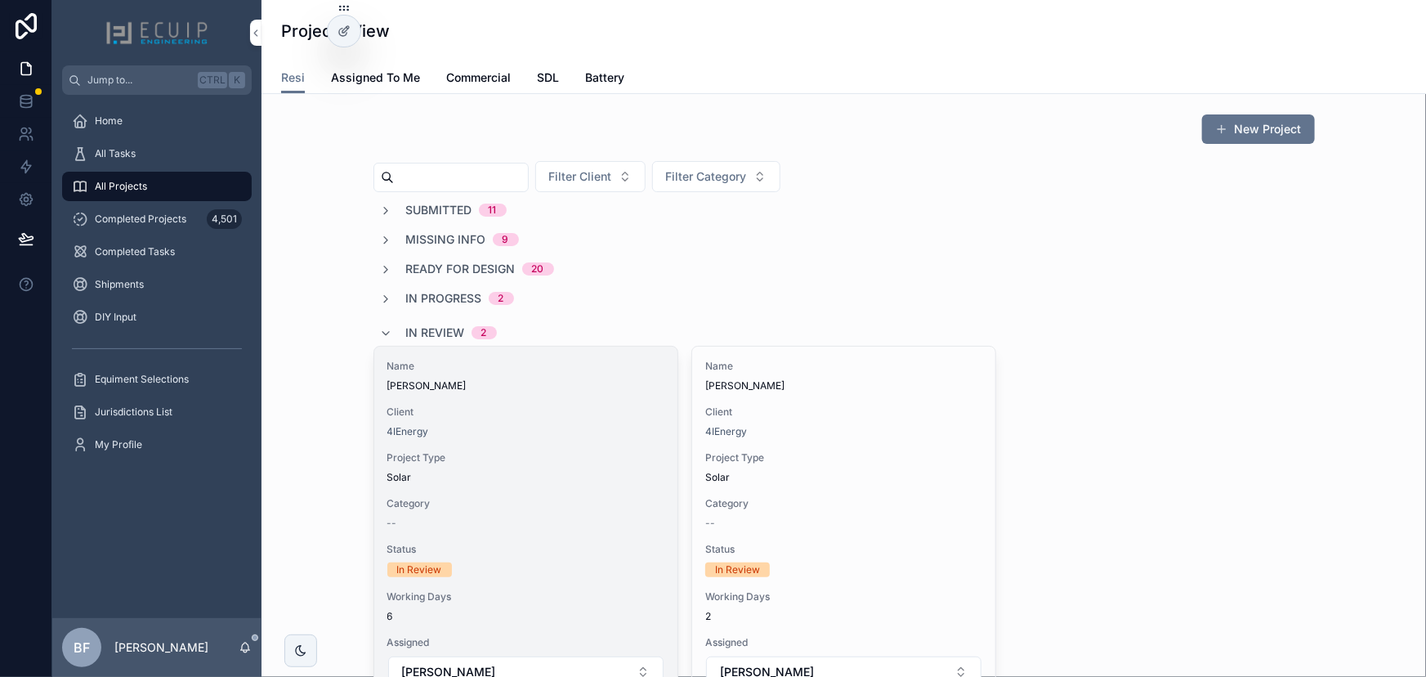
click at [530, 409] on span "Client" at bounding box center [525, 411] width 277 height 13
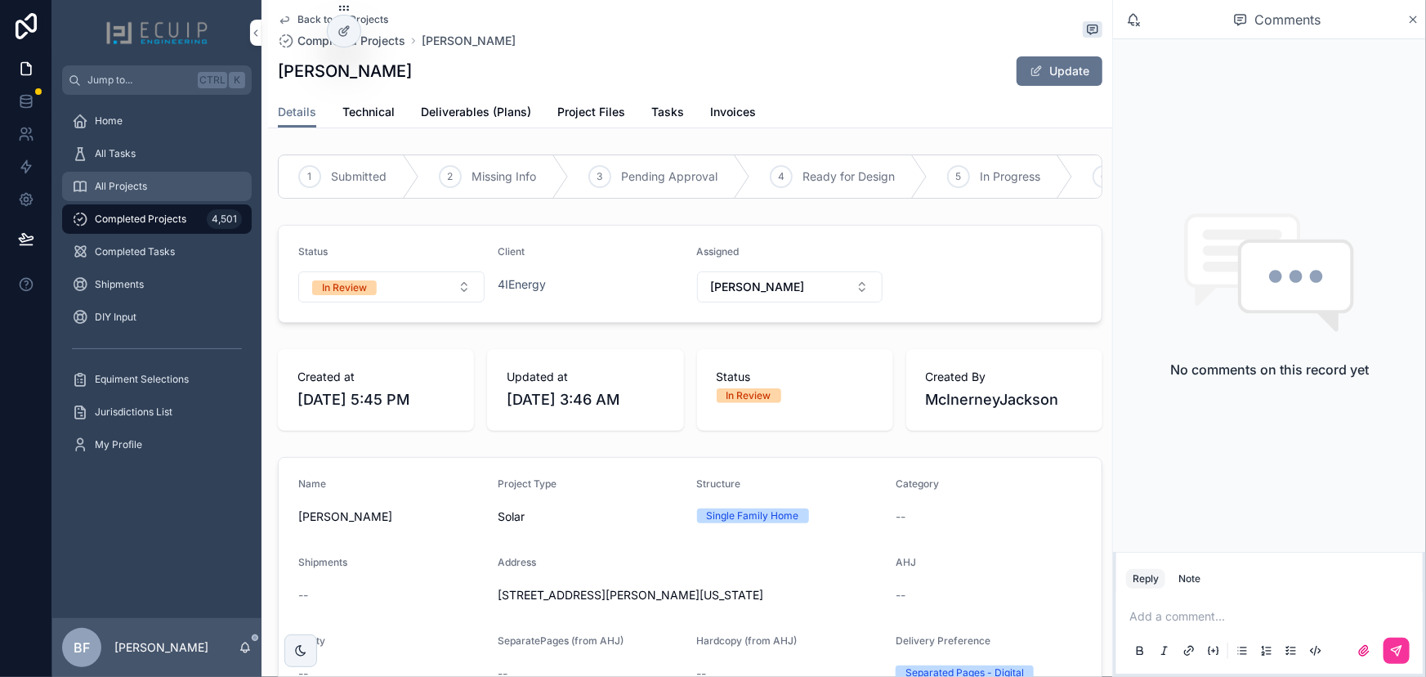
drag, startPoint x: 137, startPoint y: 168, endPoint x: 170, endPoint y: 195, distance: 43.5
click at [137, 168] on link "All Tasks" at bounding box center [157, 153] width 190 height 29
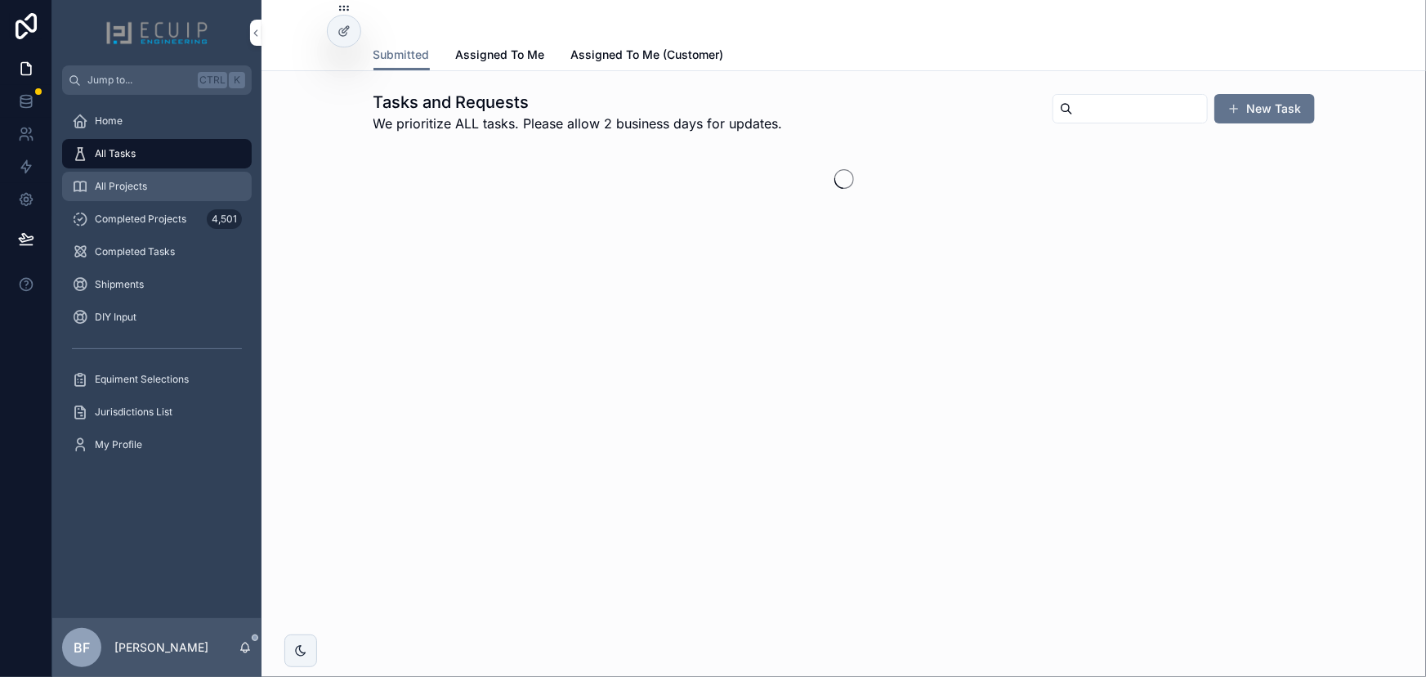
click at [164, 174] on div "All Projects" at bounding box center [157, 186] width 170 height 26
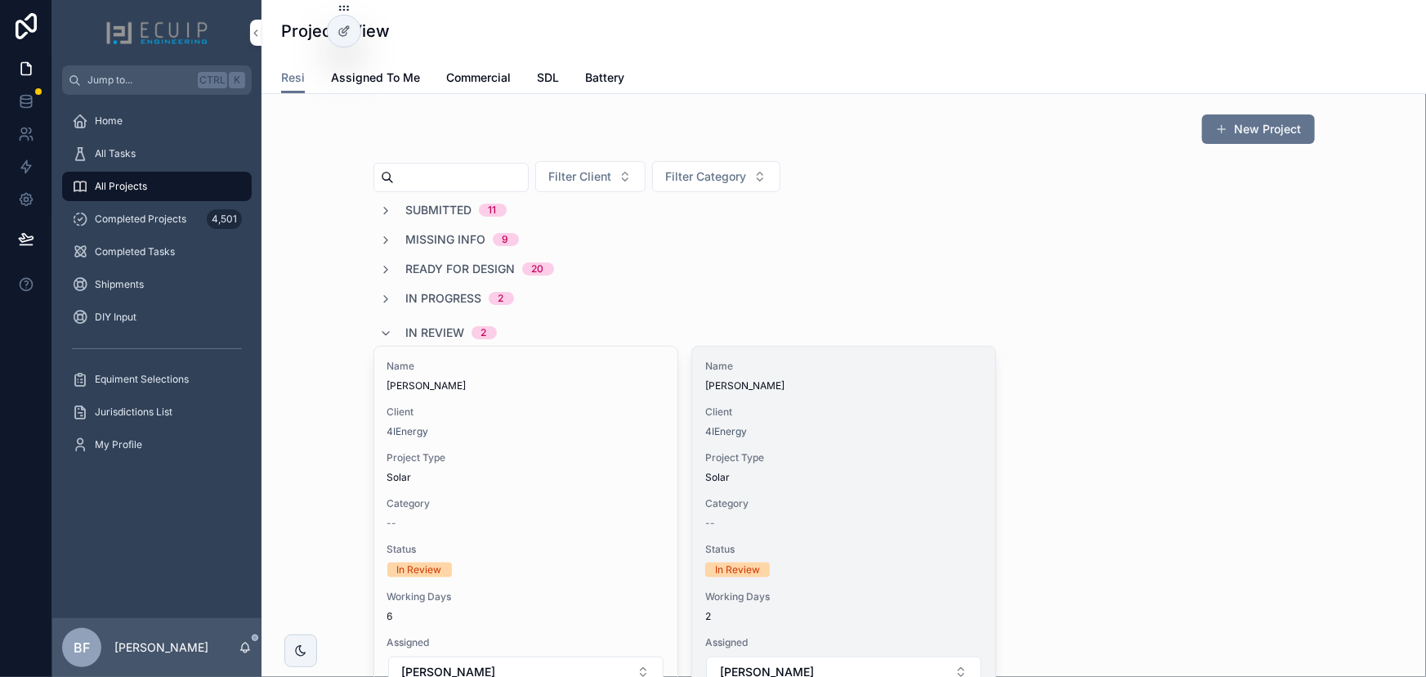
click at [863, 420] on div "Client 4IEnergy" at bounding box center [843, 421] width 277 height 33
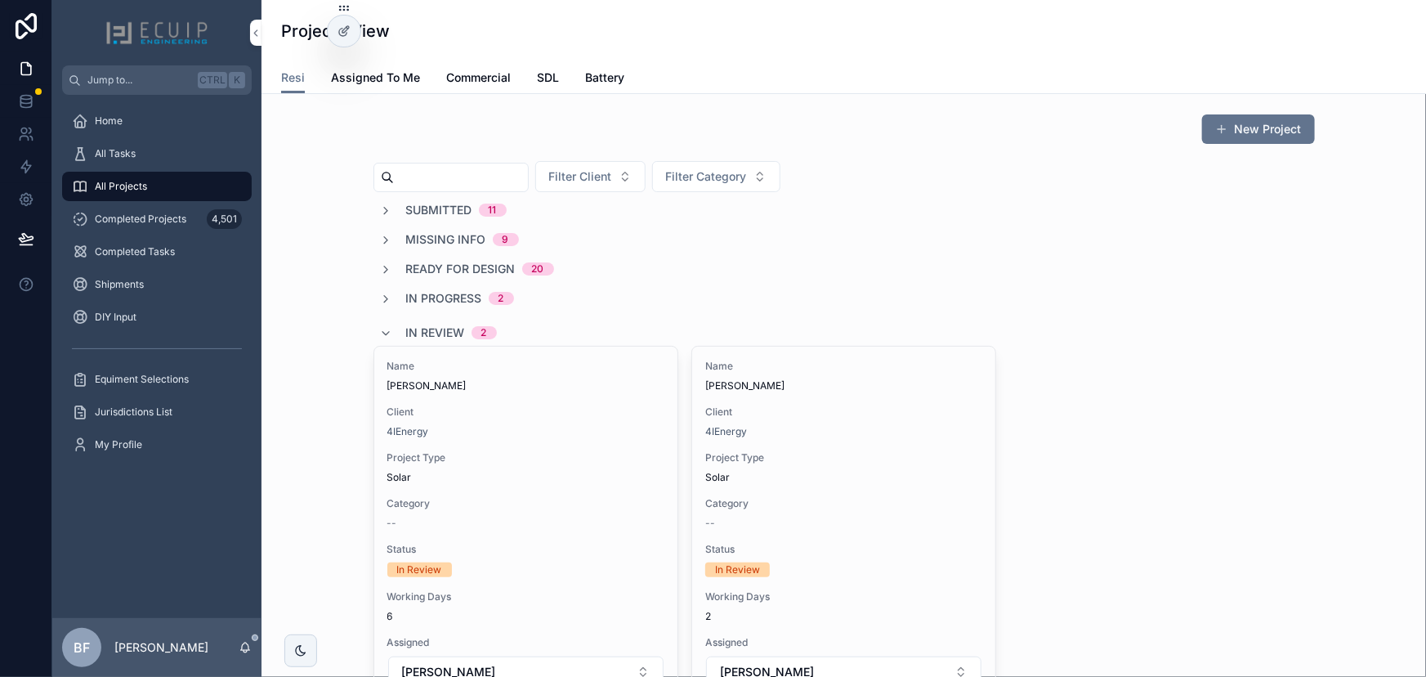
click at [435, 337] on span "In Review" at bounding box center [435, 333] width 59 height 16
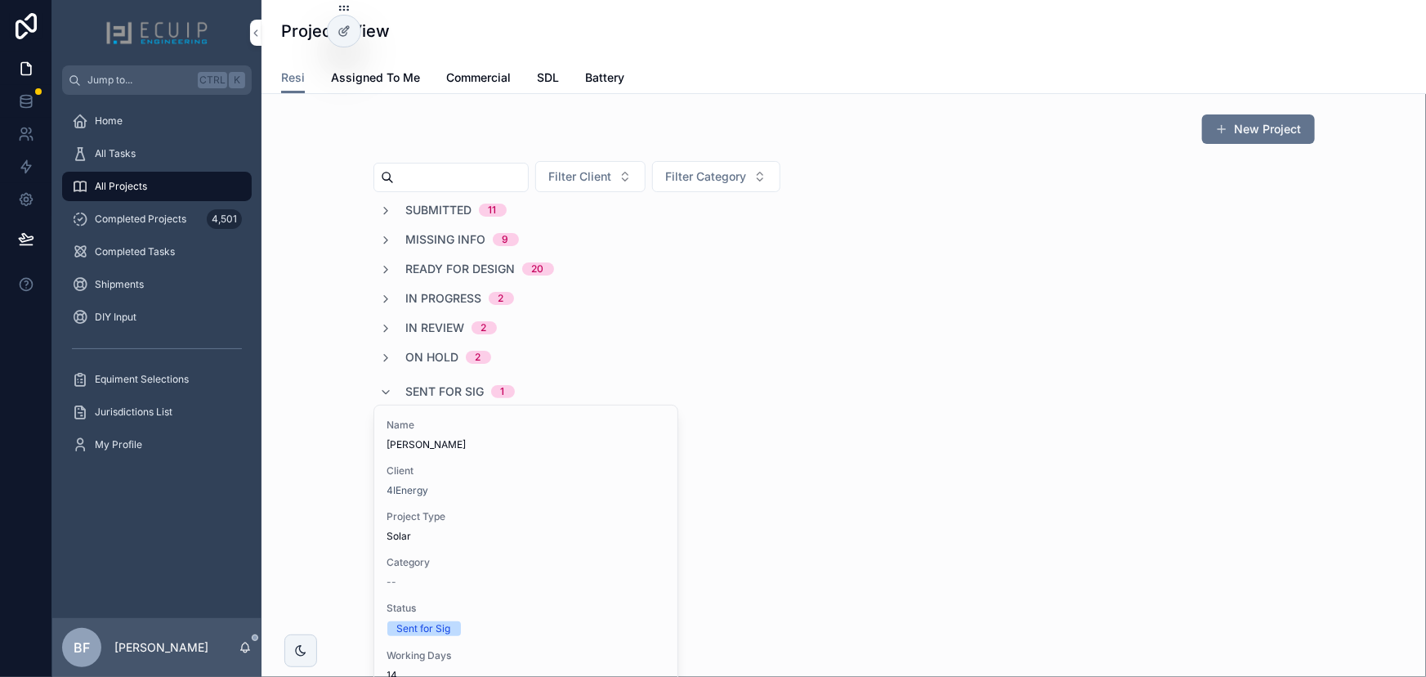
click at [437, 385] on span "Sent for Sig" at bounding box center [445, 391] width 78 height 16
click at [467, 301] on span "In Progress" at bounding box center [444, 298] width 76 height 16
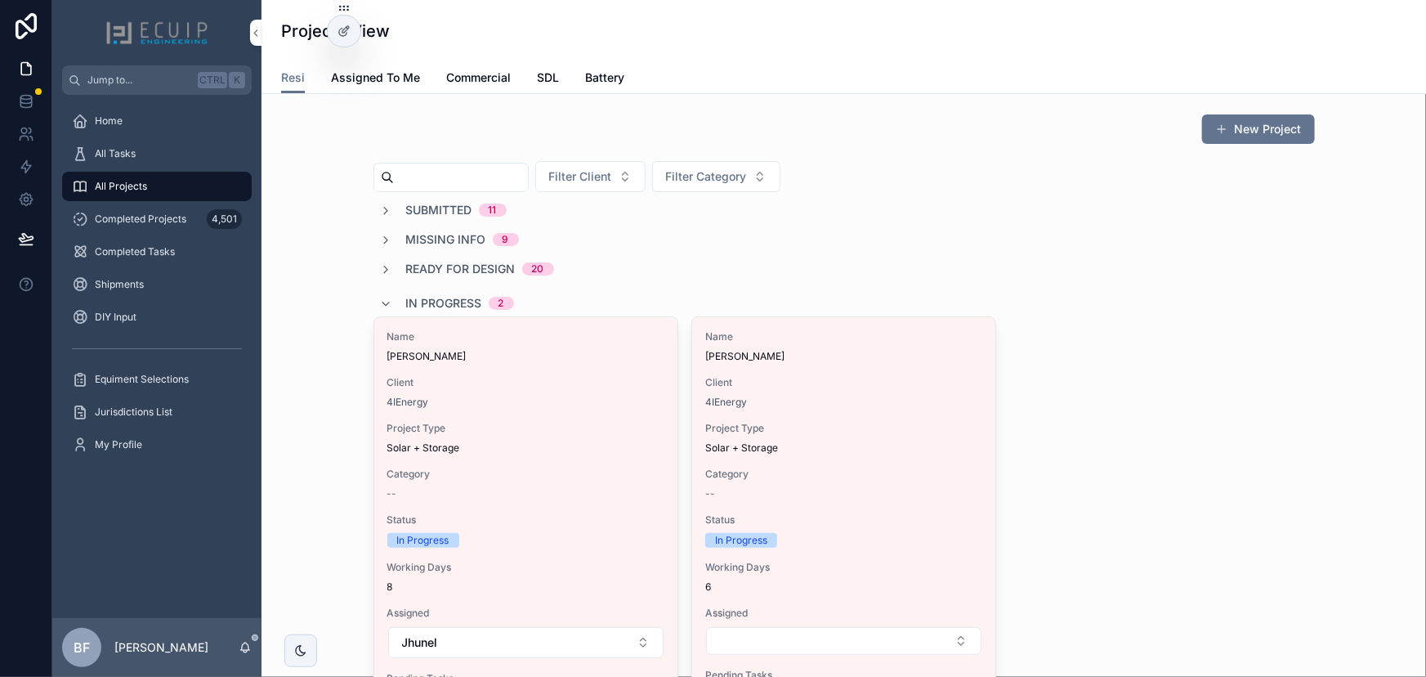
click at [467, 301] on span "In Progress" at bounding box center [444, 303] width 76 height 16
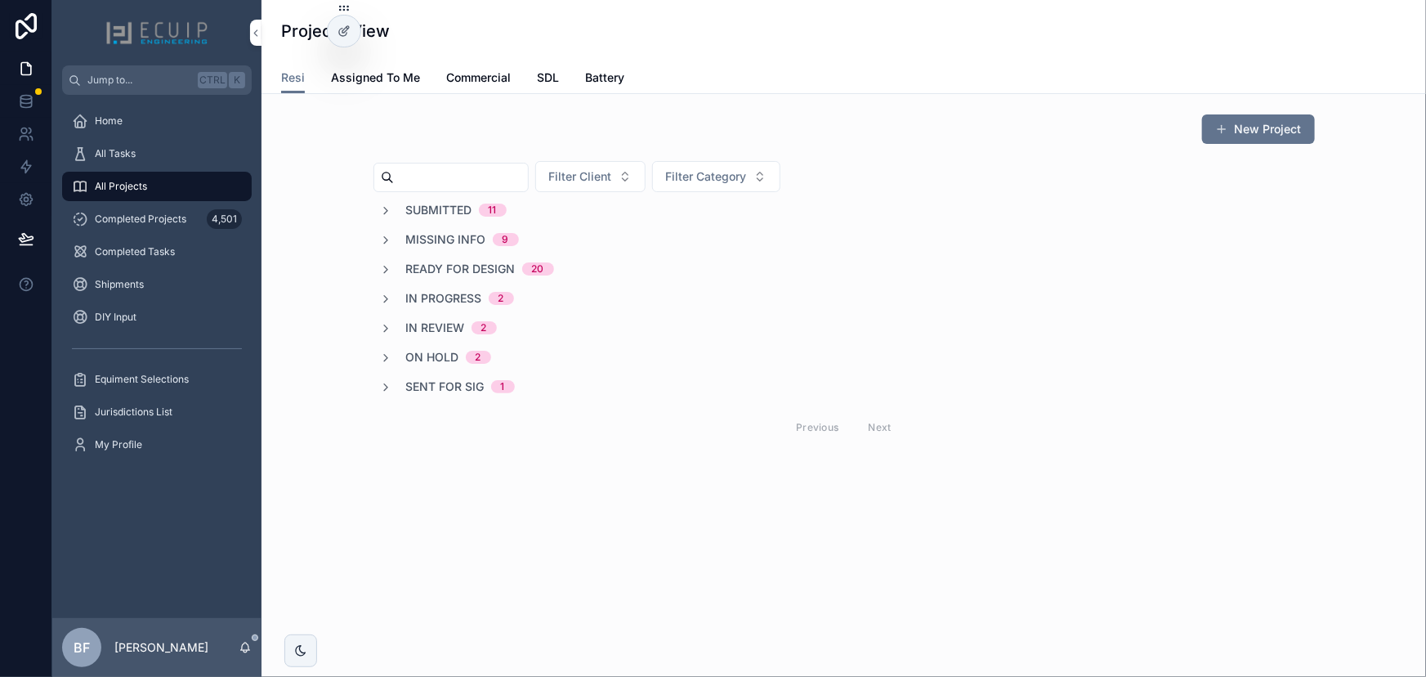
click at [487, 272] on span "Ready for Design" at bounding box center [461, 269] width 110 height 16
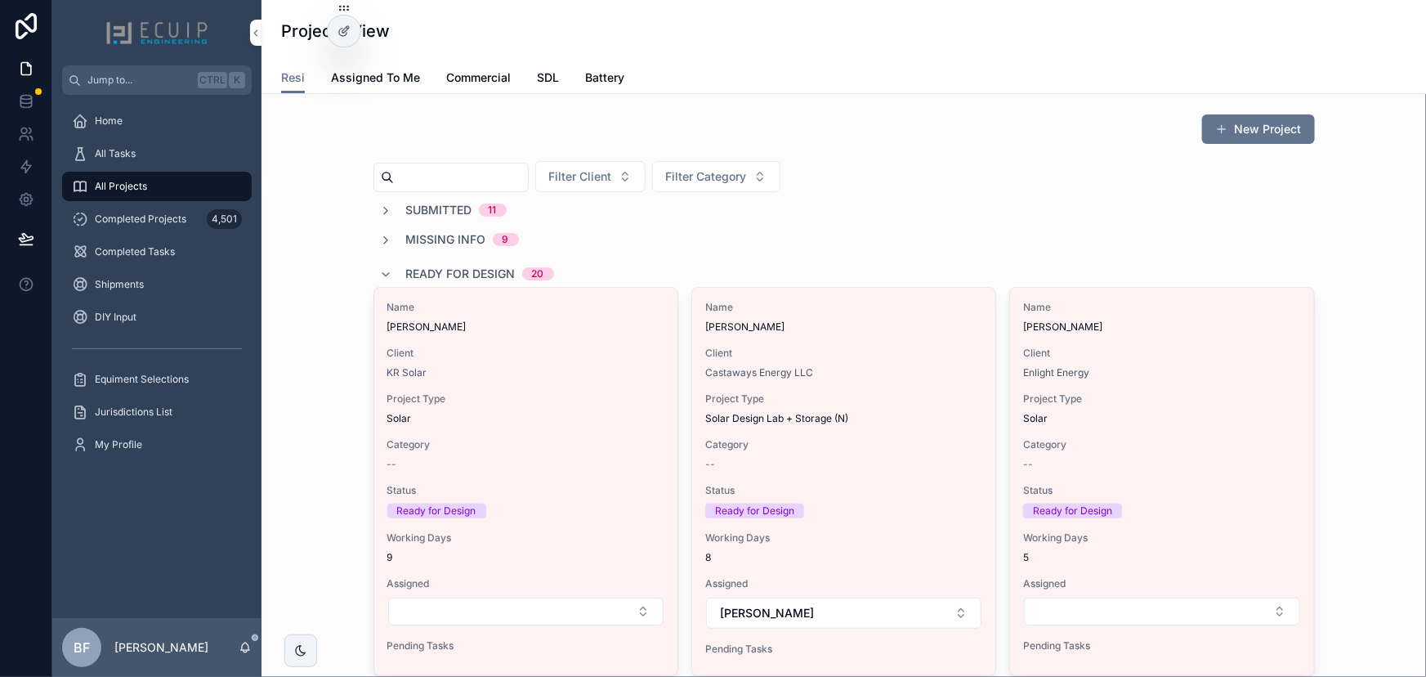
click at [441, 271] on span "Ready for Design" at bounding box center [461, 274] width 110 height 16
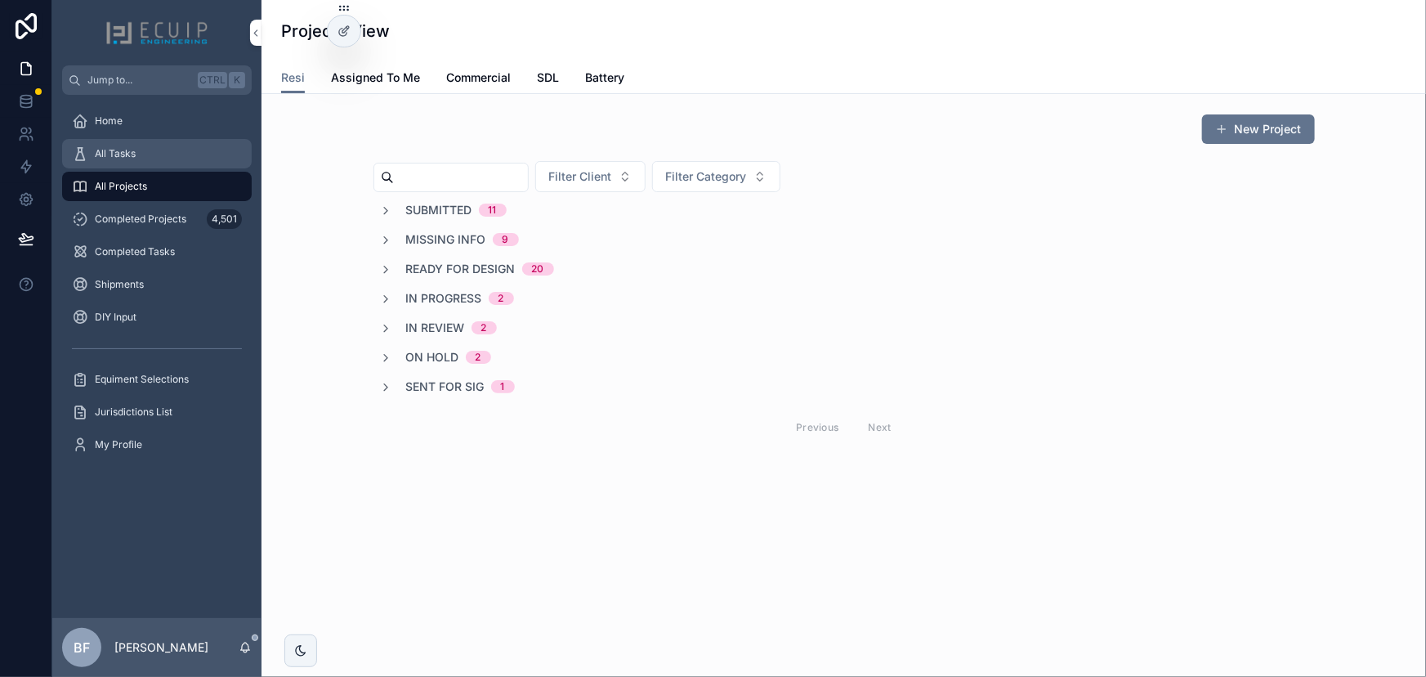
click at [151, 154] on div "All Tasks" at bounding box center [157, 154] width 170 height 26
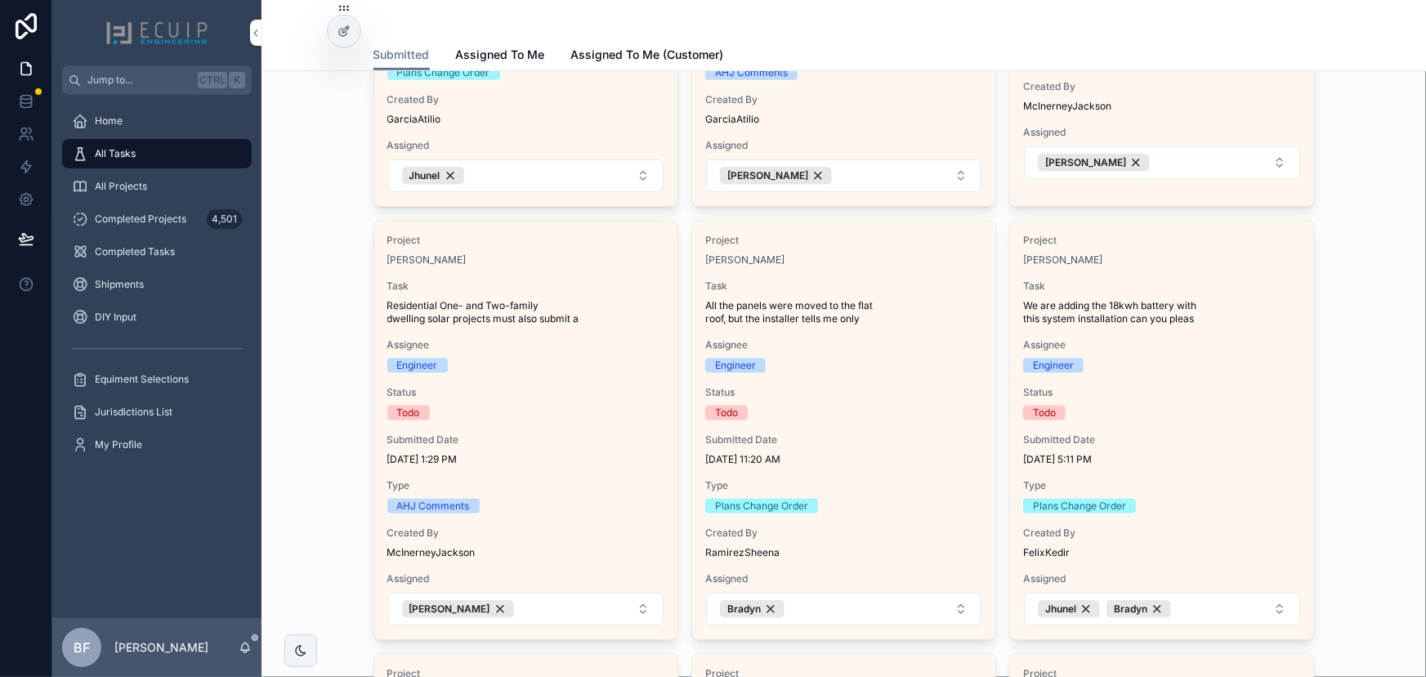
scroll to position [520, 0]
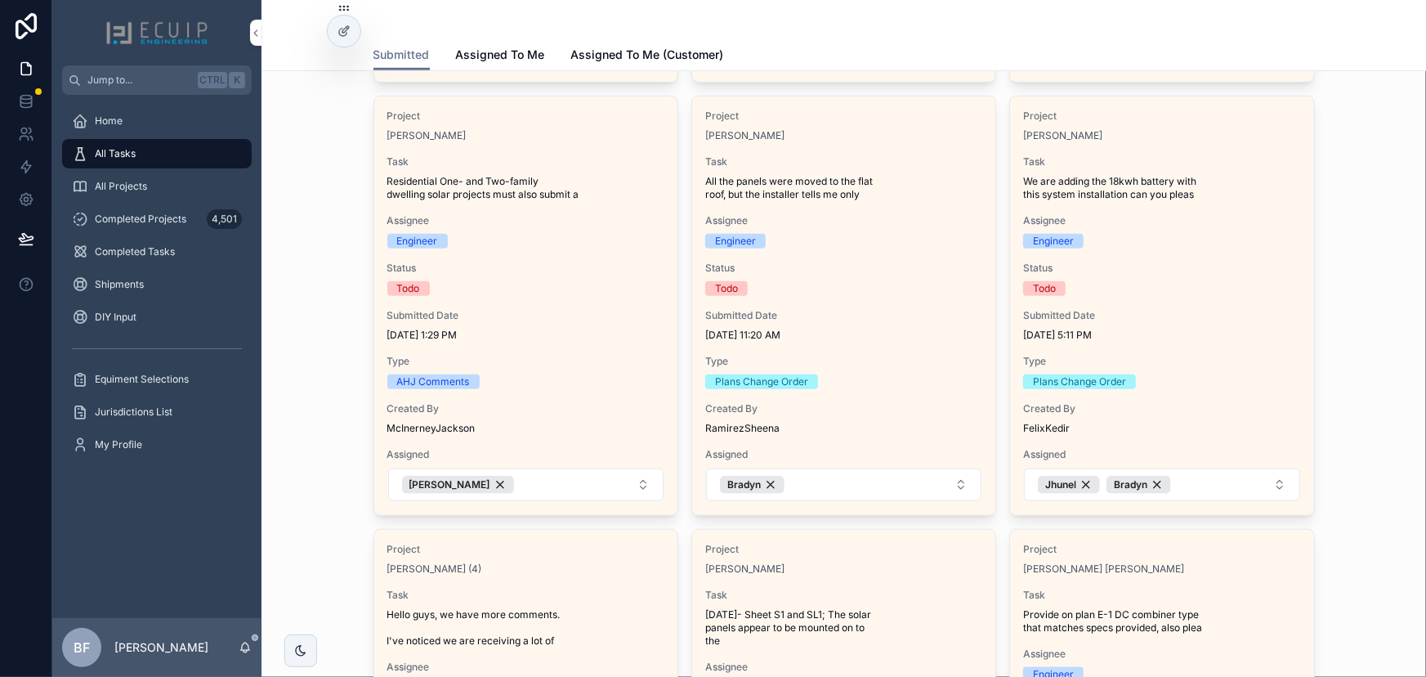
click at [881, 226] on div "Assignee Engineer" at bounding box center [843, 231] width 277 height 34
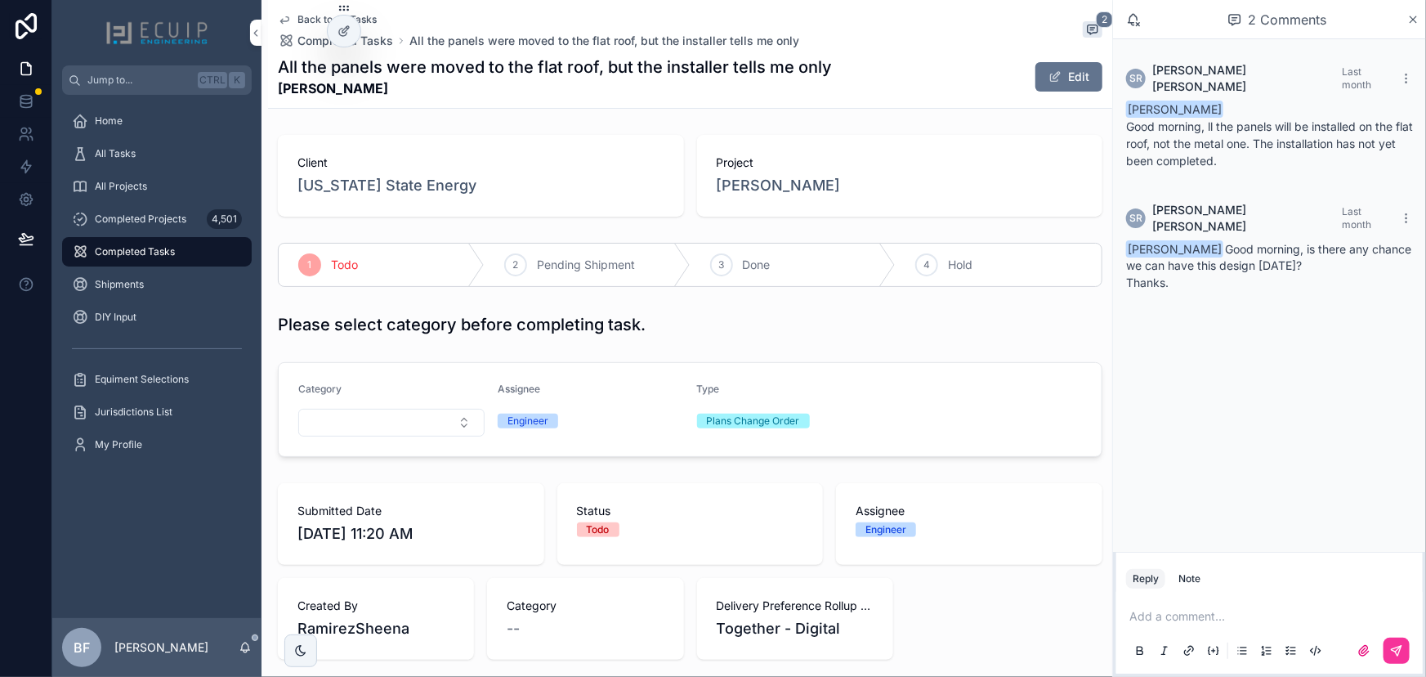
drag, startPoint x: 422, startPoint y: 82, endPoint x: 280, endPoint y: 98, distance: 142.3
click at [280, 98] on div "Back to All Tasks Completed Tasks All the panels were moved to the flat roof, b…" at bounding box center [690, 54] width 825 height 108
copy strong "[PERSON_NAME]"
click at [564, 155] on span "Client" at bounding box center [481, 162] width 367 height 16
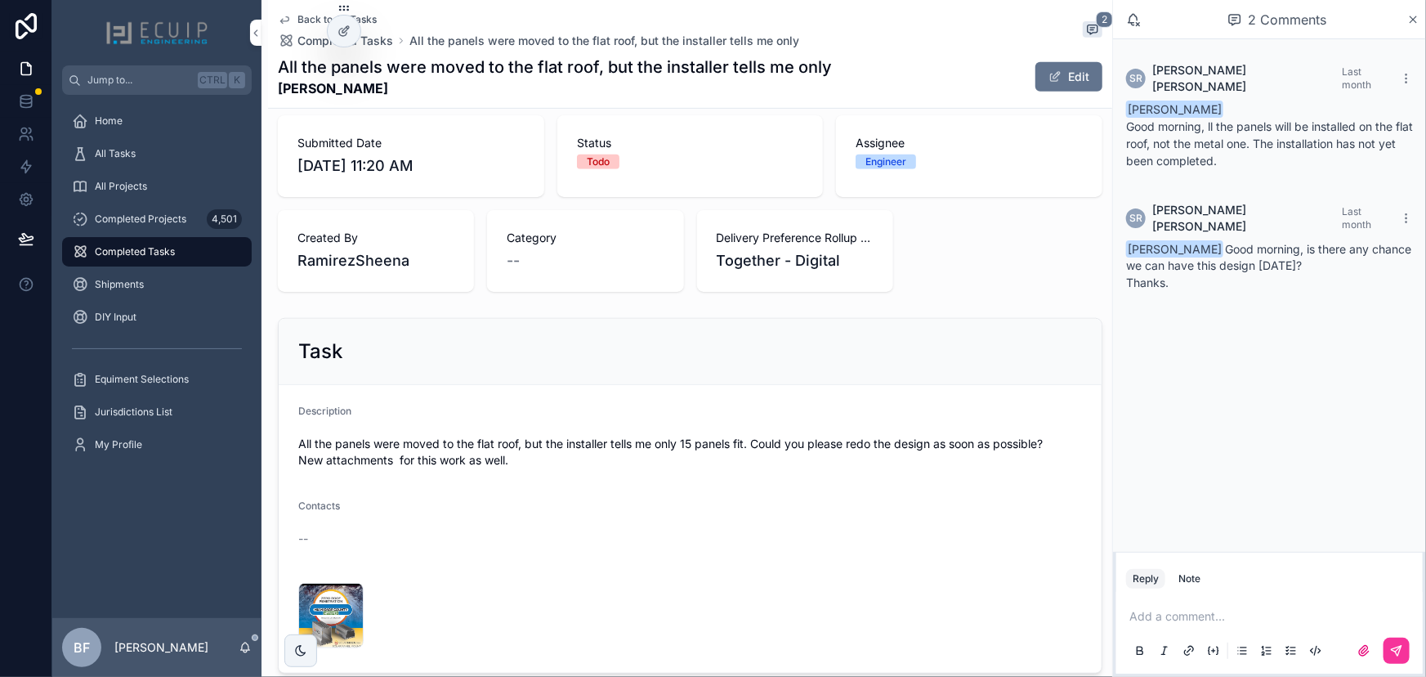
scroll to position [371, 0]
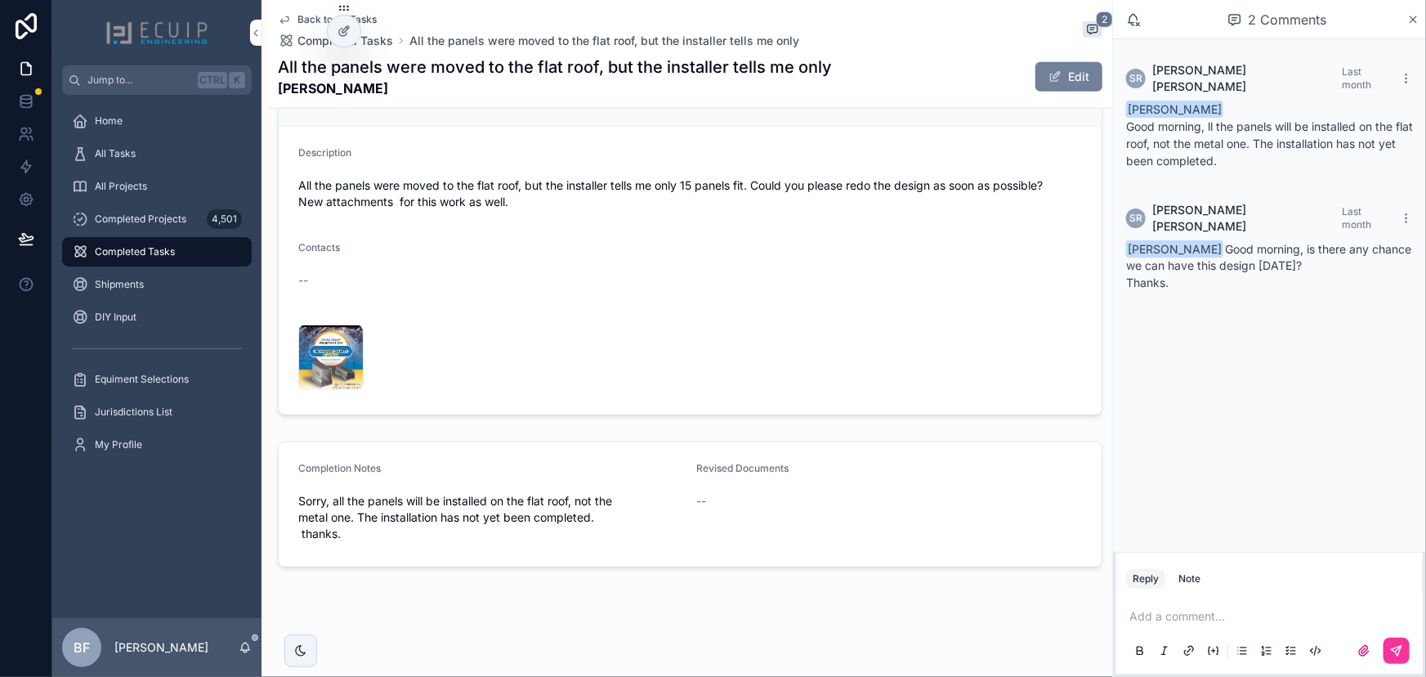
click at [1049, 70] on span "scrollable content" at bounding box center [1055, 76] width 13 height 13
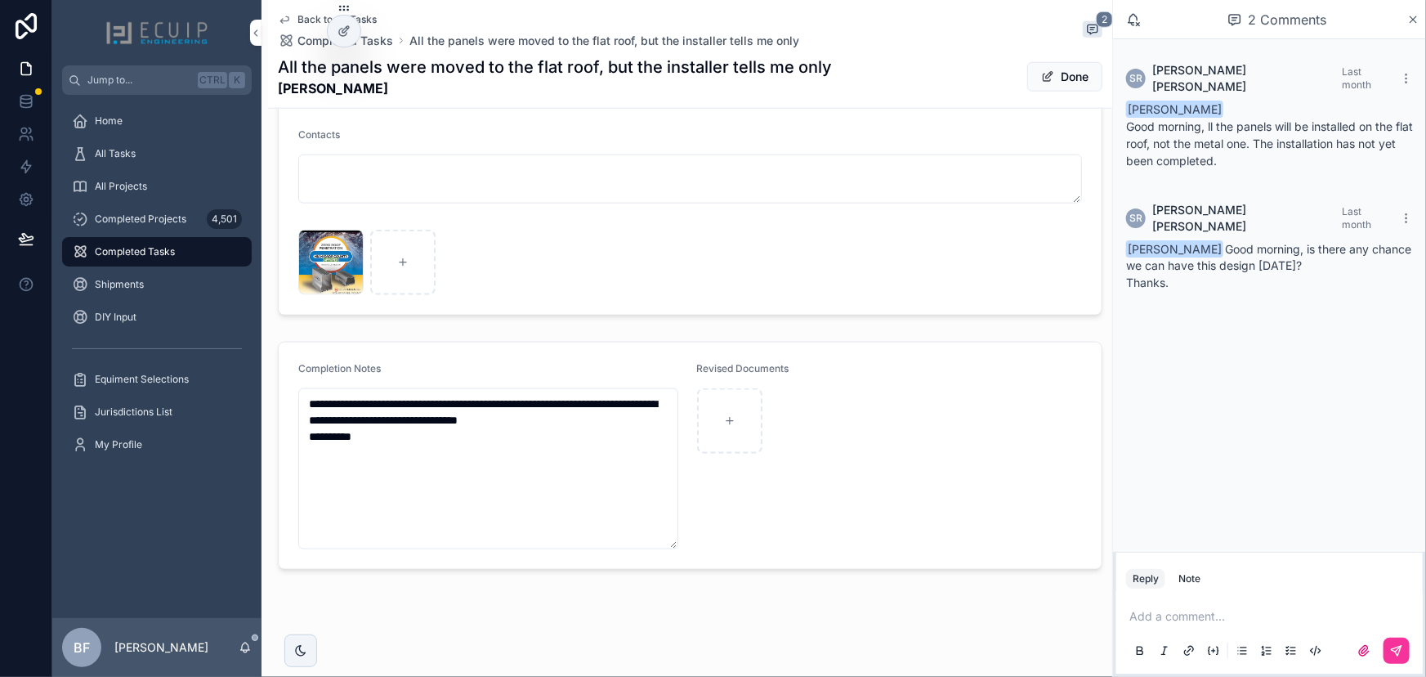
scroll to position [897, 0]
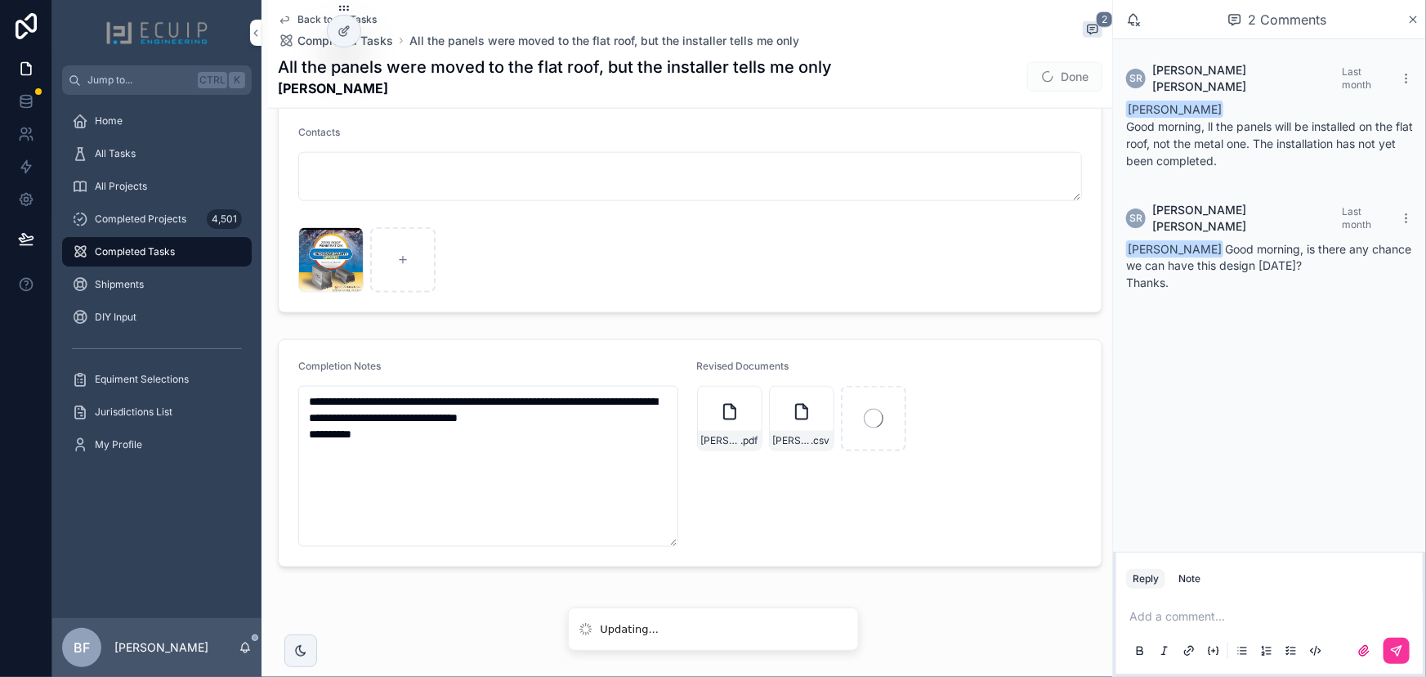
click at [1156, 614] on p "scrollable content" at bounding box center [1273, 616] width 287 height 16
click at [1202, 596] on span "[EMAIL_ADDRESS][DOMAIN_NAME]" at bounding box center [1256, 589] width 197 height 16
click at [1407, 652] on button "scrollable content" at bounding box center [1397, 651] width 26 height 26
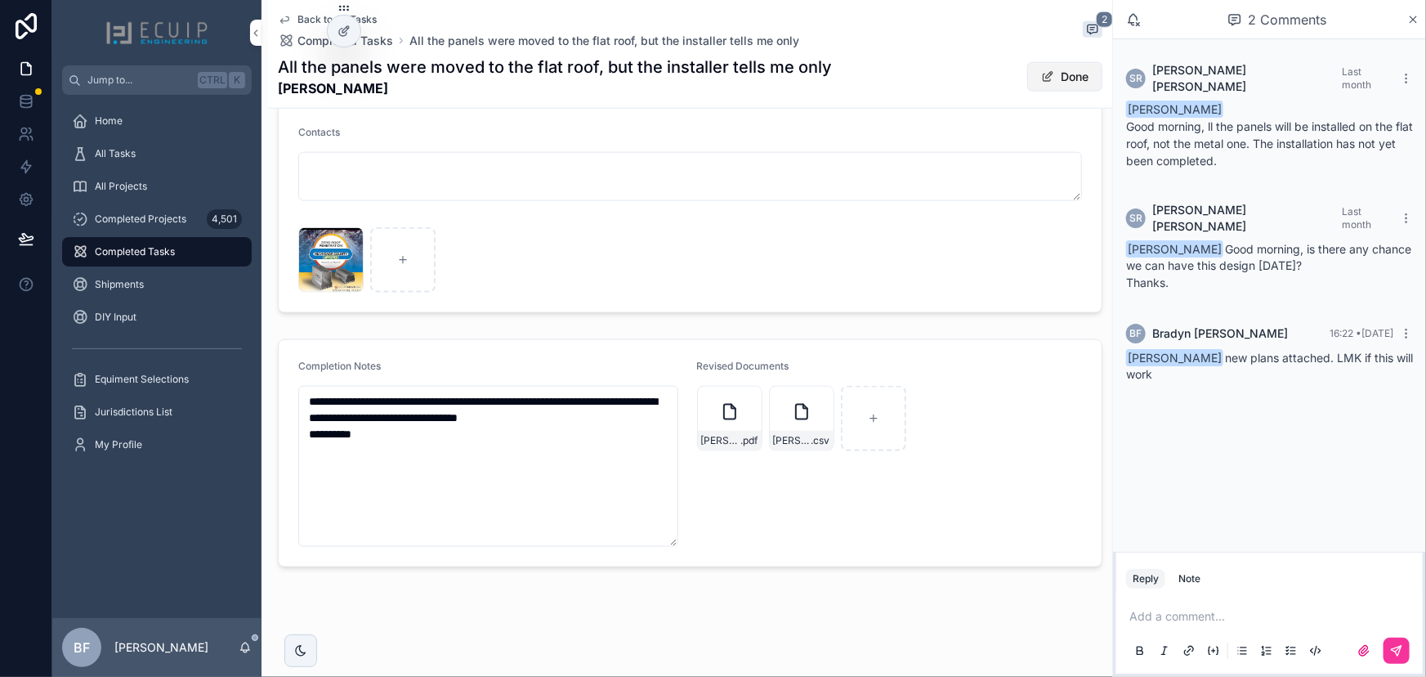
click at [1039, 83] on button "Done" at bounding box center [1064, 76] width 75 height 29
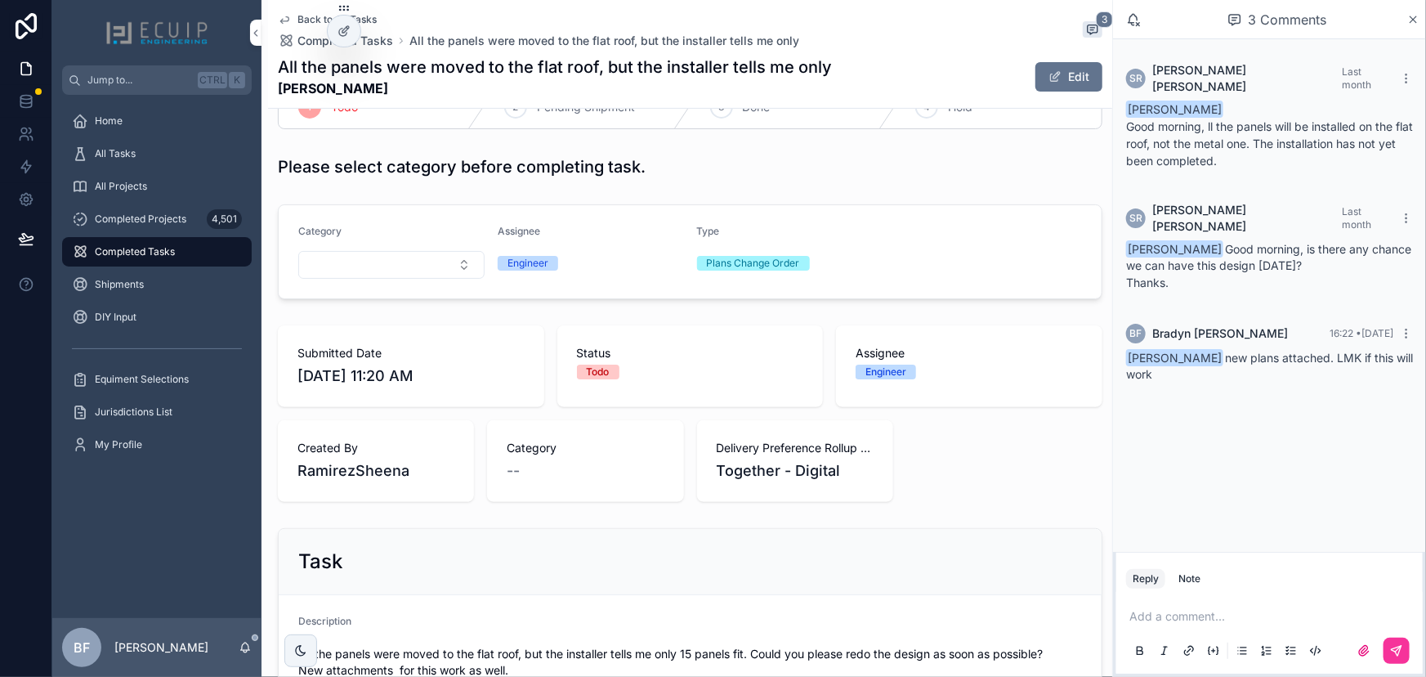
scroll to position [0, 0]
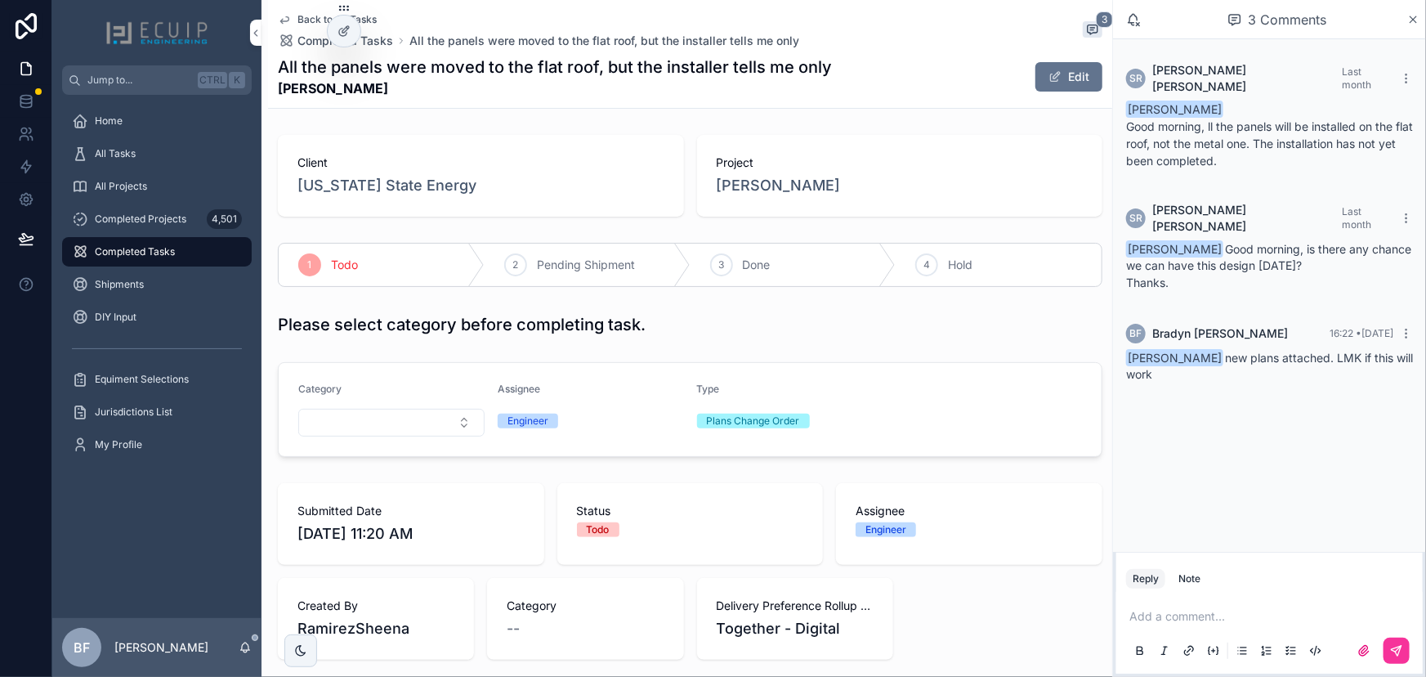
click at [722, 235] on div "Client [US_STATE] State Energy Project [PERSON_NAME] L 1 Todo 2 Pending Shipmen…" at bounding box center [690, 672] width 844 height 1088
click at [754, 275] on div "3 Done" at bounding box center [794, 265] width 206 height 43
click at [1192, 621] on p "scrollable content" at bounding box center [1273, 616] width 287 height 16
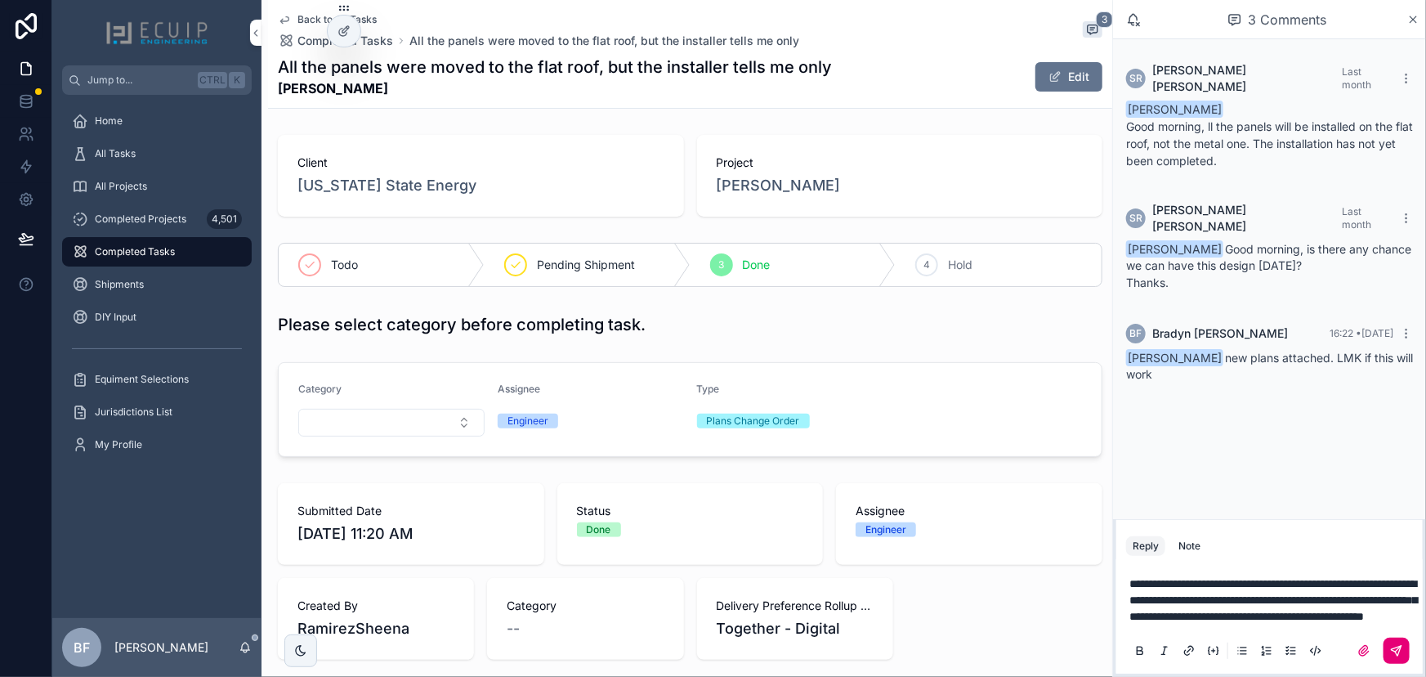
click at [1399, 656] on icon "scrollable content" at bounding box center [1396, 650] width 13 height 13
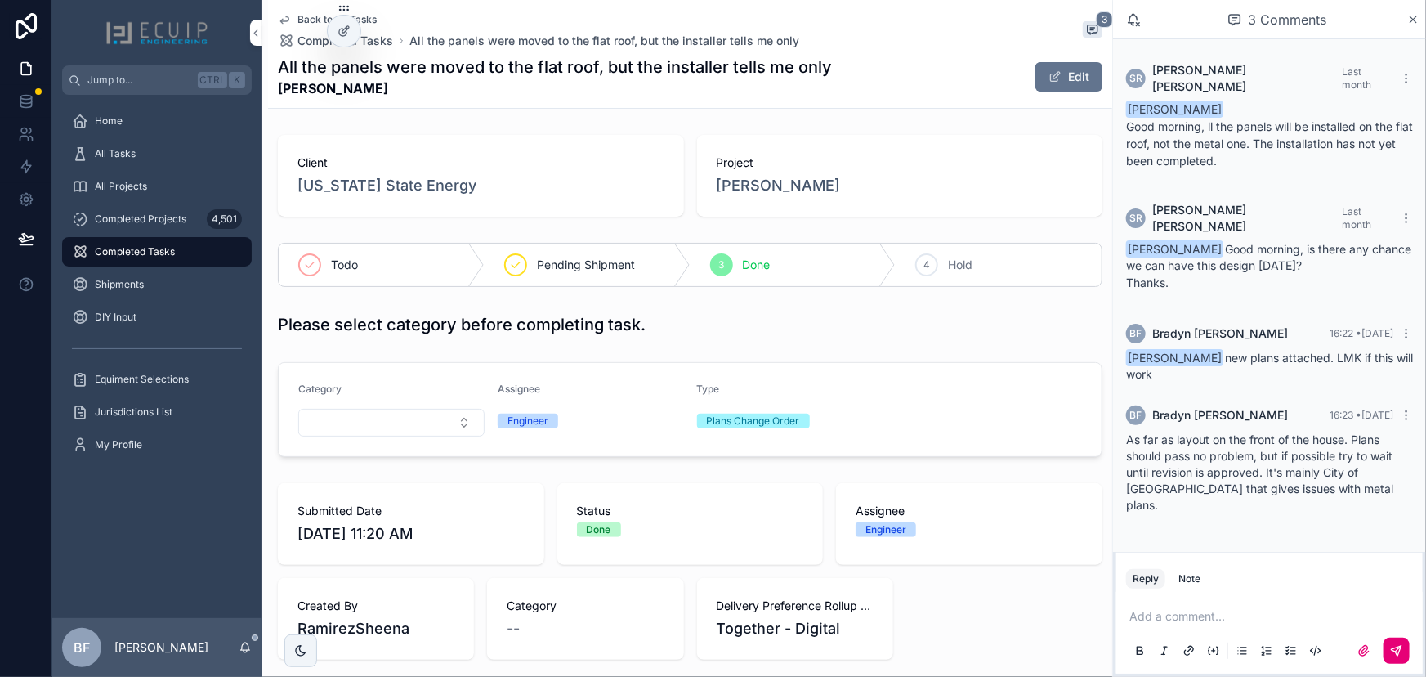
click at [1278, 625] on div "Add a comment..." at bounding box center [1269, 632] width 287 height 69
click at [1287, 615] on p "scrollable content" at bounding box center [1273, 616] width 287 height 16
click at [1397, 646] on icon "scrollable content" at bounding box center [1396, 650] width 13 height 13
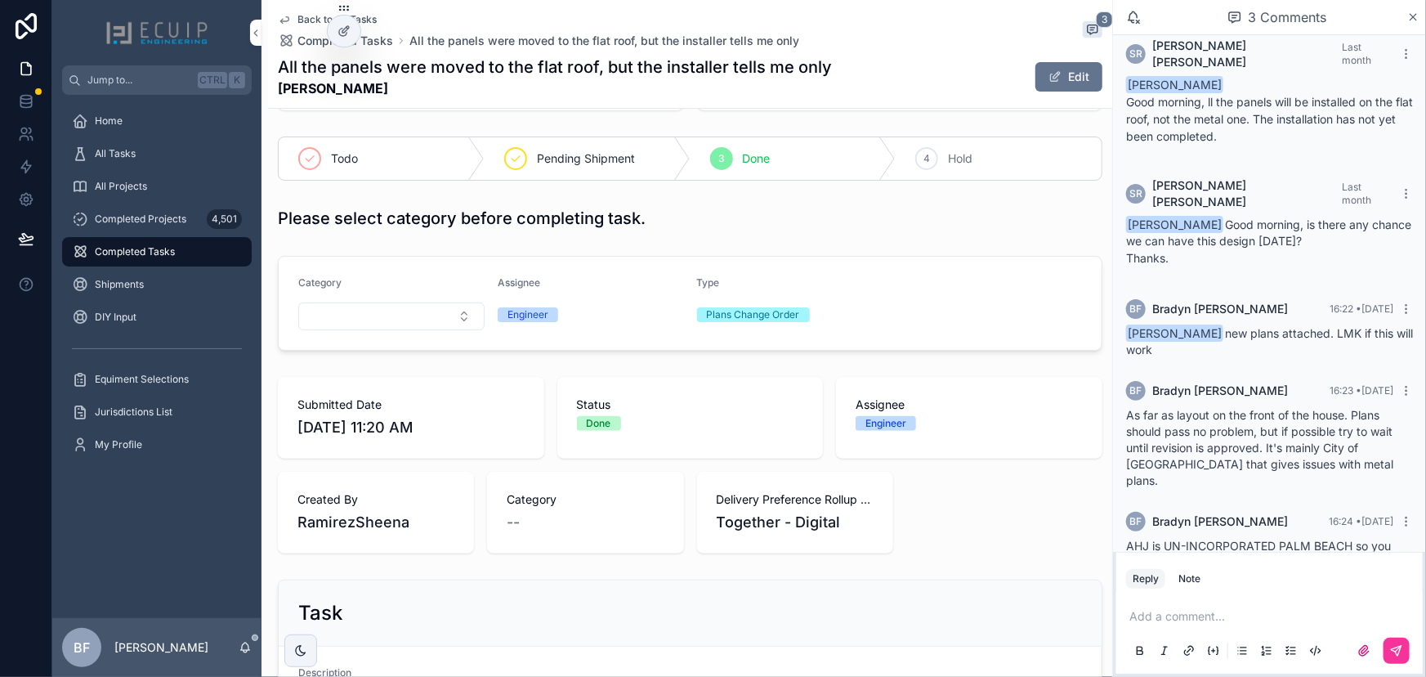
scroll to position [148, 0]
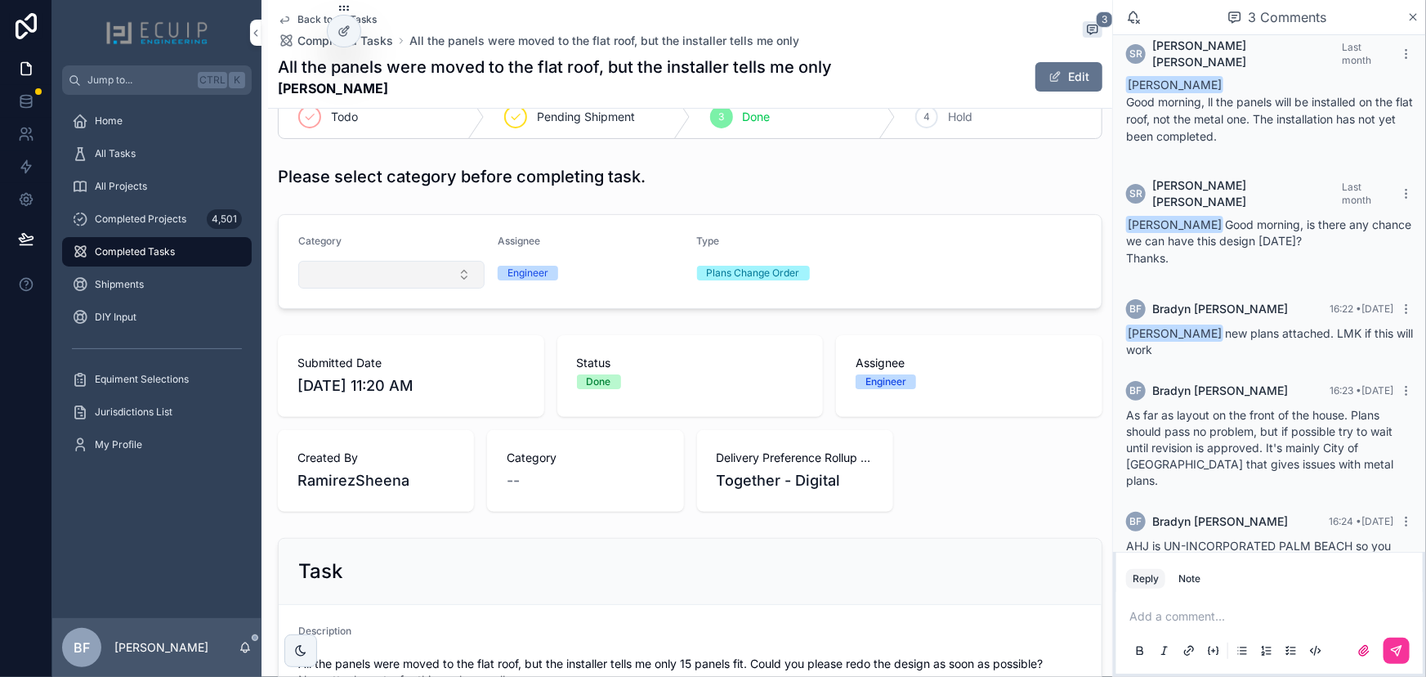
click at [468, 275] on button "Select Button" at bounding box center [391, 275] width 186 height 28
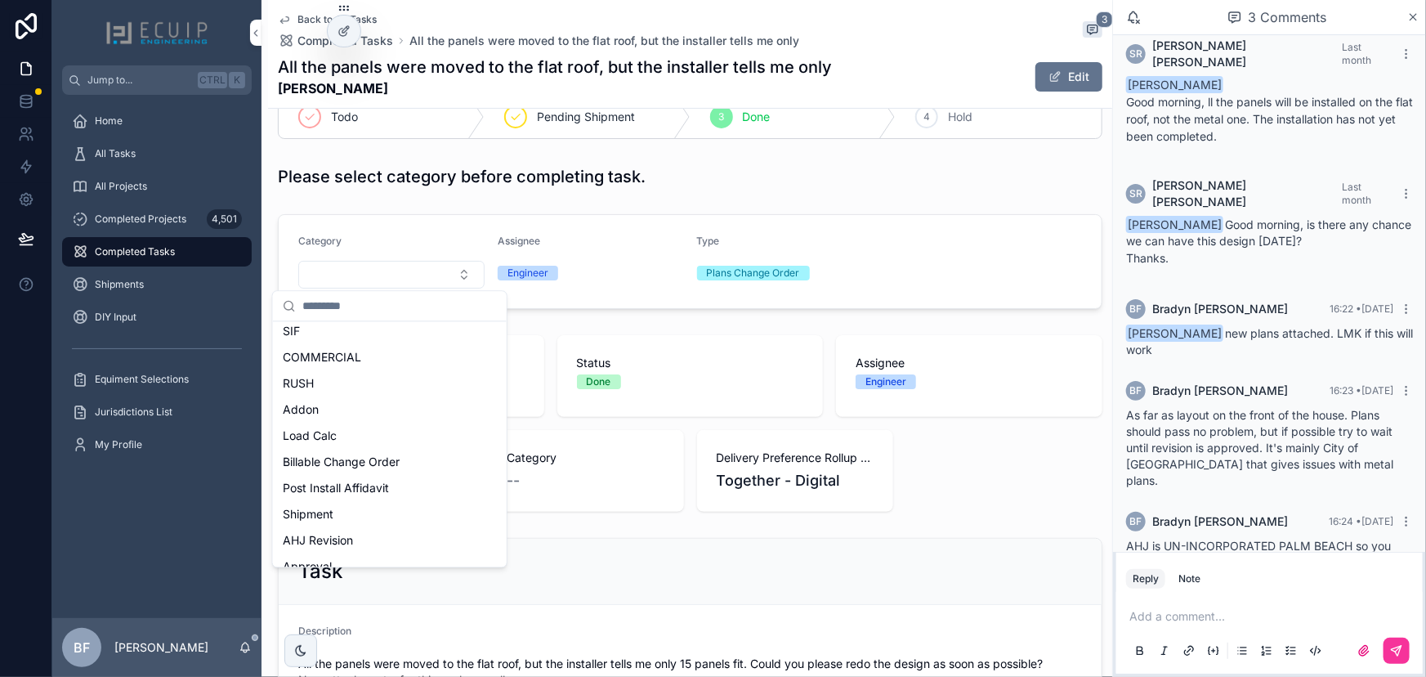
scroll to position [222, 0]
click at [394, 445] on div "Billable Change Order" at bounding box center [389, 455] width 227 height 26
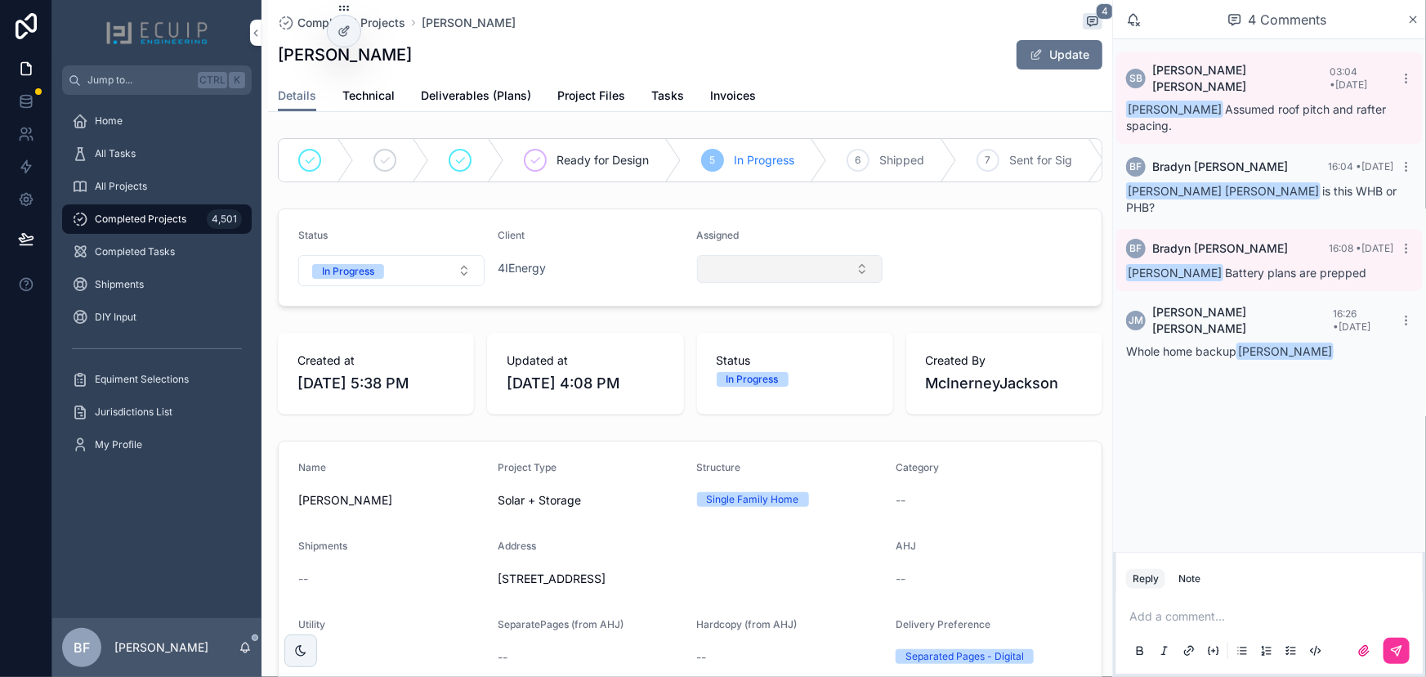
click at [768, 283] on button "Select Button" at bounding box center [790, 269] width 186 height 28
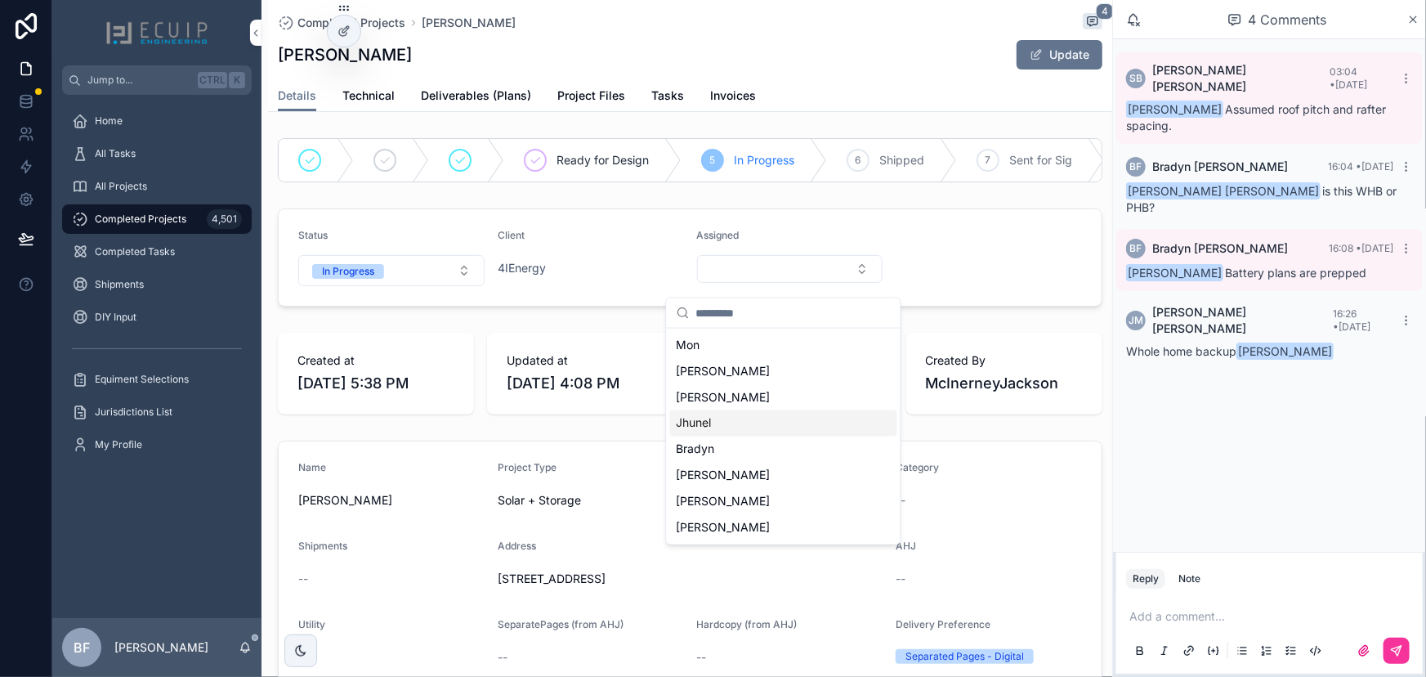
click at [745, 423] on div "Jhunel" at bounding box center [783, 423] width 227 height 26
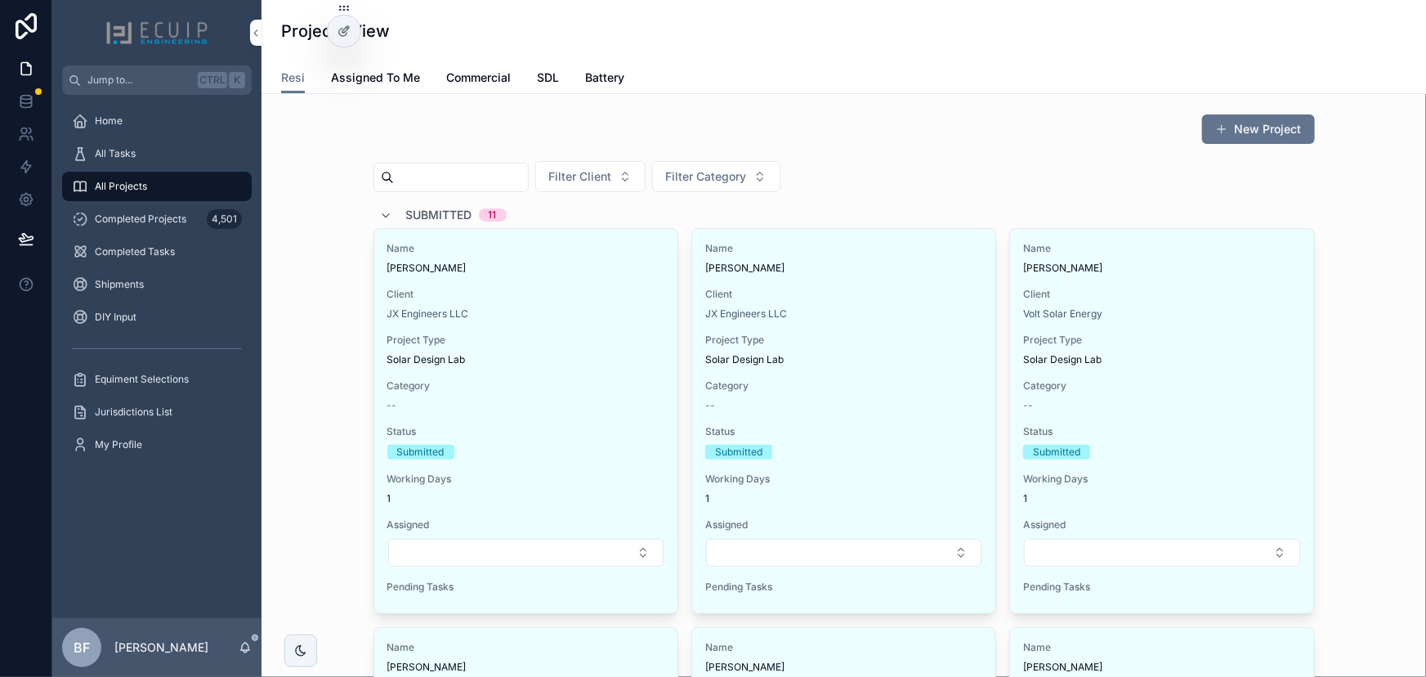
click at [416, 208] on span "Submitted" at bounding box center [439, 215] width 66 height 16
